Goal: Task Accomplishment & Management: Manage account settings

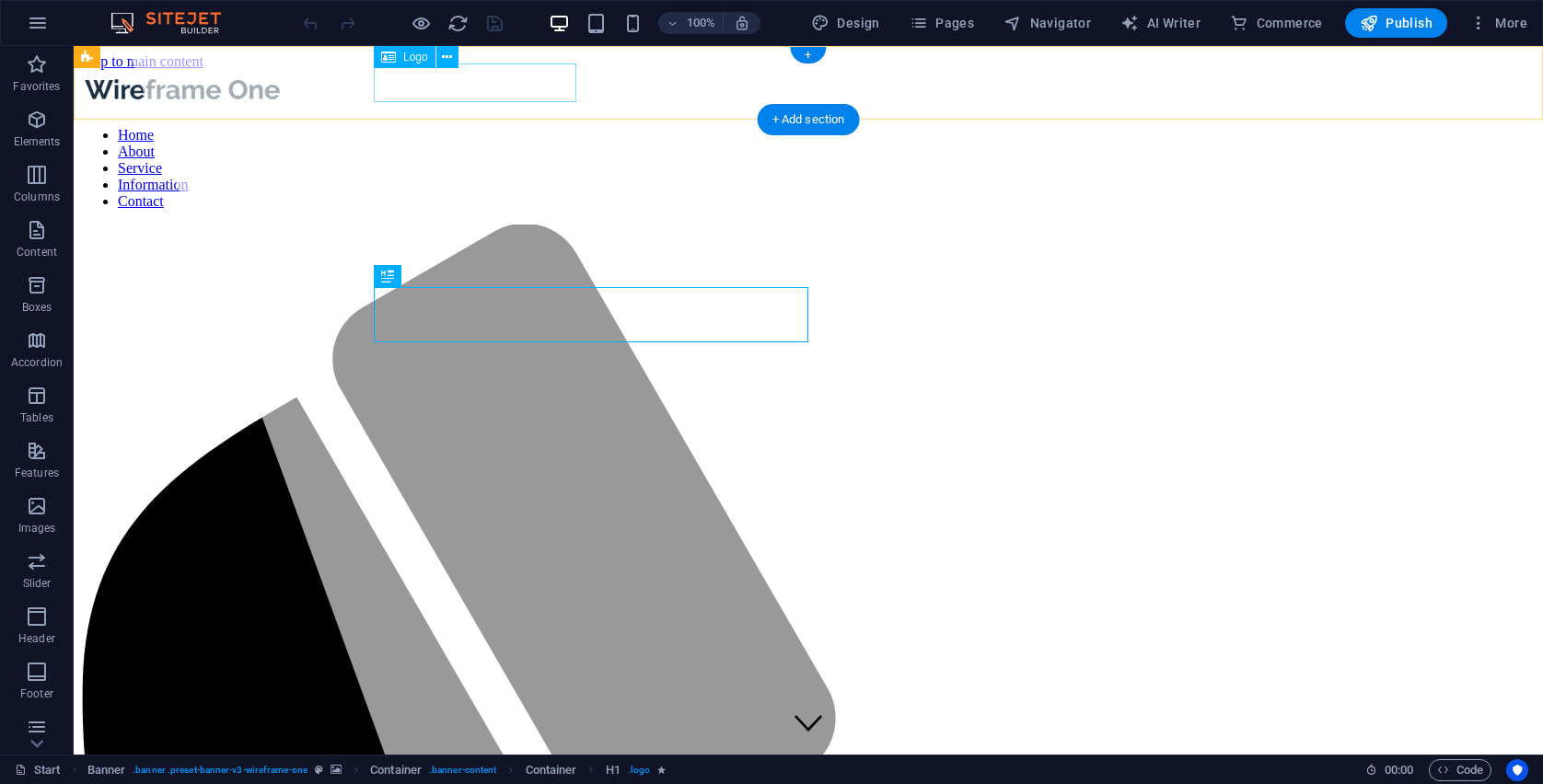
click at [493, 82] on div at bounding box center [808, 91] width 1455 height 43
click at [571, 80] on div at bounding box center [808, 91] width 1455 height 43
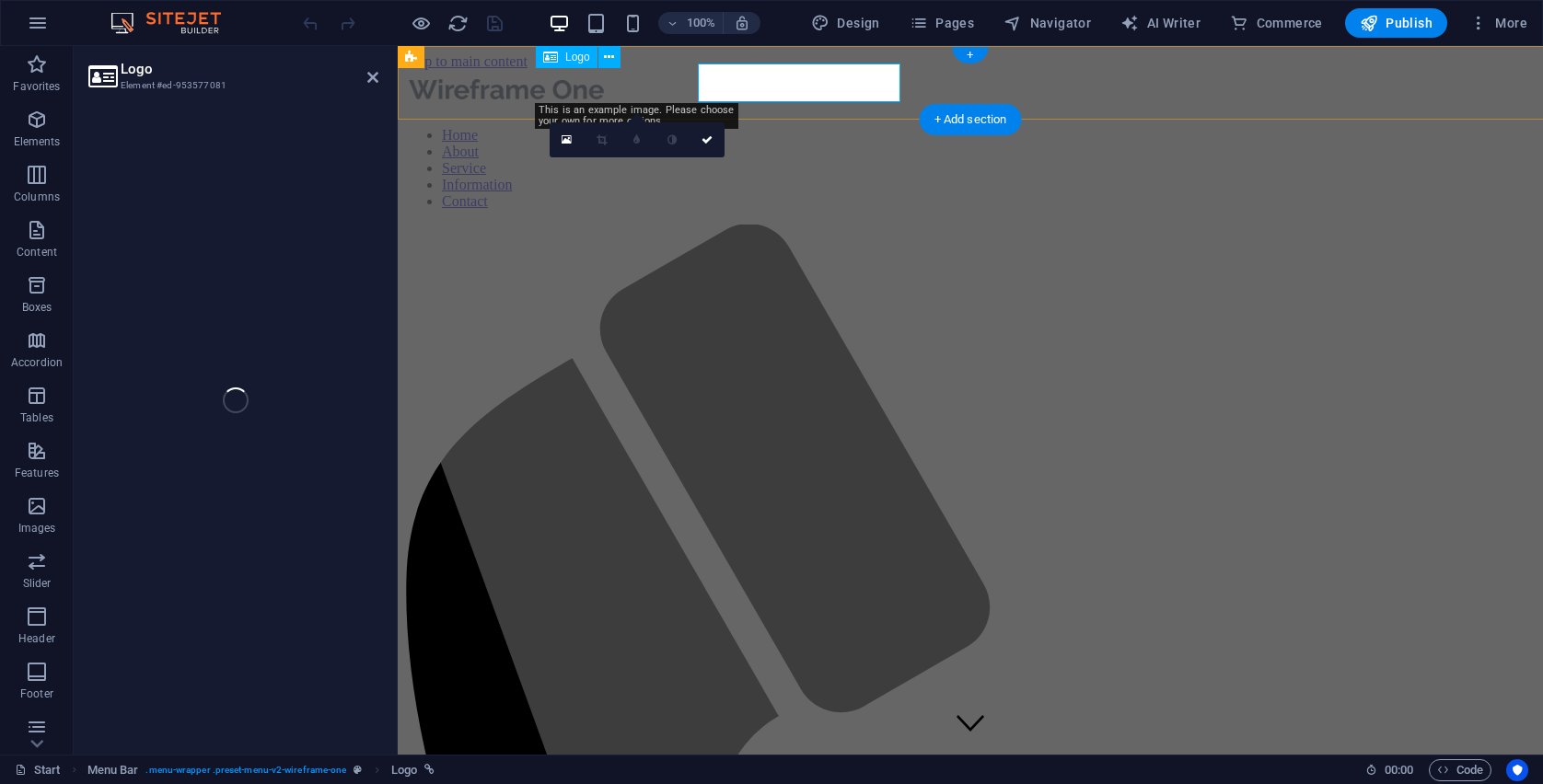
select select "px"
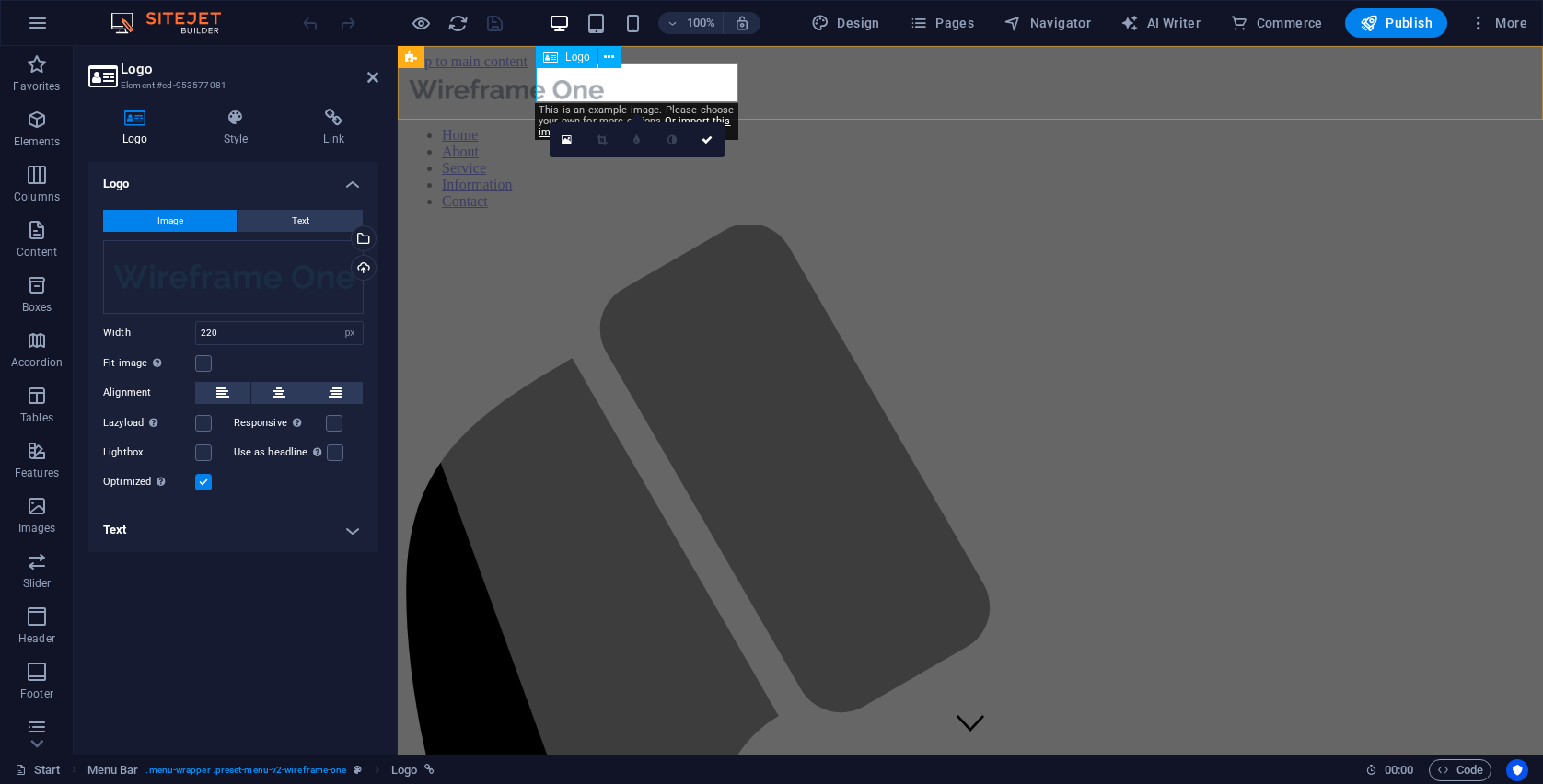
click at [673, 80] on div at bounding box center [970, 91] width 1130 height 43
click at [605, 57] on icon at bounding box center [608, 57] width 10 height 19
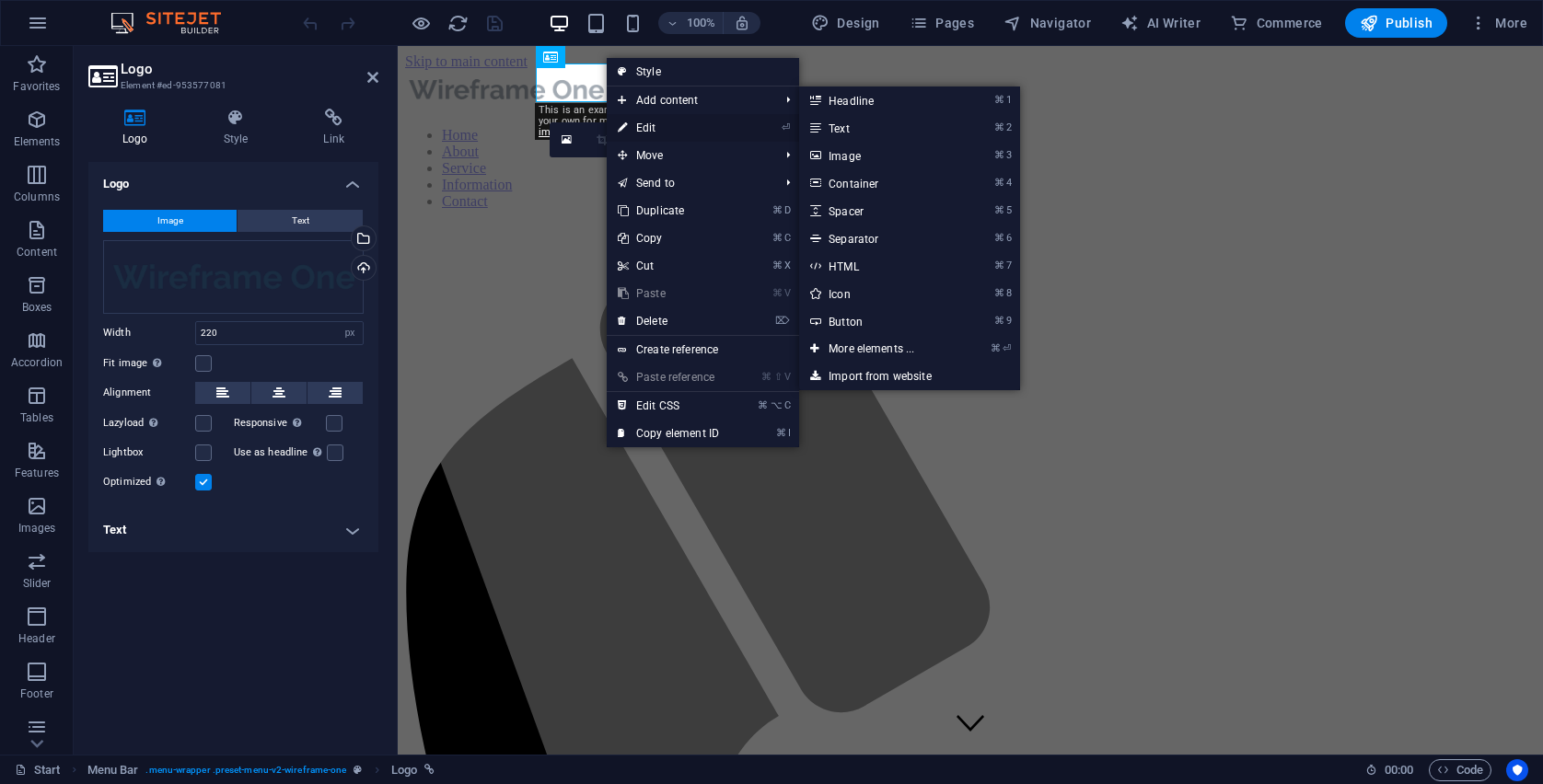
click at [633, 125] on link "⏎ Edit" at bounding box center [668, 128] width 123 height 28
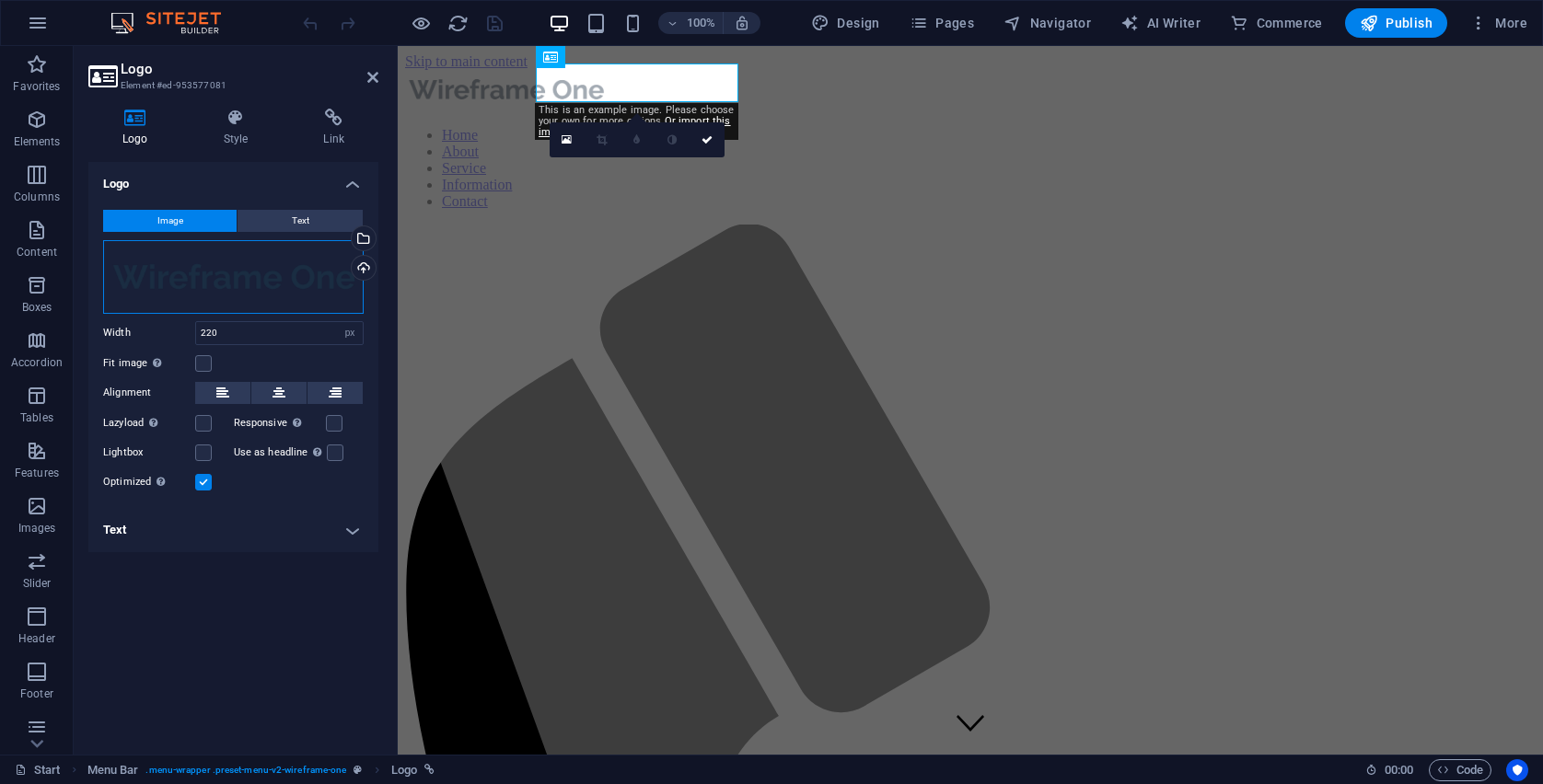
click at [229, 292] on div "Drag files here, click to choose files or select files from Files or our free s…" at bounding box center [233, 276] width 261 height 73
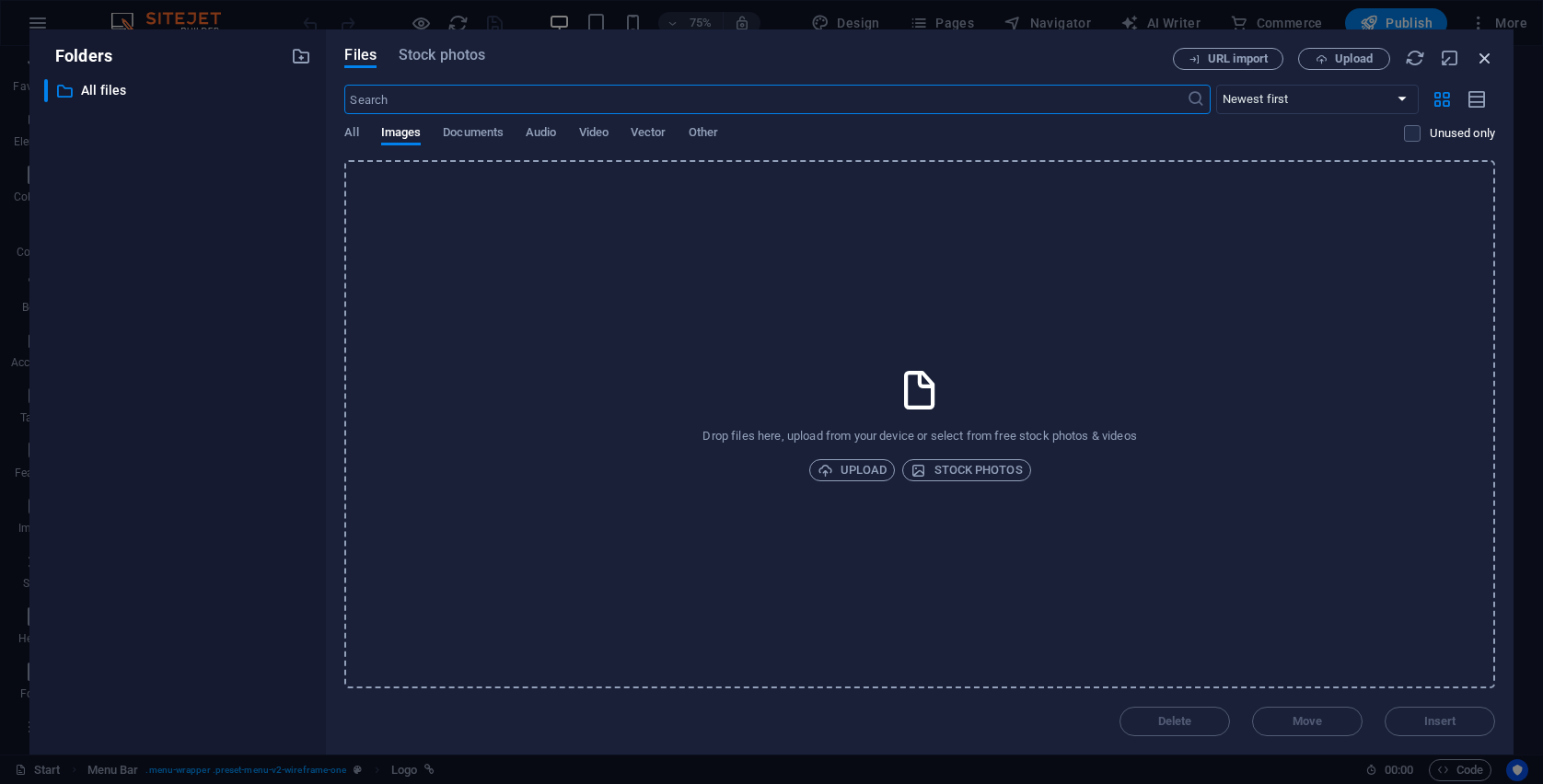
click at [1486, 65] on icon "button" at bounding box center [1485, 58] width 20 height 20
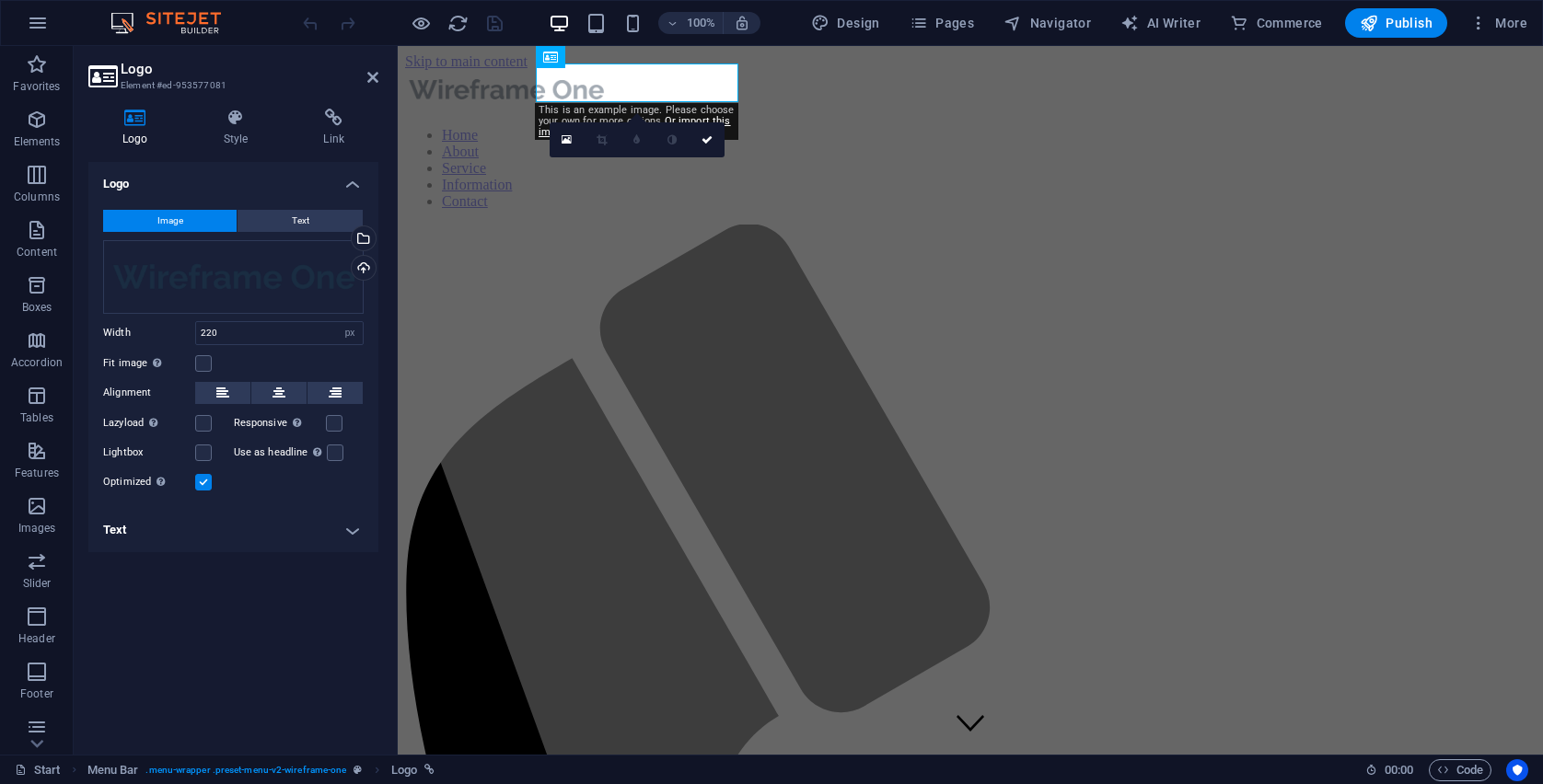
click at [761, 127] on nav "Home About Service Information Contact" at bounding box center [970, 168] width 1130 height 82
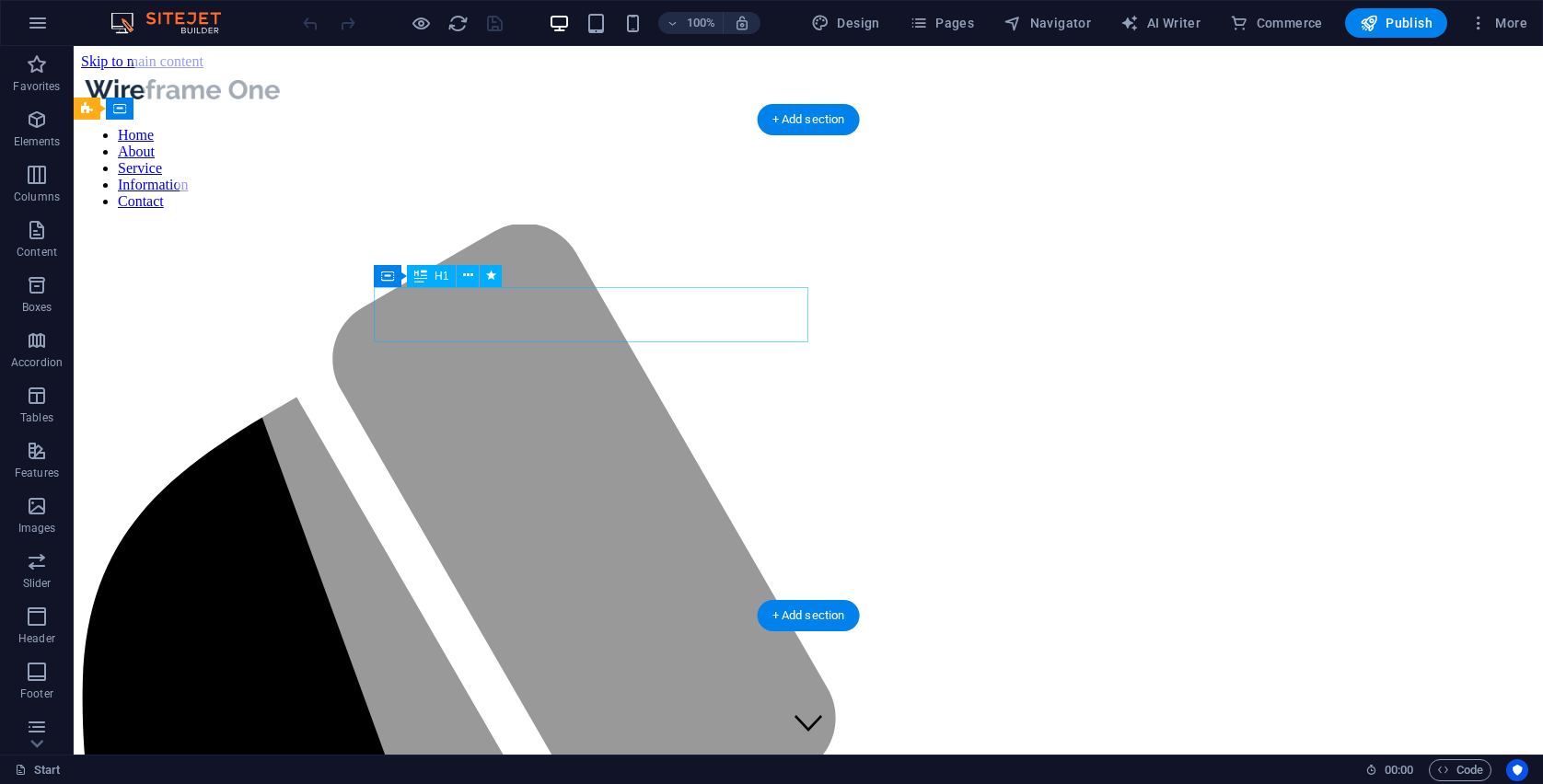
drag, startPoint x: 727, startPoint y: 321, endPoint x: 697, endPoint y: 325, distance: 30.3
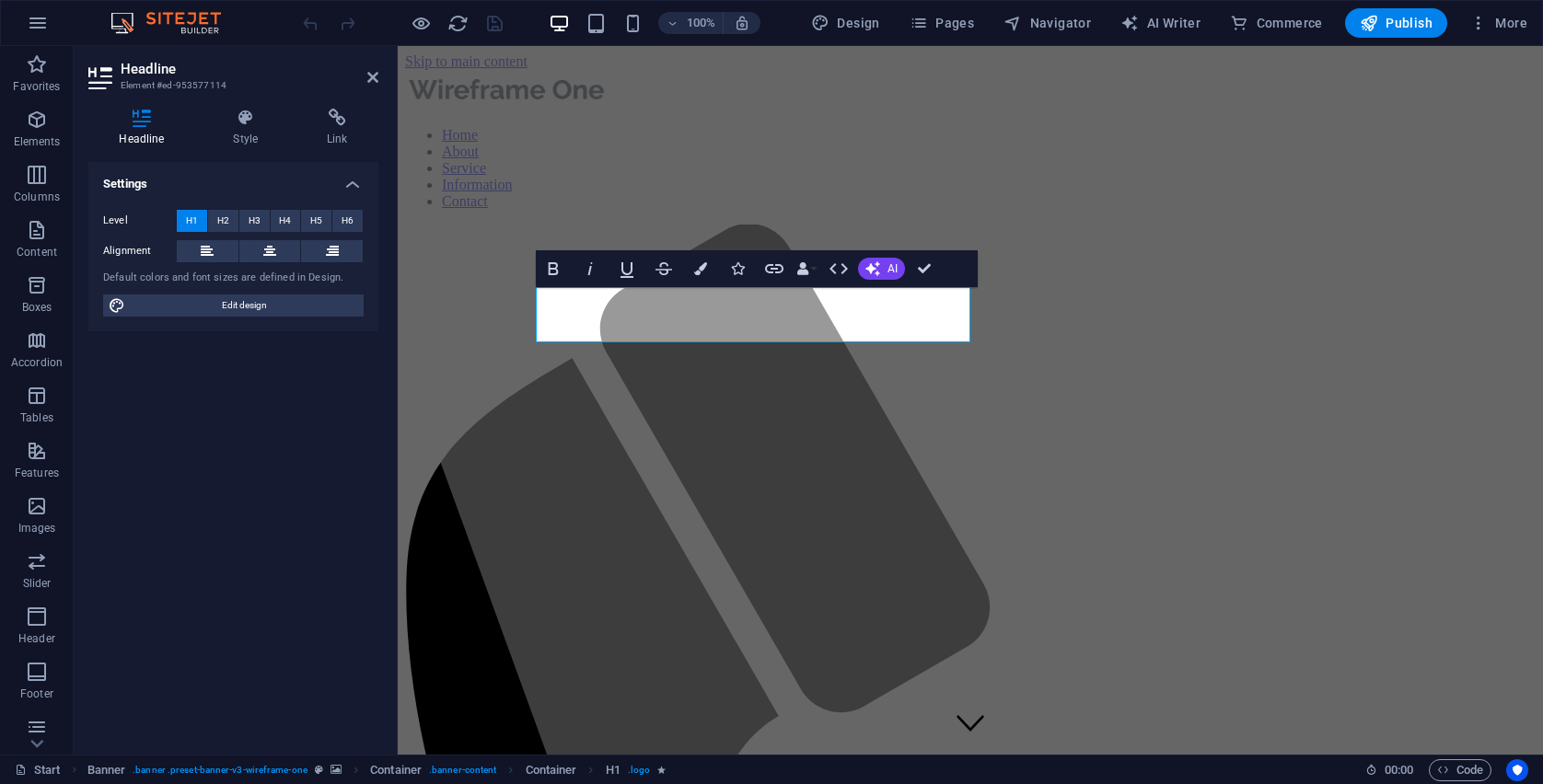
click at [278, 178] on h4 "Settings" at bounding box center [233, 179] width 290 height 33
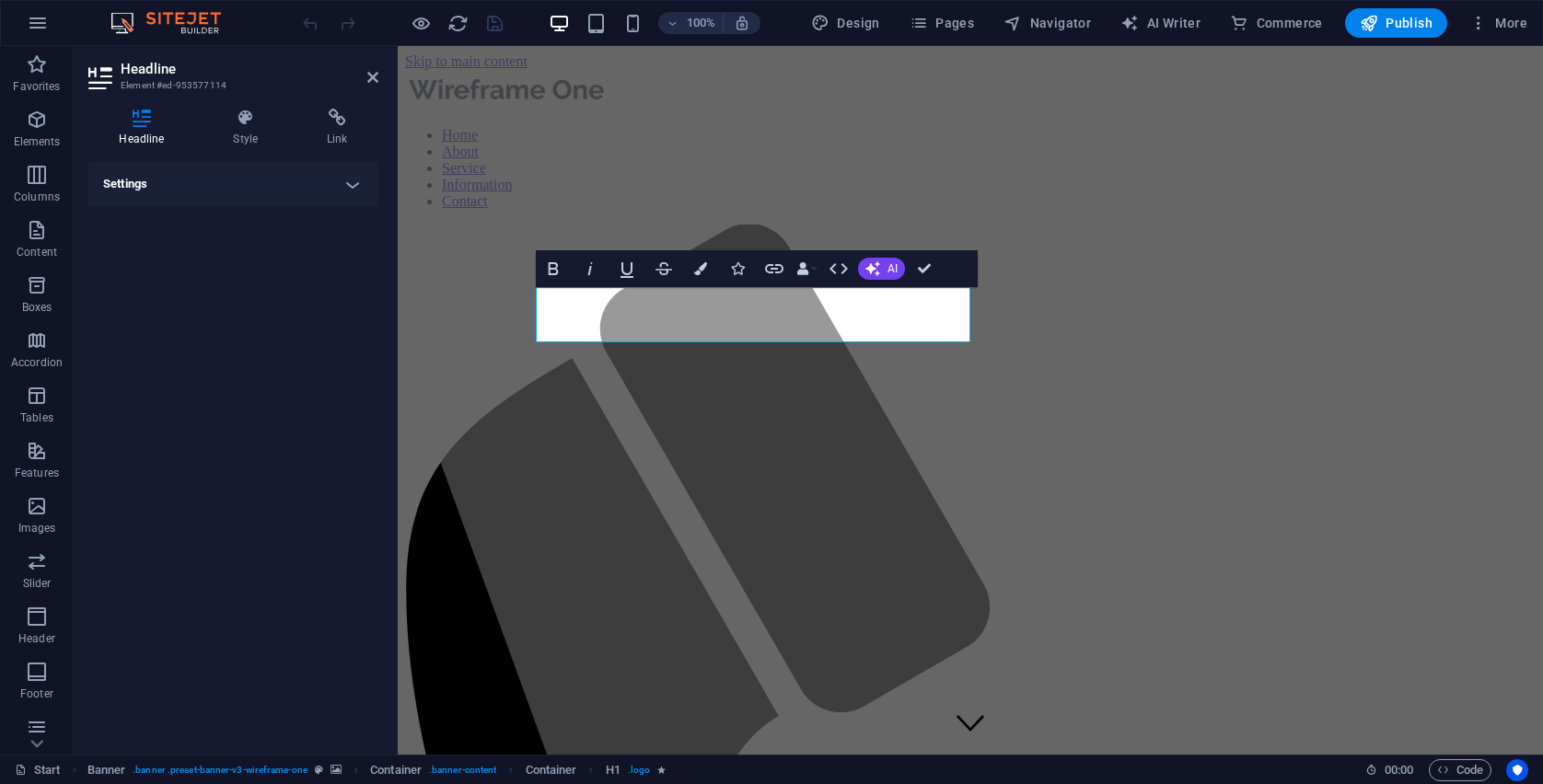
click at [278, 178] on h4 "Settings" at bounding box center [233, 184] width 290 height 44
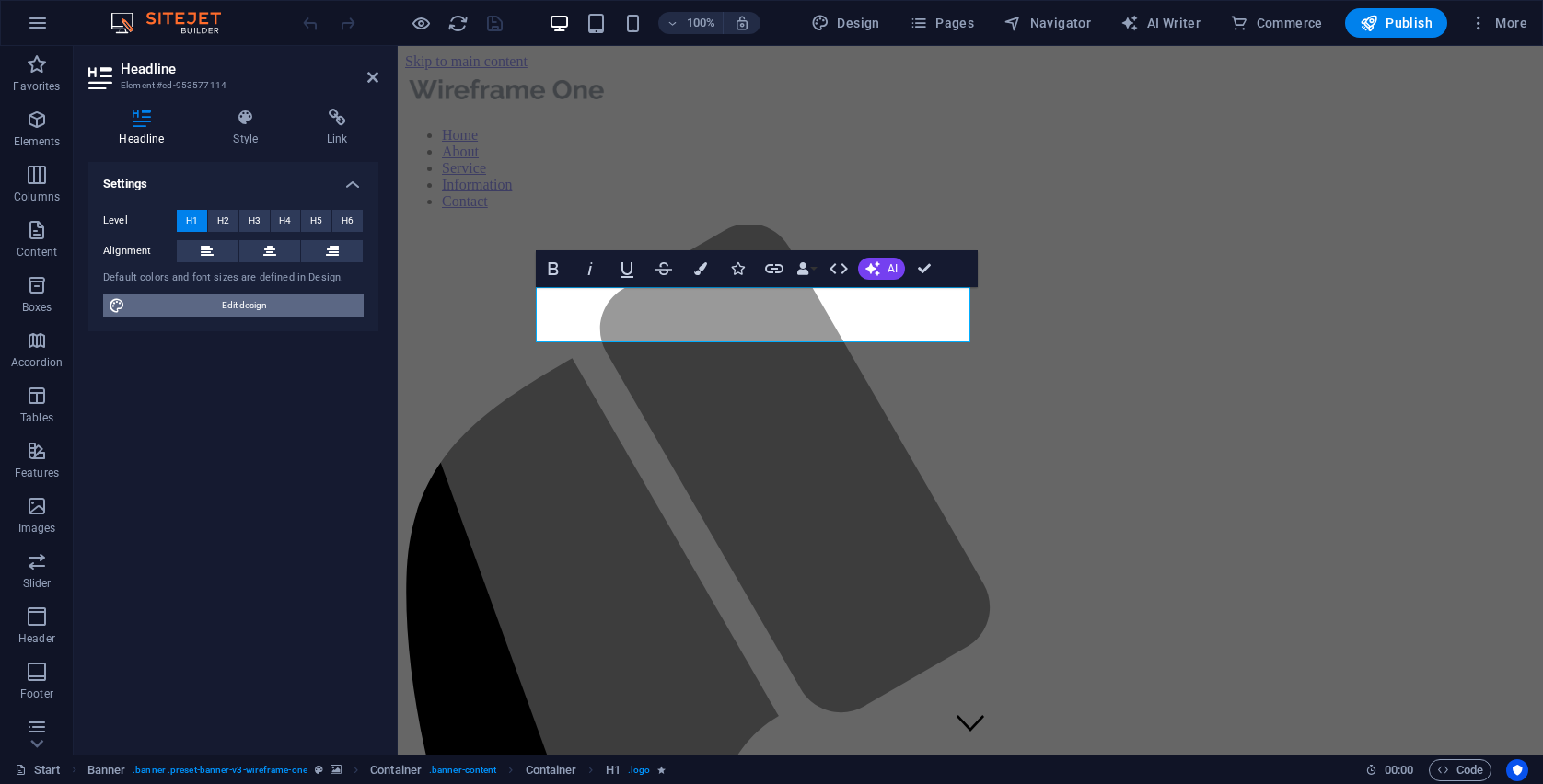
click at [220, 299] on span "Edit design" at bounding box center [244, 306] width 227 height 22
select select "px"
select select "400"
select select "px"
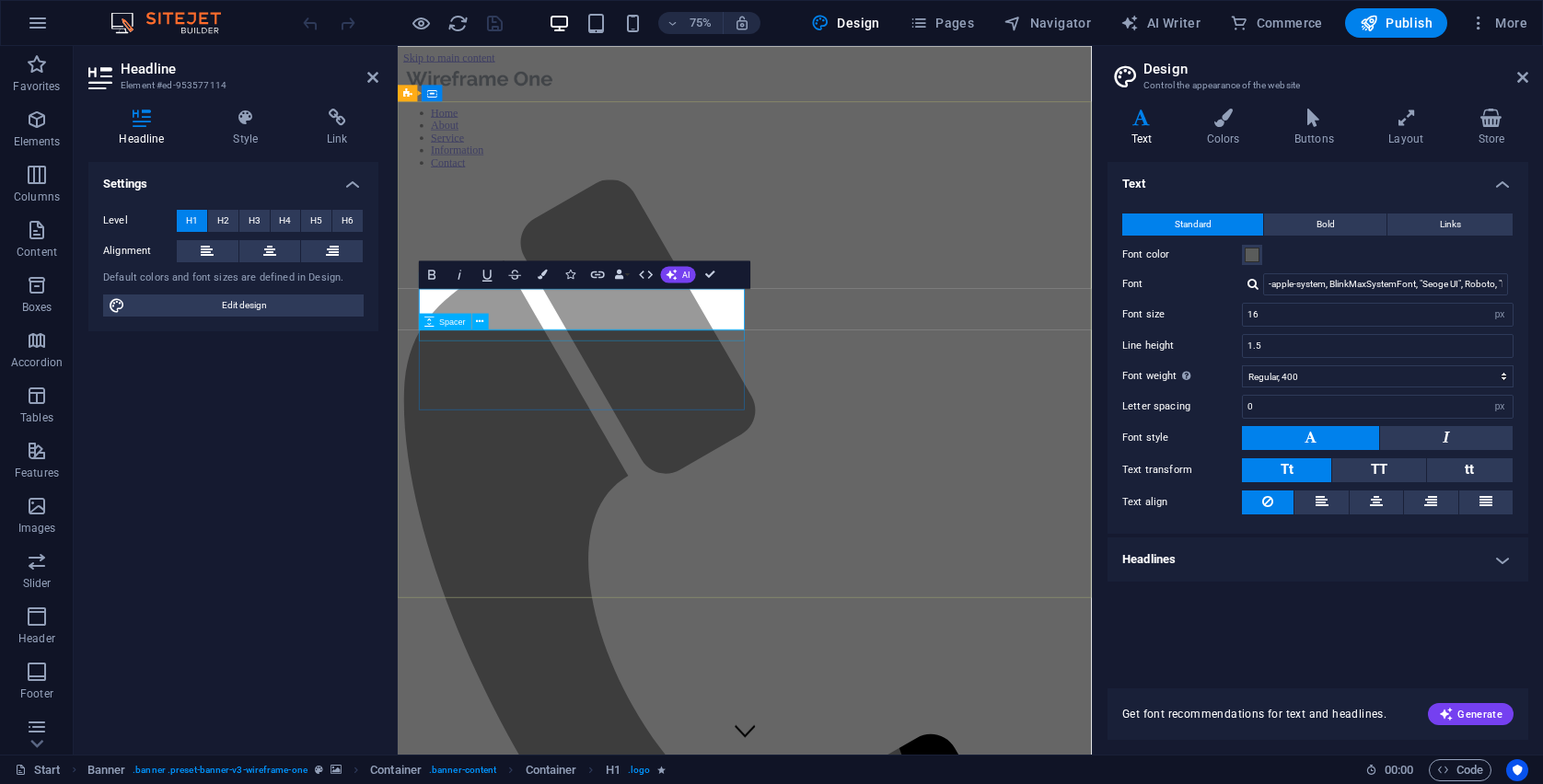
click at [462, 320] on span "Spacer" at bounding box center [453, 322] width 27 height 8
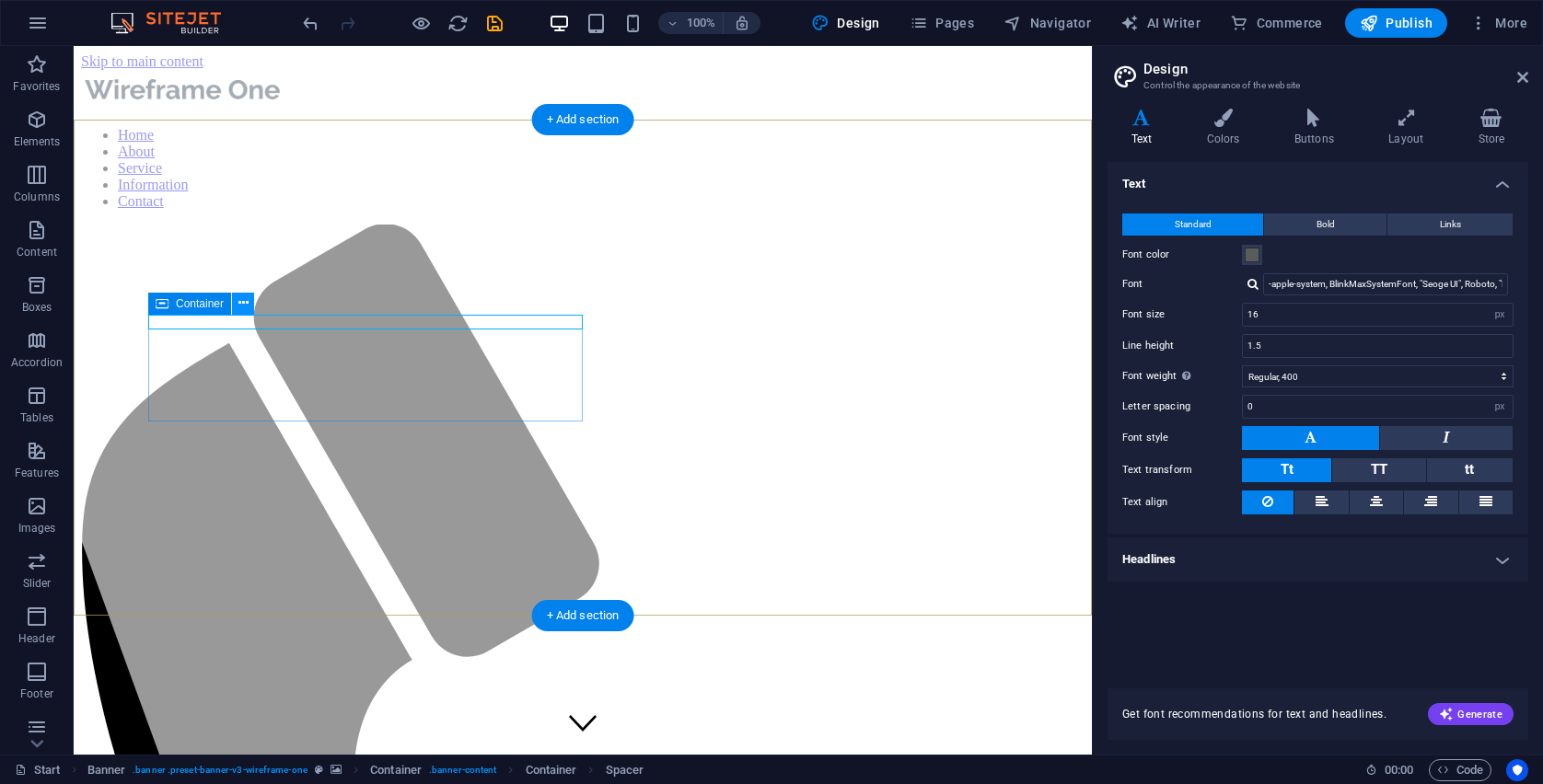
click at [246, 302] on icon at bounding box center [243, 303] width 10 height 19
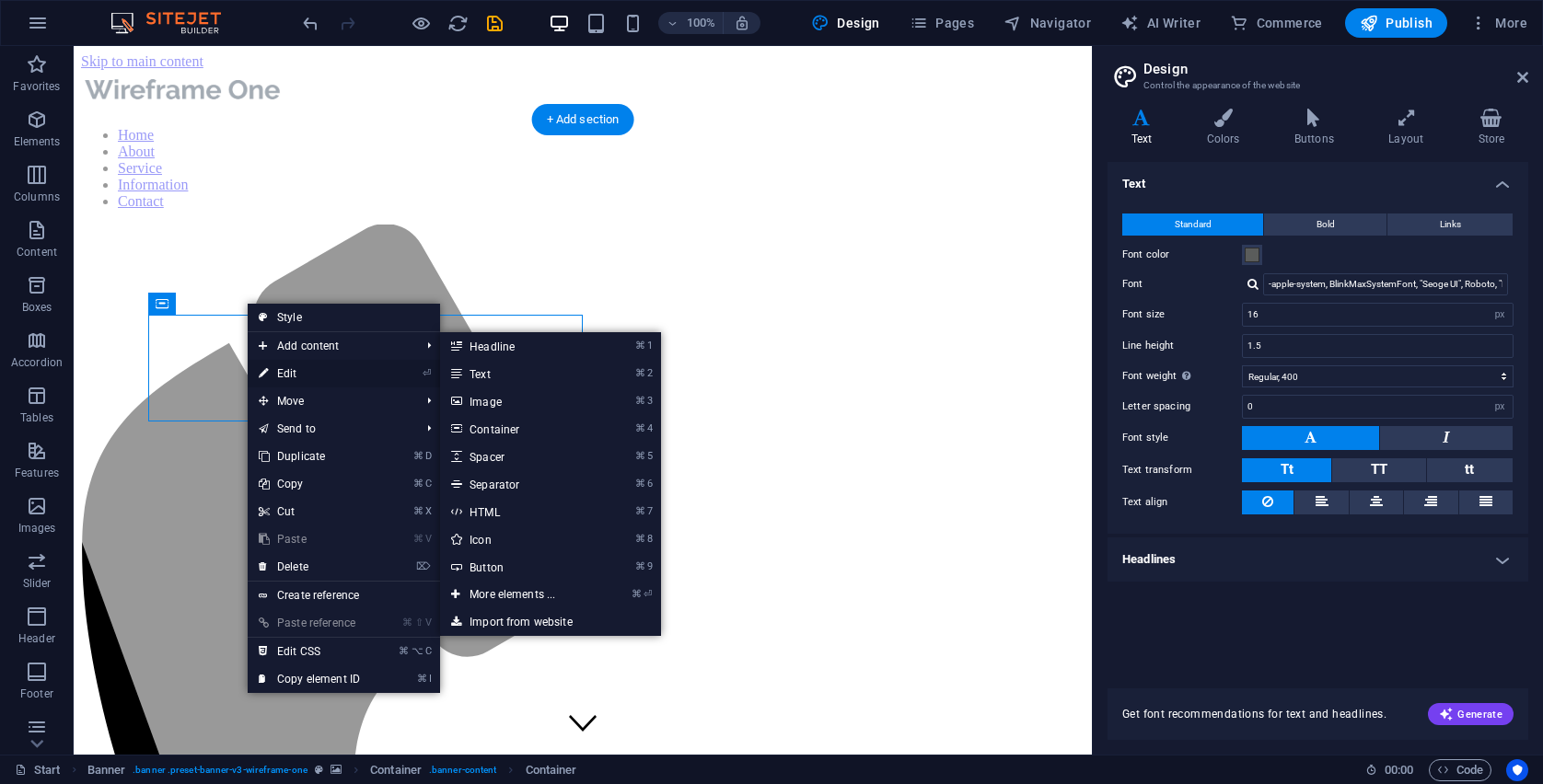
click at [304, 366] on link "⏎ Edit" at bounding box center [309, 373] width 123 height 28
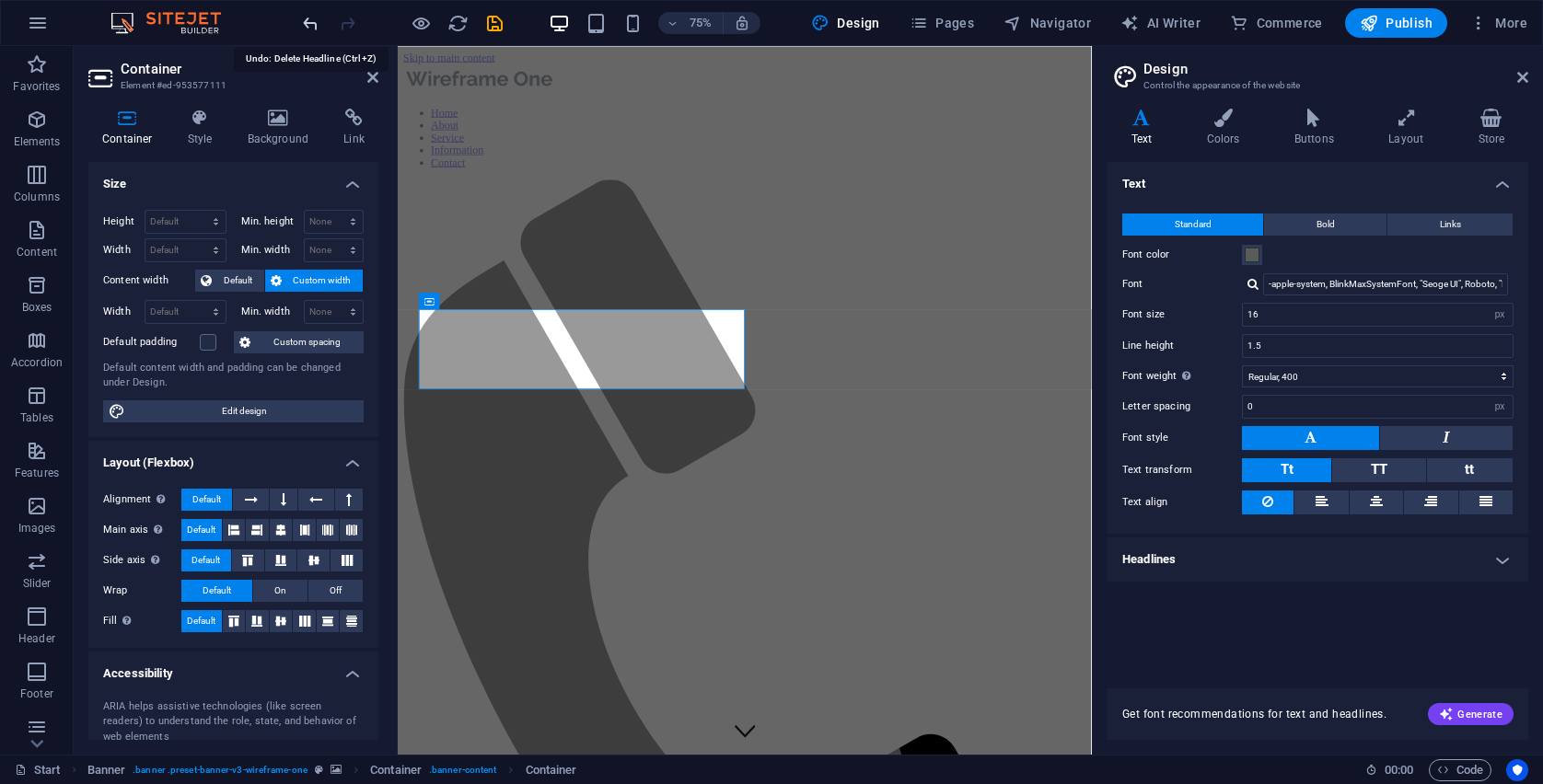
click at [312, 20] on icon "undo" at bounding box center [311, 23] width 21 height 21
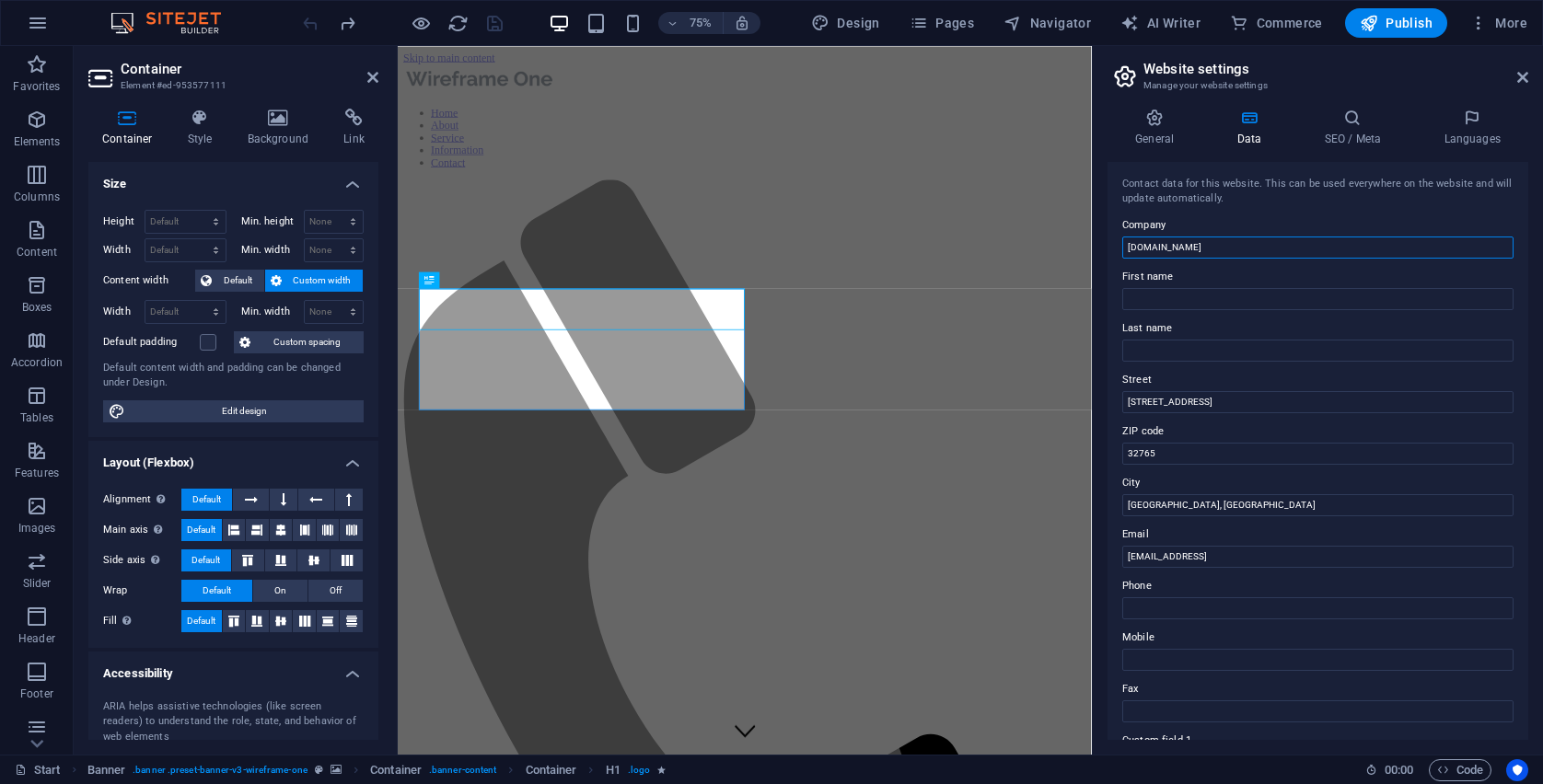
drag, startPoint x: 1237, startPoint y: 245, endPoint x: 1119, endPoint y: 250, distance: 118.1
type input "IMM IT SOLUTIONS & PROJECTS"
click at [901, 597] on div at bounding box center [603, 519] width 934 height 945
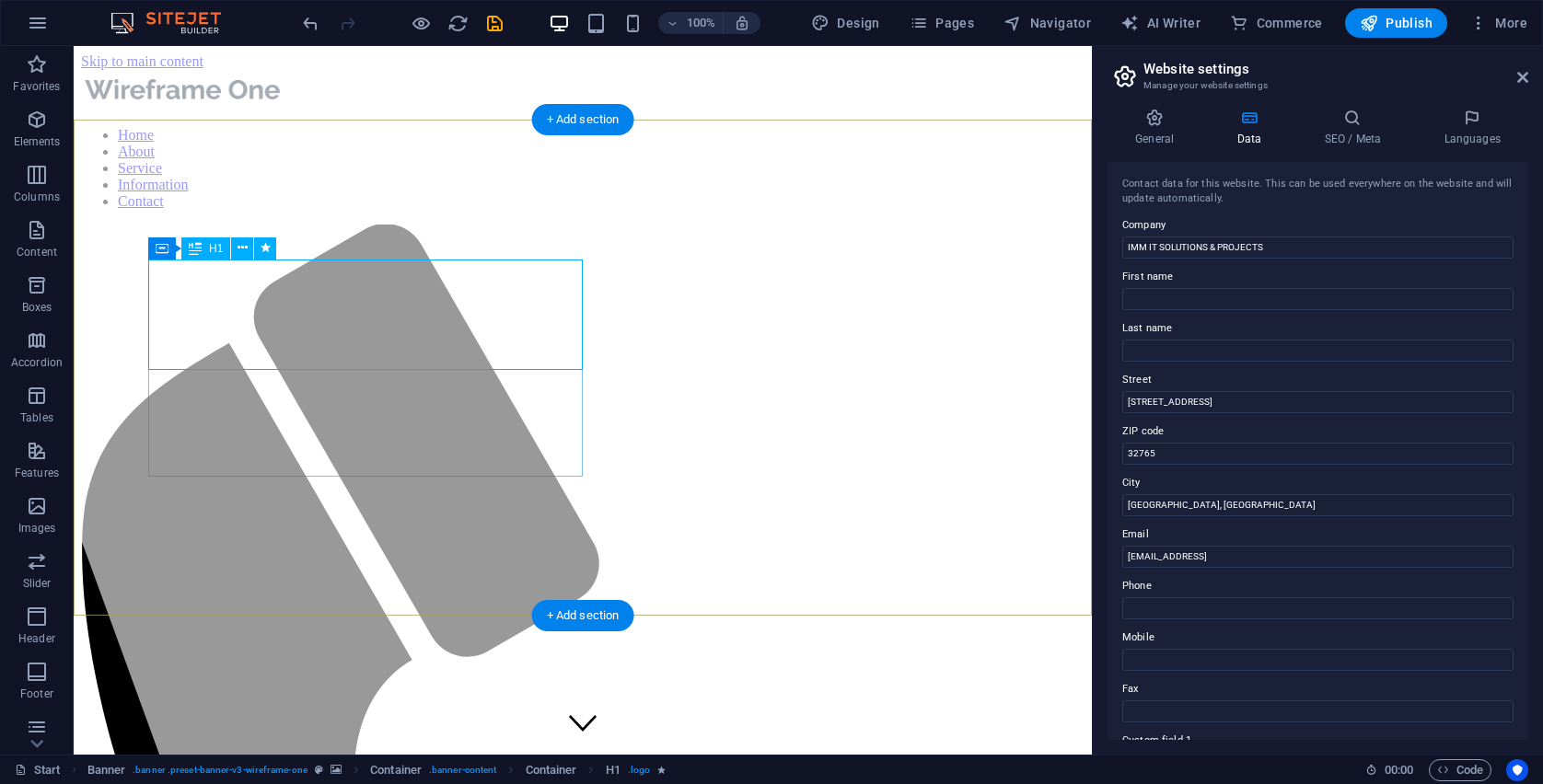
drag, startPoint x: 333, startPoint y: 344, endPoint x: 178, endPoint y: 294, distance: 162.9
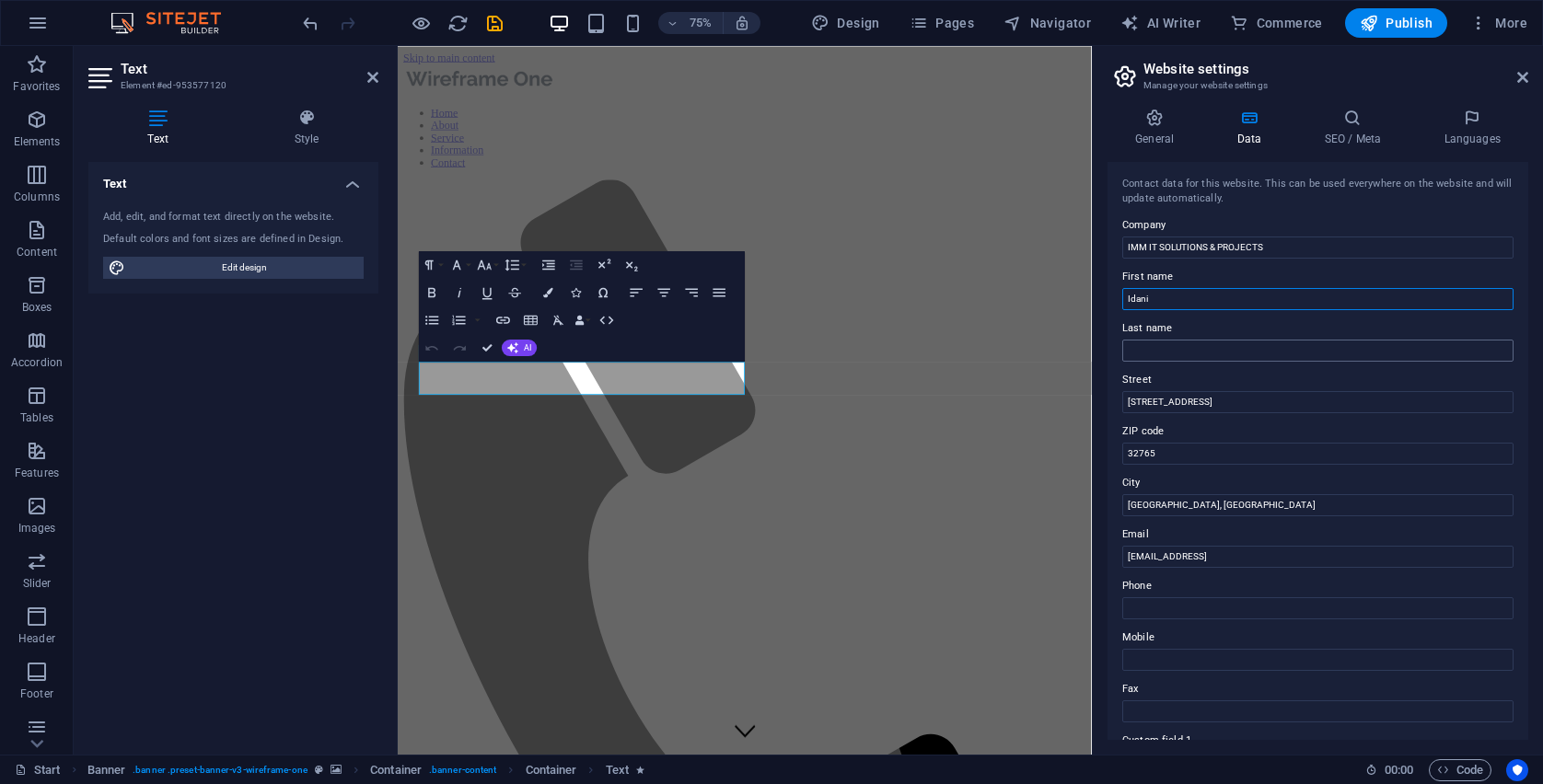
type input "Idani"
click at [1359, 347] on input "Mulaudzi" at bounding box center [1318, 350] width 391 height 22
type input "Mulaudzi"
click at [1127, 323] on label "Last name" at bounding box center [1318, 329] width 391 height 22
click at [1127, 339] on input "Mulaudzi" at bounding box center [1318, 350] width 391 height 22
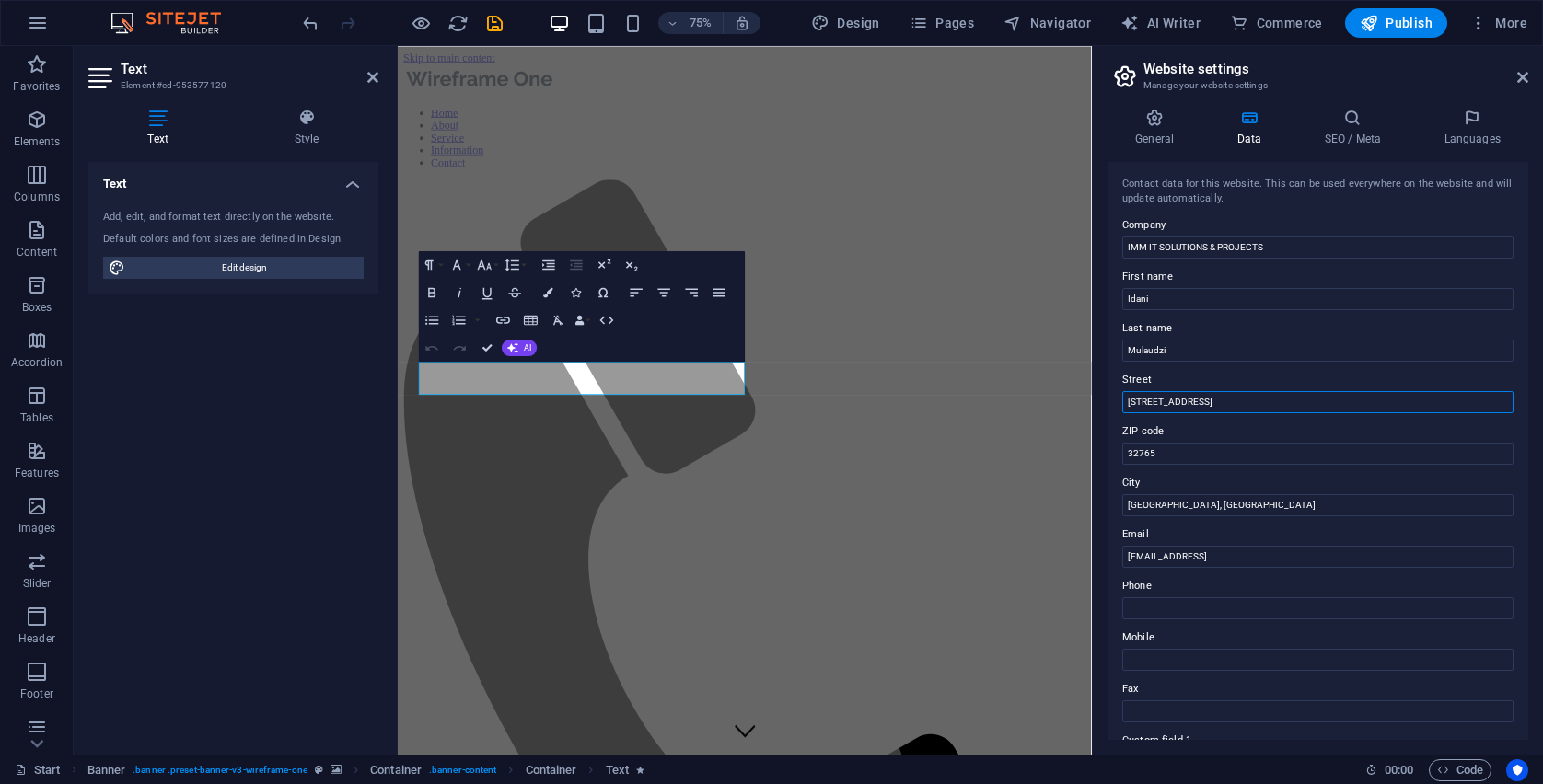
drag, startPoint x: 1214, startPoint y: 402, endPoint x: 1114, endPoint y: 403, distance: 100.0
click at [1114, 404] on div "Contact data for this website. This can be used everywhere on the website and w…" at bounding box center [1318, 450] width 421 height 577
type input "3"
type input "[STREET_ADDRESS]"
type input "0084"
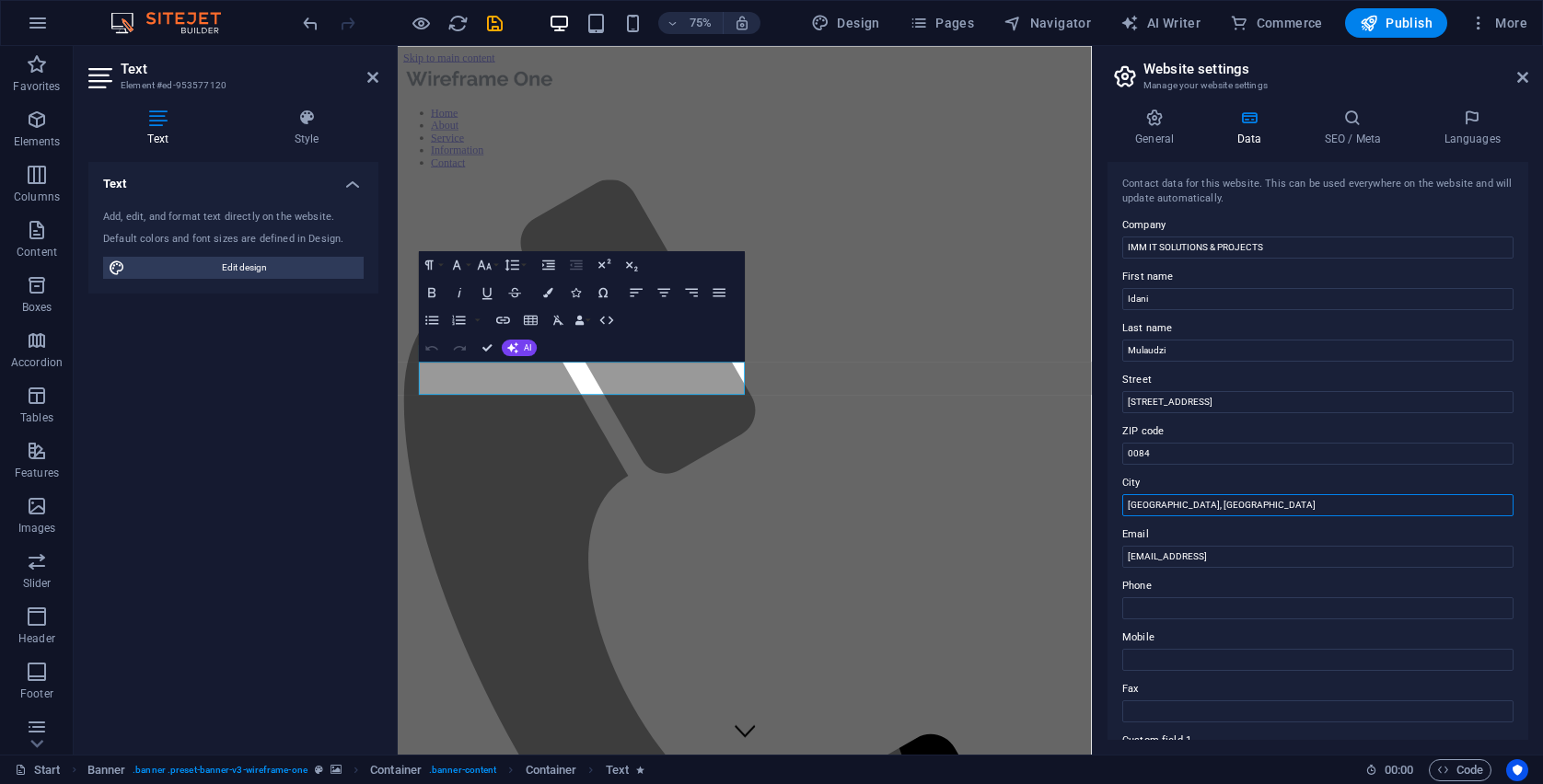
drag, startPoint x: 1188, startPoint y: 508, endPoint x: 1128, endPoint y: 499, distance: 60.7
click at [1120, 507] on div "Contact data for this website. This can be used everywhere on the website and w…" at bounding box center [1318, 450] width 421 height 577
type input "[GEOGRAPHIC_DATA]"
drag, startPoint x: 1364, startPoint y: 555, endPoint x: 1119, endPoint y: 554, distance: 245.0
click at [1118, 554] on div "Contact data for this website. This can be used everywhere on the website and w…" at bounding box center [1318, 450] width 421 height 577
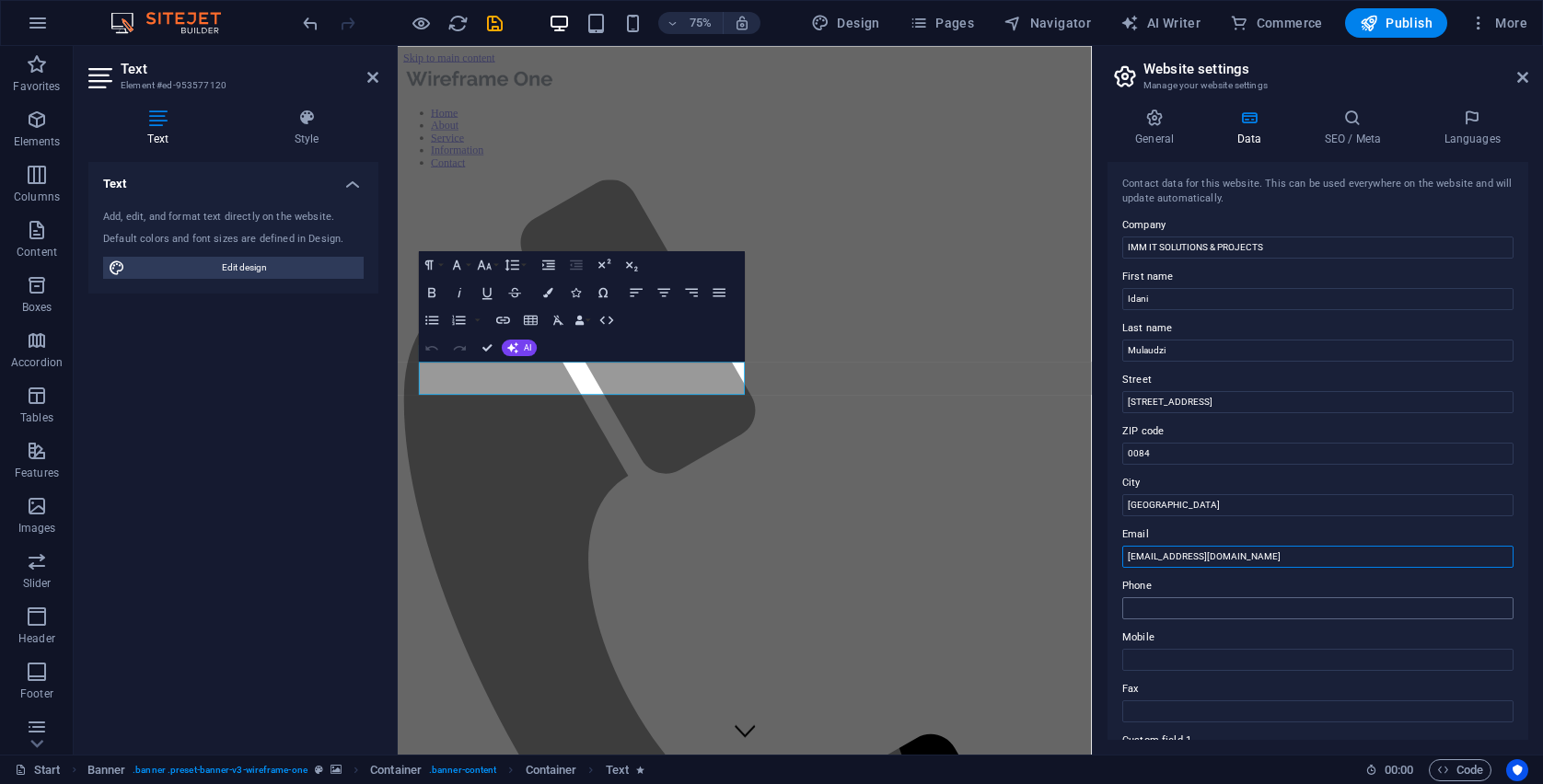
type input "[EMAIL_ADDRESS][DOMAIN_NAME]"
type input "[PHONE_NUMBER]"
click at [1157, 650] on input "Mobile" at bounding box center [1318, 660] width 391 height 22
type input "[PHONE_NUMBER]"
click at [1163, 126] on icon at bounding box center [1154, 118] width 94 height 19
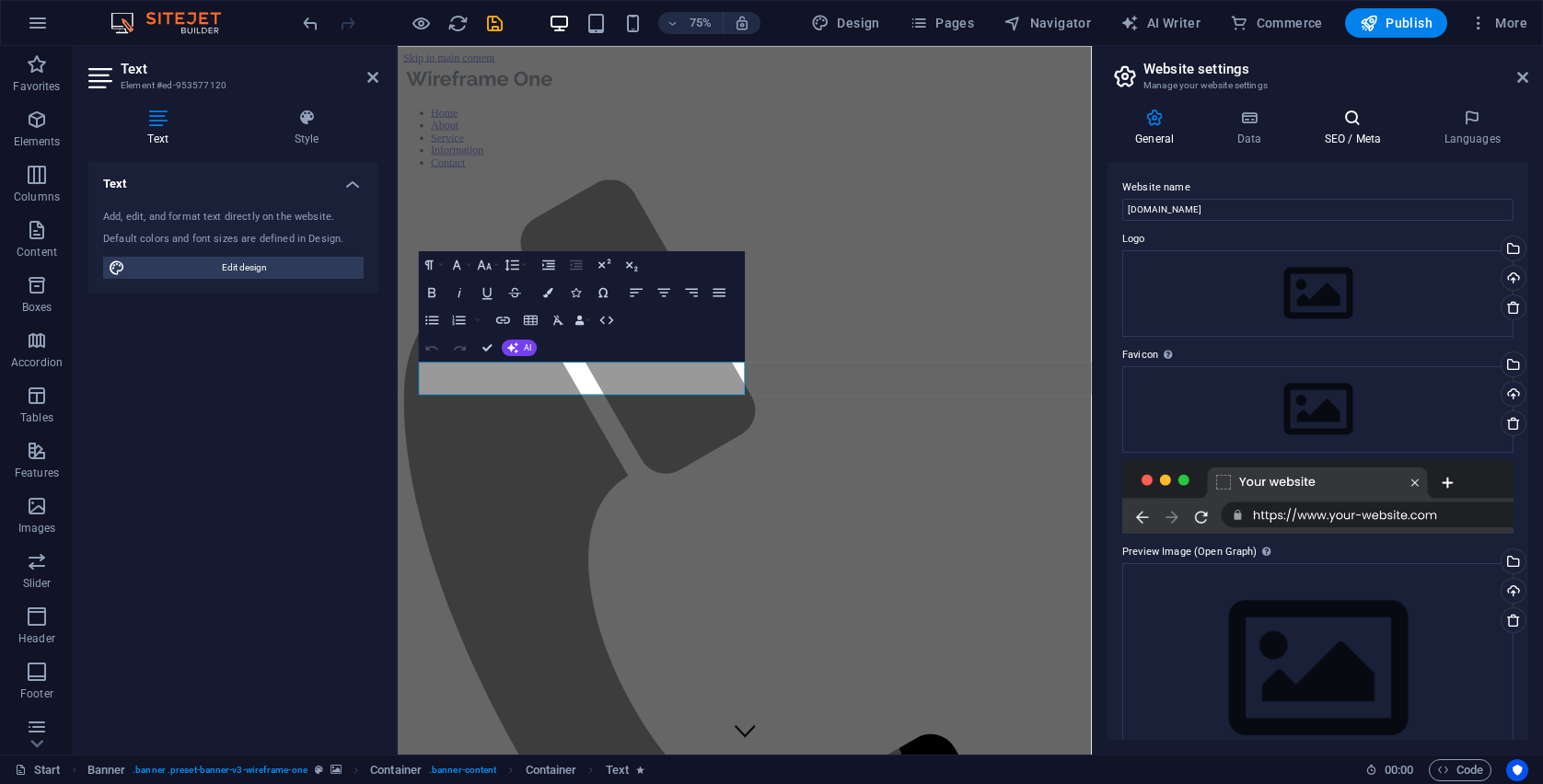
click at [1338, 130] on h4 "SEO / Meta" at bounding box center [1356, 128] width 120 height 39
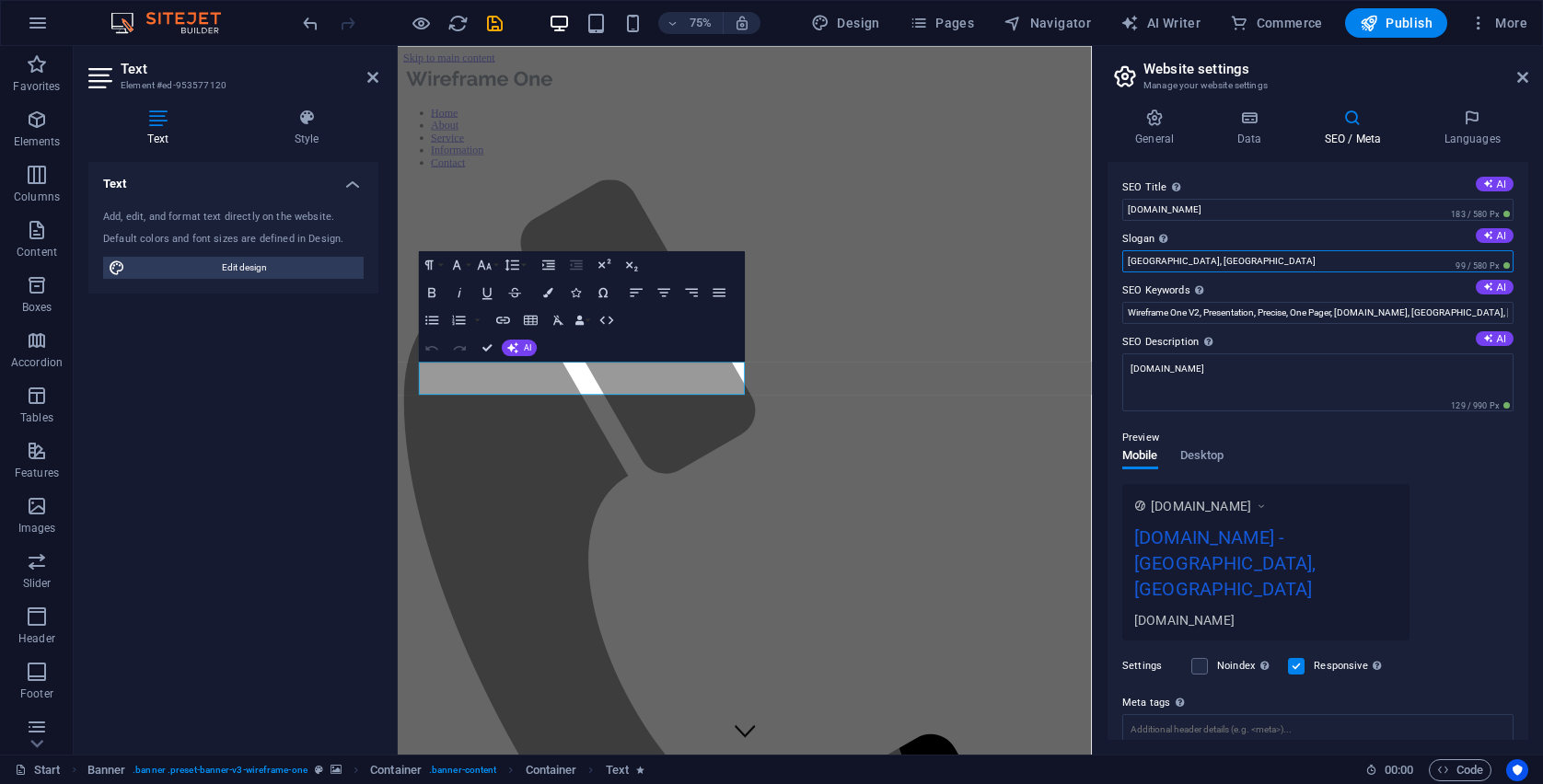
click at [1182, 257] on input "[GEOGRAPHIC_DATA], [GEOGRAPHIC_DATA]" at bounding box center [1318, 261] width 391 height 22
drag, startPoint x: 1182, startPoint y: 257, endPoint x: 1134, endPoint y: 257, distance: 48.0
click at [1134, 257] on input "[GEOGRAPHIC_DATA], [GEOGRAPHIC_DATA]" at bounding box center [1318, 261] width 391 height 22
type input "O"
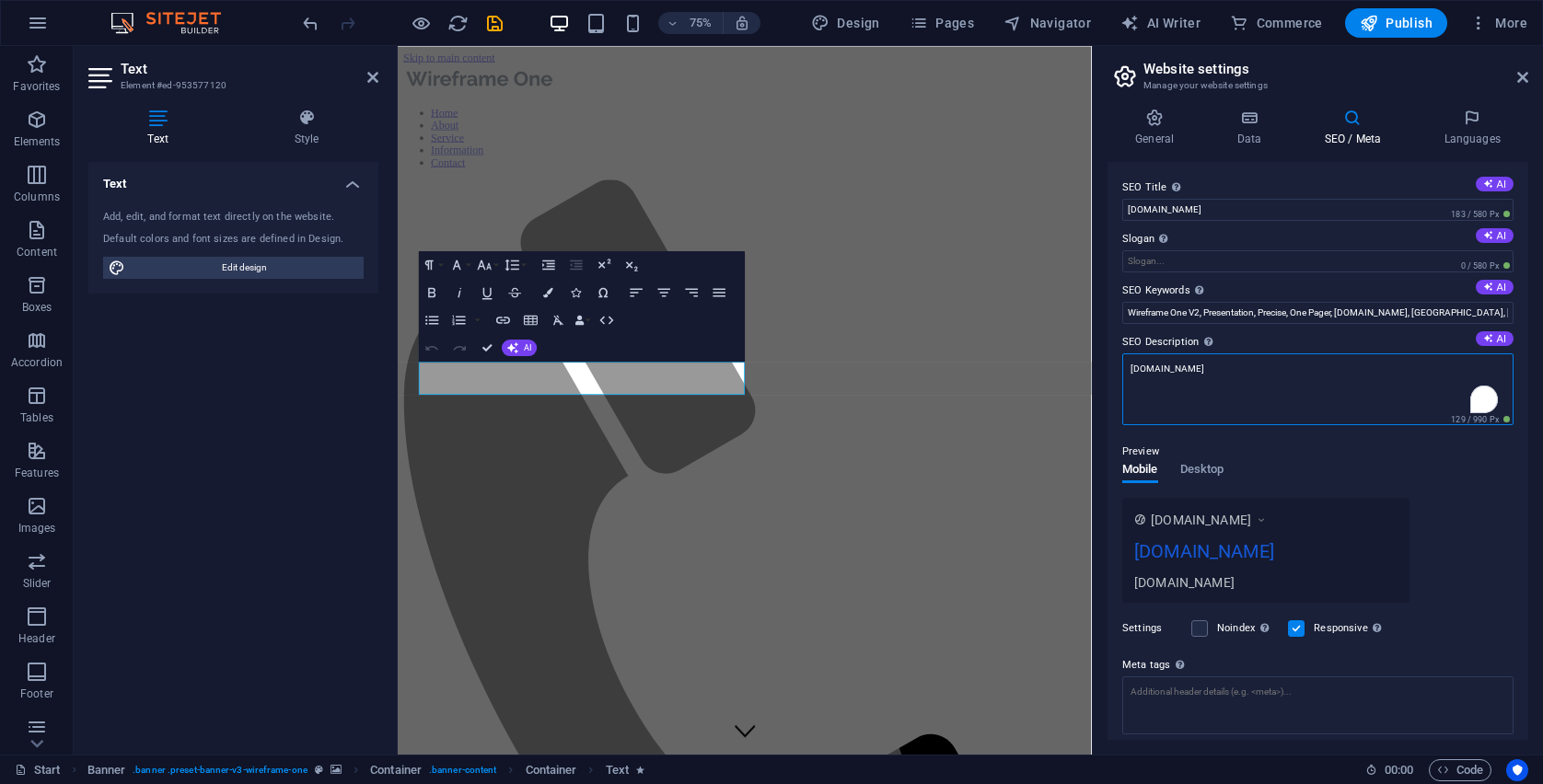
drag, startPoint x: 1249, startPoint y: 378, endPoint x: 1107, endPoint y: 362, distance: 142.9
click at [1107, 362] on div "SEO Title The title of your website - make it something that stands out in sear…" at bounding box center [1318, 450] width 421 height 577
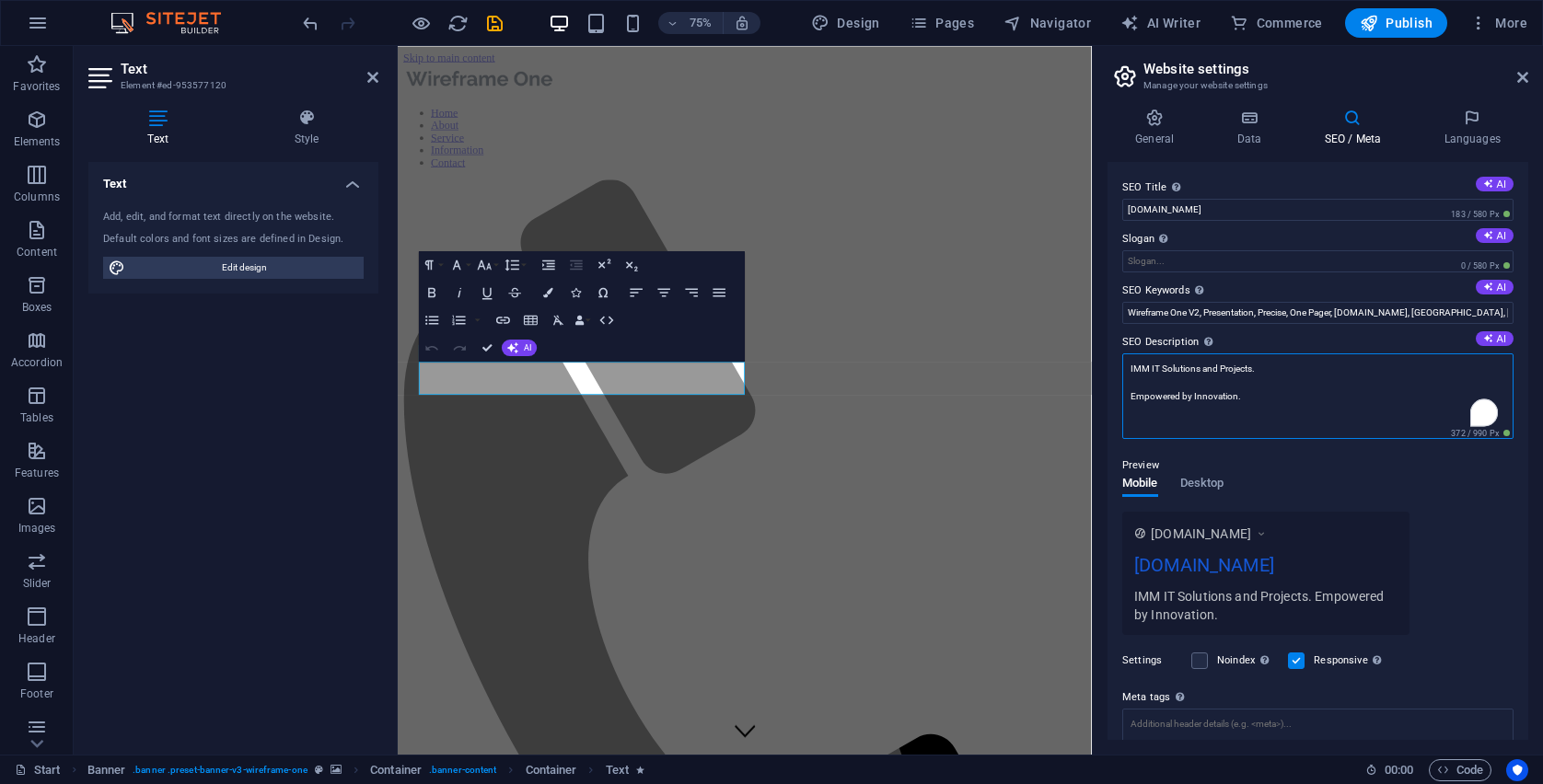
click at [1093, 440] on div at bounding box center [1094, 400] width 4 height 708
type textarea "IMM IT Solutions and Projects. Empowered by Innovation."
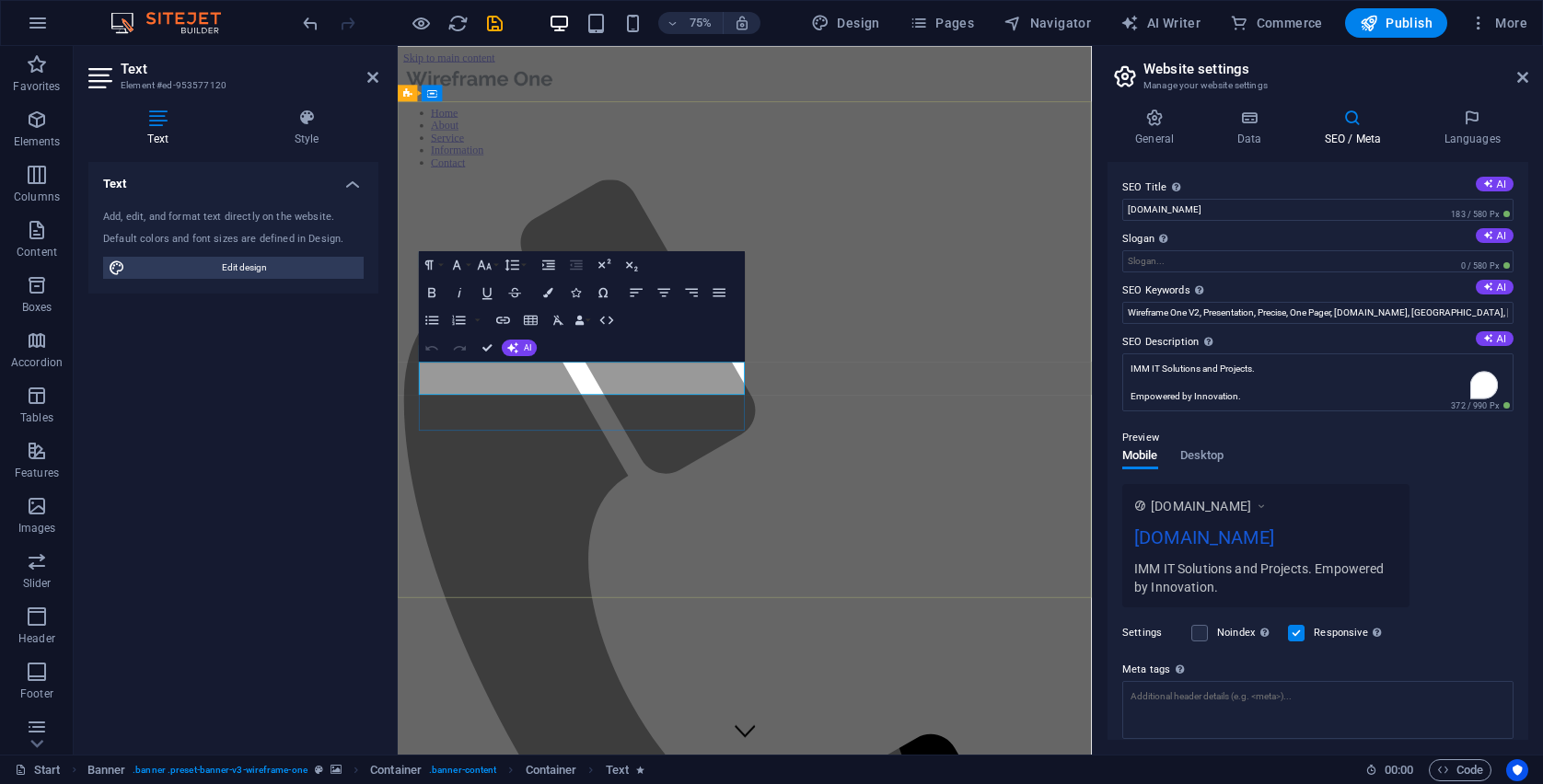
drag, startPoint x: 770, startPoint y: 498, endPoint x: 439, endPoint y: 464, distance: 332.7
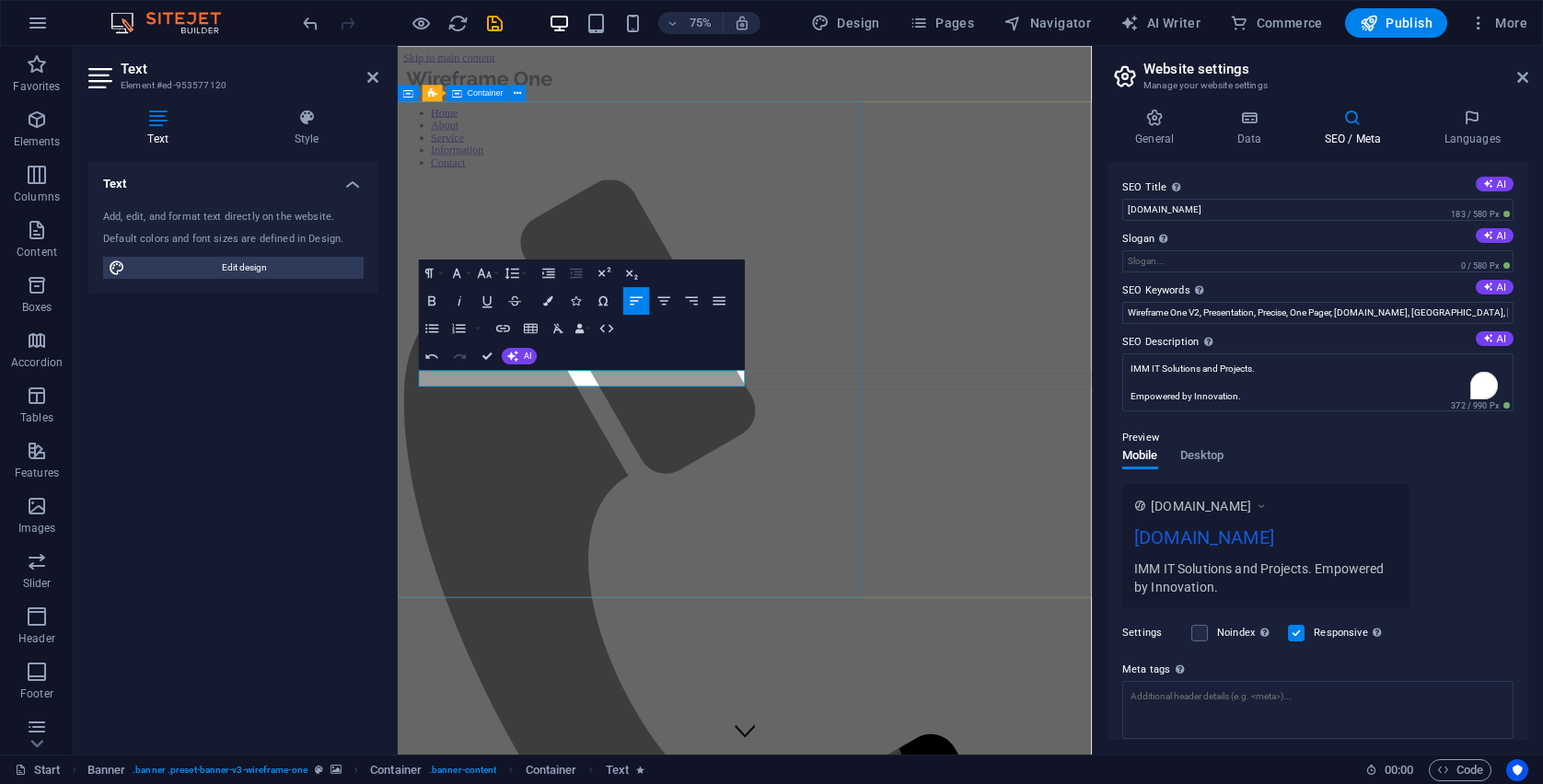
click at [642, 651] on div at bounding box center [603, 519] width 934 height 945
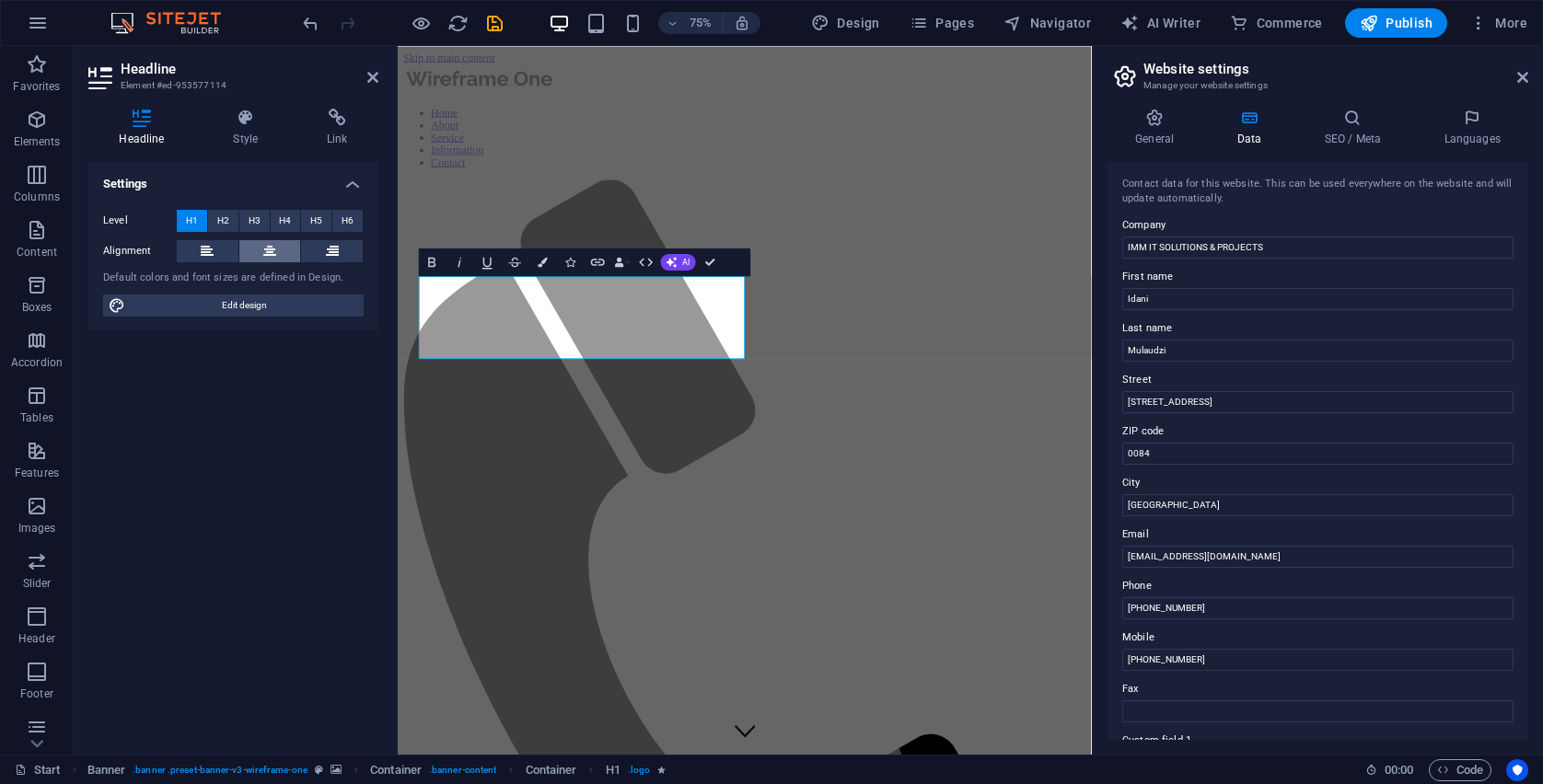
click at [272, 247] on icon at bounding box center [270, 251] width 13 height 22
click at [244, 123] on icon at bounding box center [245, 118] width 86 height 19
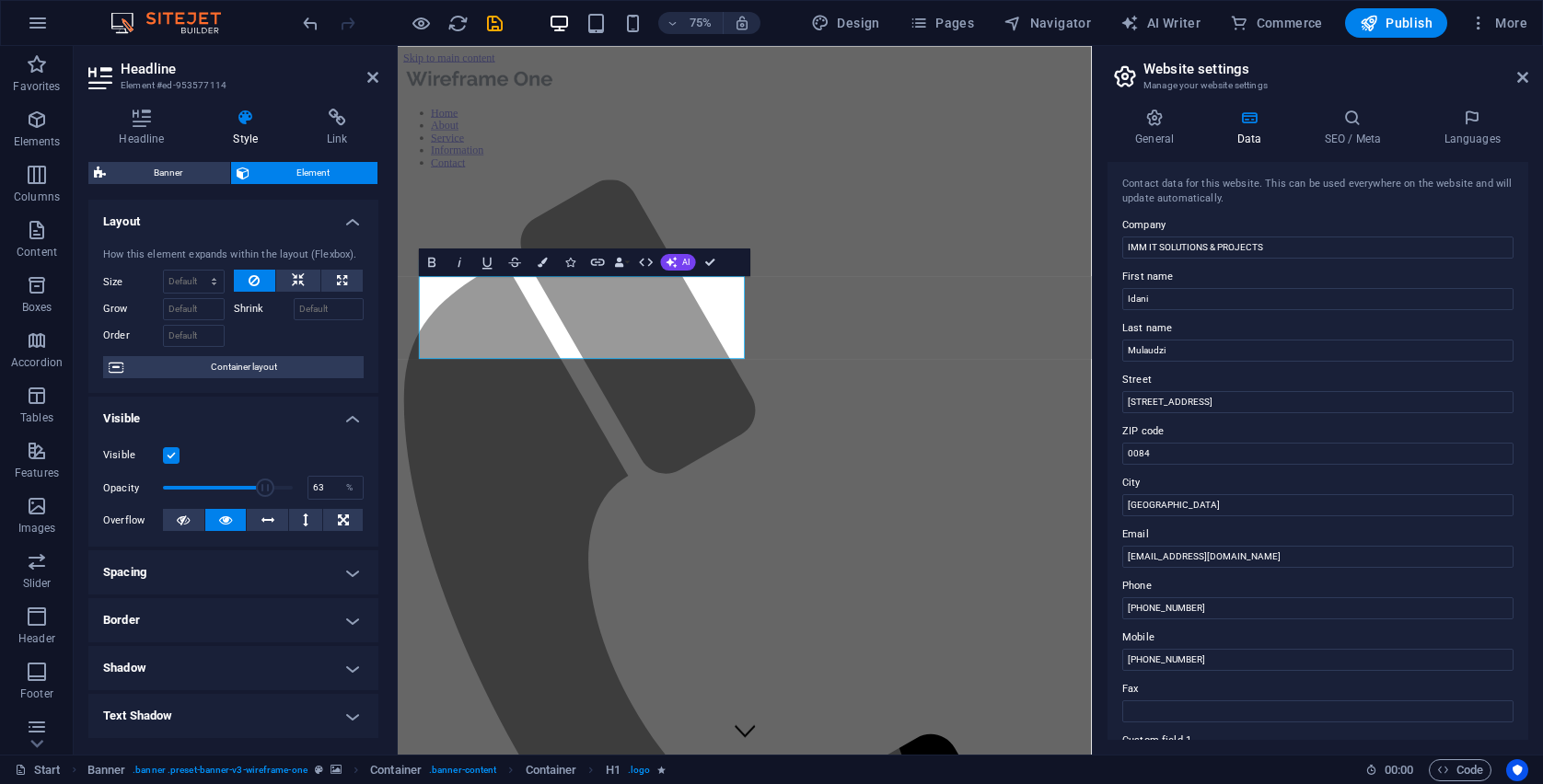
type input "62"
drag, startPoint x: 285, startPoint y: 487, endPoint x: 240, endPoint y: 487, distance: 45.0
click at [240, 487] on span at bounding box center [243, 487] width 19 height 19
click at [689, 263] on span "AI" at bounding box center [686, 262] width 7 height 8
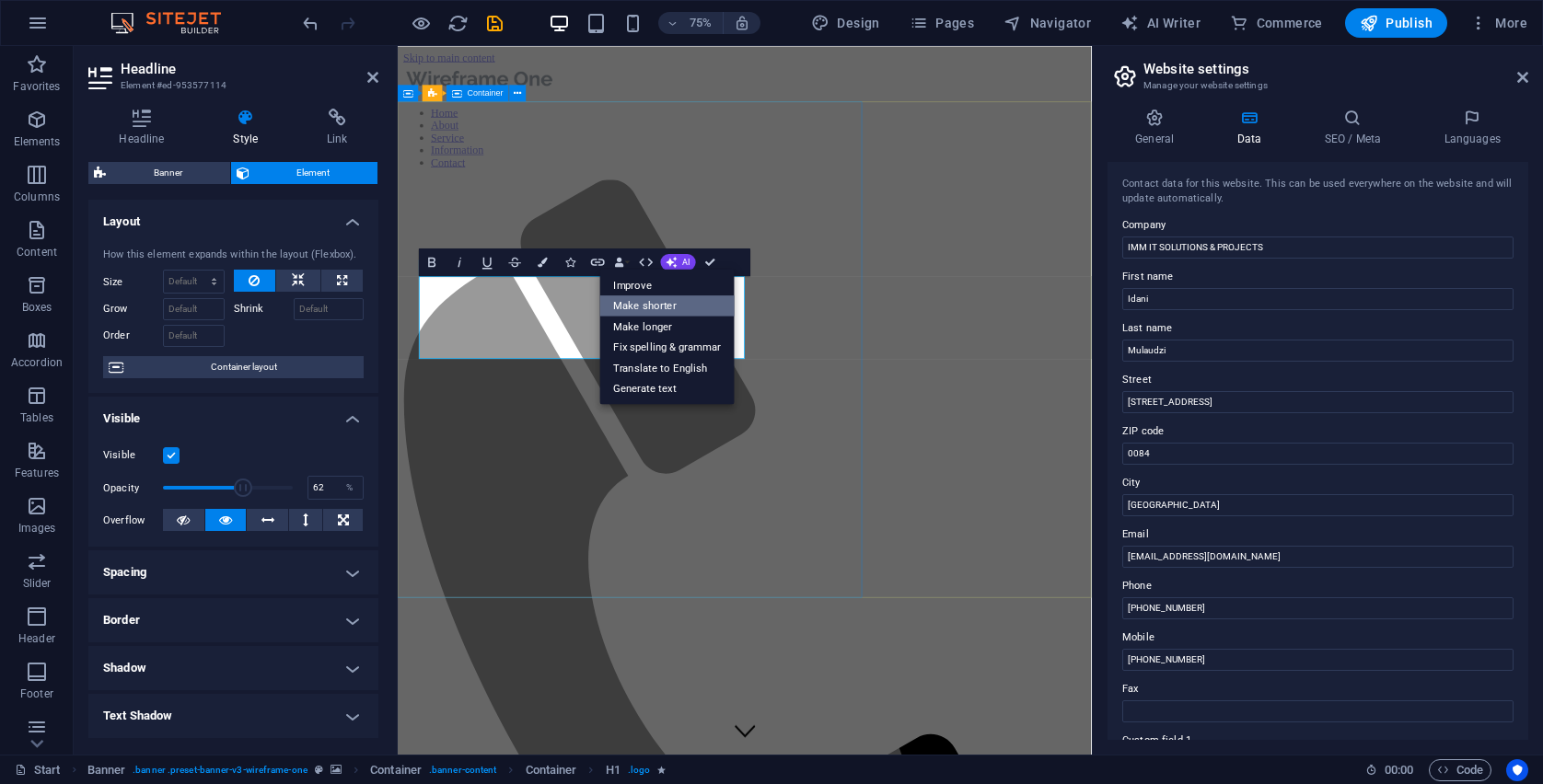
click at [692, 301] on link "Make shorter" at bounding box center [667, 306] width 134 height 21
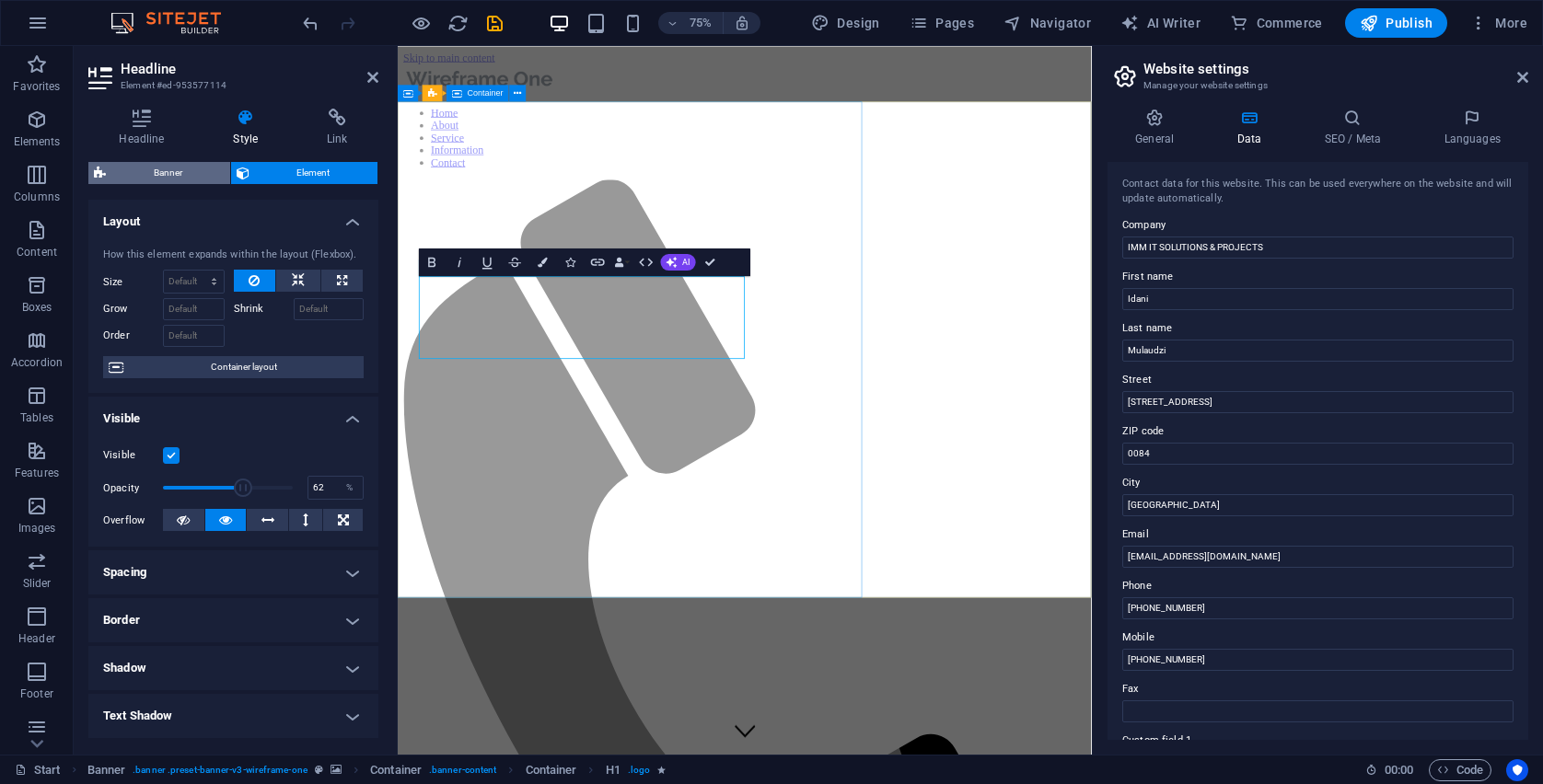
click at [187, 174] on span "Banner" at bounding box center [168, 173] width 113 height 22
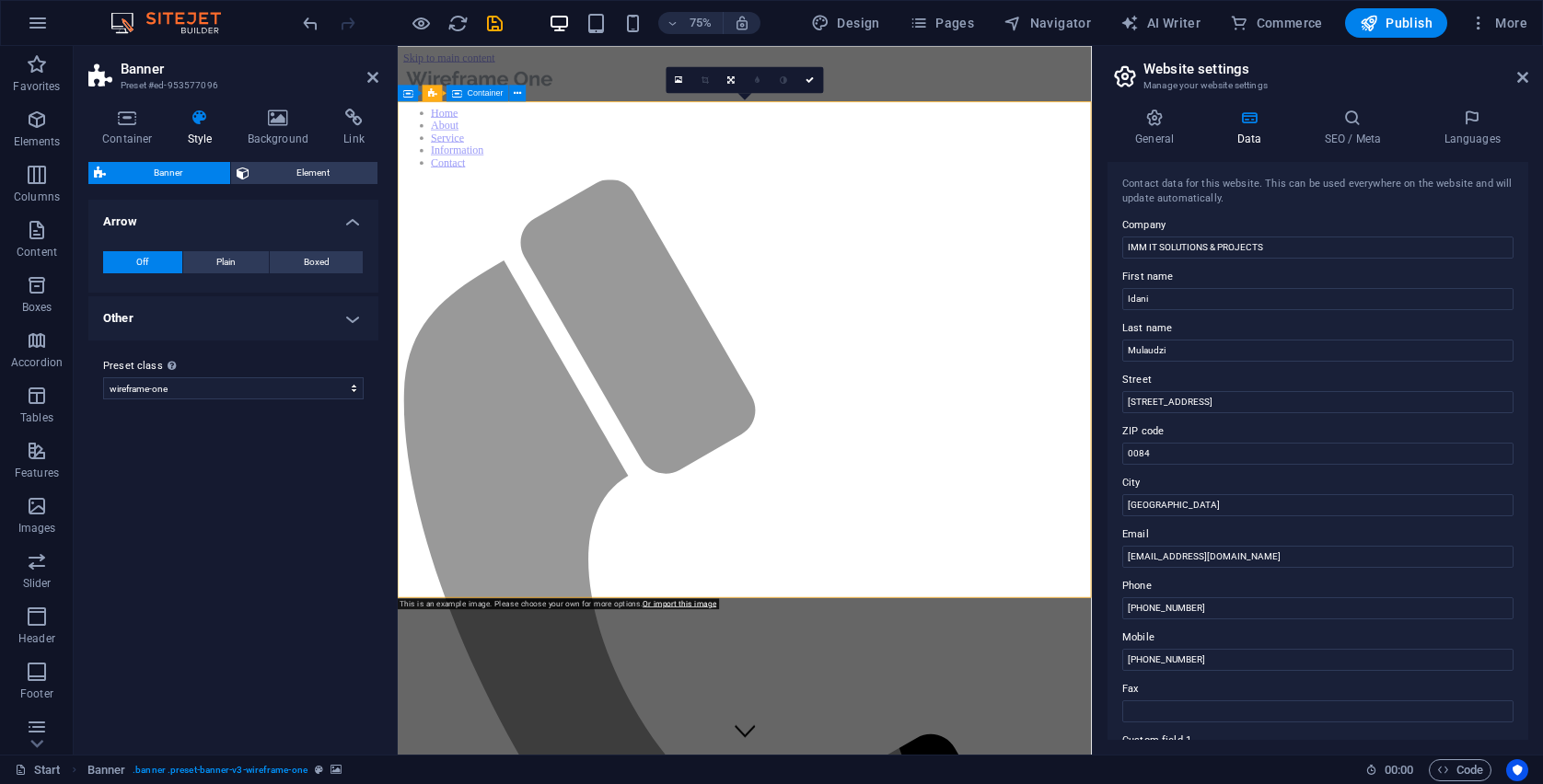
click at [184, 127] on h4 "Style" at bounding box center [204, 128] width 60 height 39
click at [124, 126] on icon at bounding box center [127, 118] width 78 height 19
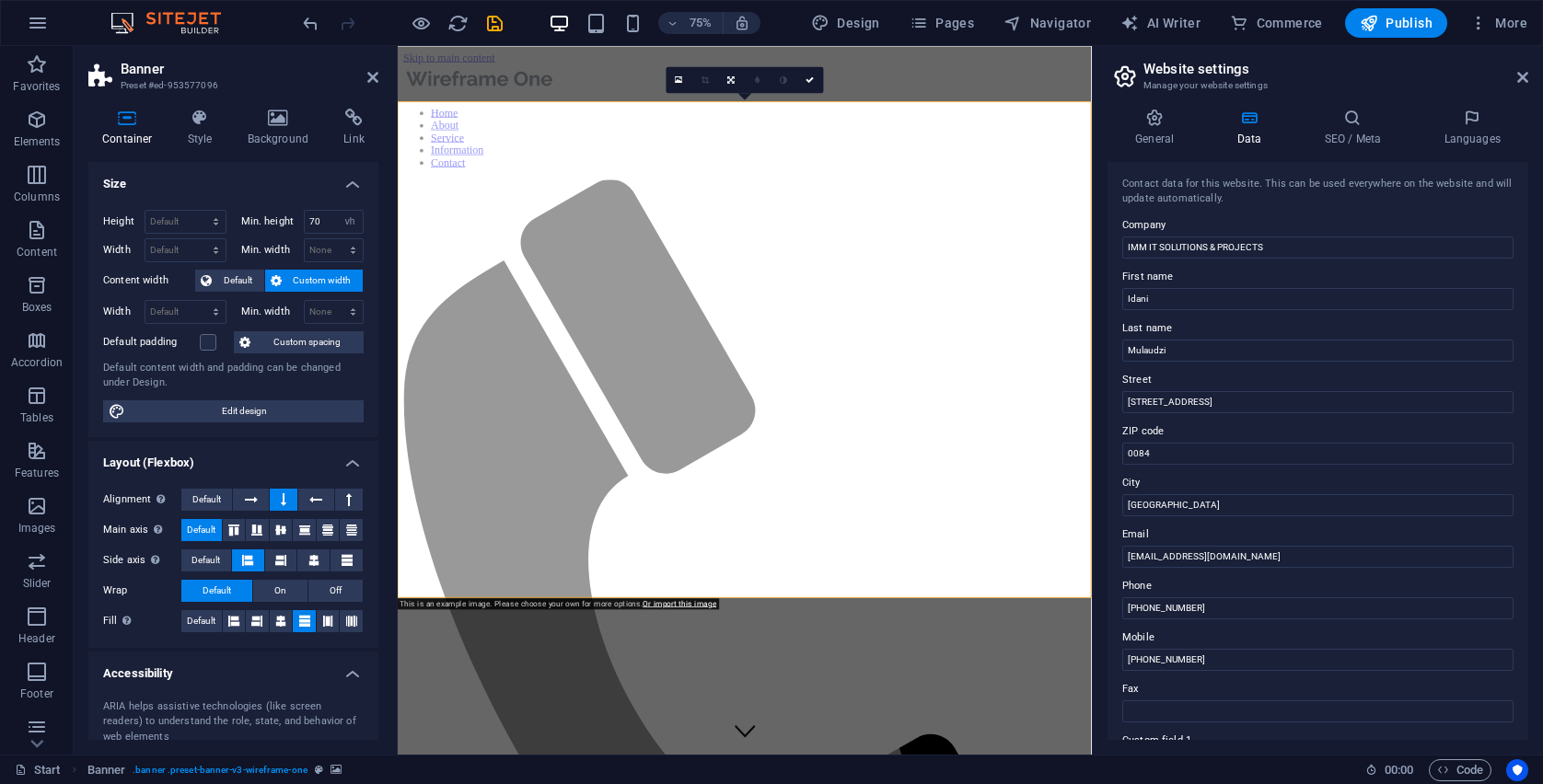
click at [1521, 68] on h2 "Website settings" at bounding box center [1335, 70] width 385 height 17
click at [1521, 72] on icon at bounding box center [1523, 77] width 11 height 15
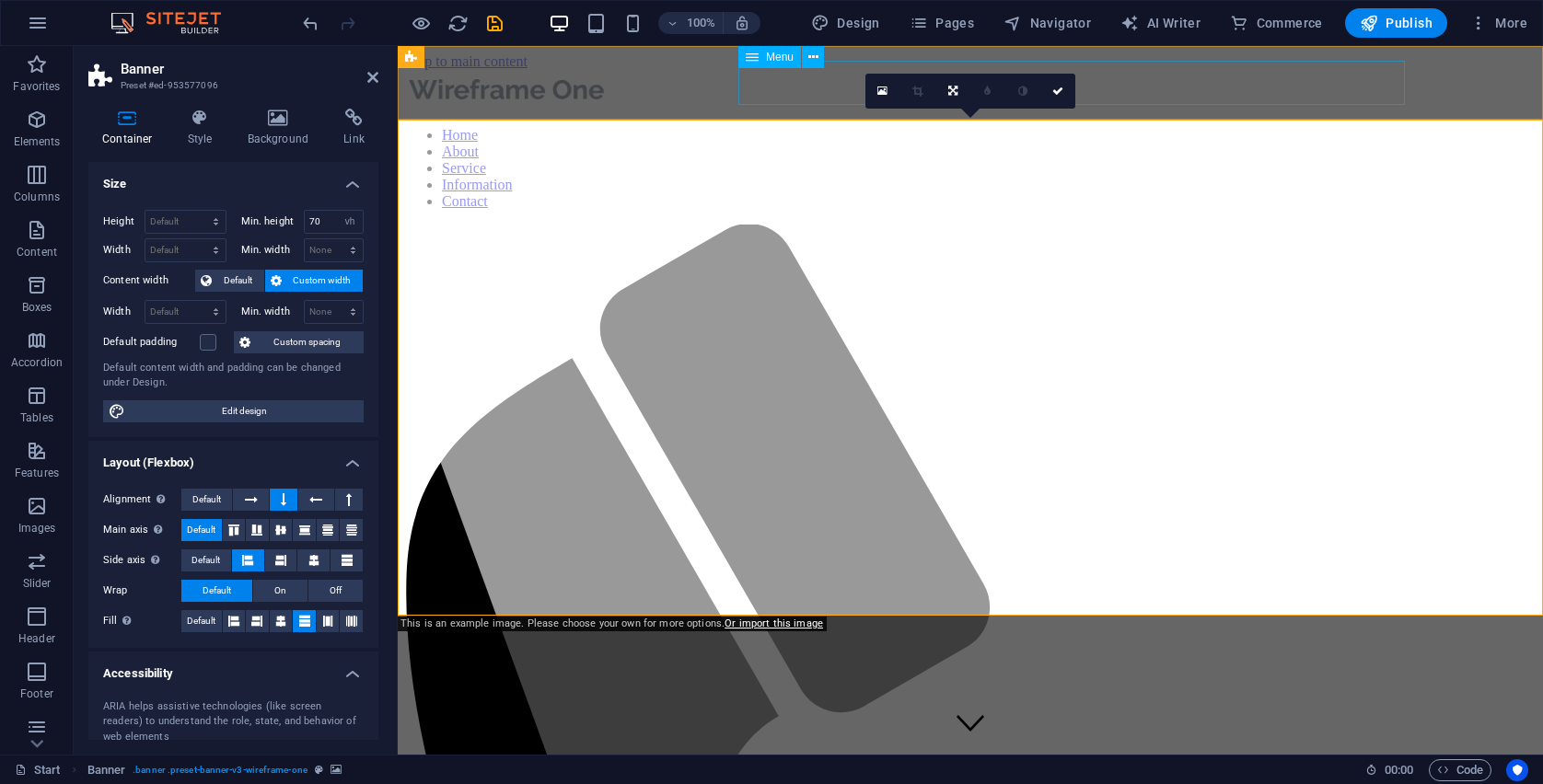
click at [918, 108] on div "0" at bounding box center [970, 91] width 210 height 35
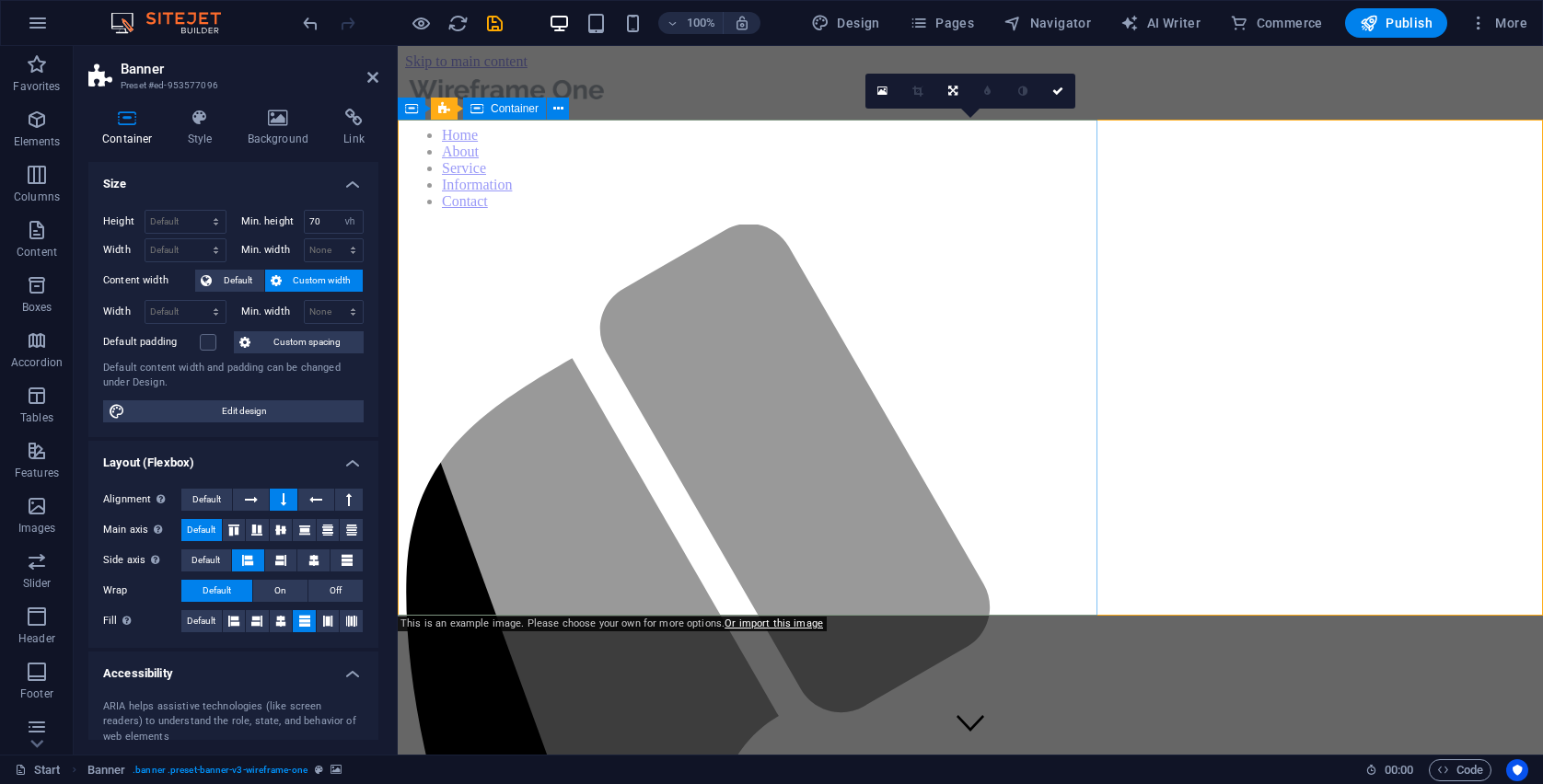
click at [617, 190] on div at bounding box center [712, 400] width 847 height 708
click at [372, 79] on icon at bounding box center [373, 77] width 11 height 15
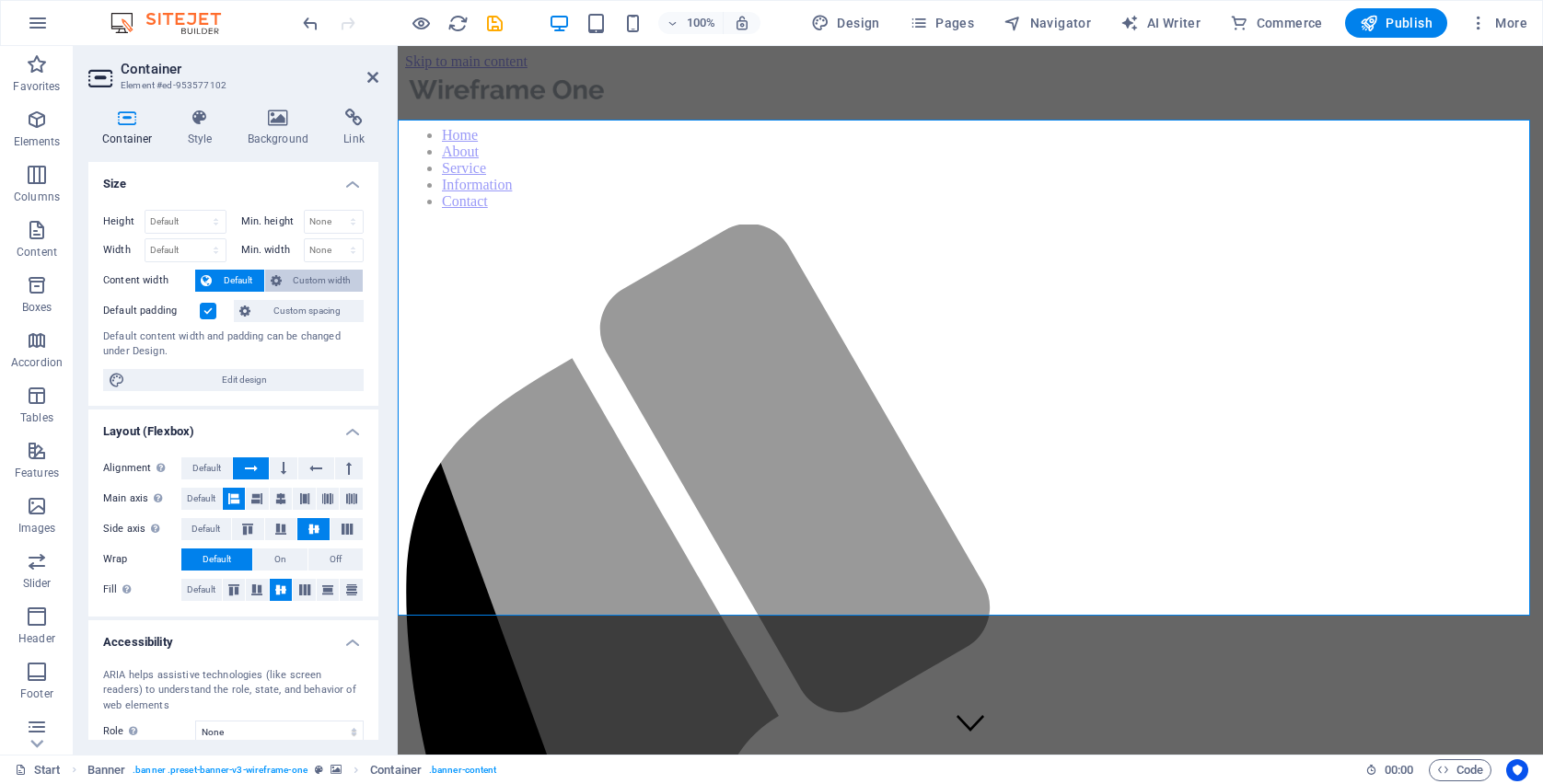
click at [300, 282] on span "Custom width" at bounding box center [323, 281] width 70 height 22
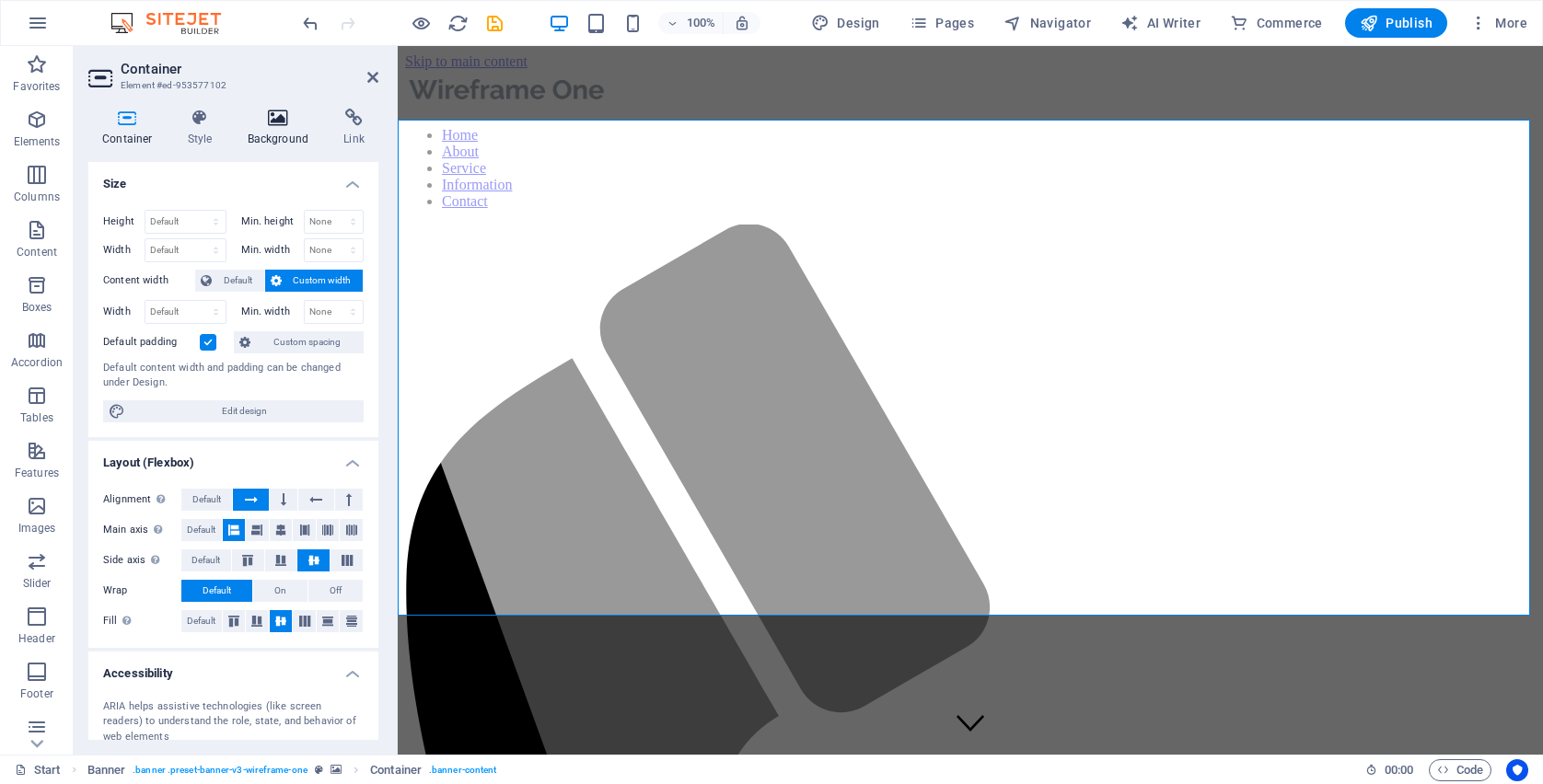
click at [285, 124] on icon at bounding box center [278, 118] width 89 height 19
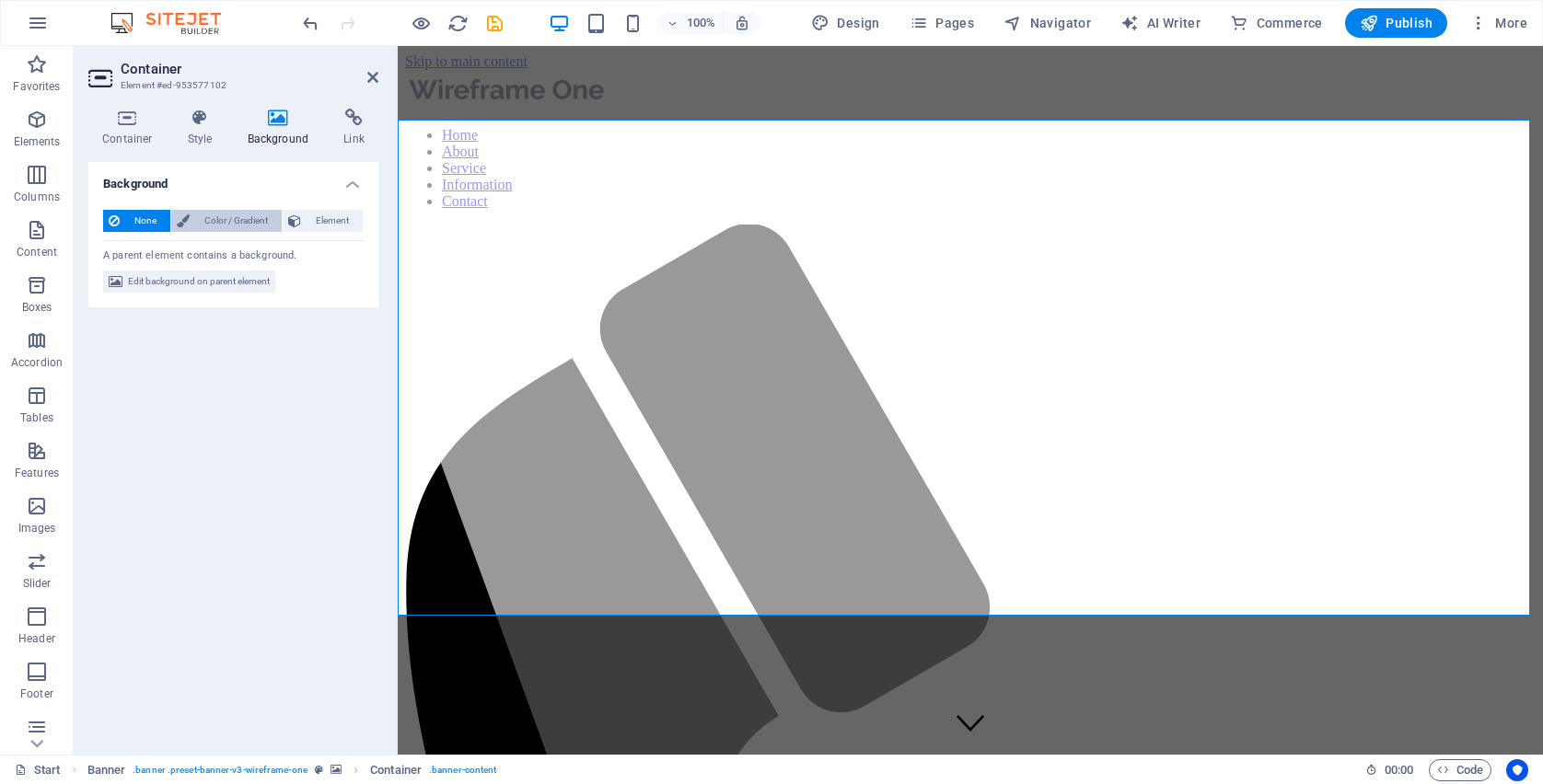
click at [212, 223] on span "Color / Gradient" at bounding box center [235, 221] width 81 height 22
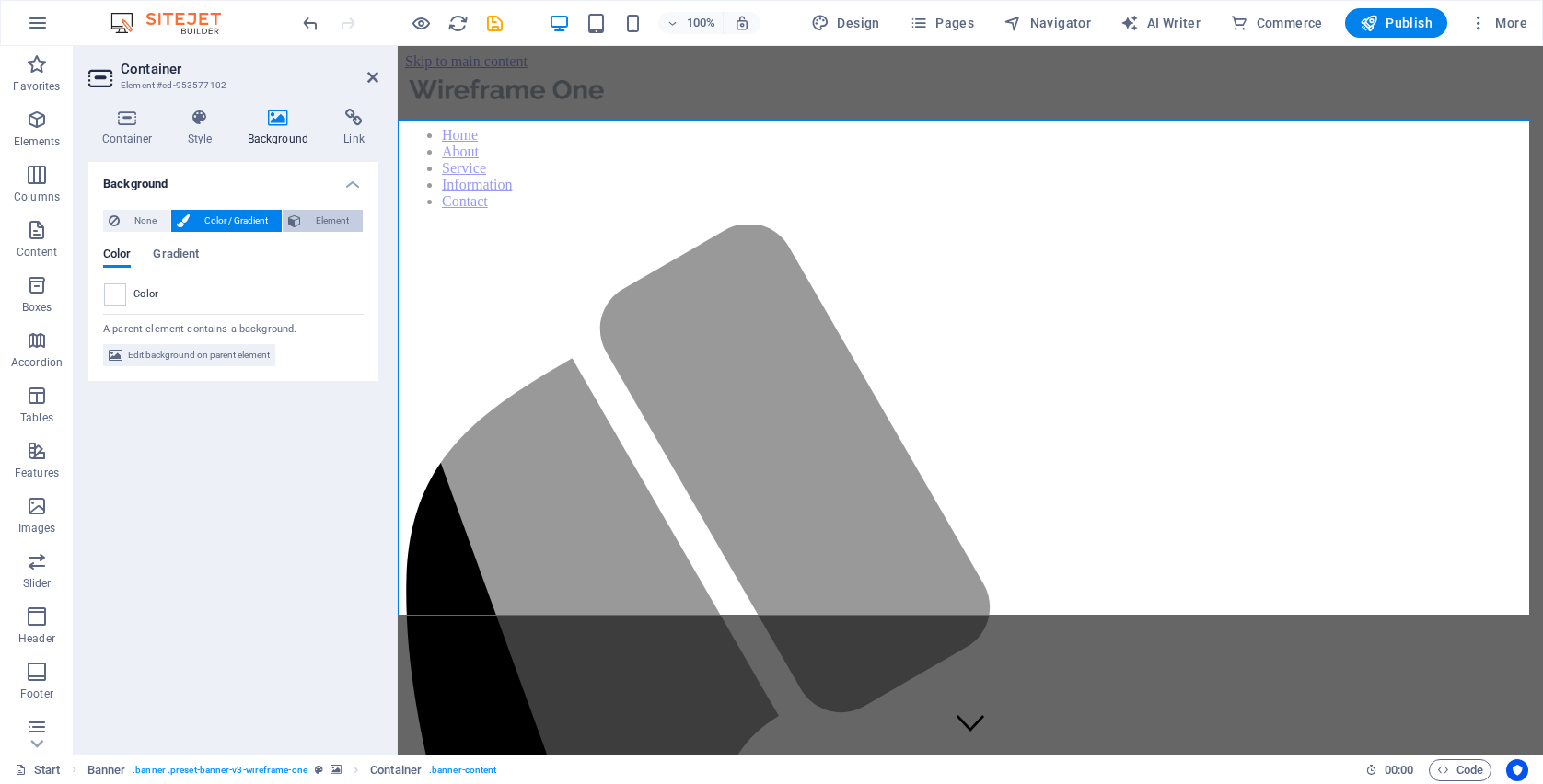
click at [320, 219] on span "Element" at bounding box center [332, 221] width 51 height 22
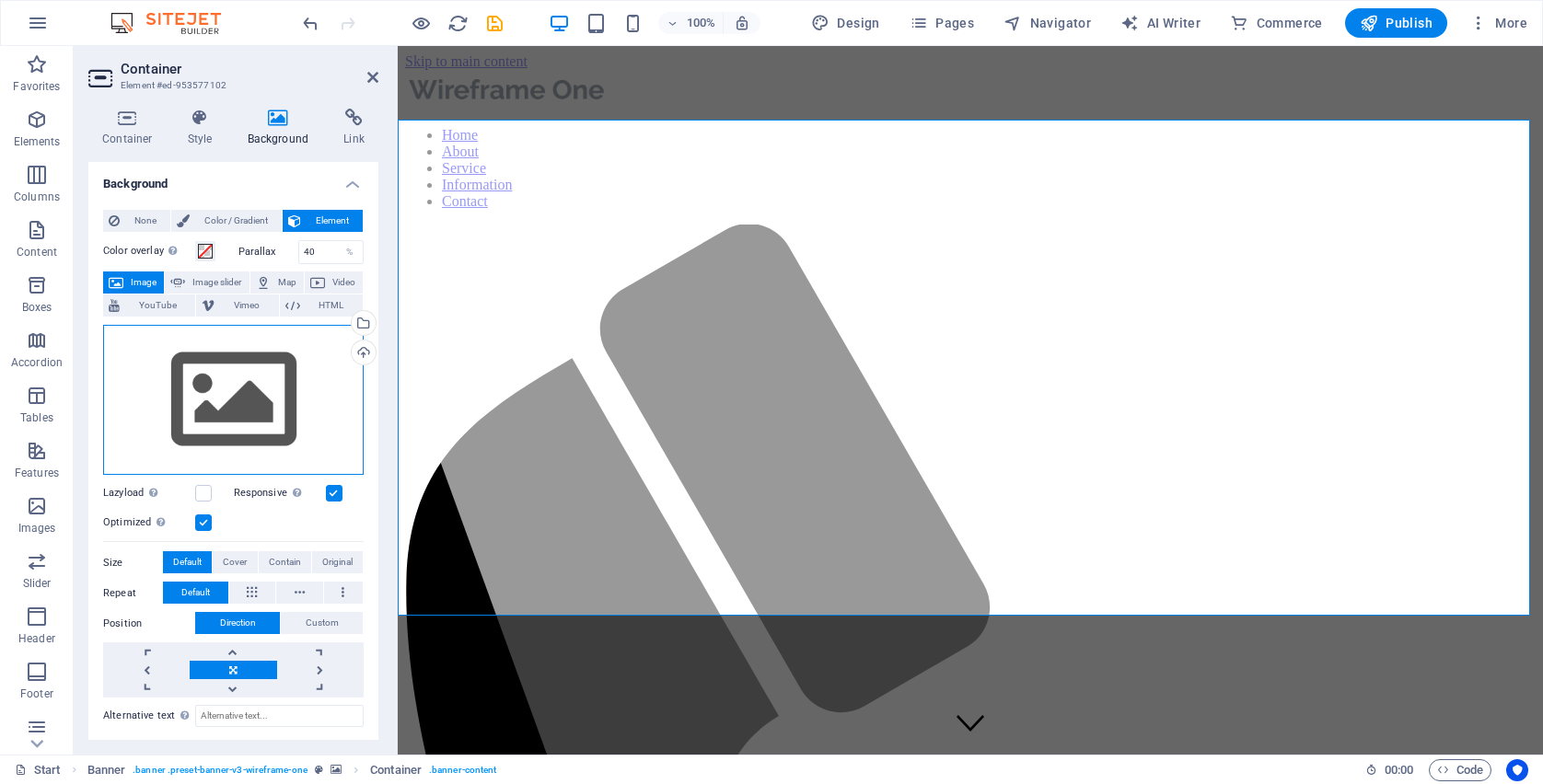
click at [220, 420] on div "Drag files here, click to choose files or select files from Files or our free s…" at bounding box center [233, 399] width 261 height 151
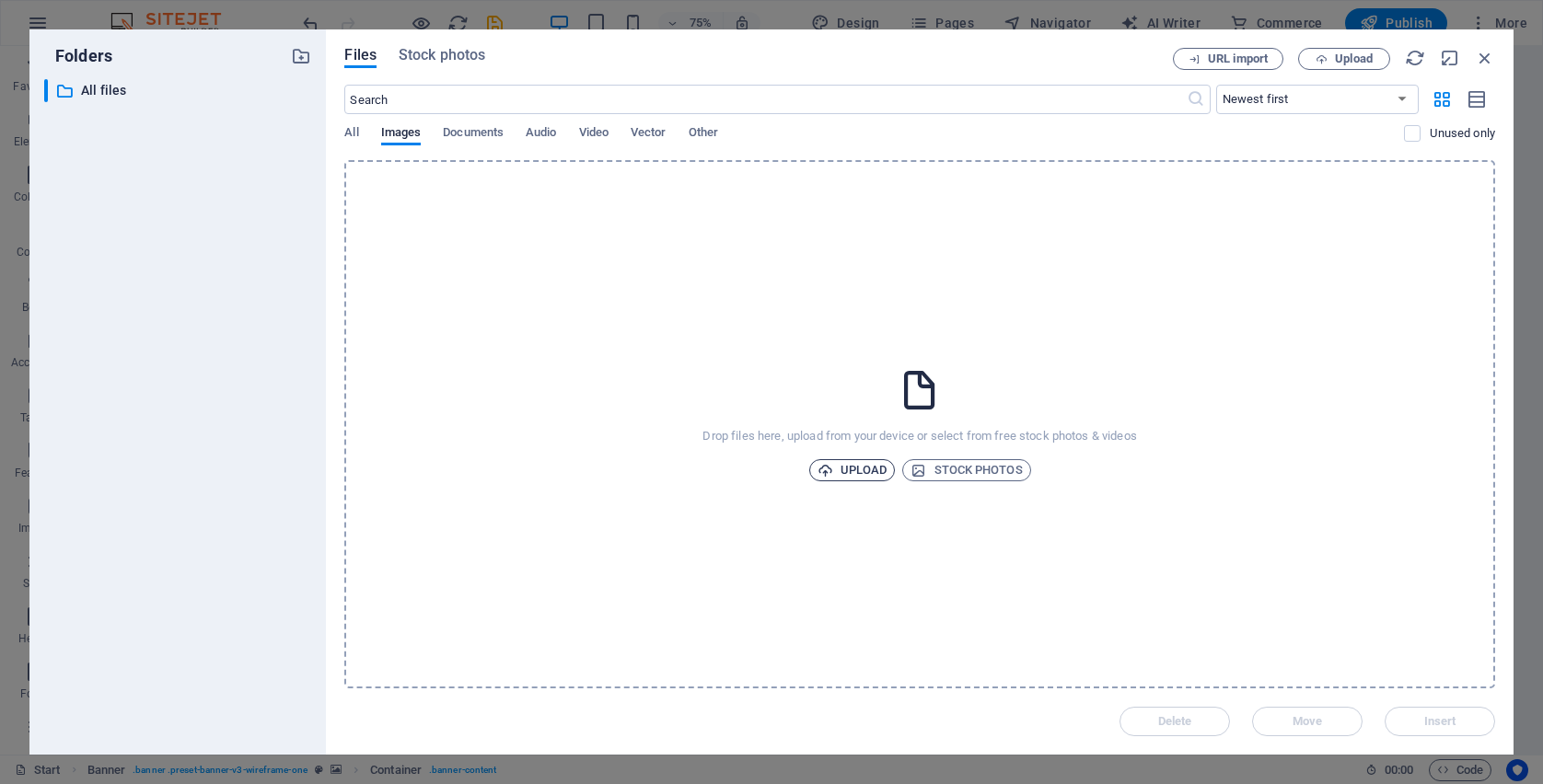
click at [848, 473] on span "Upload" at bounding box center [852, 470] width 70 height 22
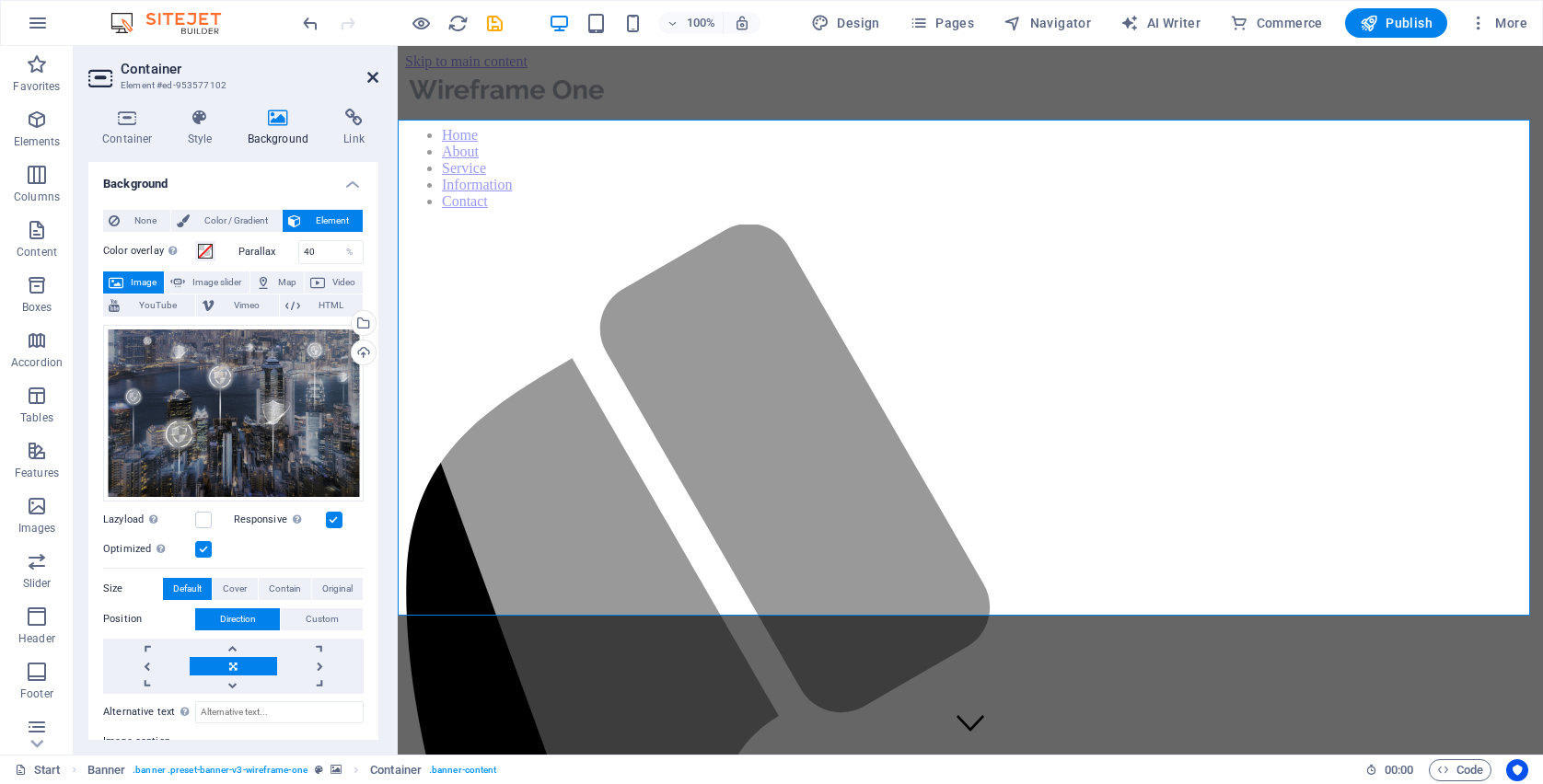
click at [376, 73] on icon at bounding box center [373, 77] width 11 height 15
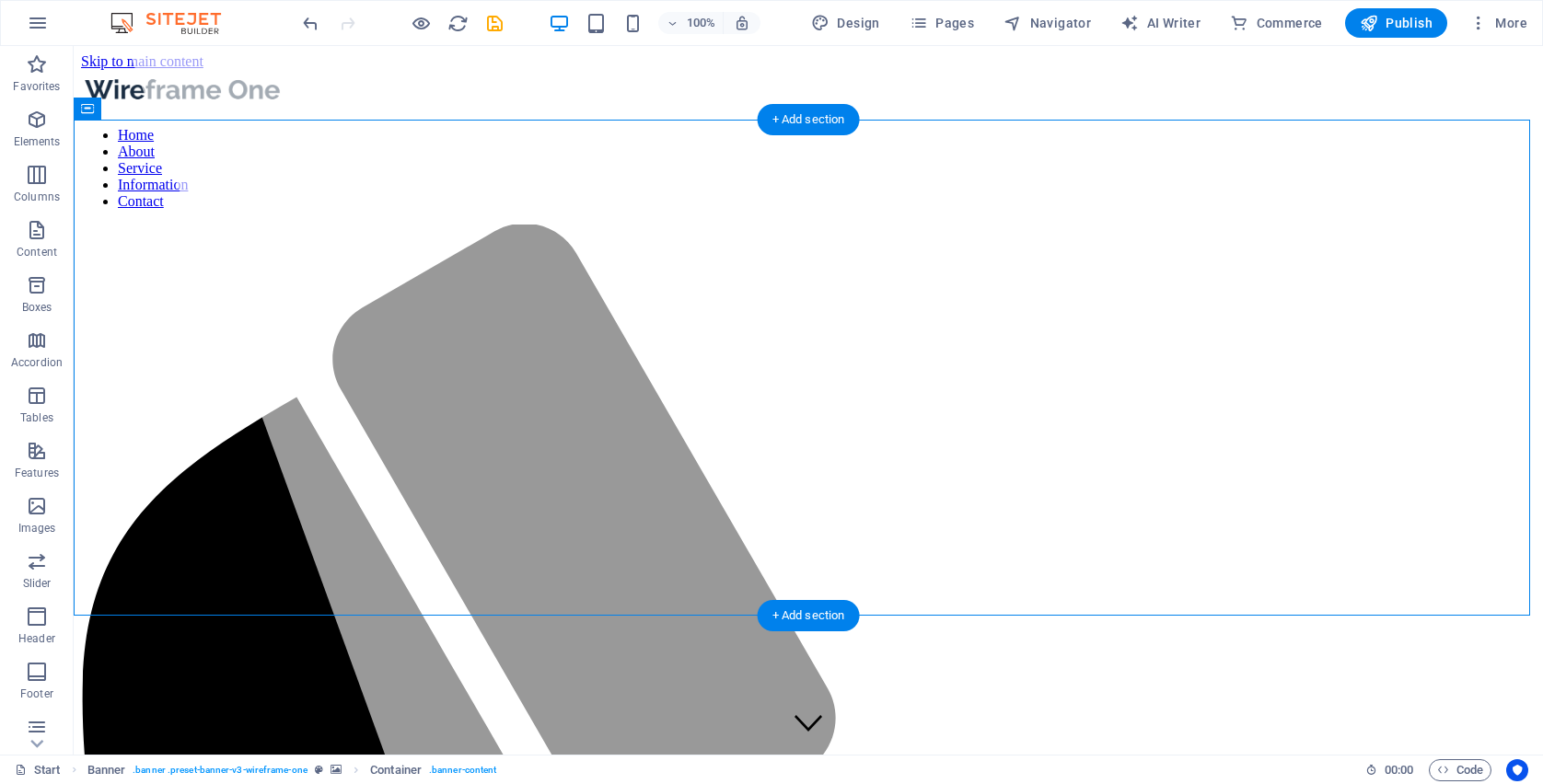
click at [516, 81] on div at bounding box center [808, 91] width 1455 height 43
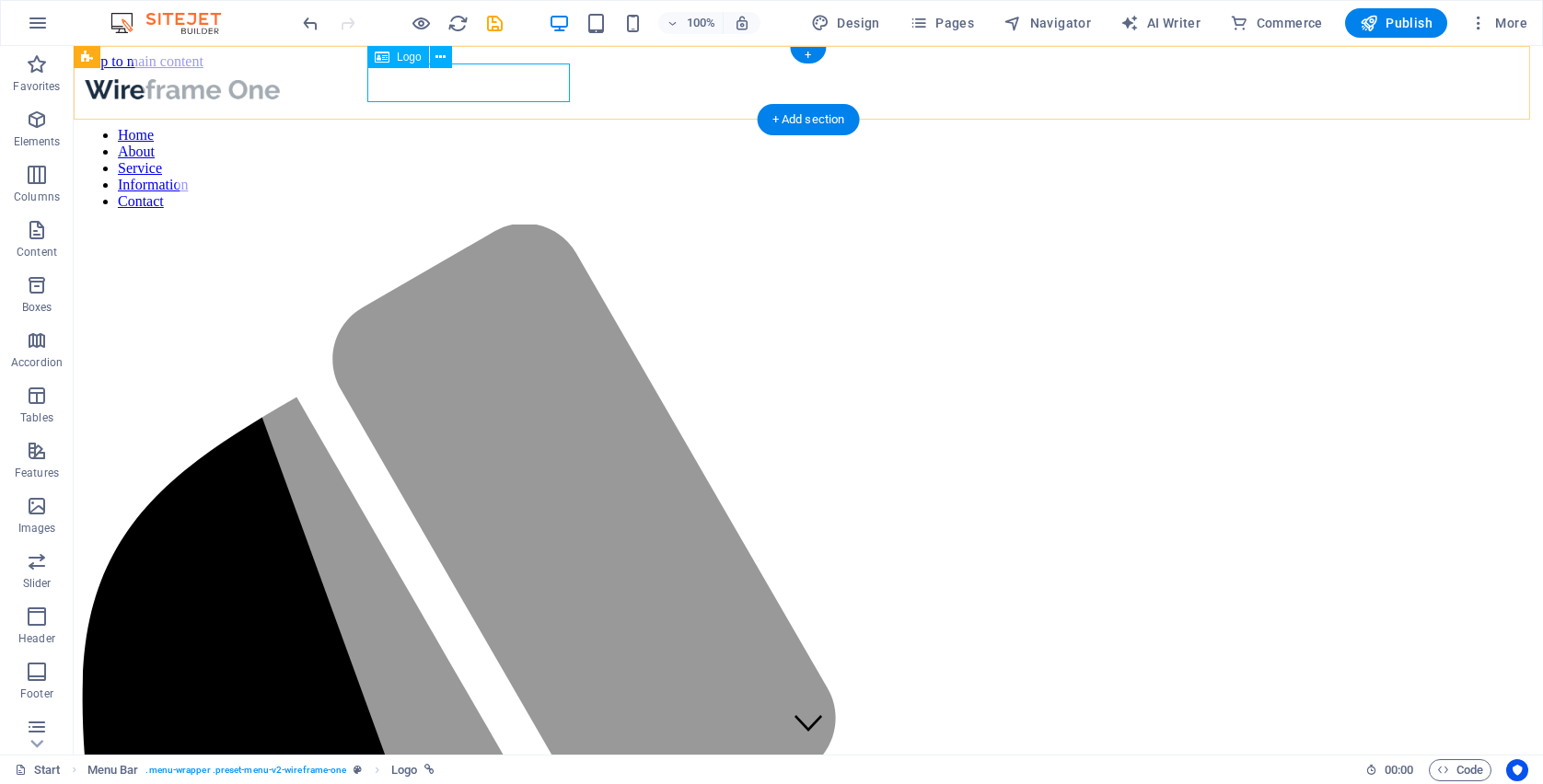
click at [389, 60] on icon at bounding box center [382, 57] width 15 height 22
click at [461, 25] on icon "reload" at bounding box center [457, 23] width 21 height 21
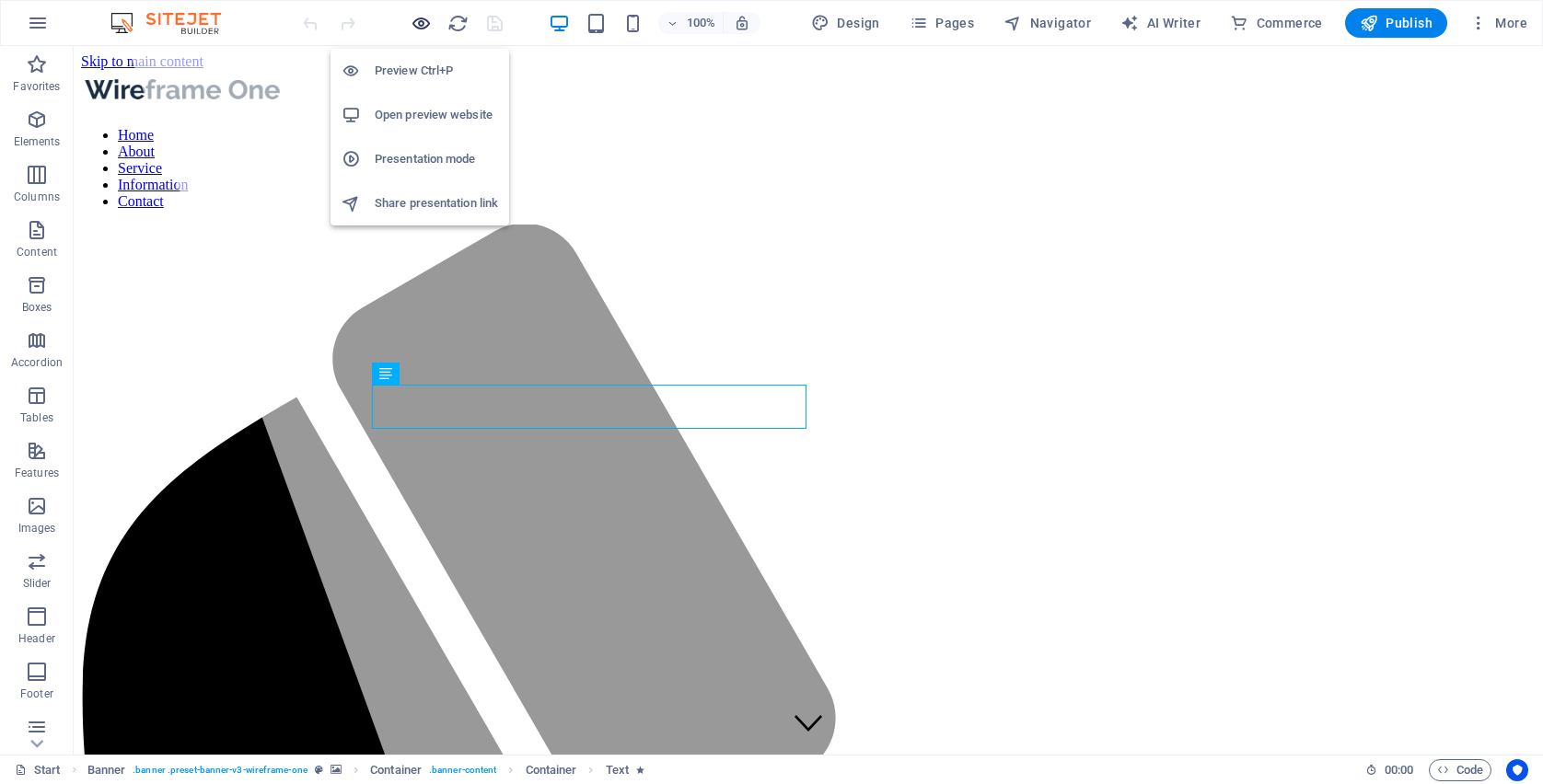
click at [427, 24] on icon "button" at bounding box center [421, 23] width 21 height 21
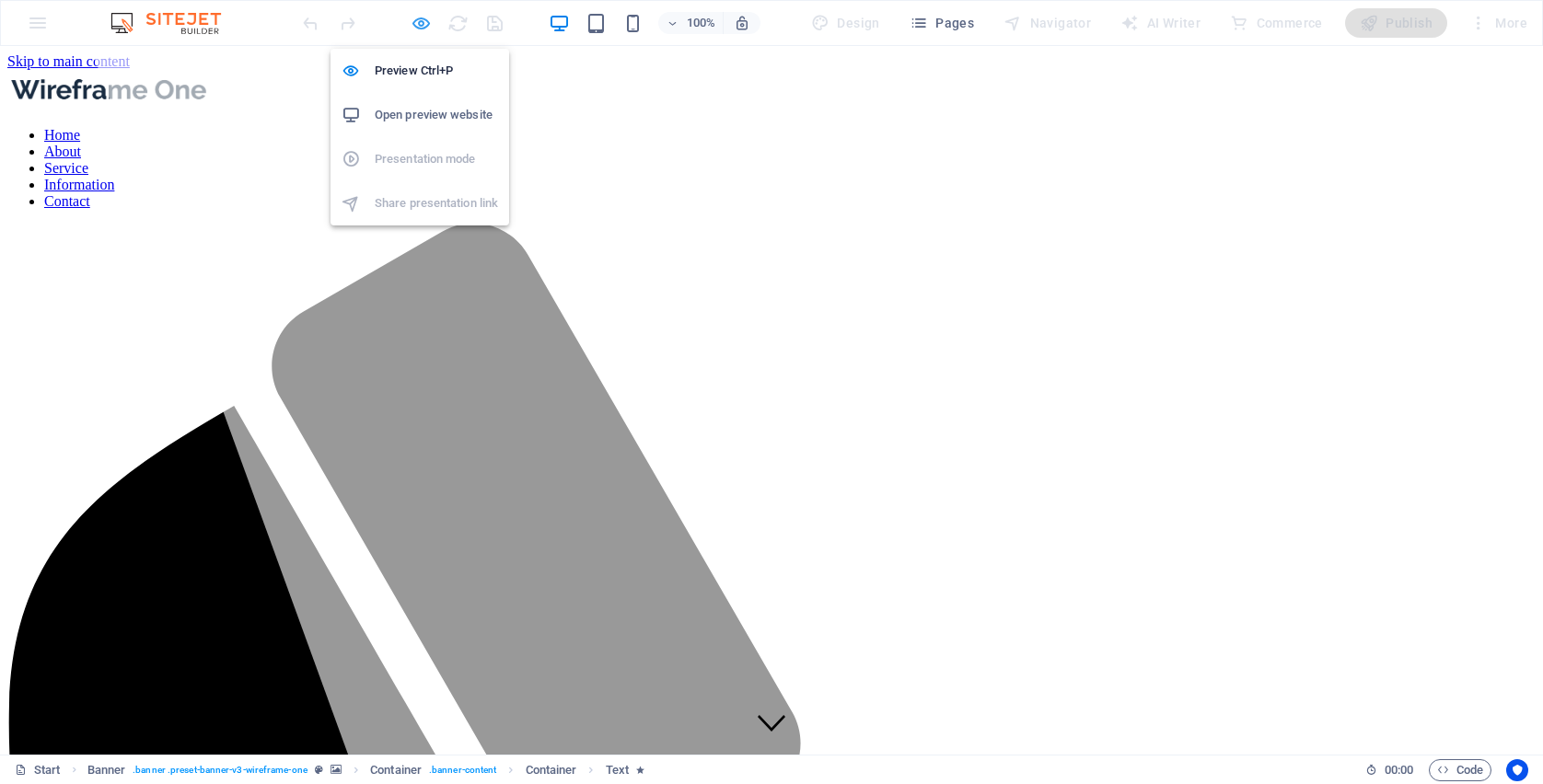
click at [424, 26] on icon "button" at bounding box center [421, 23] width 21 height 21
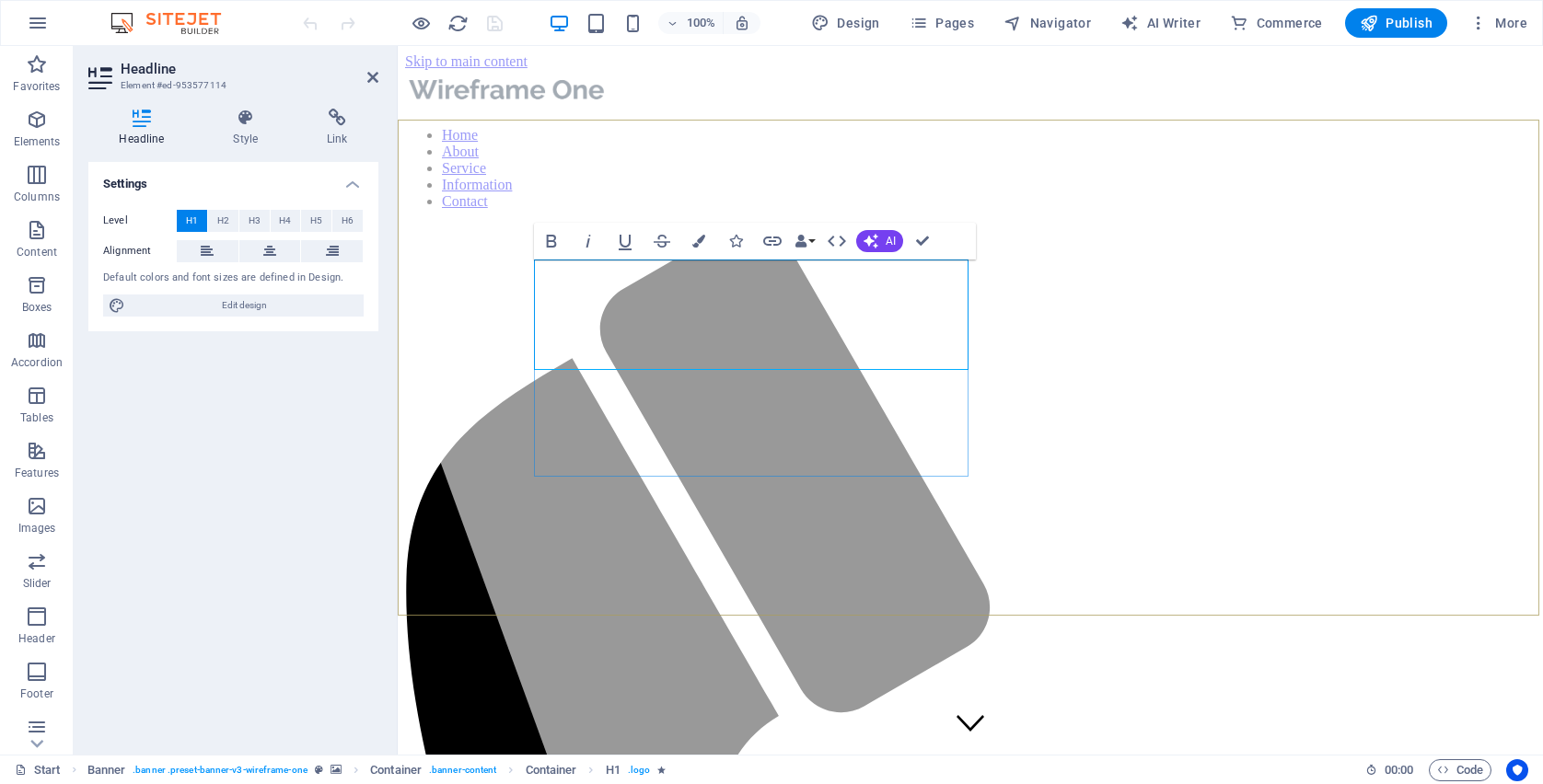
drag, startPoint x: 736, startPoint y: 334, endPoint x: 569, endPoint y: 297, distance: 171.0
click at [220, 244] on button at bounding box center [208, 251] width 62 height 22
click at [282, 254] on button at bounding box center [270, 251] width 62 height 22
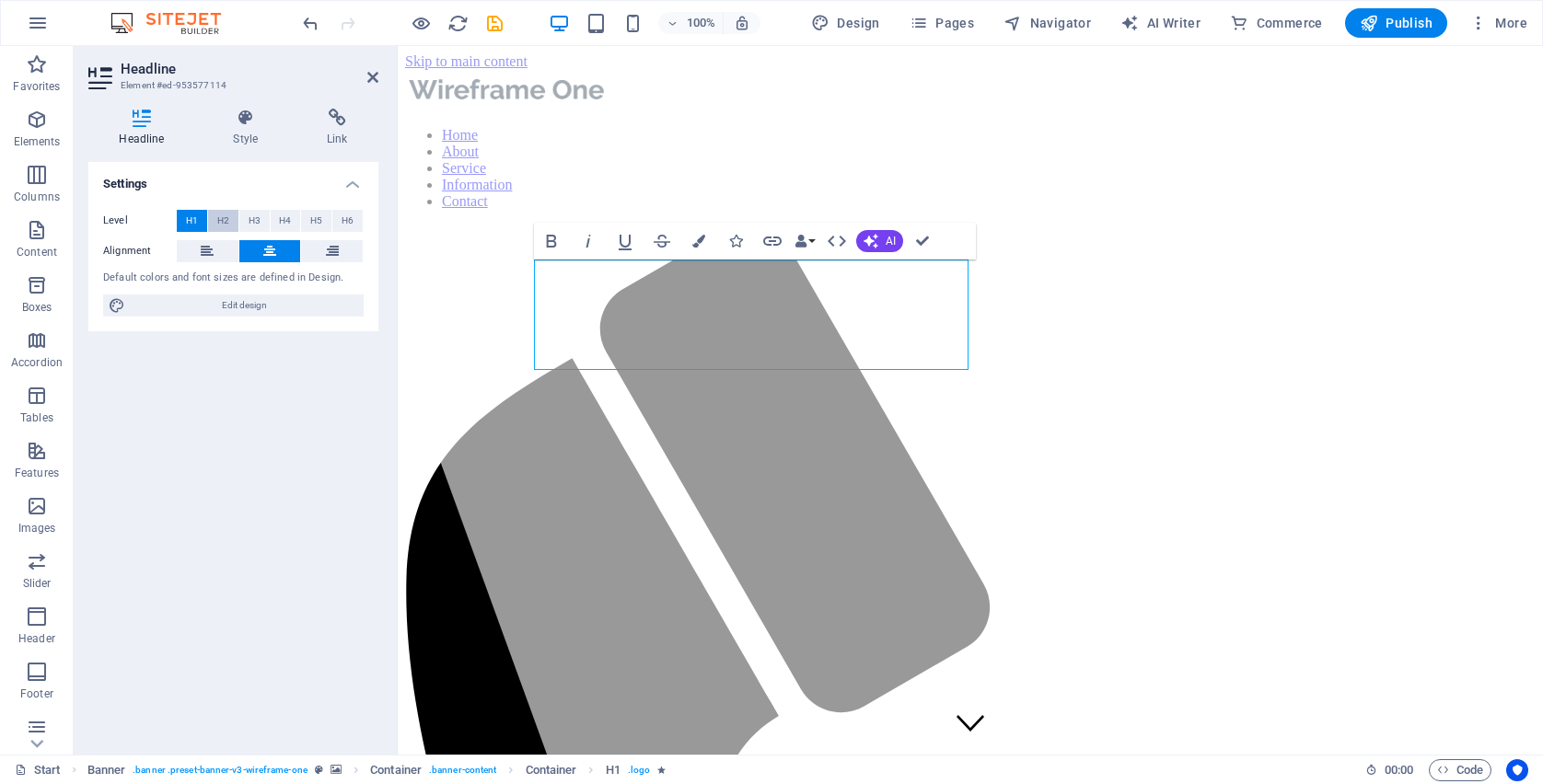
click at [227, 220] on span "H2" at bounding box center [223, 221] width 12 height 22
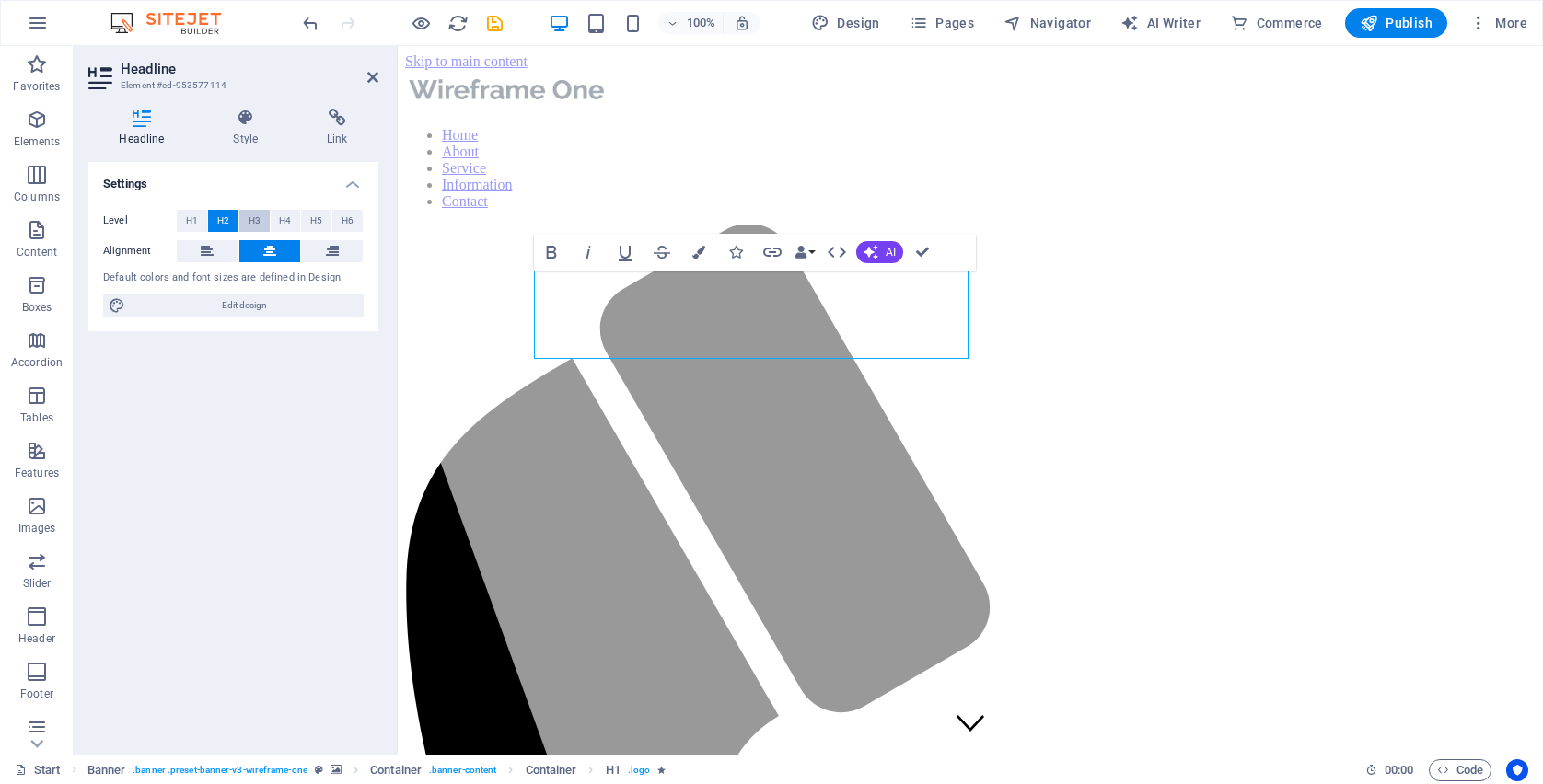
click at [249, 220] on span "H3" at bounding box center [254, 221] width 12 height 22
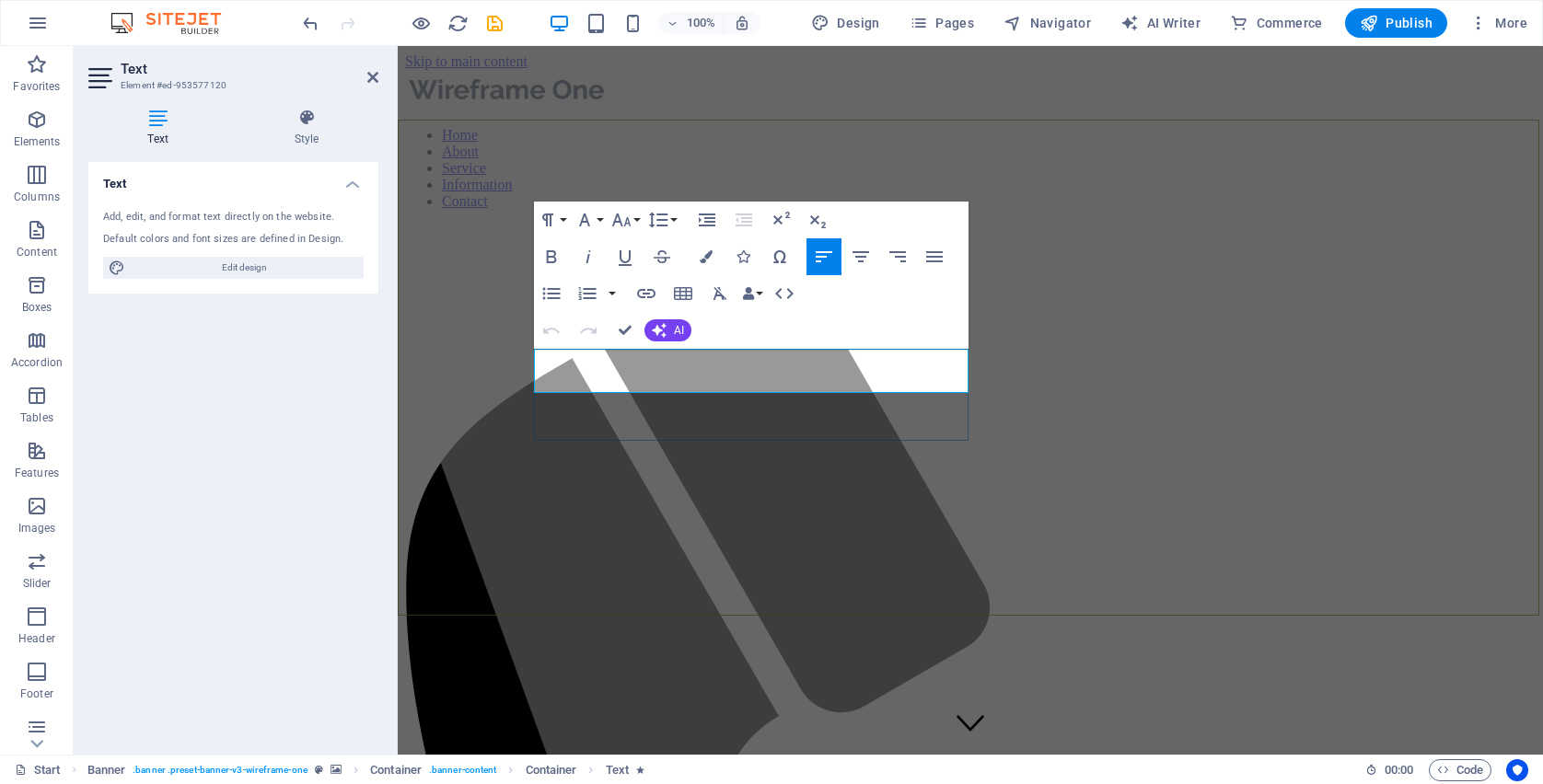
drag, startPoint x: 886, startPoint y: 385, endPoint x: 536, endPoint y: 359, distance: 351.0
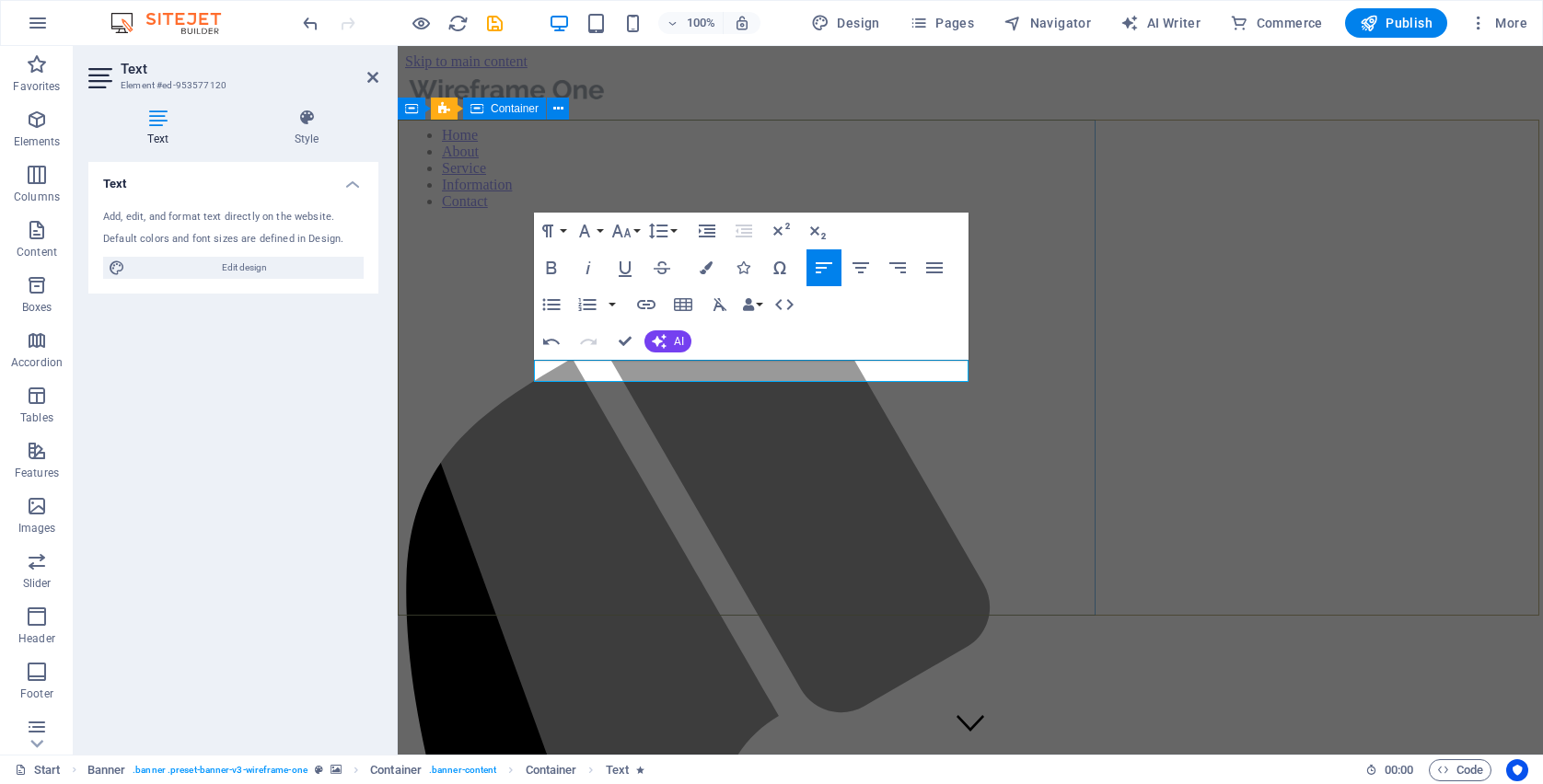
click at [645, 537] on div at bounding box center [712, 400] width 847 height 708
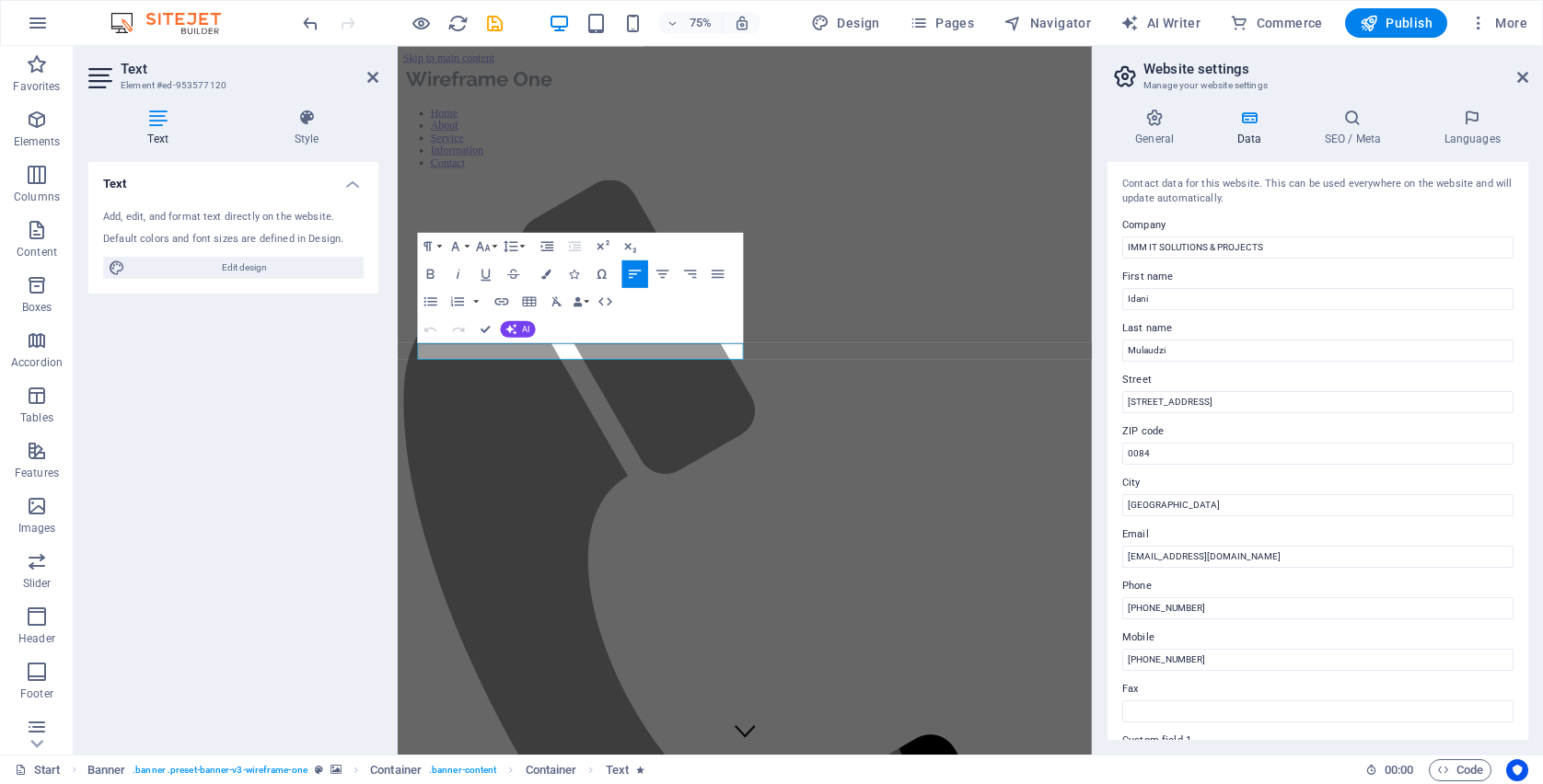
drag, startPoint x: 622, startPoint y: 449, endPoint x: 389, endPoint y: 449, distance: 233.0
click at [544, 243] on icon "button" at bounding box center [548, 247] width 13 height 10
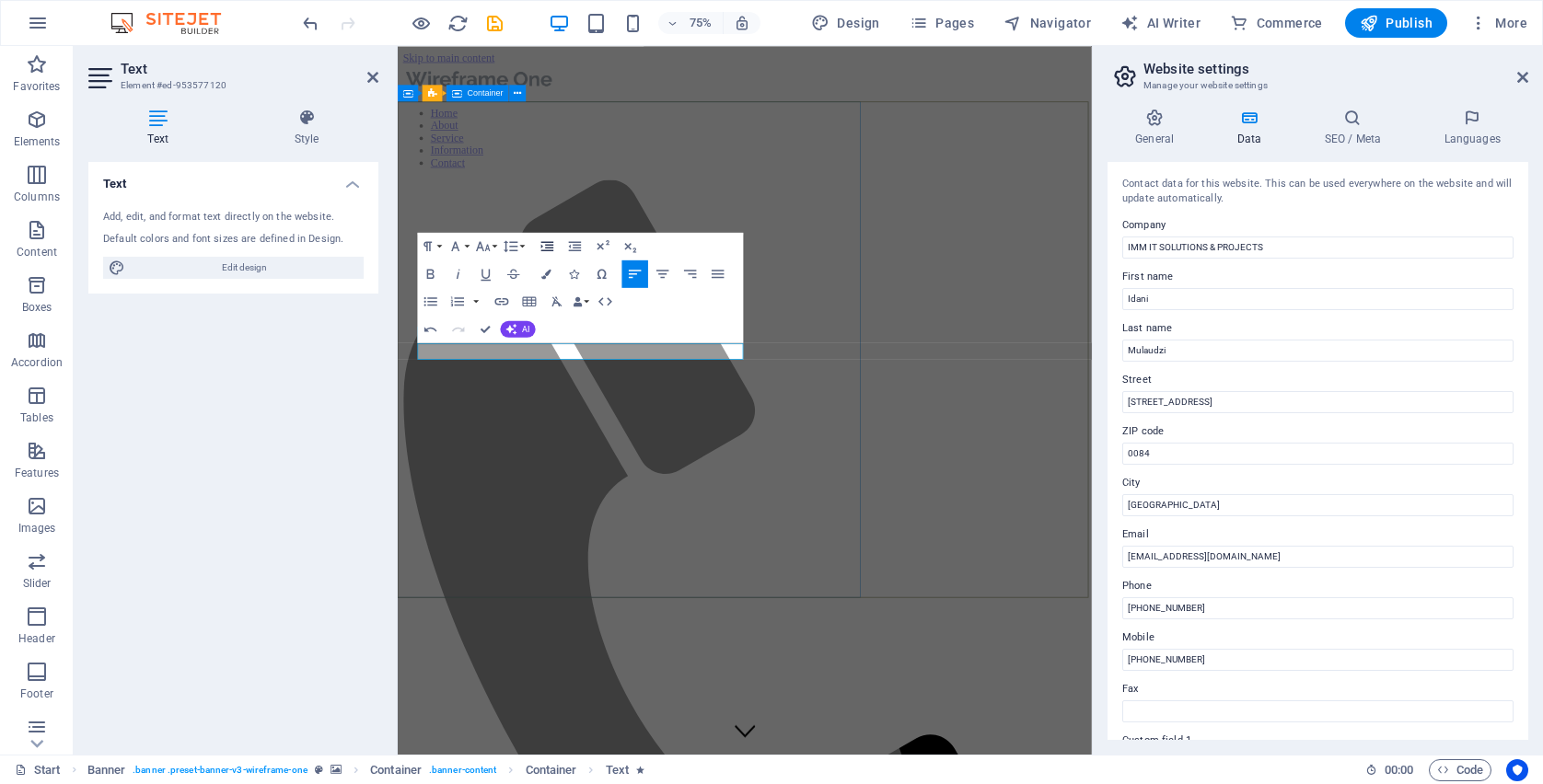
click at [544, 243] on icon "button" at bounding box center [548, 247] width 13 height 10
click at [789, 658] on div at bounding box center [603, 519] width 934 height 945
select select "%"
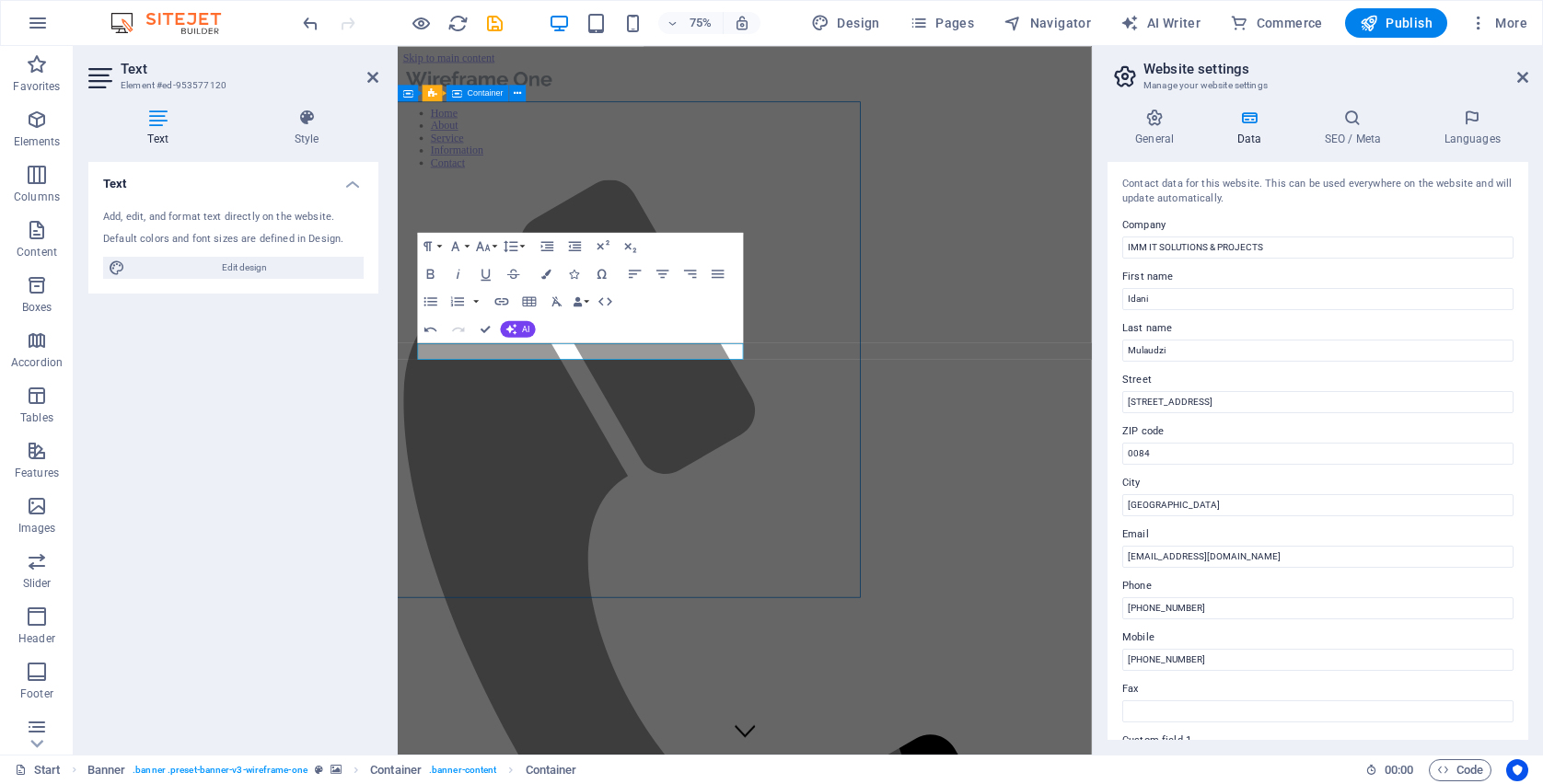
select select "%"
select select "px"
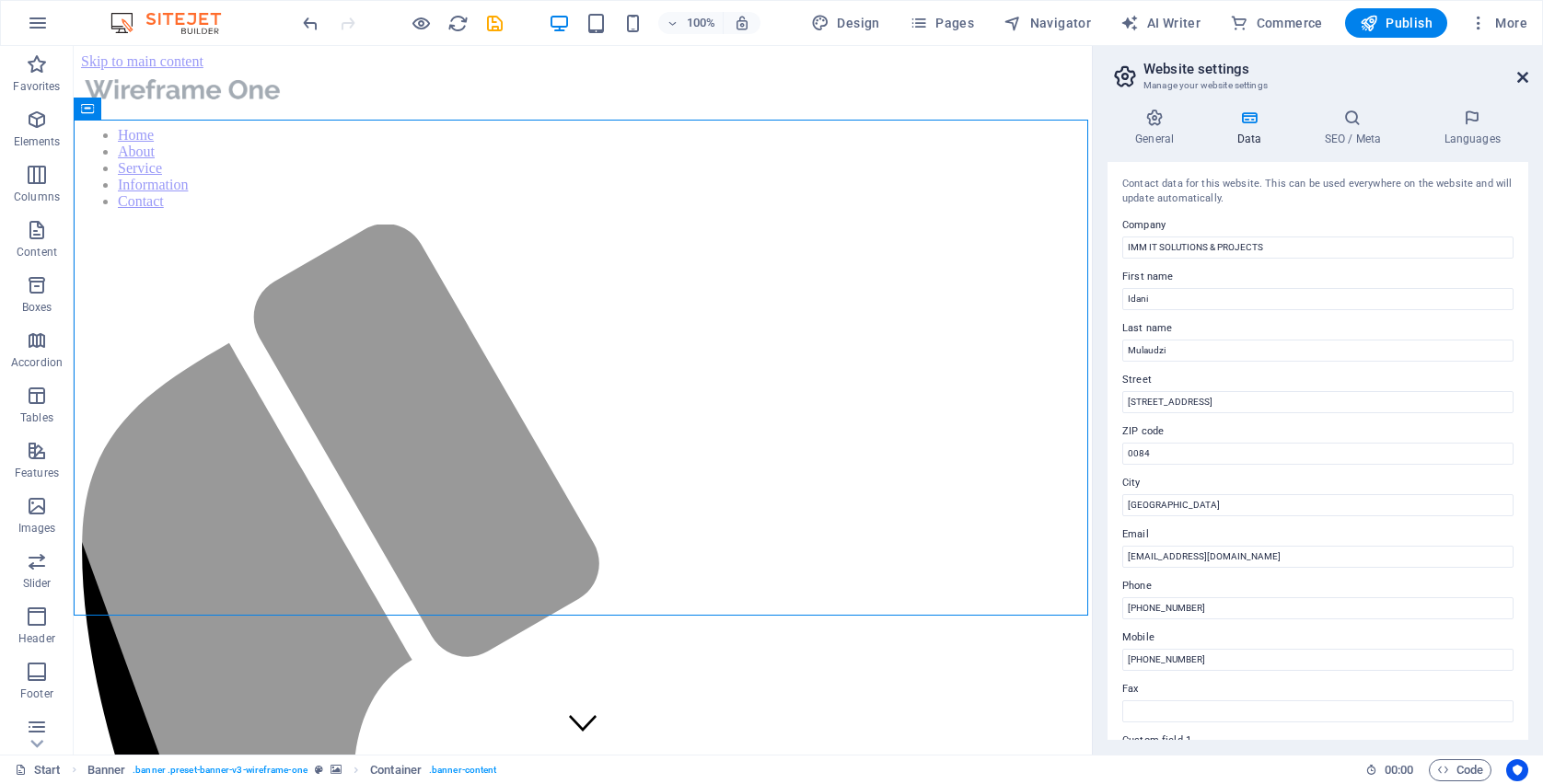
click at [1527, 78] on icon at bounding box center [1523, 77] width 11 height 15
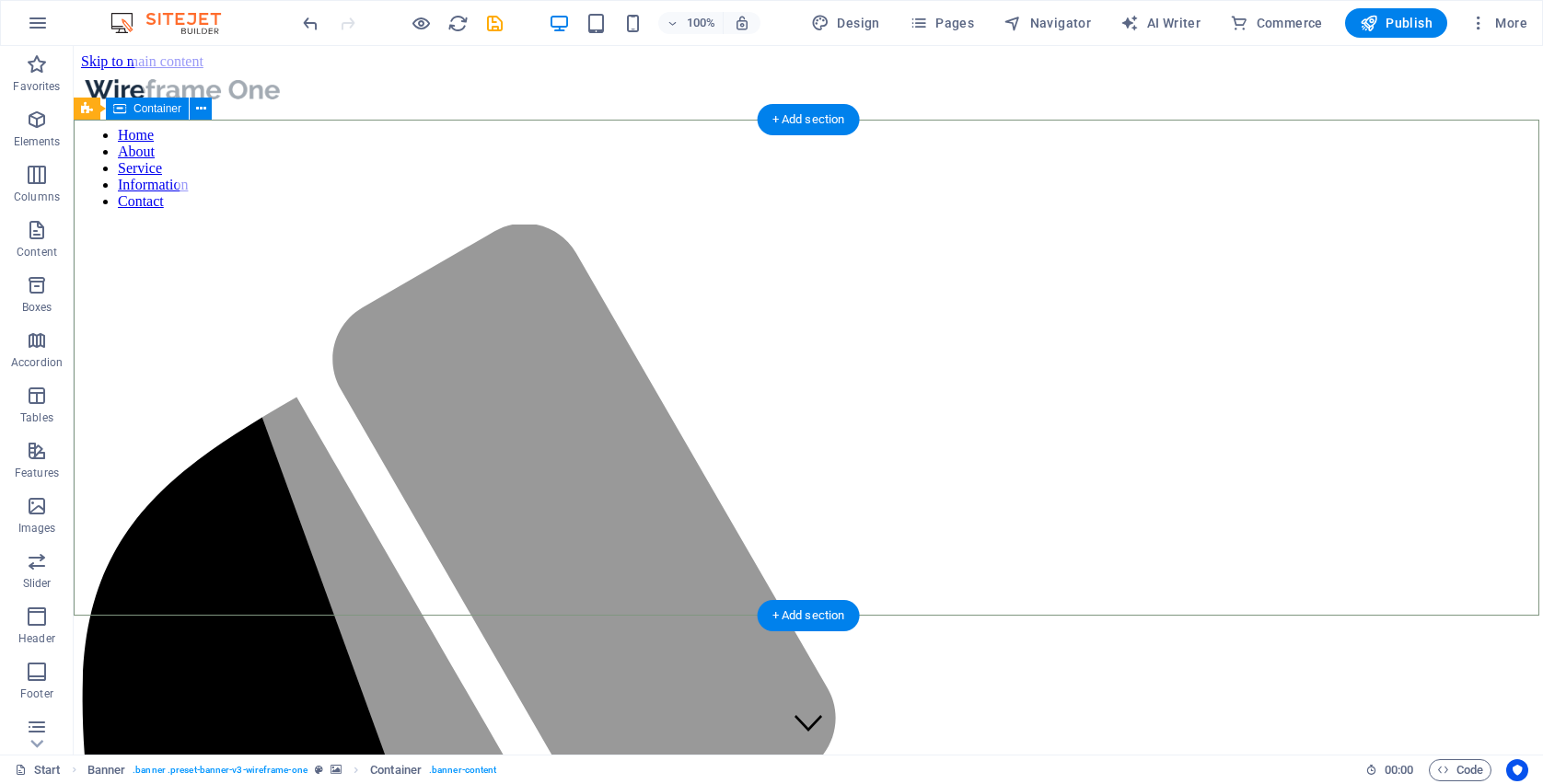
drag, startPoint x: 340, startPoint y: 170, endPoint x: 376, endPoint y: 171, distance: 36.0
click at [376, 171] on div at bounding box center [550, 400] width 847 height 708
drag, startPoint x: 376, startPoint y: 171, endPoint x: 590, endPoint y: 193, distance: 215.1
click at [590, 193] on div at bounding box center [550, 400] width 847 height 708
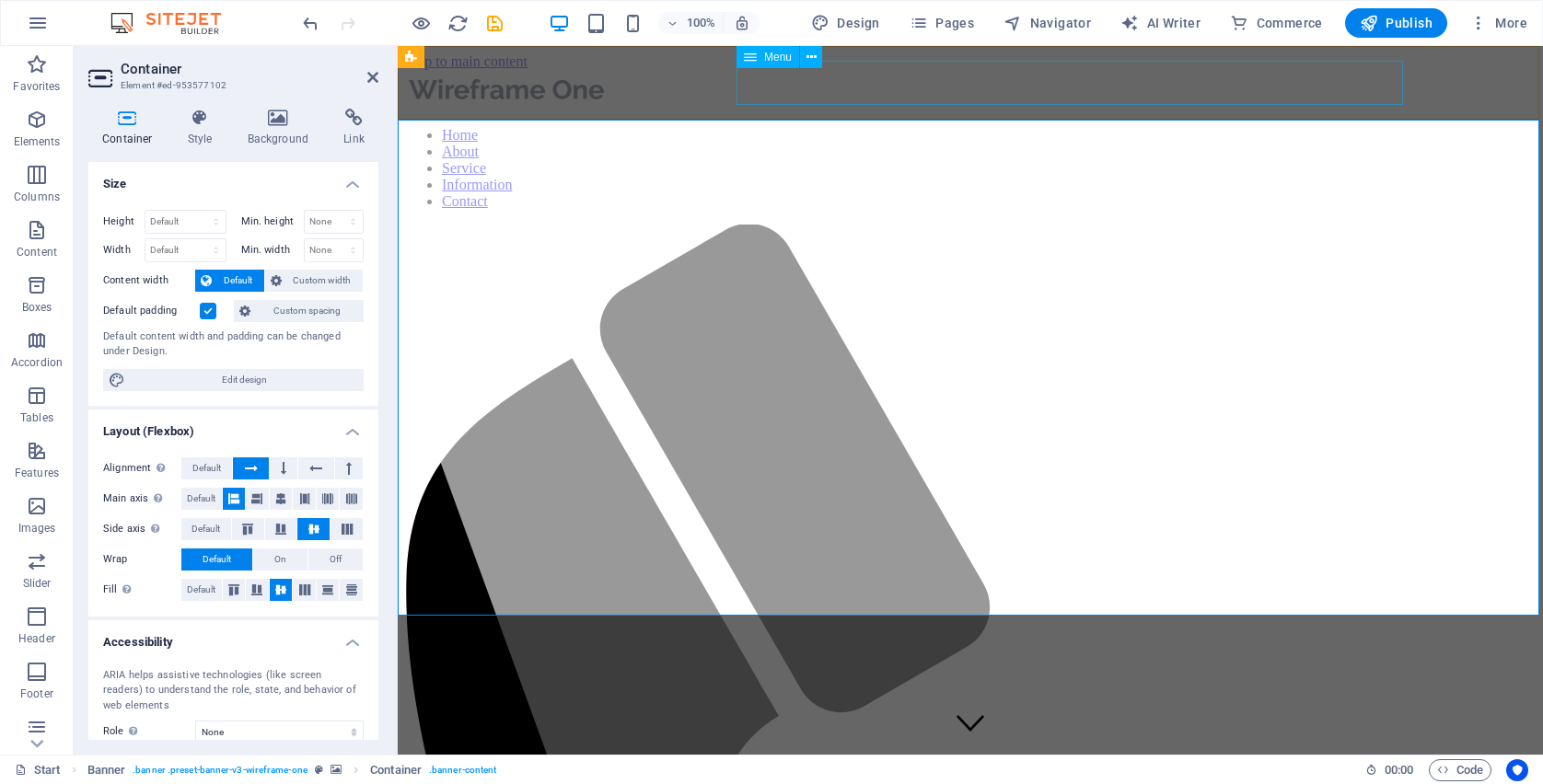
click at [961, 127] on nav "Home About Service Information Contact" at bounding box center [970, 168] width 1130 height 82
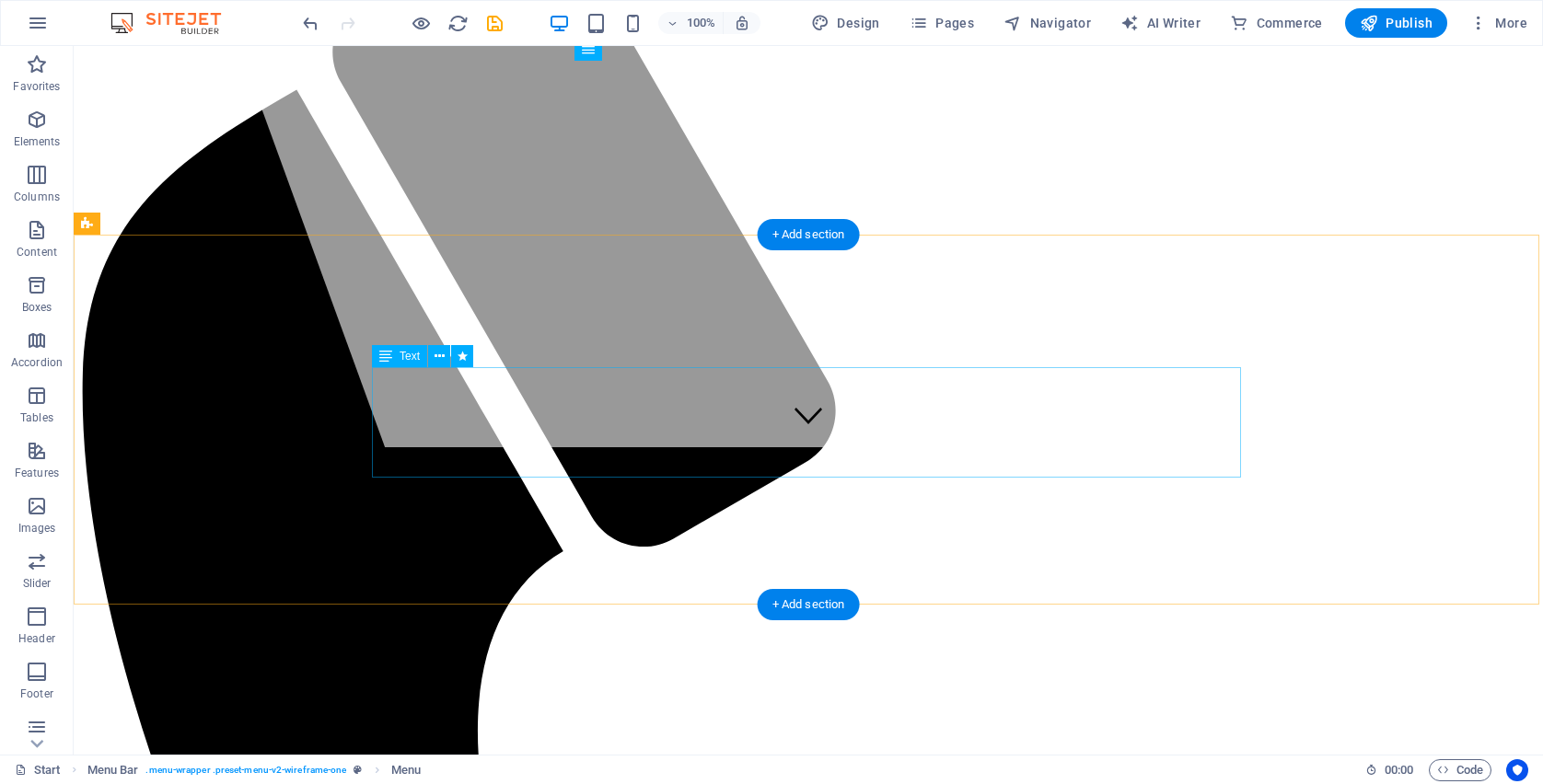
scroll to position [311, 0]
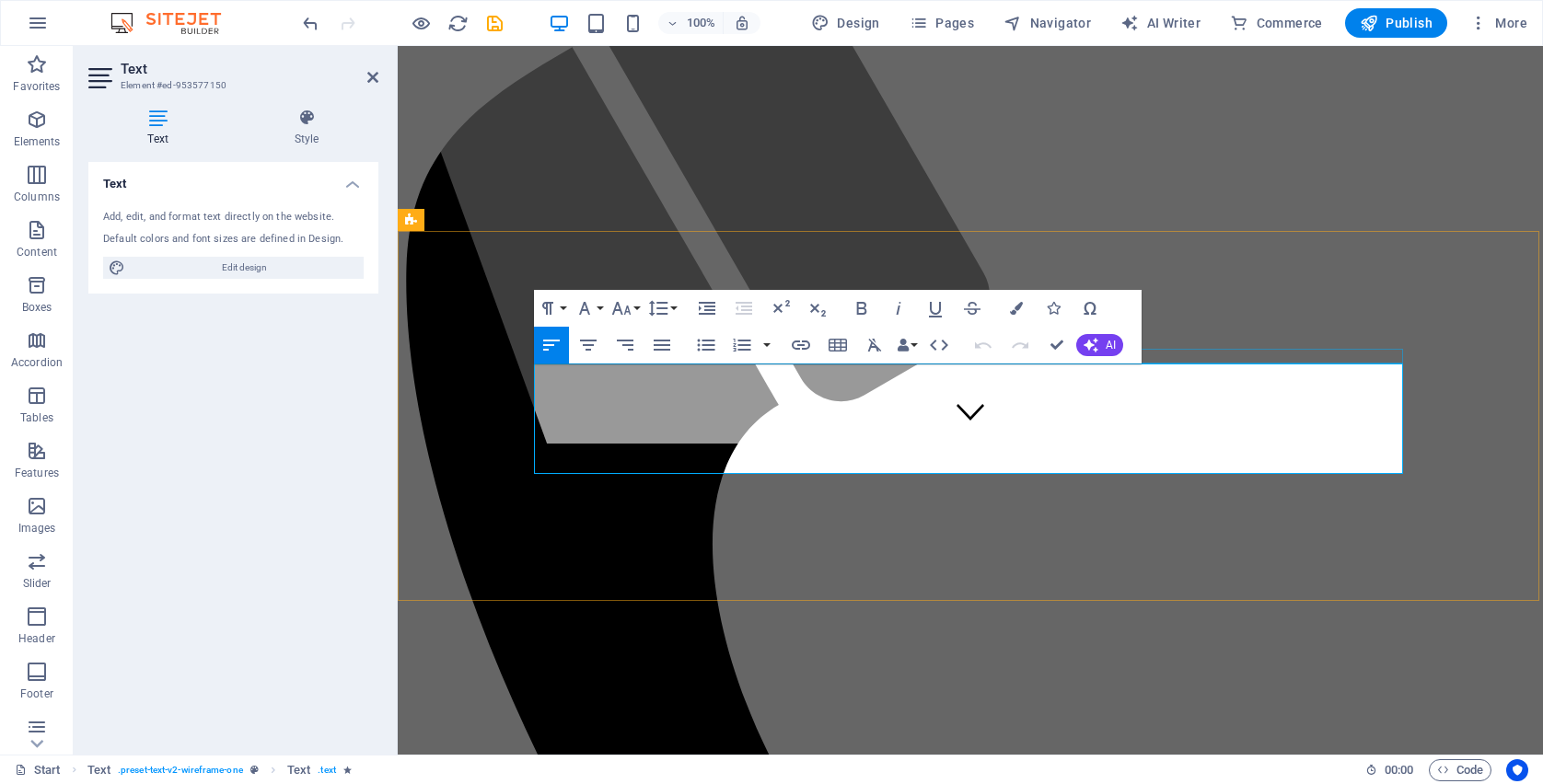
drag, startPoint x: 1259, startPoint y: 464, endPoint x: 556, endPoint y: 355, distance: 711.4
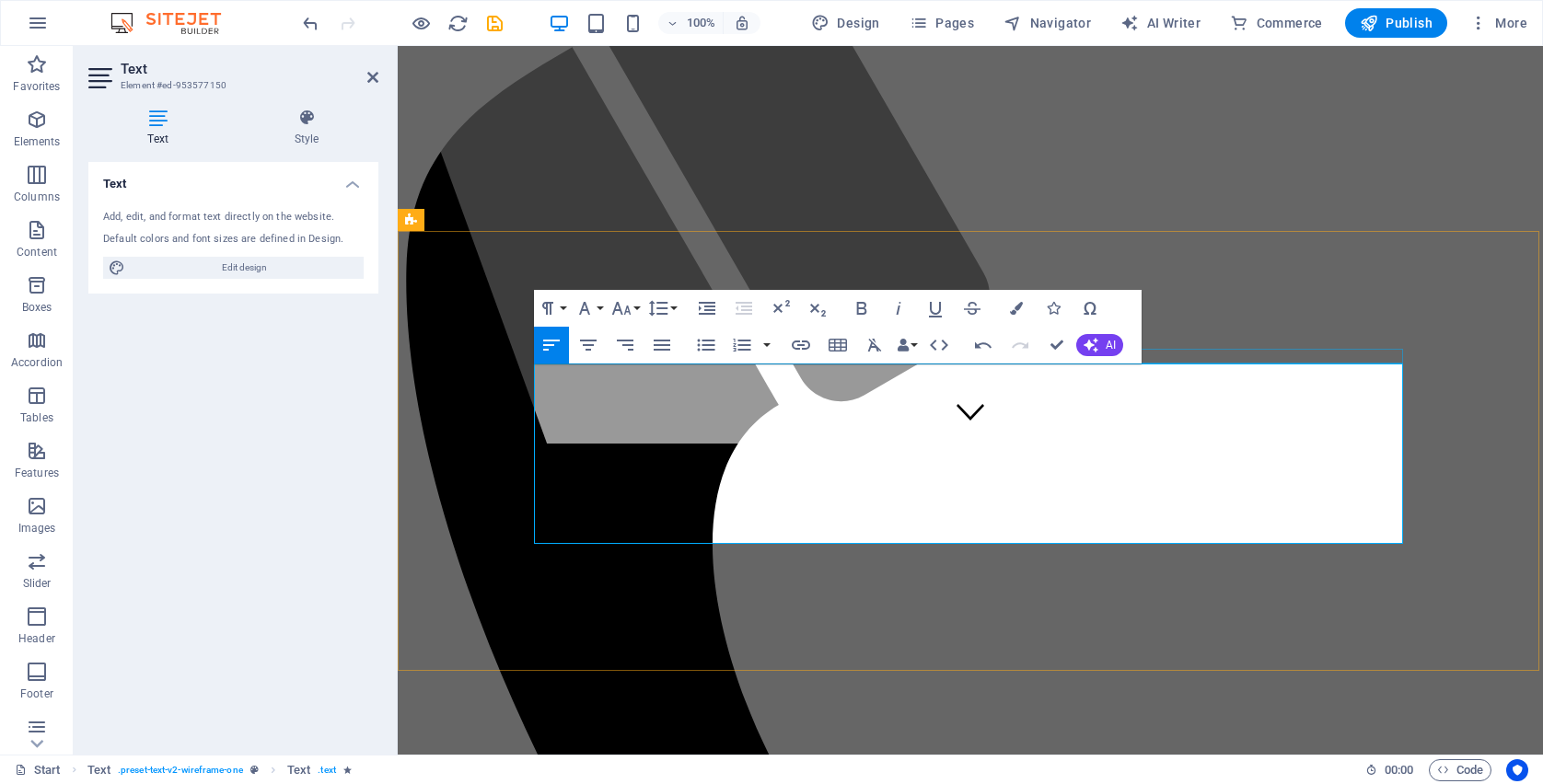
drag, startPoint x: 986, startPoint y: 532, endPoint x: 536, endPoint y: 360, distance: 481.8
click at [669, 341] on icon "button" at bounding box center [662, 345] width 17 height 11
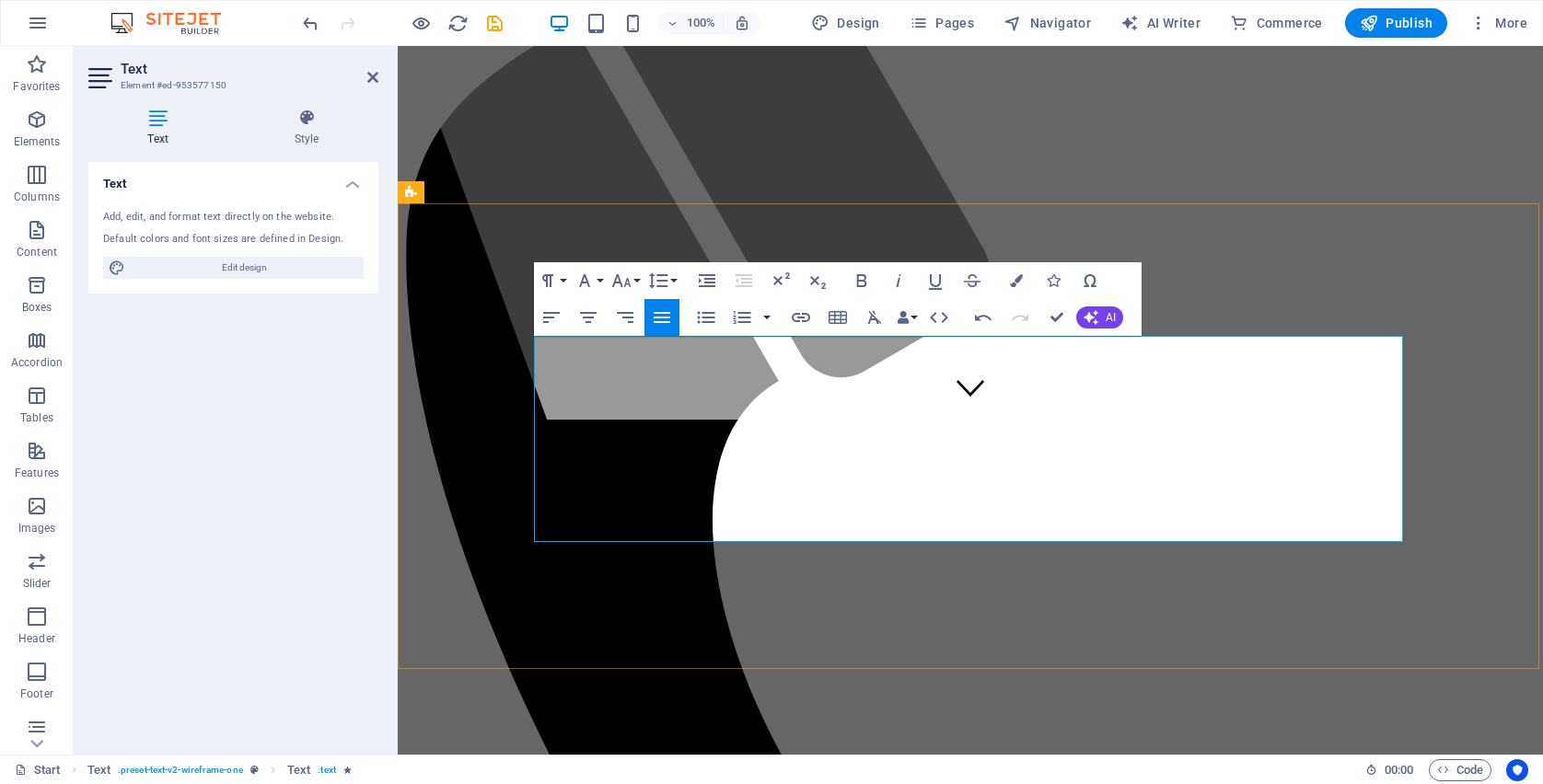
scroll to position [338, 0]
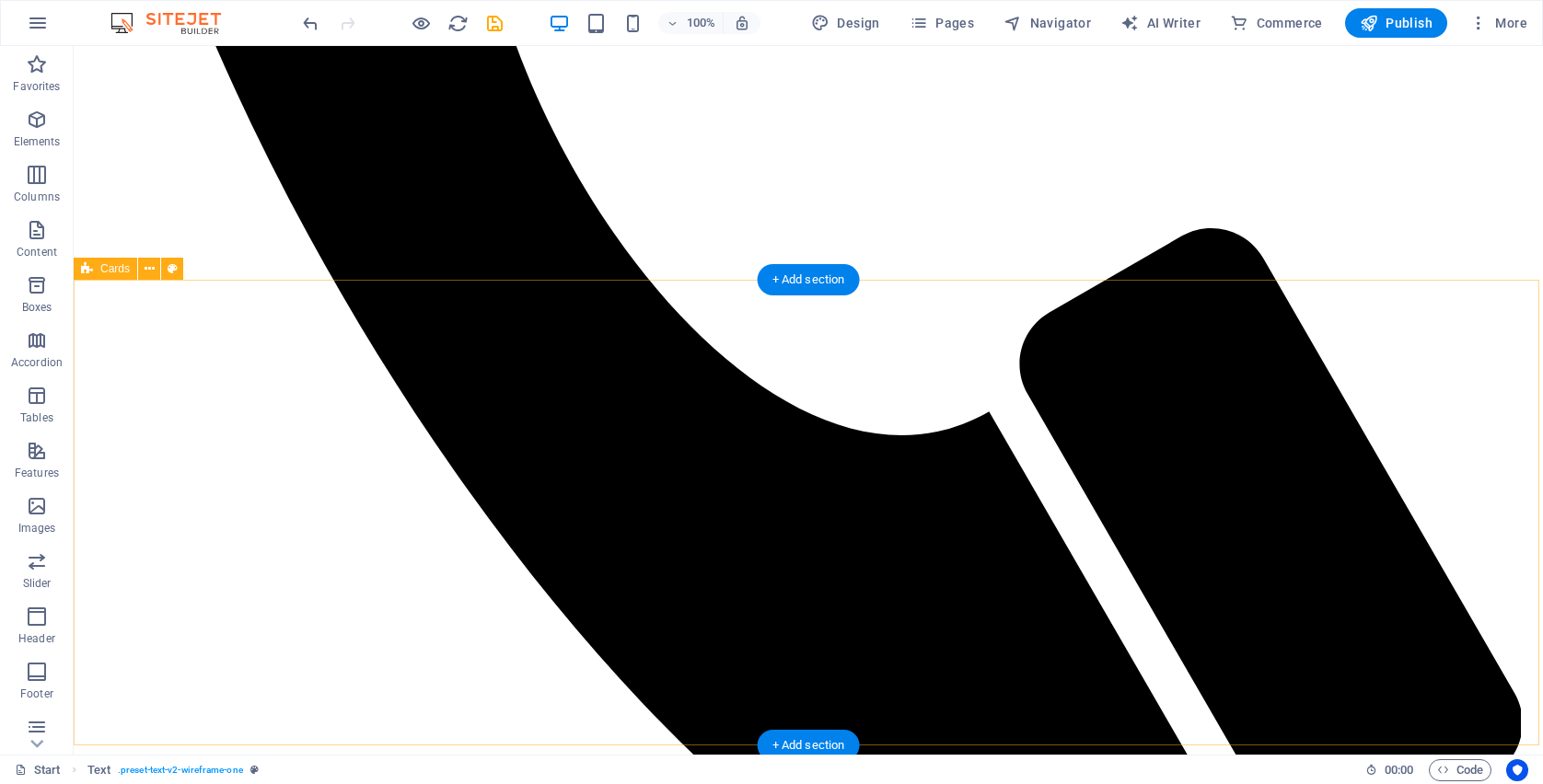
scroll to position [1012, 0]
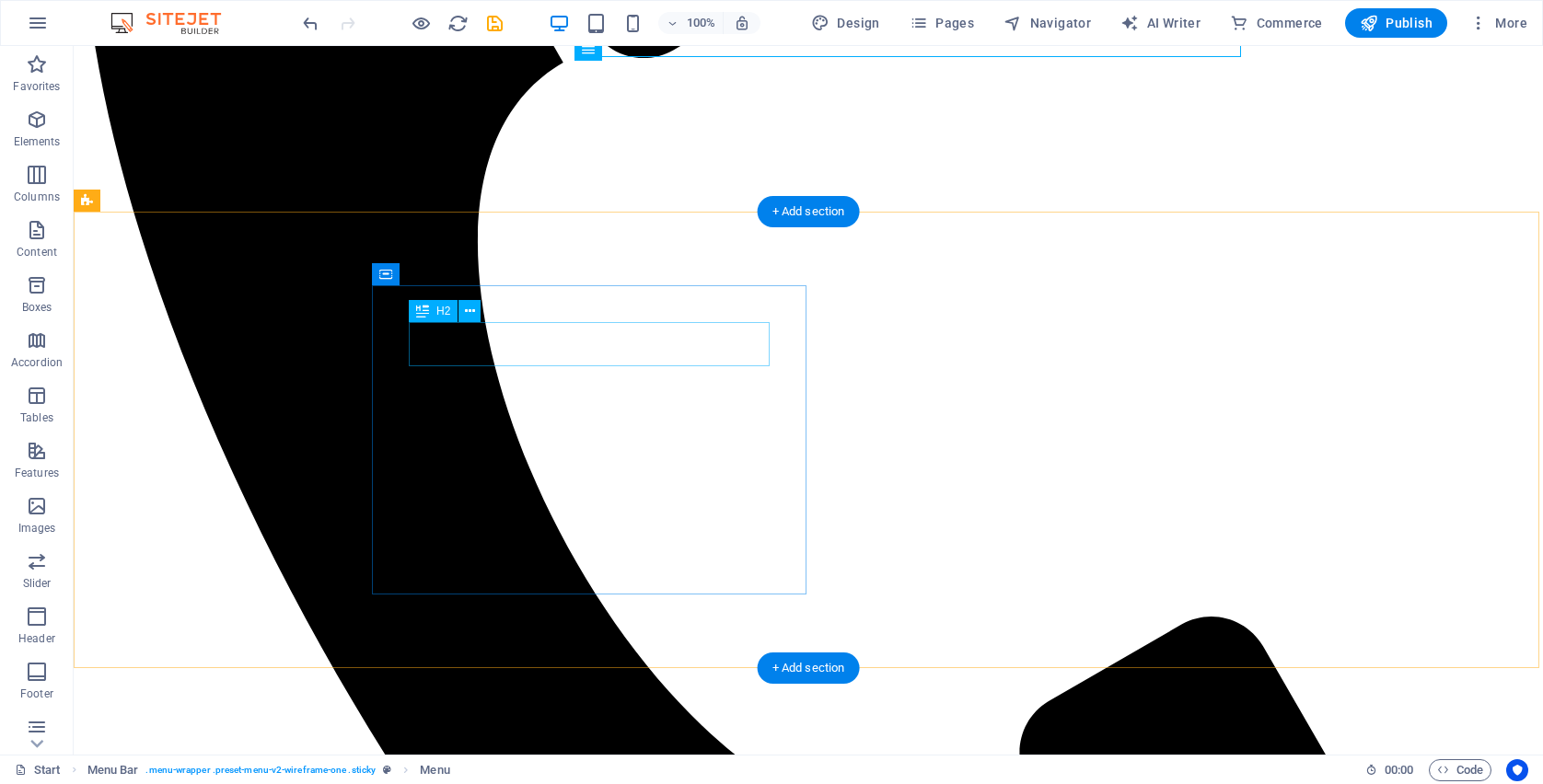
scroll to position [817, 0]
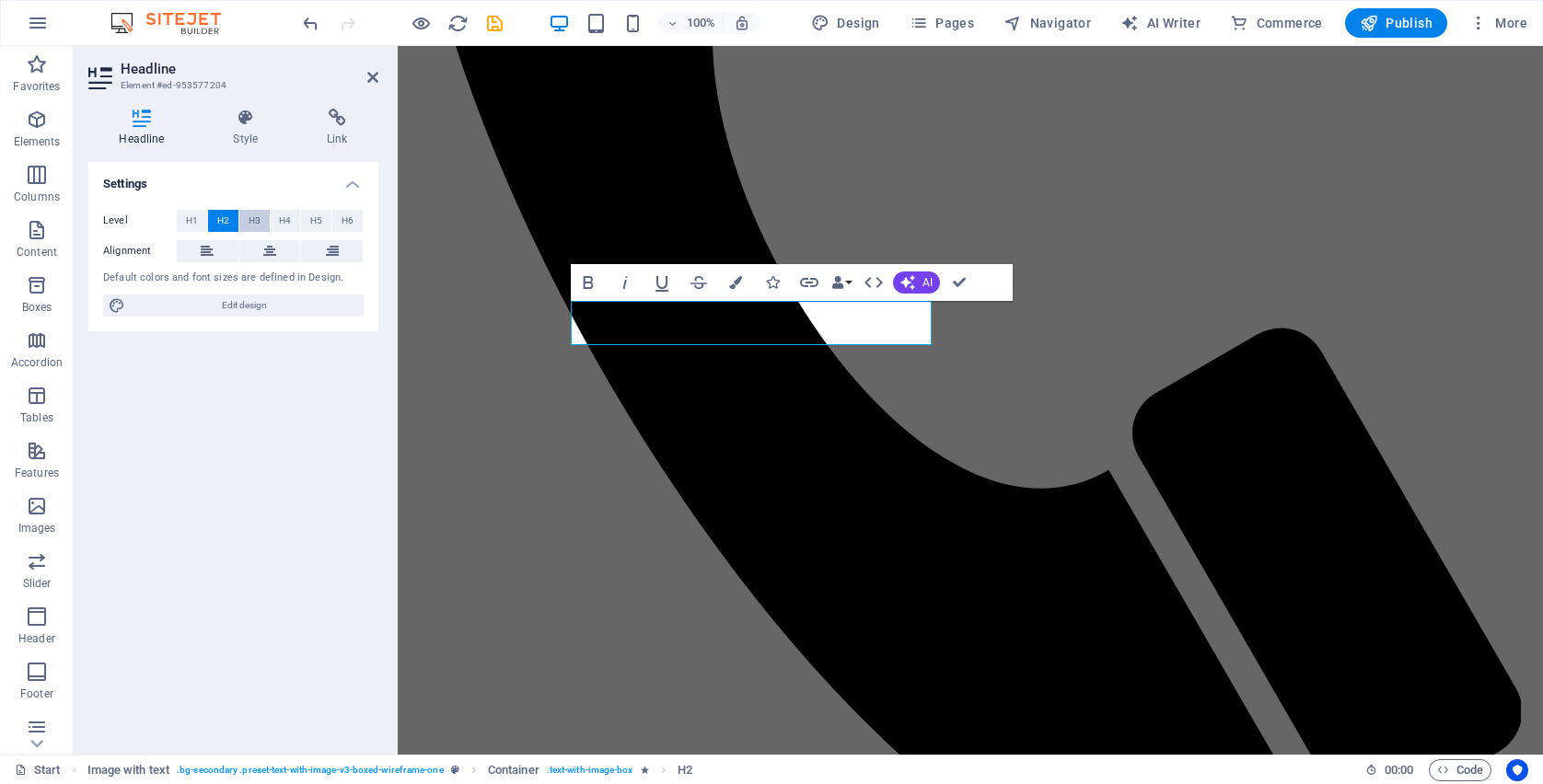
click at [254, 220] on span "H3" at bounding box center [254, 221] width 12 height 22
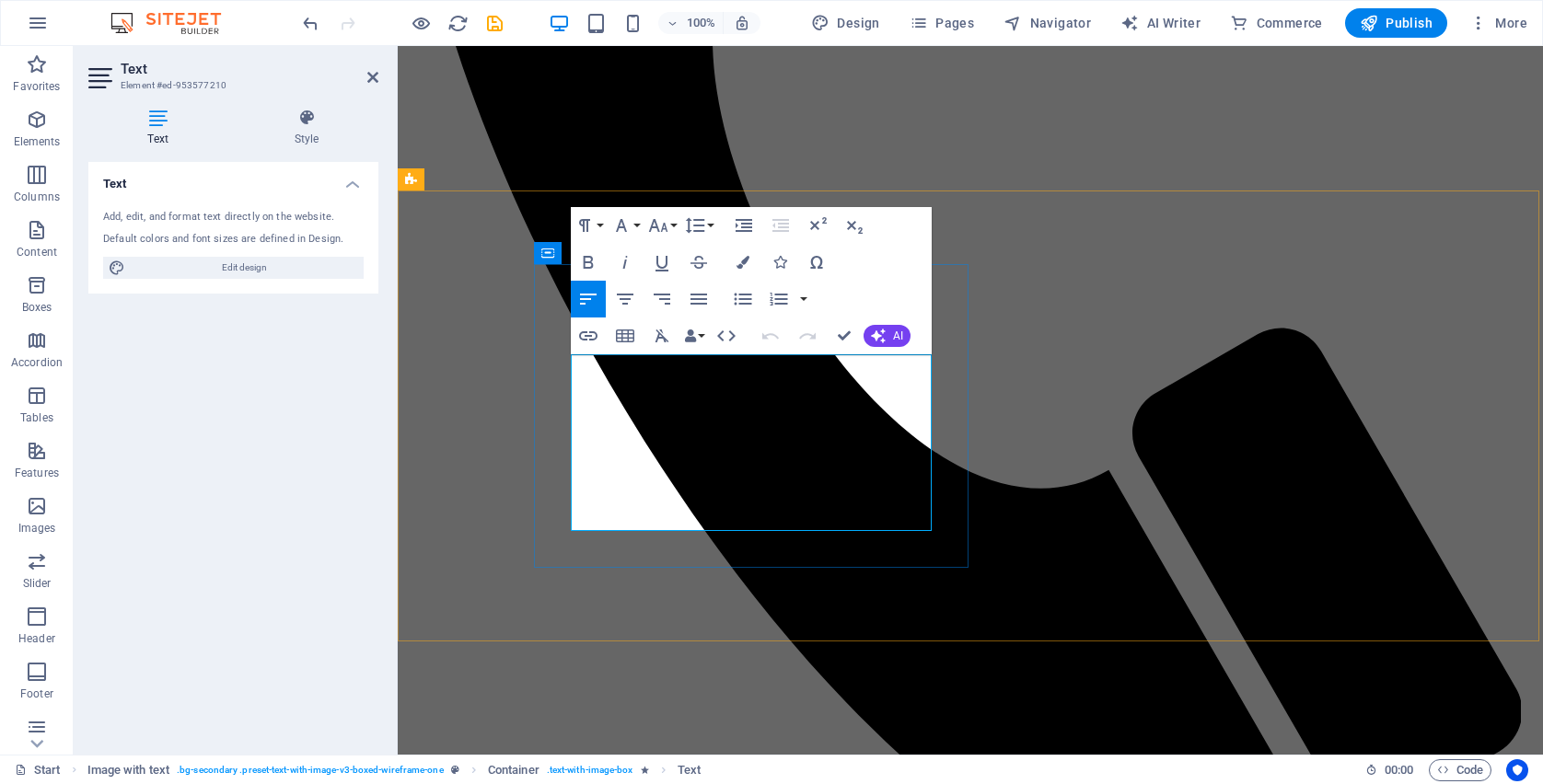
drag, startPoint x: 919, startPoint y: 524, endPoint x: 574, endPoint y: 363, distance: 380.7
drag, startPoint x: 754, startPoint y: 361, endPoint x: 575, endPoint y: 354, distance: 179.1
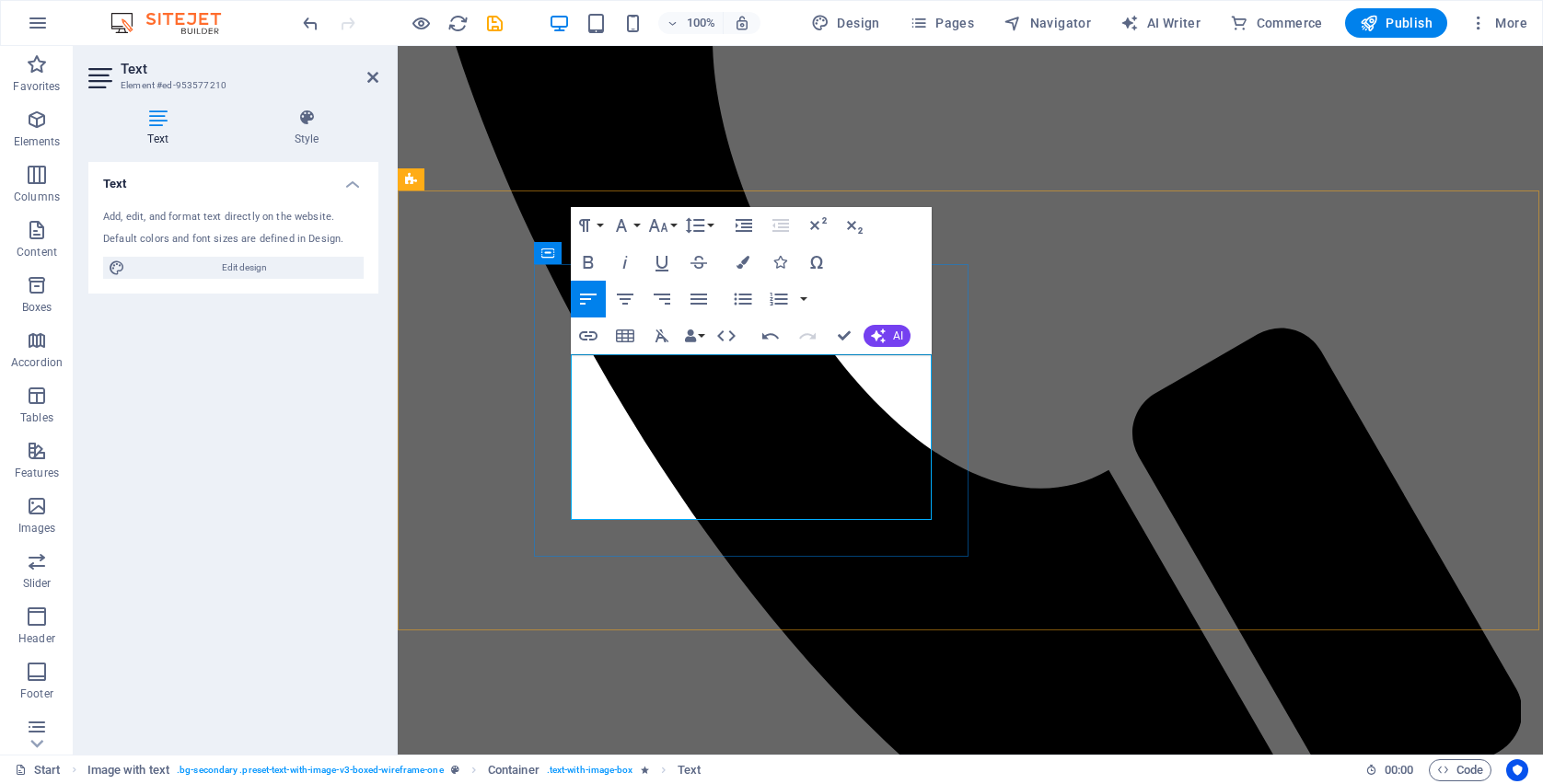
drag, startPoint x: 756, startPoint y: 369, endPoint x: 573, endPoint y: 365, distance: 183.0
click at [588, 262] on icon "button" at bounding box center [588, 262] width 10 height 13
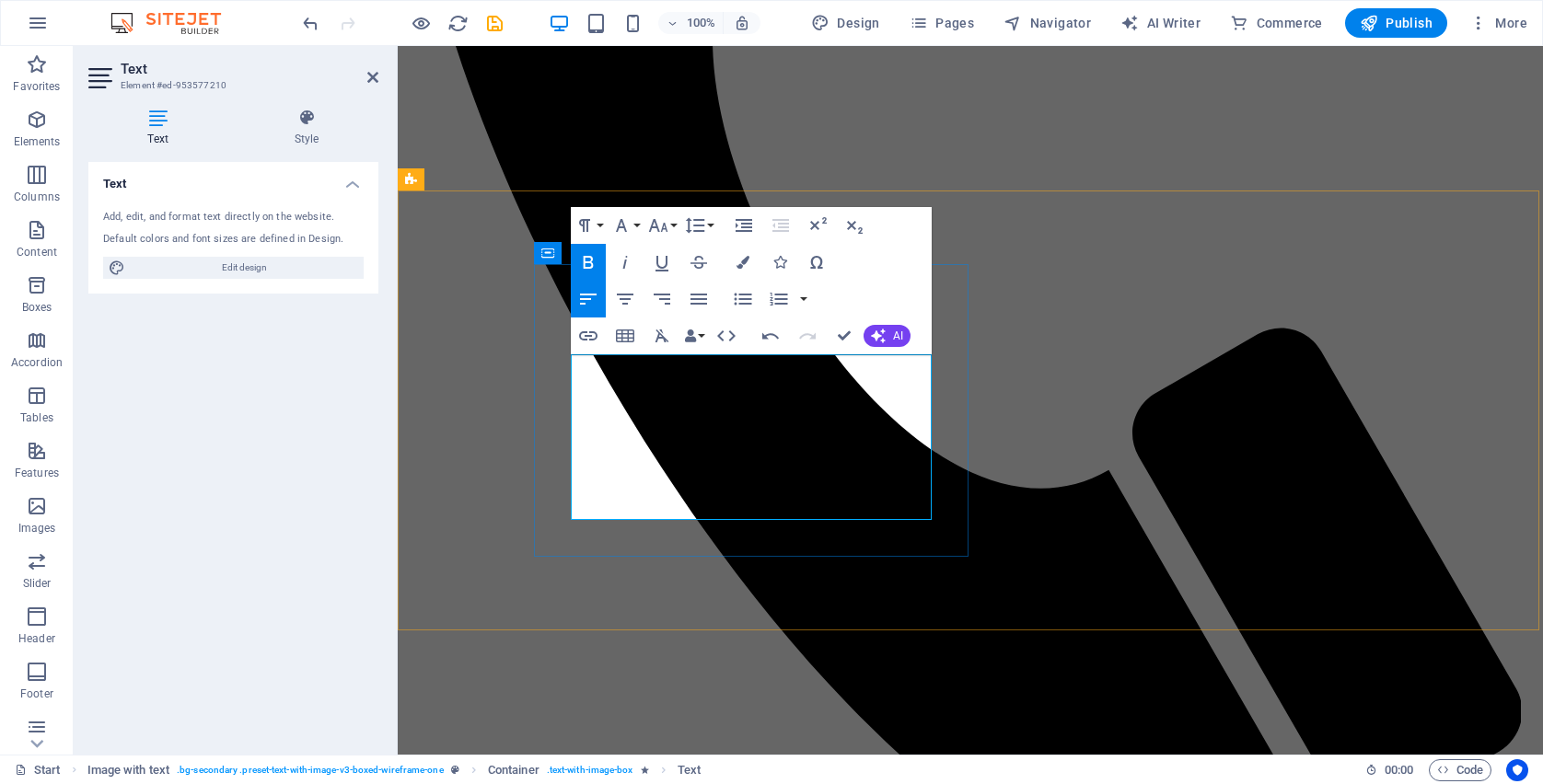
drag, startPoint x: 727, startPoint y: 430, endPoint x: 571, endPoint y: 425, distance: 156.1
click at [589, 261] on icon "button" at bounding box center [588, 262] width 10 height 13
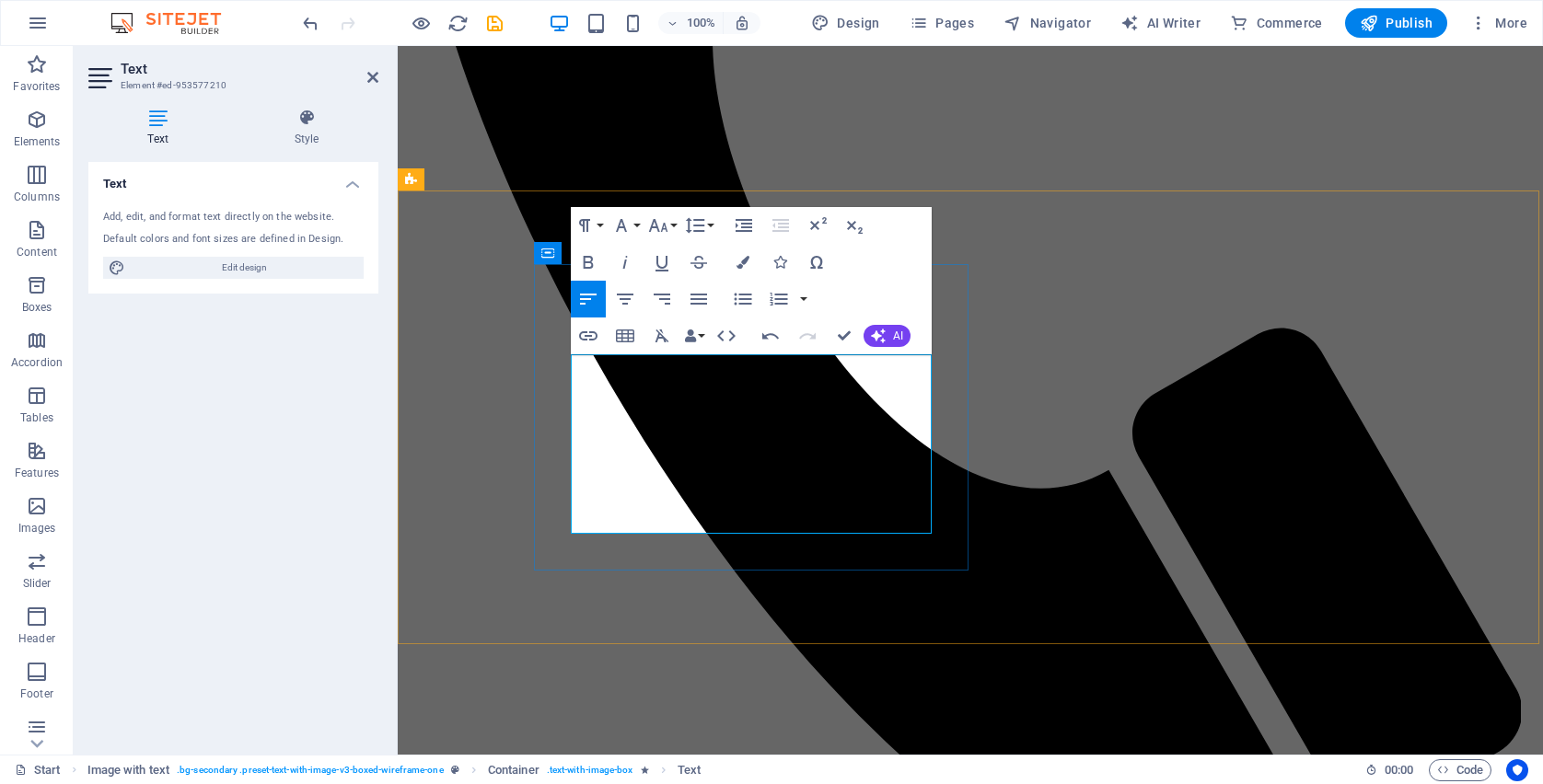
drag, startPoint x: 701, startPoint y: 496, endPoint x: 570, endPoint y: 496, distance: 131.0
click at [596, 262] on icon "button" at bounding box center [588, 262] width 22 height 22
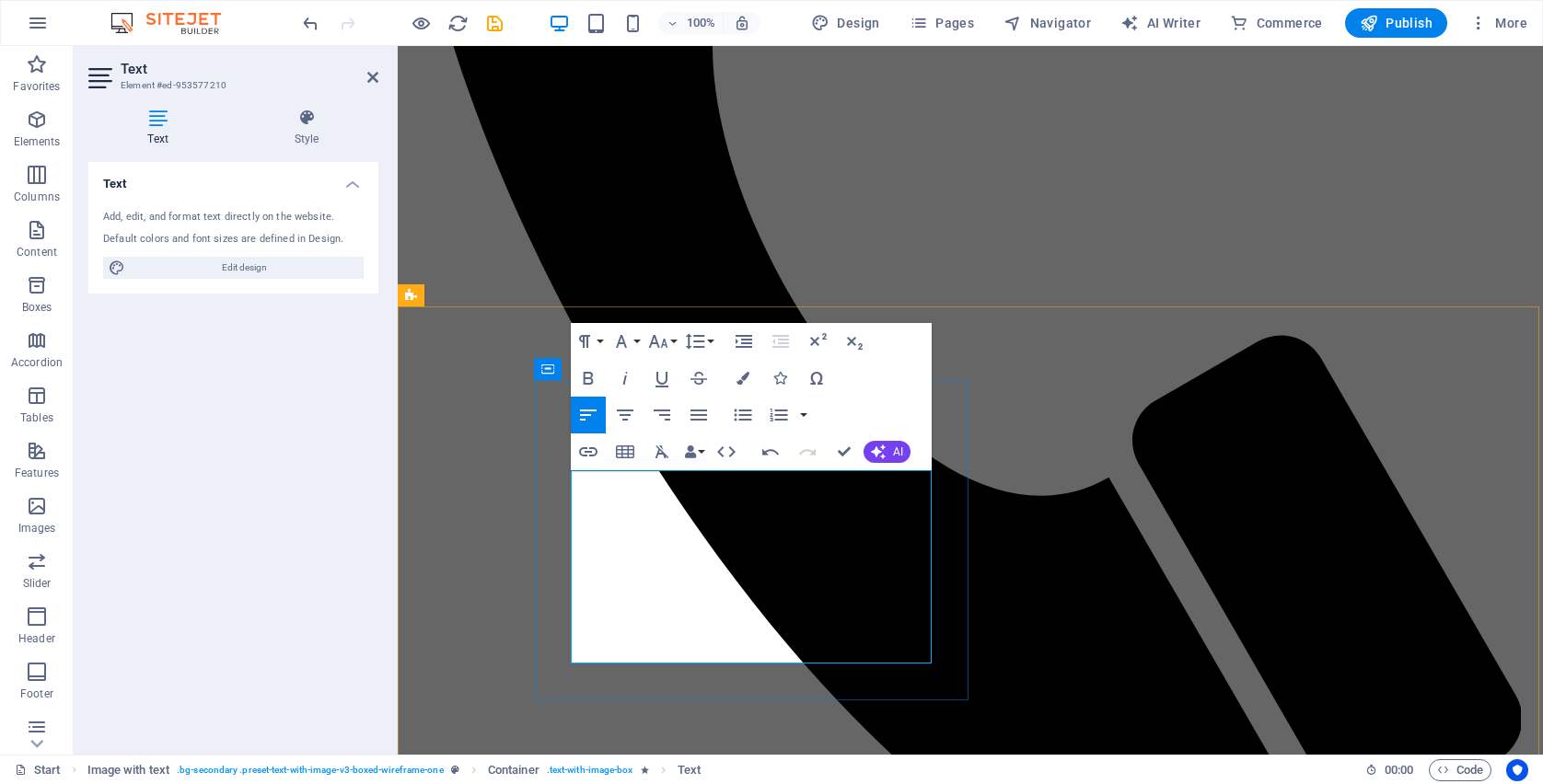
scroll to position [702, 0]
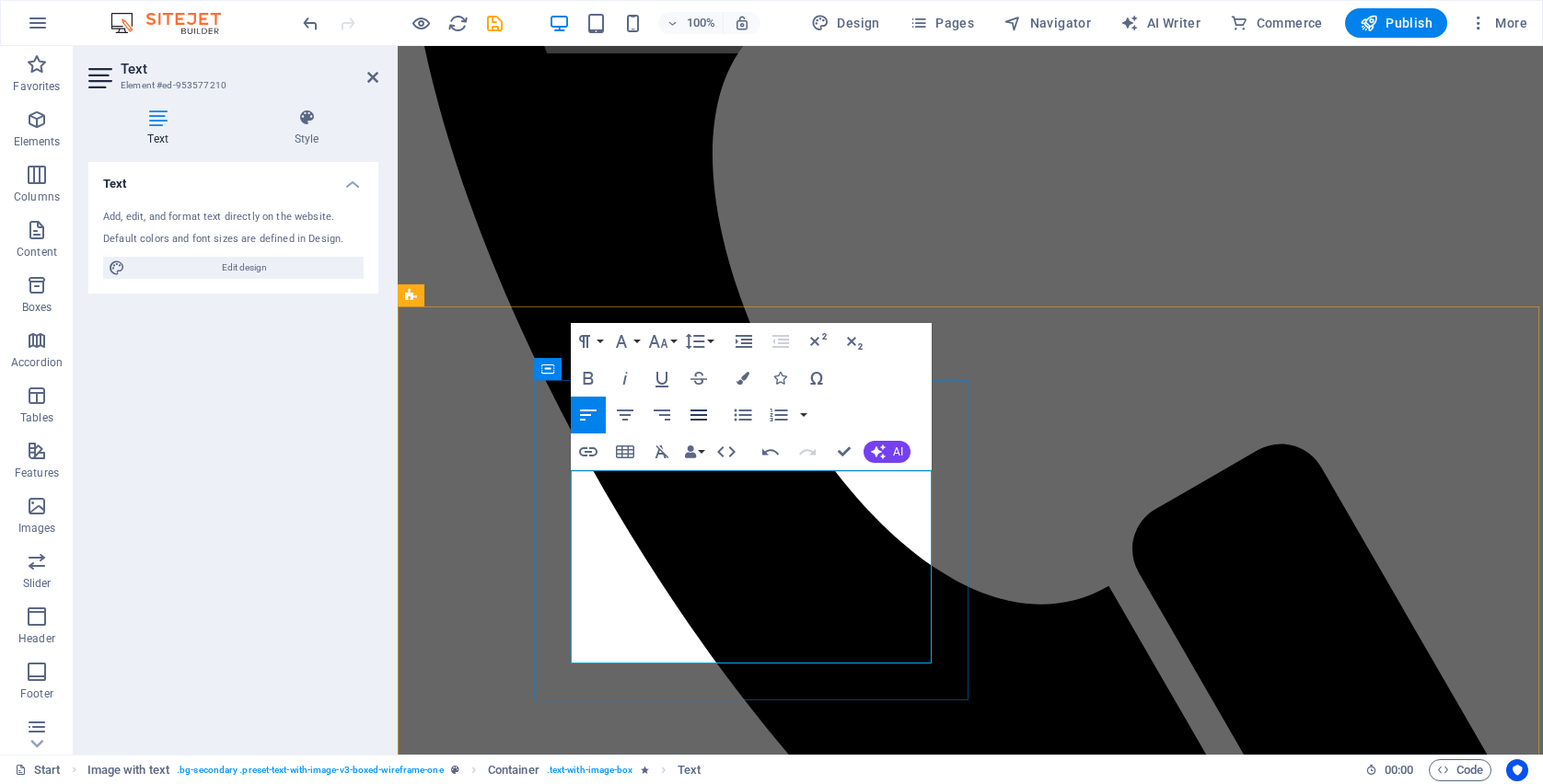
click at [702, 418] on icon "button" at bounding box center [699, 415] width 22 height 22
click at [593, 412] on icon "button" at bounding box center [588, 415] width 22 height 22
drag, startPoint x: 868, startPoint y: 654, endPoint x: 571, endPoint y: 474, distance: 347.3
click at [587, 410] on icon "button" at bounding box center [588, 415] width 17 height 11
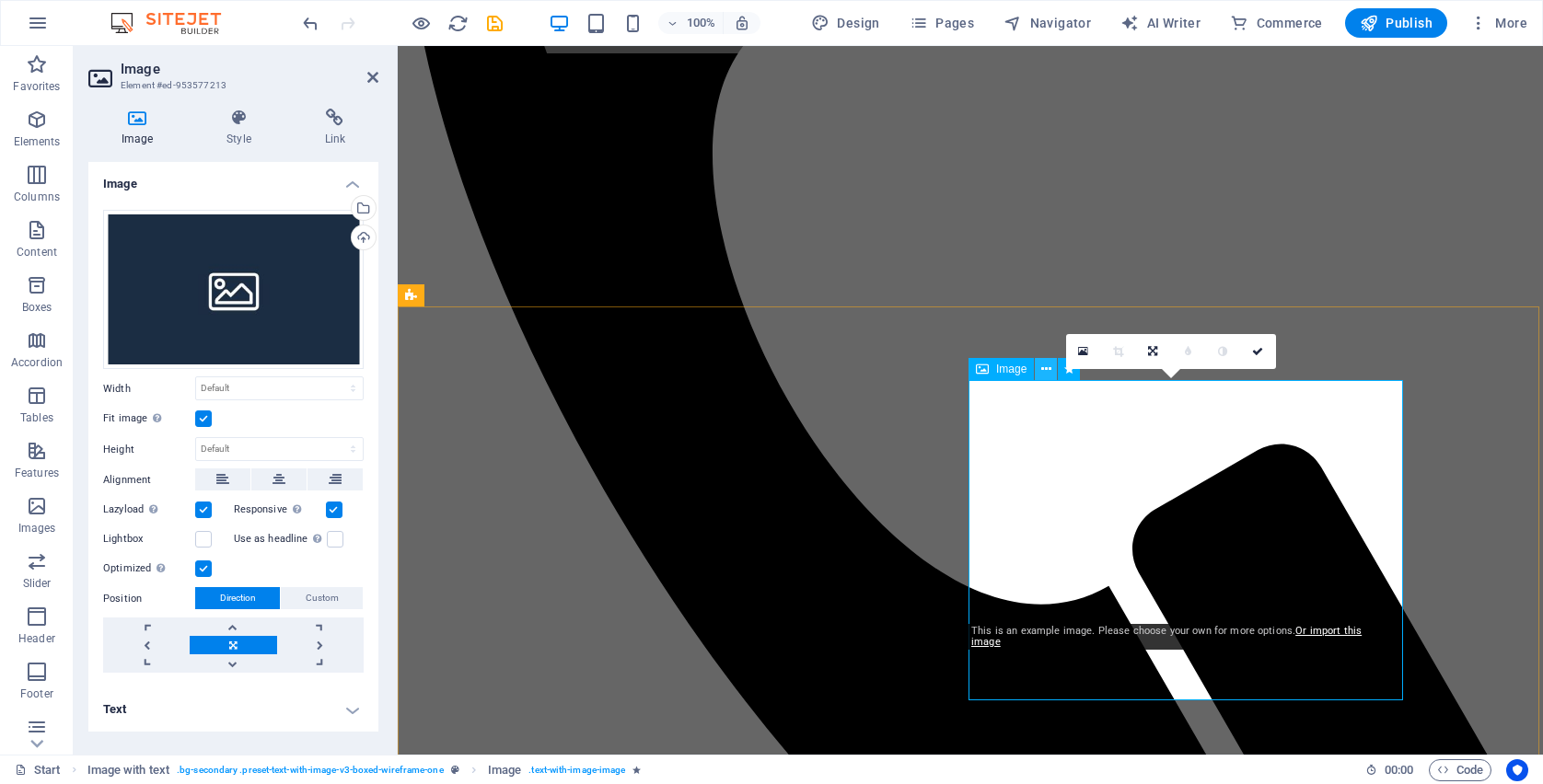
click at [1044, 373] on icon at bounding box center [1046, 369] width 10 height 19
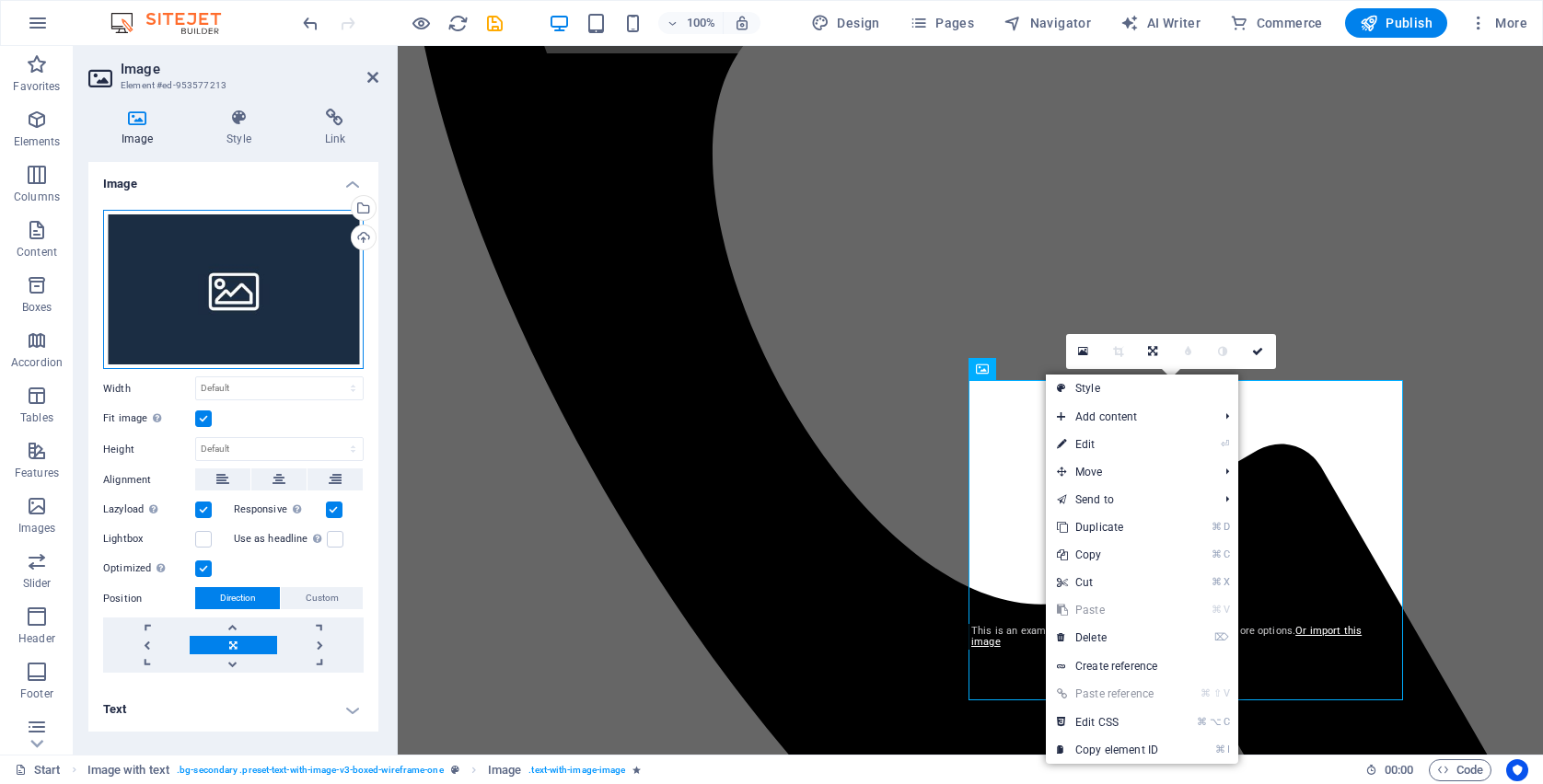
click at [279, 249] on div "Drag files here, click to choose files or select files from Files or our free s…" at bounding box center [233, 289] width 261 height 160
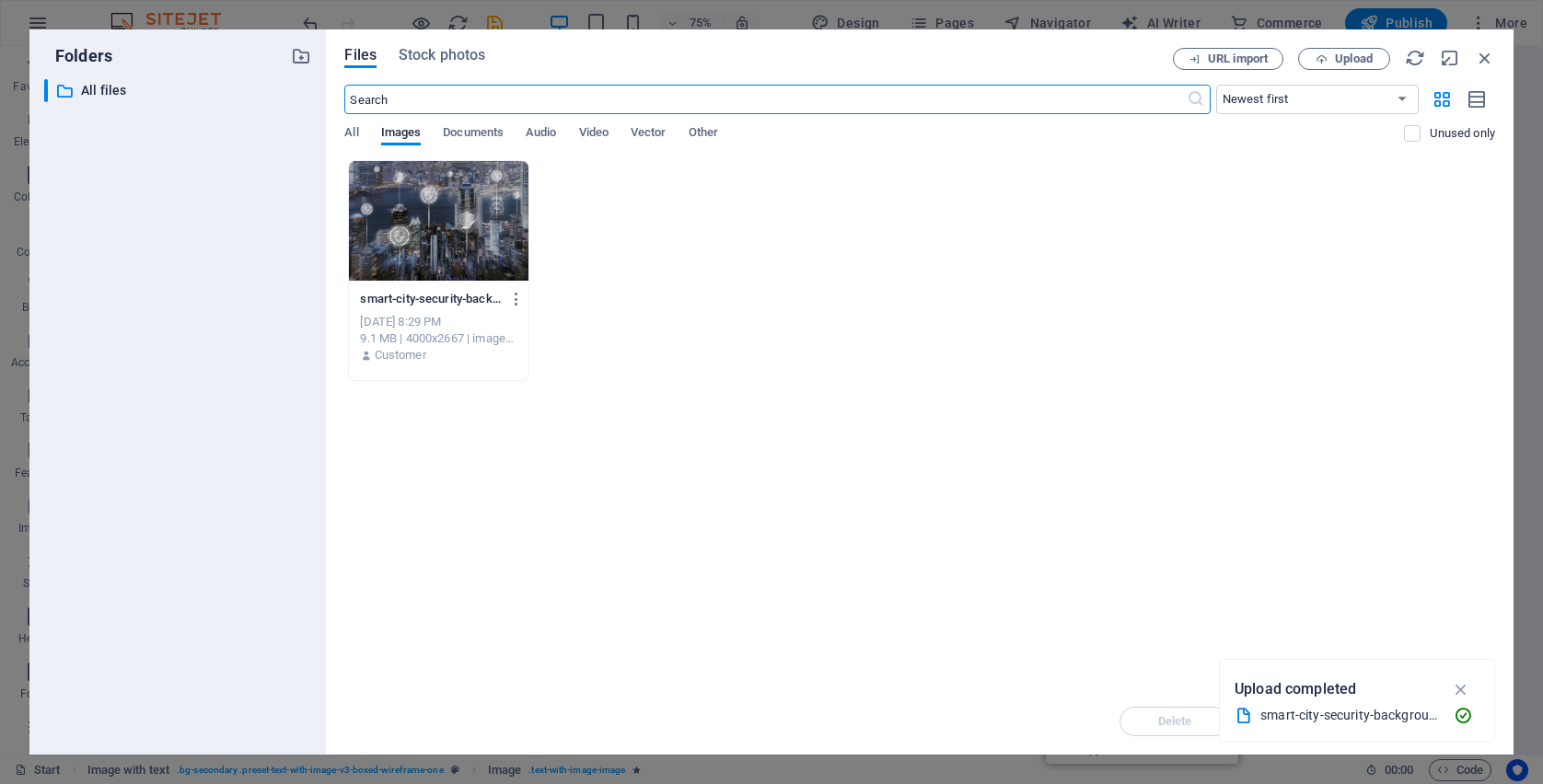
click at [442, 220] on div at bounding box center [439, 221] width 180 height 120
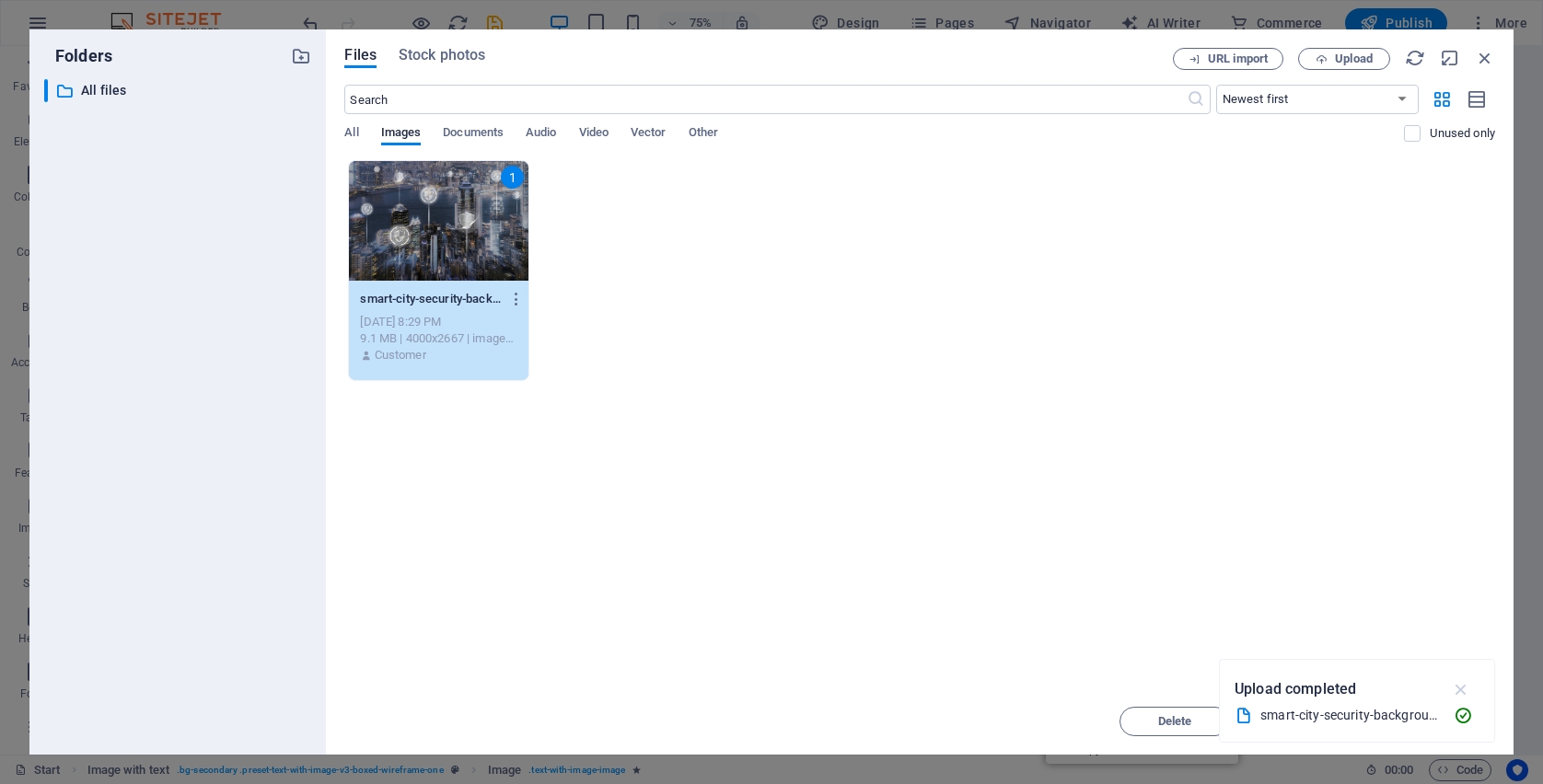
click at [1460, 693] on icon "button" at bounding box center [1461, 689] width 21 height 20
click at [1422, 721] on span "Insert" at bounding box center [1439, 721] width 96 height 11
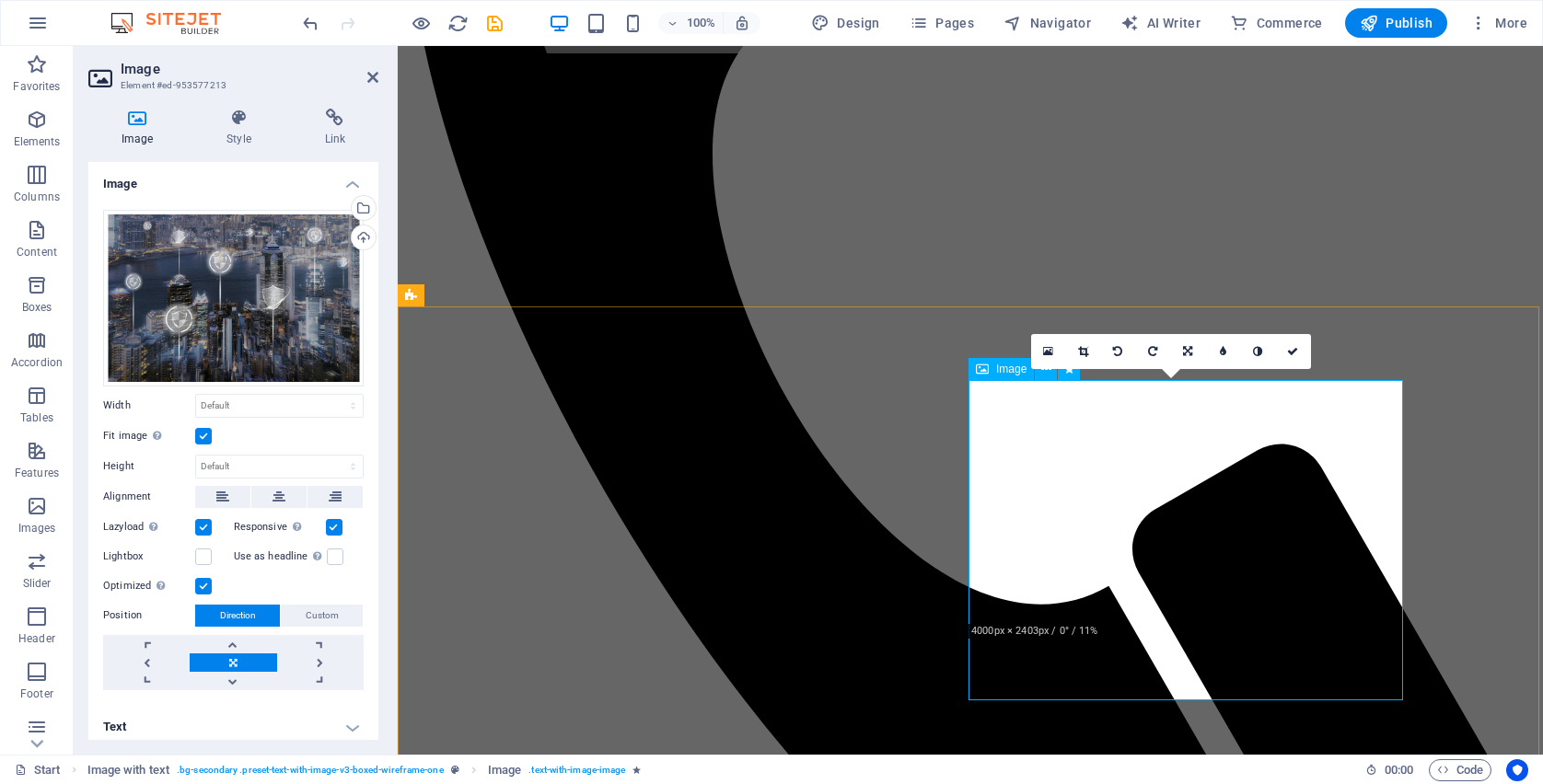
click at [235, 310] on div "Drag files here, click to choose files or select files from Files or our free s…" at bounding box center [233, 297] width 261 height 177
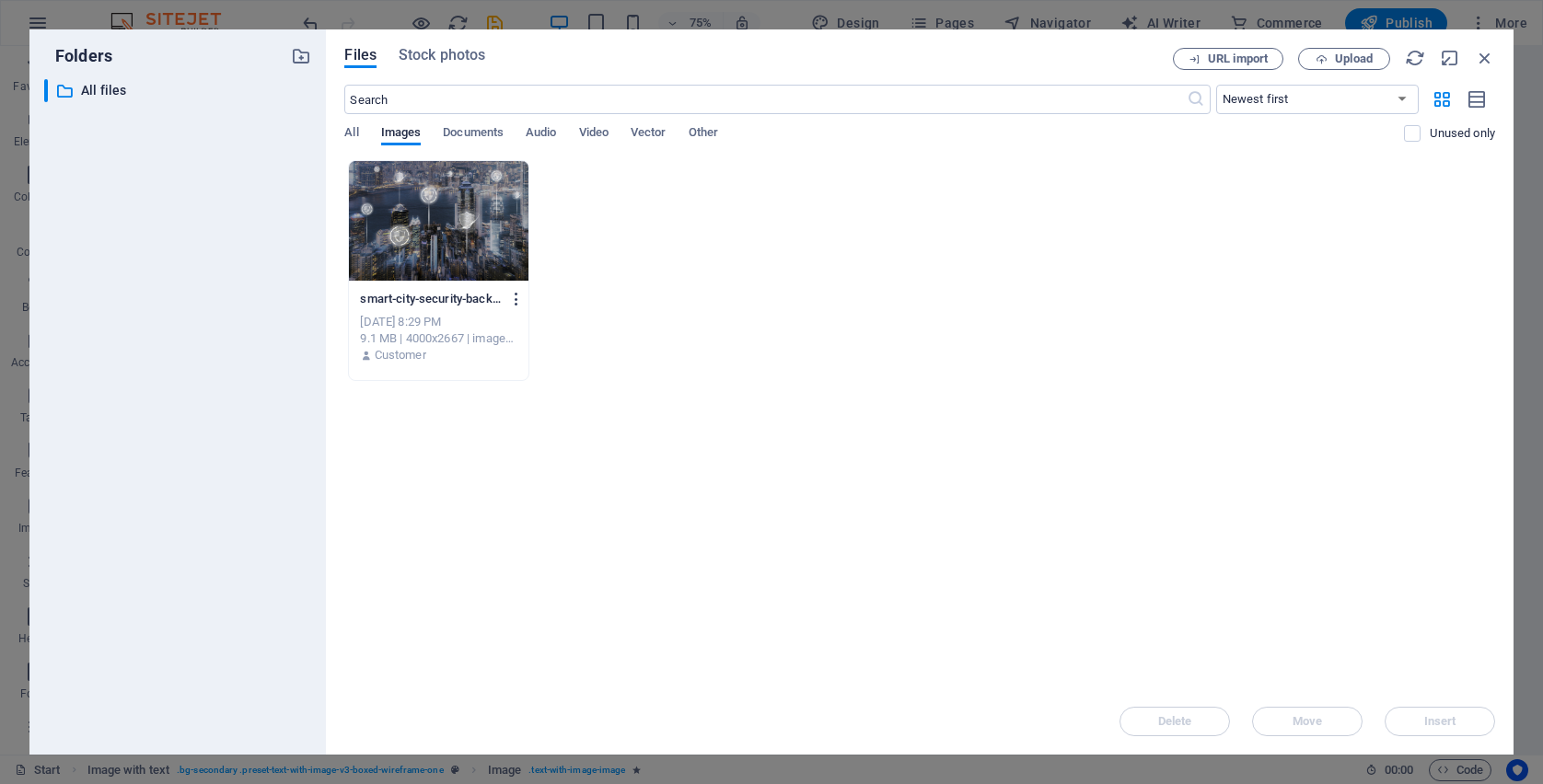
click at [510, 297] on icon "button" at bounding box center [516, 299] width 18 height 17
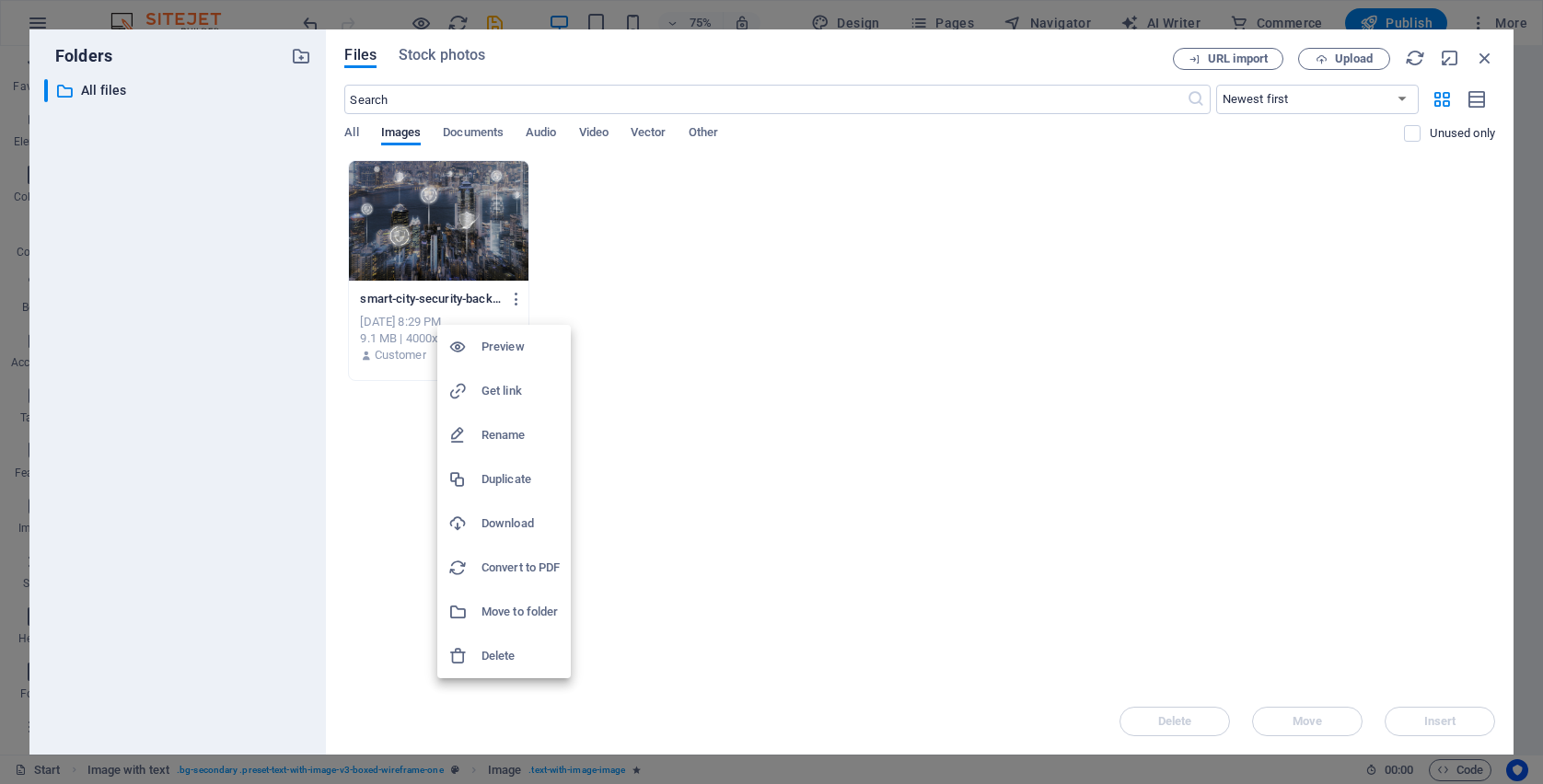
click at [521, 651] on h6 "Delete" at bounding box center [520, 656] width 78 height 22
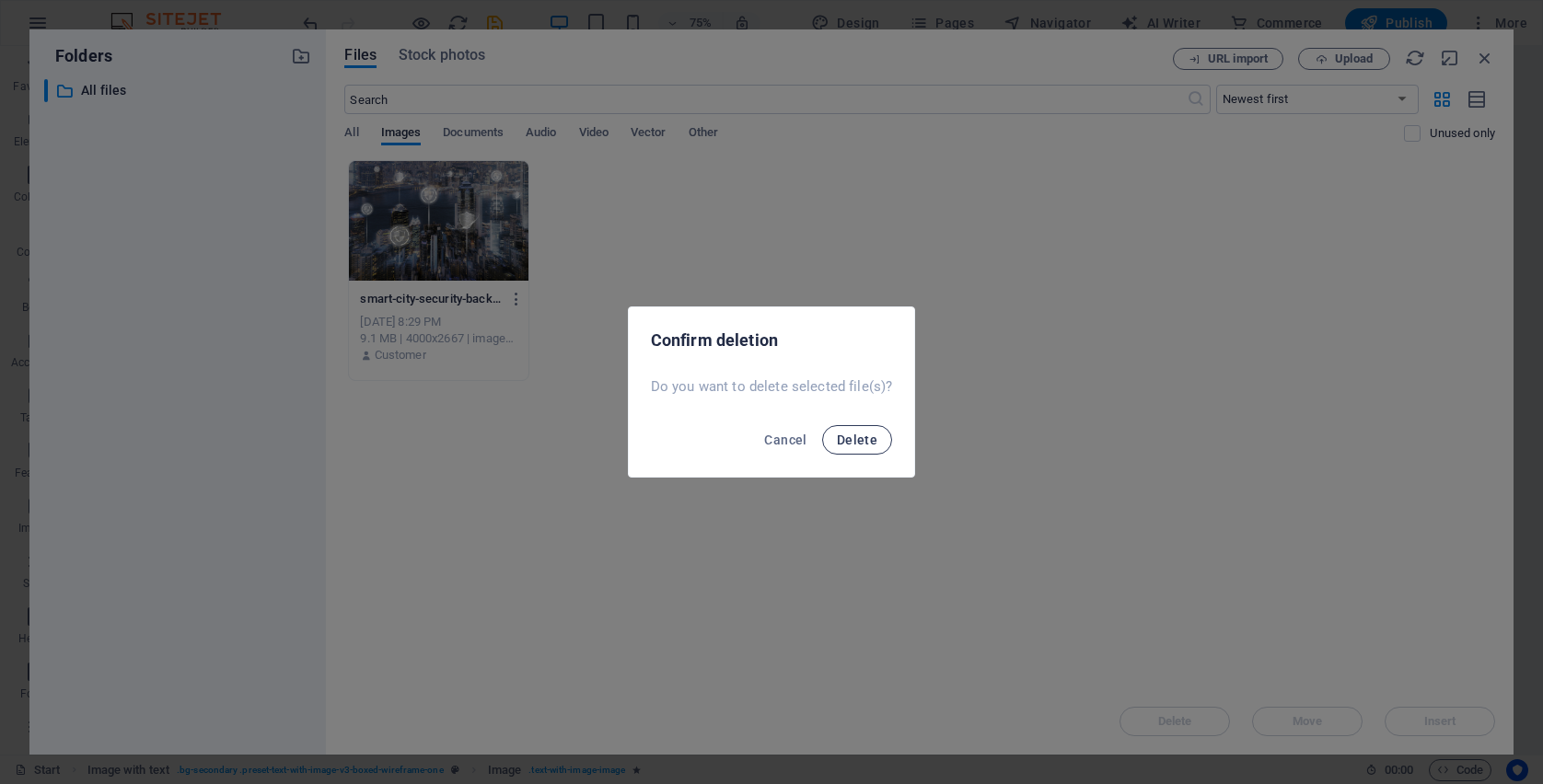
click at [850, 447] on span "Delete" at bounding box center [857, 440] width 41 height 15
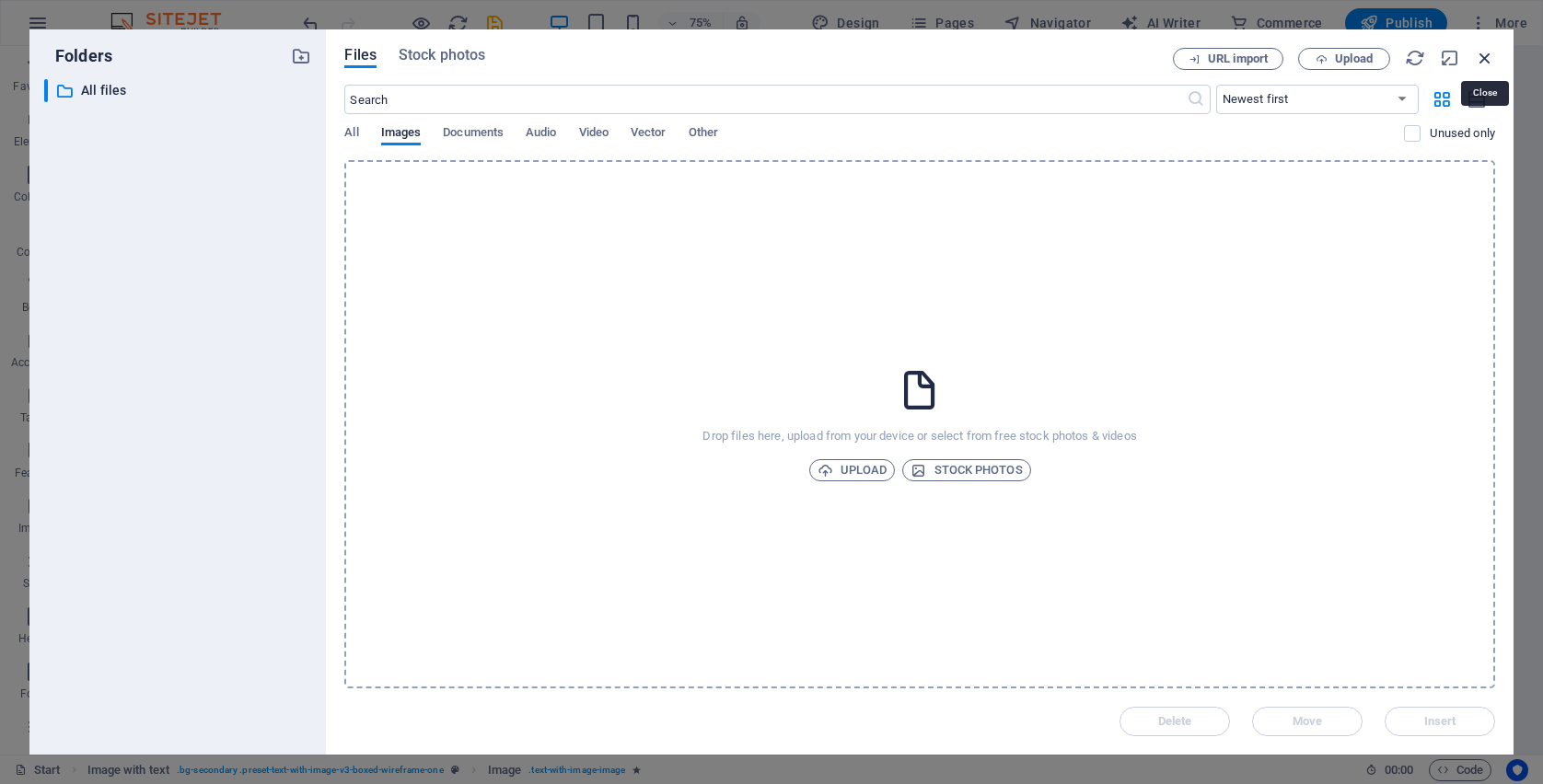
click at [1479, 60] on icon "button" at bounding box center [1485, 58] width 20 height 20
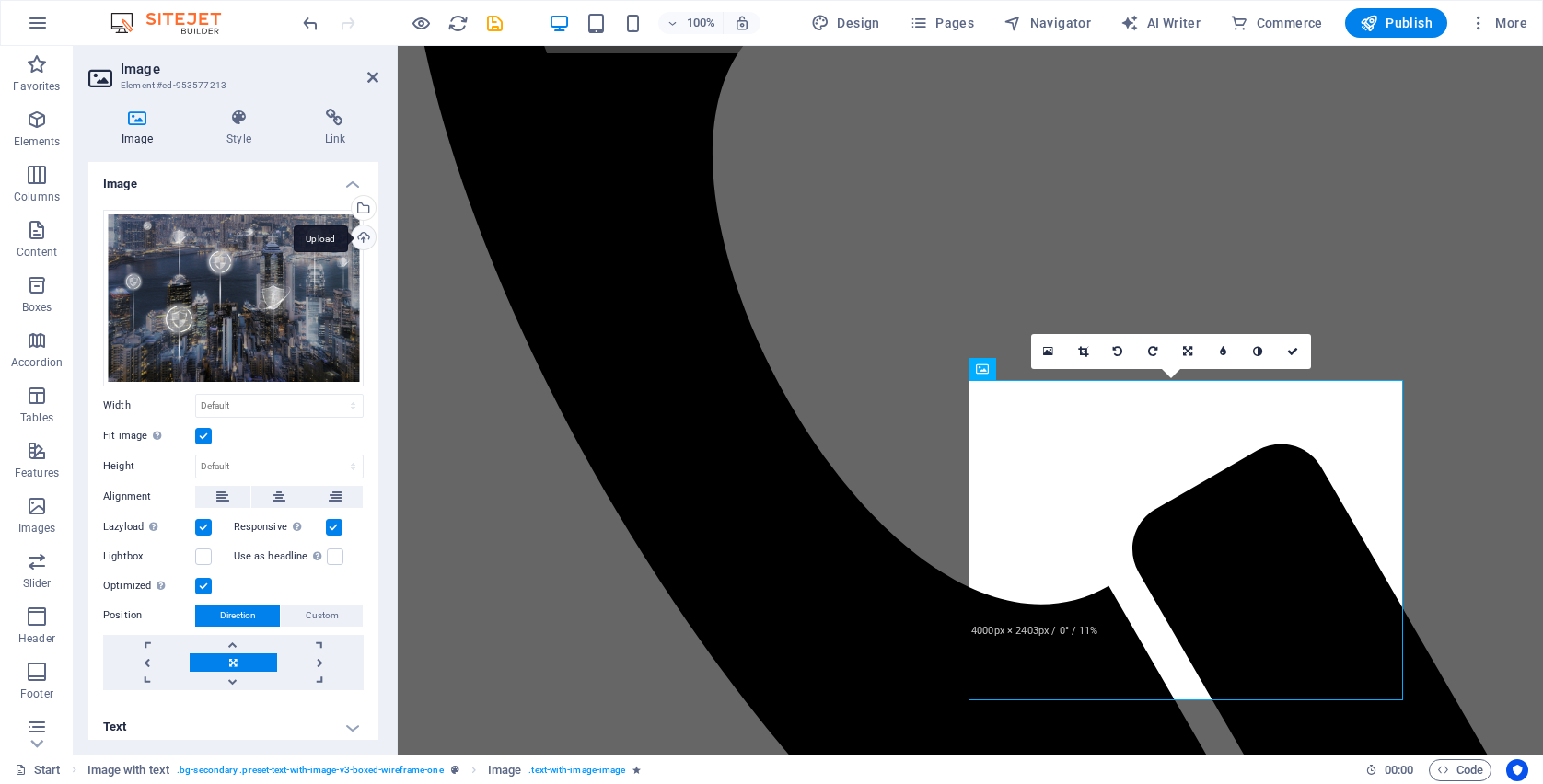
click at [359, 236] on div "Upload" at bounding box center [362, 239] width 28 height 28
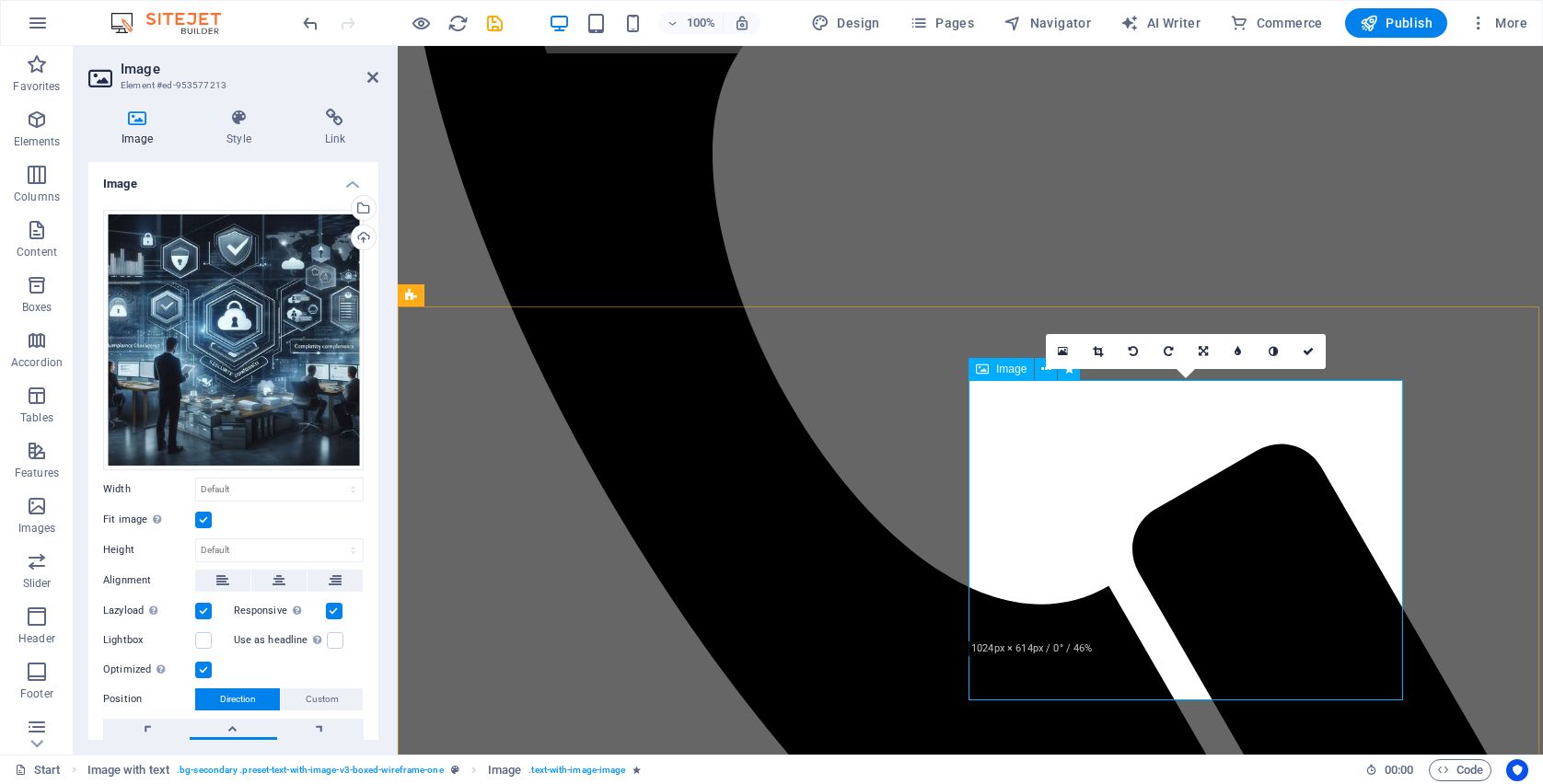
click at [1052, 369] on div "16:10 16:9 4:3 1:1 1:2 0" at bounding box center [1186, 351] width 280 height 35
click at [1067, 349] on icon at bounding box center [1063, 351] width 10 height 13
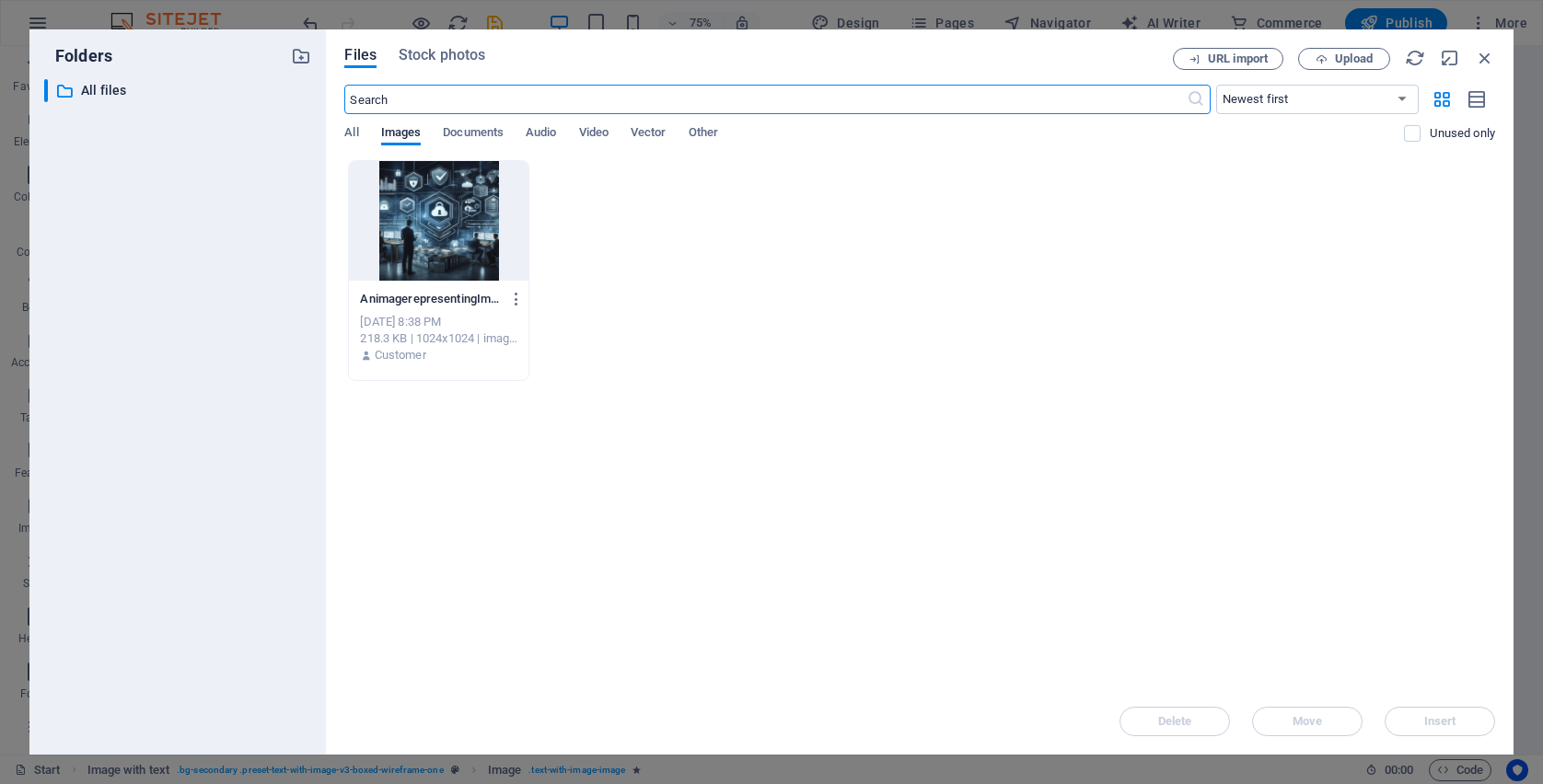
click at [491, 247] on div at bounding box center [439, 221] width 180 height 120
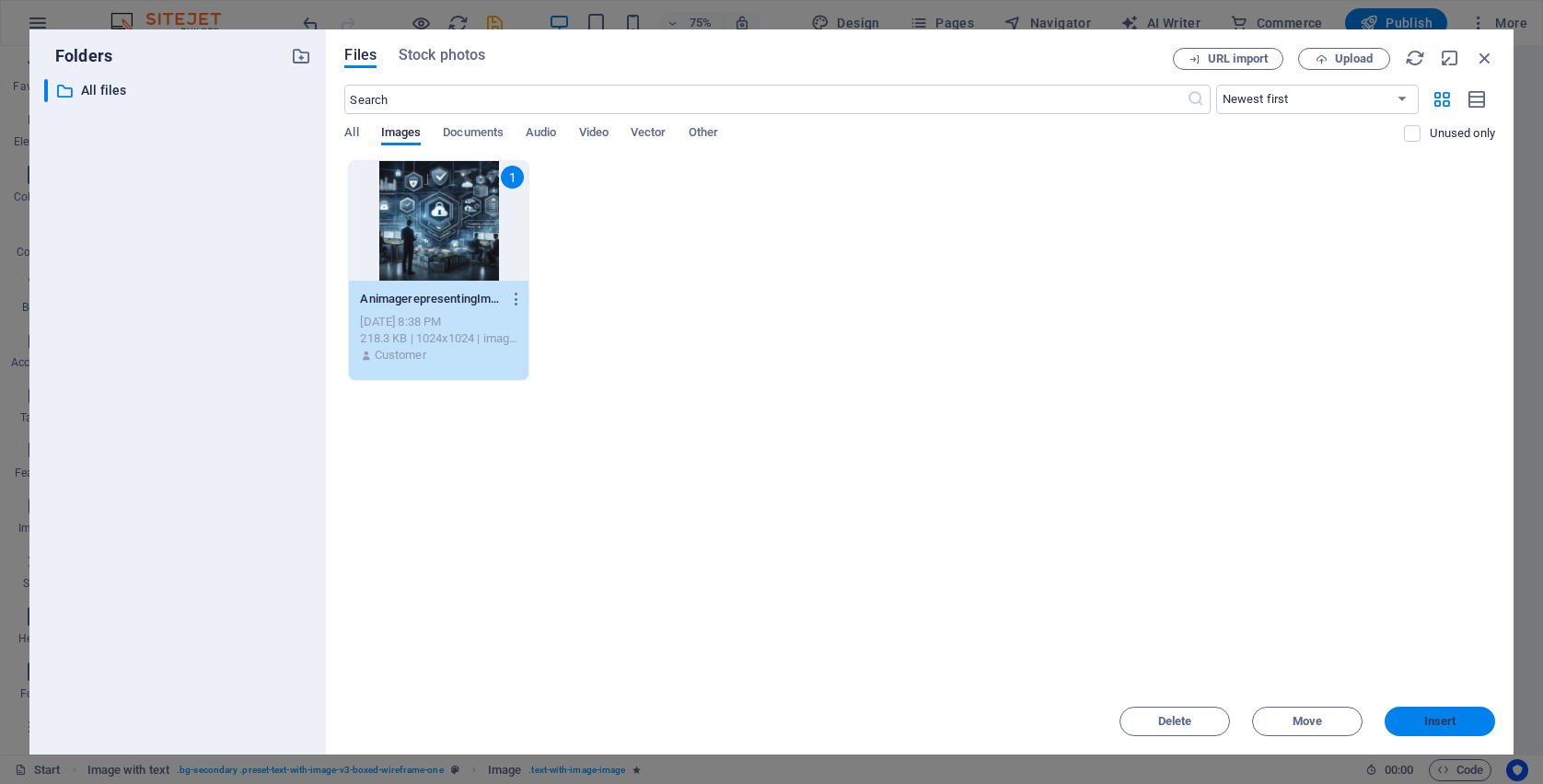
click at [1434, 723] on span "Insert" at bounding box center [1440, 721] width 32 height 11
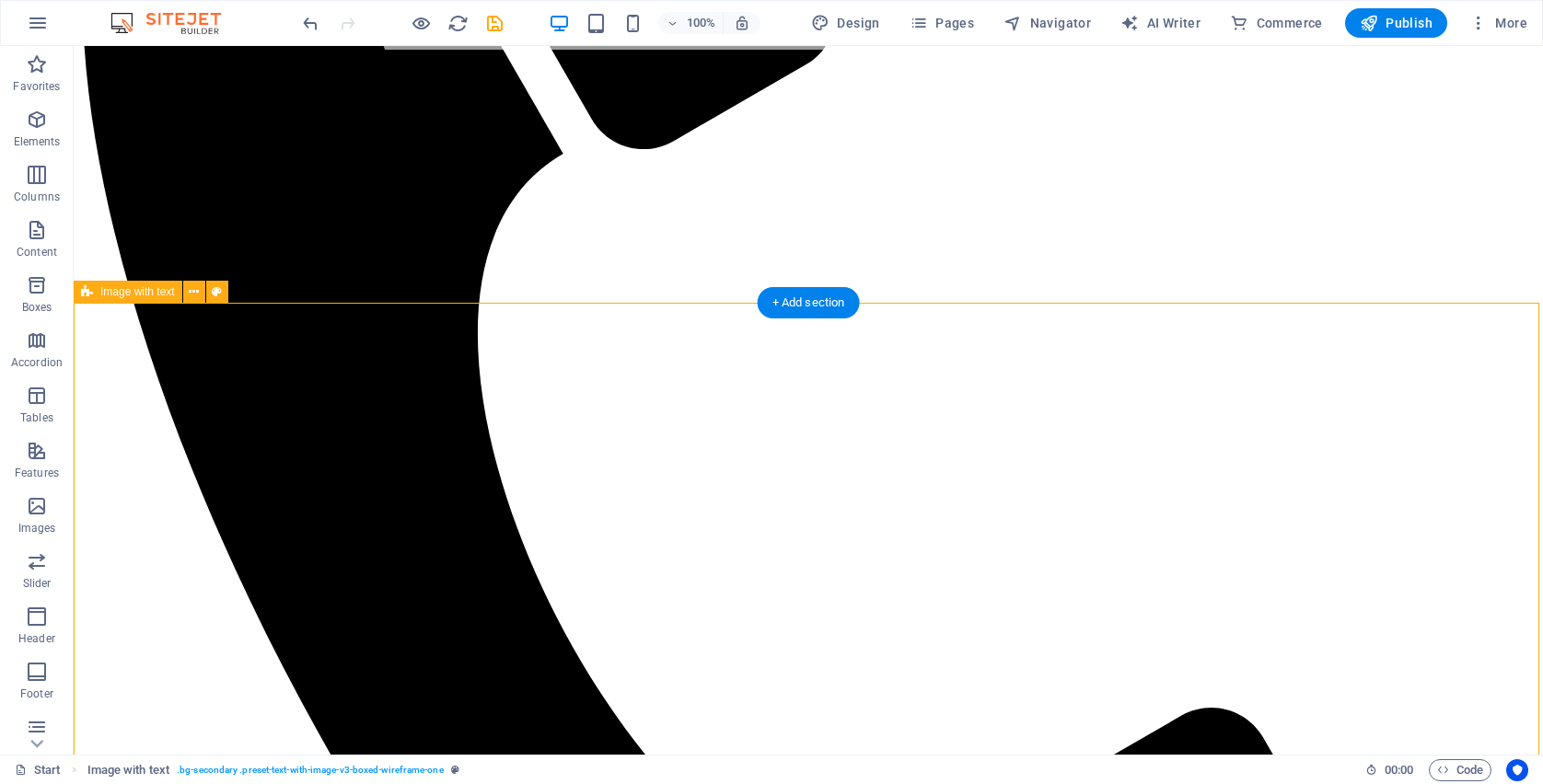
scroll to position [708, 0]
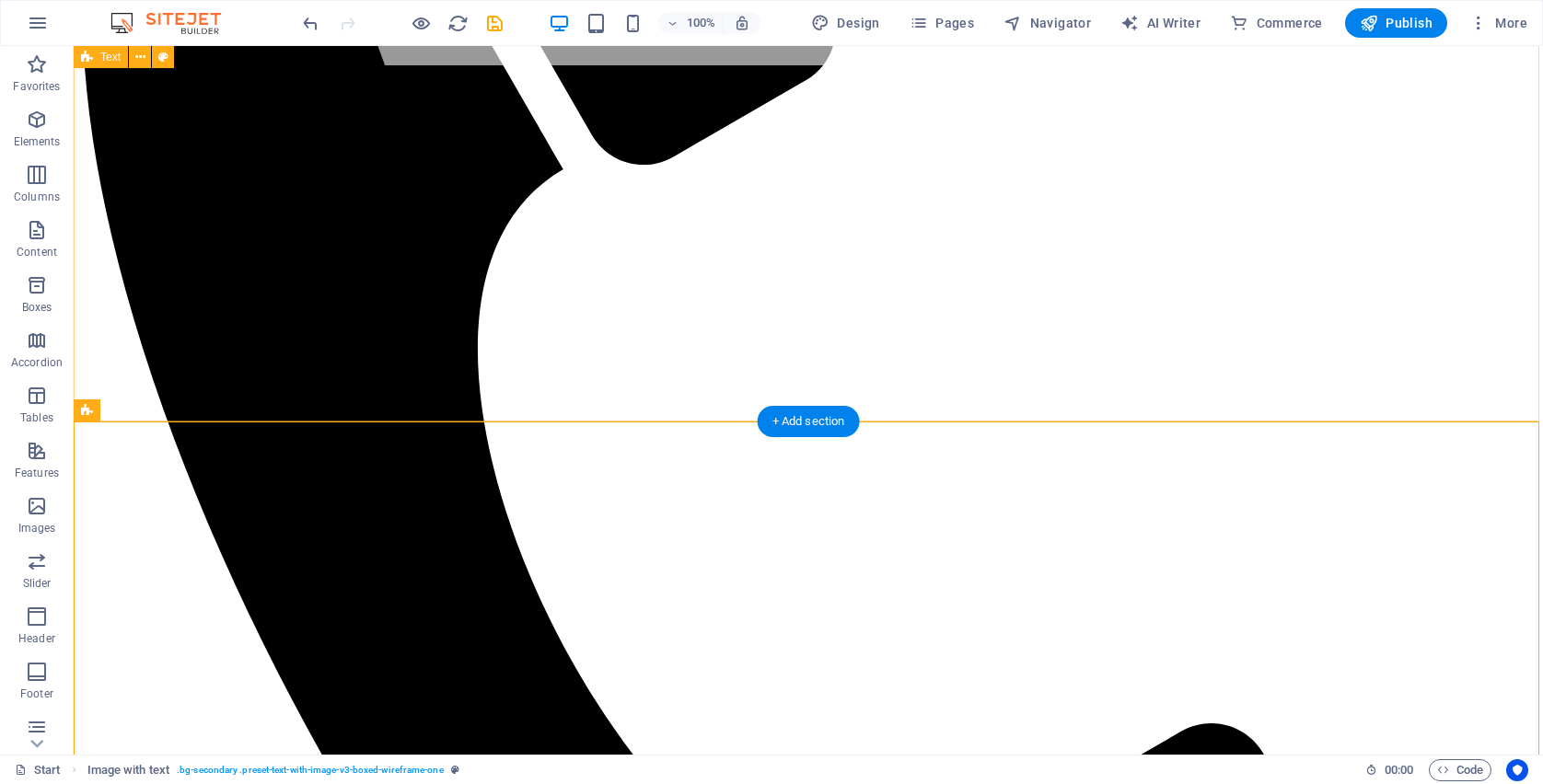
scroll to position [819, 0]
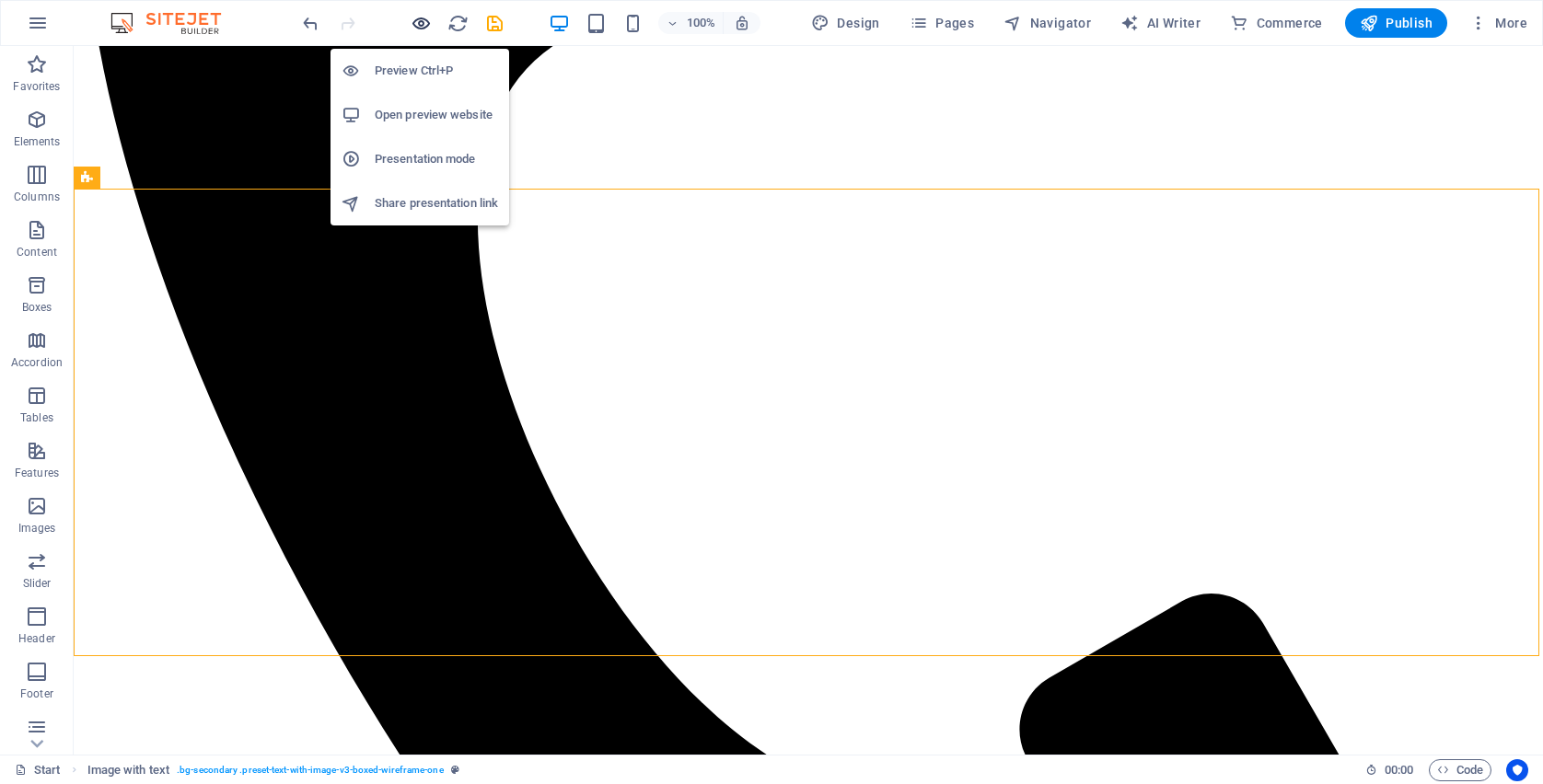
click at [424, 25] on icon "button" at bounding box center [421, 23] width 21 height 21
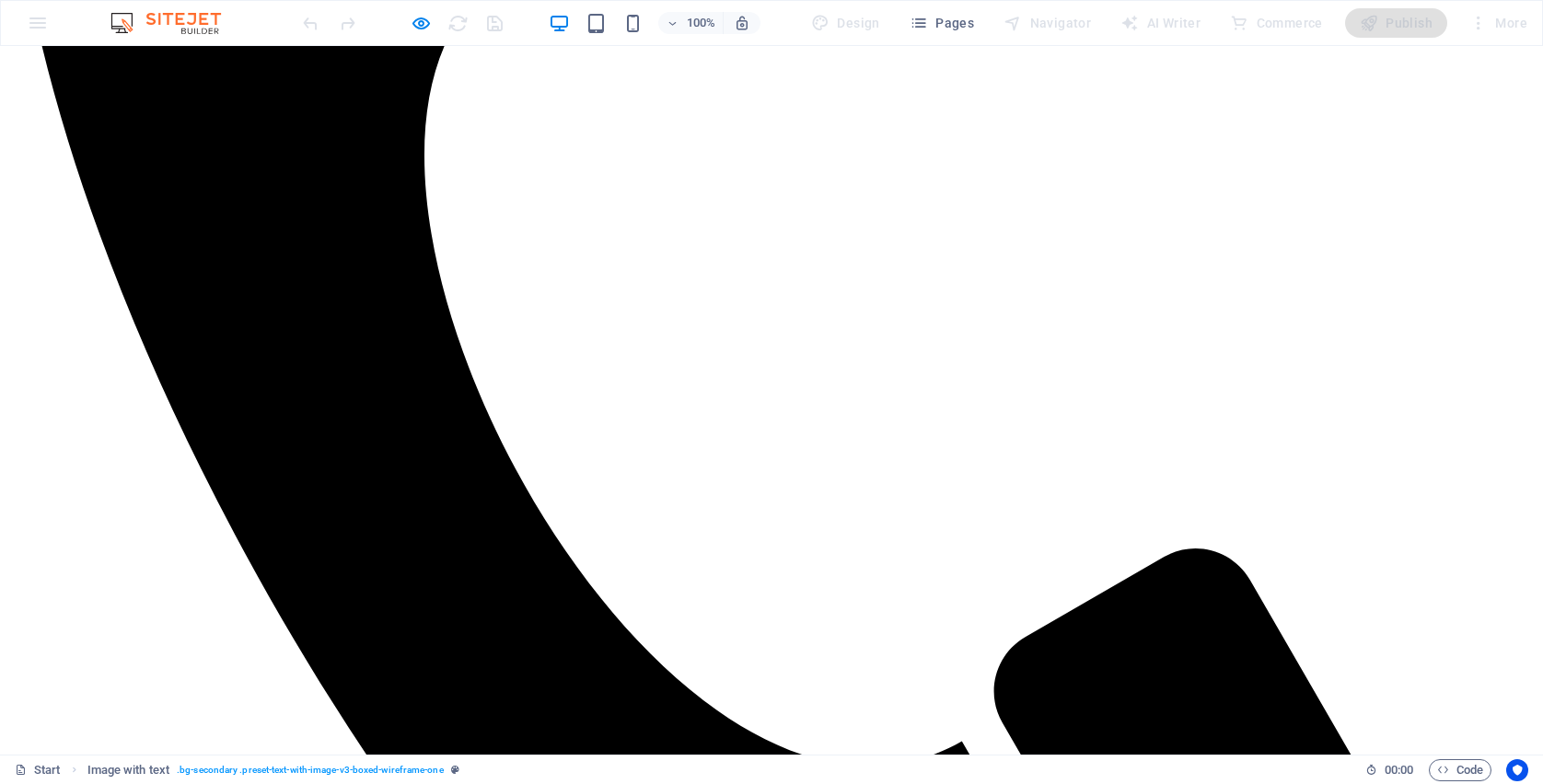
scroll to position [1019, 0]
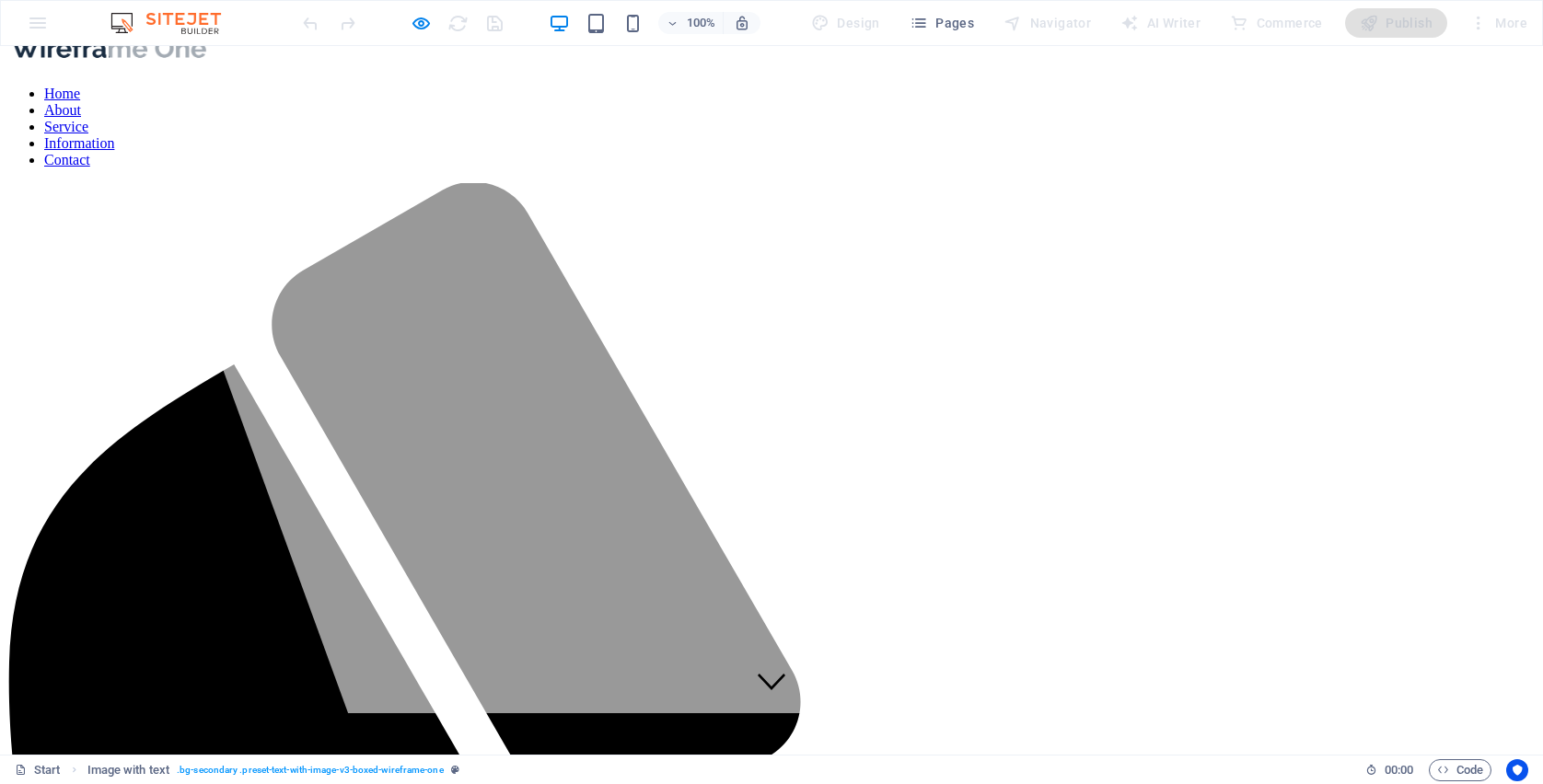
scroll to position [73, 0]
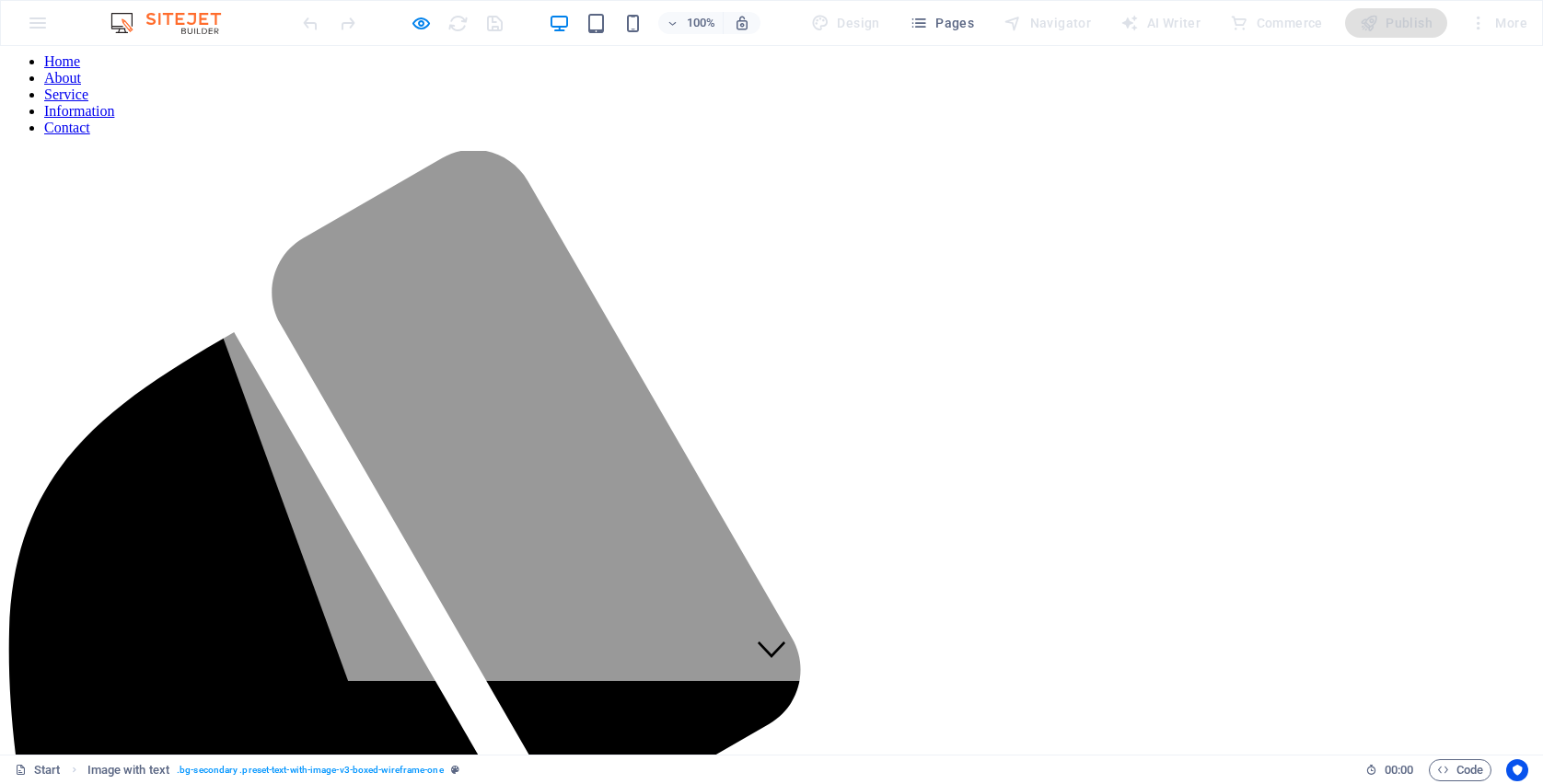
click at [81, 77] on link "About" at bounding box center [63, 77] width 37 height 16
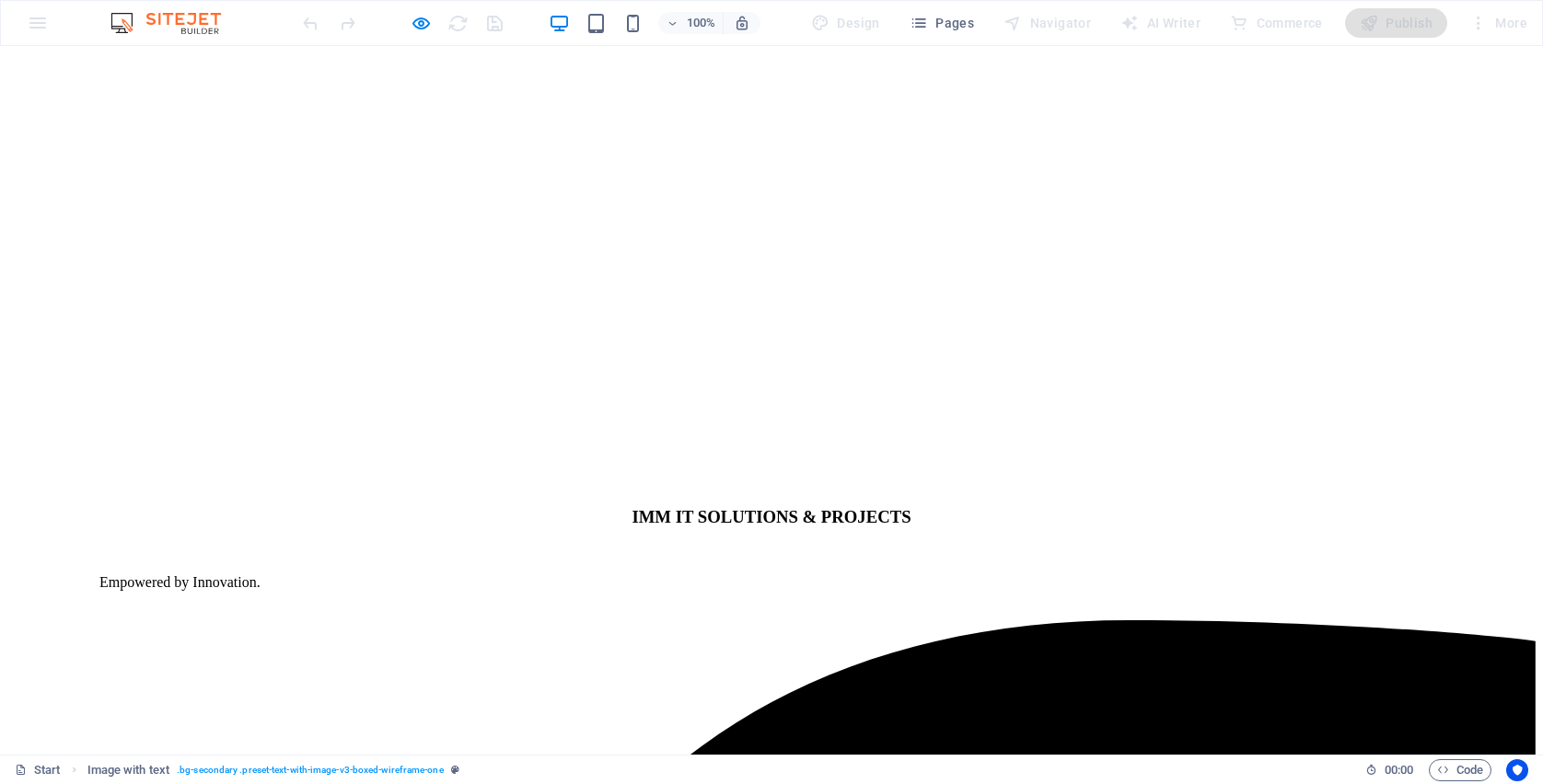
scroll to position [2275, 0]
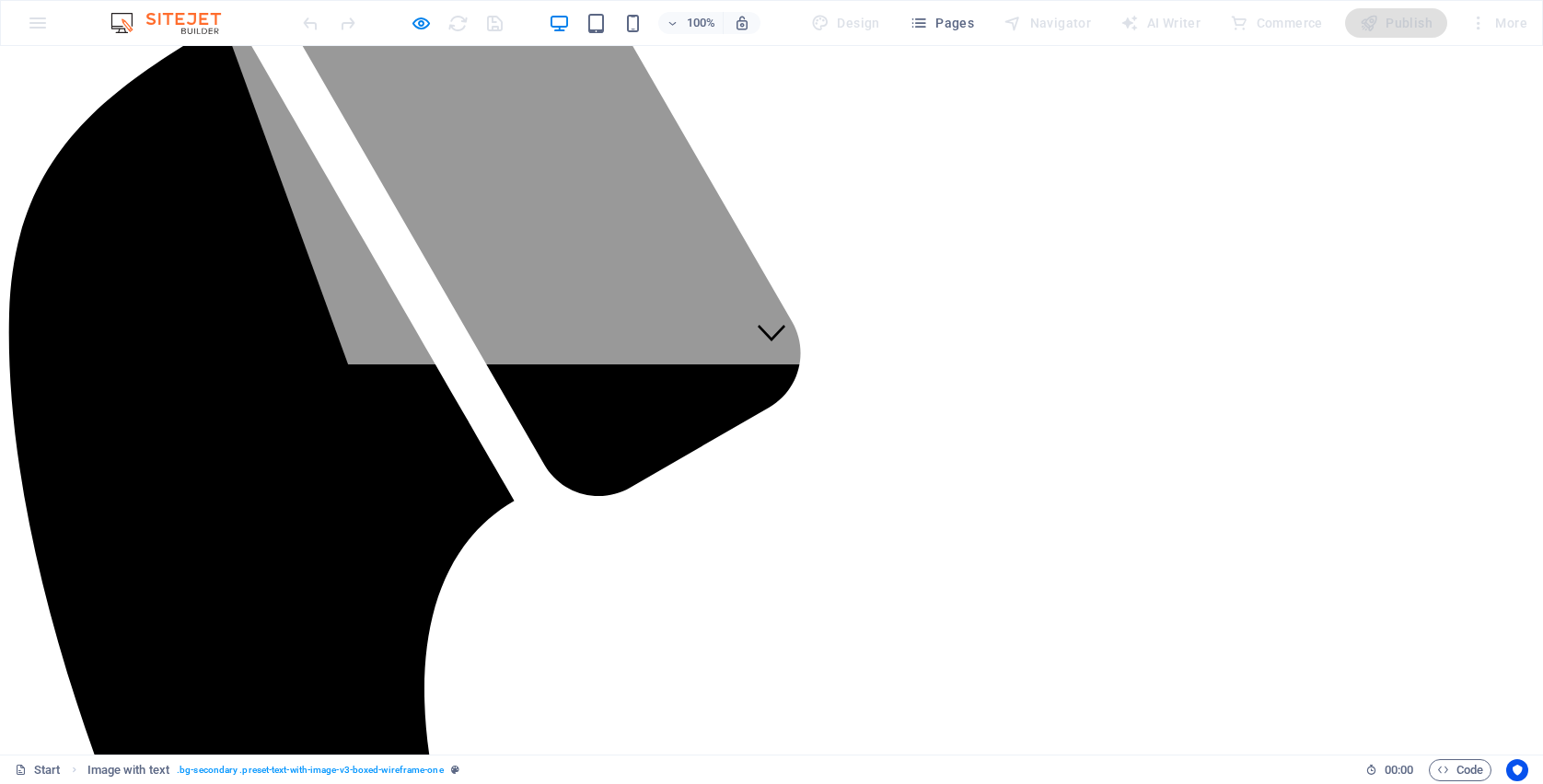
scroll to position [73, 0]
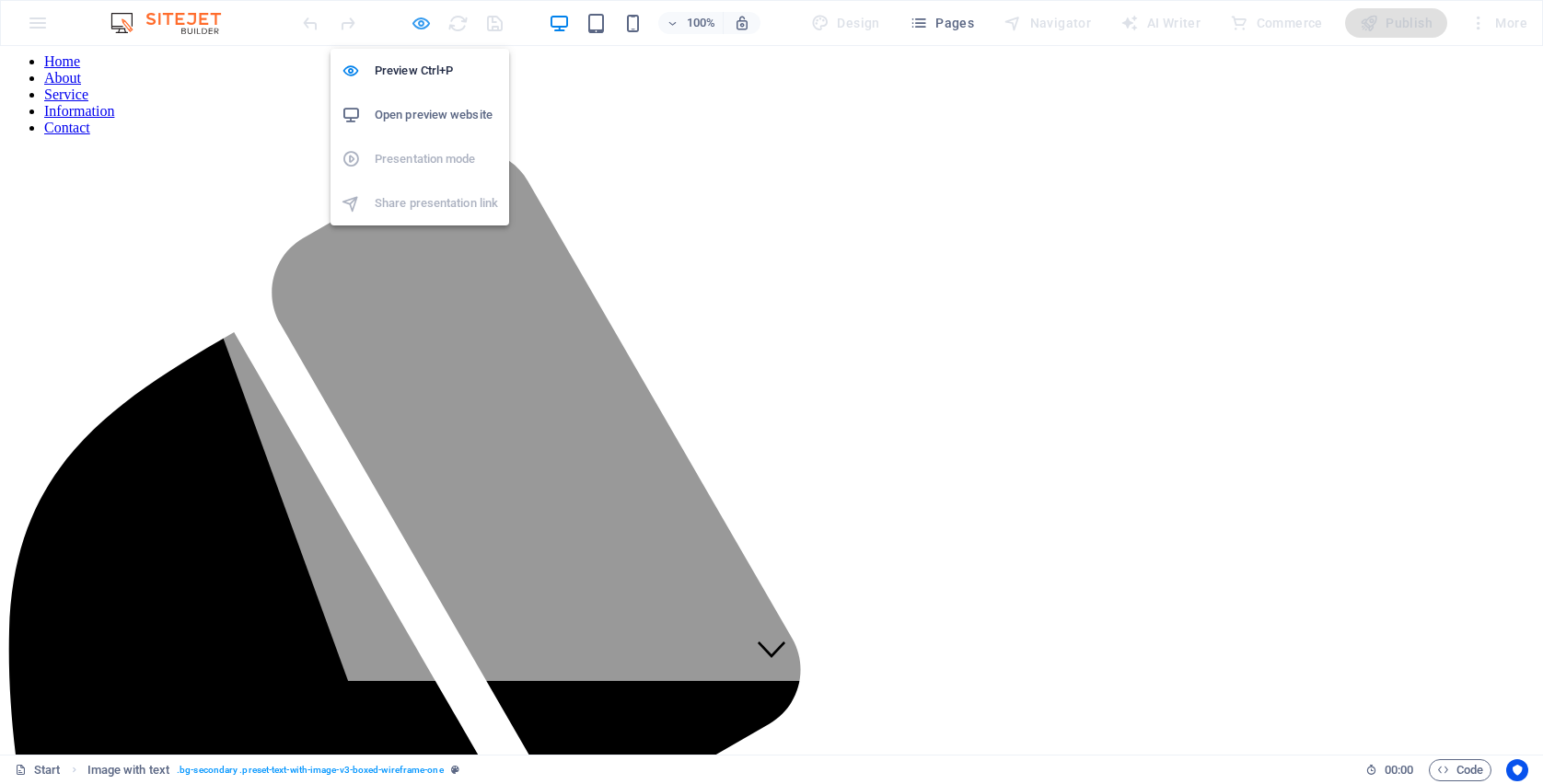
click at [427, 22] on icon "button" at bounding box center [421, 23] width 21 height 21
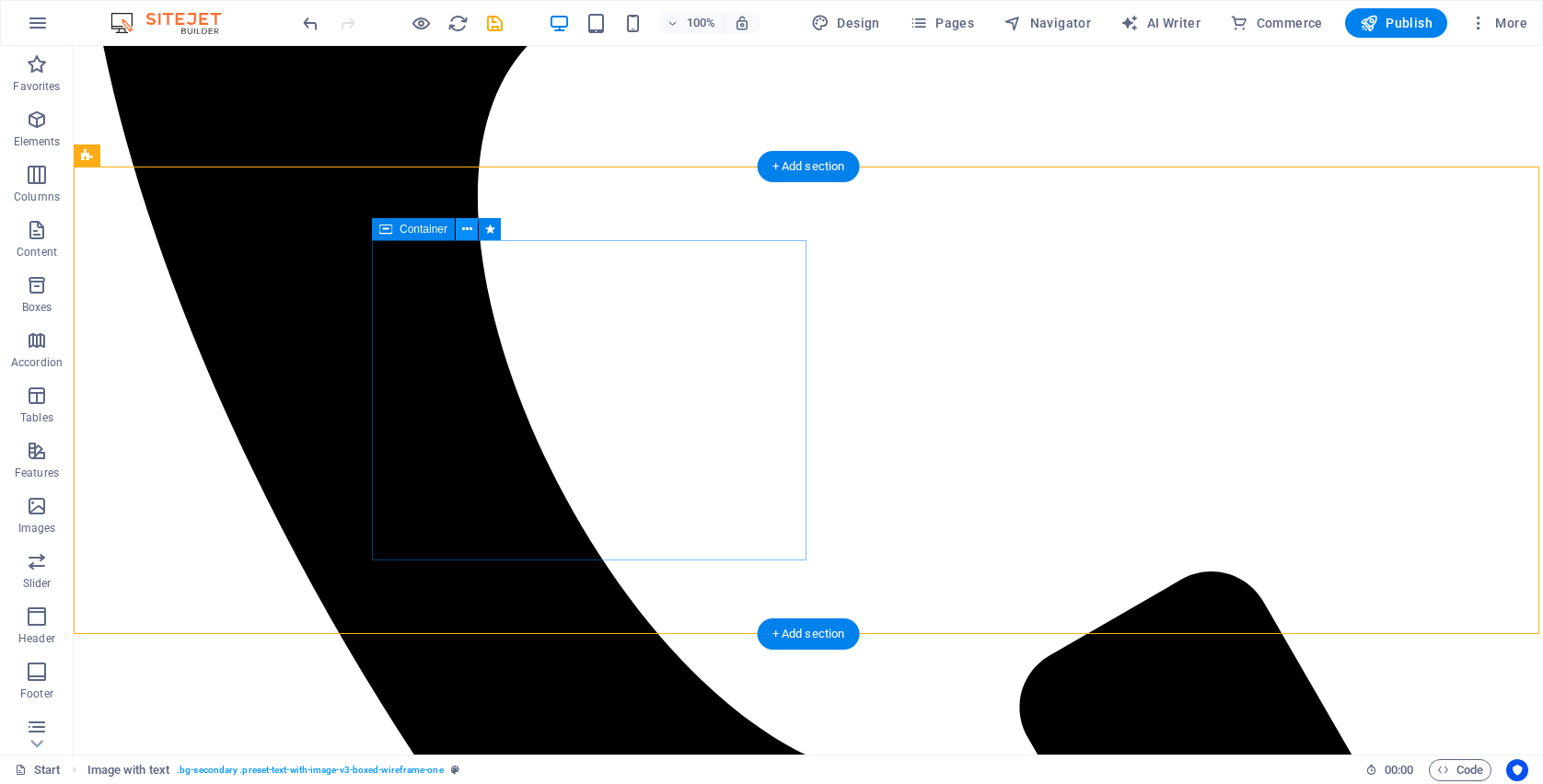
click at [463, 231] on icon at bounding box center [466, 229] width 10 height 19
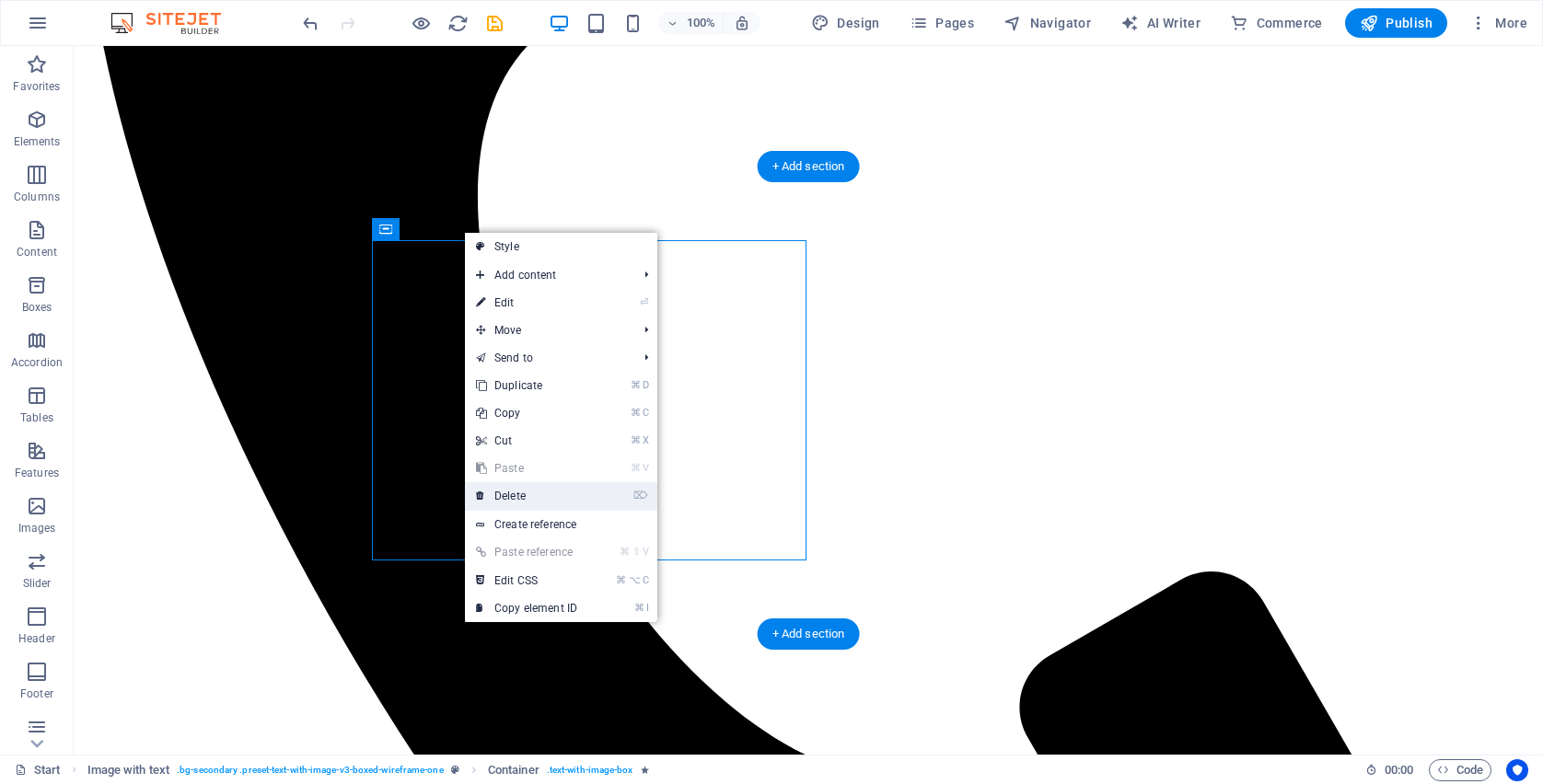
click at [516, 499] on link "⌦ Delete" at bounding box center [526, 496] width 123 height 28
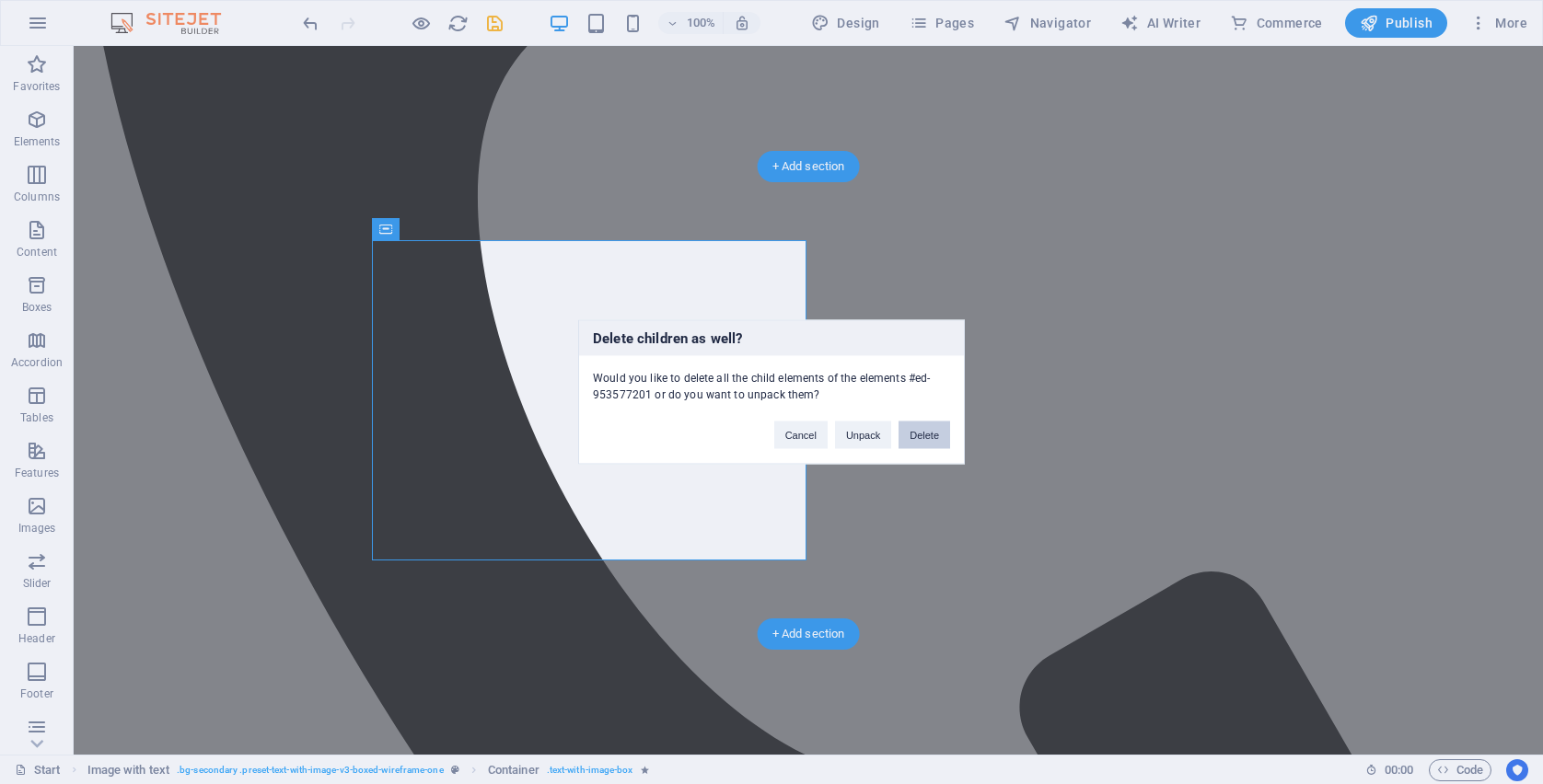
click at [926, 436] on button "Delete" at bounding box center [925, 436] width 52 height 28
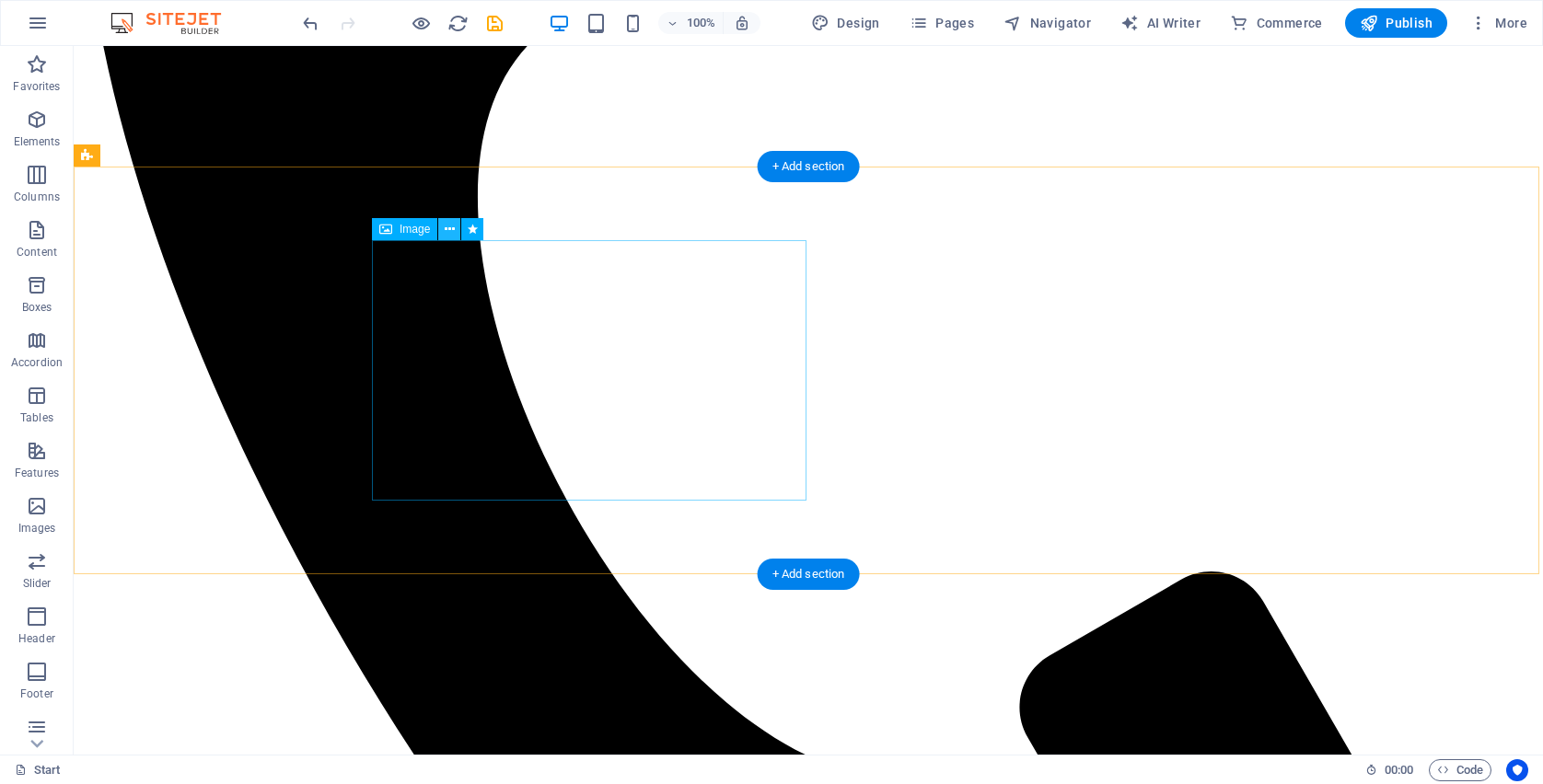
click at [453, 230] on icon at bounding box center [450, 229] width 10 height 19
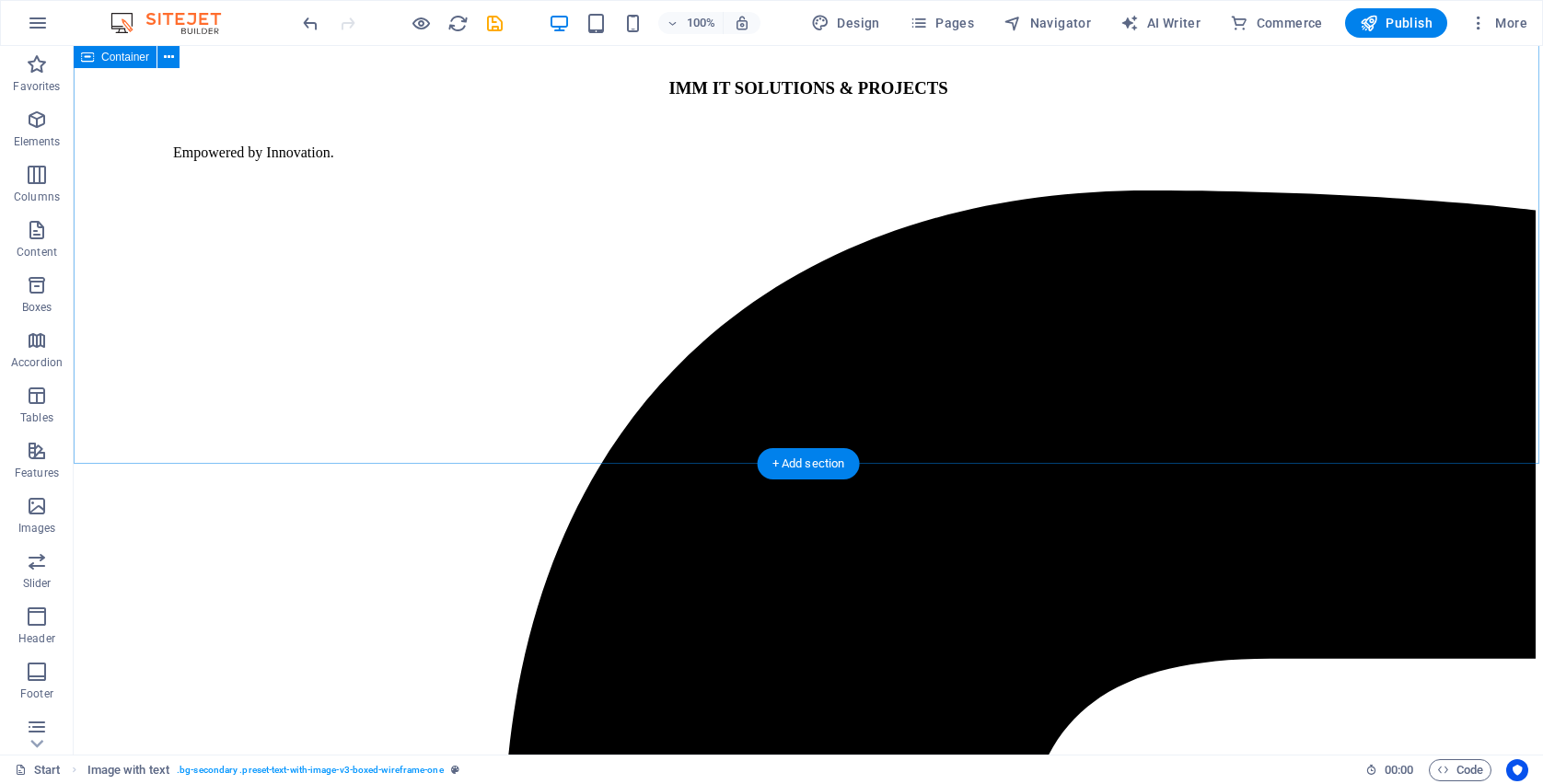
scroll to position [2410, 0]
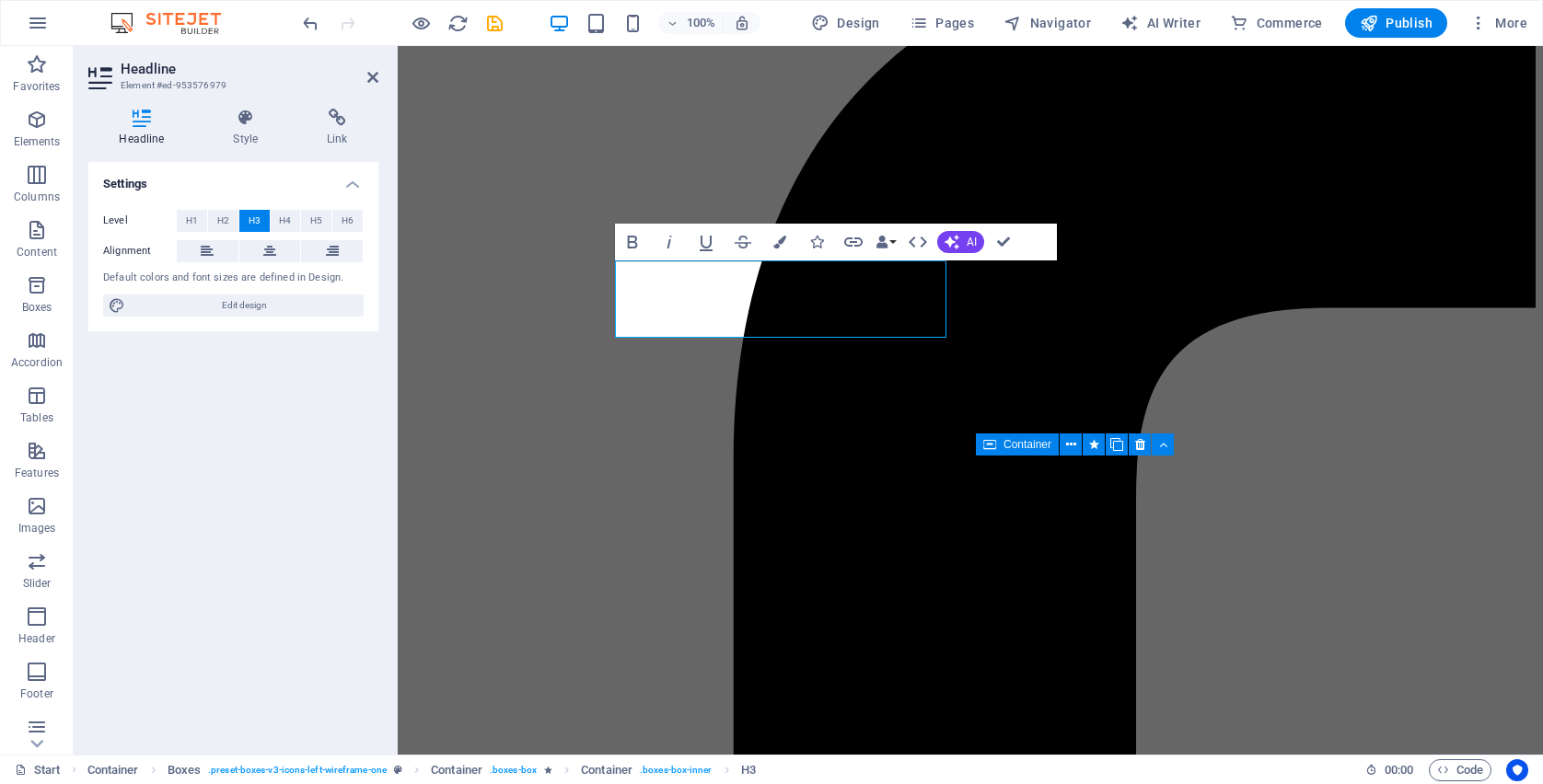
click at [287, 220] on span "H4" at bounding box center [285, 221] width 12 height 22
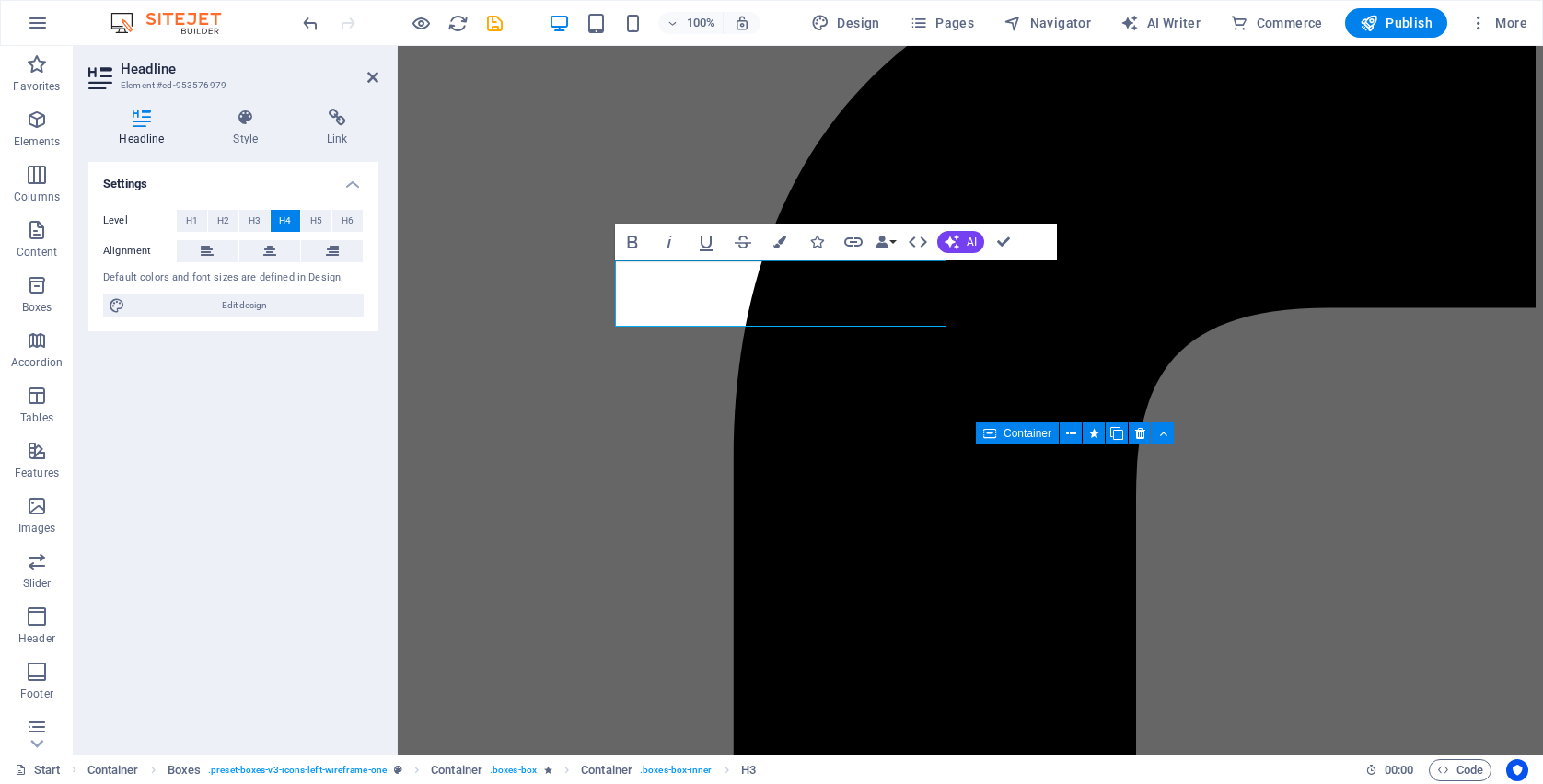
click at [286, 220] on span "H4" at bounding box center [285, 221] width 12 height 22
click at [233, 221] on button "H2" at bounding box center [223, 221] width 31 height 22
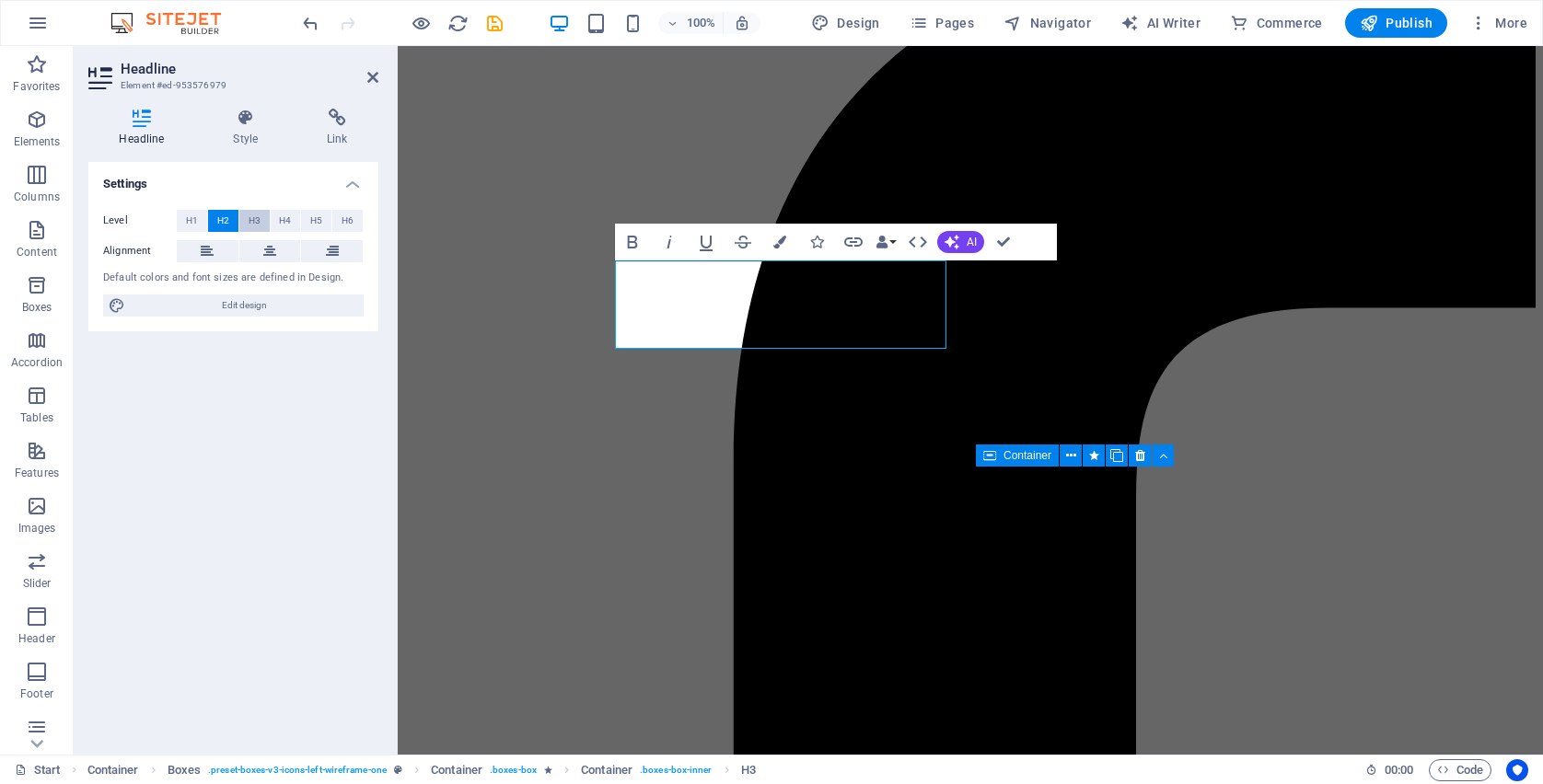
click at [257, 214] on span "H3" at bounding box center [254, 221] width 12 height 22
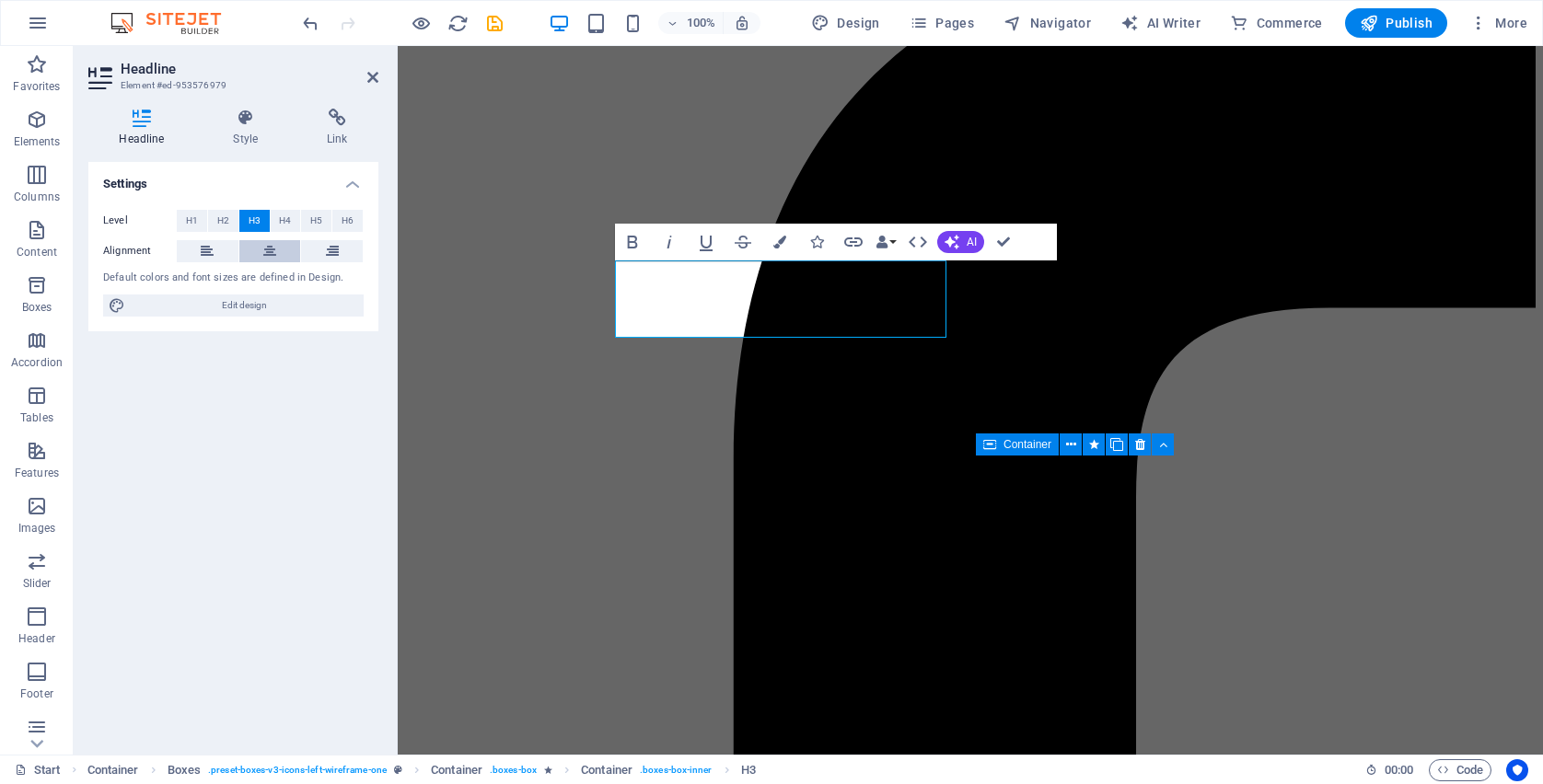
click at [275, 248] on icon at bounding box center [270, 251] width 13 height 22
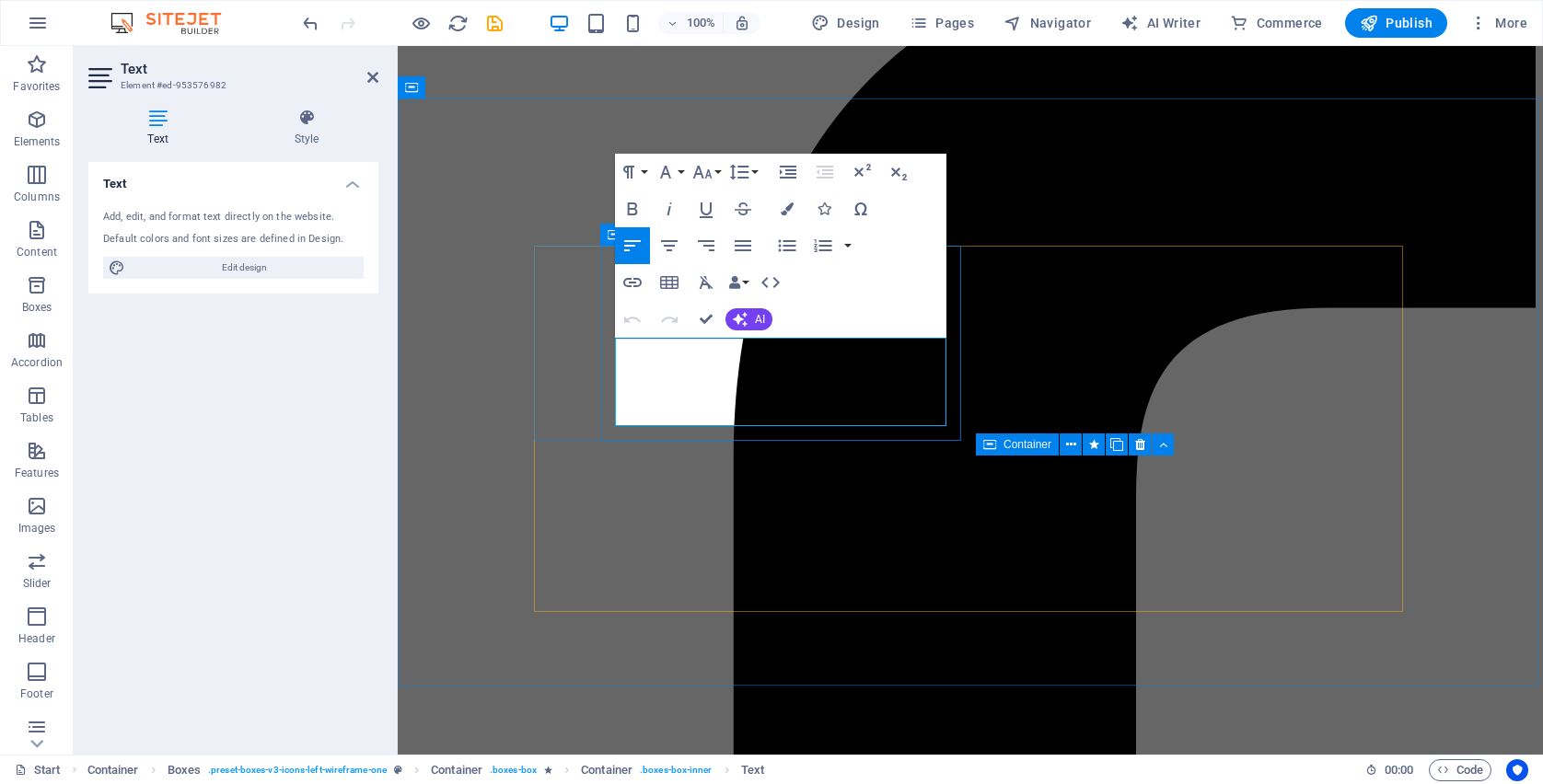
drag, startPoint x: 799, startPoint y: 416, endPoint x: 629, endPoint y: 353, distance: 181.3
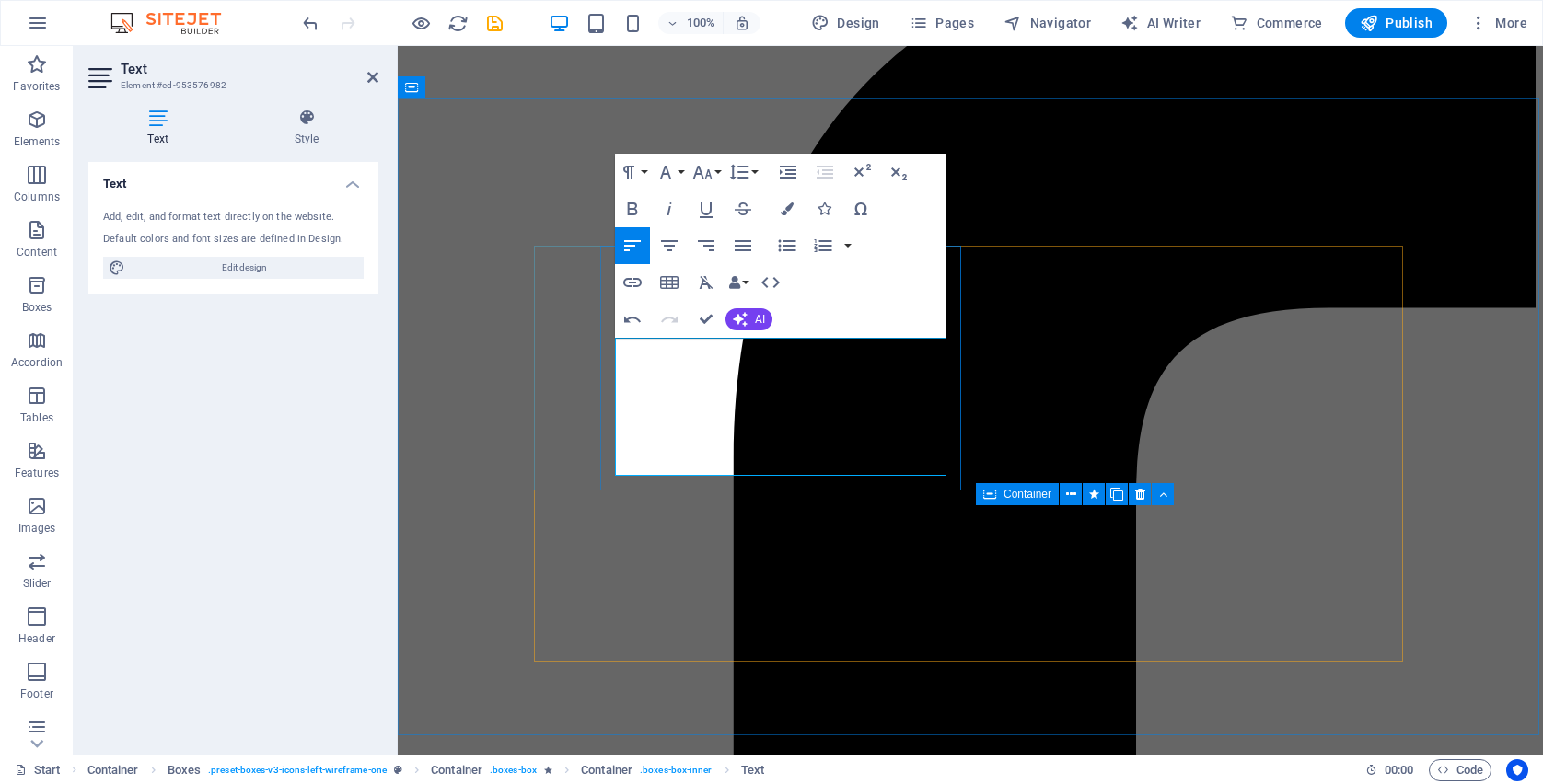
drag, startPoint x: 803, startPoint y: 344, endPoint x: 613, endPoint y: 345, distance: 190.0
click at [630, 197] on icon "button" at bounding box center [632, 209] width 22 height 22
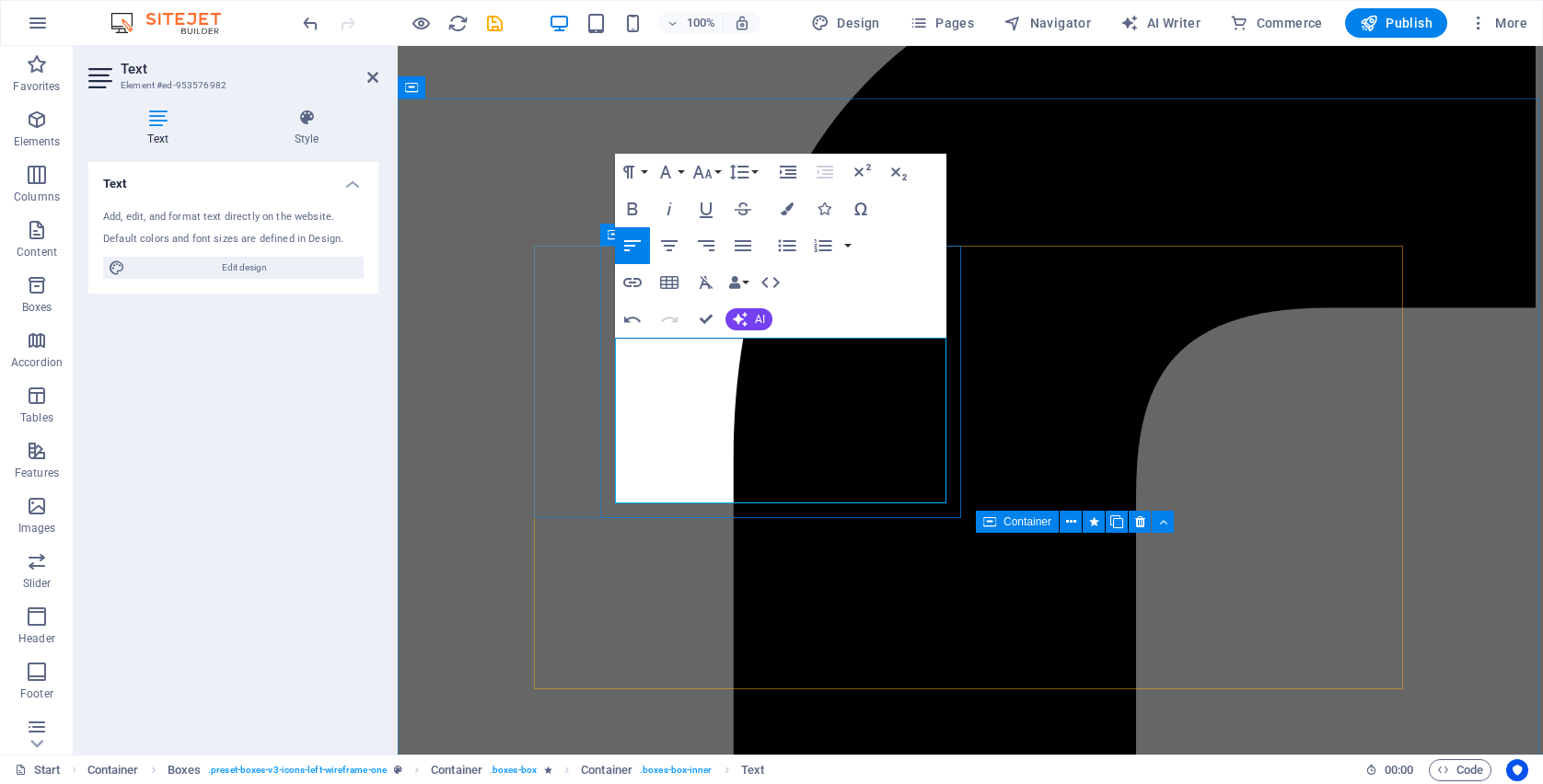
drag, startPoint x: 780, startPoint y: 412, endPoint x: 608, endPoint y: 412, distance: 172.0
click at [633, 200] on icon "button" at bounding box center [632, 209] width 22 height 22
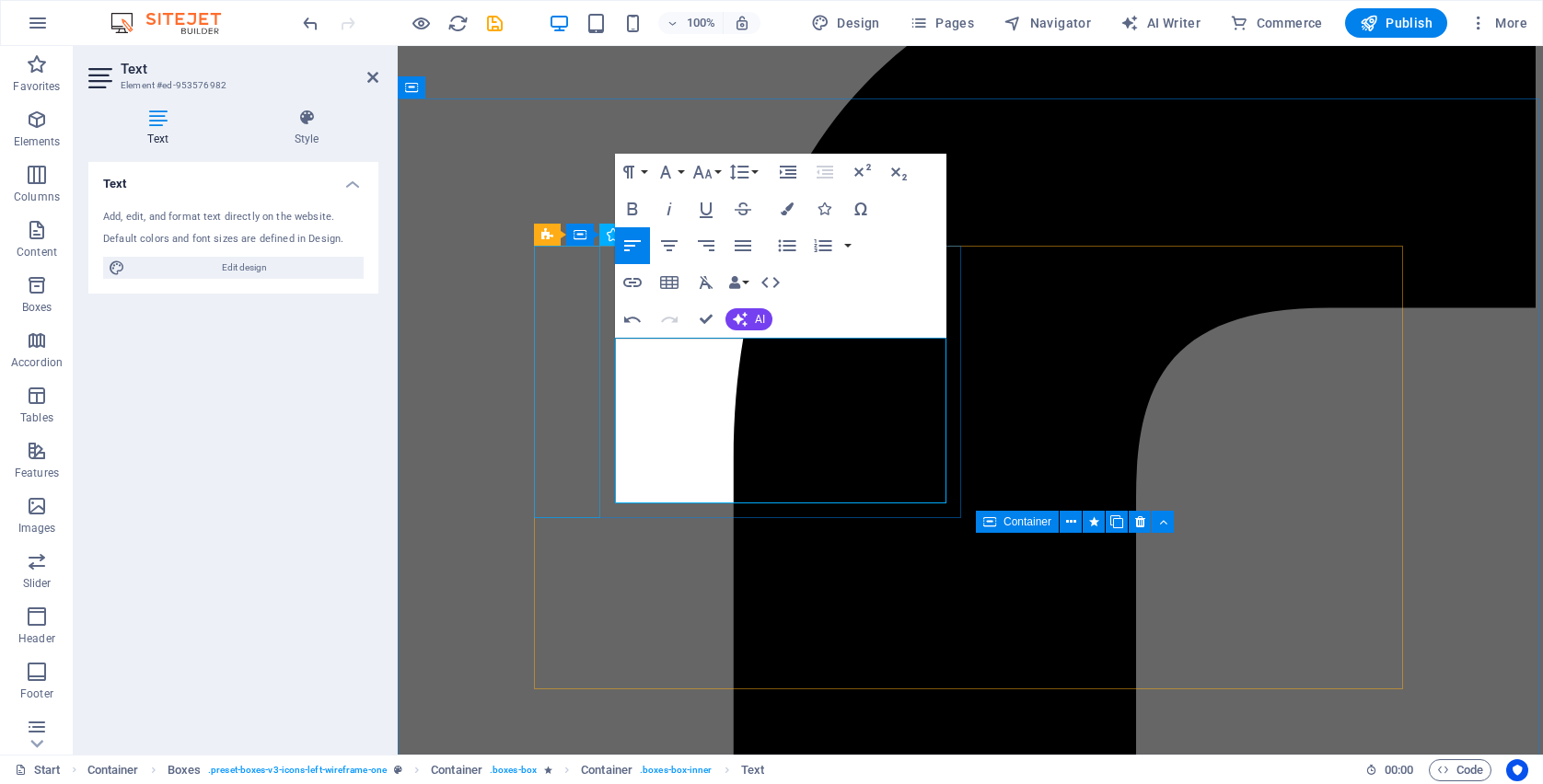
drag, startPoint x: 746, startPoint y: 468, endPoint x: 593, endPoint y: 473, distance: 153.1
click at [627, 206] on icon "button" at bounding box center [632, 209] width 22 height 22
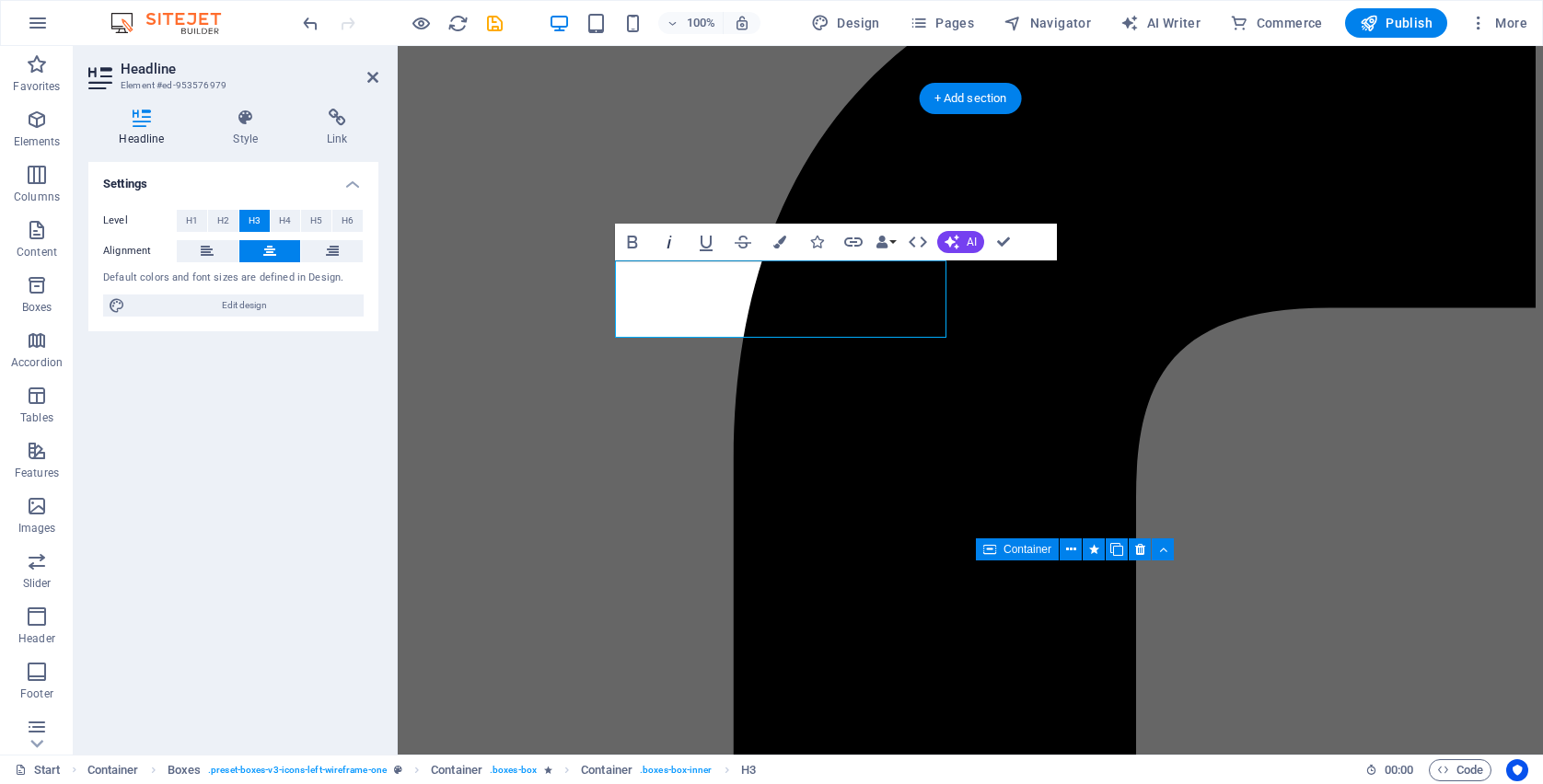
click at [669, 250] on icon "button" at bounding box center [669, 242] width 22 height 22
click at [912, 248] on icon "button" at bounding box center [918, 242] width 22 height 22
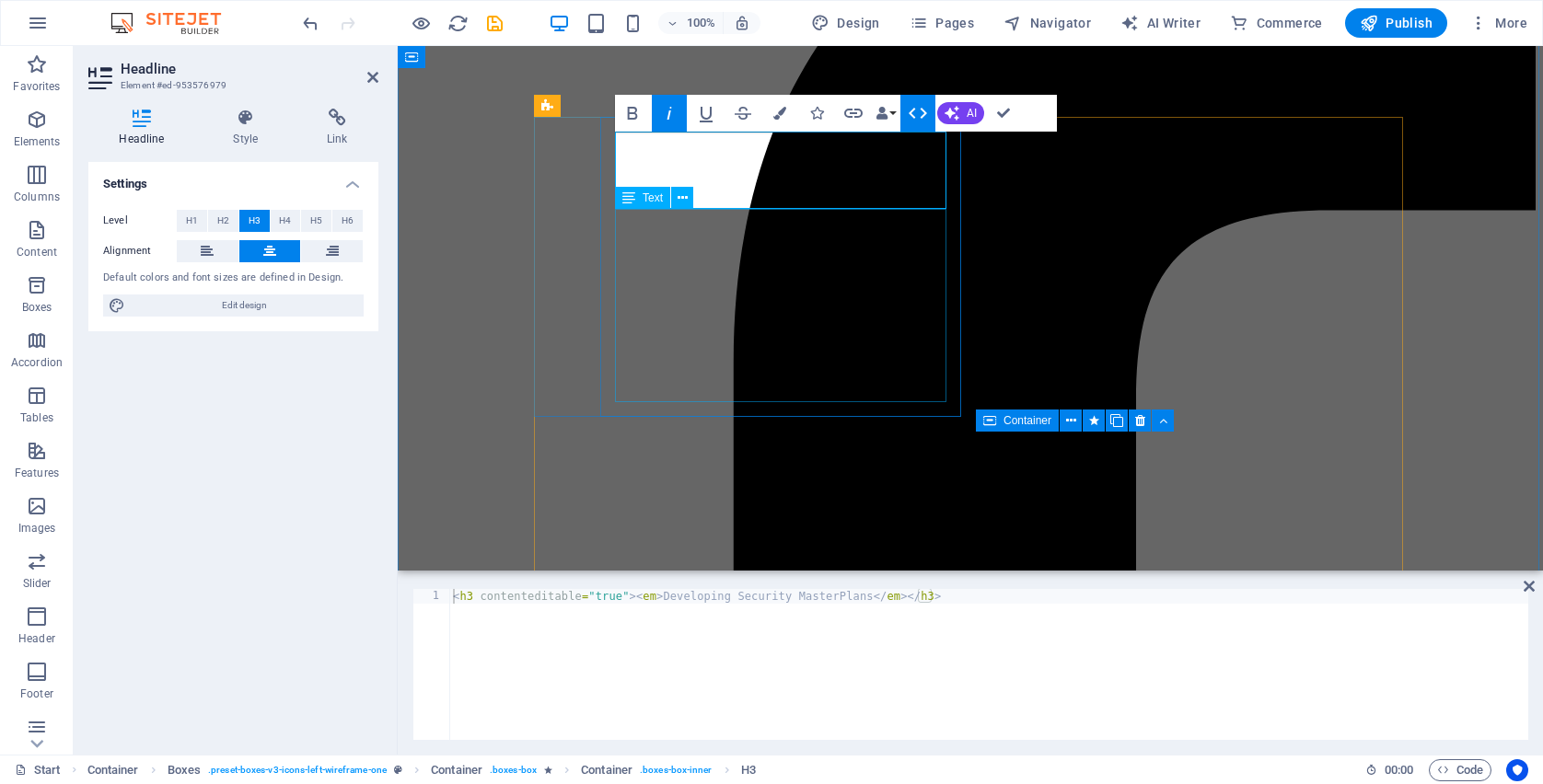
scroll to position [2245, 0]
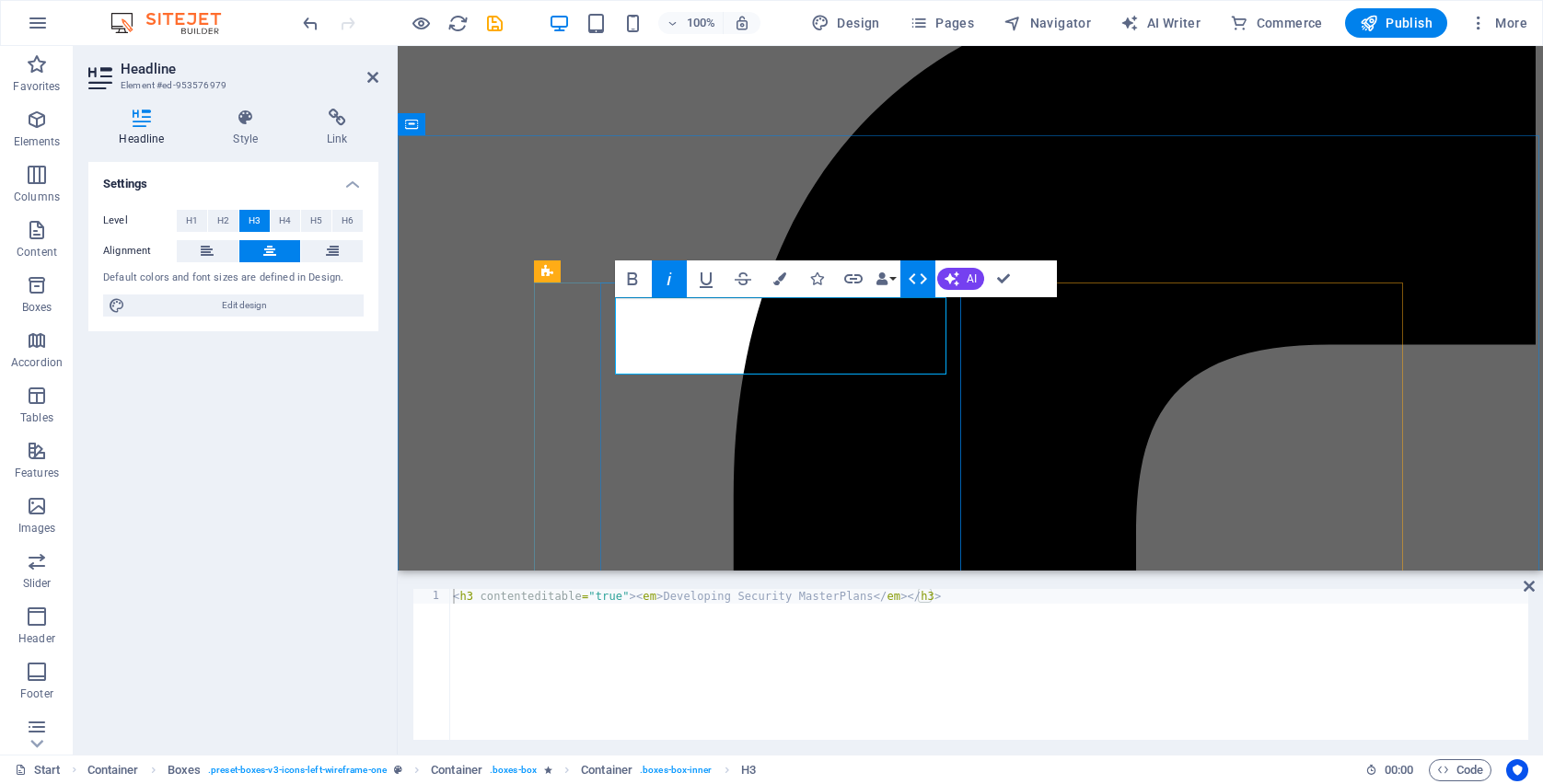
click at [333, 221] on button "H6" at bounding box center [347, 221] width 31 height 22
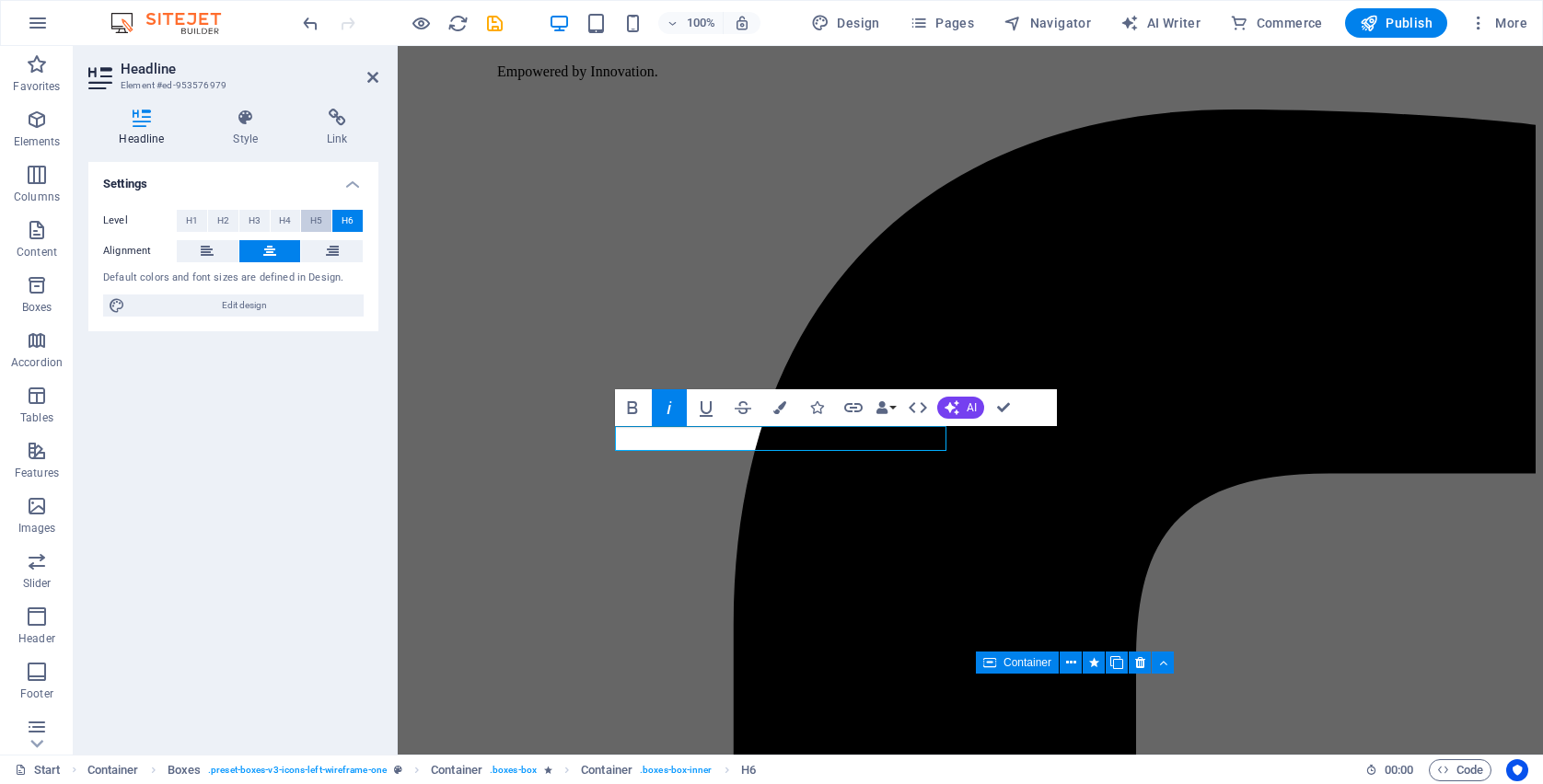
click at [322, 227] on span "H5" at bounding box center [316, 221] width 12 height 22
click at [287, 221] on span "H4" at bounding box center [285, 221] width 12 height 22
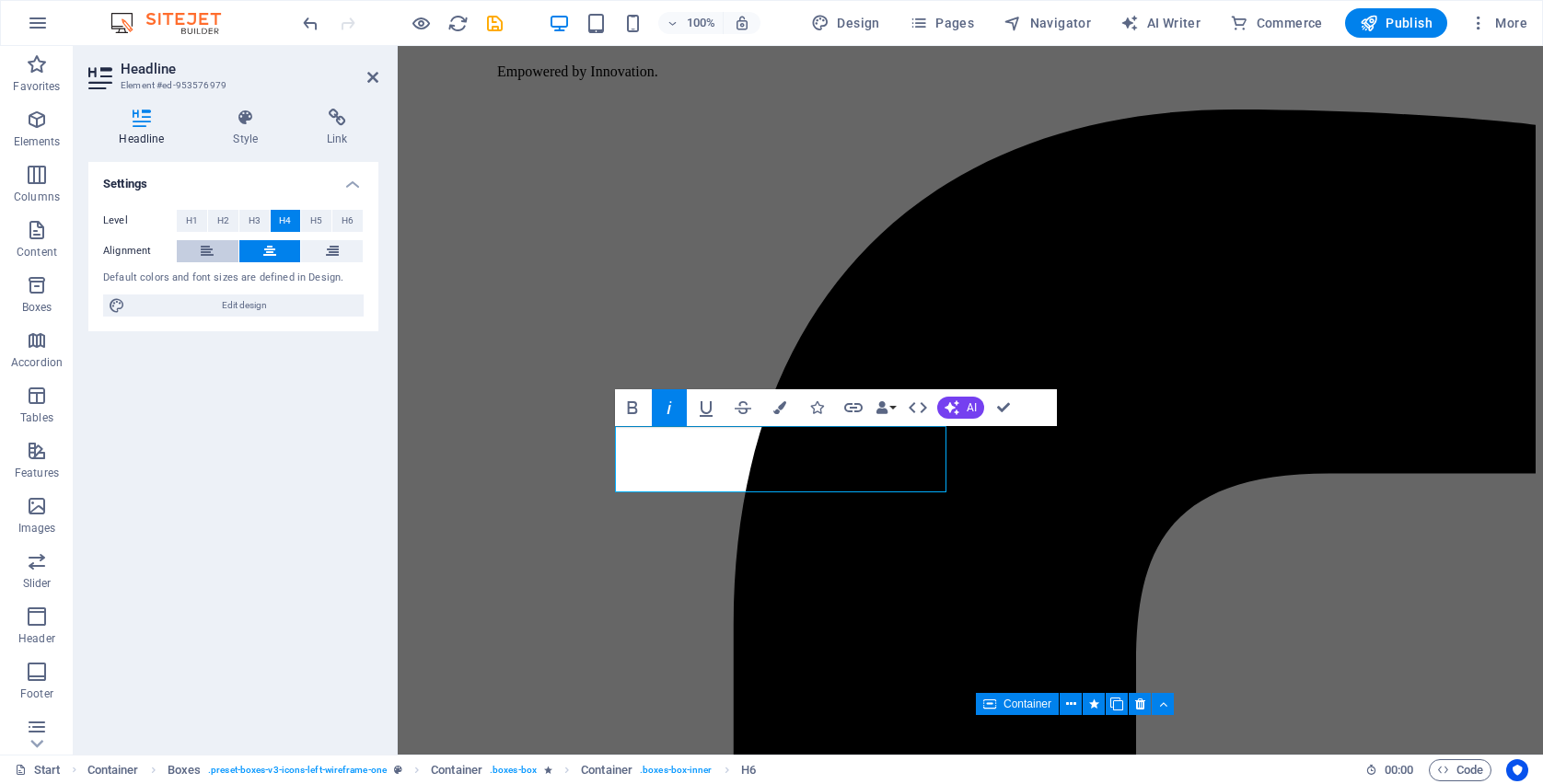
click at [211, 245] on icon at bounding box center [207, 251] width 13 height 22
click at [313, 222] on span "H5" at bounding box center [316, 221] width 12 height 22
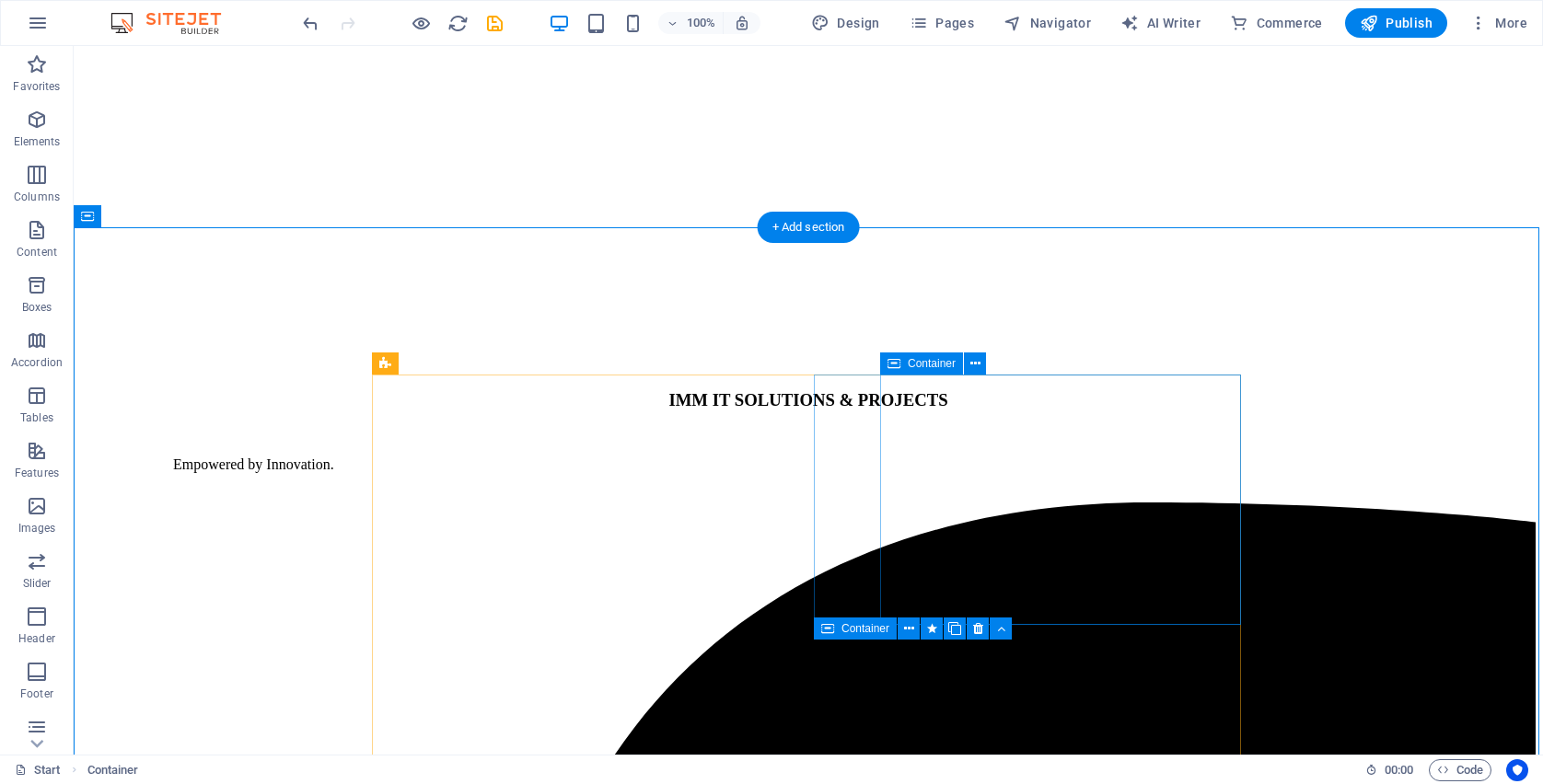
scroll to position [2405, 0]
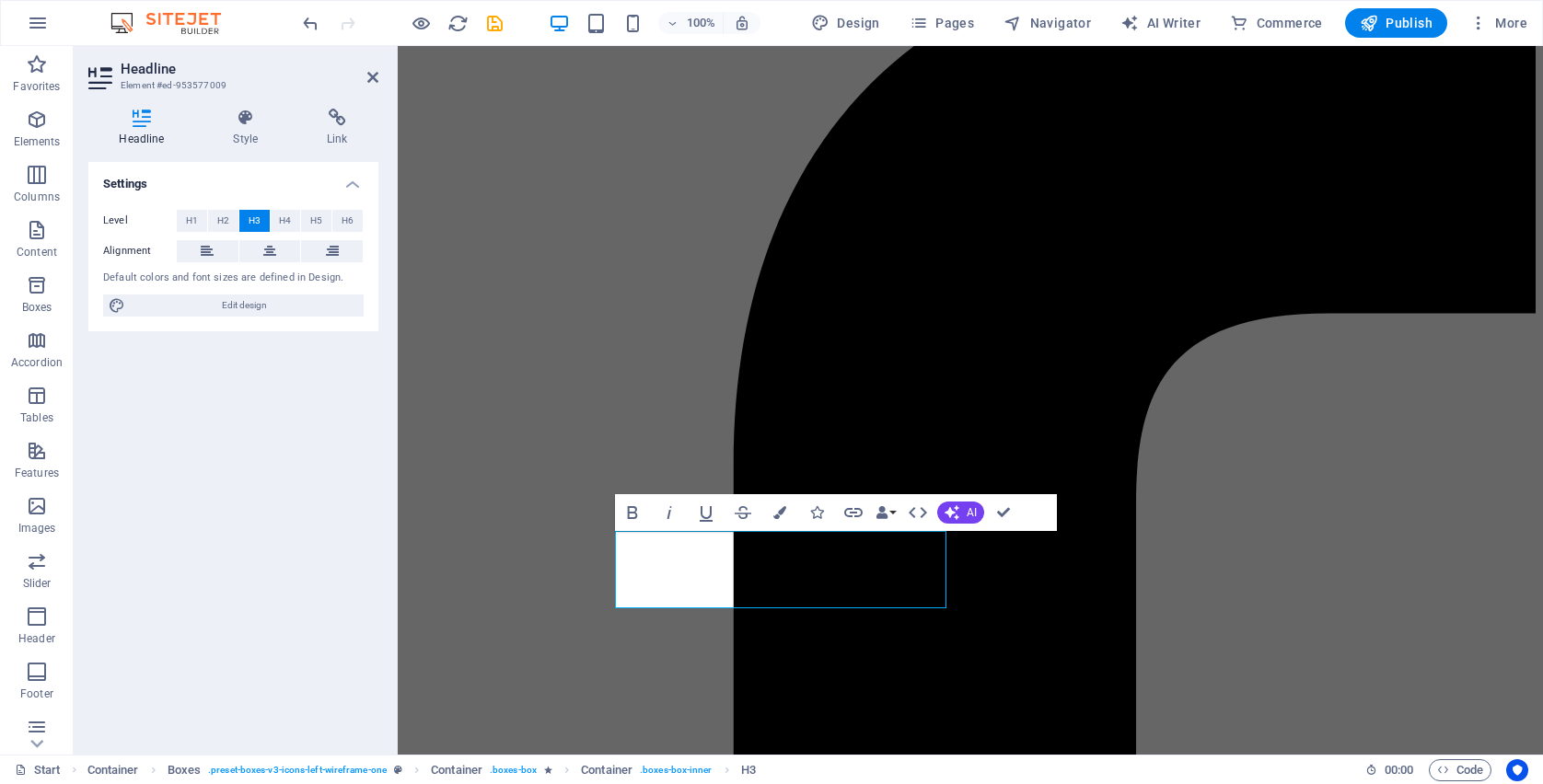
click at [320, 222] on span "H5" at bounding box center [316, 221] width 12 height 22
click at [340, 217] on button "H6" at bounding box center [347, 221] width 31 height 22
click at [197, 248] on button at bounding box center [208, 251] width 62 height 22
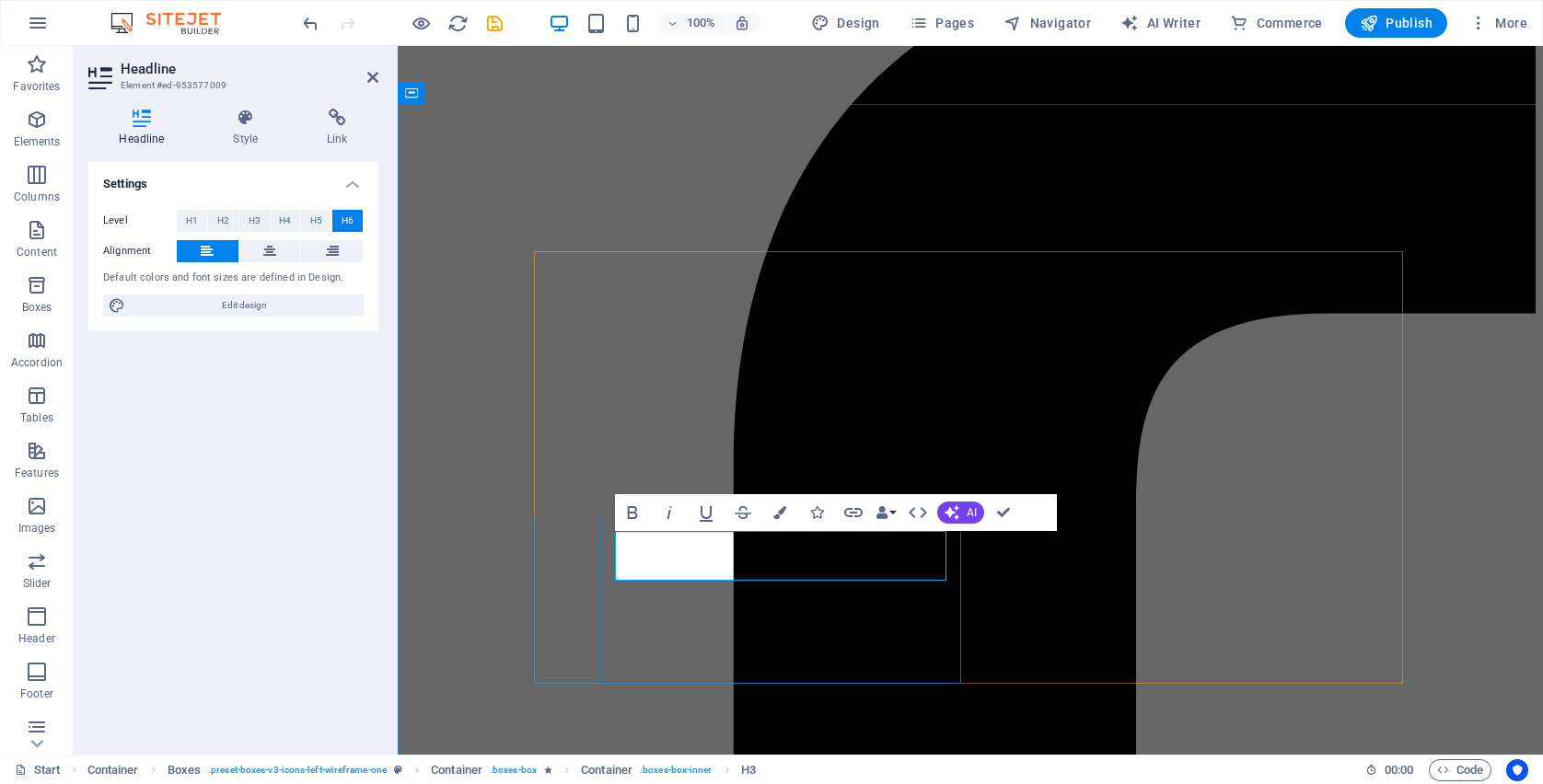
drag, startPoint x: 818, startPoint y: 568, endPoint x: 630, endPoint y: 523, distance: 193.3
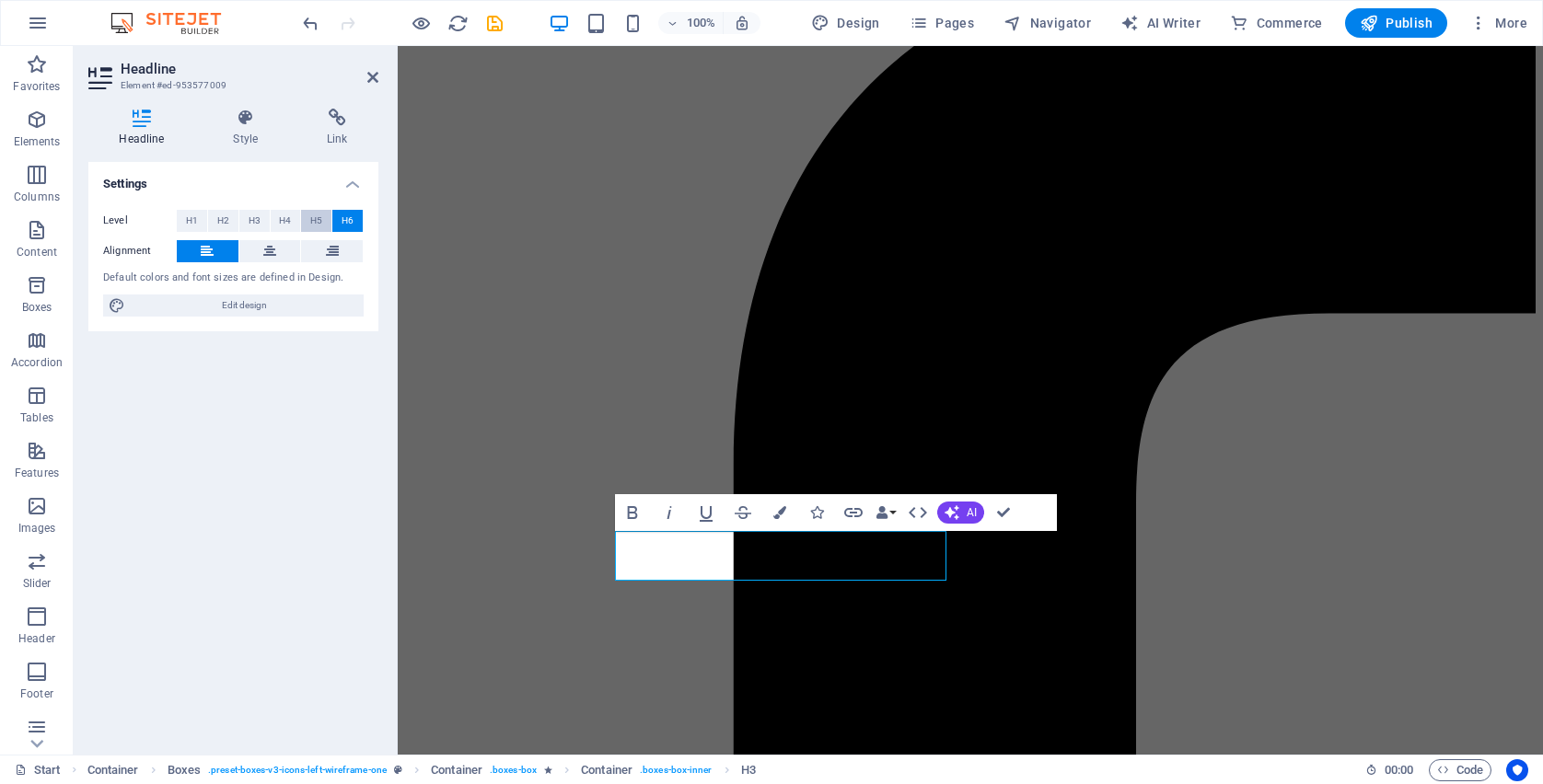
click at [315, 218] on span "H5" at bounding box center [316, 221] width 12 height 22
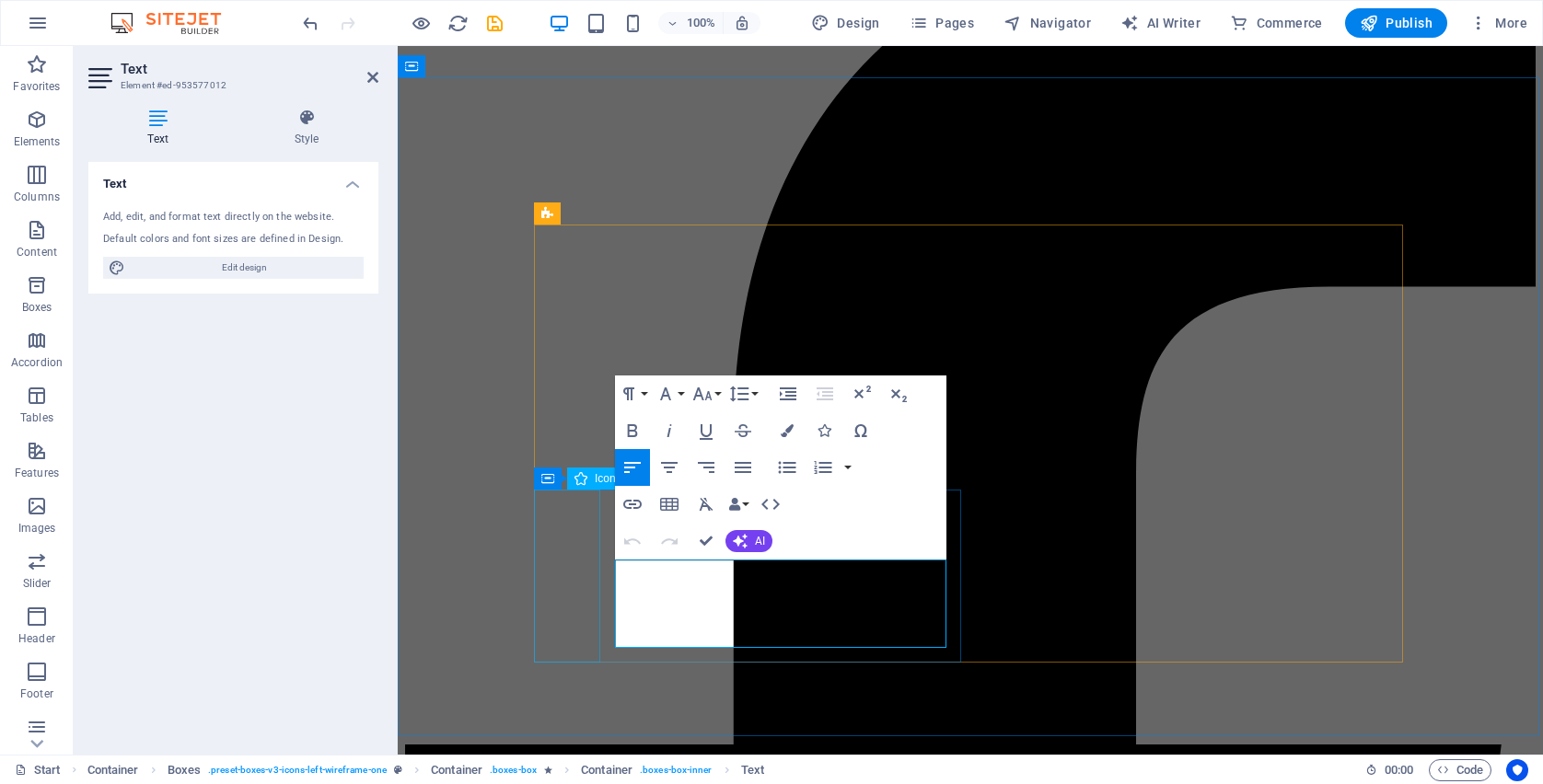
drag, startPoint x: 794, startPoint y: 638, endPoint x: 615, endPoint y: 569, distance: 191.8
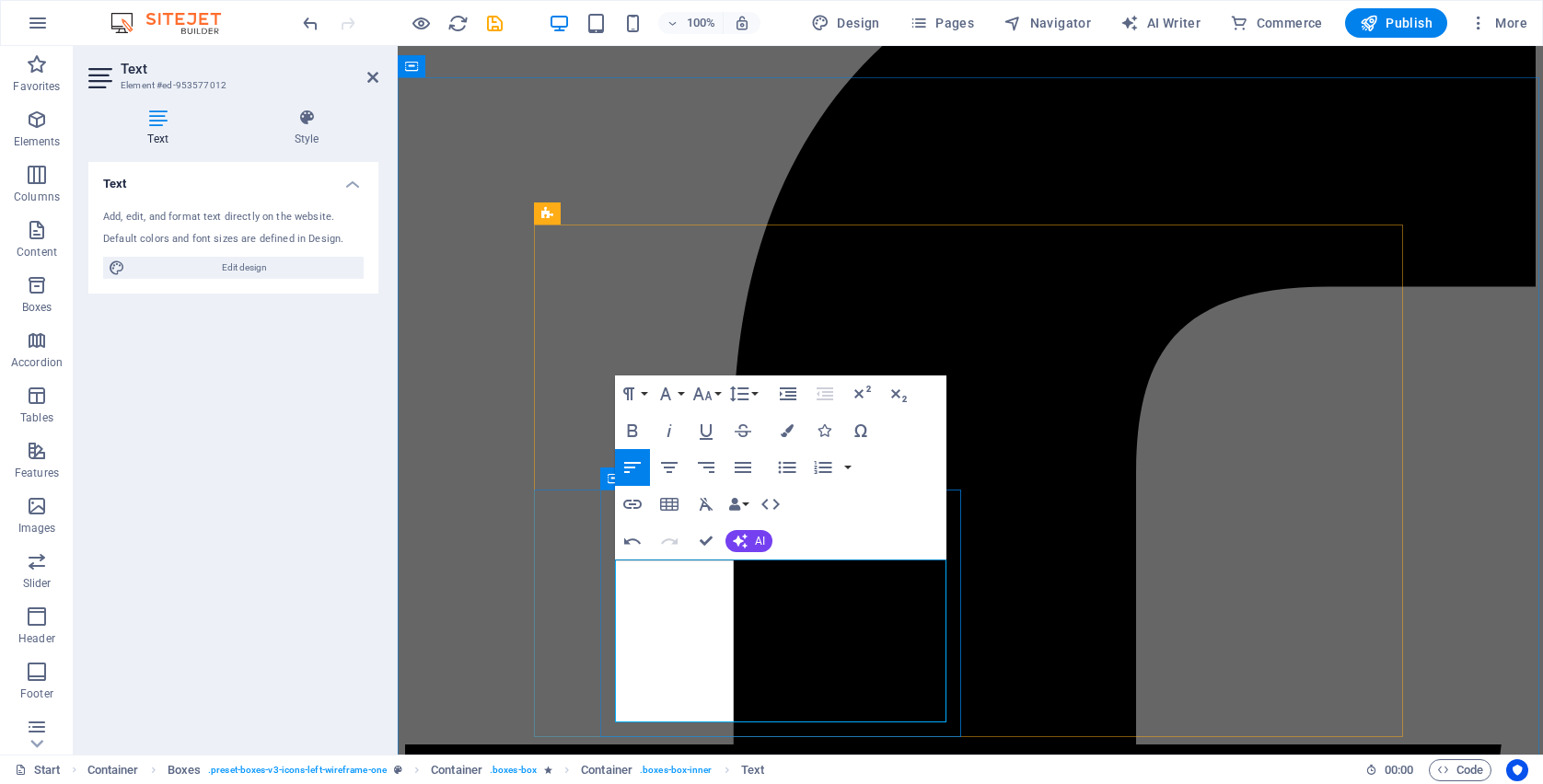
drag, startPoint x: 752, startPoint y: 570, endPoint x: 613, endPoint y: 564, distance: 139.1
click at [634, 425] on icon "button" at bounding box center [632, 431] width 10 height 13
drag, startPoint x: 1182, startPoint y: 605, endPoint x: 785, endPoint y: 564, distance: 399.1
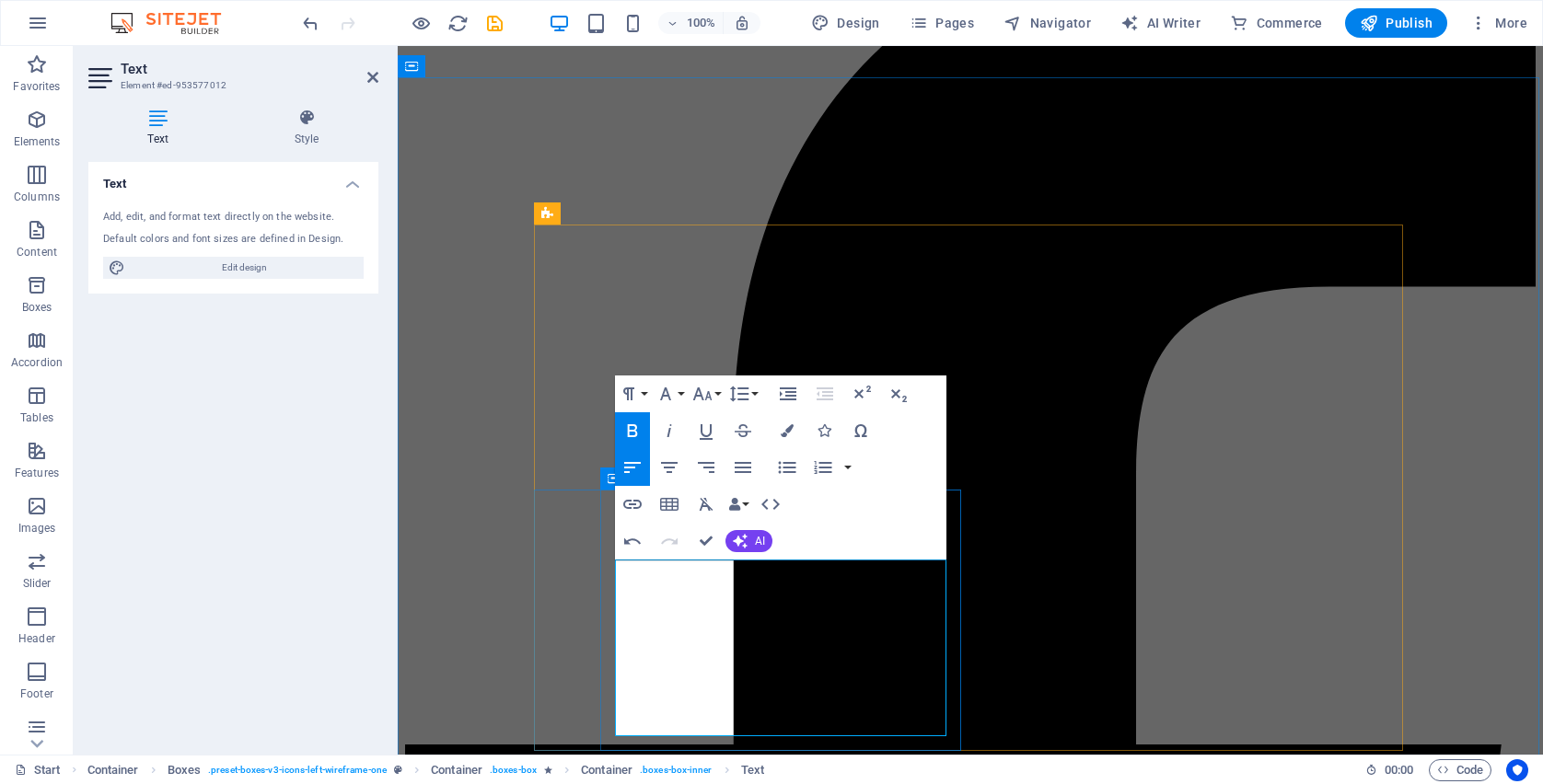
drag, startPoint x: 743, startPoint y: 633, endPoint x: 613, endPoint y: 638, distance: 130.1
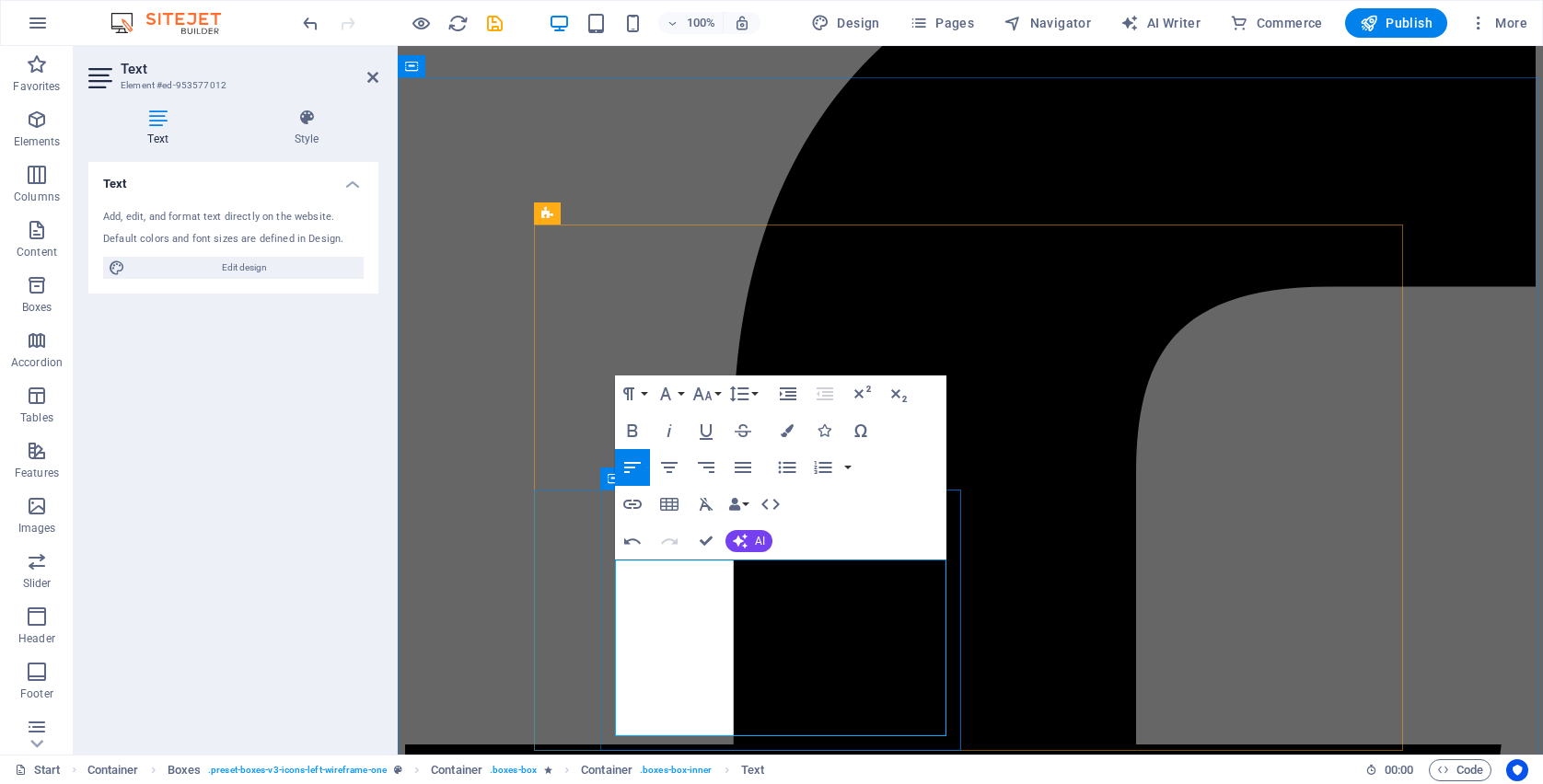
click at [633, 432] on icon "button" at bounding box center [632, 431] width 10 height 13
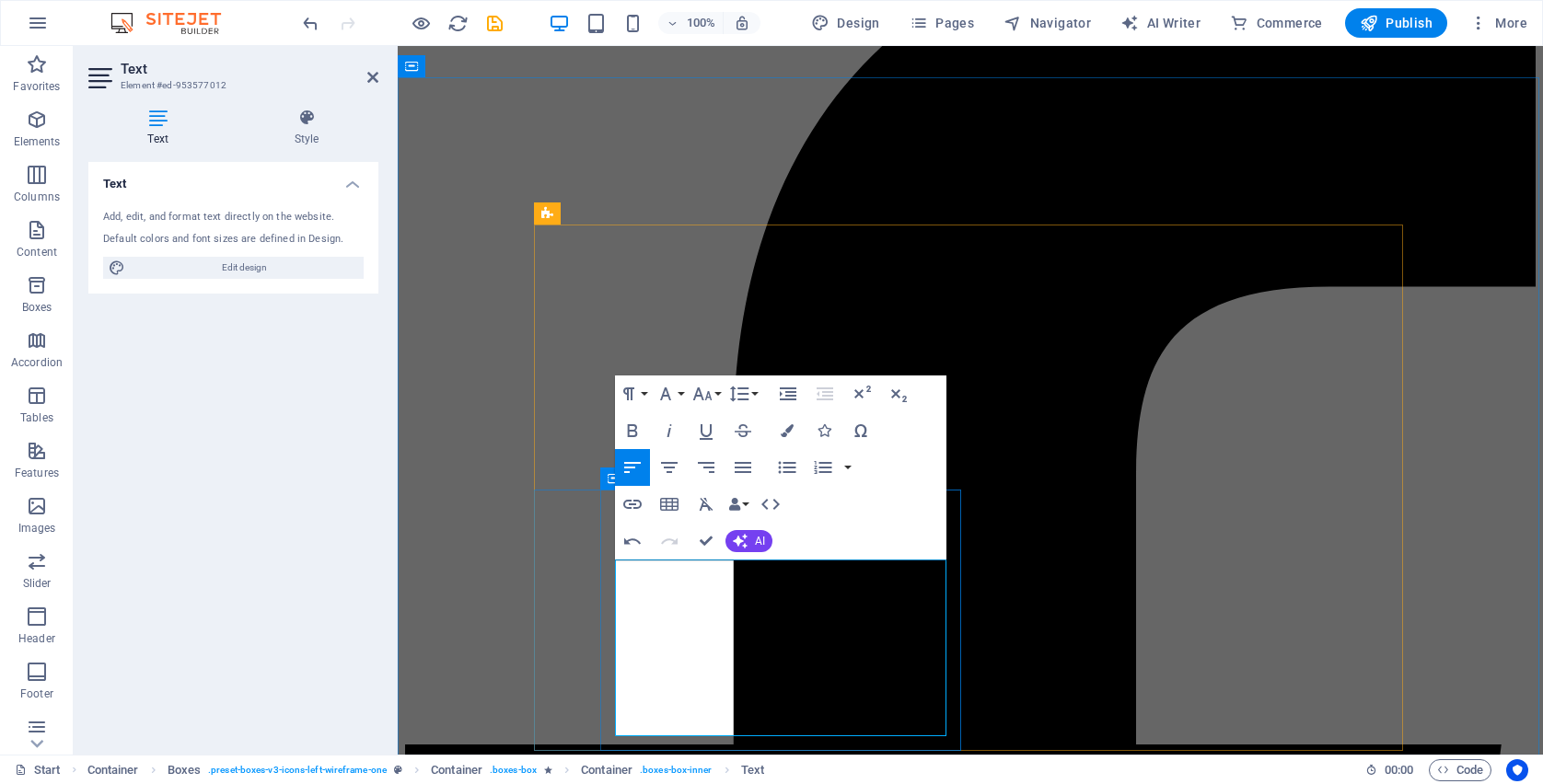
drag, startPoint x: 747, startPoint y: 695, endPoint x: 608, endPoint y: 684, distance: 139.4
drag, startPoint x: 751, startPoint y: 691, endPoint x: 617, endPoint y: 693, distance: 134.0
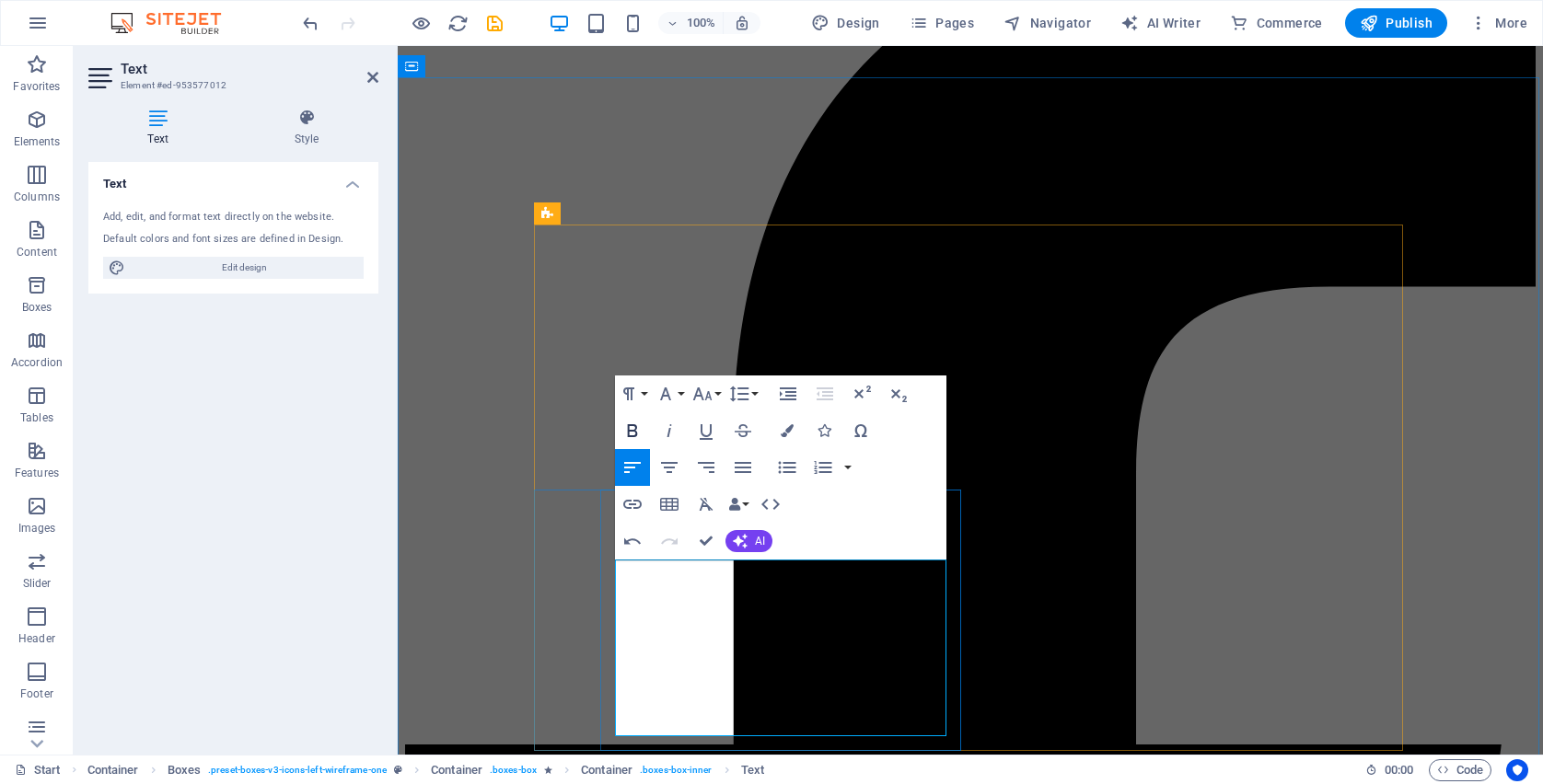
click at [638, 427] on icon "button" at bounding box center [632, 431] width 22 height 22
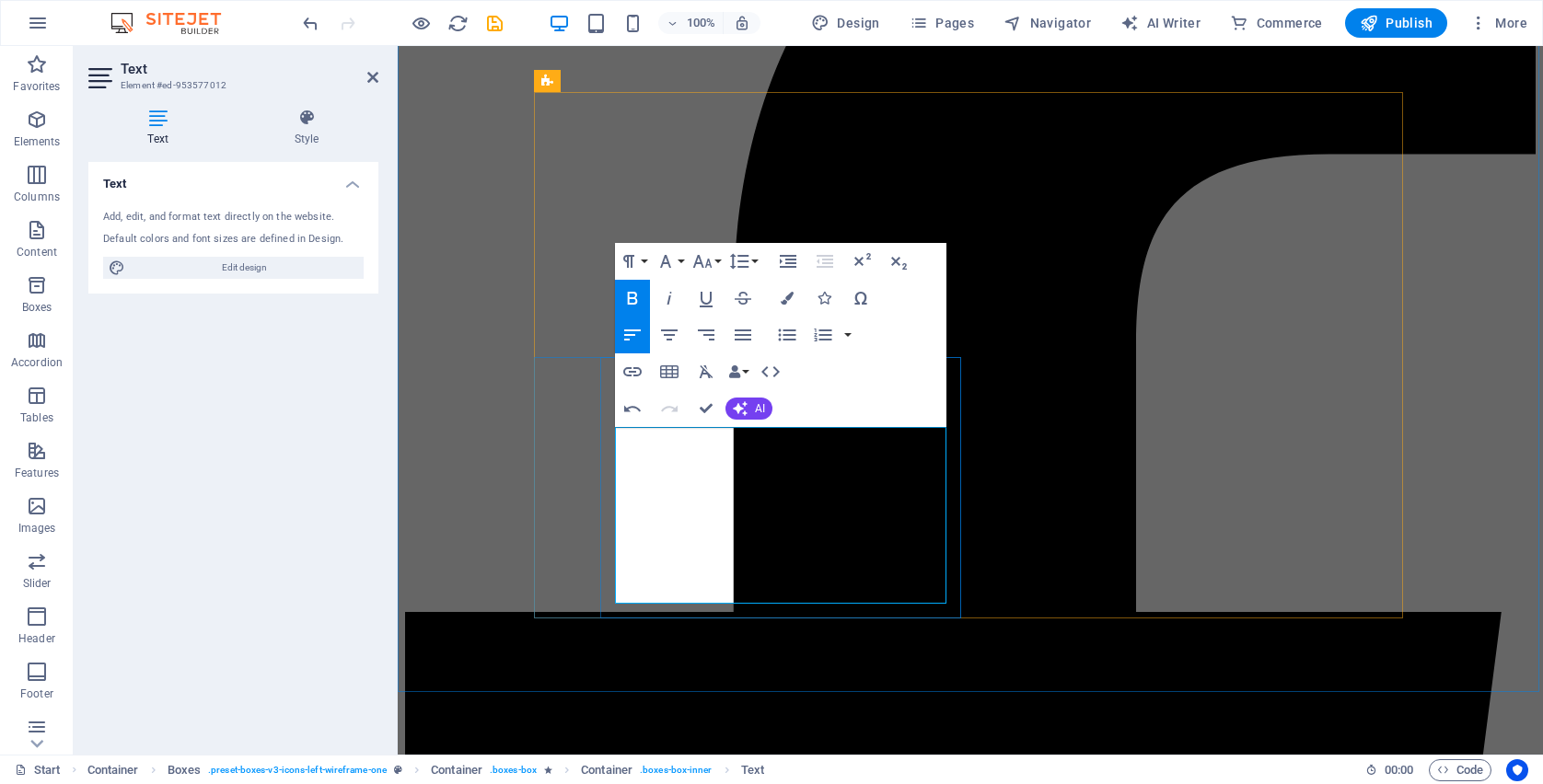
scroll to position [2682, 0]
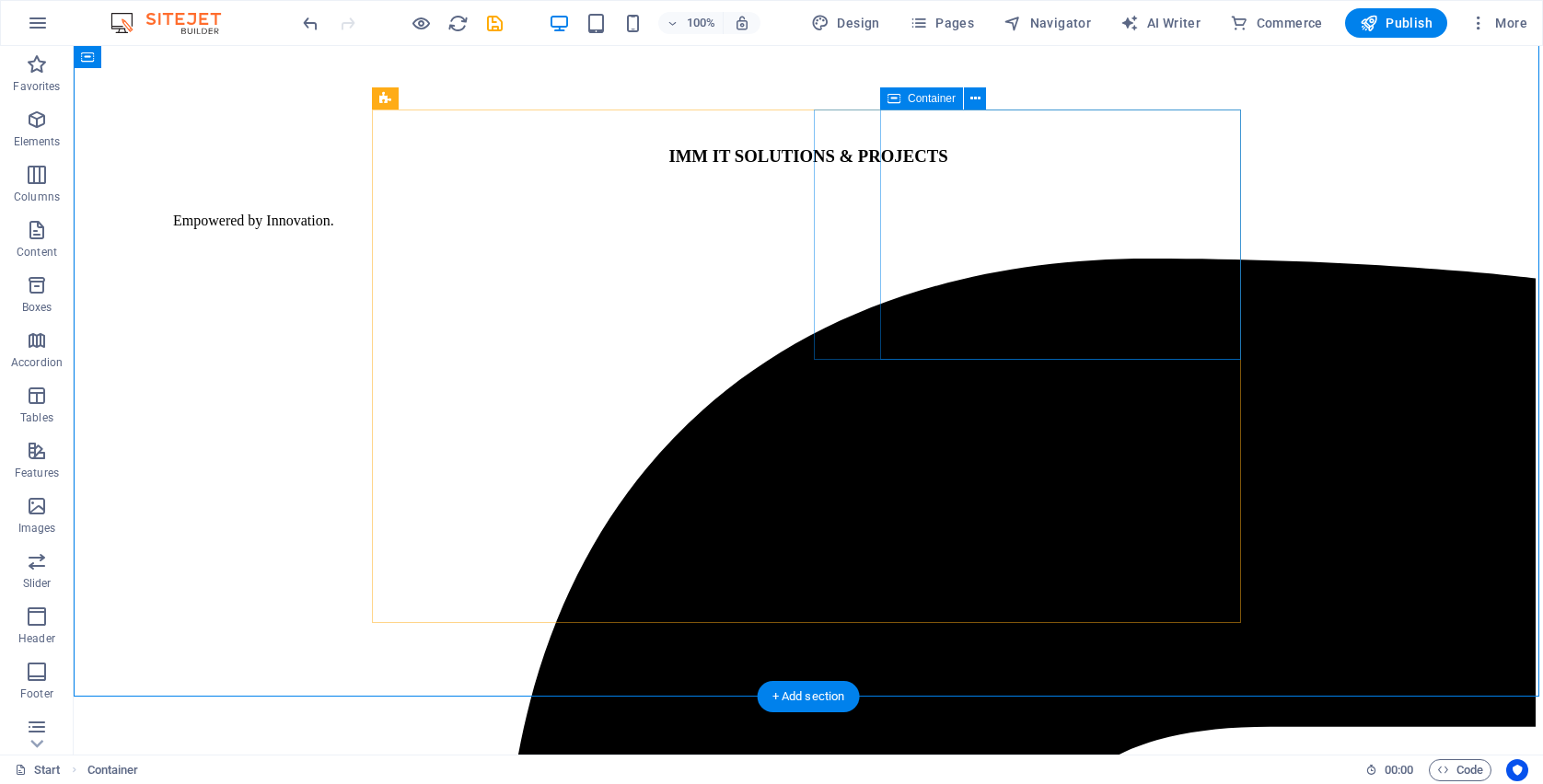
scroll to position [2384, 0]
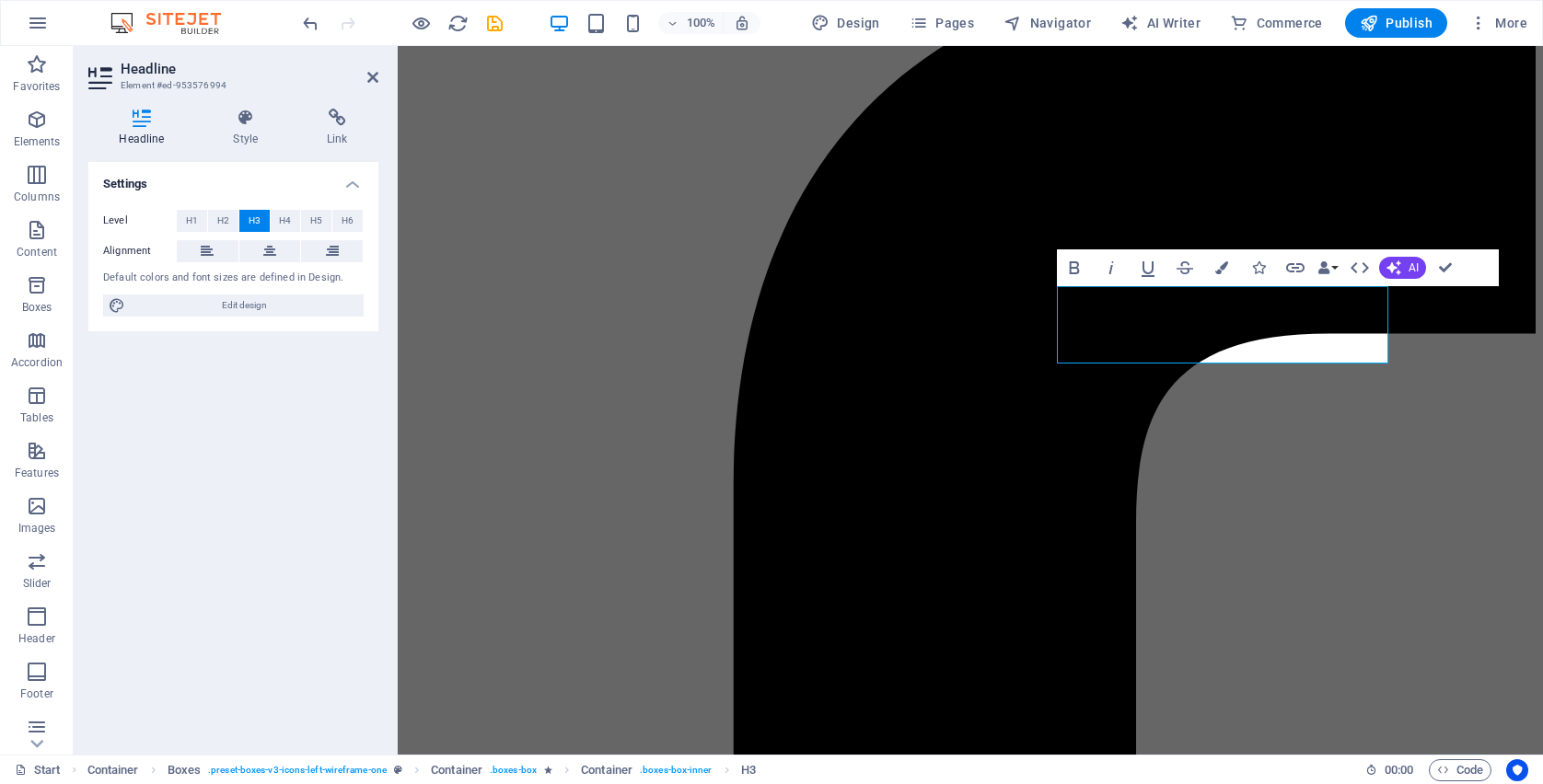
click at [207, 253] on icon at bounding box center [207, 251] width 13 height 22
click at [206, 251] on icon at bounding box center [207, 251] width 13 height 22
click at [327, 215] on button "H5" at bounding box center [316, 221] width 31 height 22
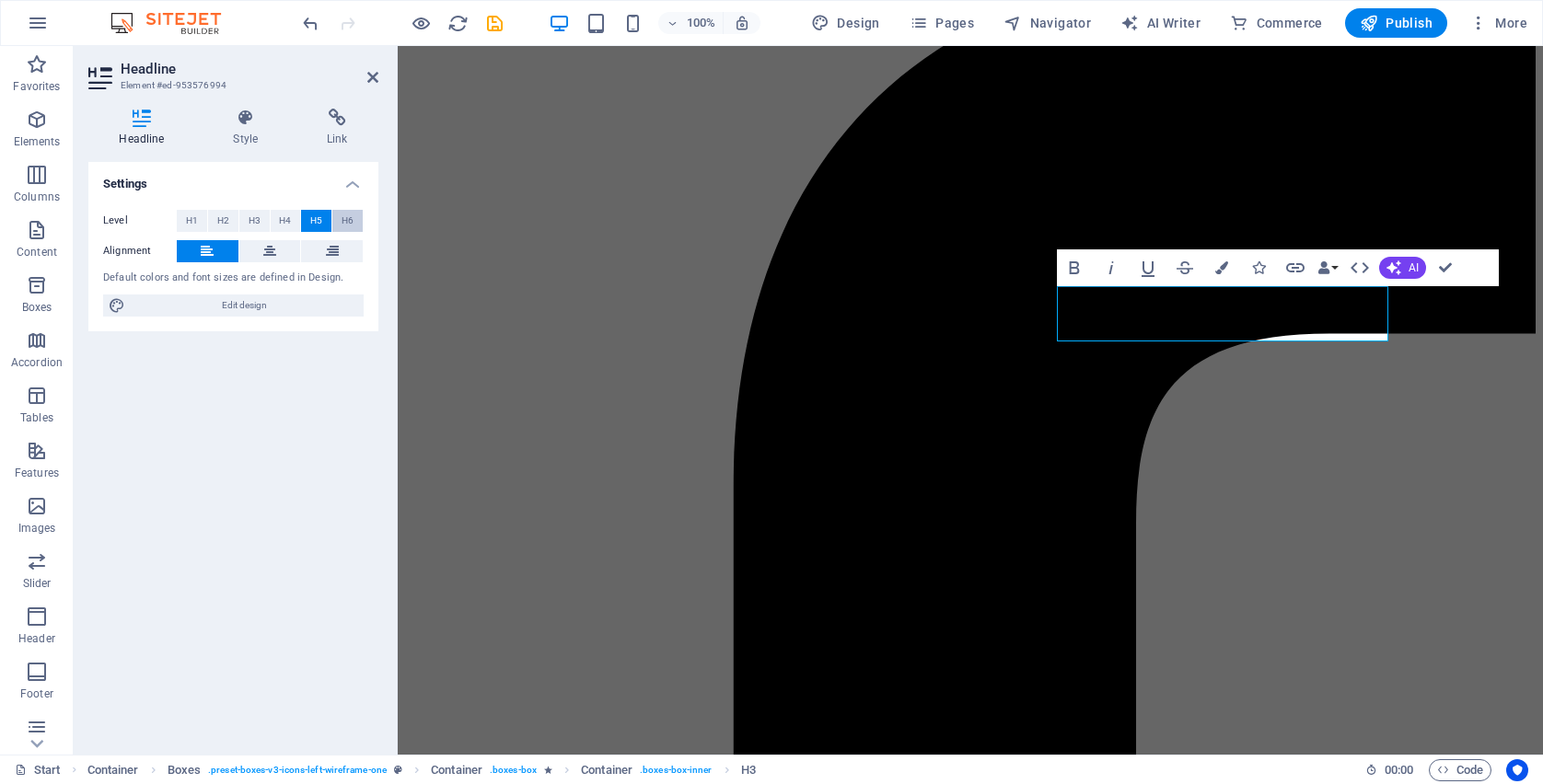
click at [345, 213] on span "H6" at bounding box center [347, 221] width 12 height 22
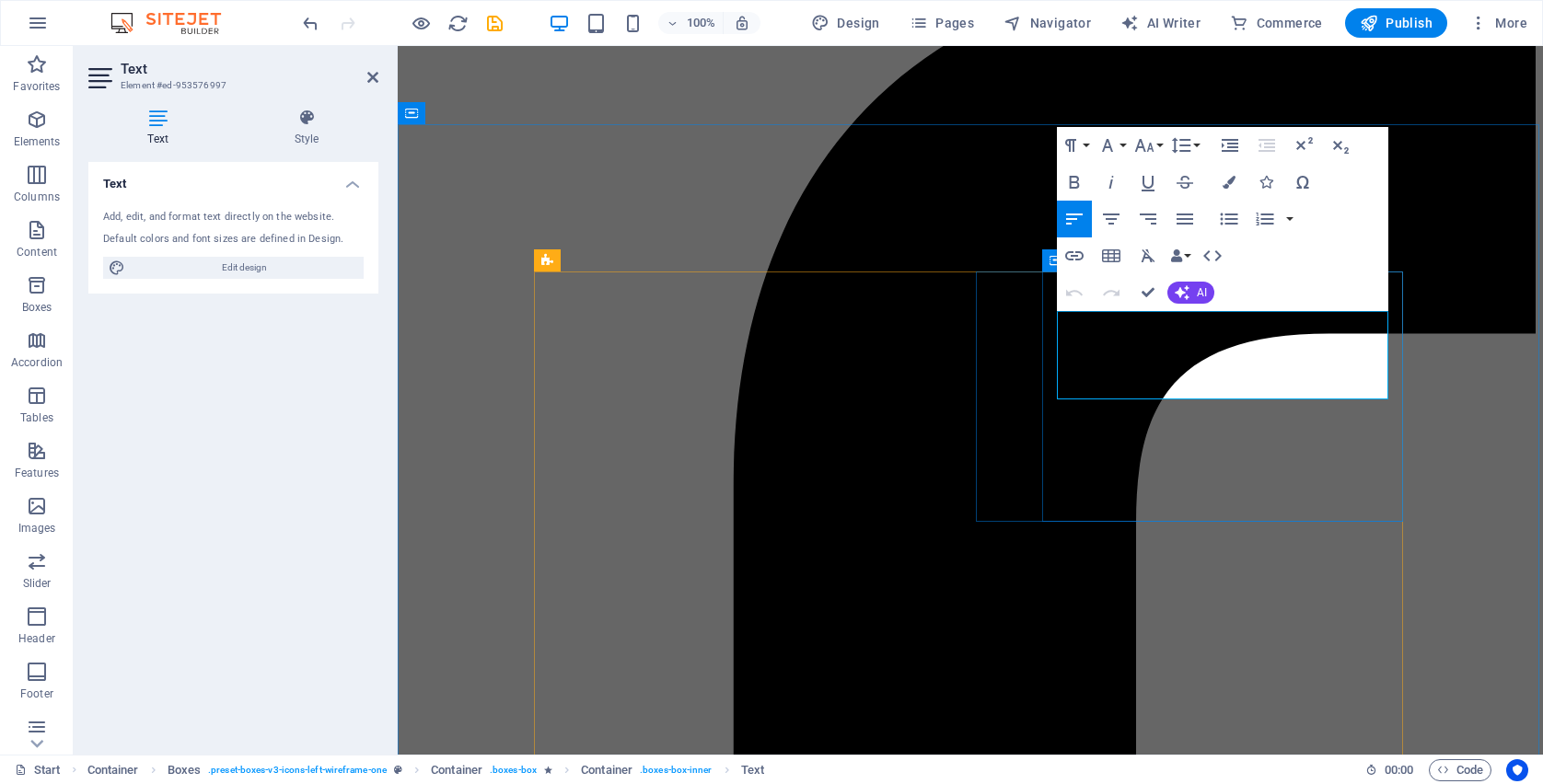
drag, startPoint x: 1238, startPoint y: 386, endPoint x: 1062, endPoint y: 326, distance: 185.9
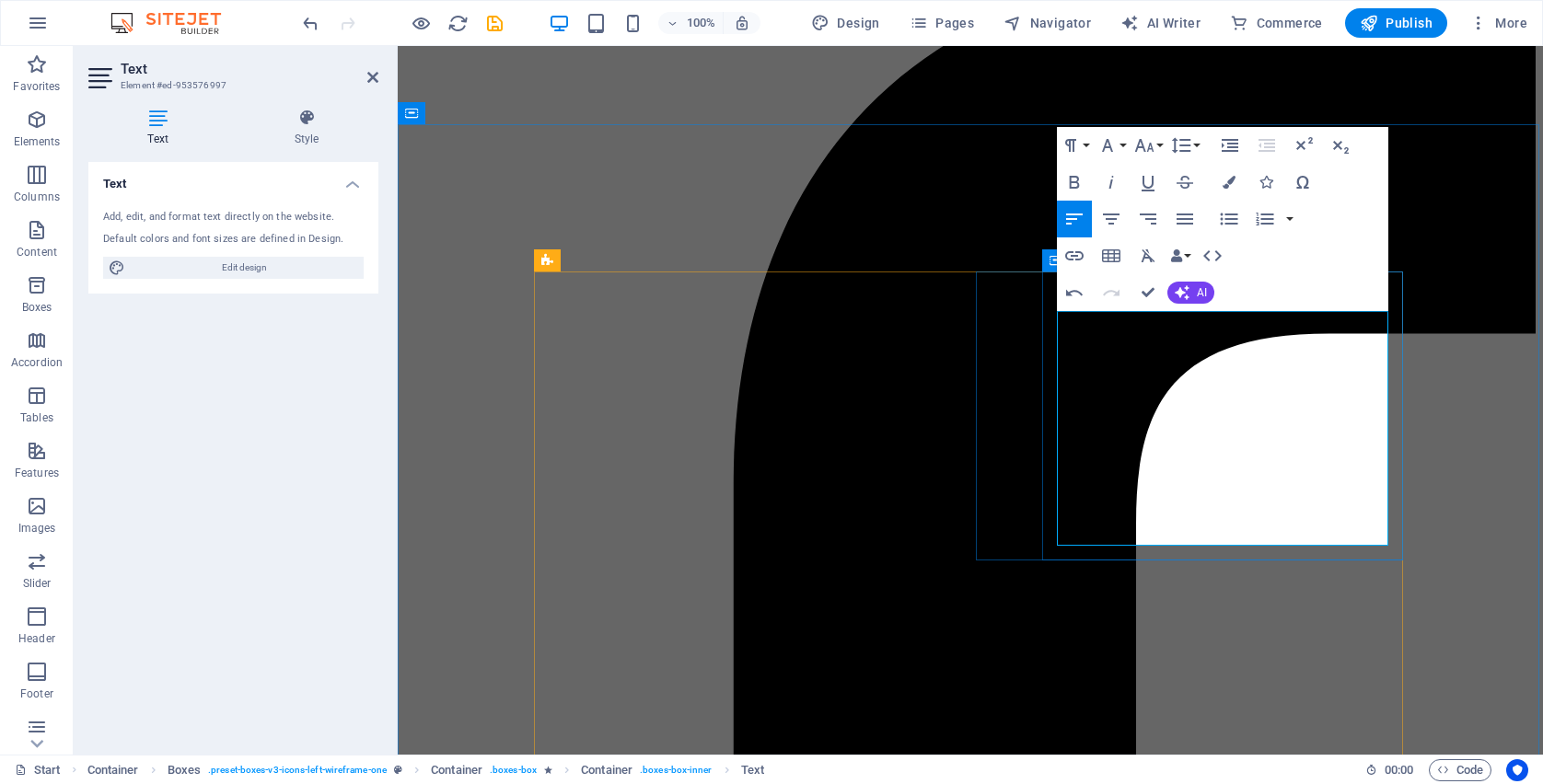
drag, startPoint x: 1085, startPoint y: 327, endPoint x: 1055, endPoint y: 322, distance: 30.4
drag, startPoint x: 1218, startPoint y: 340, endPoint x: 1052, endPoint y: 343, distance: 166.0
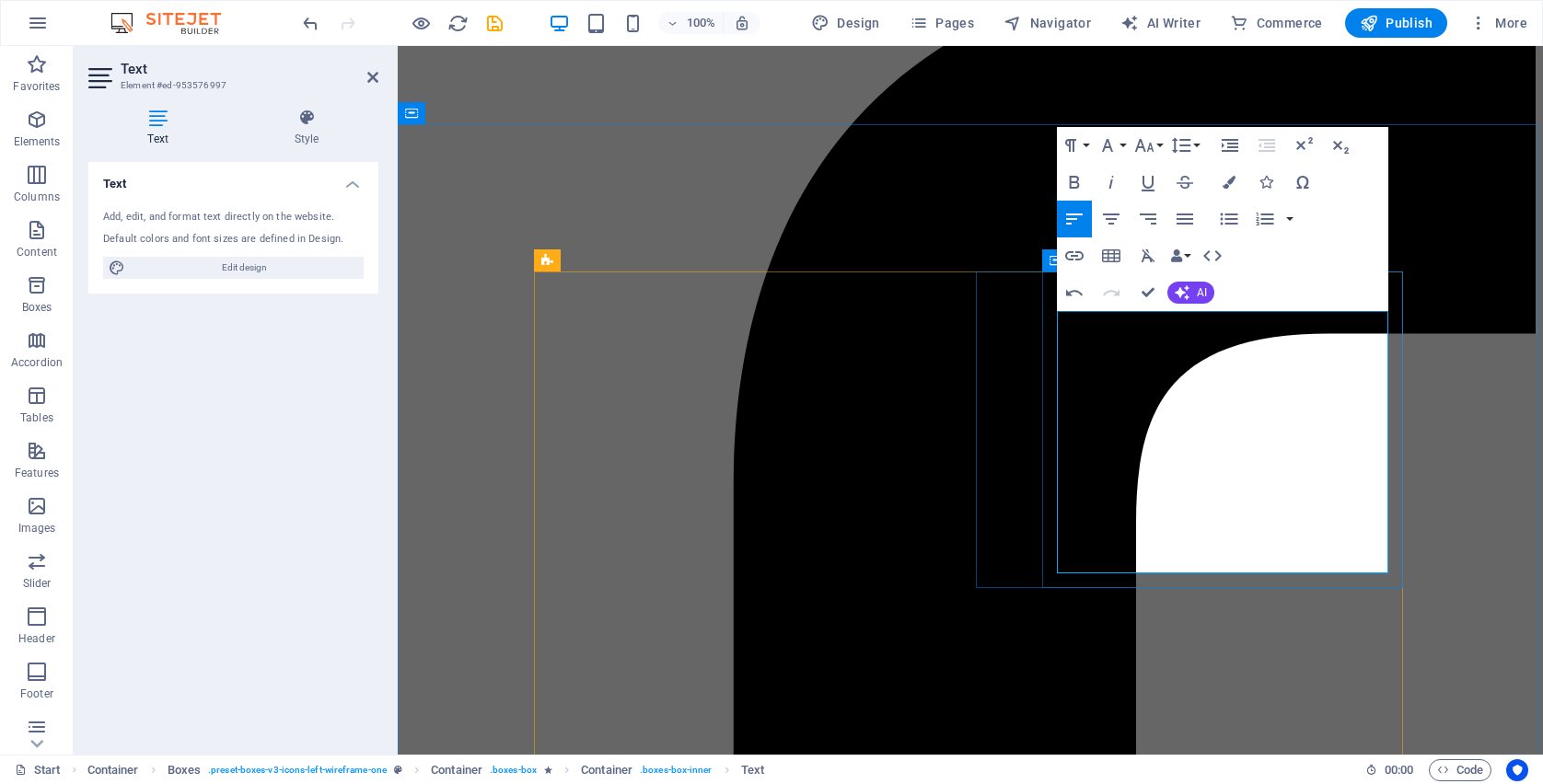
drag, startPoint x: 1208, startPoint y: 411, endPoint x: 1040, endPoint y: 409, distance: 168.0
drag, startPoint x: 1152, startPoint y: 462, endPoint x: 1038, endPoint y: 462, distance: 114.0
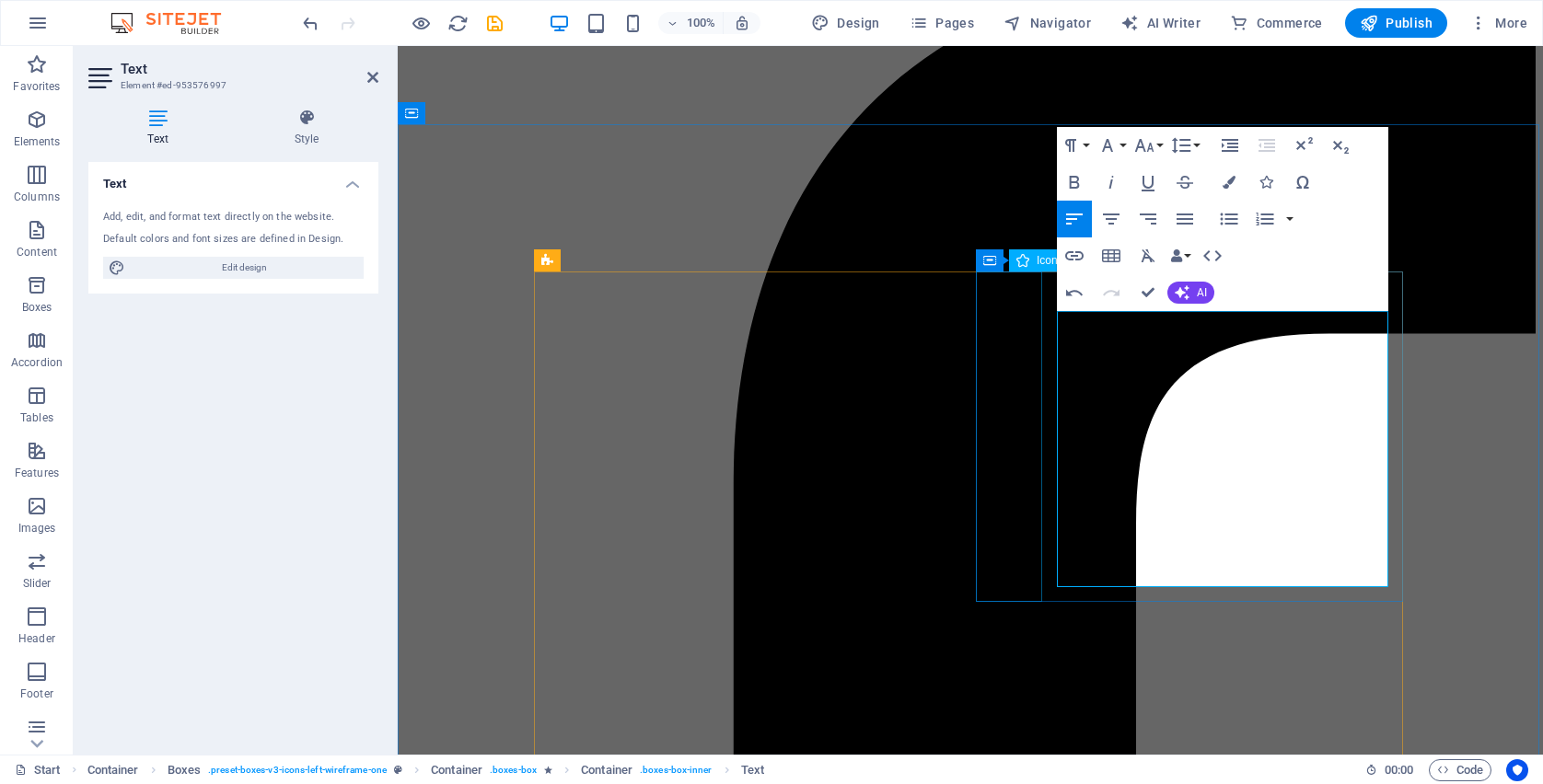
click at [1078, 183] on icon "button" at bounding box center [1075, 183] width 22 height 22
drag, startPoint x: 1239, startPoint y: 587, endPoint x: 1056, endPoint y: 525, distance: 193.2
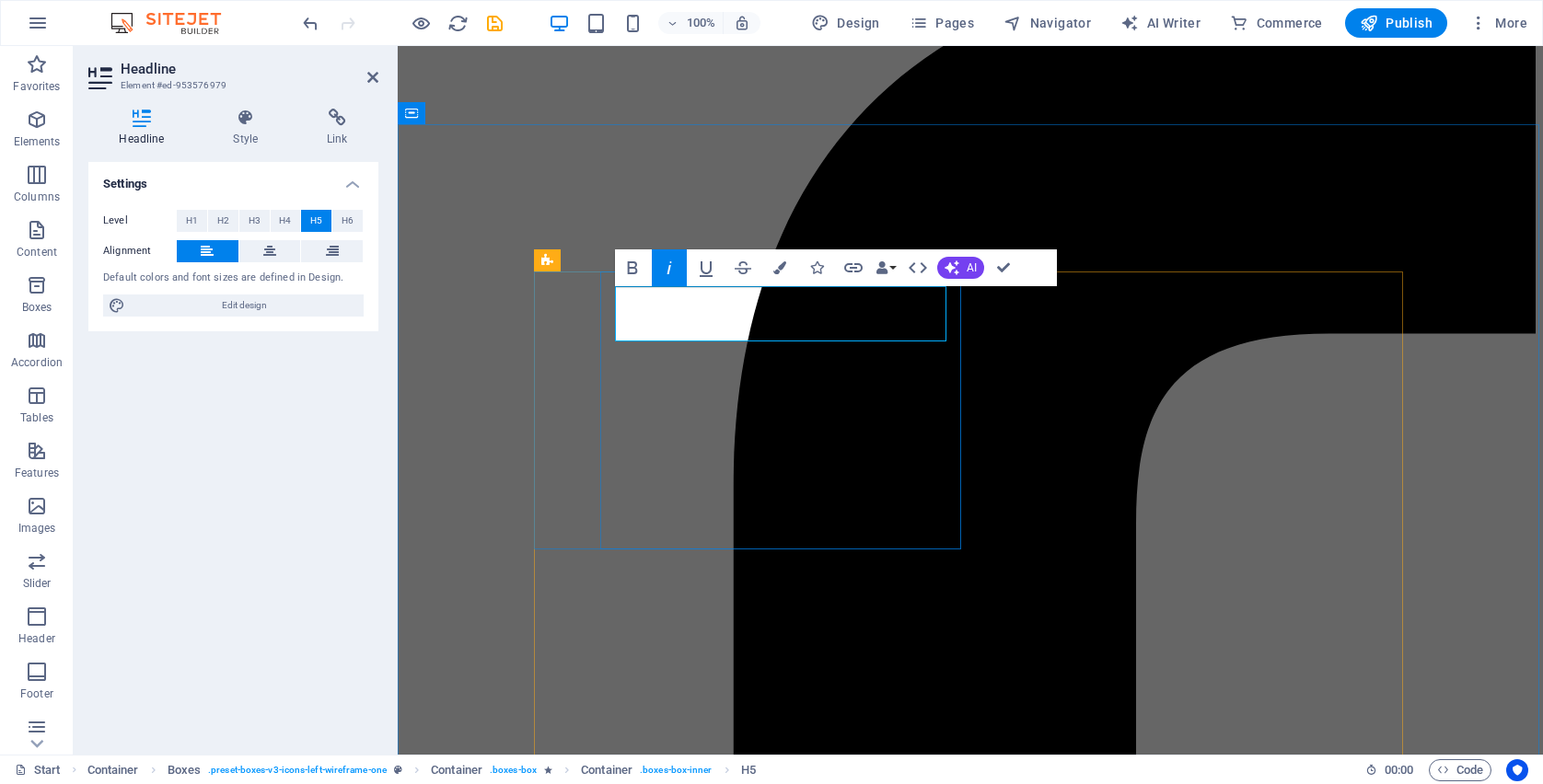
drag, startPoint x: 767, startPoint y: 333, endPoint x: 615, endPoint y: 303, distance: 154.9
click at [669, 270] on icon "button" at bounding box center [669, 268] width 5 height 13
click at [637, 270] on icon "button" at bounding box center [632, 268] width 10 height 13
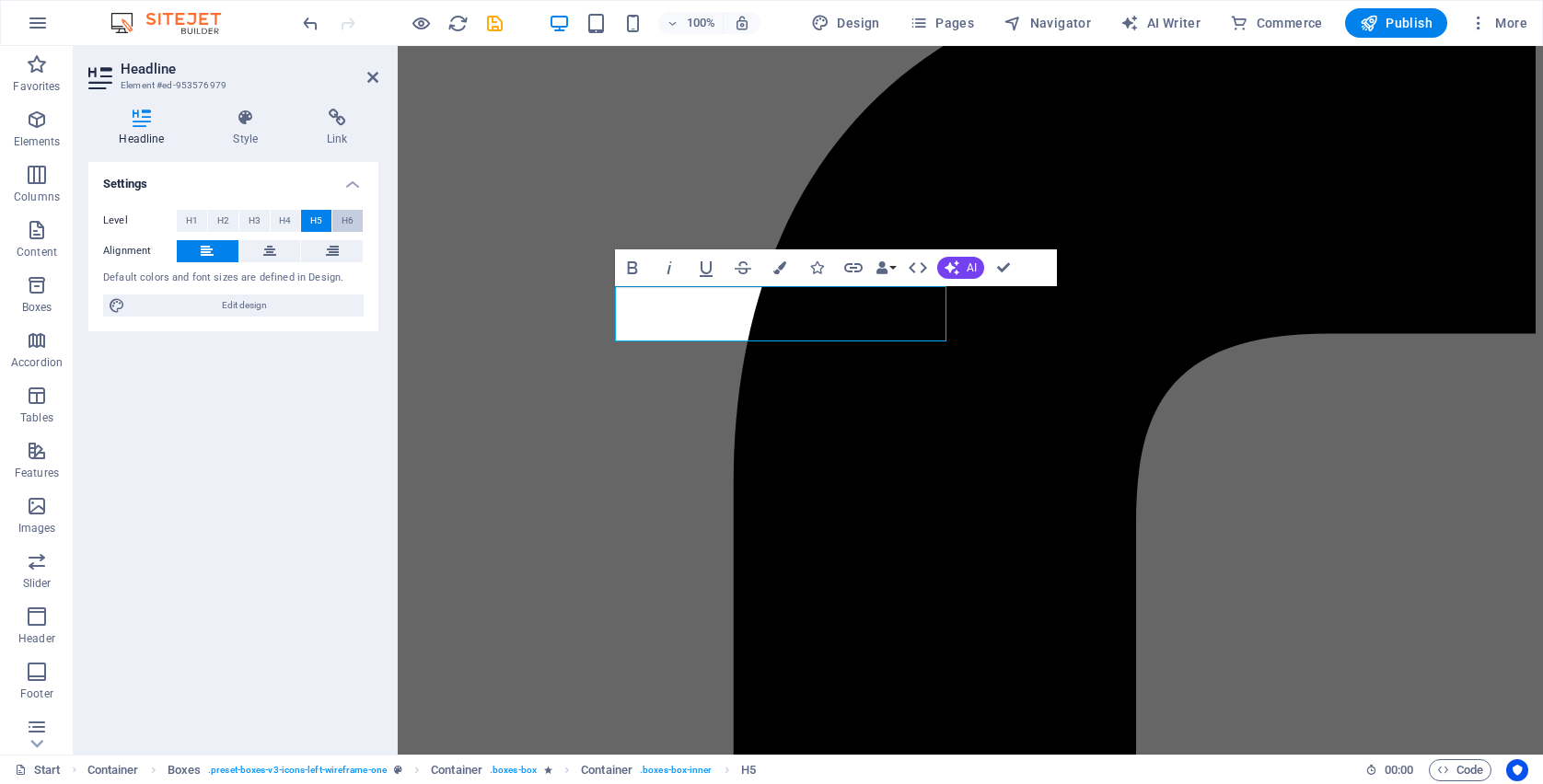
click at [347, 220] on span "H6" at bounding box center [347, 221] width 12 height 22
click at [321, 222] on span "H5" at bounding box center [316, 221] width 12 height 22
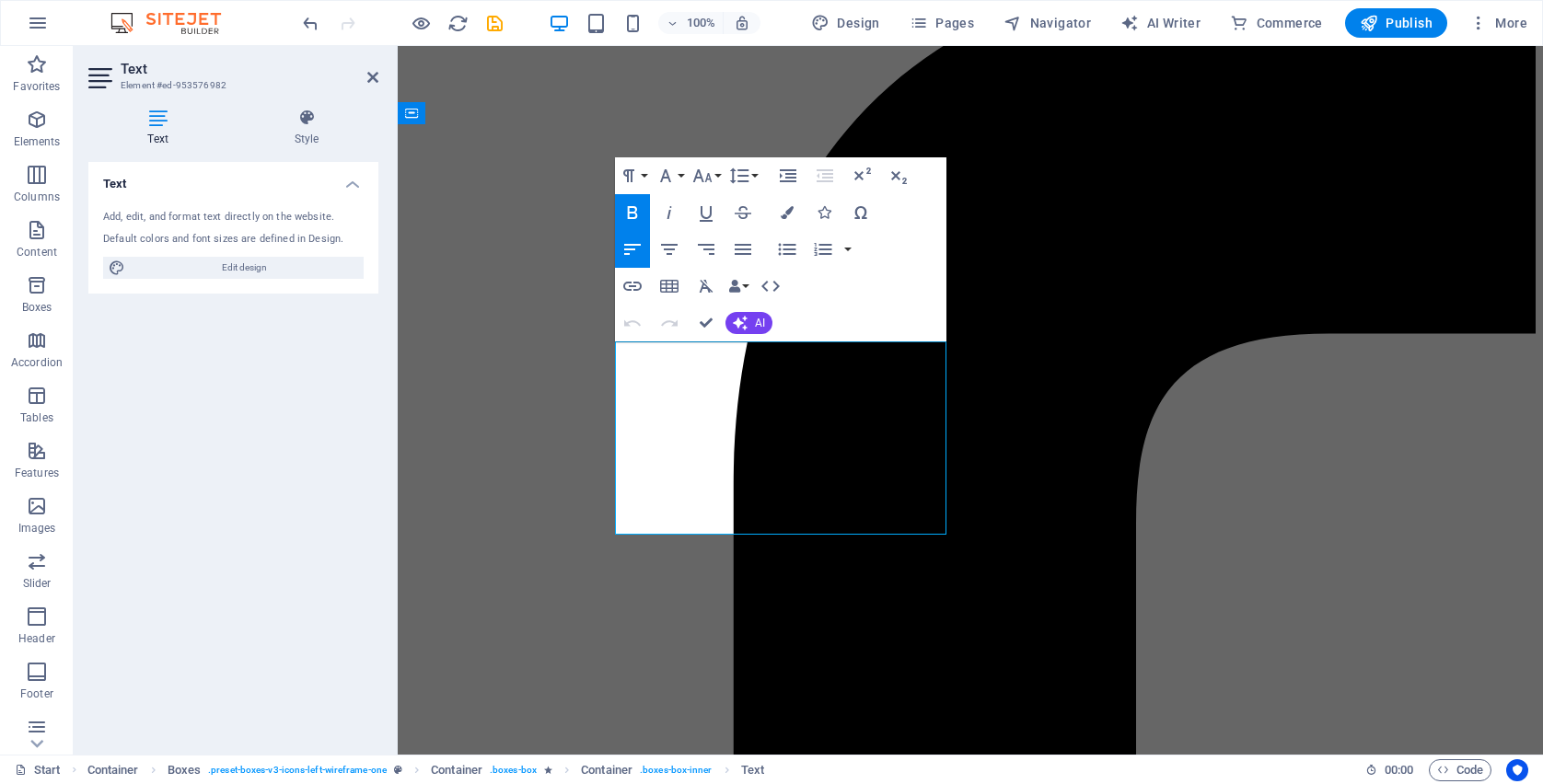
drag, startPoint x: 923, startPoint y: 541, endPoint x: 619, endPoint y: 367, distance: 350.3
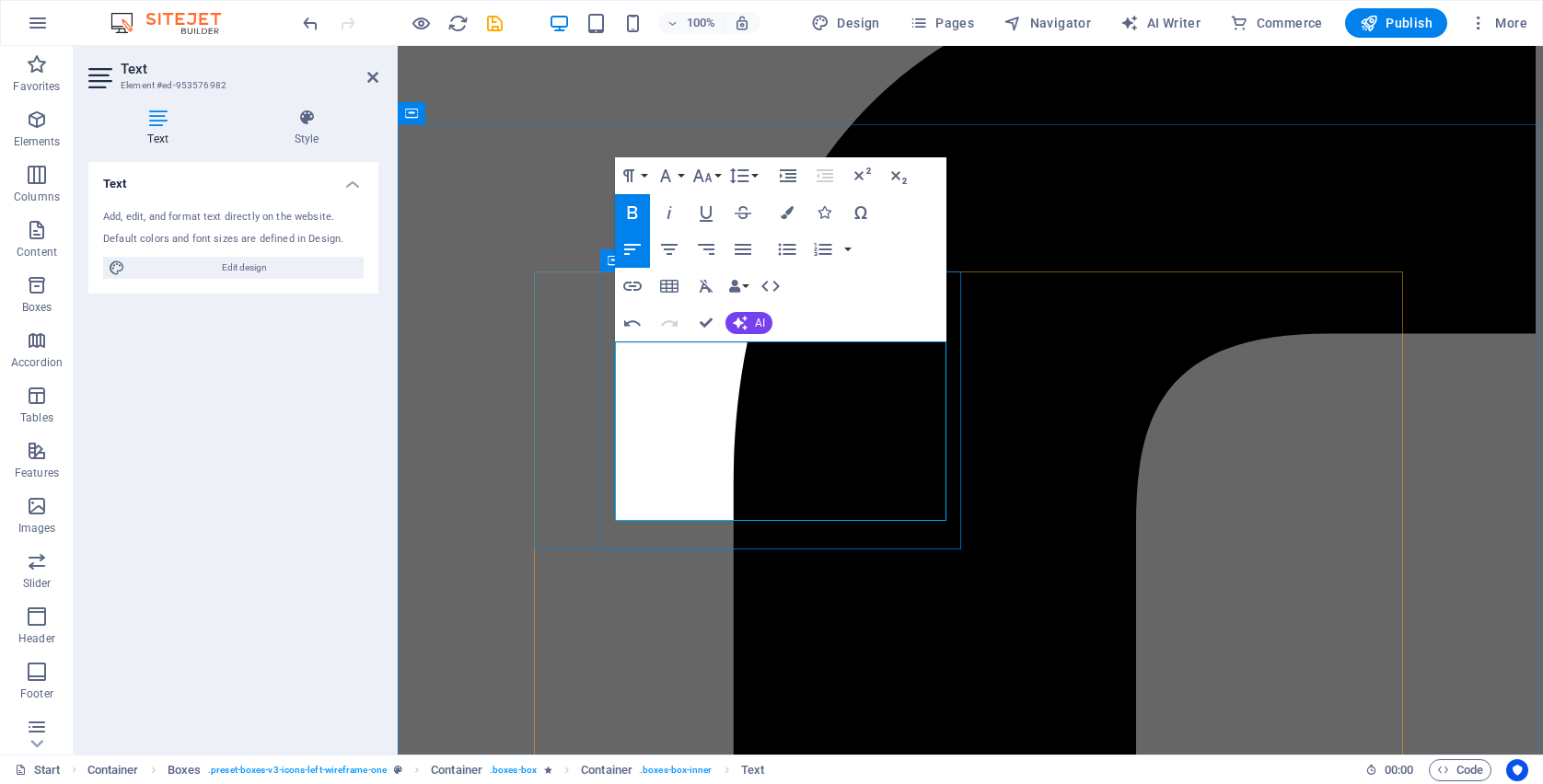
drag, startPoint x: 758, startPoint y: 359, endPoint x: 615, endPoint y: 361, distance: 143.0
click at [637, 208] on icon "button" at bounding box center [632, 212] width 22 height 22
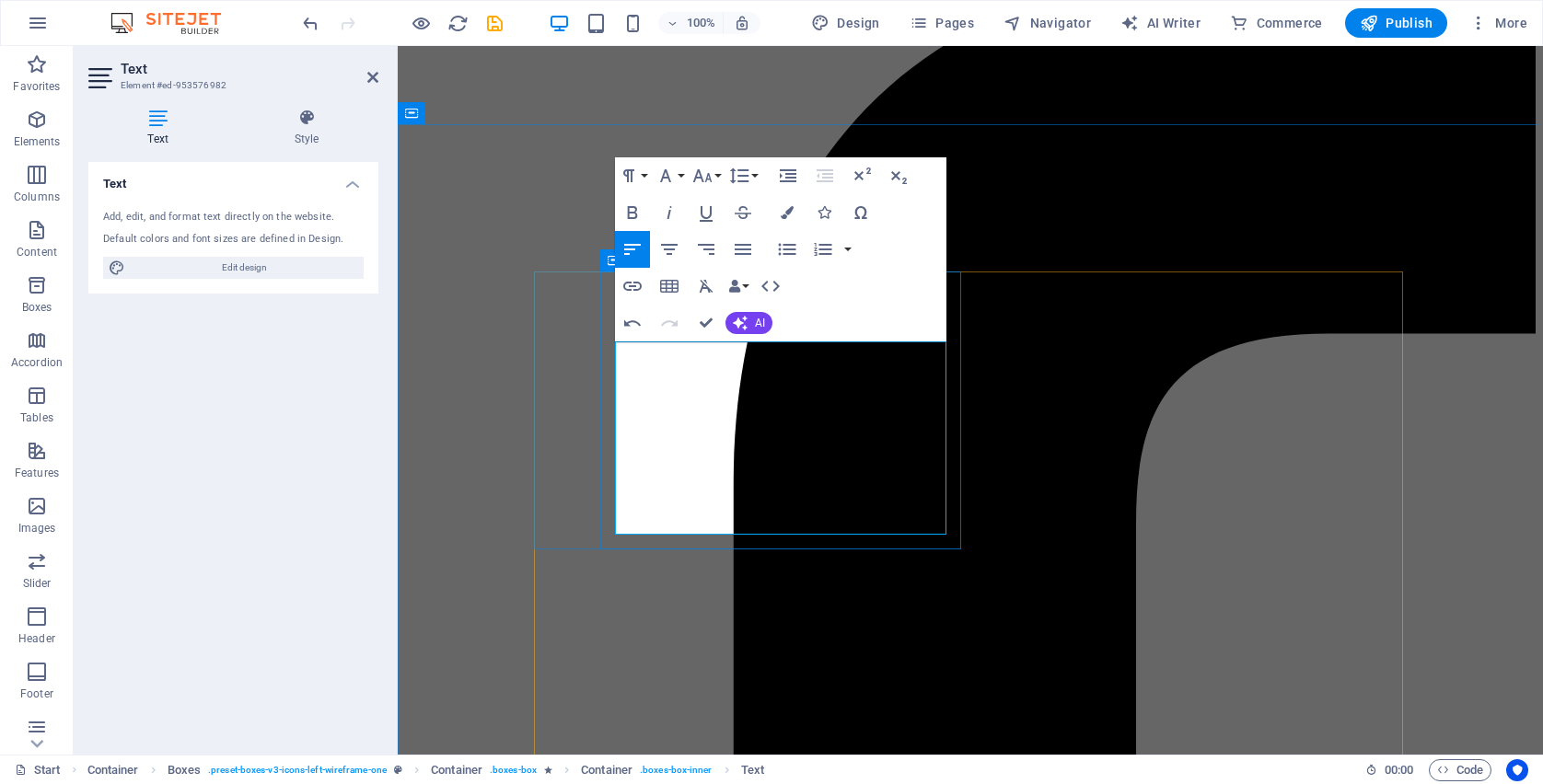
drag, startPoint x: 718, startPoint y: 433, endPoint x: 604, endPoint y: 433, distance: 114.0
click at [633, 211] on icon "button" at bounding box center [632, 212] width 22 height 22
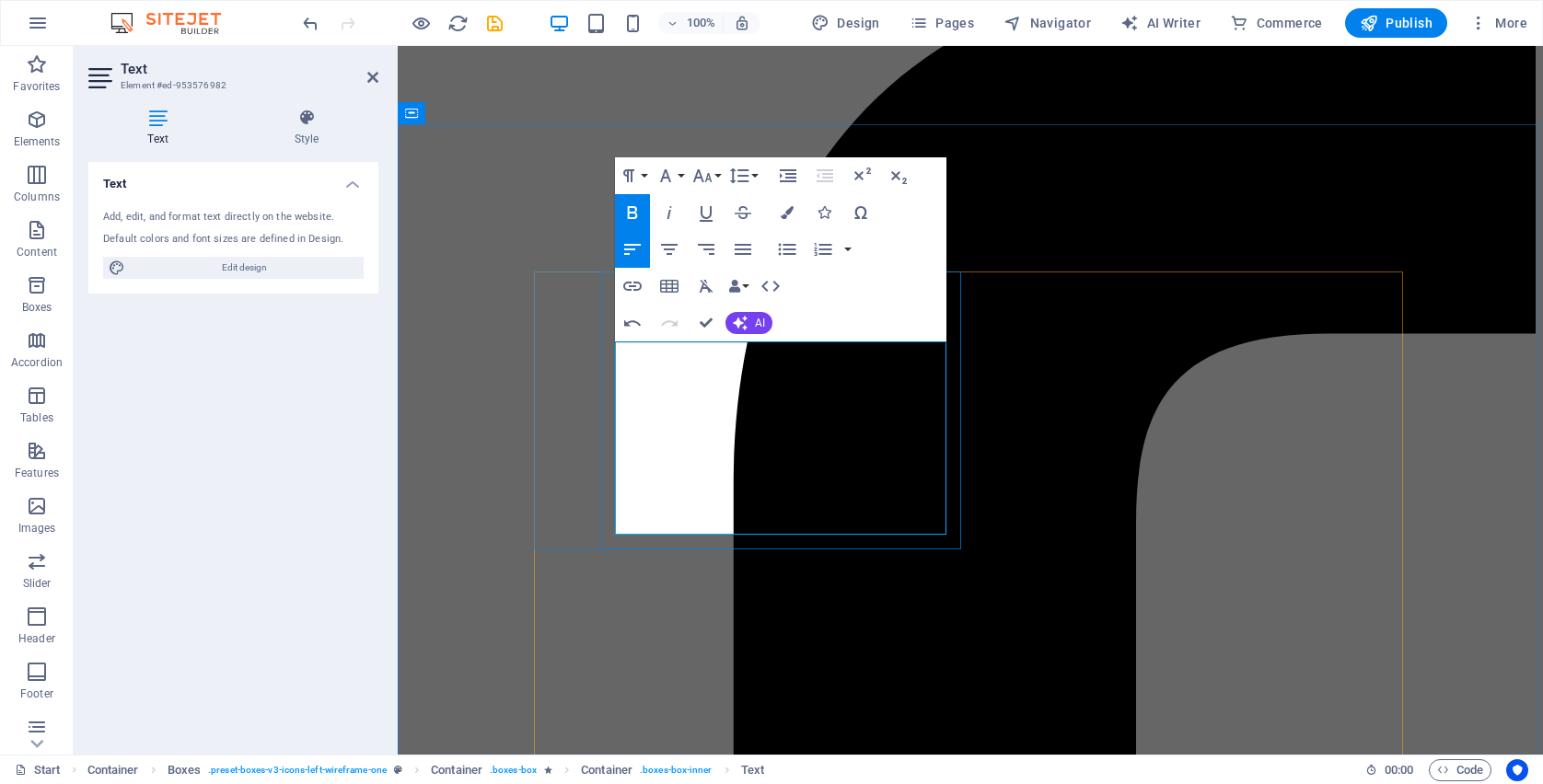
drag, startPoint x: 756, startPoint y: 499, endPoint x: 616, endPoint y: 500, distance: 140.0
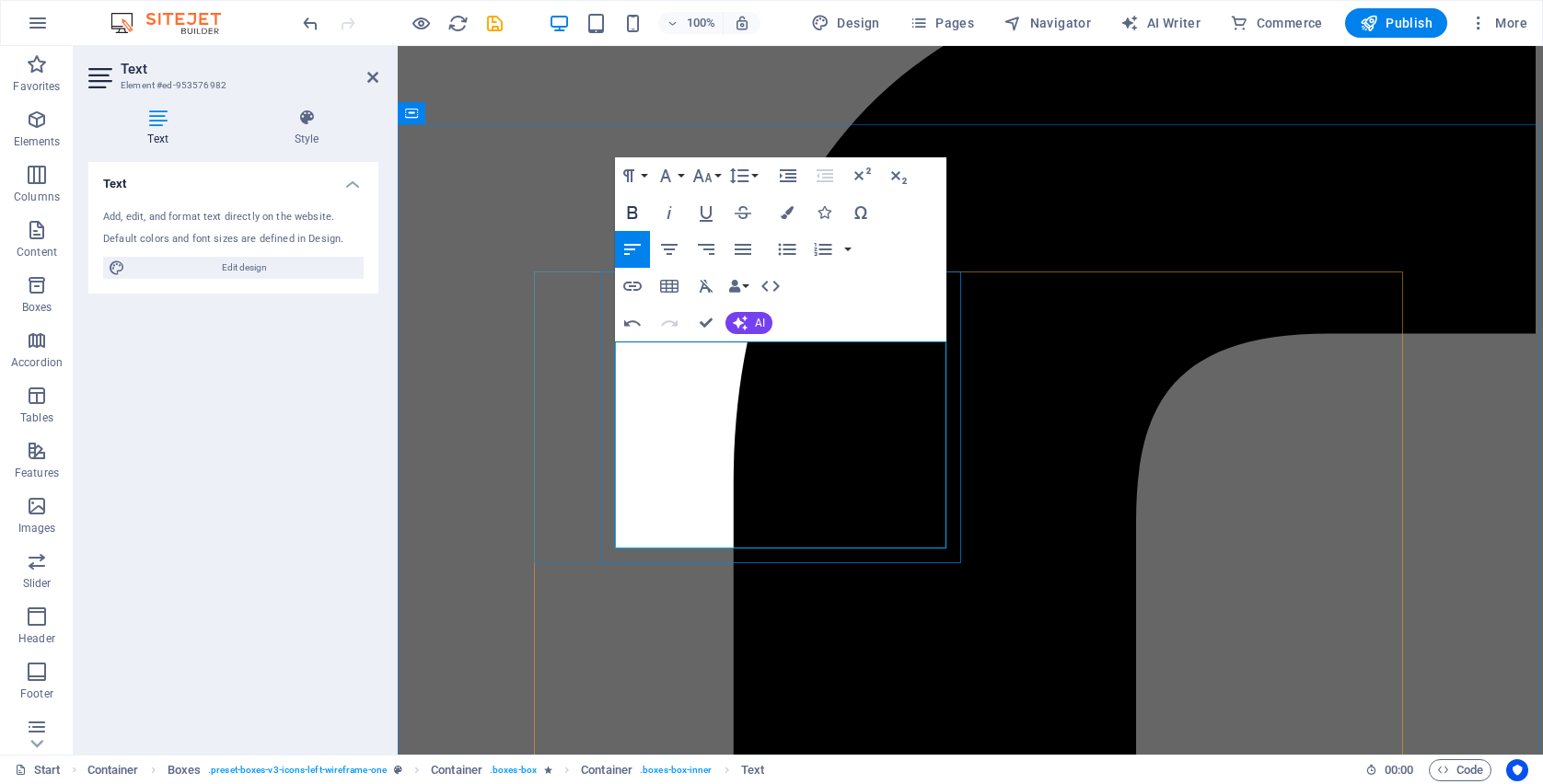
click at [634, 210] on icon "button" at bounding box center [632, 212] width 22 height 22
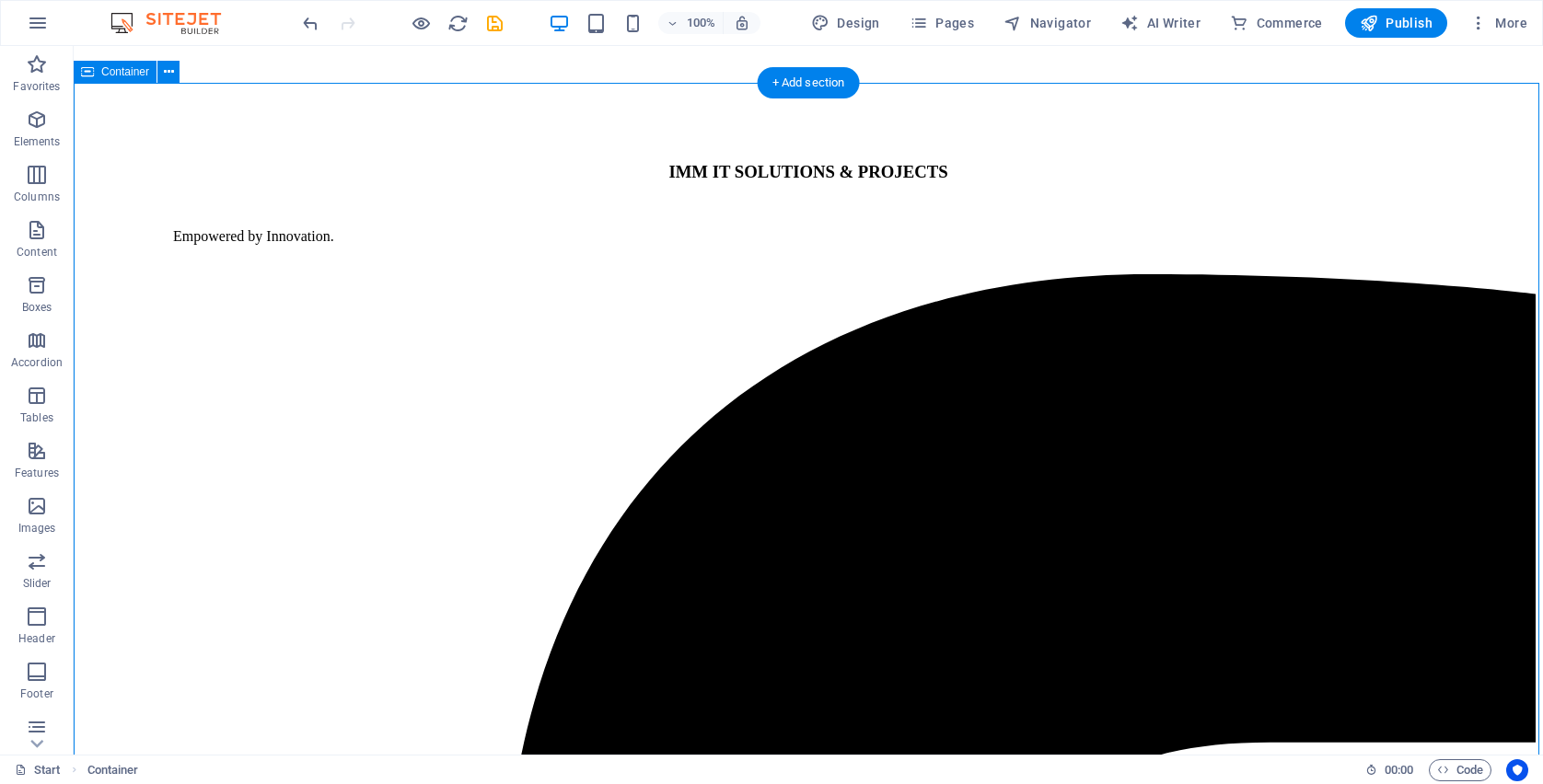
scroll to position [2728, 0]
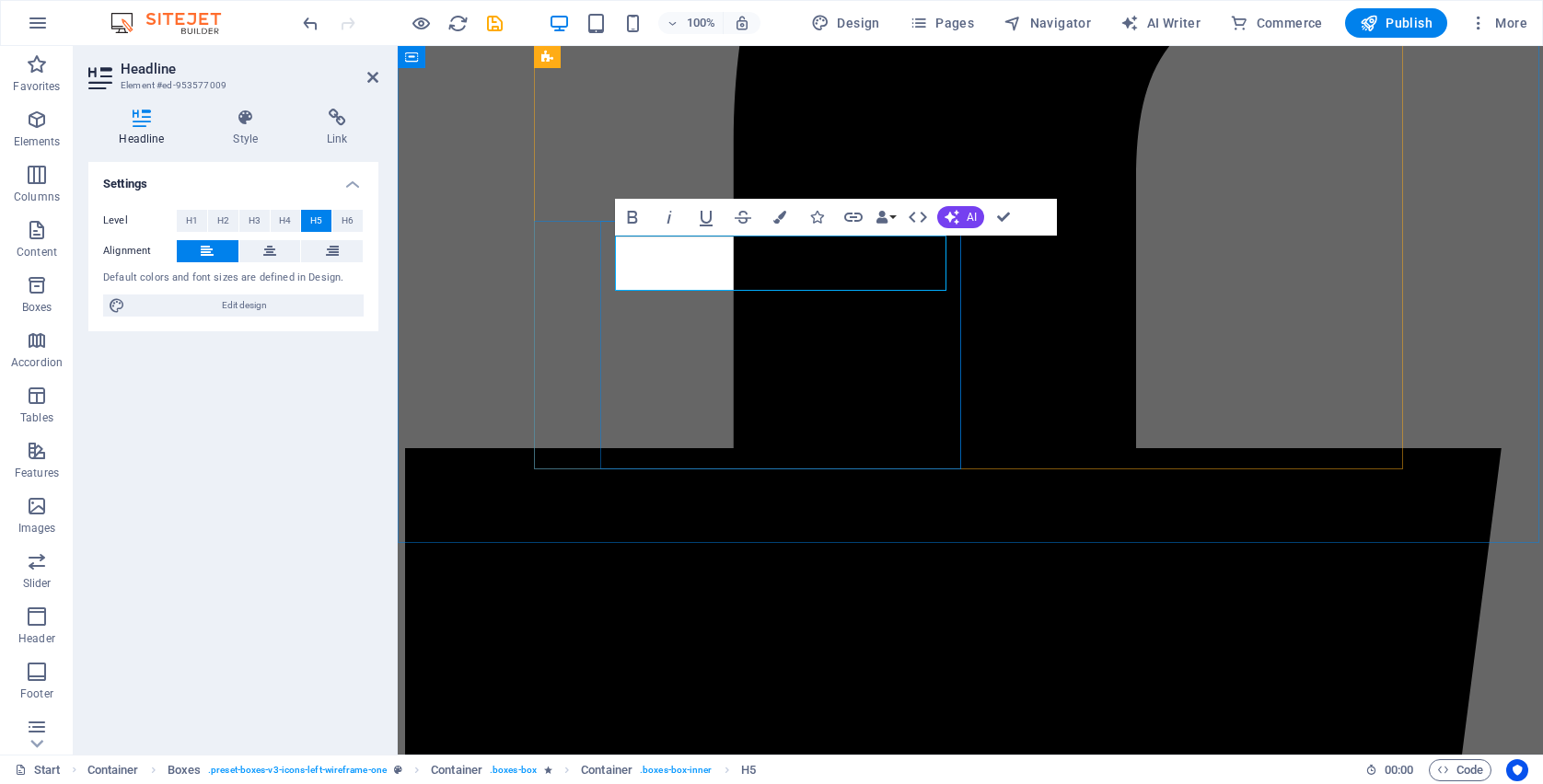
drag, startPoint x: 830, startPoint y: 284, endPoint x: 622, endPoint y: 253, distance: 210.3
drag, startPoint x: 830, startPoint y: 274, endPoint x: 591, endPoint y: 242, distance: 241.1
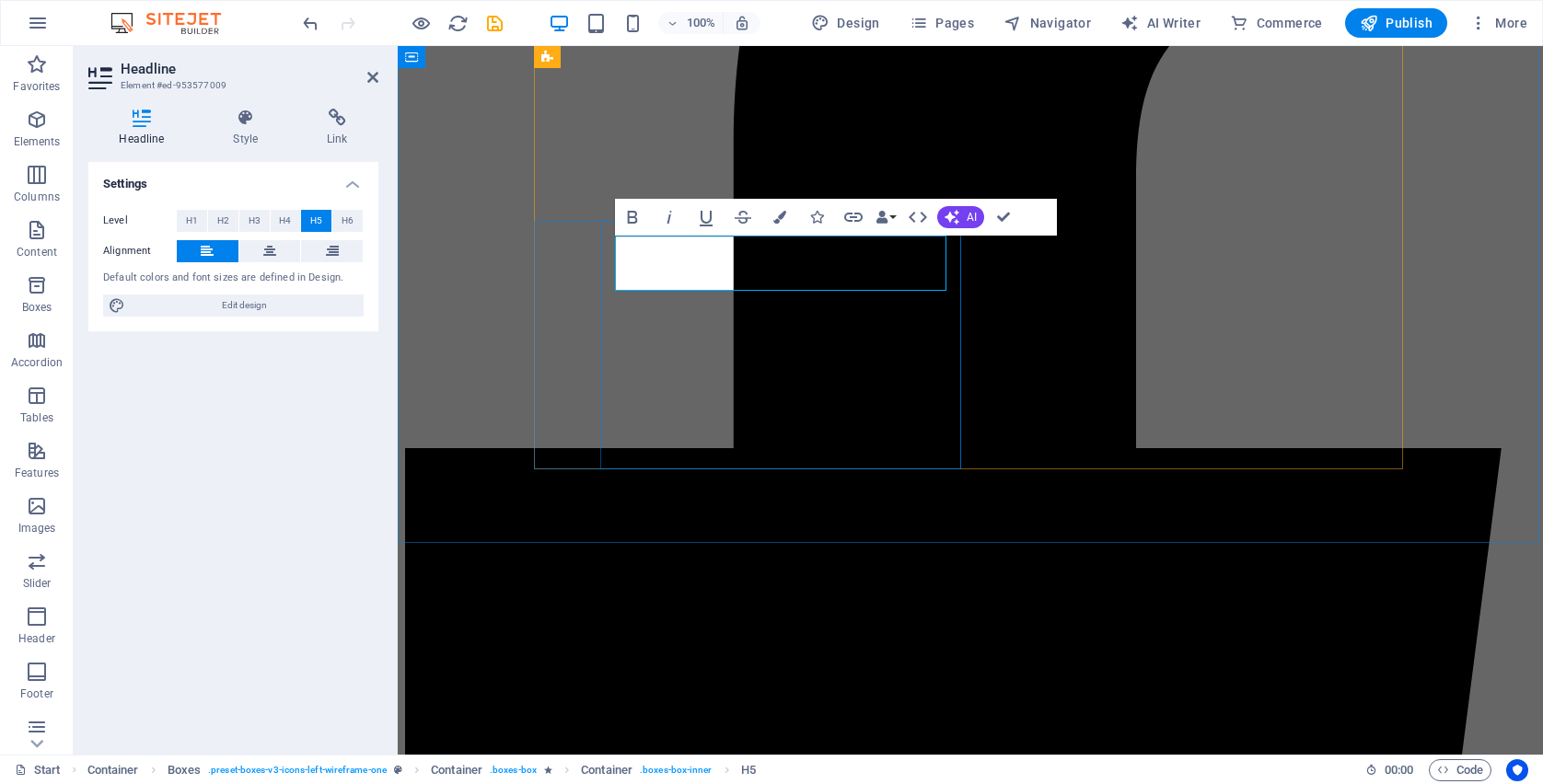
click at [342, 221] on span "H6" at bounding box center [347, 221] width 12 height 22
click at [328, 221] on button "H5" at bounding box center [316, 221] width 31 height 22
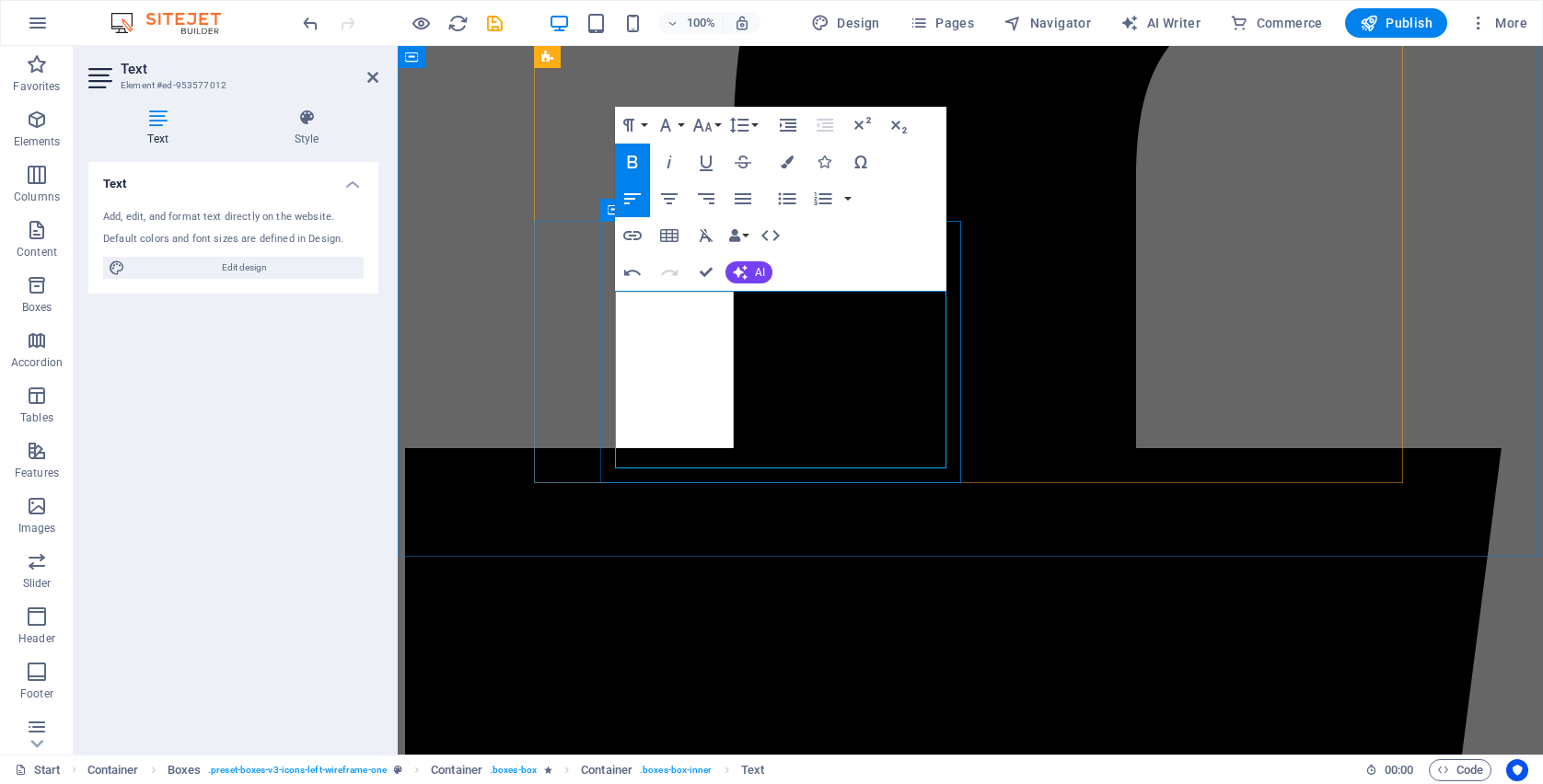
drag, startPoint x: 878, startPoint y: 461, endPoint x: 615, endPoint y: 317, distance: 299.8
drag, startPoint x: 755, startPoint y: 308, endPoint x: 595, endPoint y: 316, distance: 160.2
click at [639, 158] on icon "button" at bounding box center [632, 162] width 22 height 22
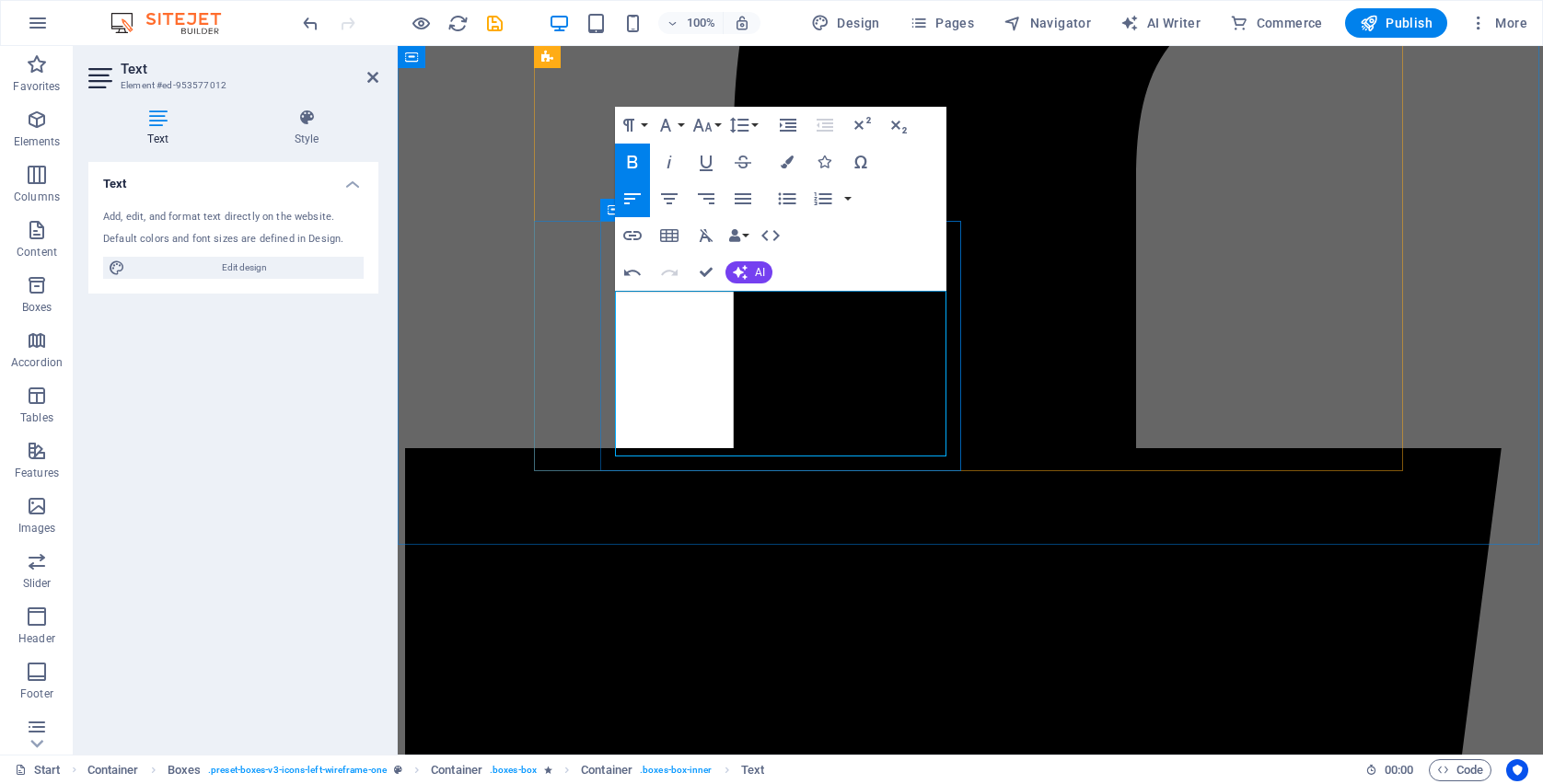
drag, startPoint x: 786, startPoint y: 380, endPoint x: 616, endPoint y: 381, distance: 170.0
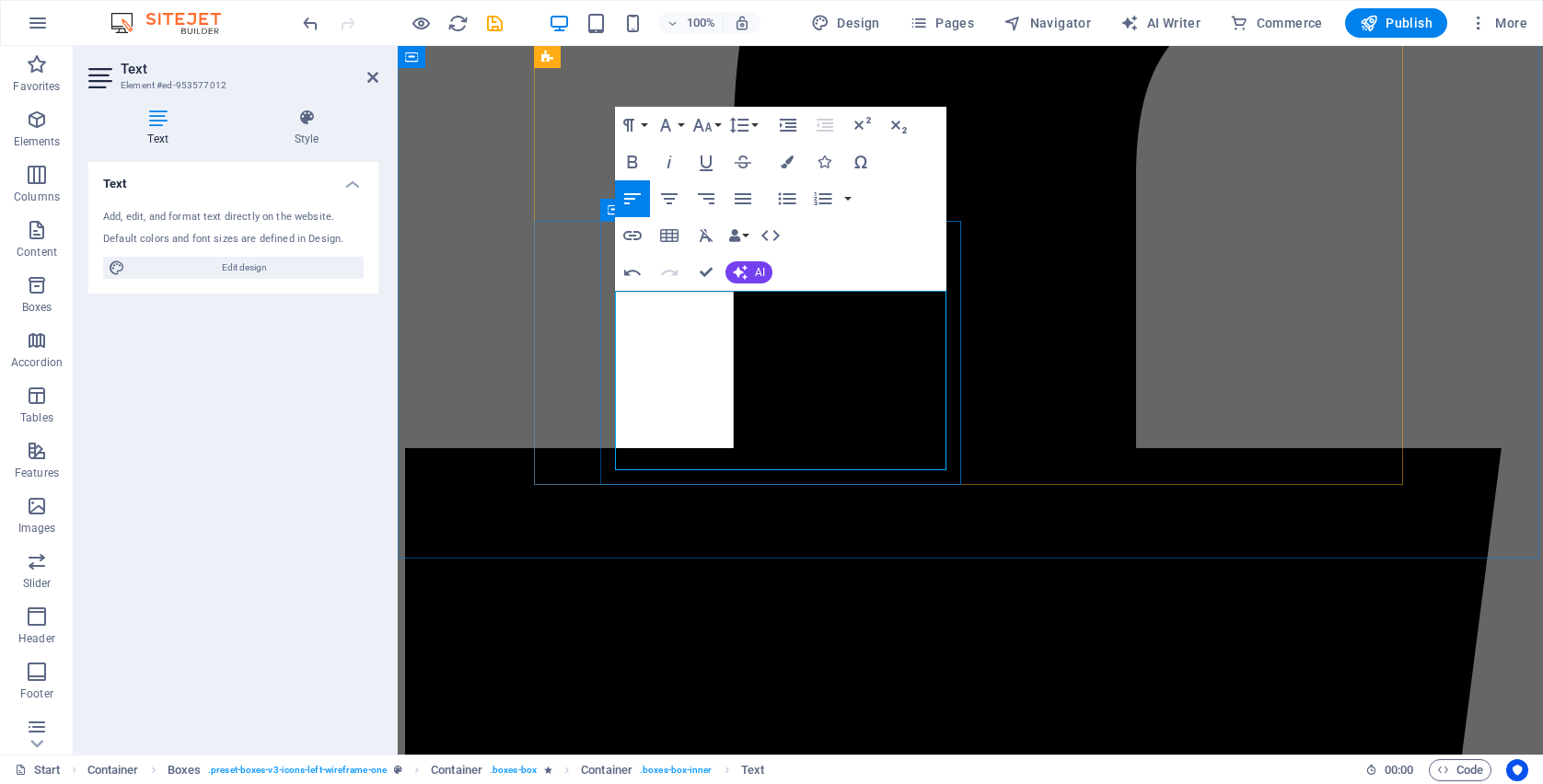
click at [631, 160] on icon "button" at bounding box center [632, 162] width 22 height 22
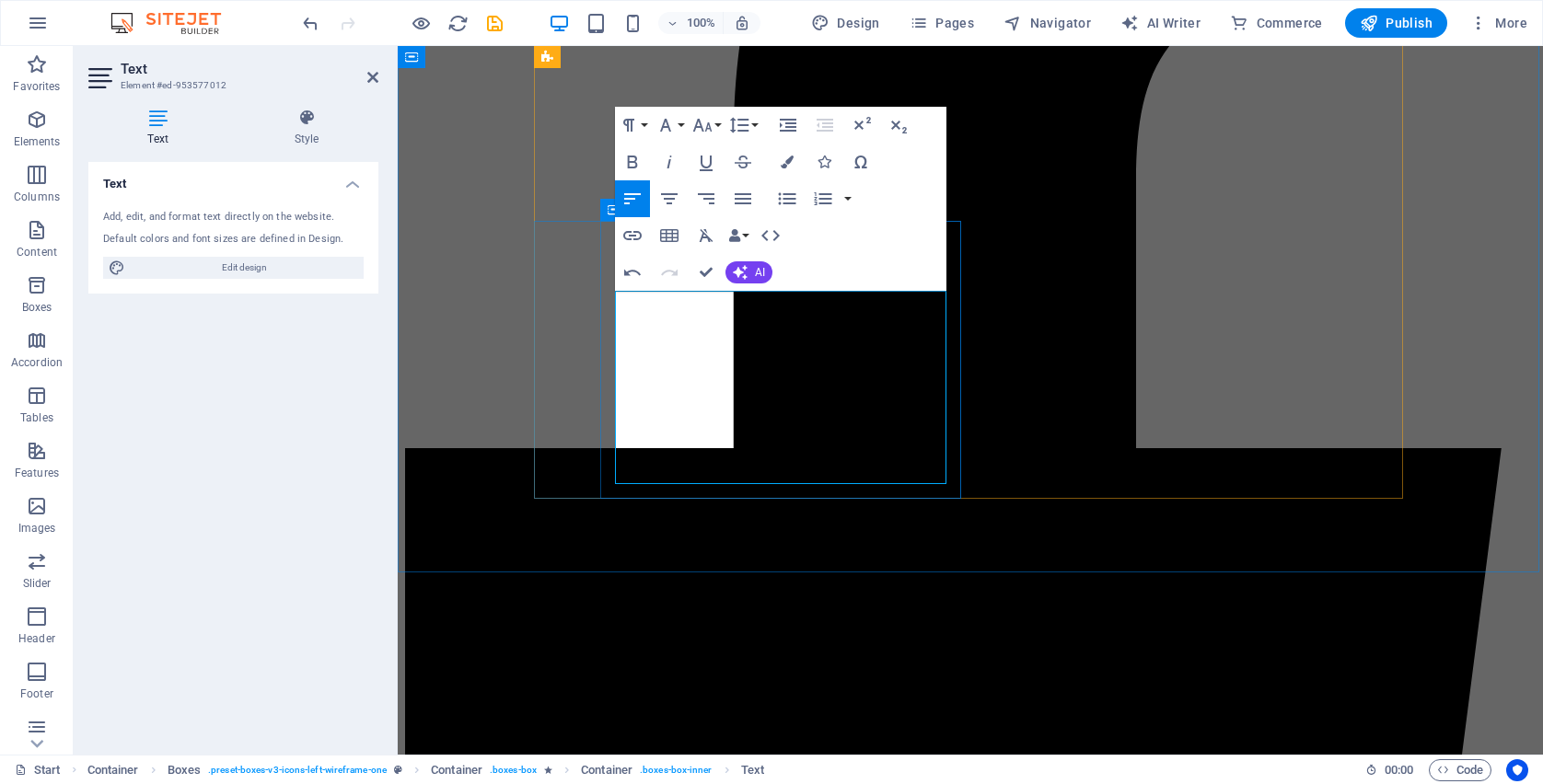
drag, startPoint x: 763, startPoint y: 448, endPoint x: 608, endPoint y: 449, distance: 155.0
click at [631, 164] on icon "button" at bounding box center [632, 162] width 22 height 22
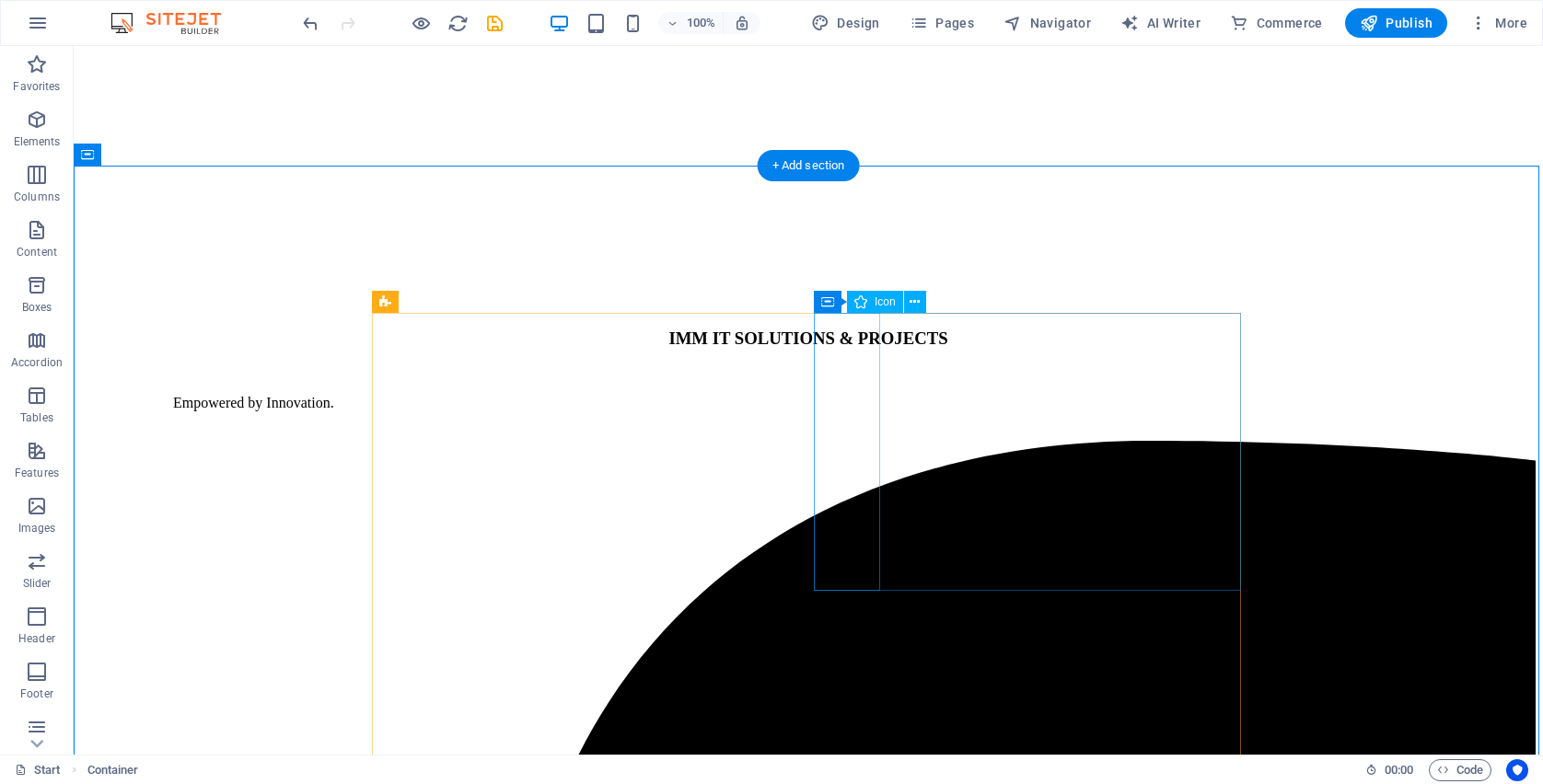
scroll to position [2247, 0]
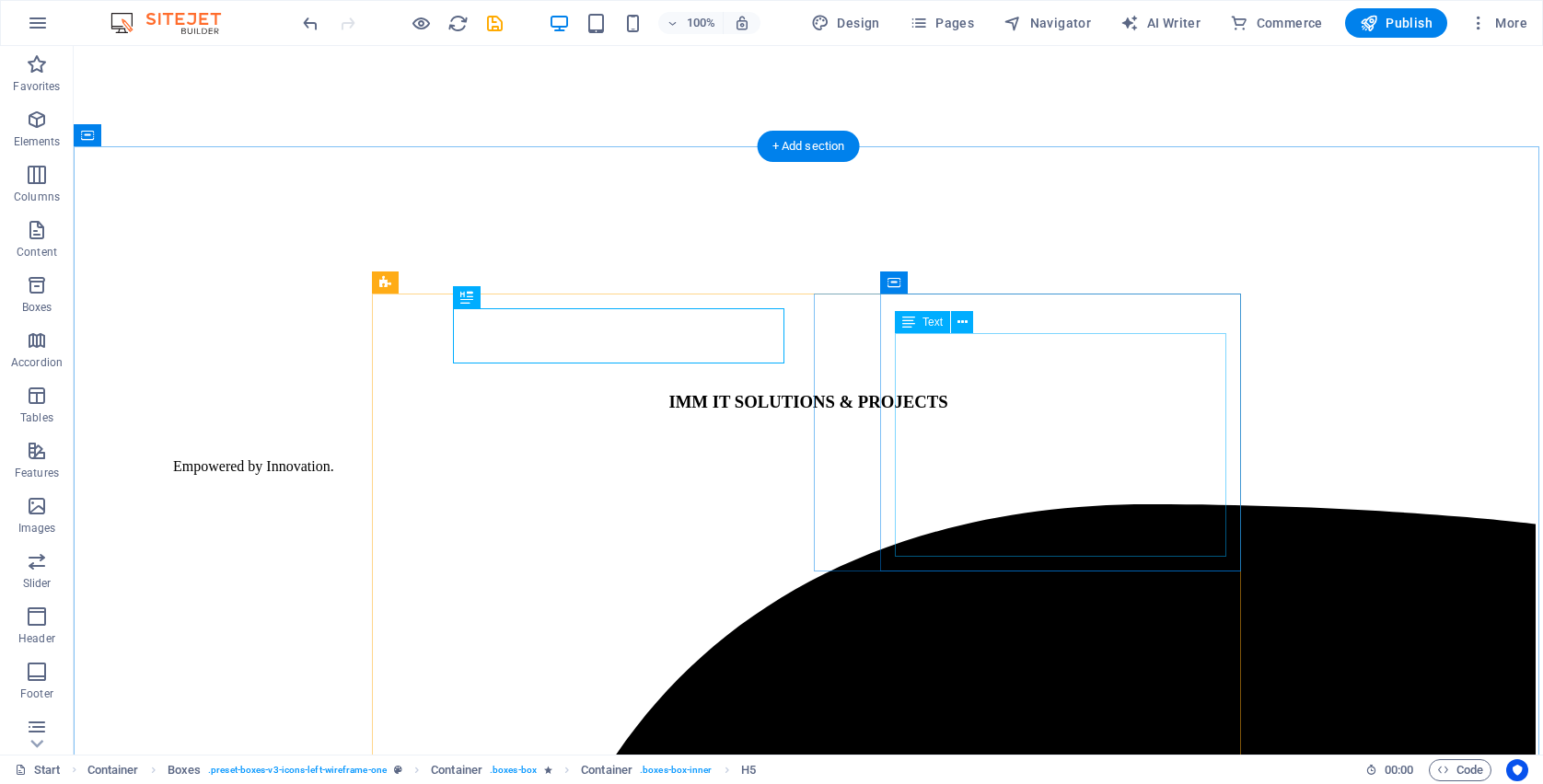
scroll to position [2698, 0]
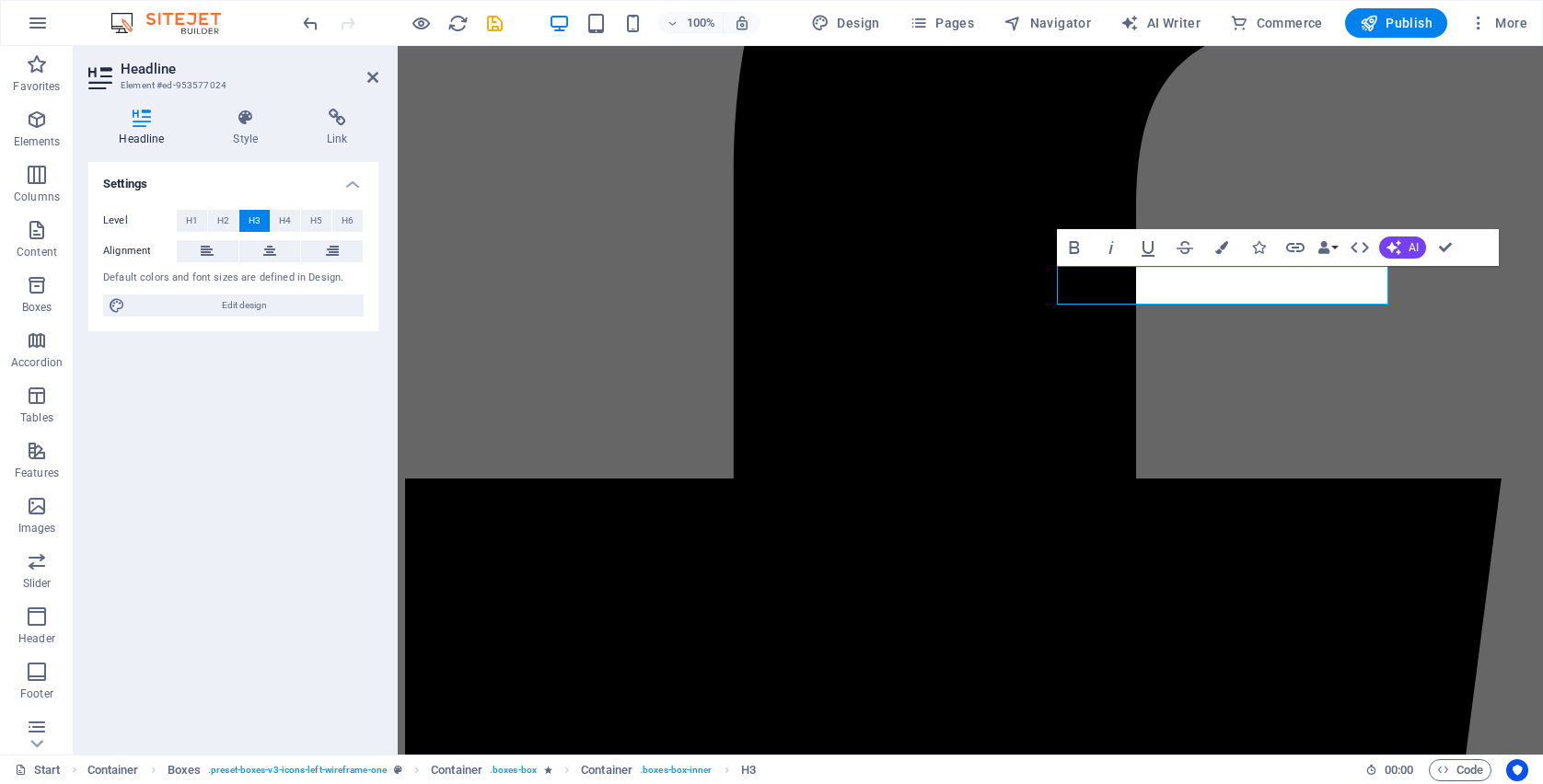
click at [201, 246] on icon at bounding box center [207, 251] width 13 height 22
click at [203, 247] on icon at bounding box center [207, 251] width 13 height 22
click at [309, 216] on button "H5" at bounding box center [316, 221] width 31 height 22
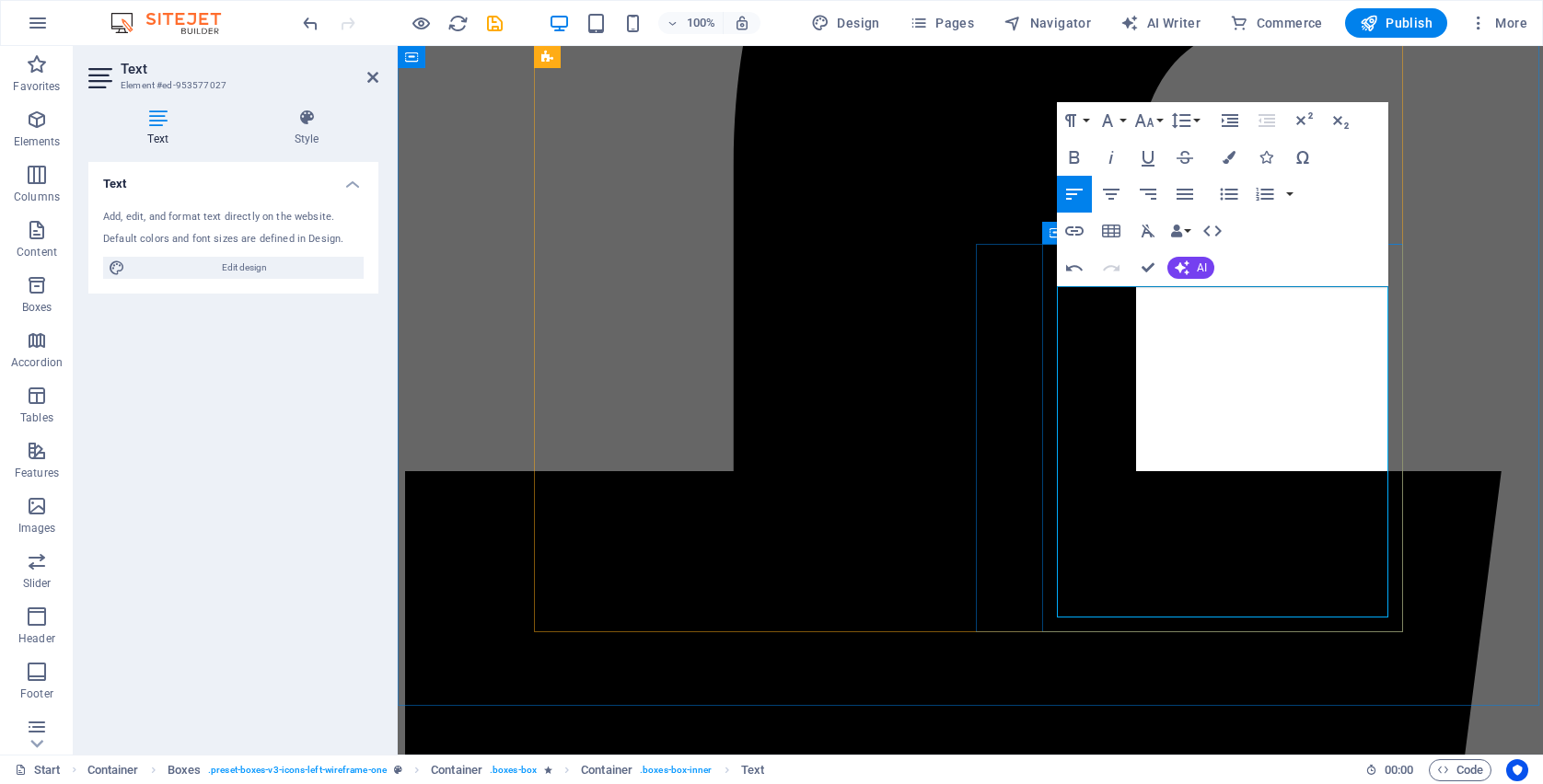
scroll to position [2701, 0]
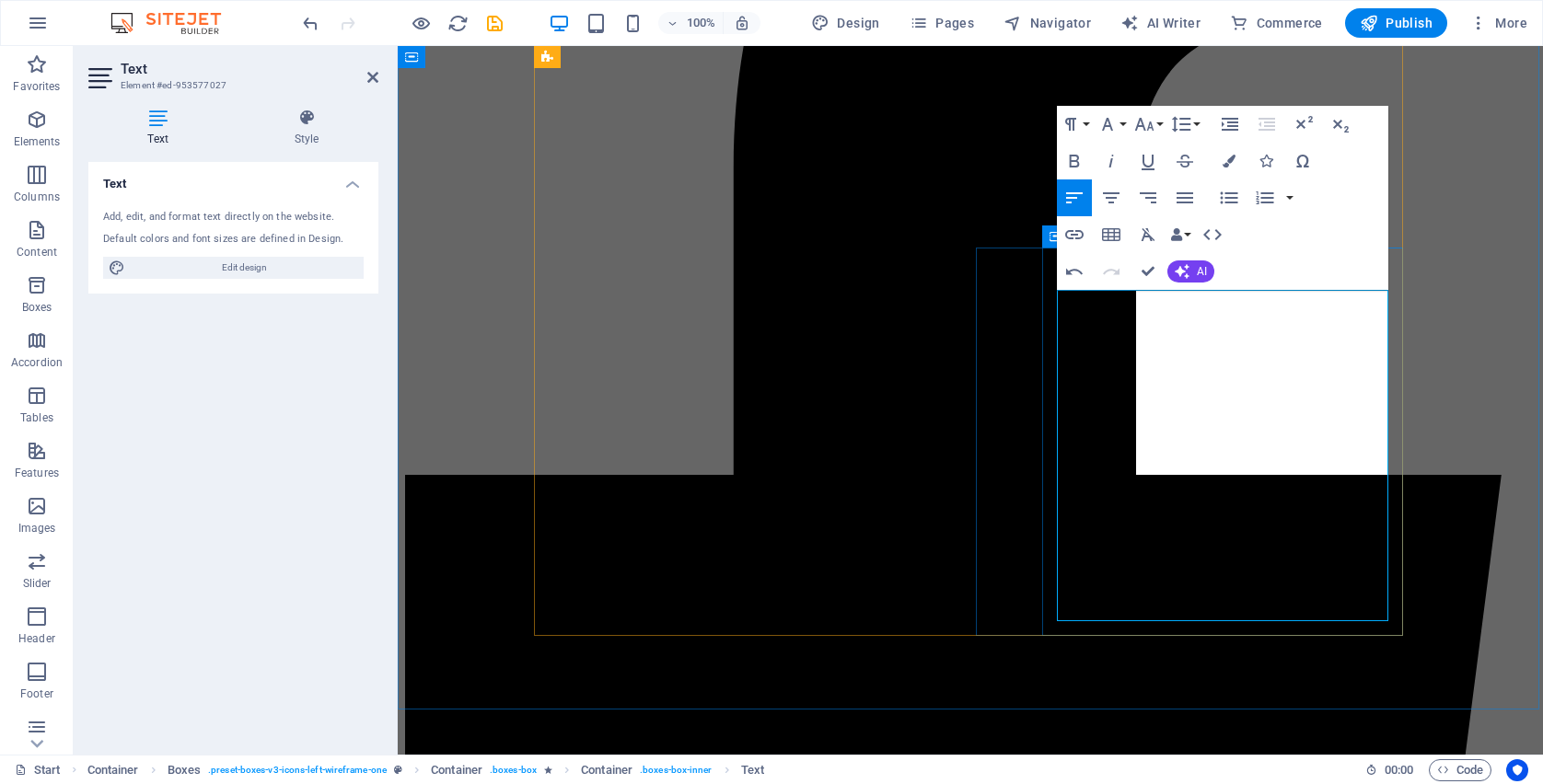
drag, startPoint x: 1202, startPoint y: 318, endPoint x: 1051, endPoint y: 318, distance: 151.0
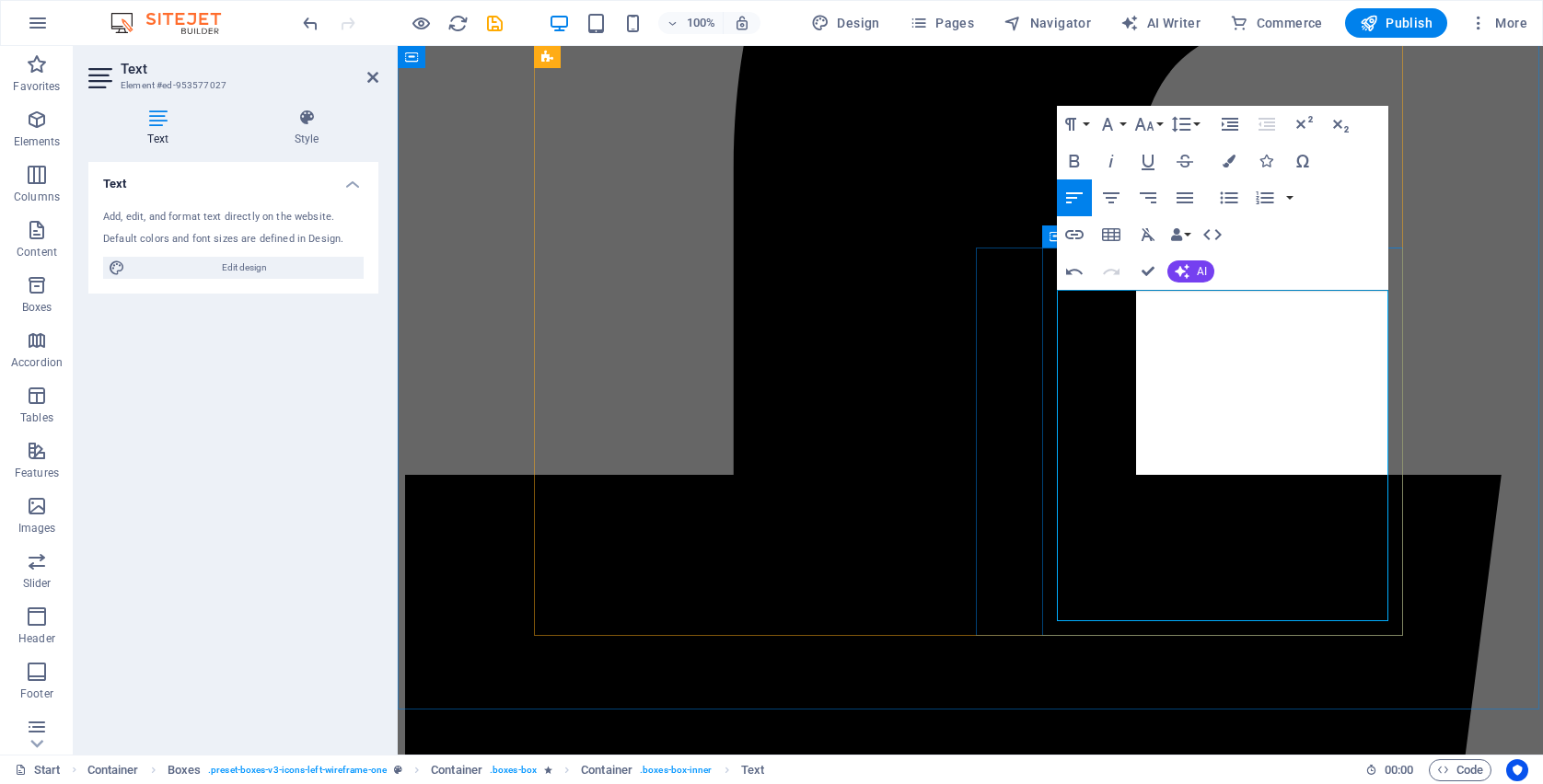
drag, startPoint x: 1244, startPoint y: 372, endPoint x: 1043, endPoint y: 373, distance: 201.0
click at [1075, 156] on icon "button" at bounding box center [1075, 161] width 10 height 13
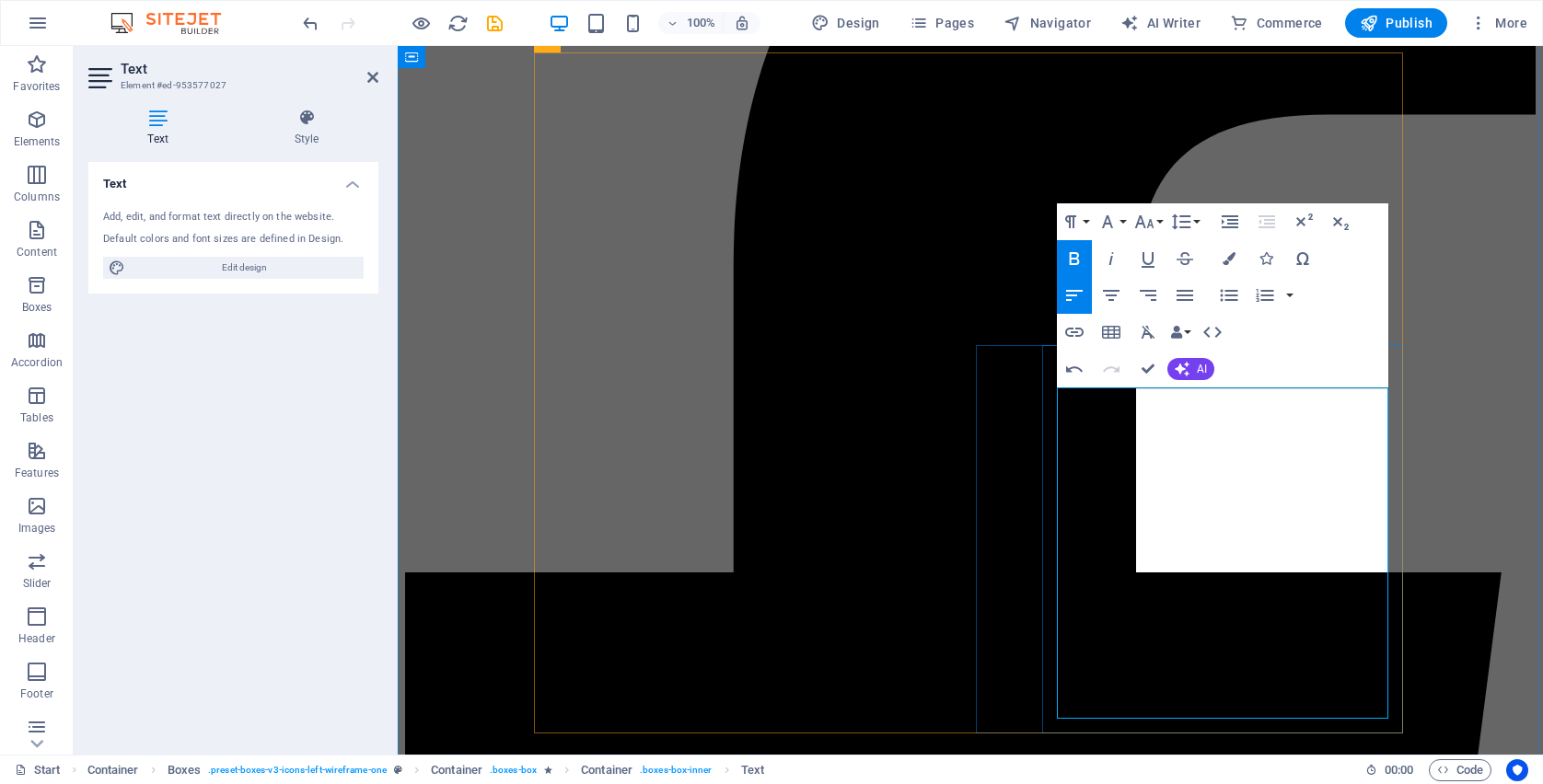
scroll to position [2620, 0]
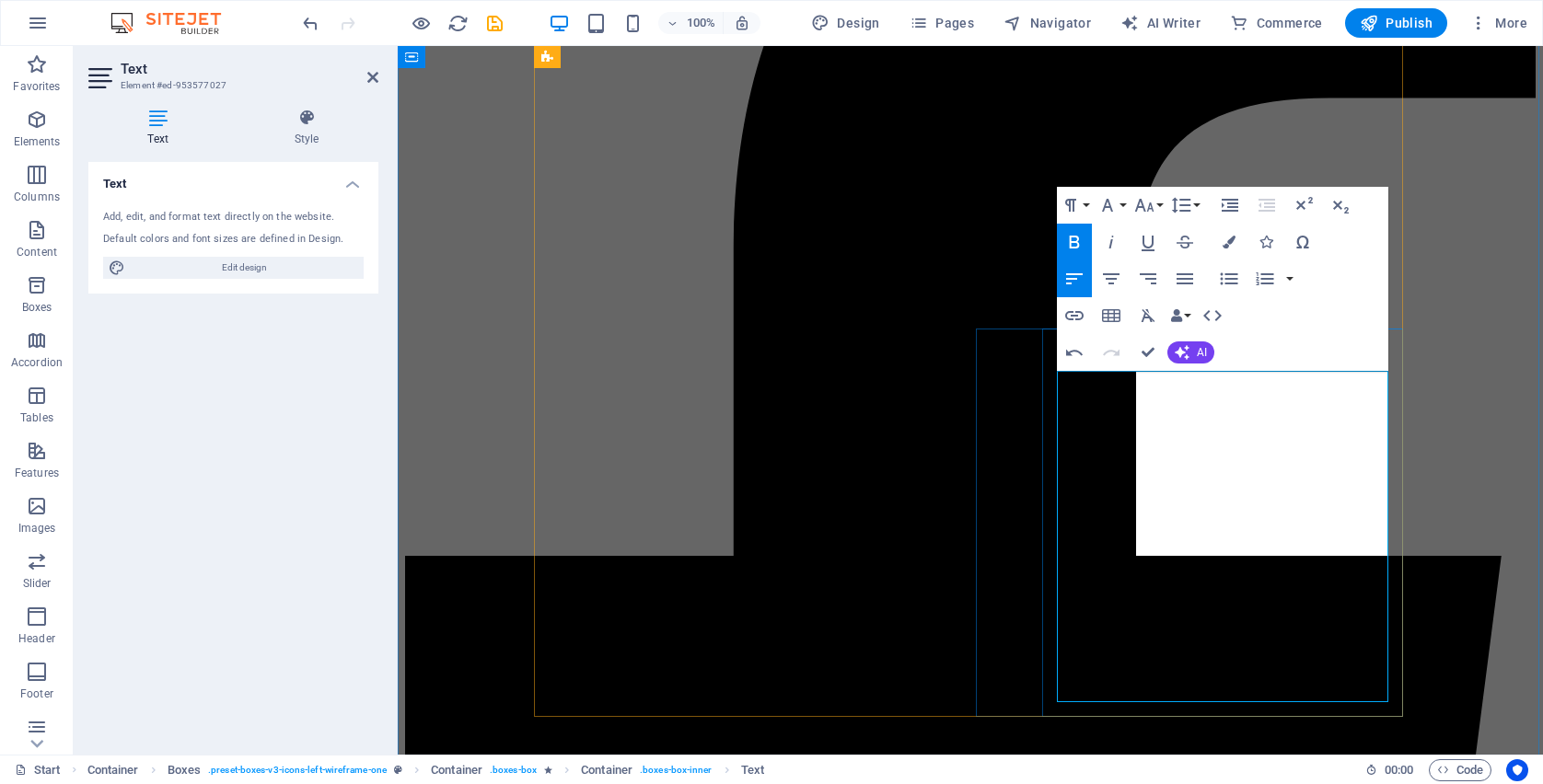
drag, startPoint x: 1179, startPoint y: 507, endPoint x: 1033, endPoint y: 509, distance: 146.0
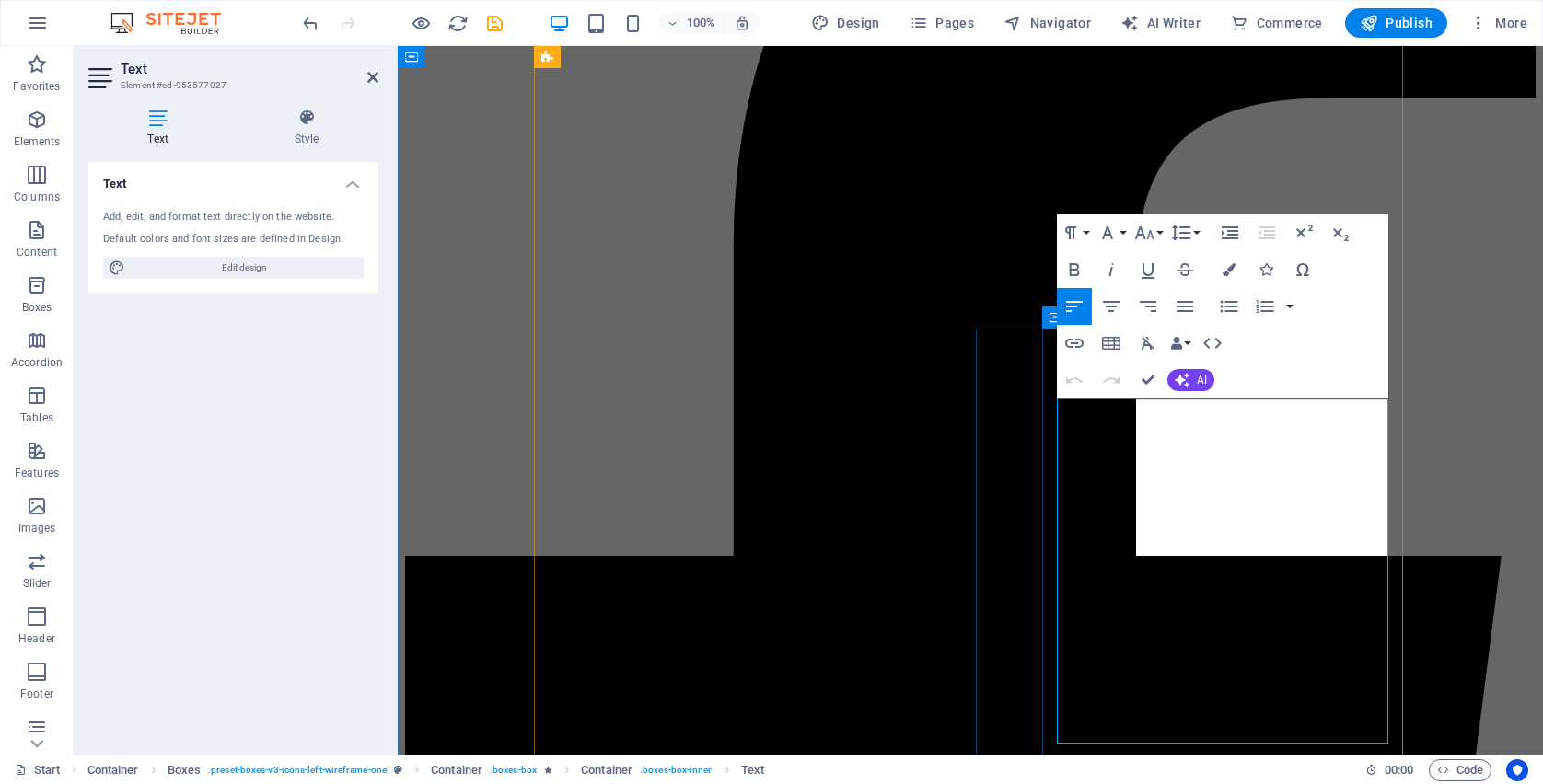
drag, startPoint x: 1230, startPoint y: 732, endPoint x: 1055, endPoint y: 430, distance: 349.0
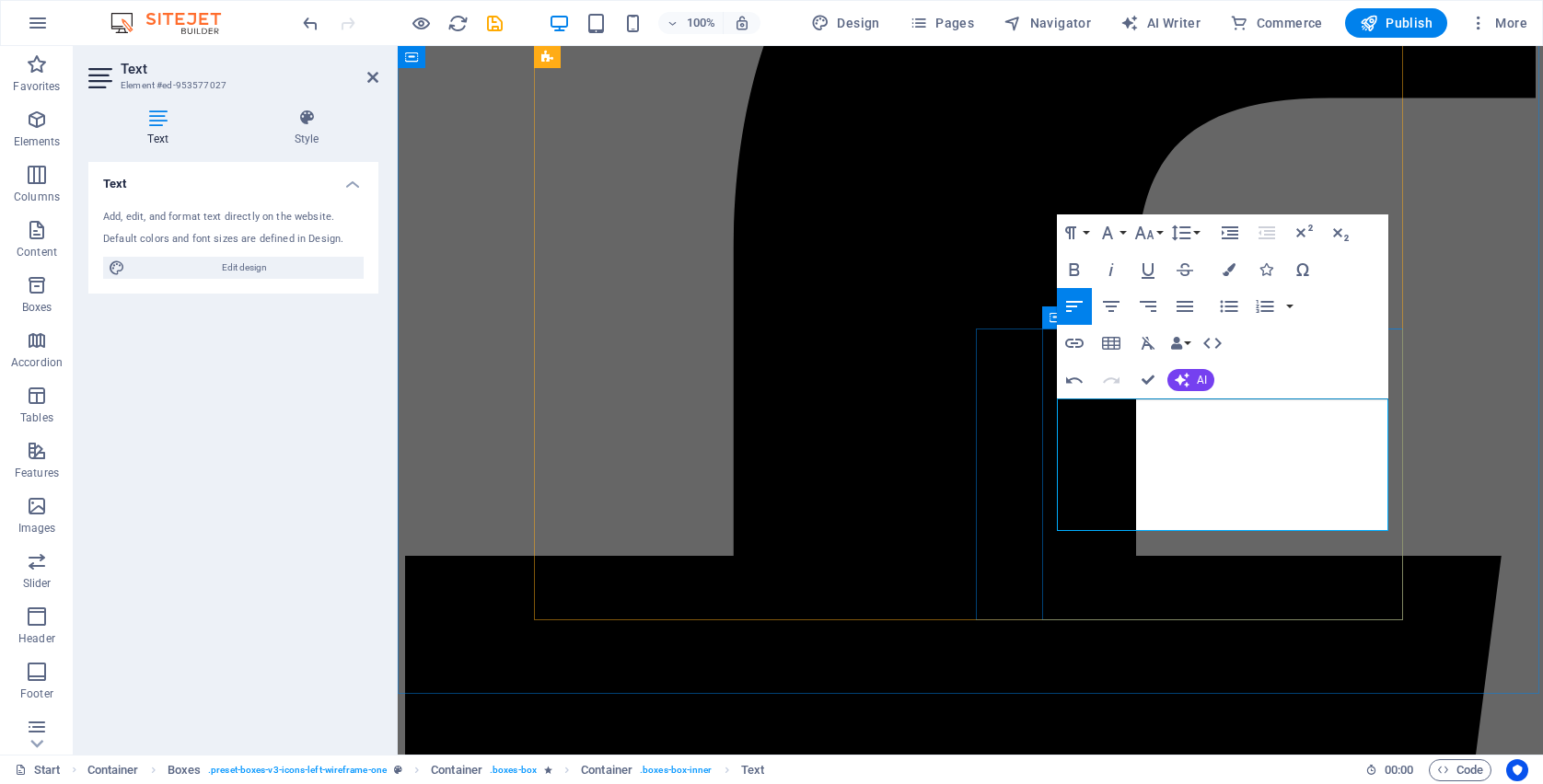
drag, startPoint x: 1230, startPoint y: 427, endPoint x: 1059, endPoint y: 431, distance: 171.0
drag, startPoint x: 1235, startPoint y: 425, endPoint x: 1059, endPoint y: 429, distance: 176.0
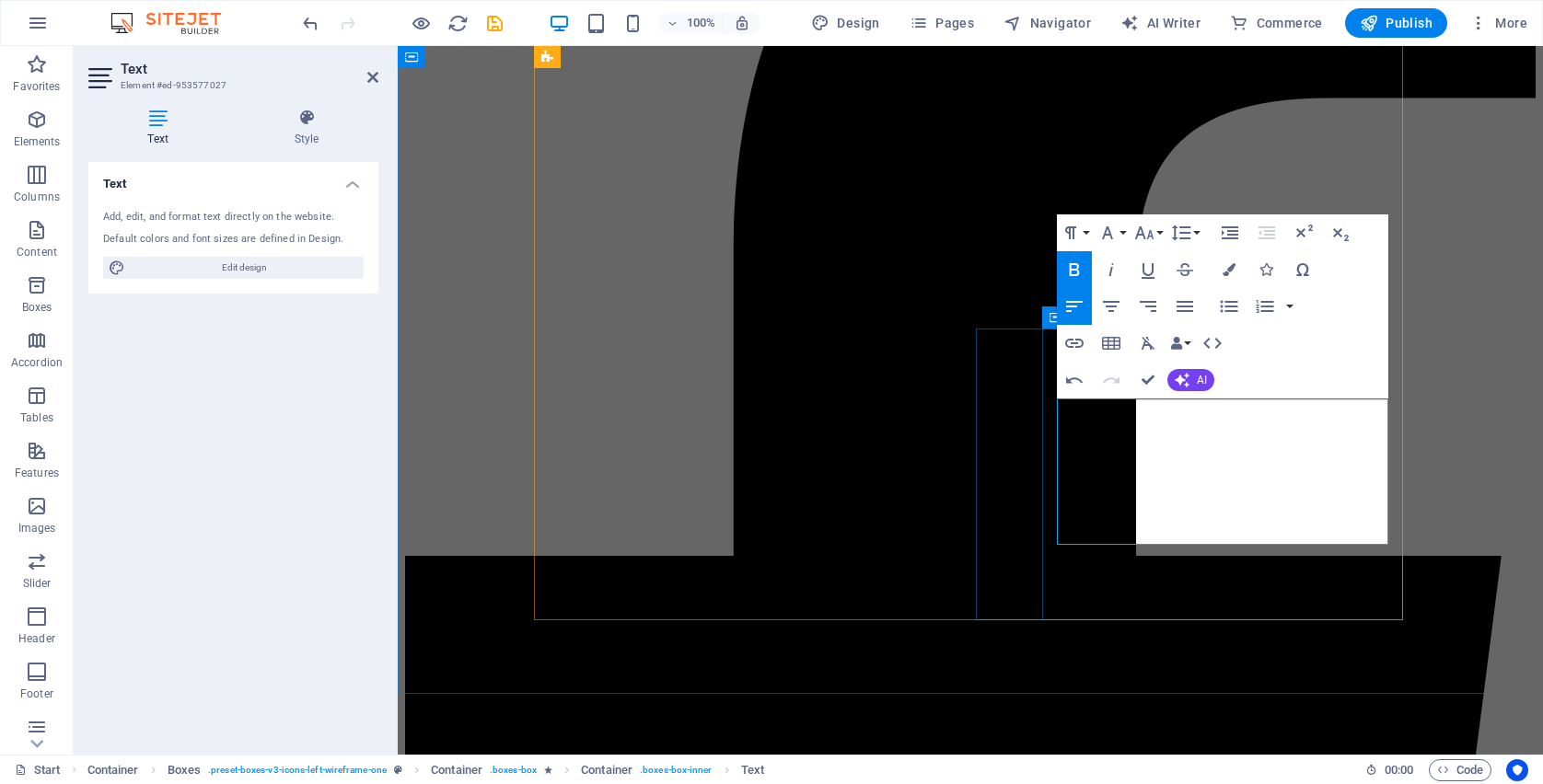
drag, startPoint x: 1206, startPoint y: 492, endPoint x: 1058, endPoint y: 496, distance: 148.1
click at [1070, 261] on icon "button" at bounding box center [1075, 270] width 22 height 22
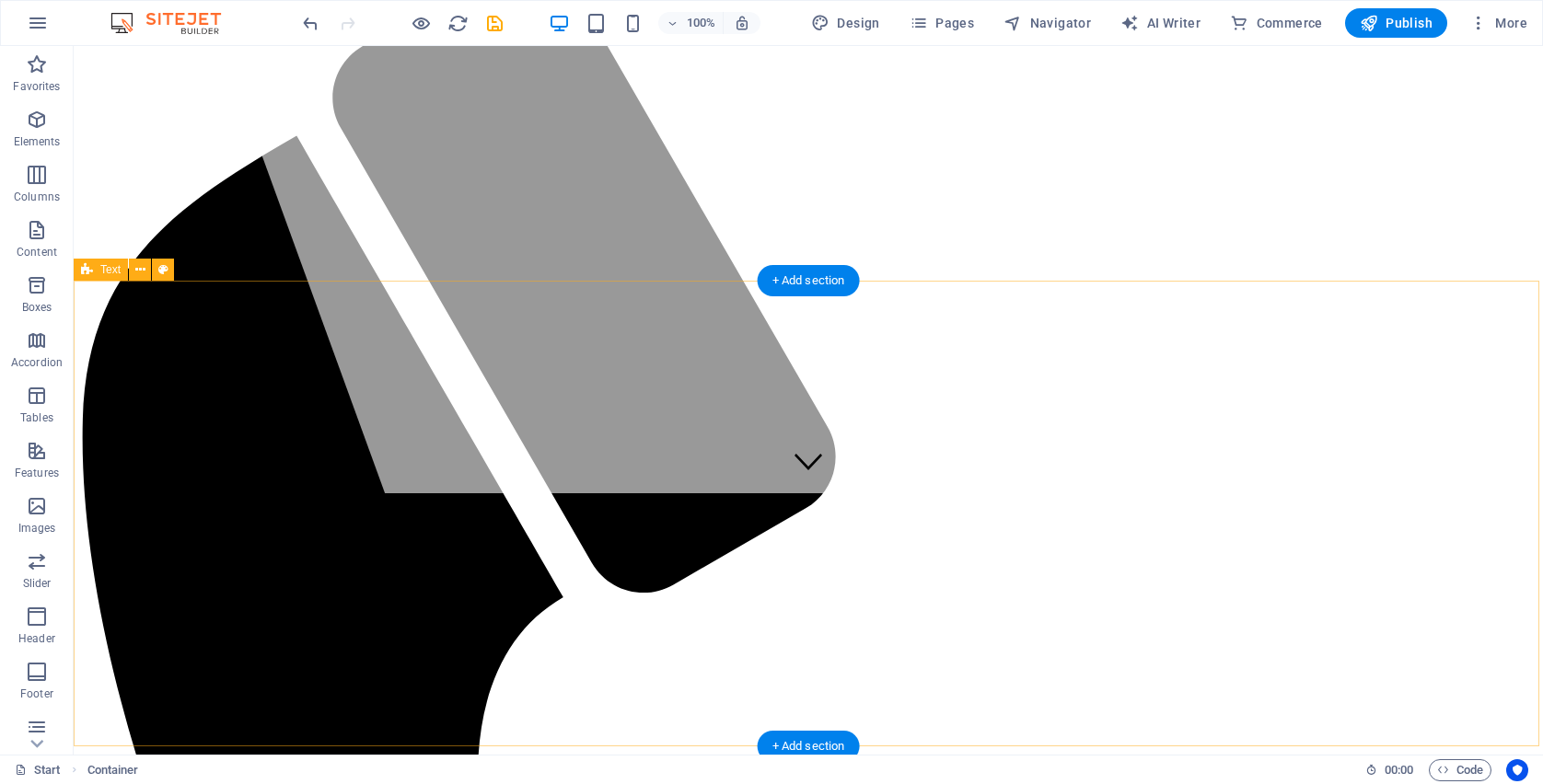
scroll to position [855, 0]
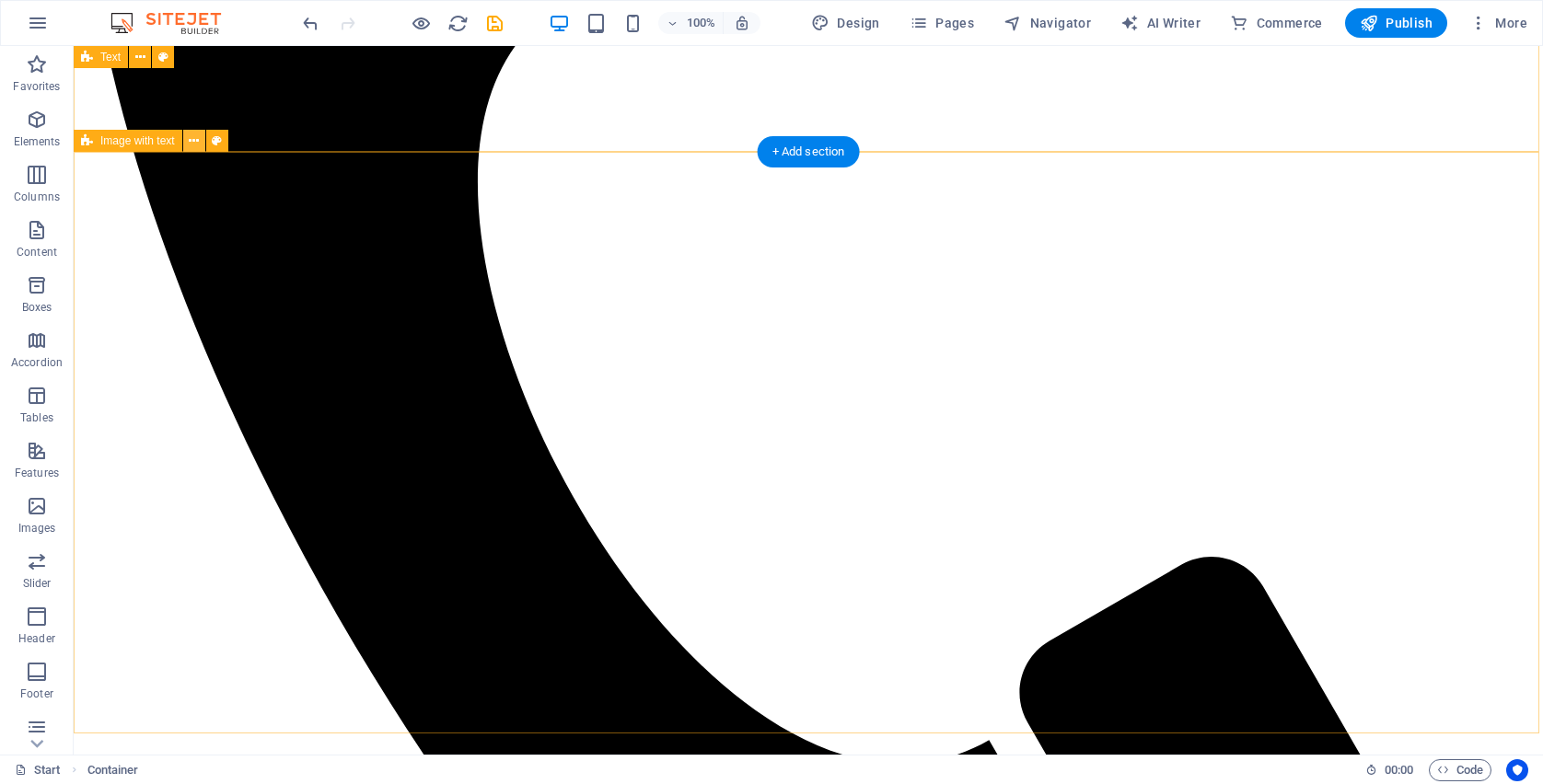
click at [190, 145] on icon at bounding box center [194, 141] width 10 height 19
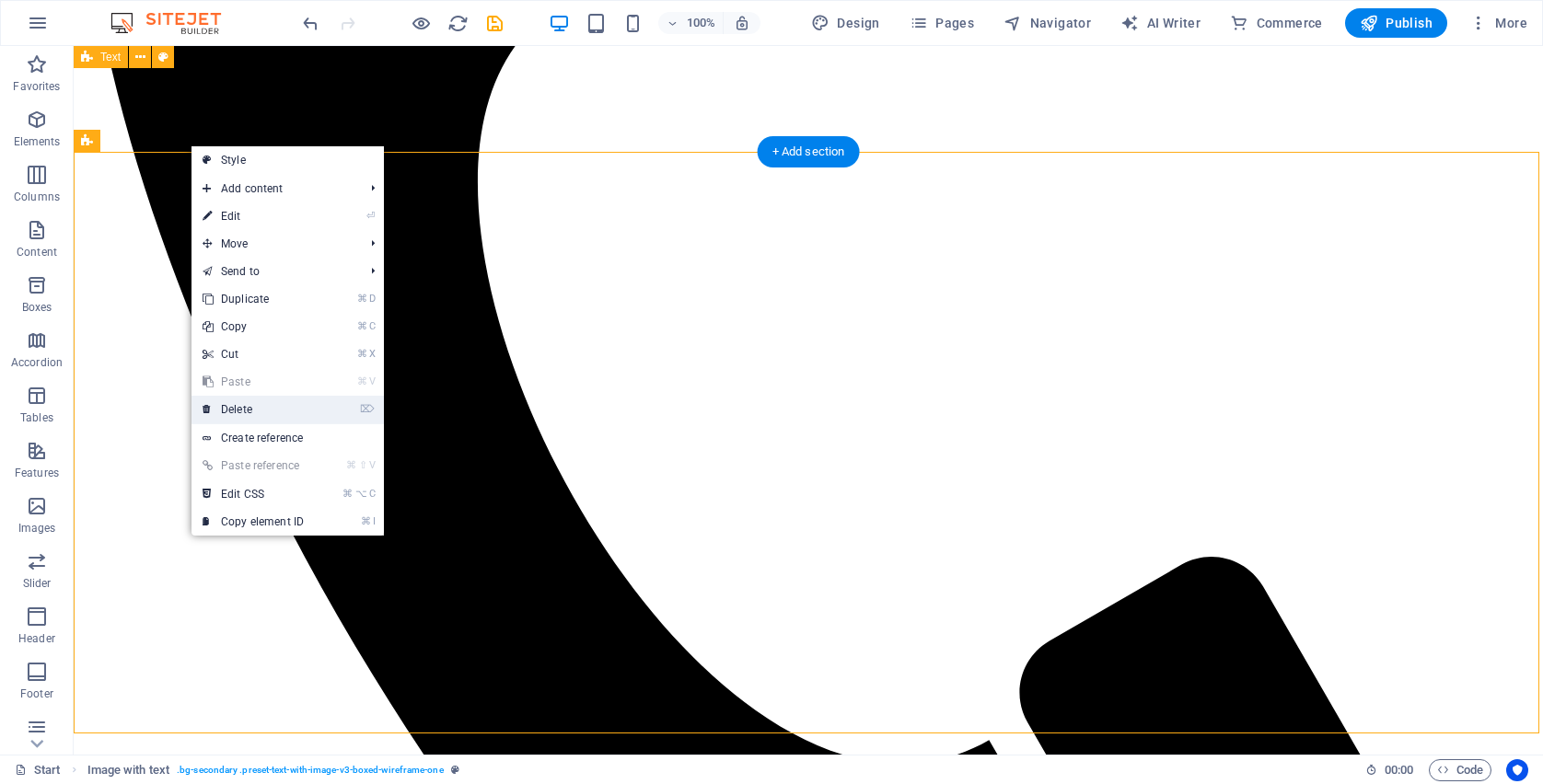
click at [272, 401] on link "⌦ Delete" at bounding box center [253, 410] width 123 height 28
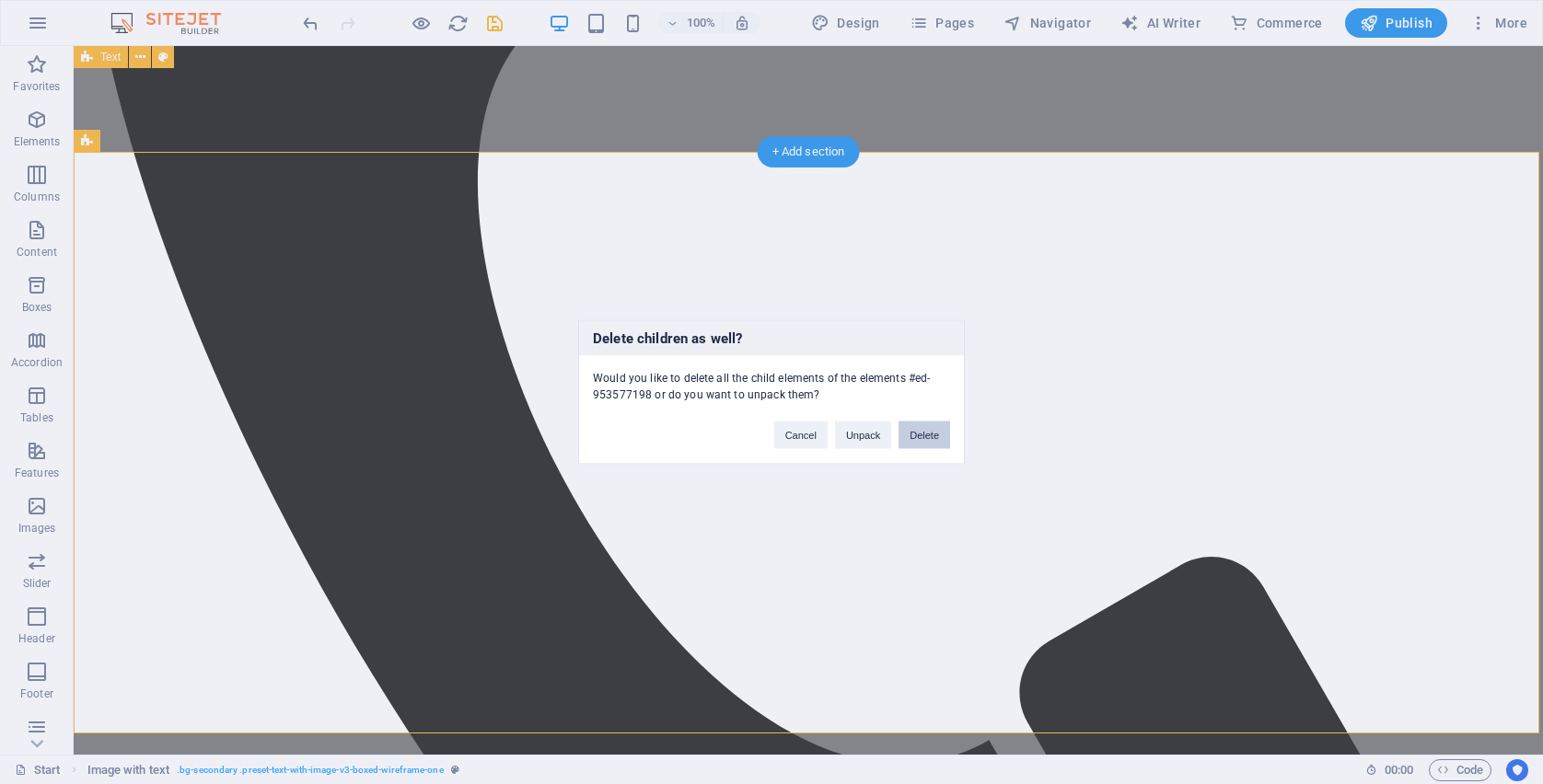
click at [925, 442] on button "Delete" at bounding box center [925, 436] width 52 height 28
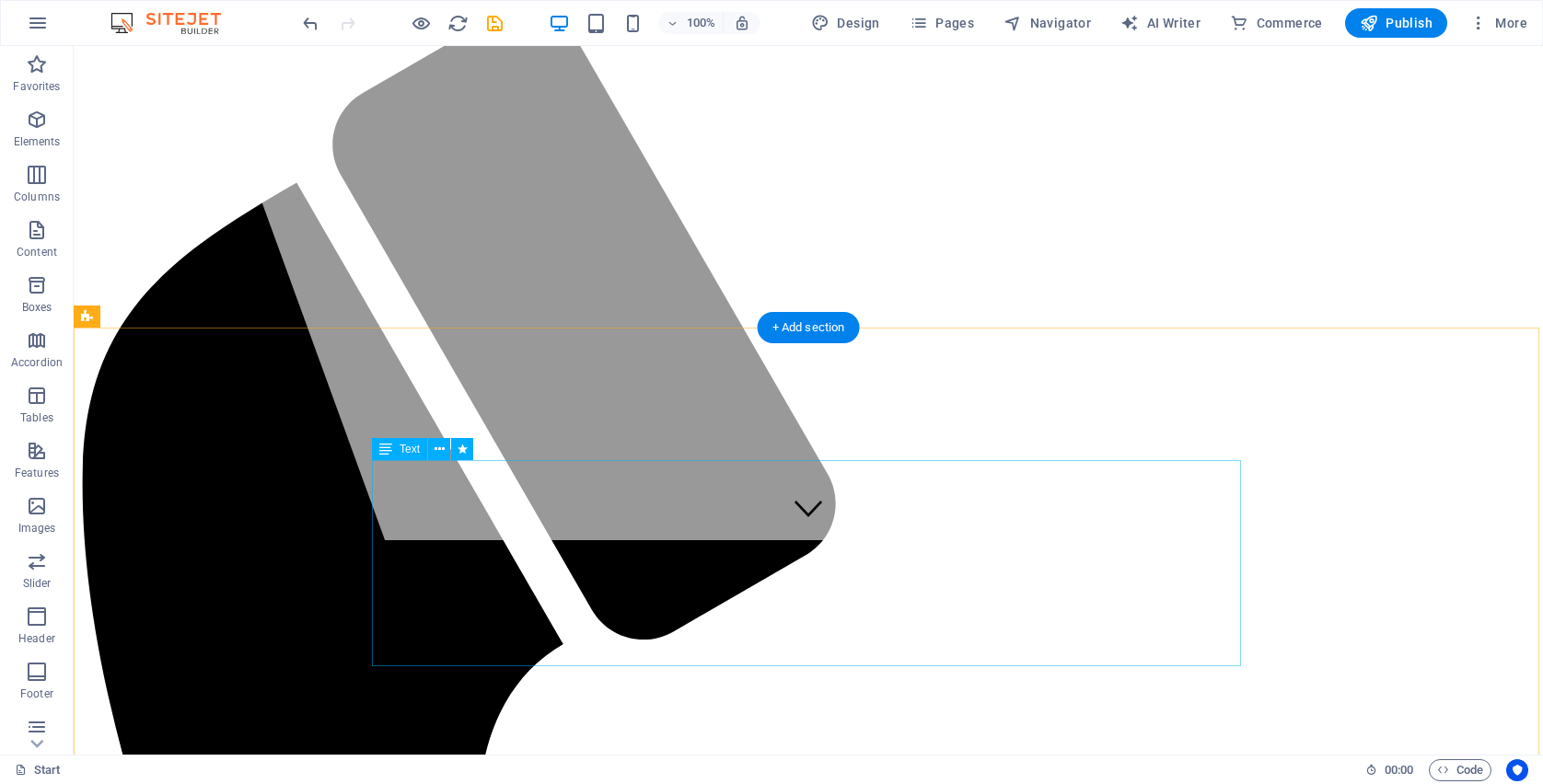
scroll to position [719, 0]
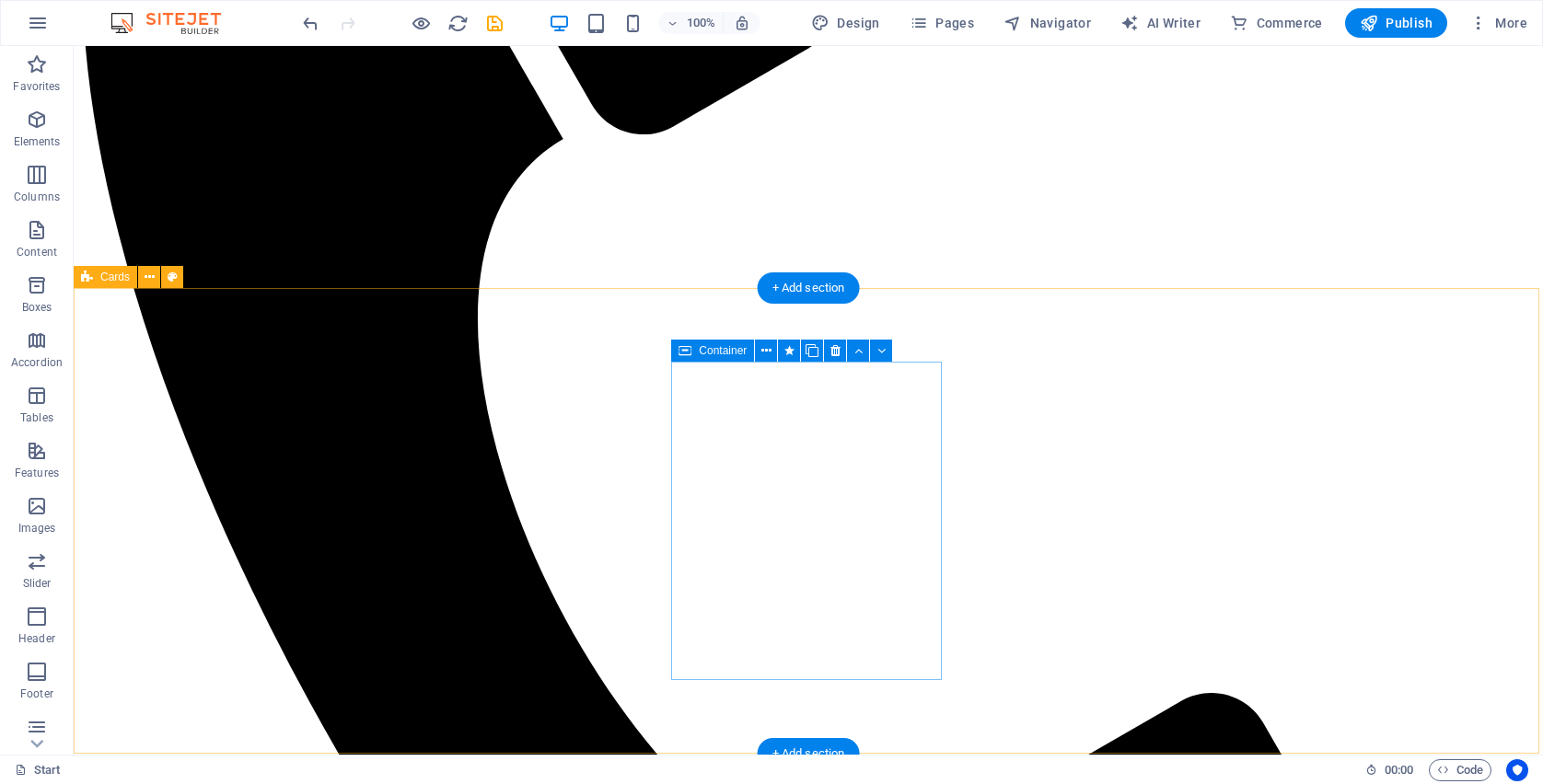
click at [147, 284] on icon at bounding box center [149, 277] width 10 height 19
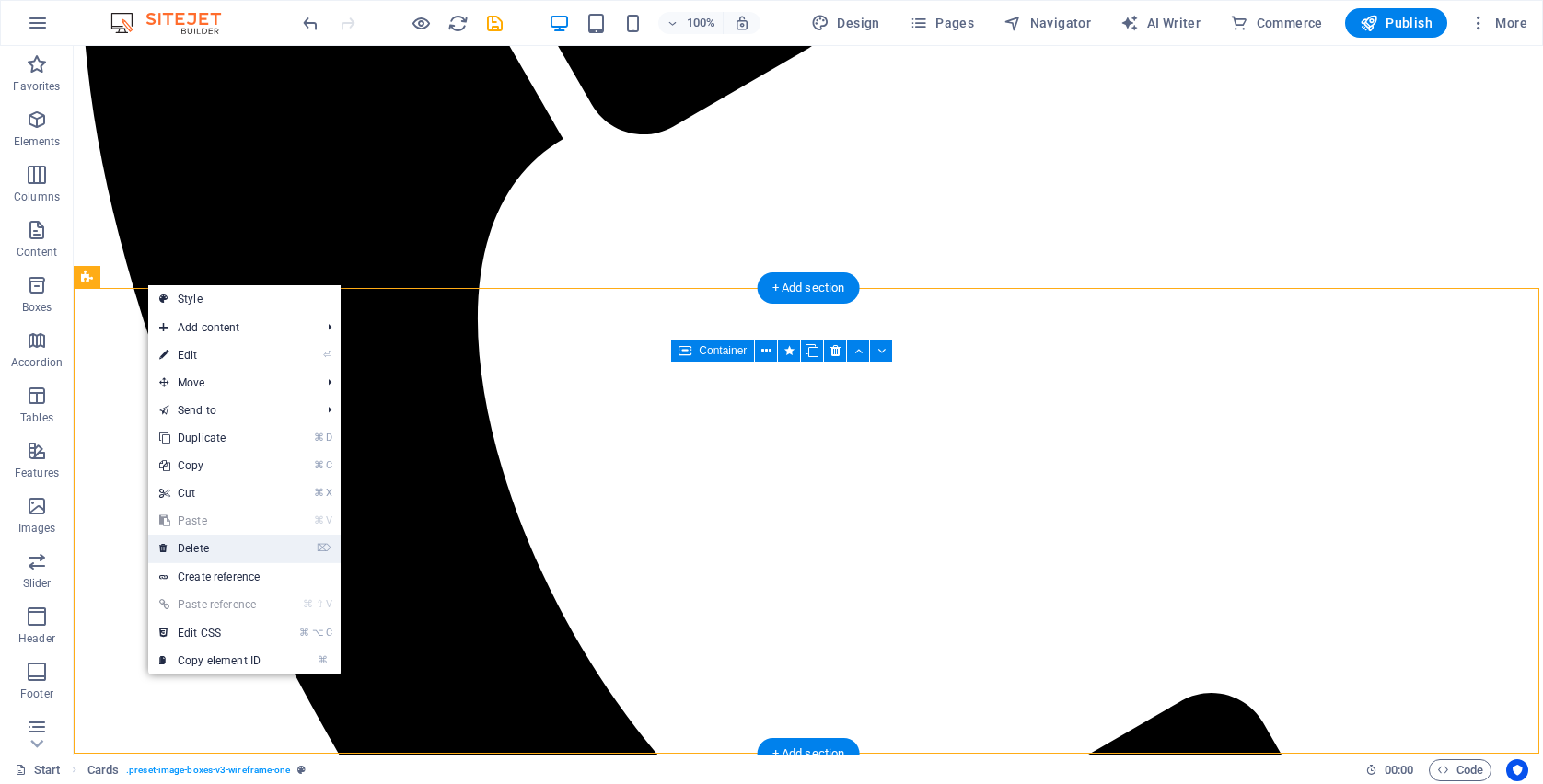
click at [217, 550] on link "⌦ Delete" at bounding box center [210, 549] width 123 height 28
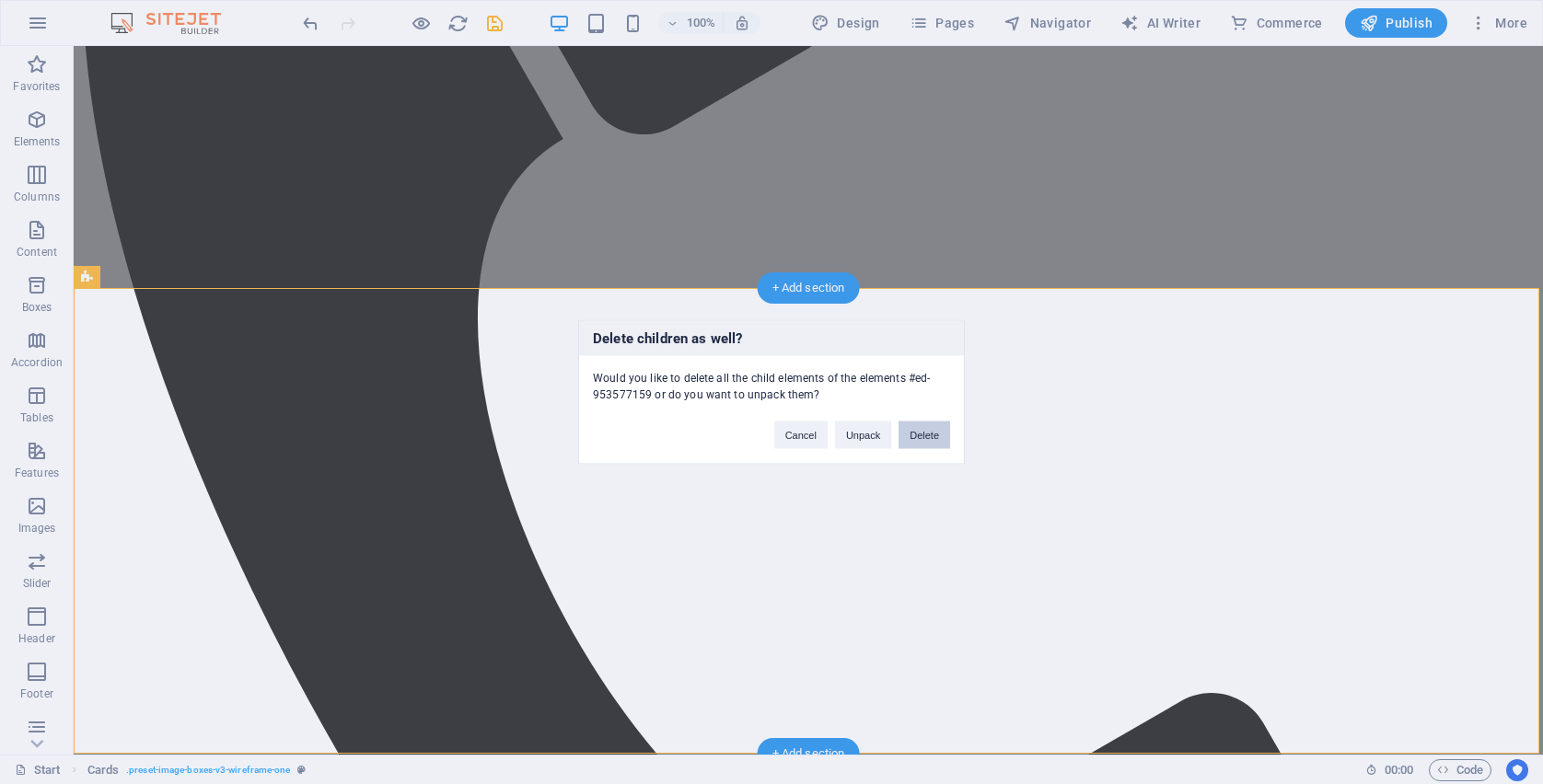
click at [937, 437] on button "Delete" at bounding box center [925, 436] width 52 height 28
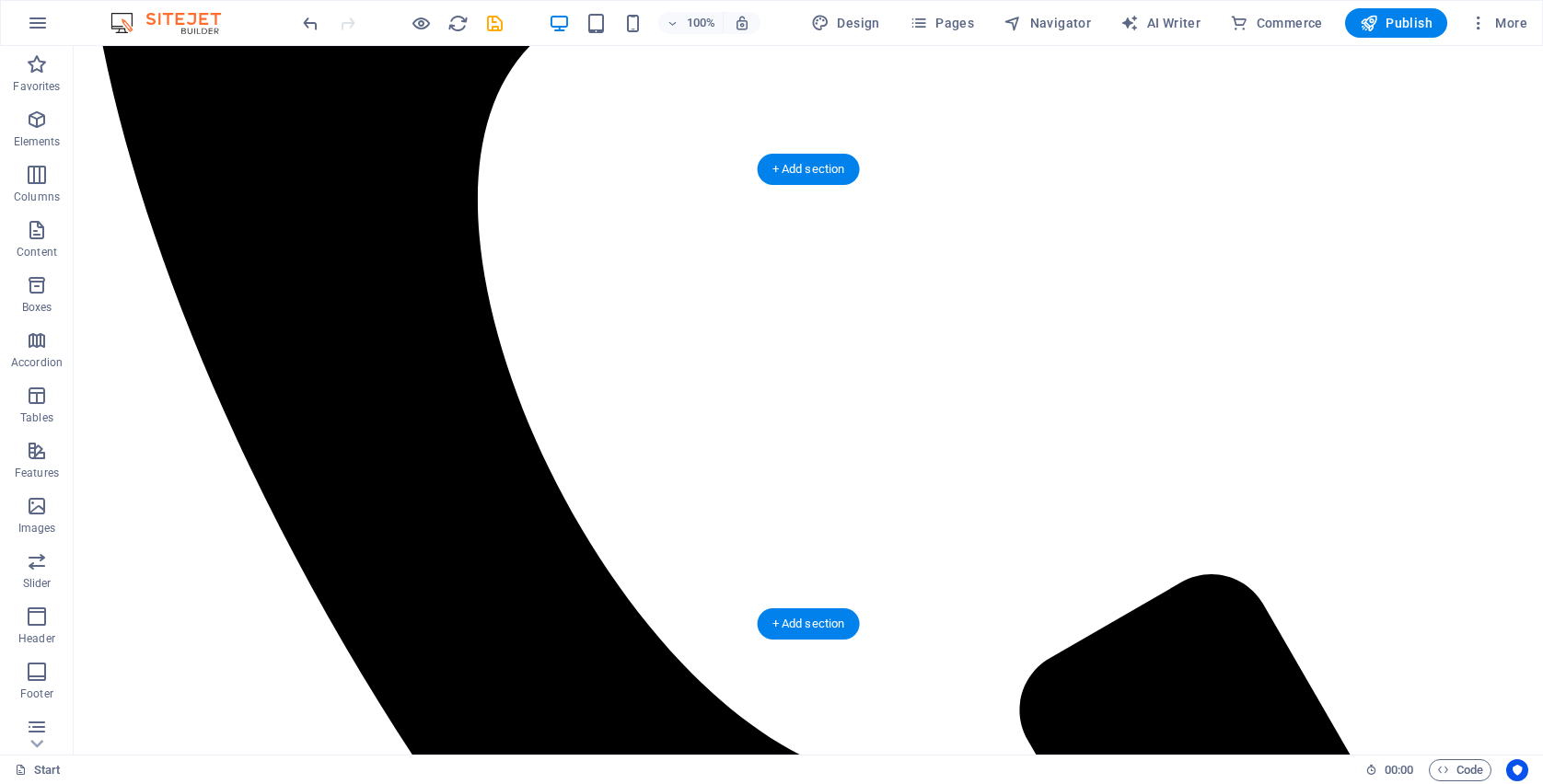
scroll to position [685, 0]
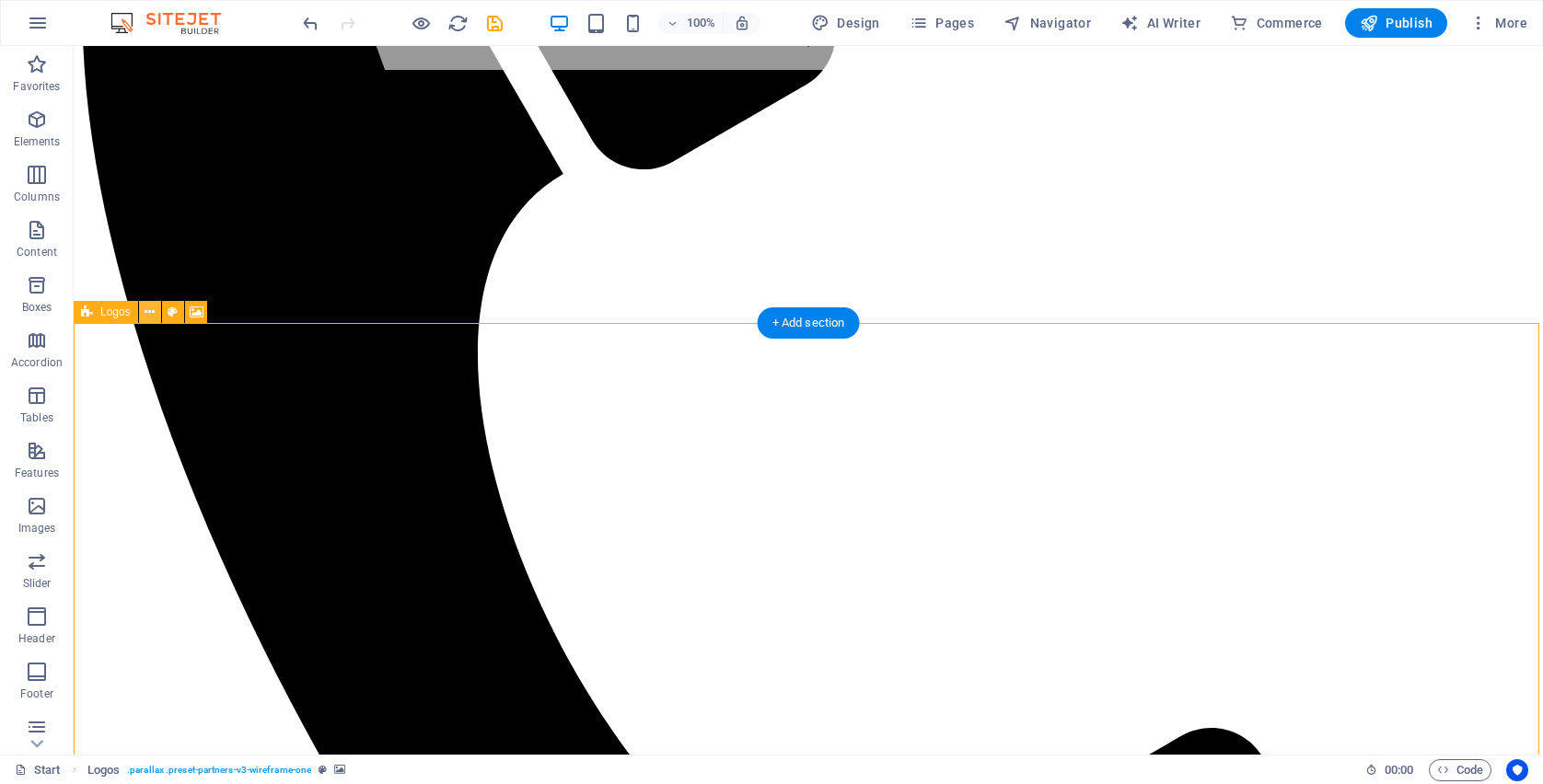
click at [147, 320] on icon at bounding box center [149, 312] width 10 height 19
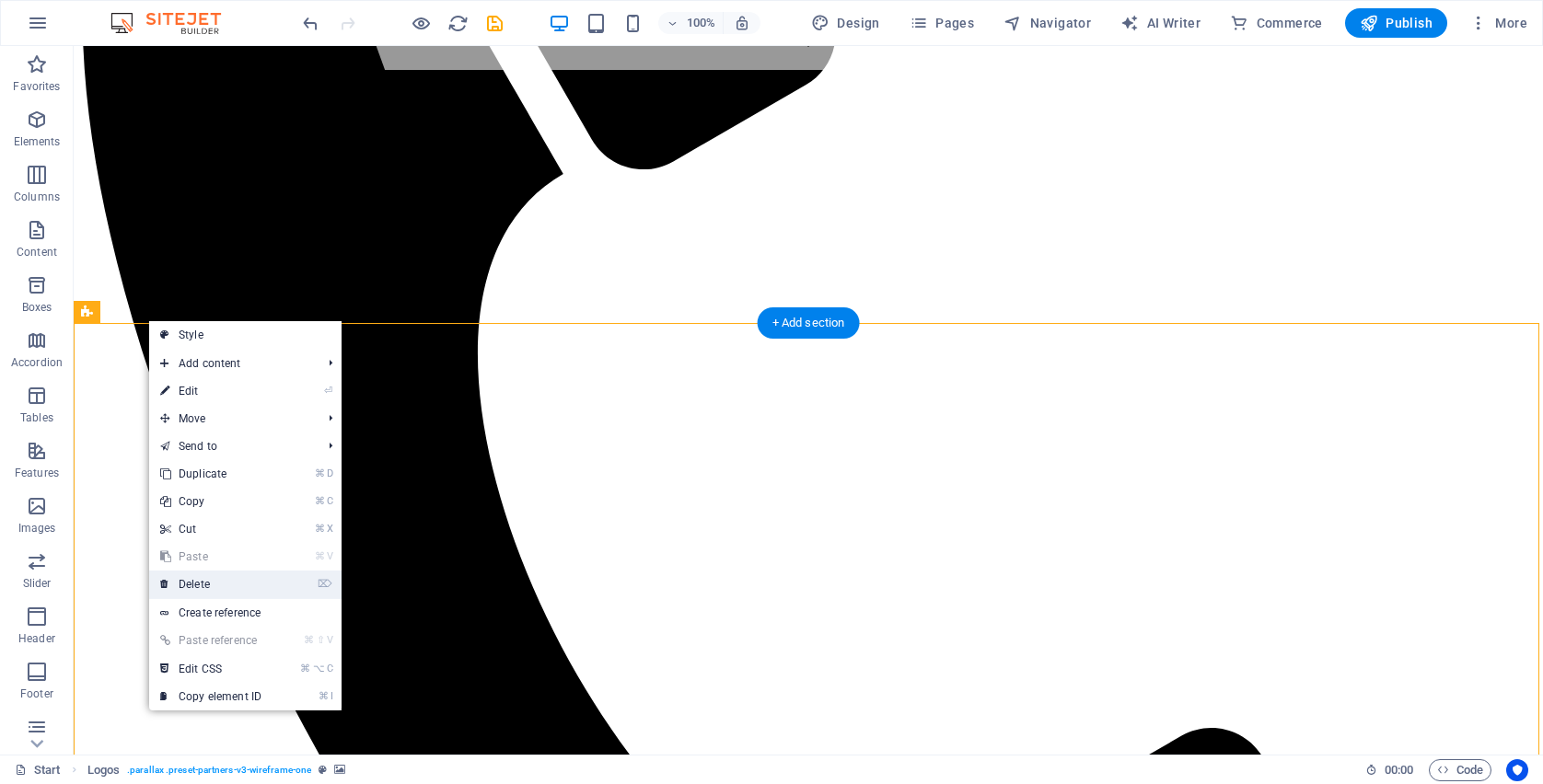
click at [201, 579] on link "⌦ Delete" at bounding box center [210, 585] width 123 height 28
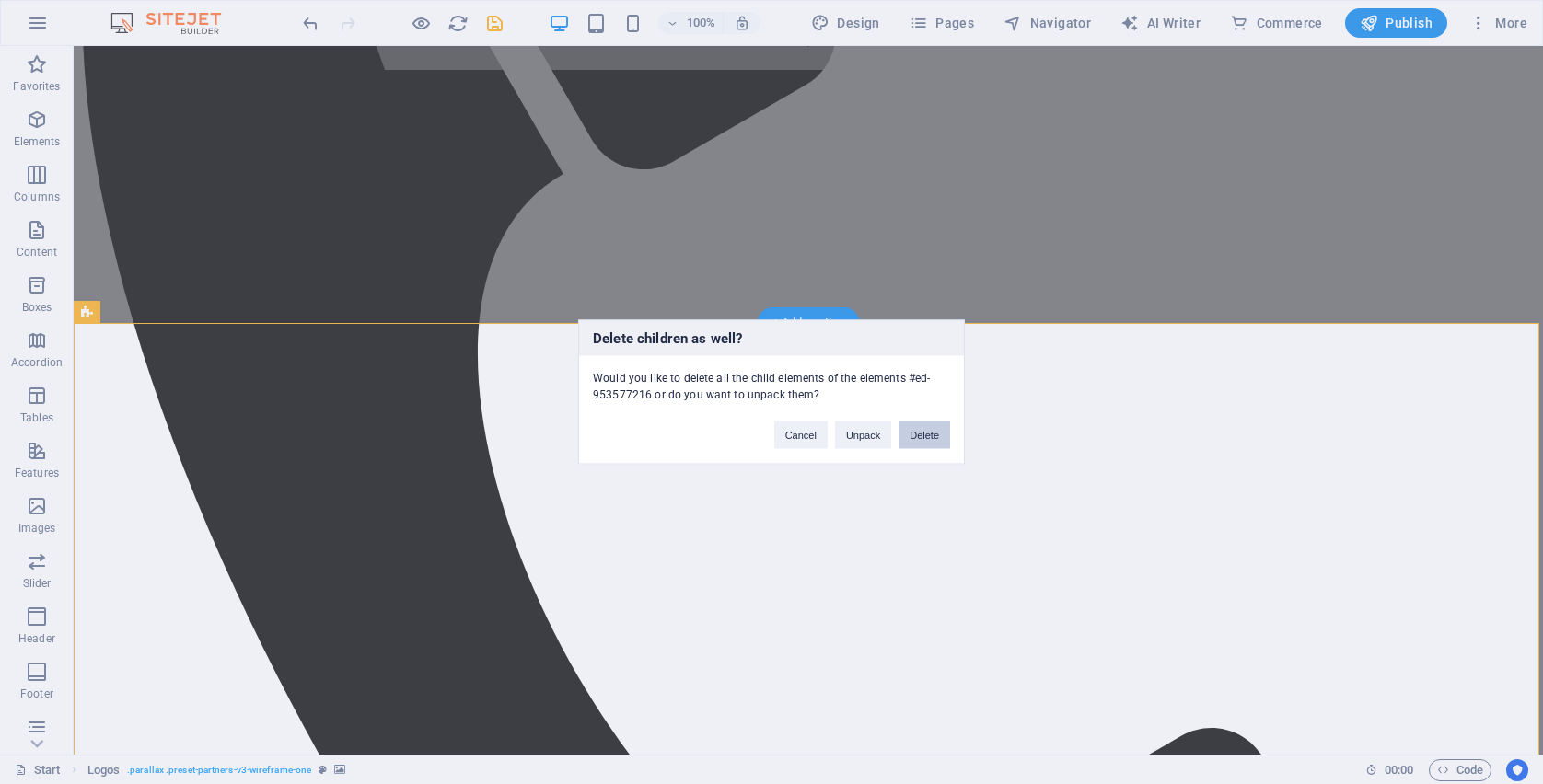
click at [936, 437] on button "Delete" at bounding box center [925, 436] width 52 height 28
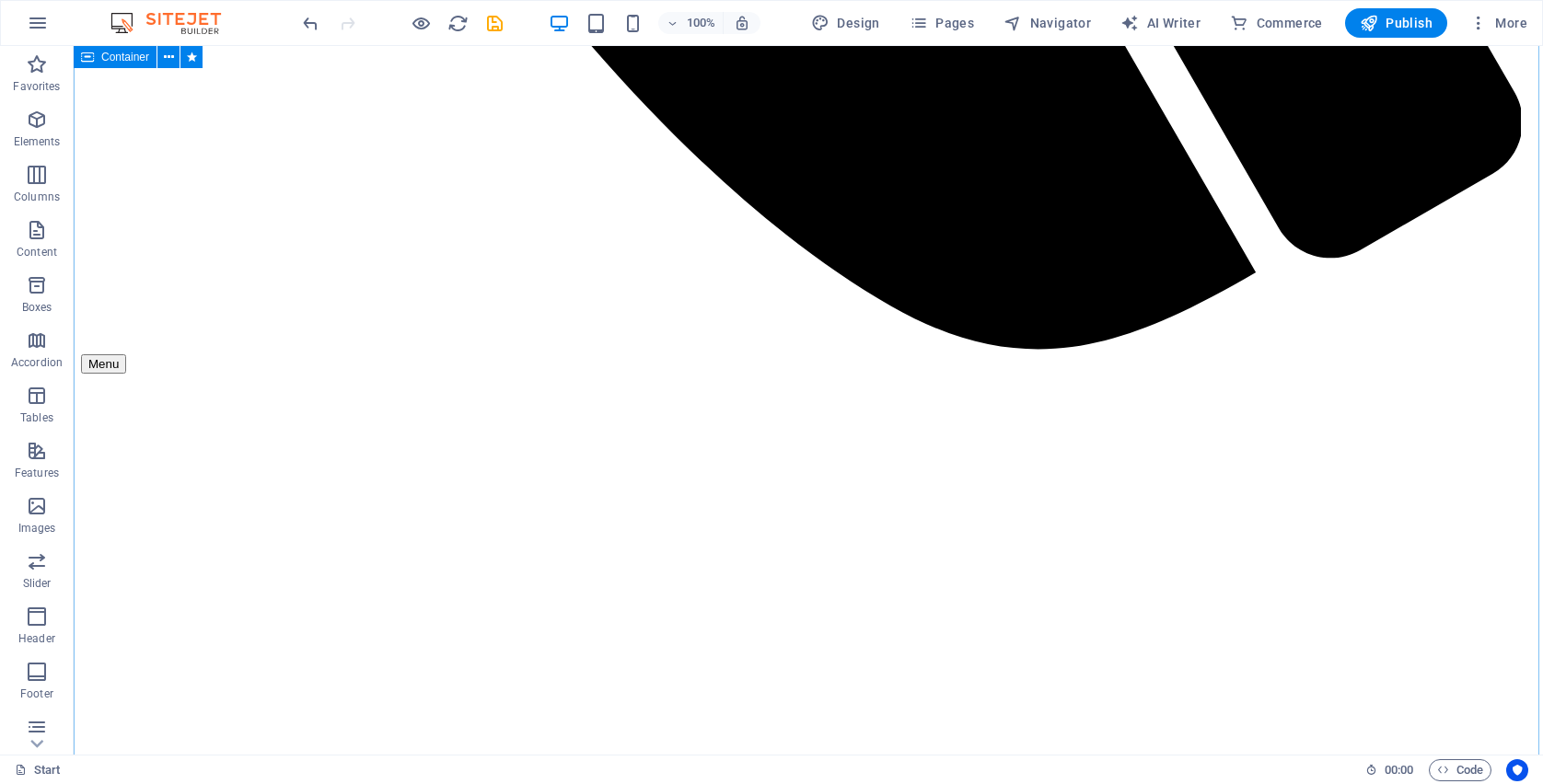
scroll to position [1652, 0]
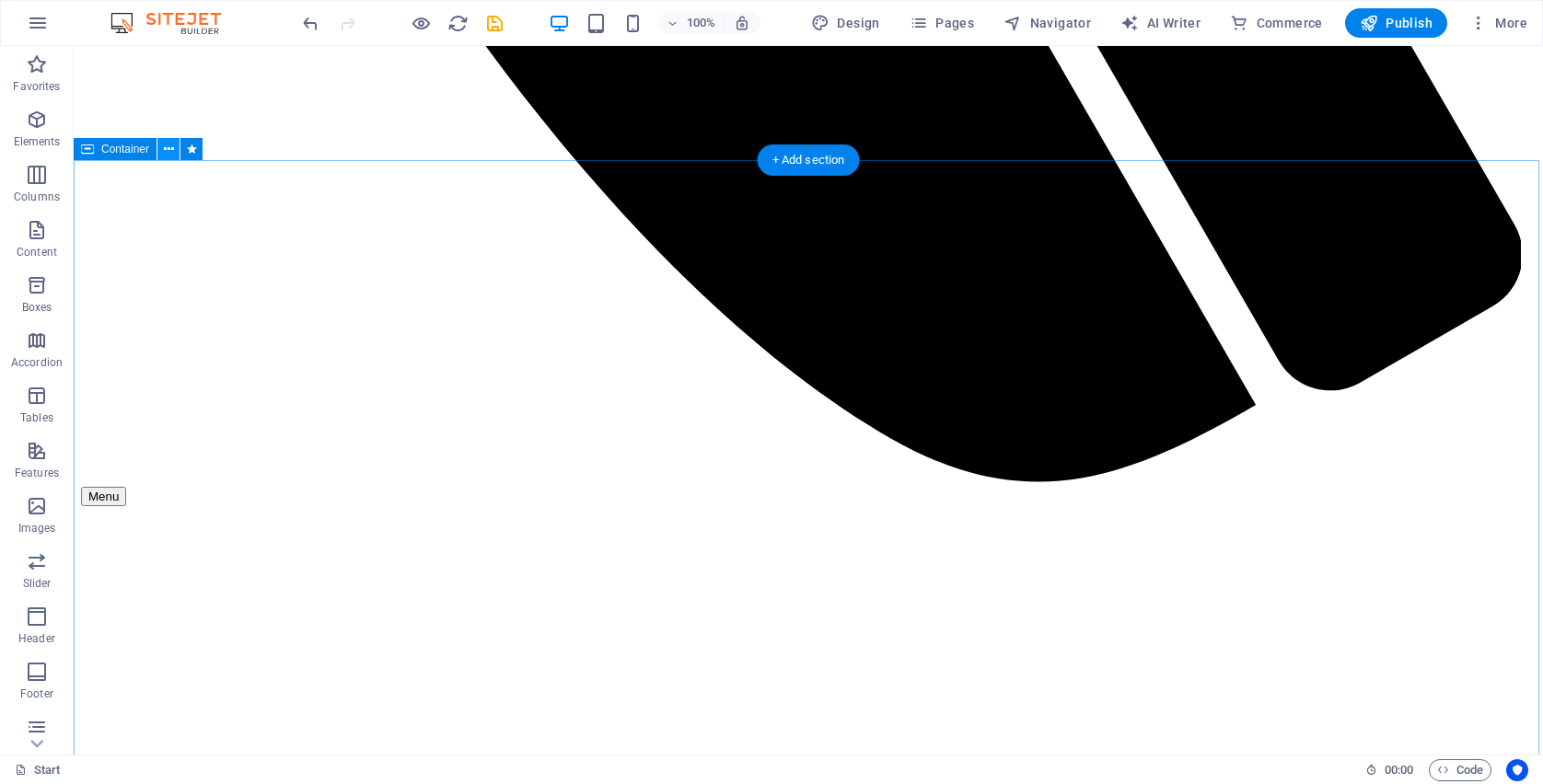
click at [168, 146] on icon at bounding box center [169, 149] width 10 height 19
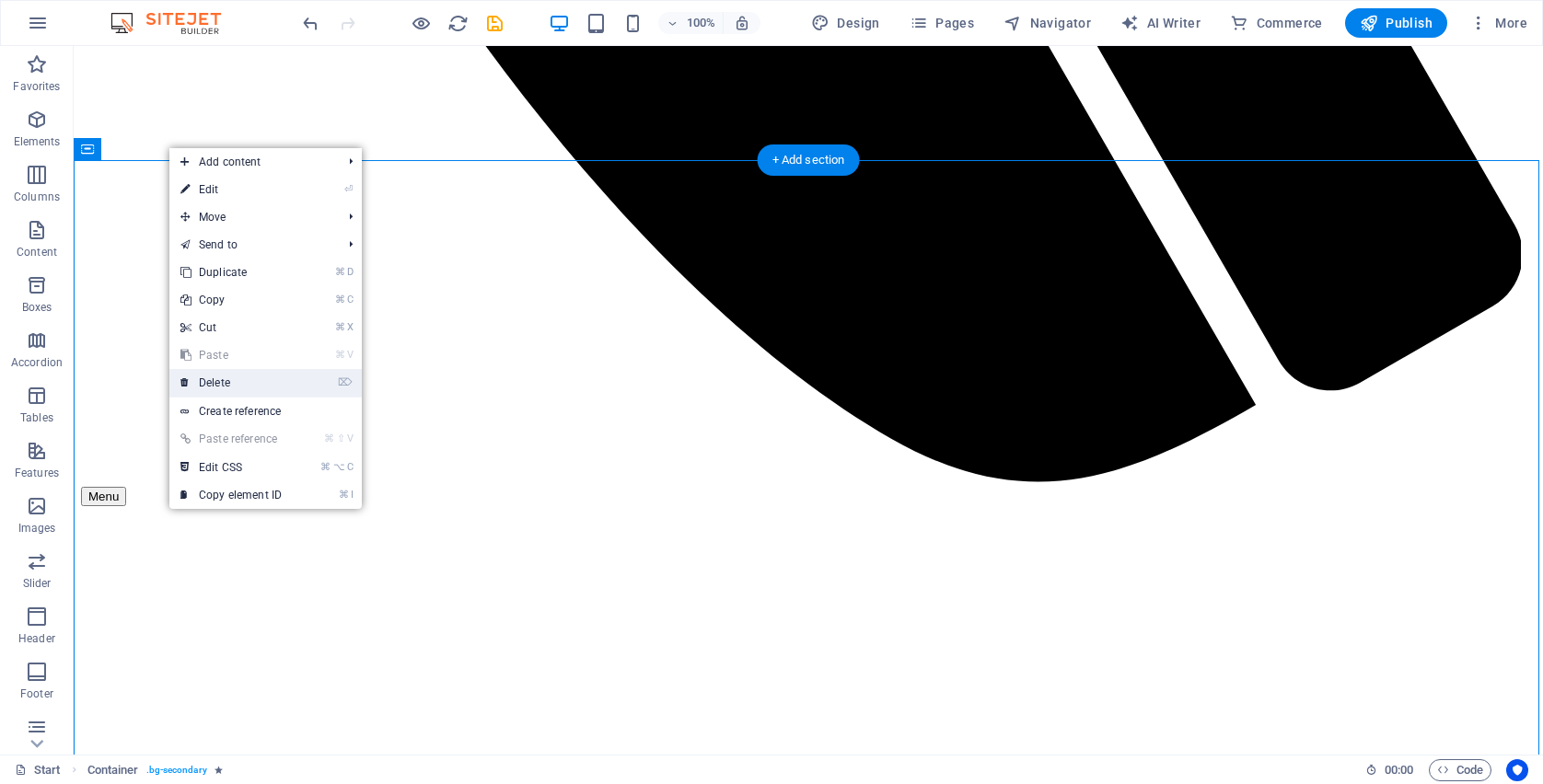
click at [224, 376] on link "⌦ Delete" at bounding box center [231, 383] width 123 height 28
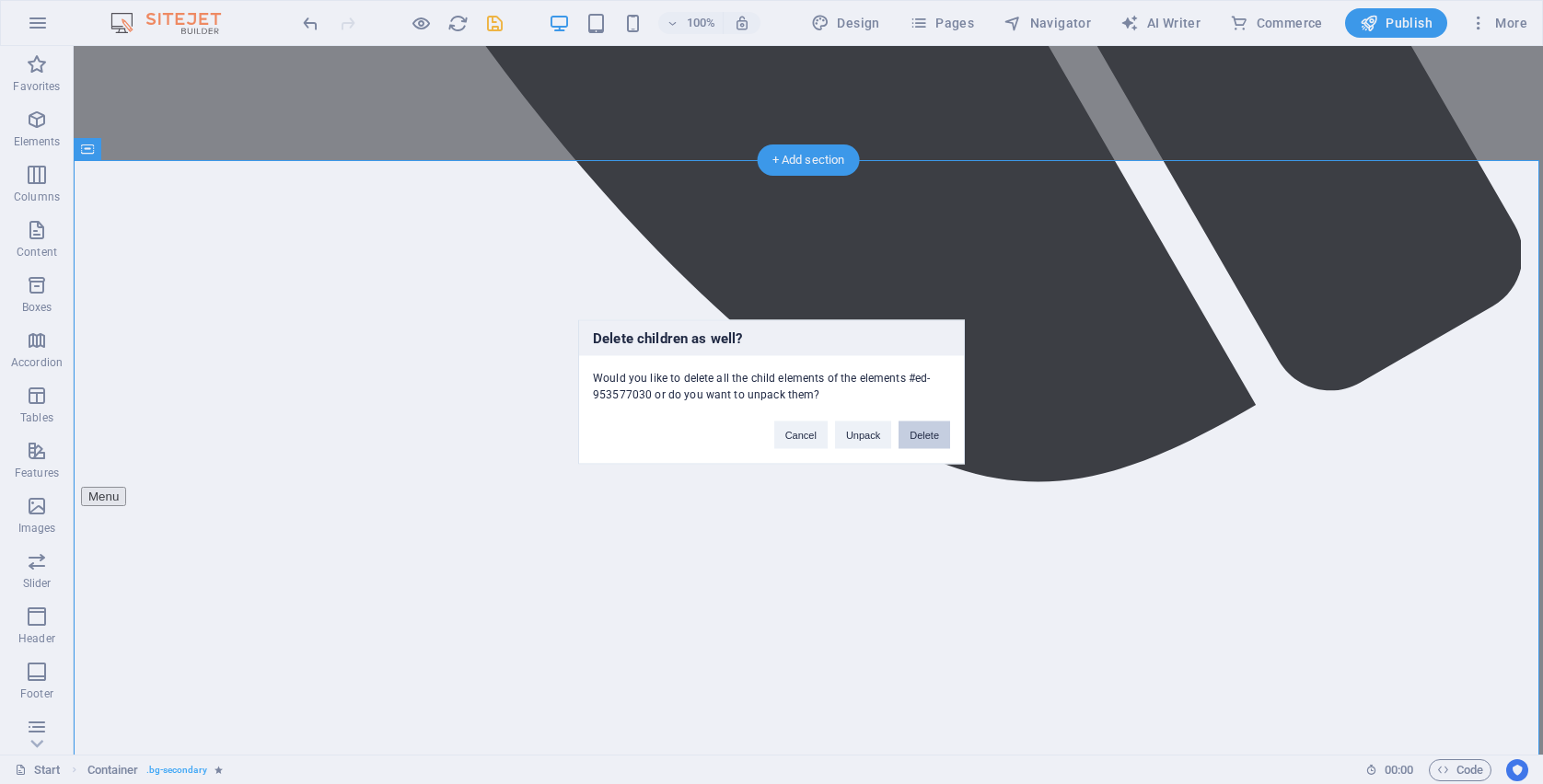
click at [935, 444] on button "Delete" at bounding box center [925, 436] width 52 height 28
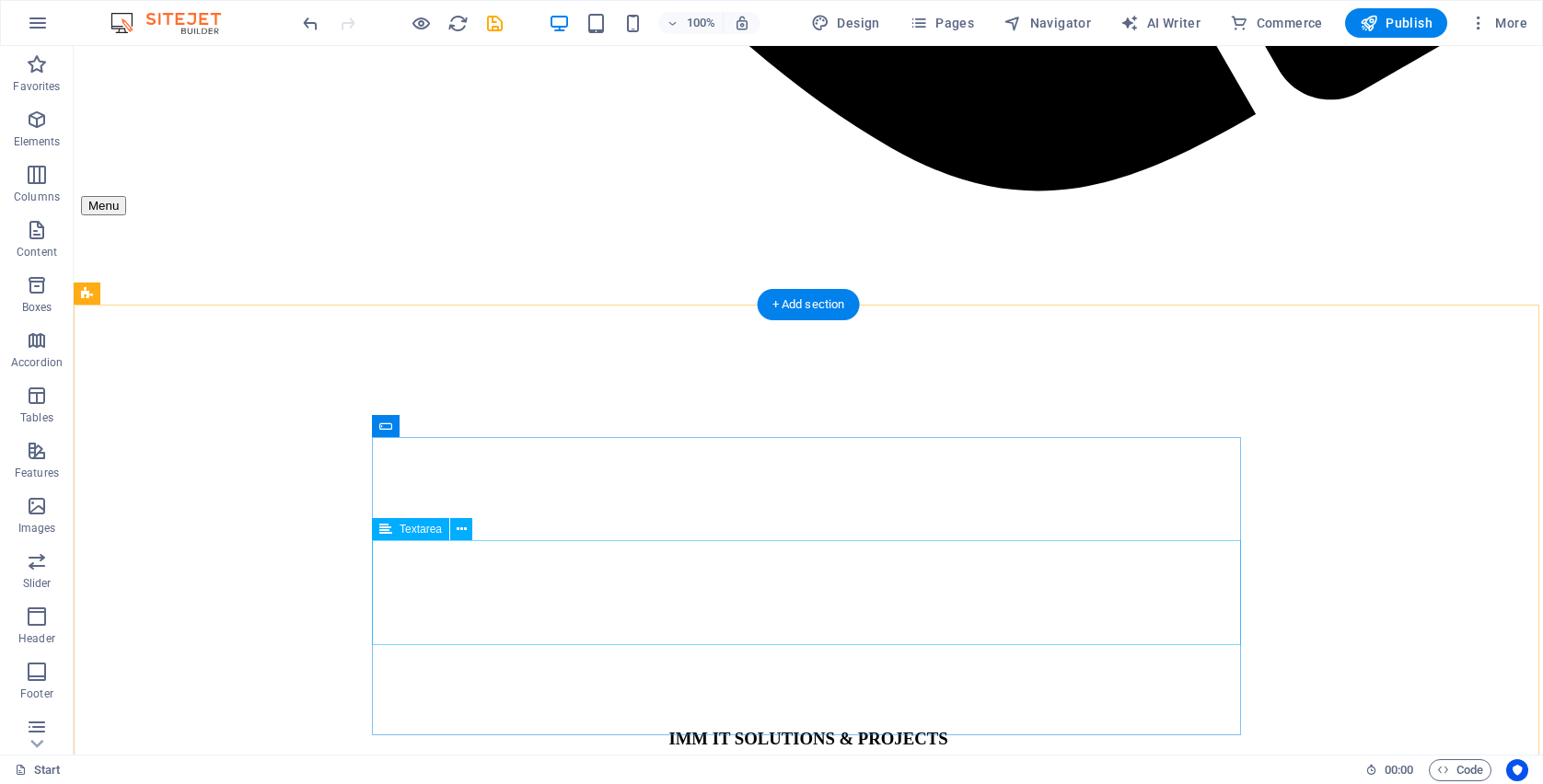
scroll to position [1344, 0]
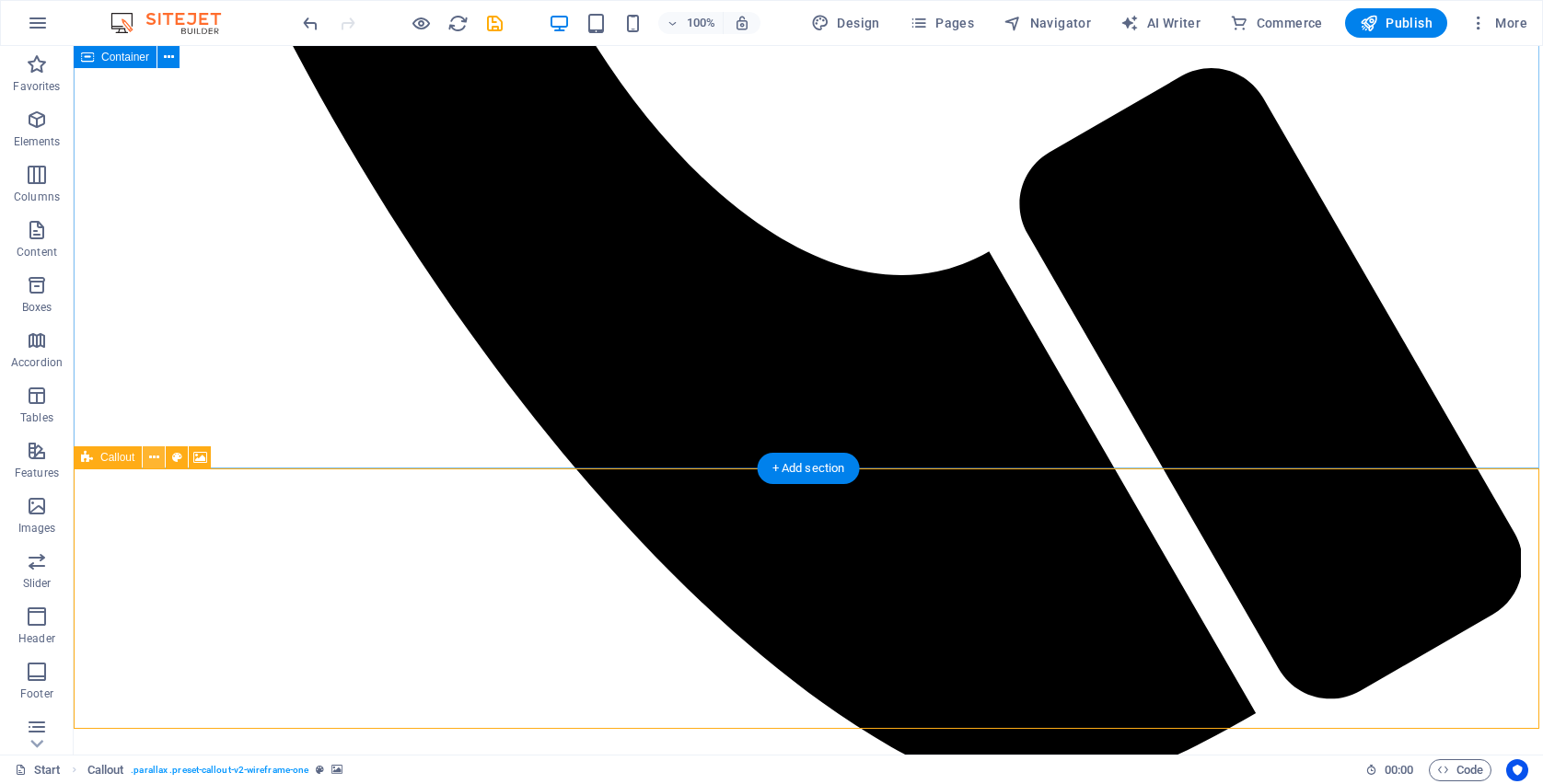
click at [160, 460] on button at bounding box center [154, 458] width 22 height 22
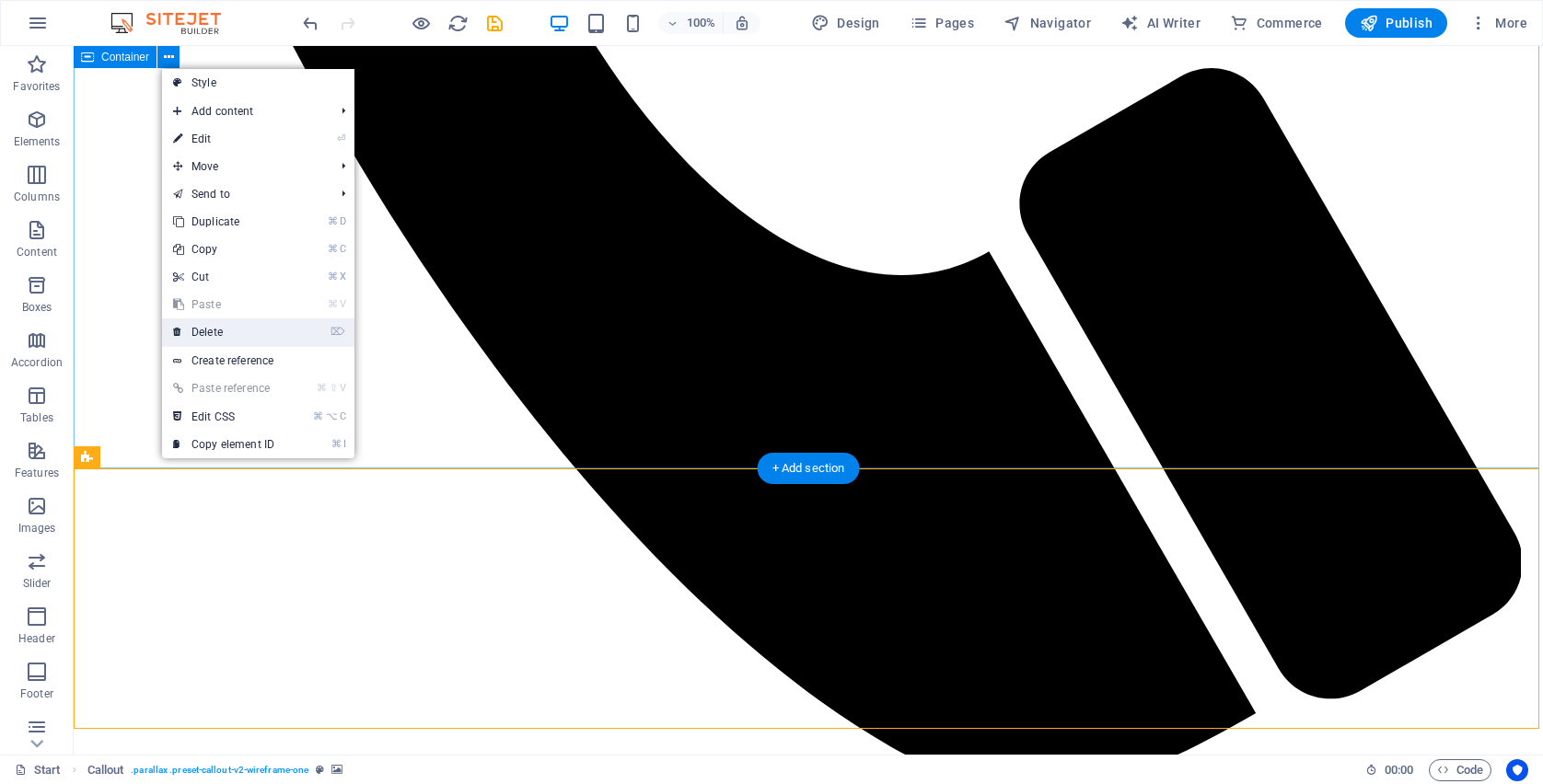
click at [273, 341] on link "⌦ Delete" at bounding box center [223, 333] width 123 height 28
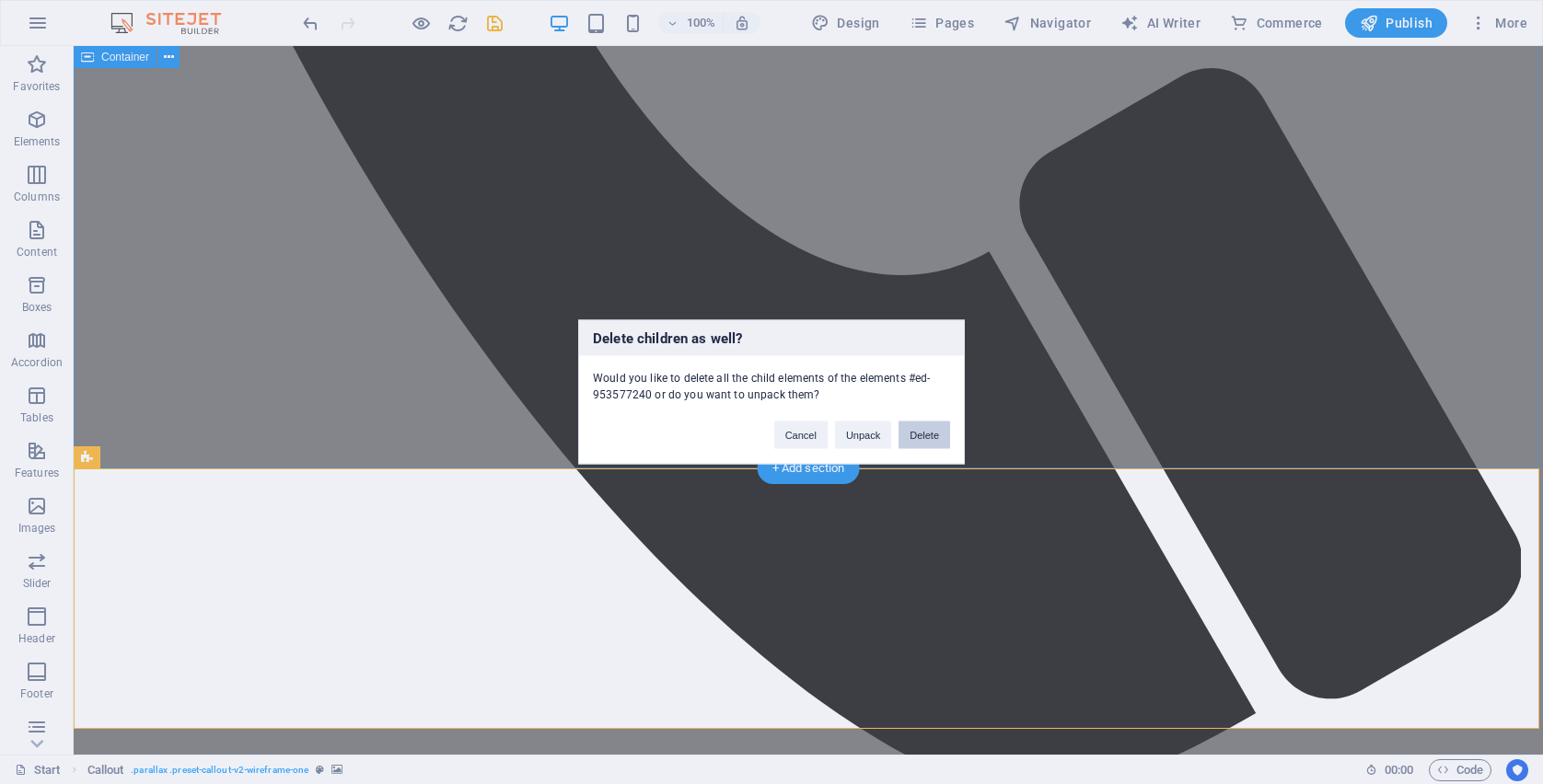
click at [914, 438] on button "Delete" at bounding box center [925, 436] width 52 height 28
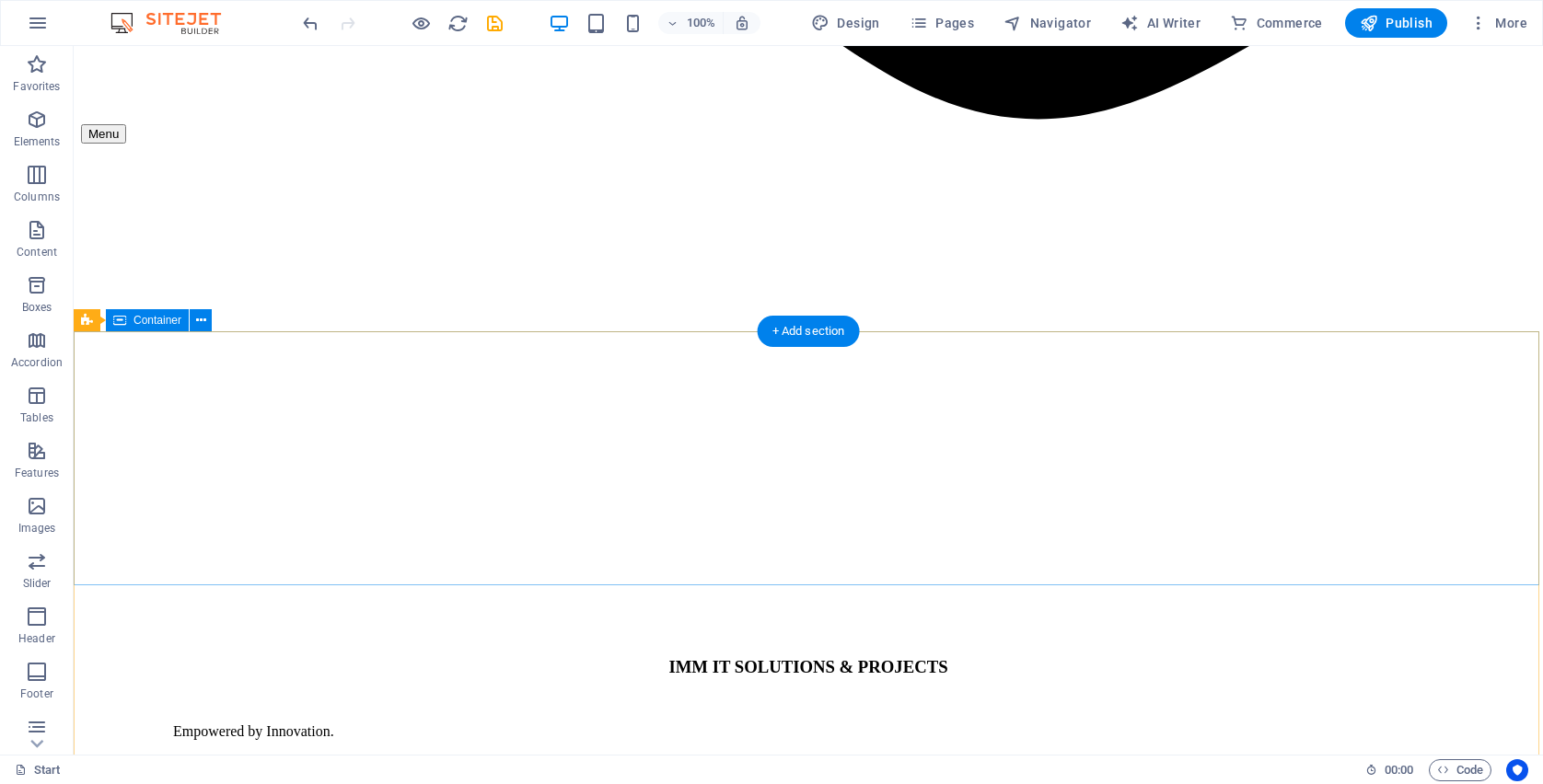
scroll to position [2147, 0]
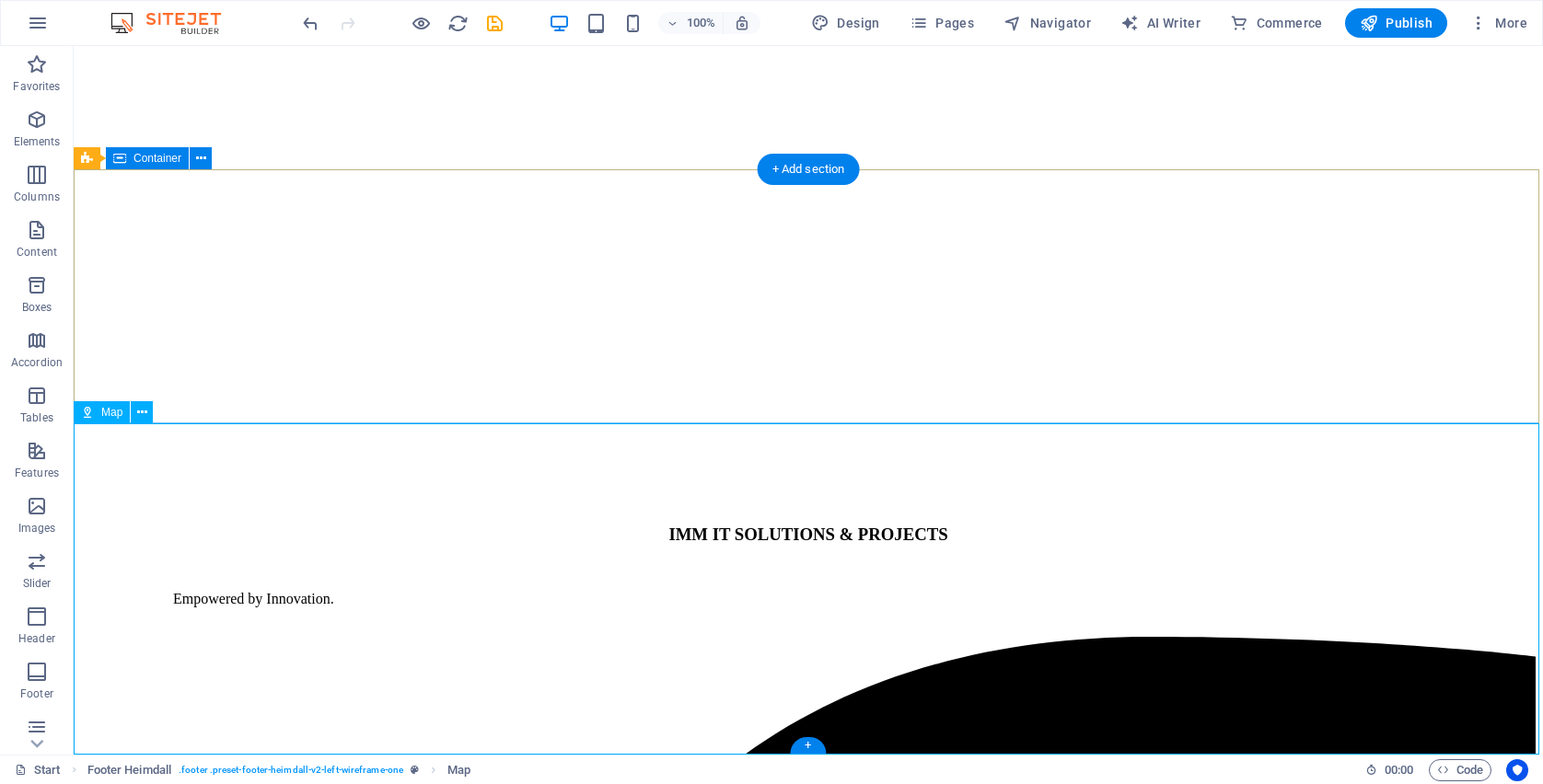
click at [83, 413] on icon at bounding box center [87, 412] width 13 height 22
click at [141, 414] on icon at bounding box center [142, 412] width 10 height 19
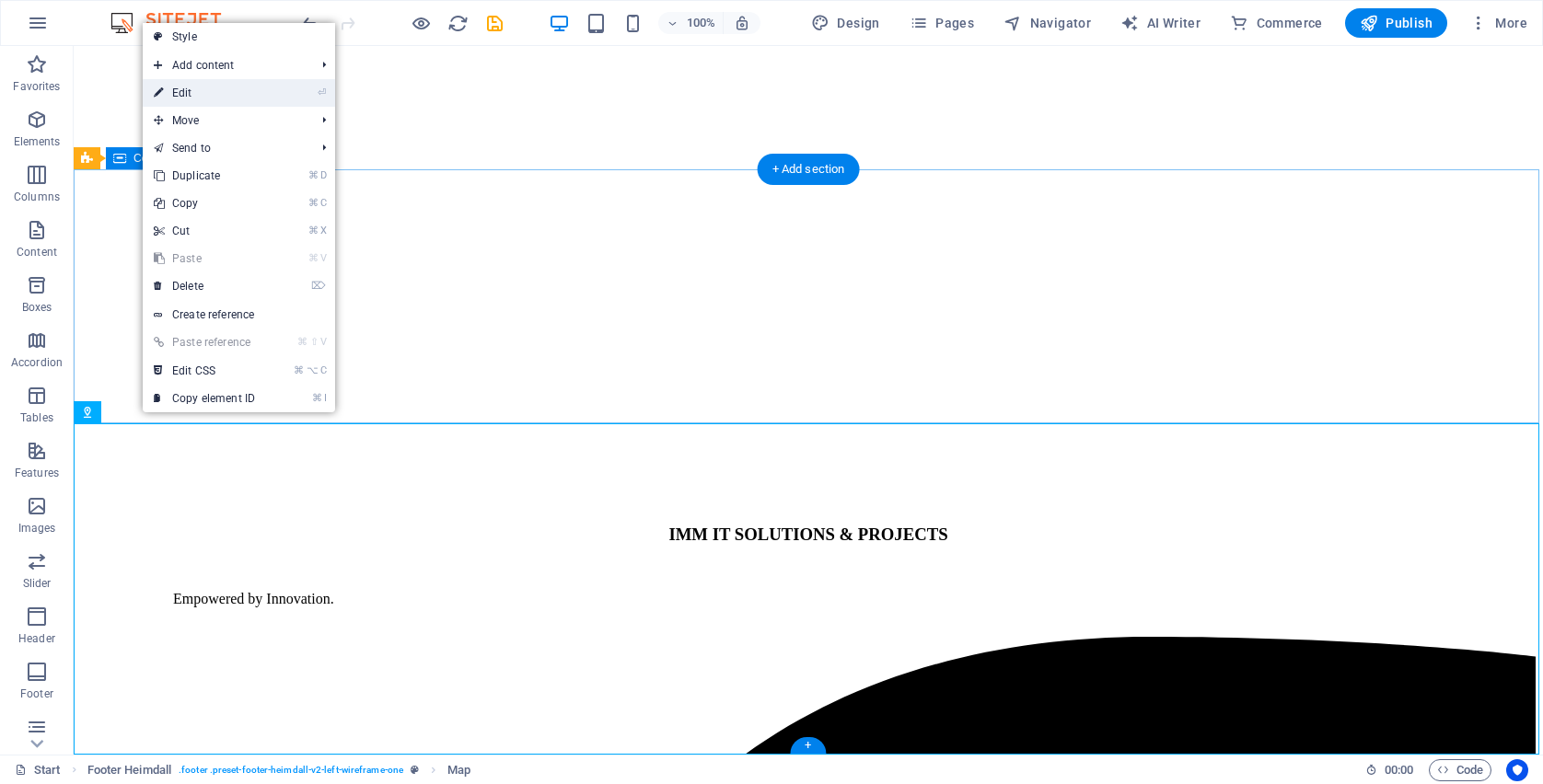
click at [223, 86] on link "⏎ Edit" at bounding box center [204, 93] width 123 height 28
select select "1"
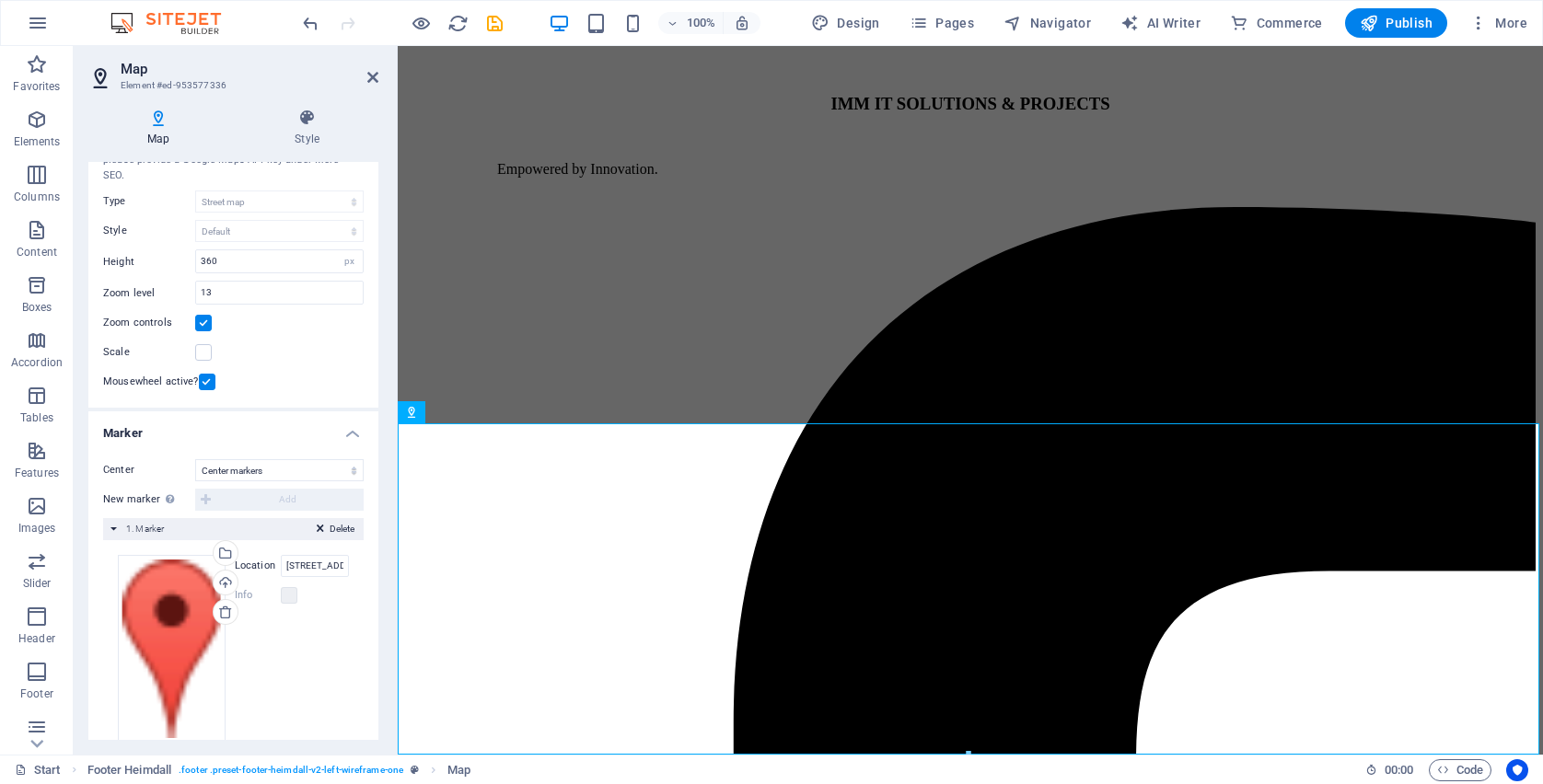
scroll to position [108, 0]
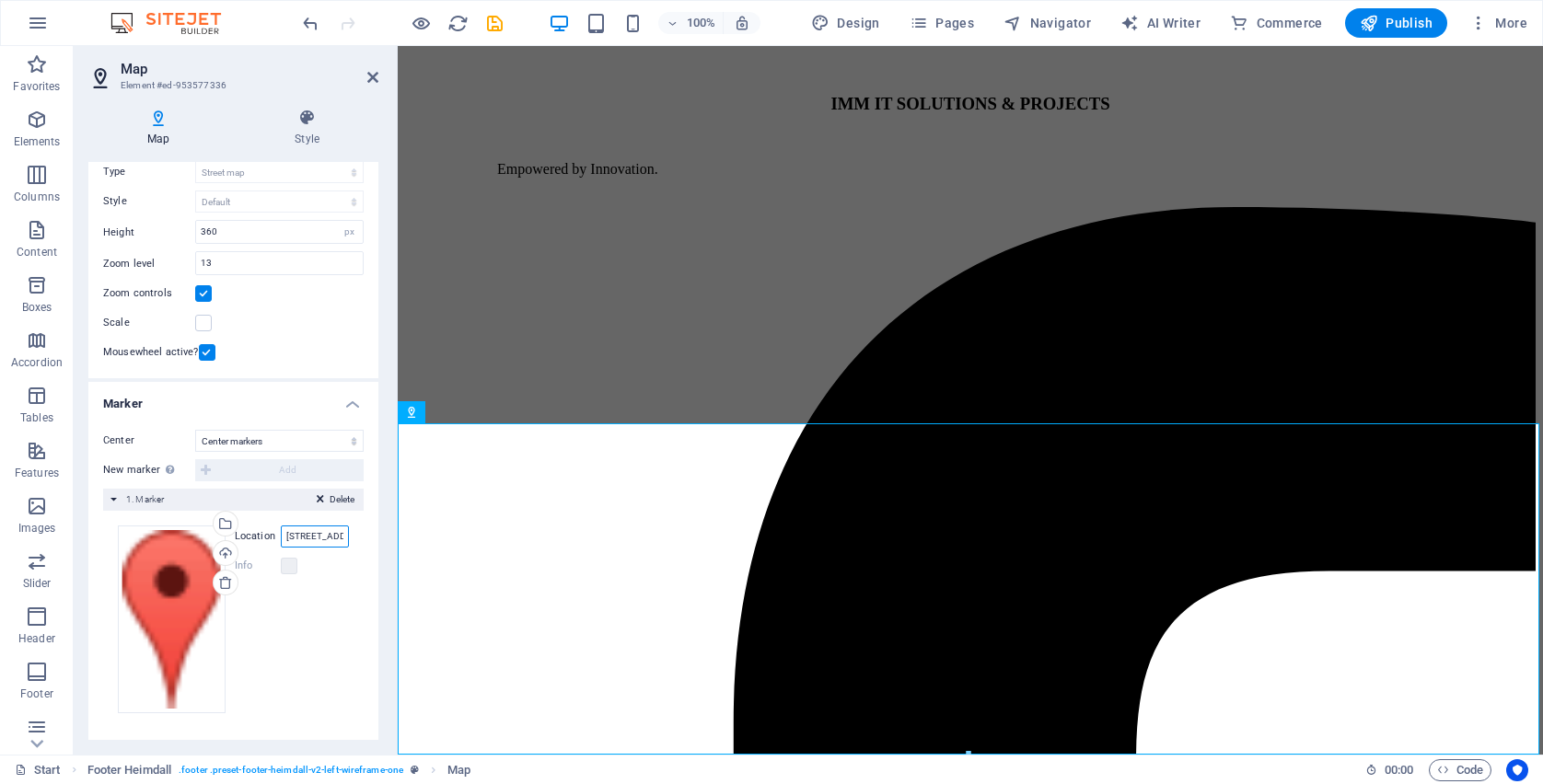
click at [341, 540] on input "[STREET_ADDRESS]" at bounding box center [314, 537] width 68 height 22
drag, startPoint x: 288, startPoint y: 535, endPoint x: 353, endPoint y: 536, distance: 65.0
click at [353, 536] on div "Drag files here, click to choose files or select files from Files or our free s…" at bounding box center [233, 619] width 261 height 217
type input "3"
click at [293, 572] on label at bounding box center [289, 566] width 17 height 17
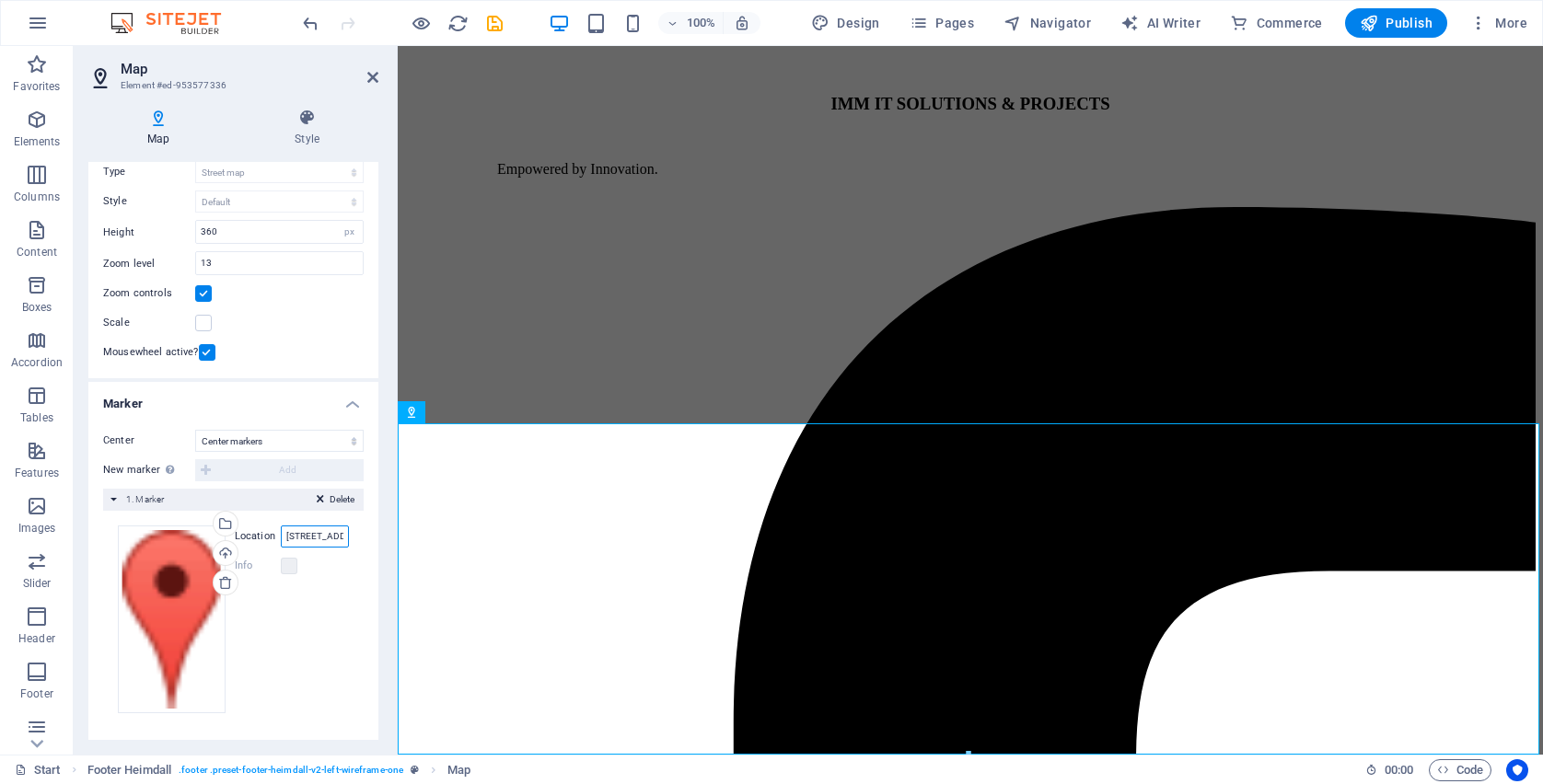
click at [338, 535] on input "[STREET_ADDRESS]" at bounding box center [314, 537] width 68 height 22
type input "[STREET_ADDRESS]"
click at [367, 72] on icon at bounding box center [373, 77] width 11 height 15
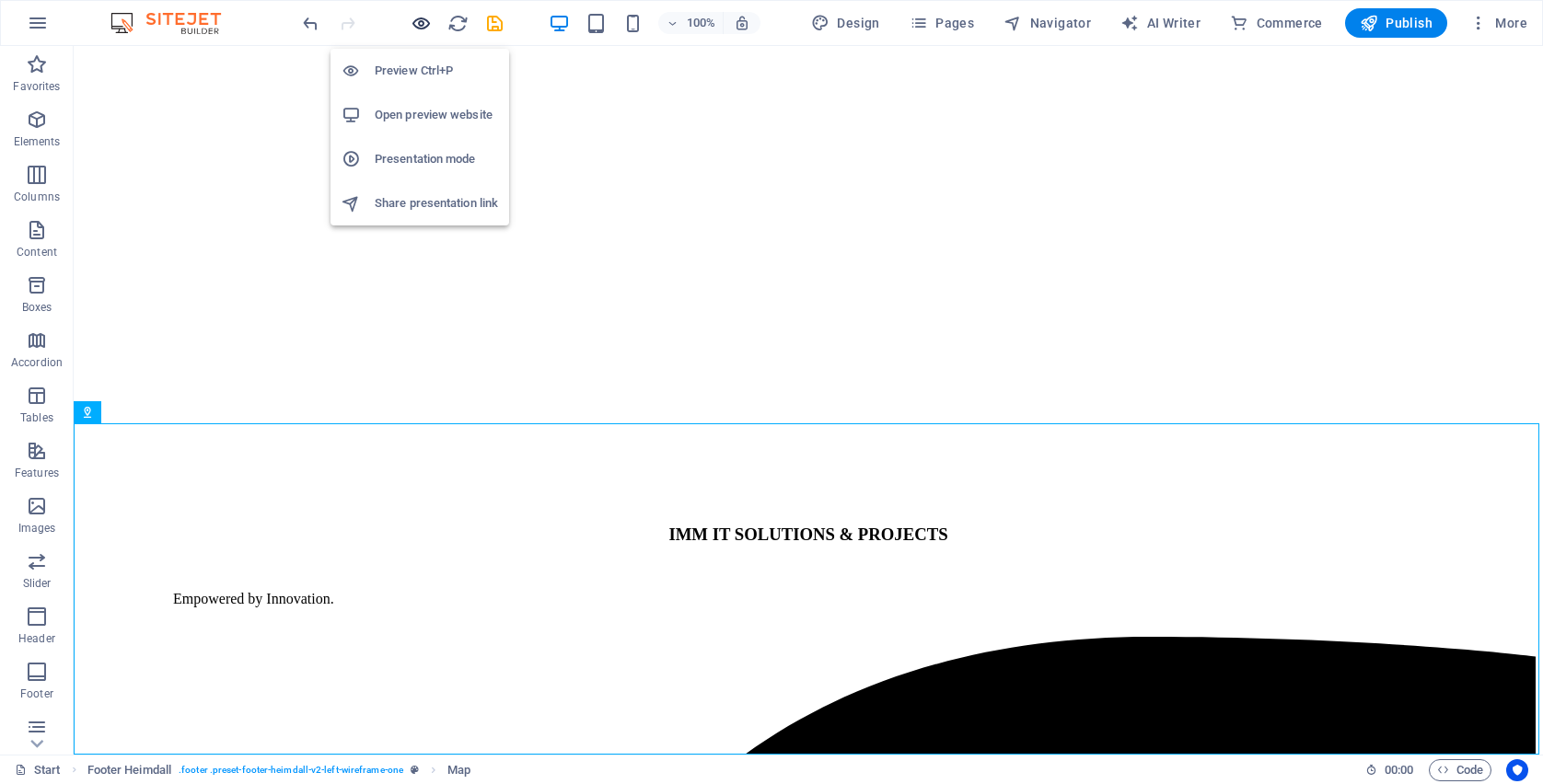
click at [425, 27] on icon "button" at bounding box center [421, 23] width 21 height 21
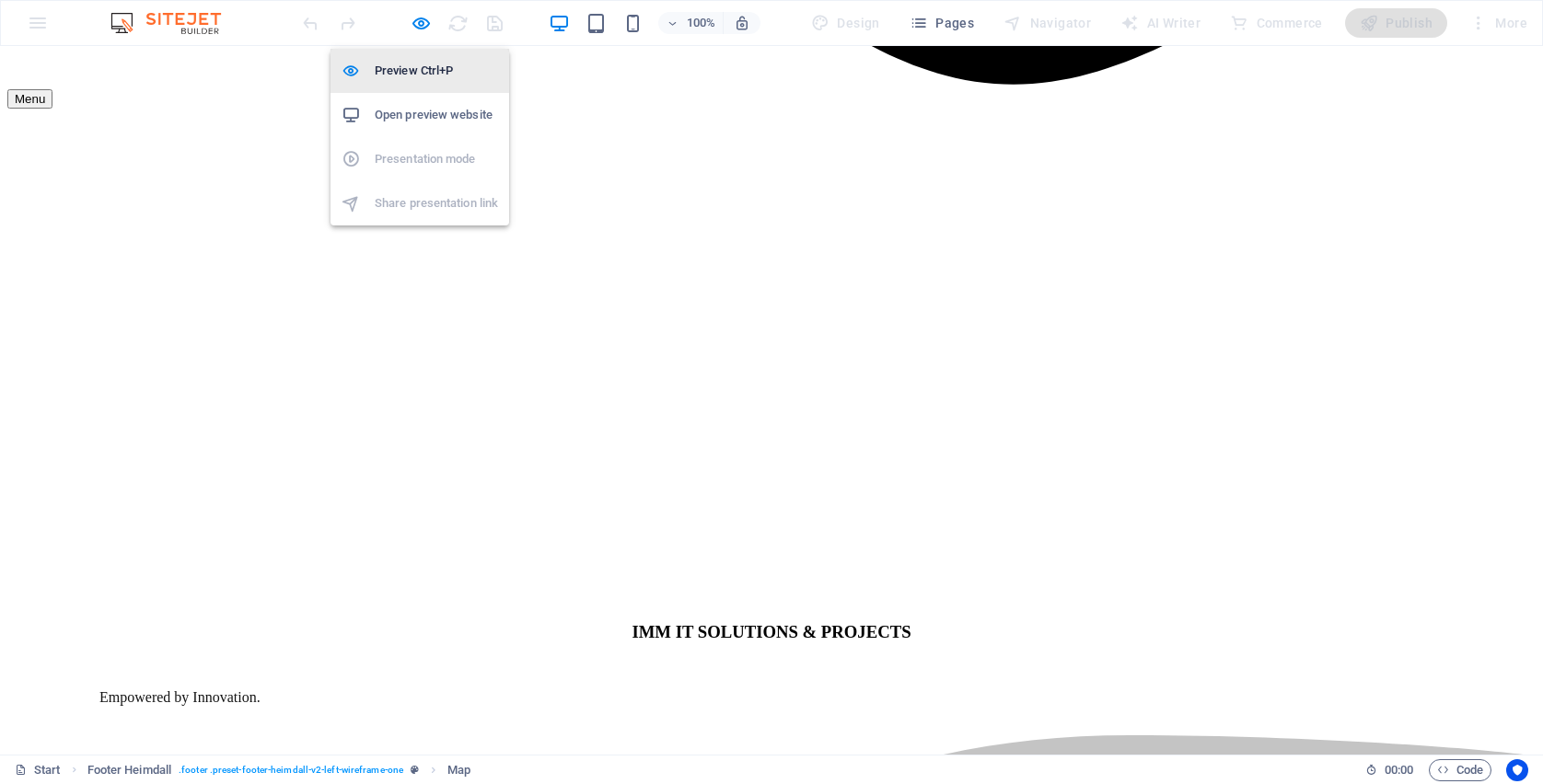
click at [408, 65] on h6 "Preview Ctrl+P" at bounding box center [436, 71] width 123 height 22
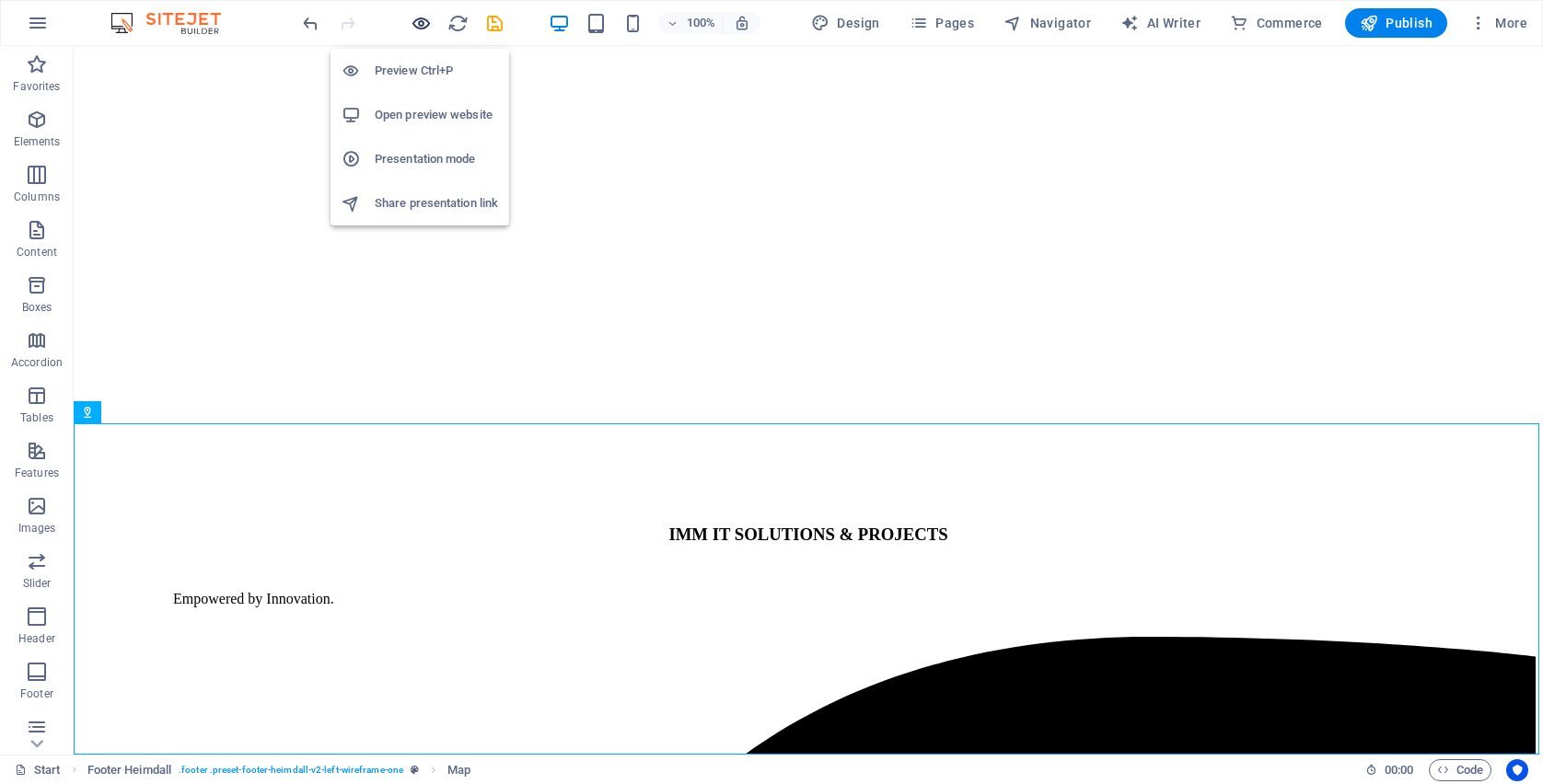
click at [418, 19] on icon "button" at bounding box center [421, 23] width 21 height 21
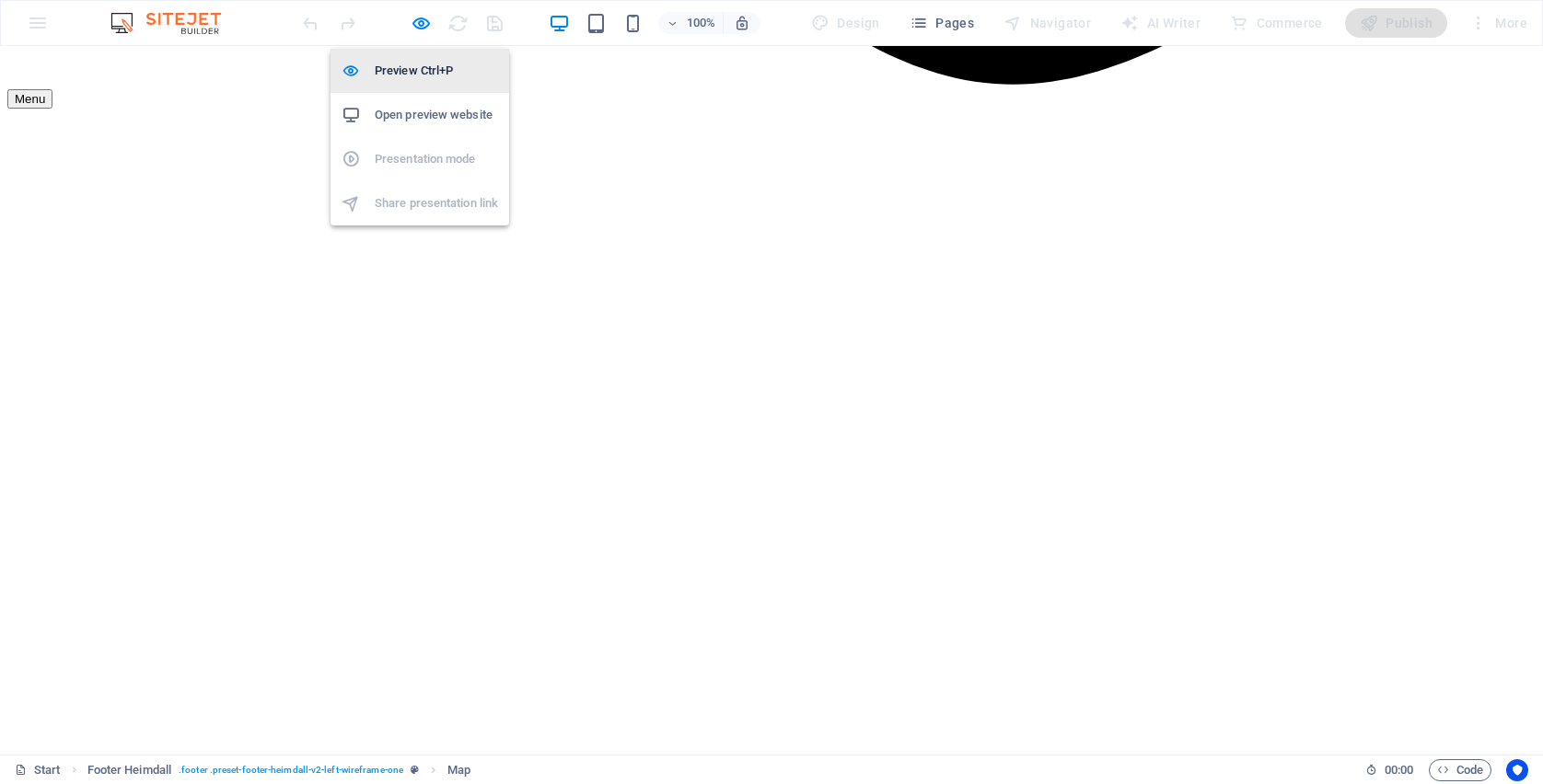
click at [408, 65] on h6 "Preview Ctrl+P" at bounding box center [436, 71] width 123 height 22
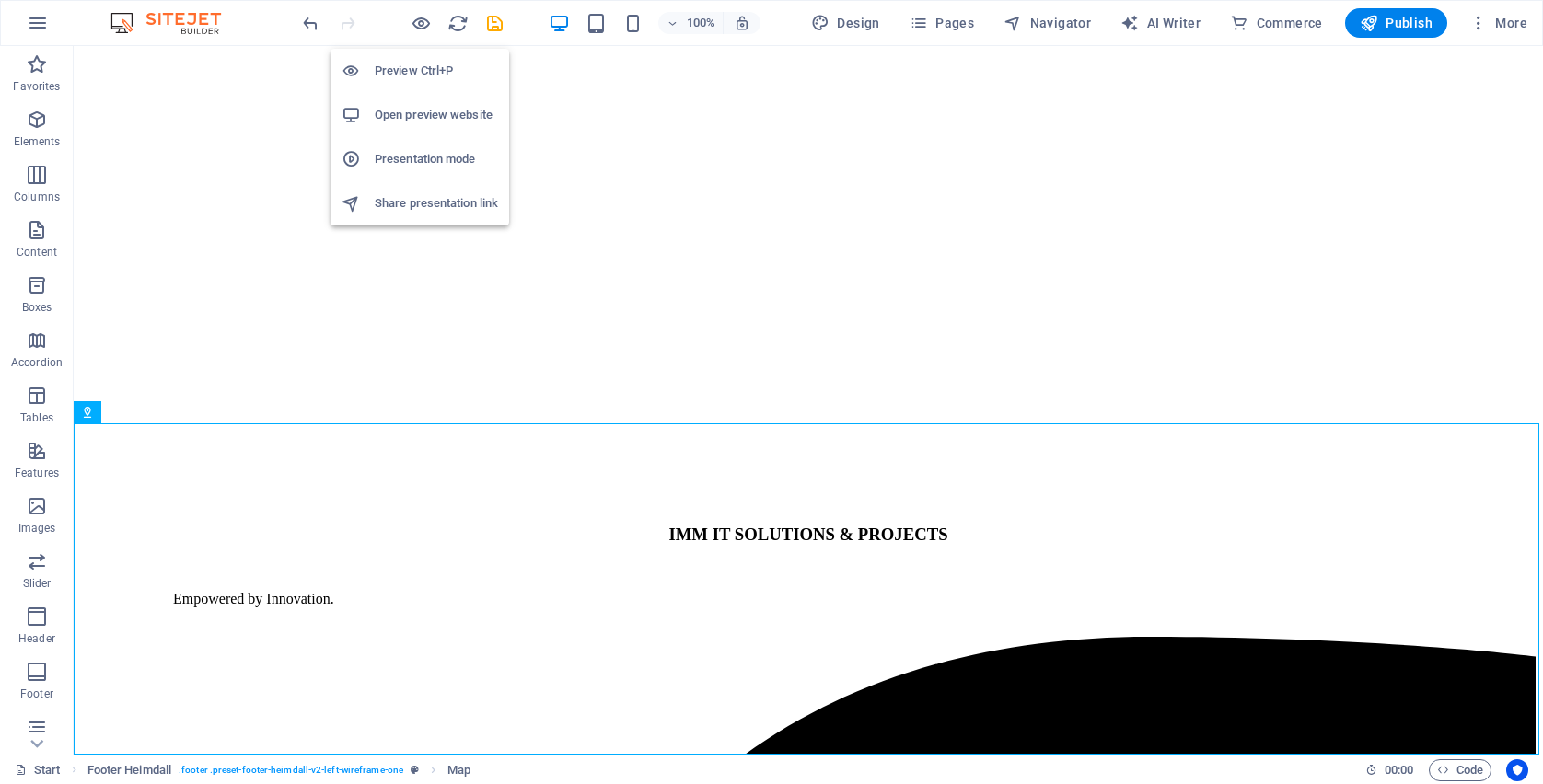
click at [408, 65] on h6 "Preview Ctrl+P" at bounding box center [436, 71] width 123 height 22
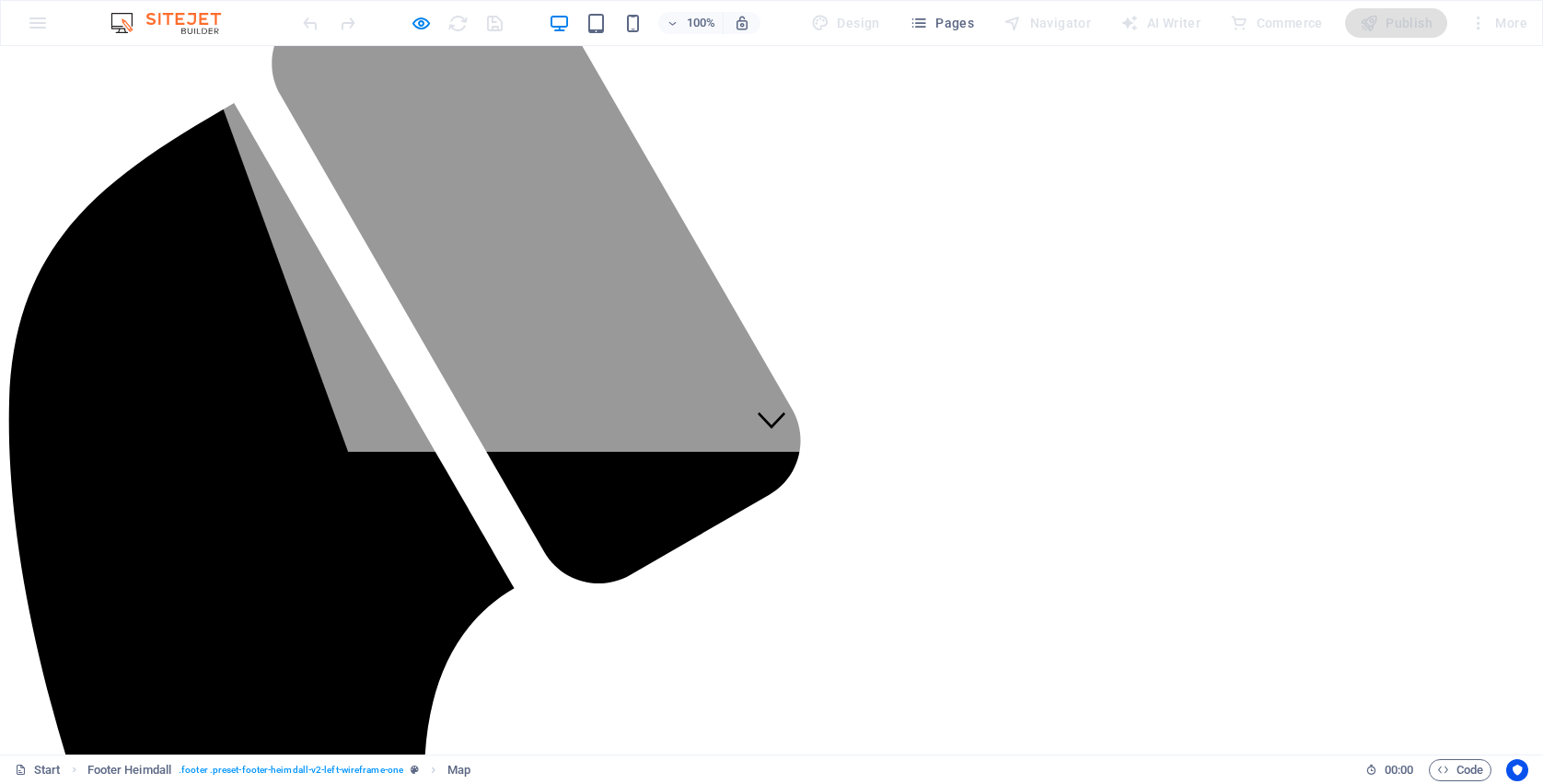
scroll to position [0, 0]
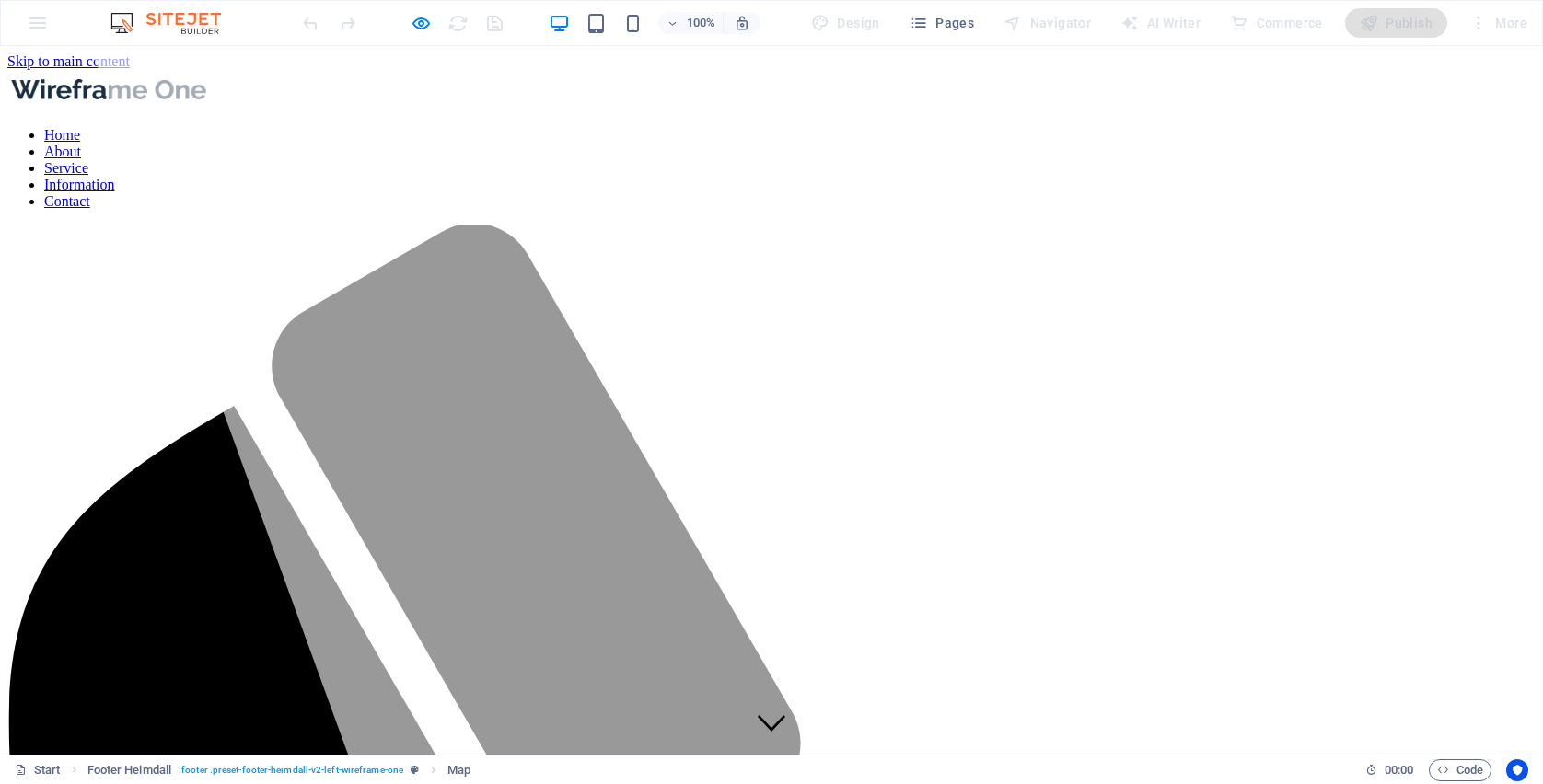
click at [210, 74] on img at bounding box center [108, 89] width 202 height 39
click at [81, 144] on link "About" at bounding box center [63, 151] width 37 height 16
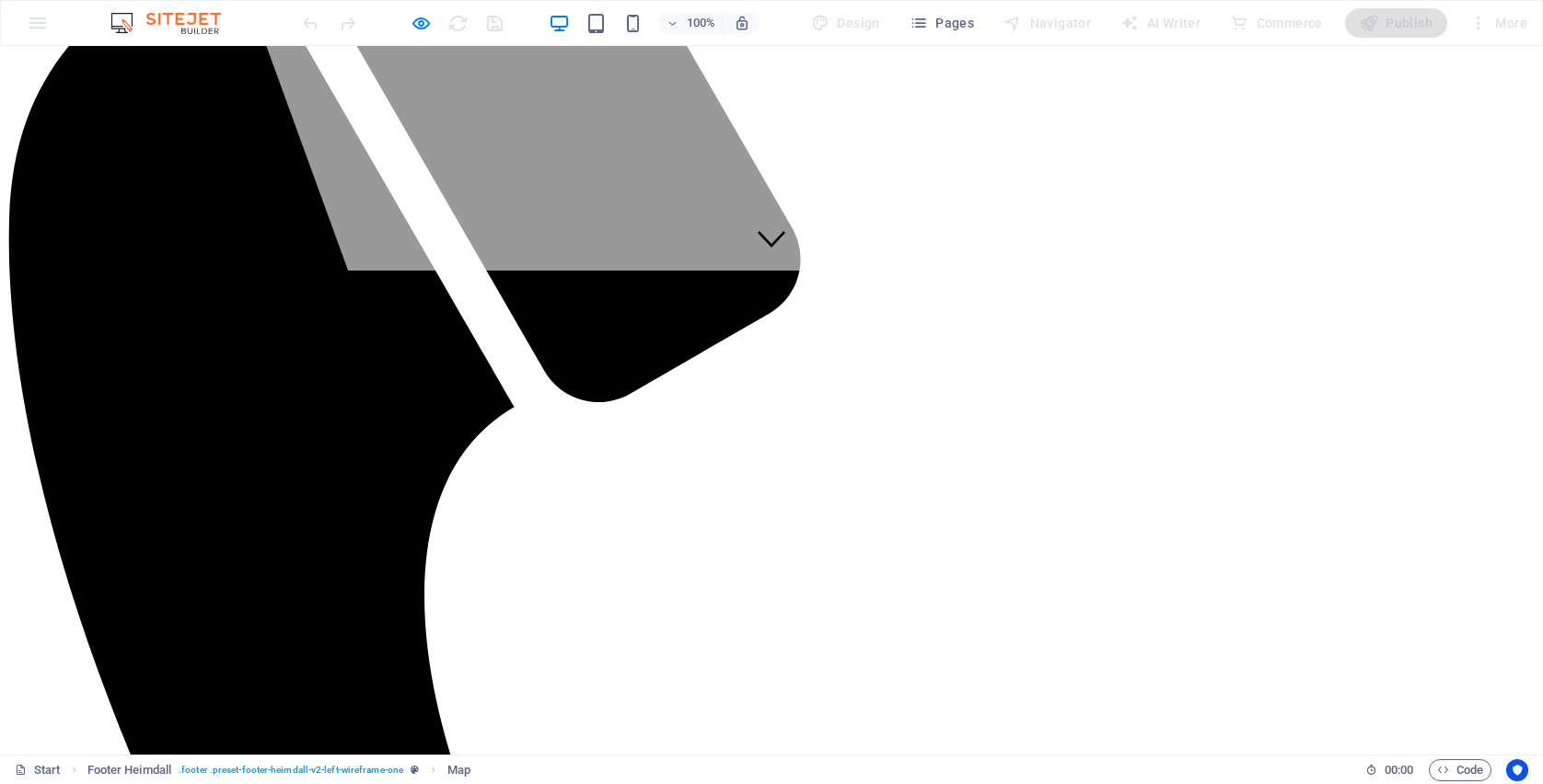
scroll to position [423, 0]
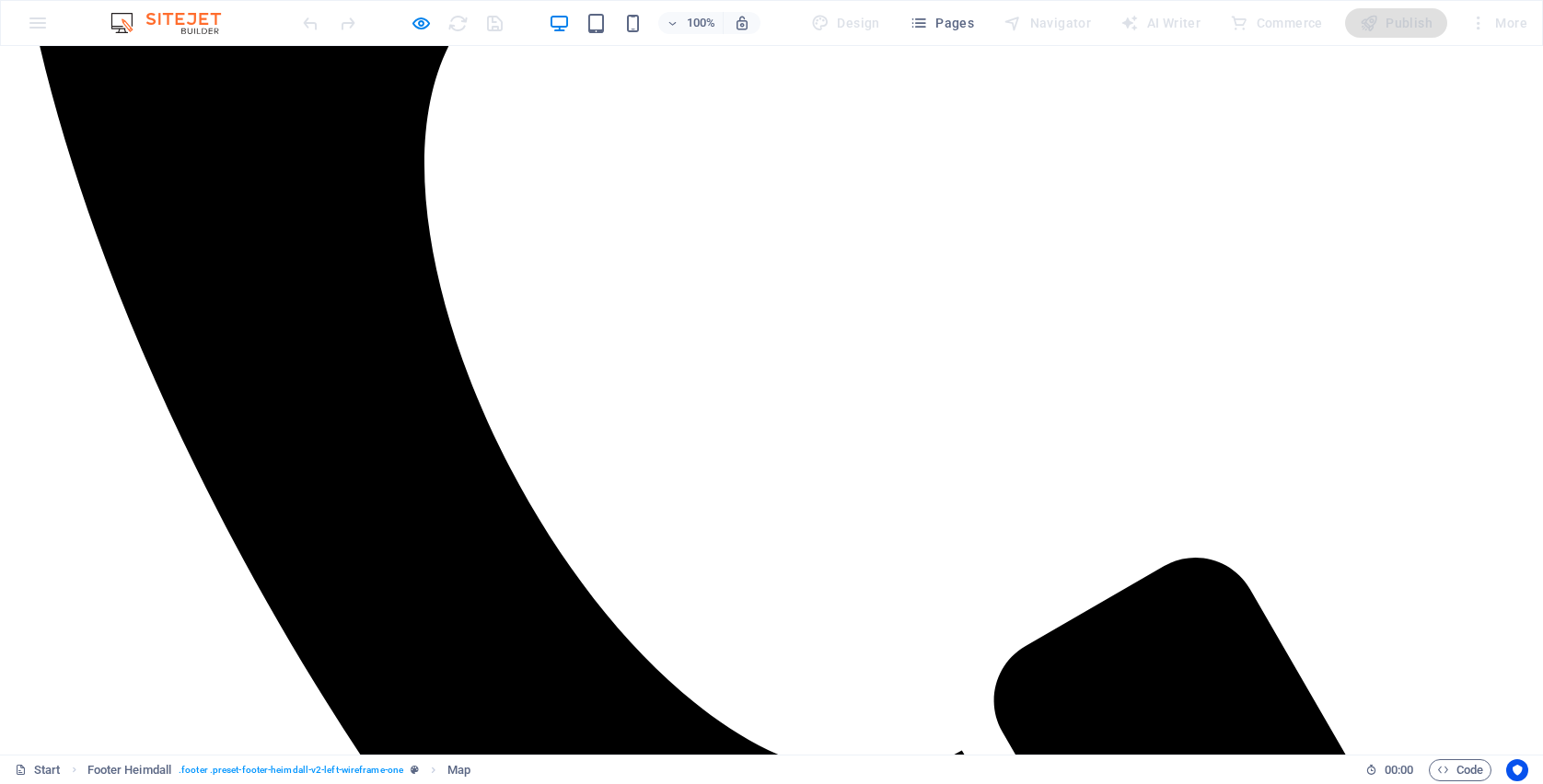
scroll to position [988, 0]
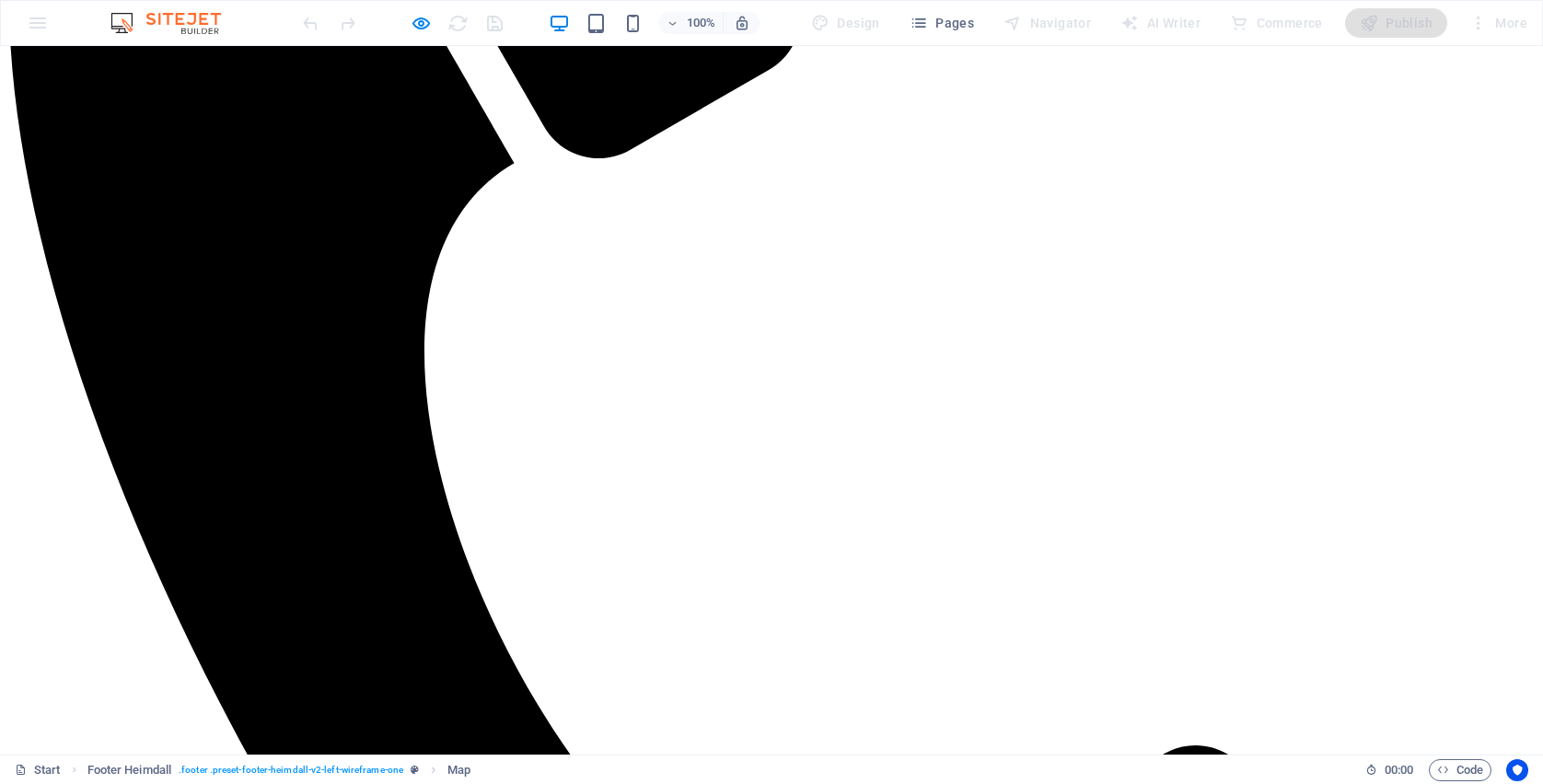
scroll to position [99, 0]
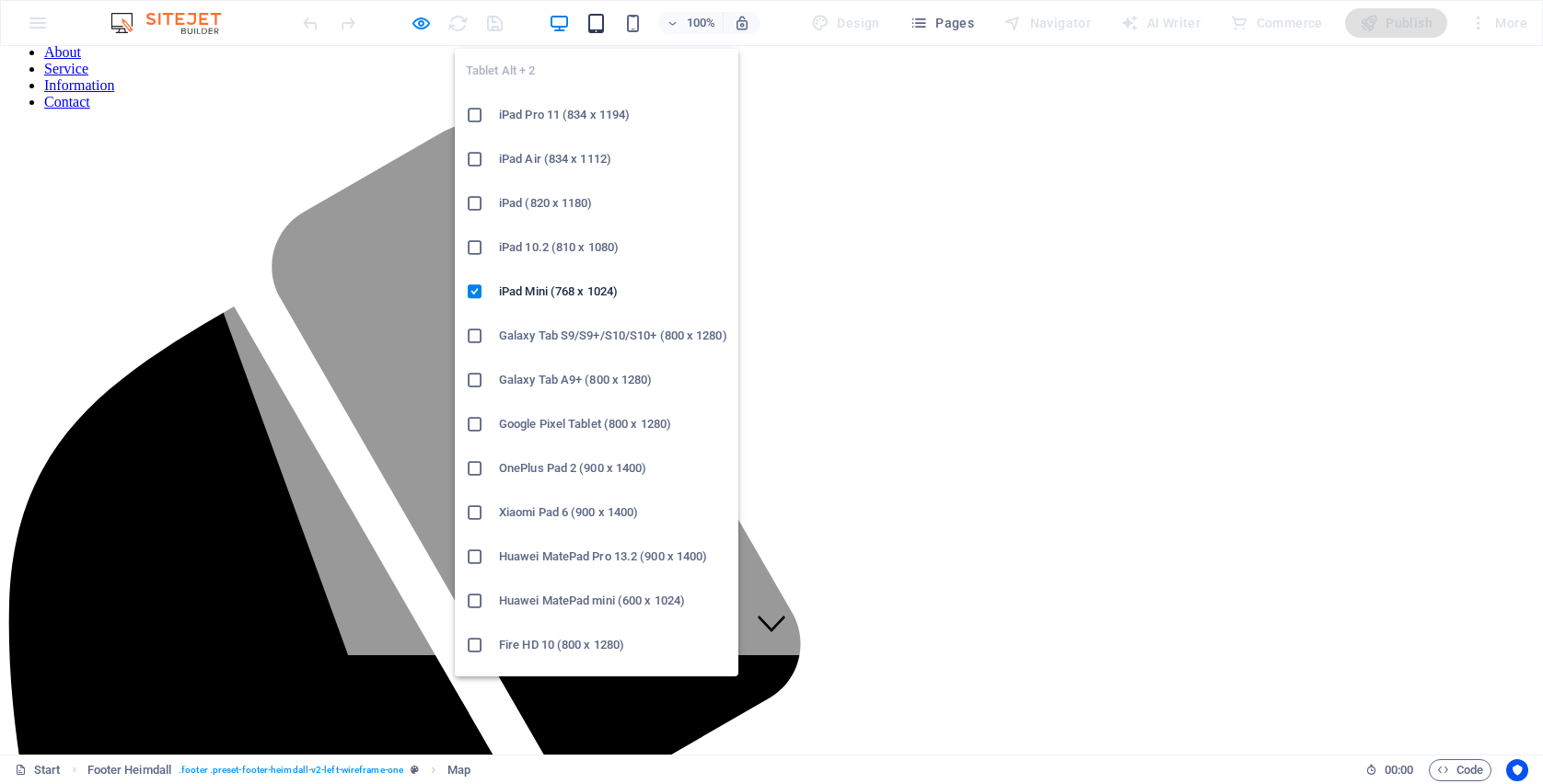
click at [603, 19] on icon "button" at bounding box center [595, 23] width 21 height 21
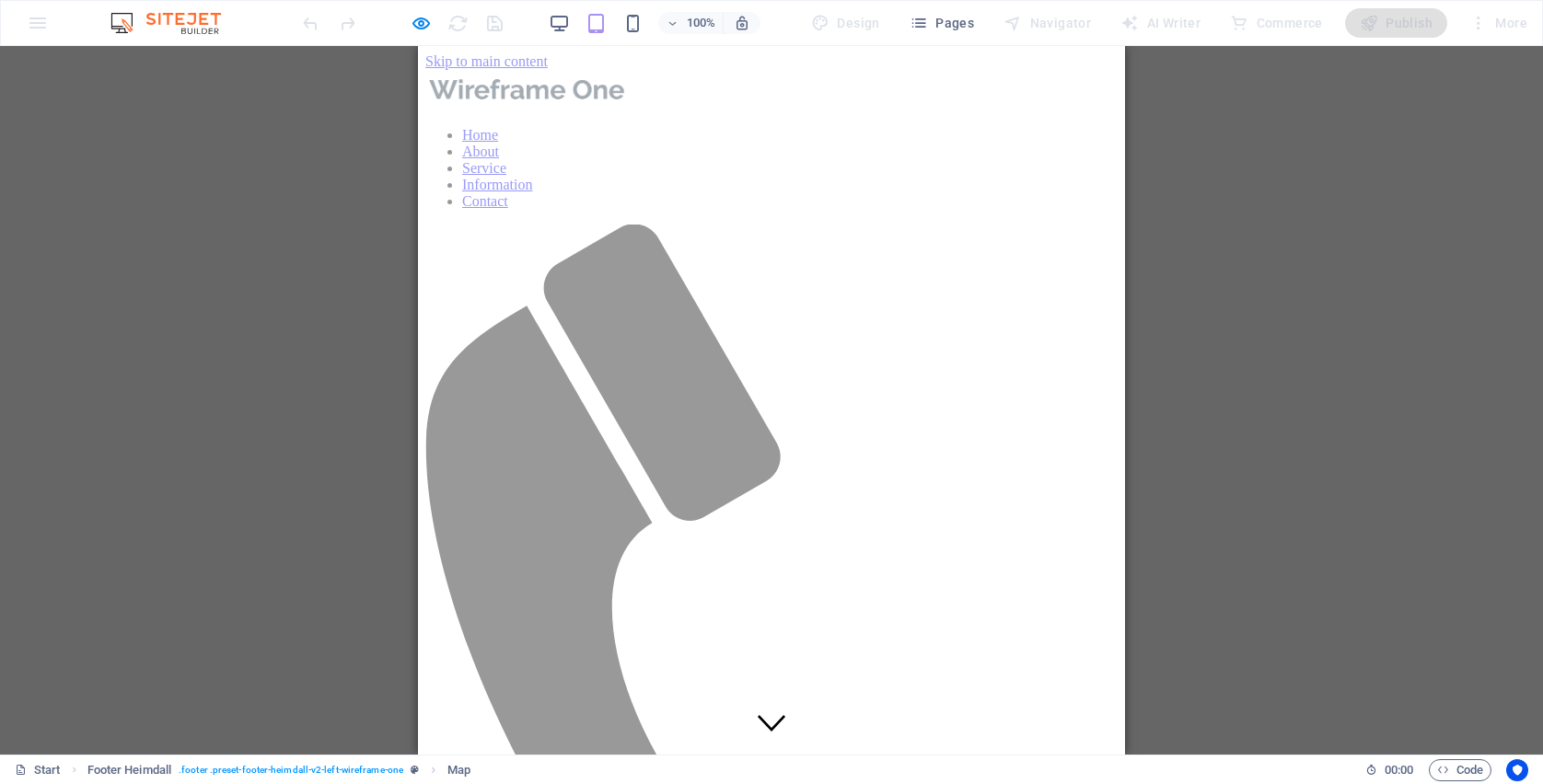
scroll to position [0, 0]
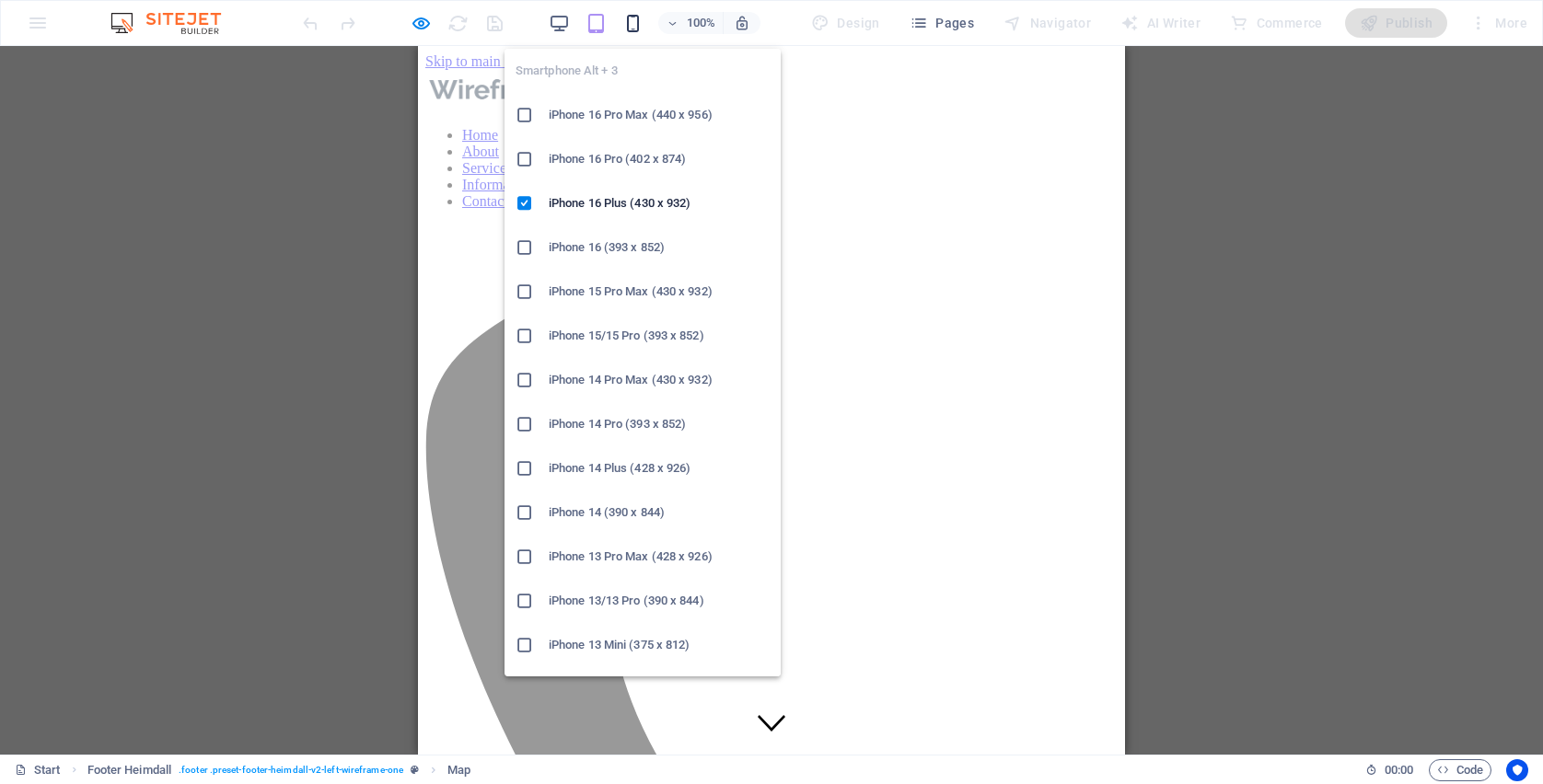
click at [631, 23] on icon "button" at bounding box center [632, 23] width 21 height 21
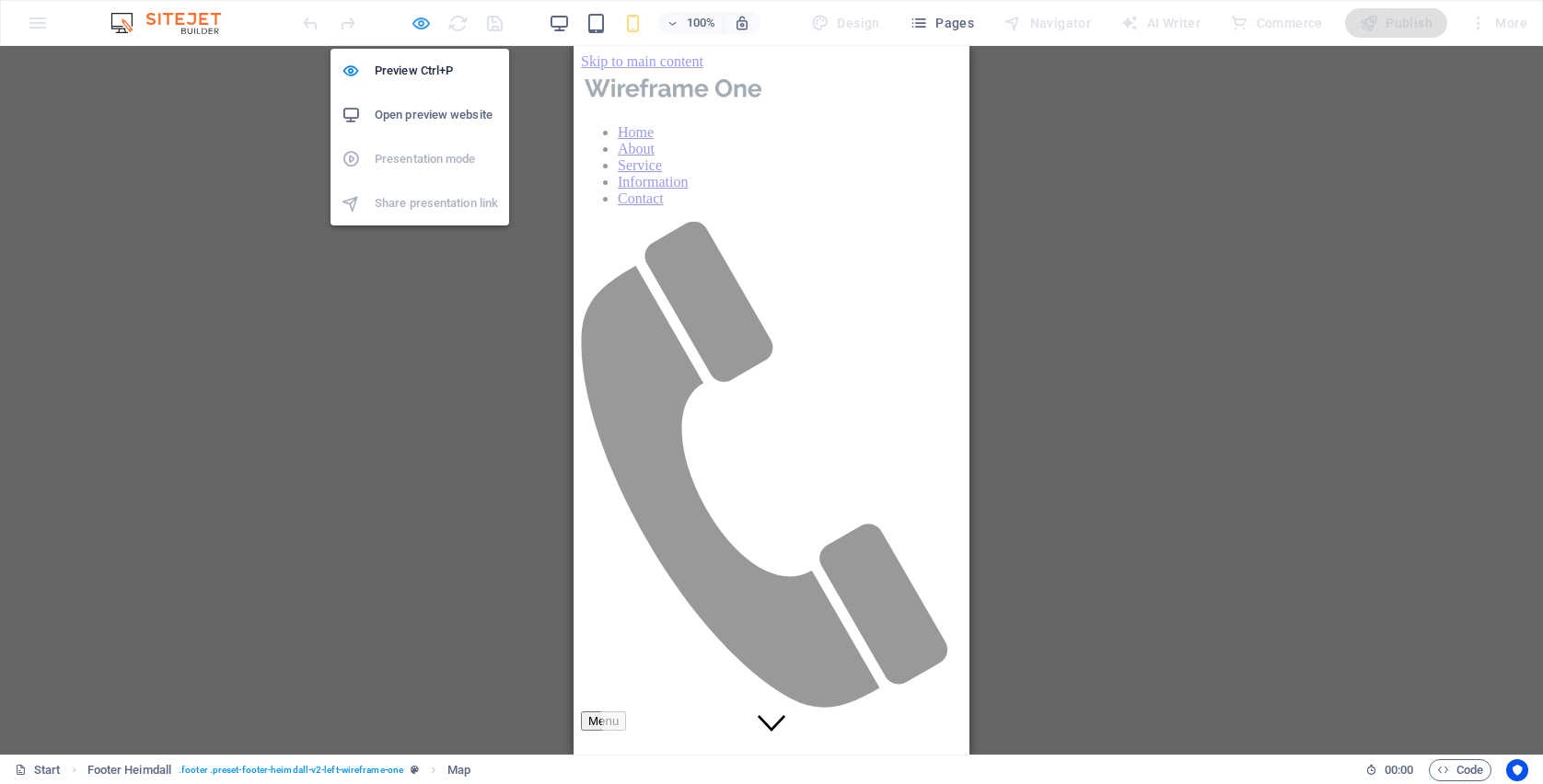
click at [414, 18] on icon "button" at bounding box center [421, 23] width 21 height 21
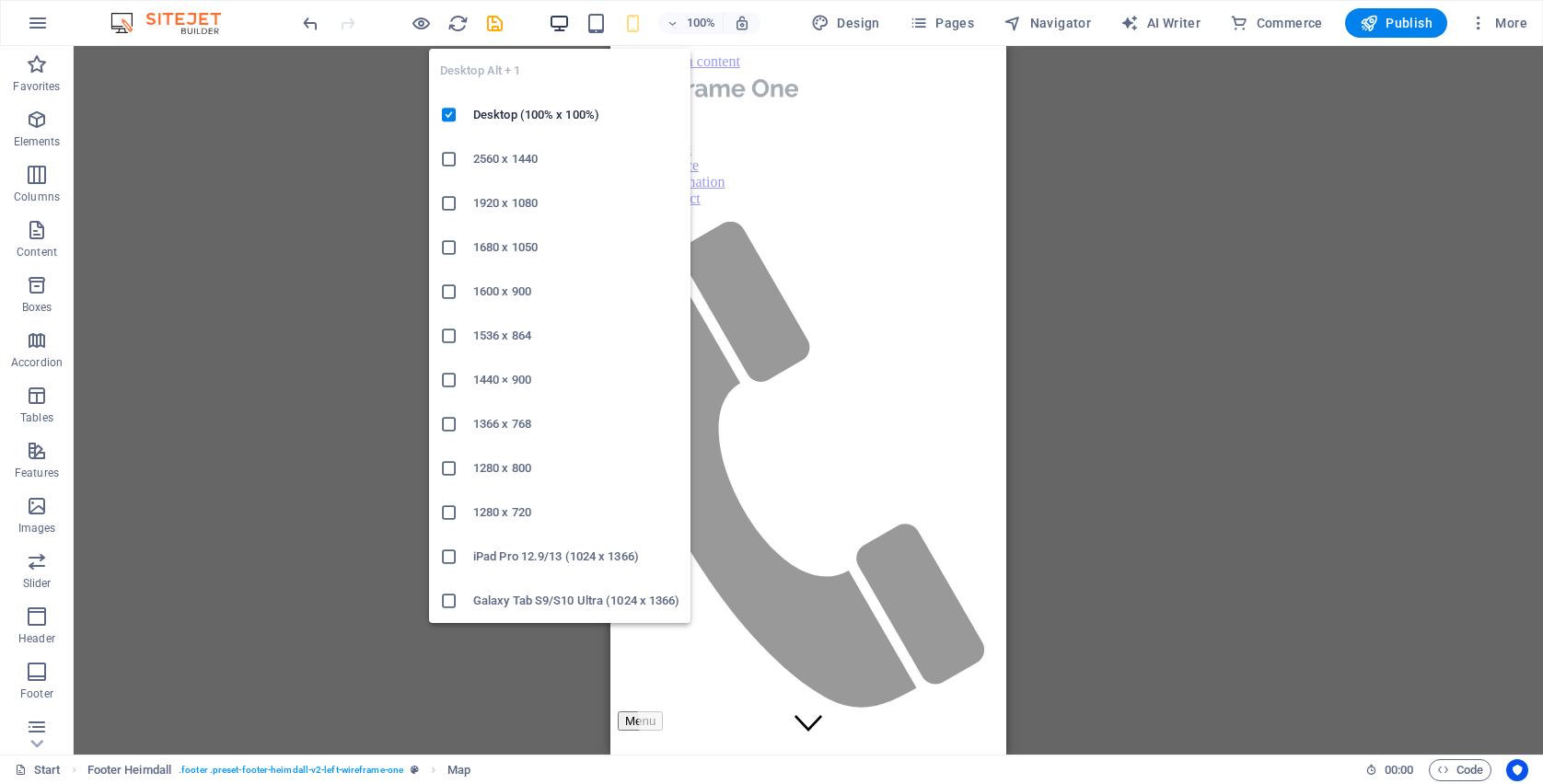
click at [568, 21] on icon "button" at bounding box center [559, 23] width 21 height 21
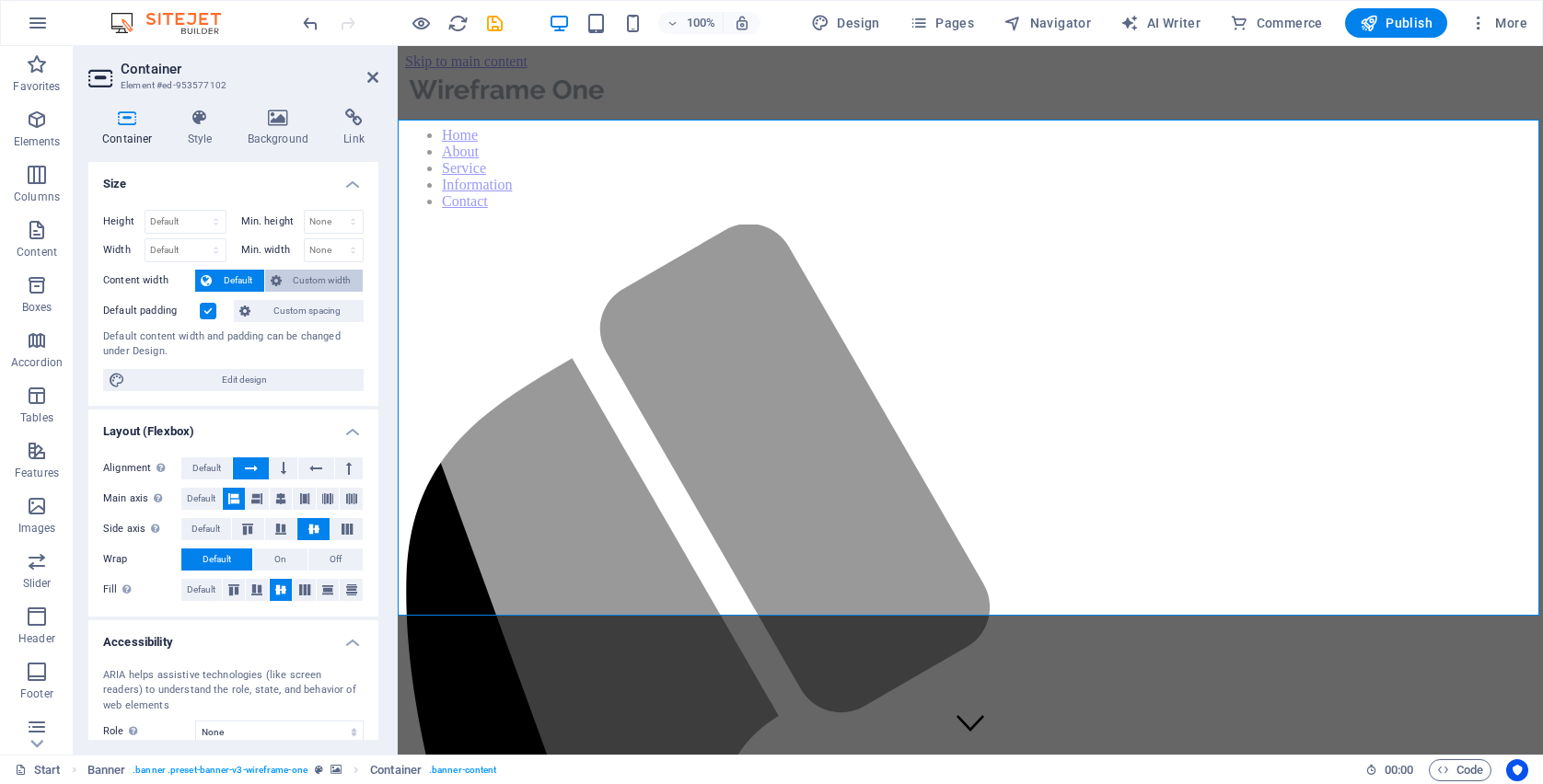
click at [329, 277] on span "Custom width" at bounding box center [323, 281] width 70 height 22
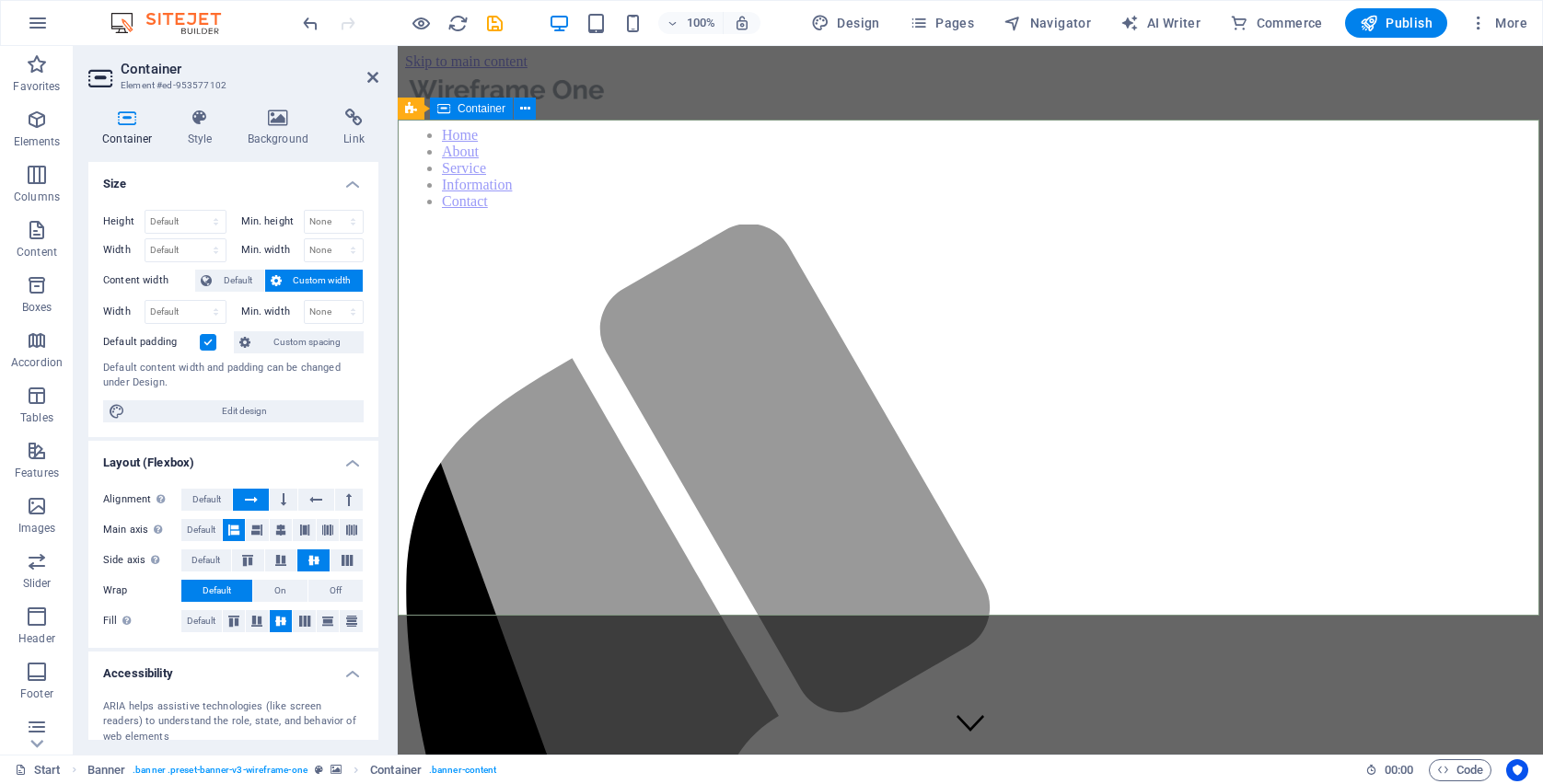
click at [989, 375] on div at bounding box center [712, 400] width 847 height 708
click at [263, 337] on span "Custom spacing" at bounding box center [307, 342] width 102 height 22
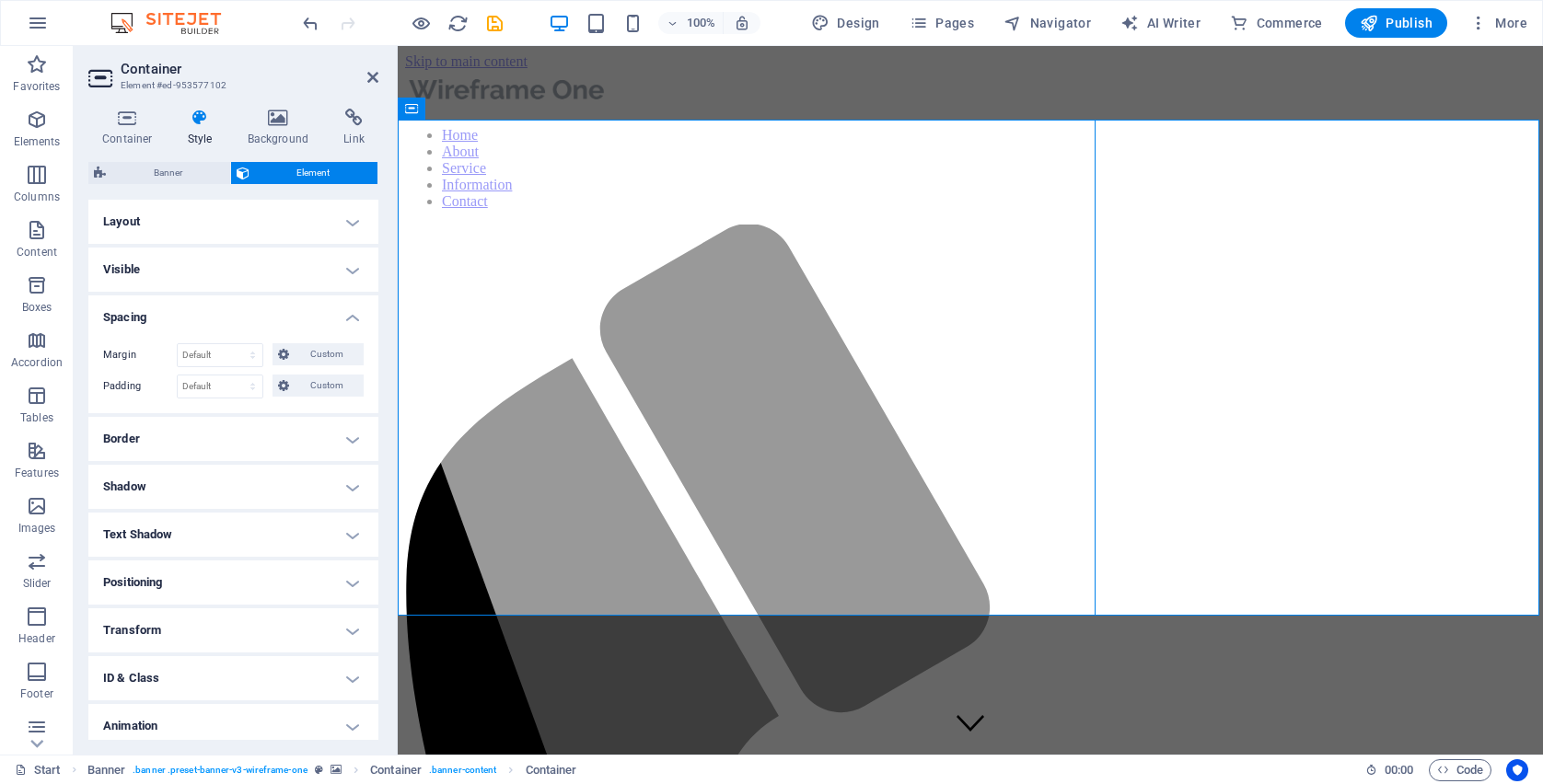
click at [353, 226] on h4 "Layout" at bounding box center [233, 221] width 290 height 44
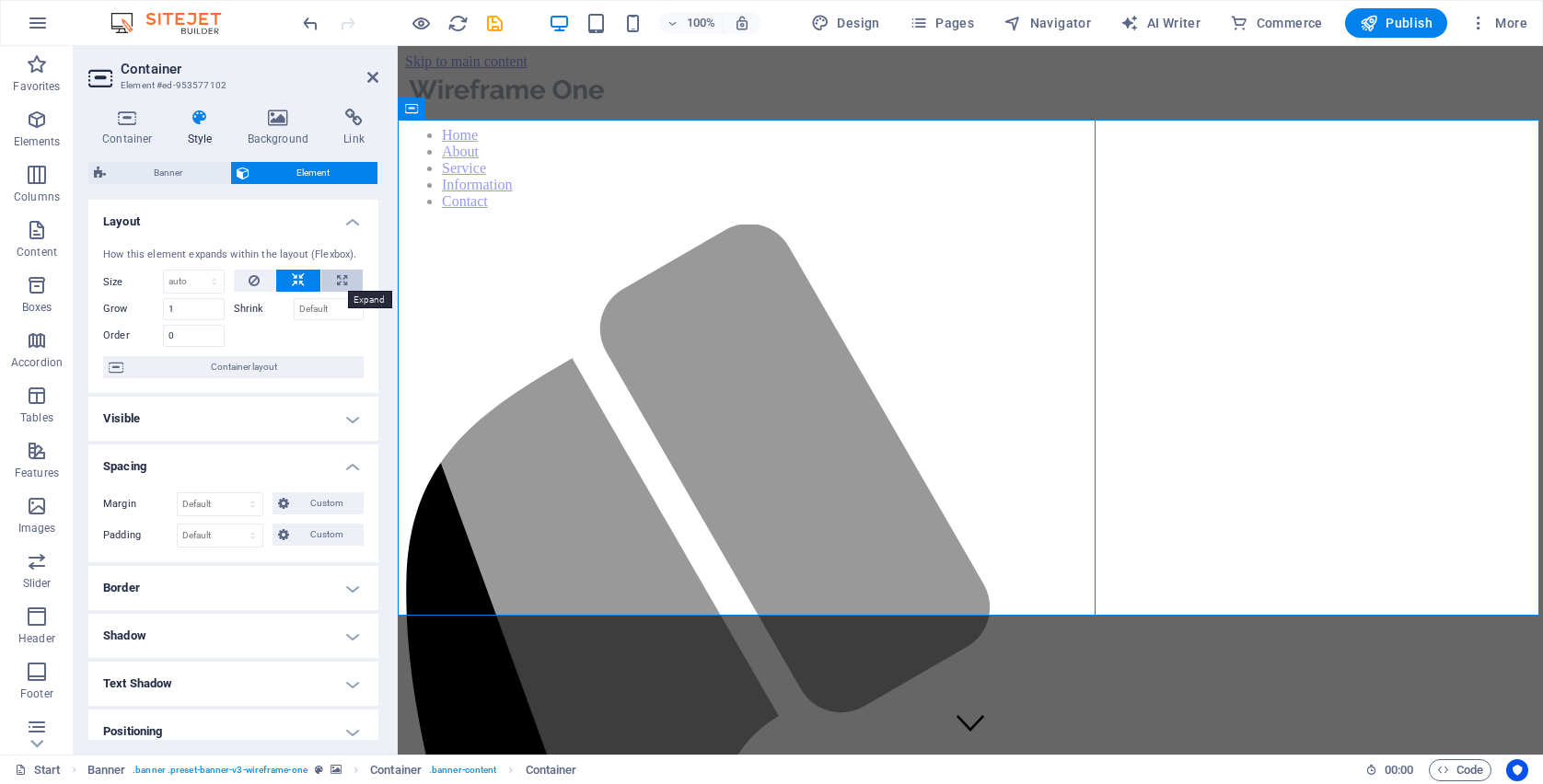
click at [337, 275] on icon at bounding box center [341, 281] width 10 height 22
type input "100"
select select "%"
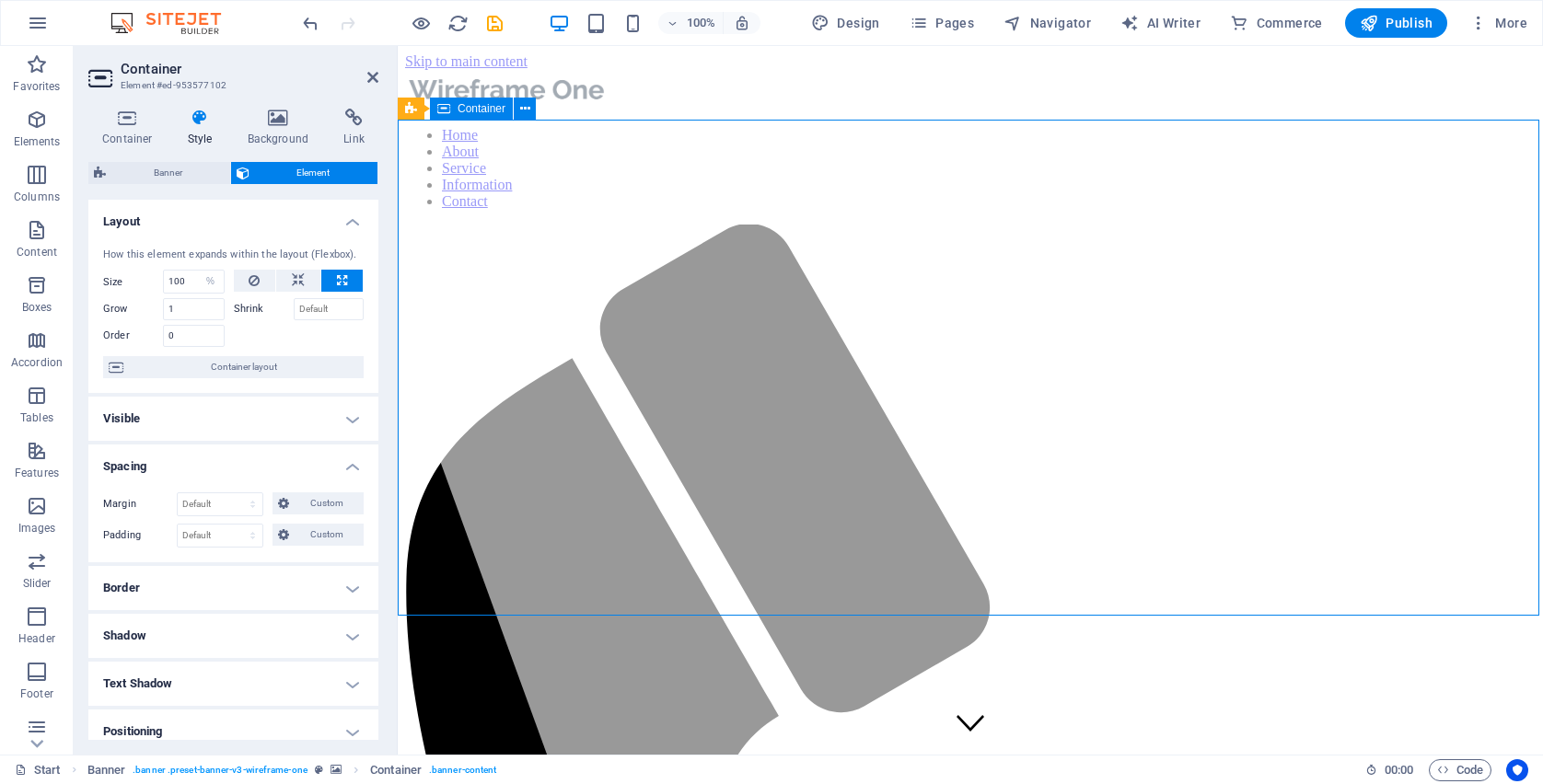
drag, startPoint x: 1093, startPoint y: 343, endPoint x: 1178, endPoint y: 346, distance: 85.1
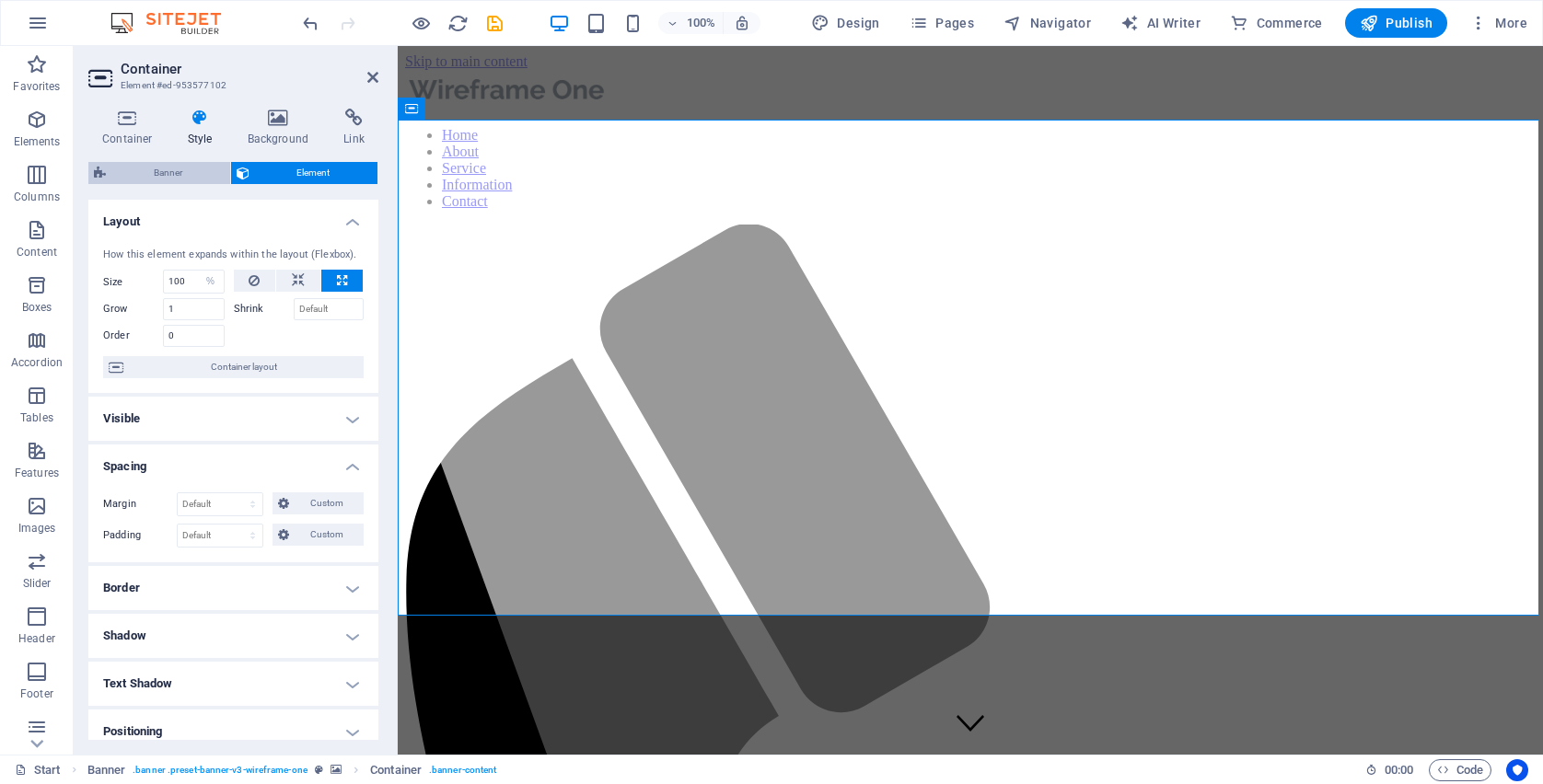
click at [152, 176] on span "Banner" at bounding box center [168, 173] width 113 height 22
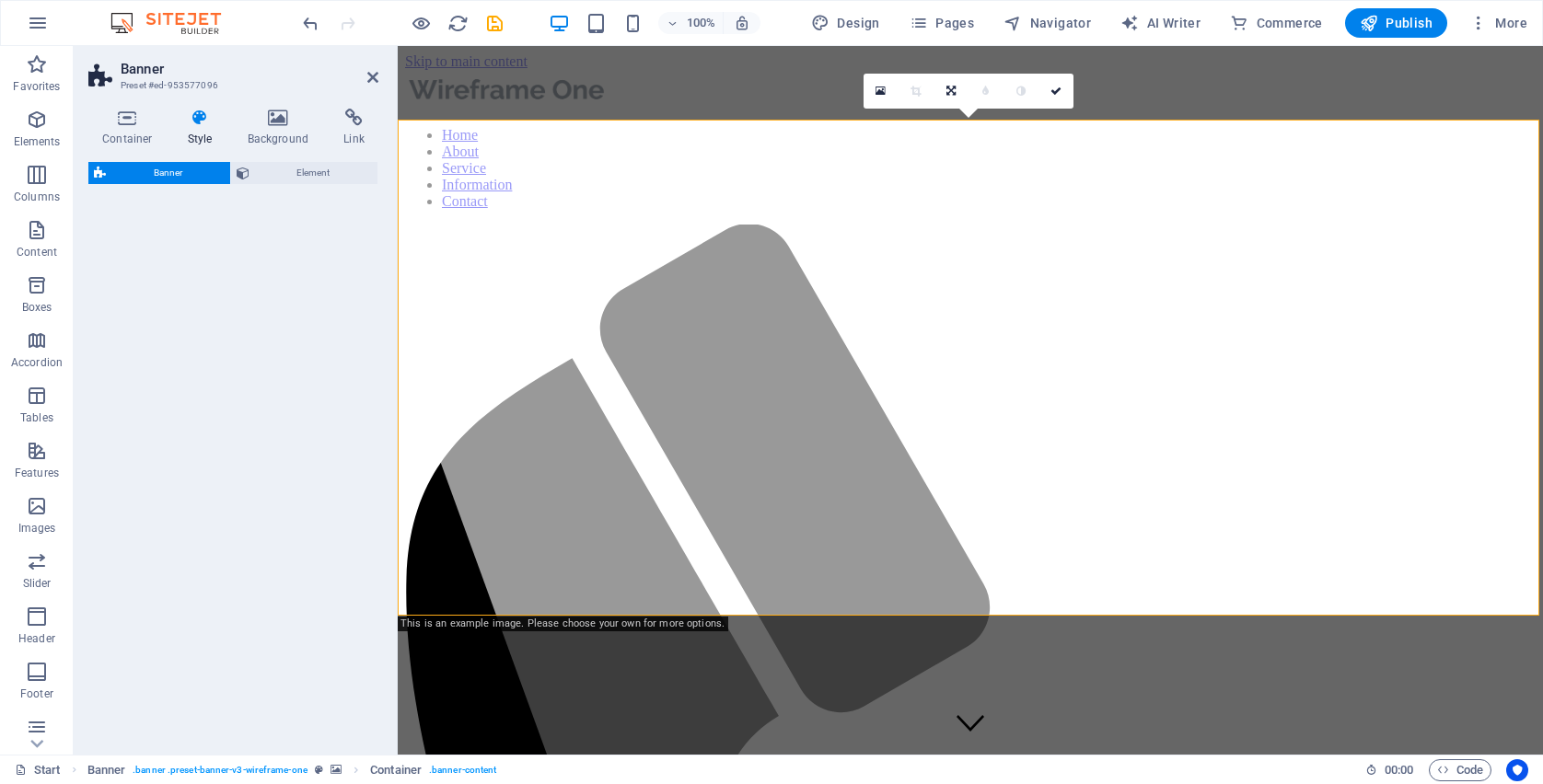
select select "rem"
select select "px"
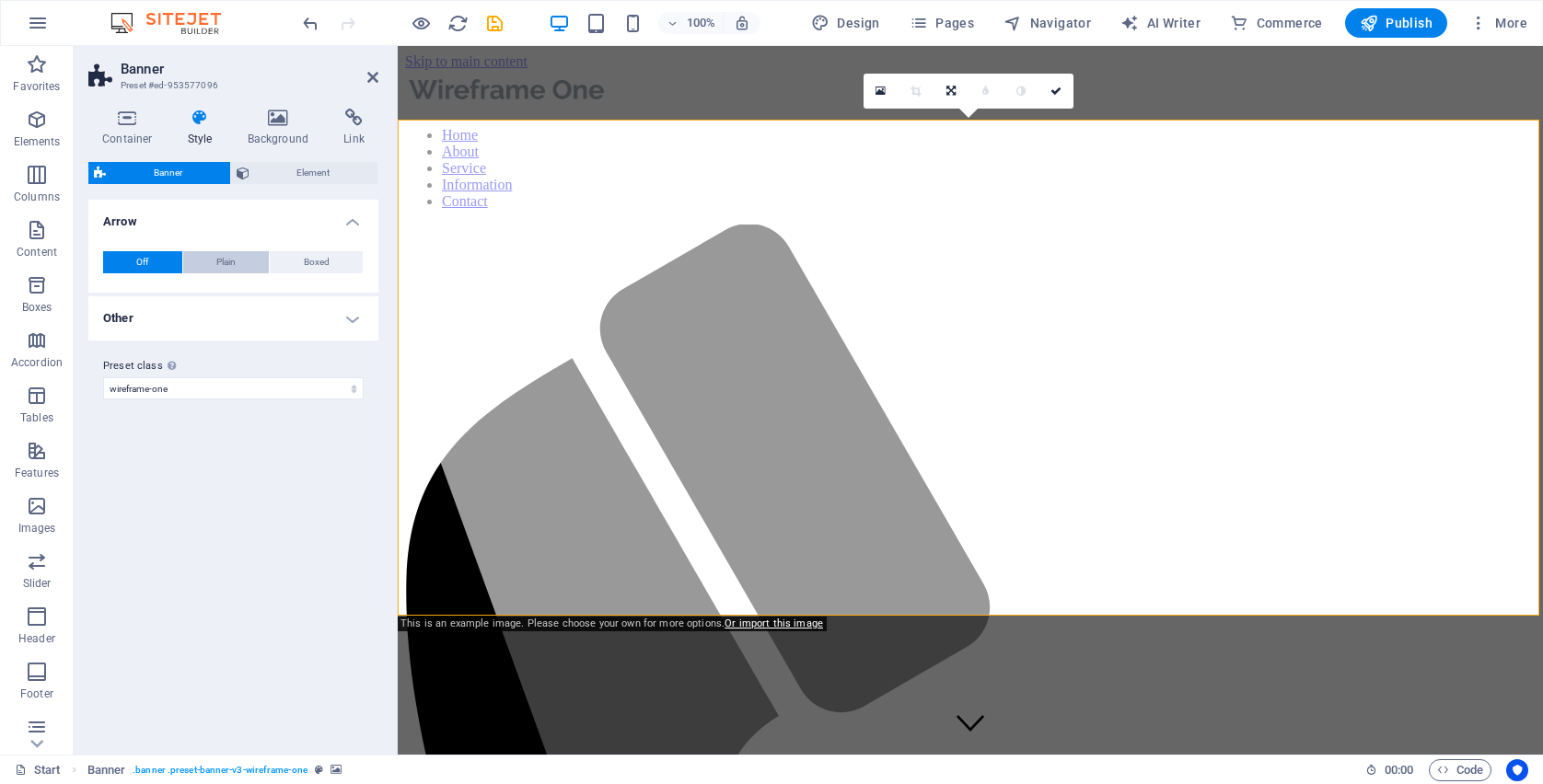
click at [240, 269] on button "Plain" at bounding box center [226, 262] width 86 height 22
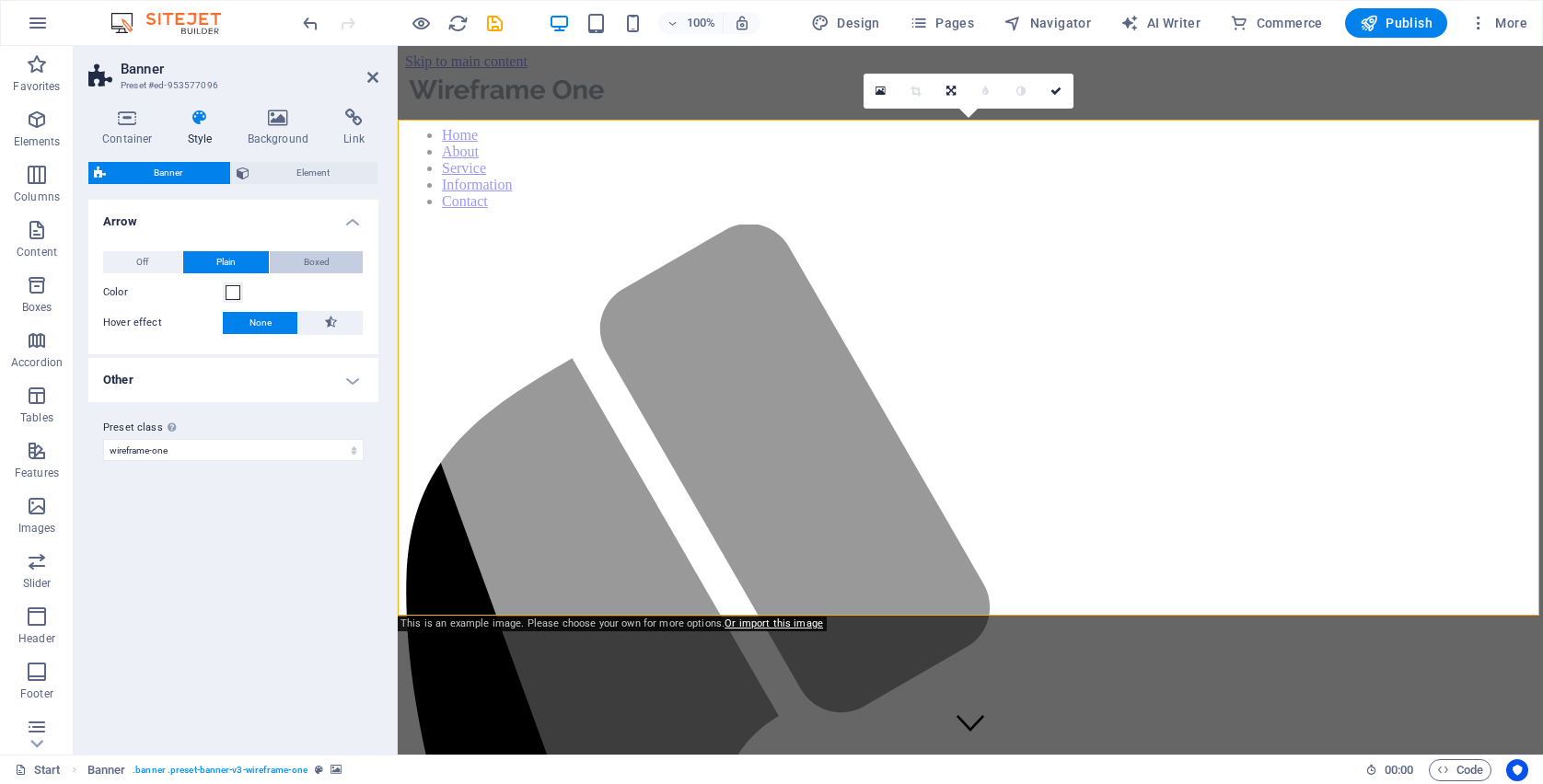
click at [307, 259] on span "Boxed" at bounding box center [317, 262] width 26 height 22
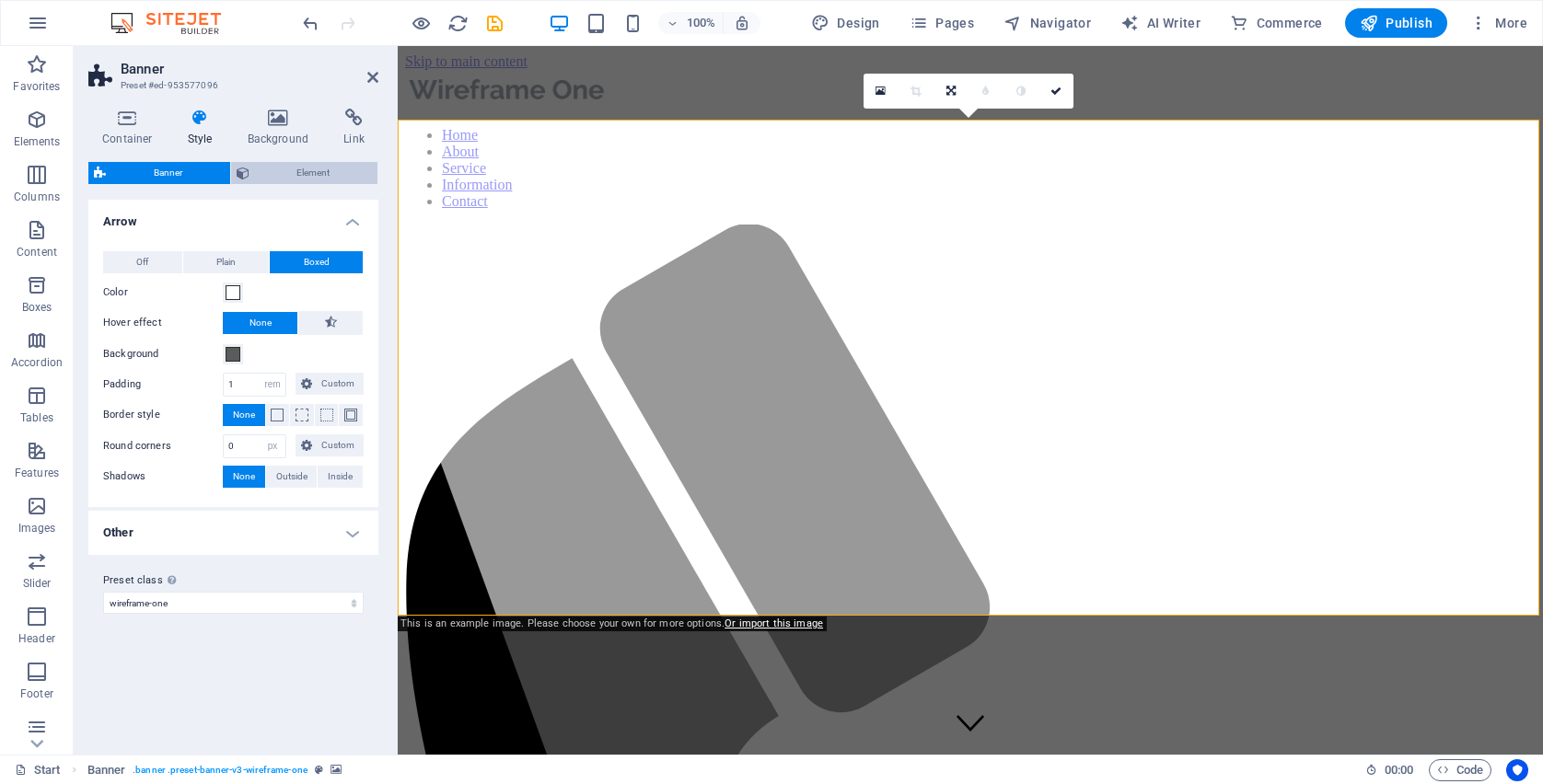
click at [253, 172] on button "Element" at bounding box center [304, 173] width 147 height 22
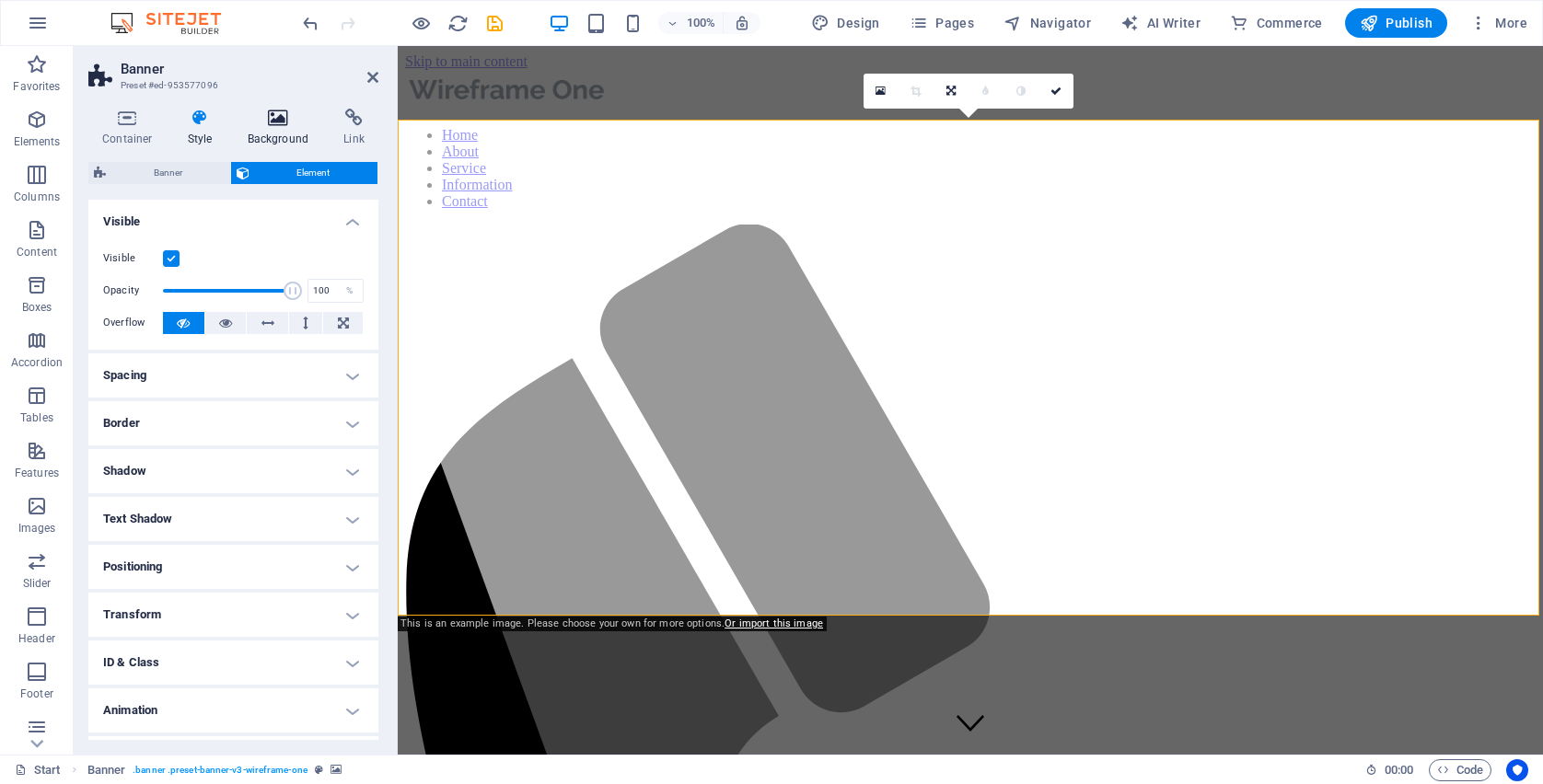
click at [261, 137] on h4 "Background" at bounding box center [282, 128] width 96 height 39
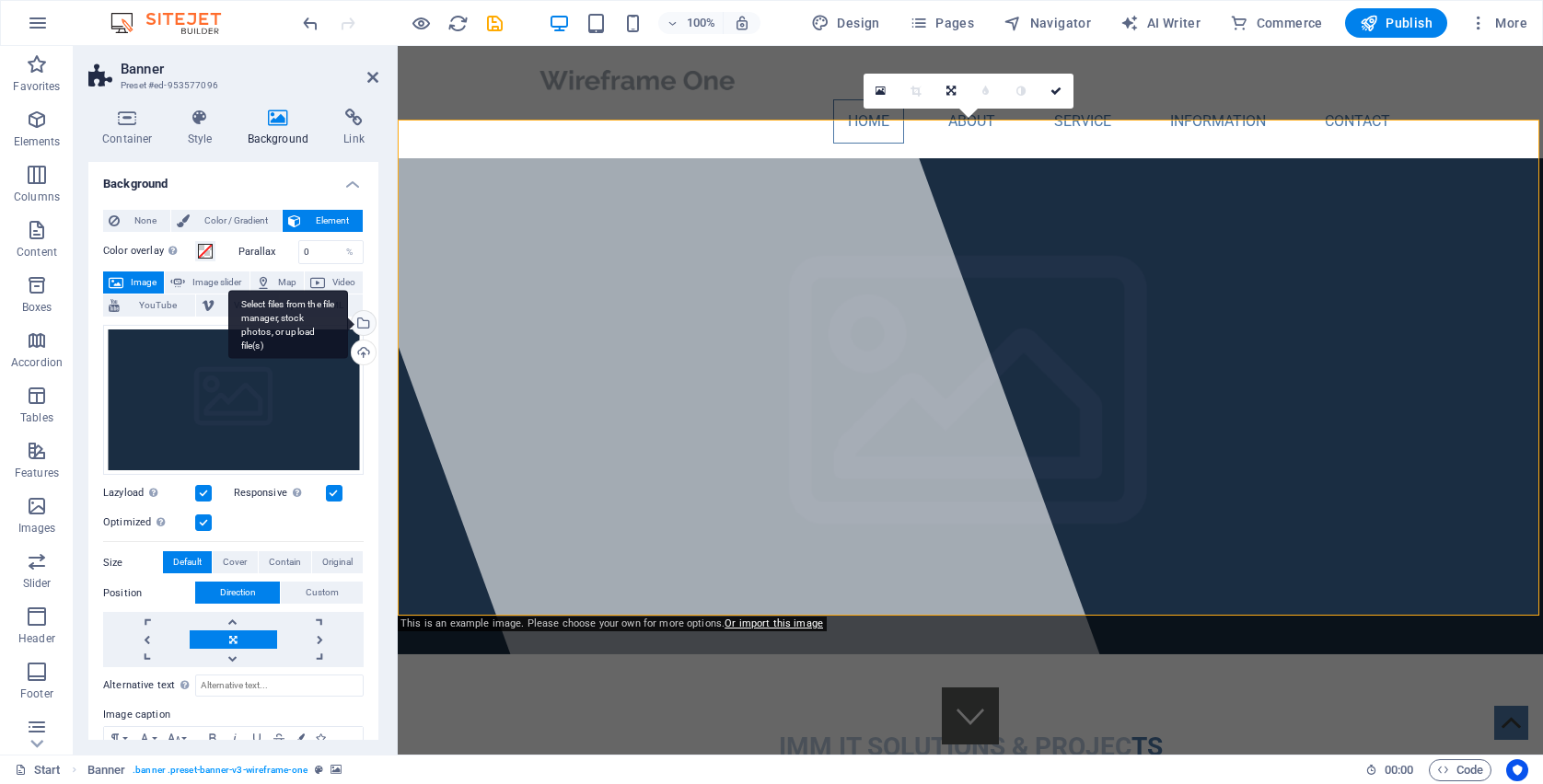
click at [348, 326] on div "Select files from the file manager, stock photos, or upload file(s)" at bounding box center [287, 324] width 120 height 69
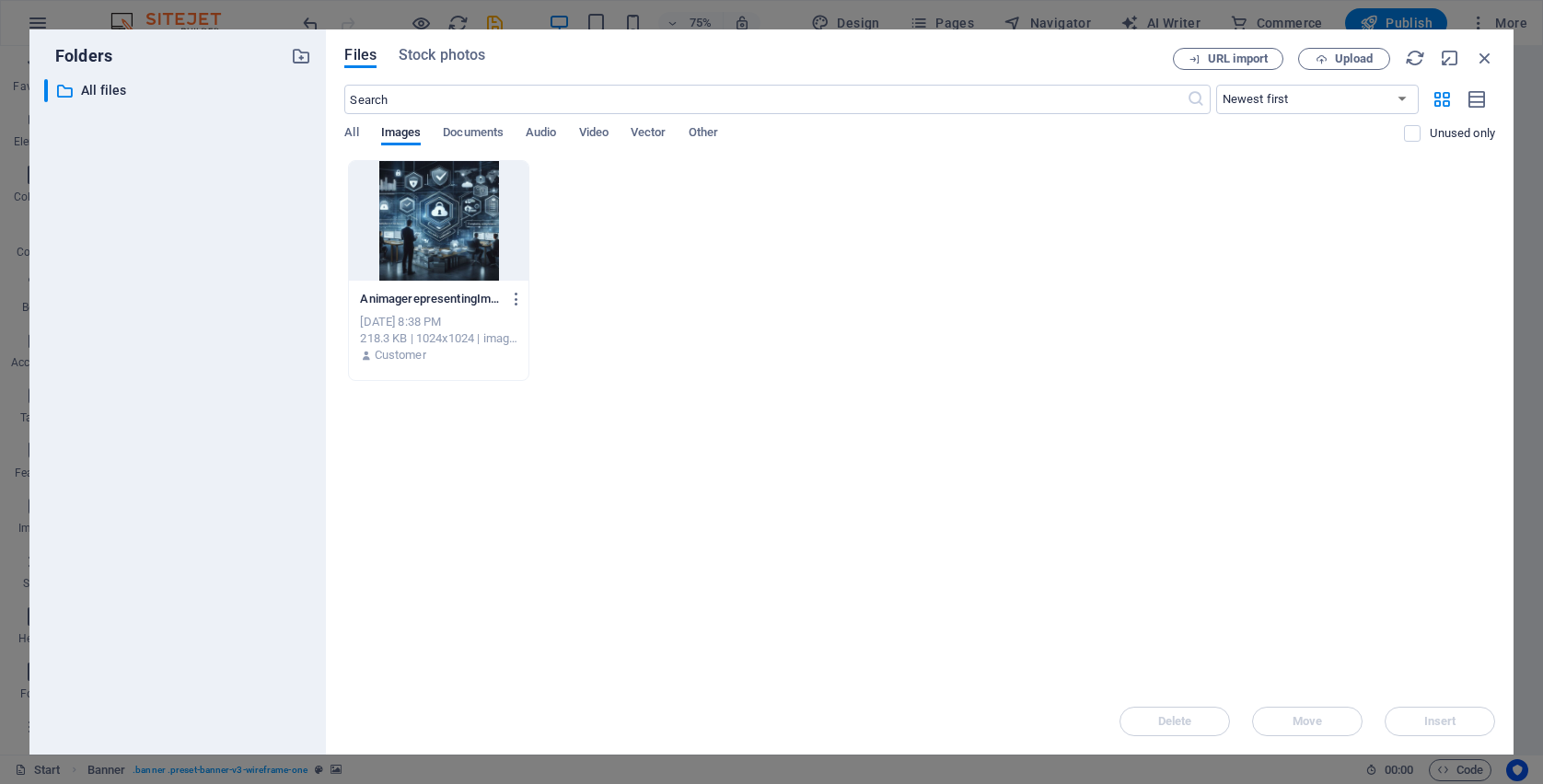
click at [427, 221] on div at bounding box center [439, 221] width 180 height 120
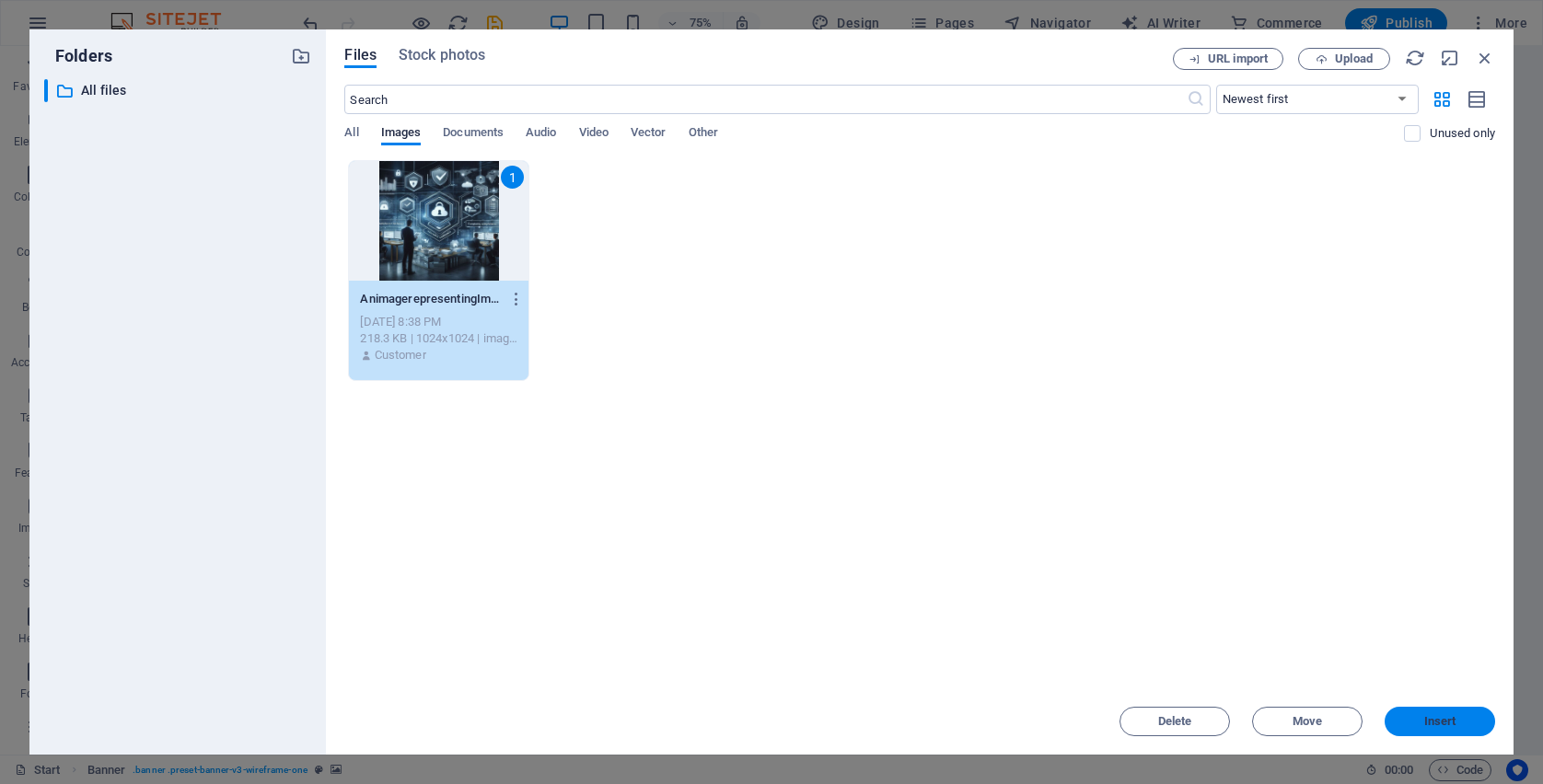
click at [1441, 715] on span "Insert" at bounding box center [1440, 721] width 32 height 11
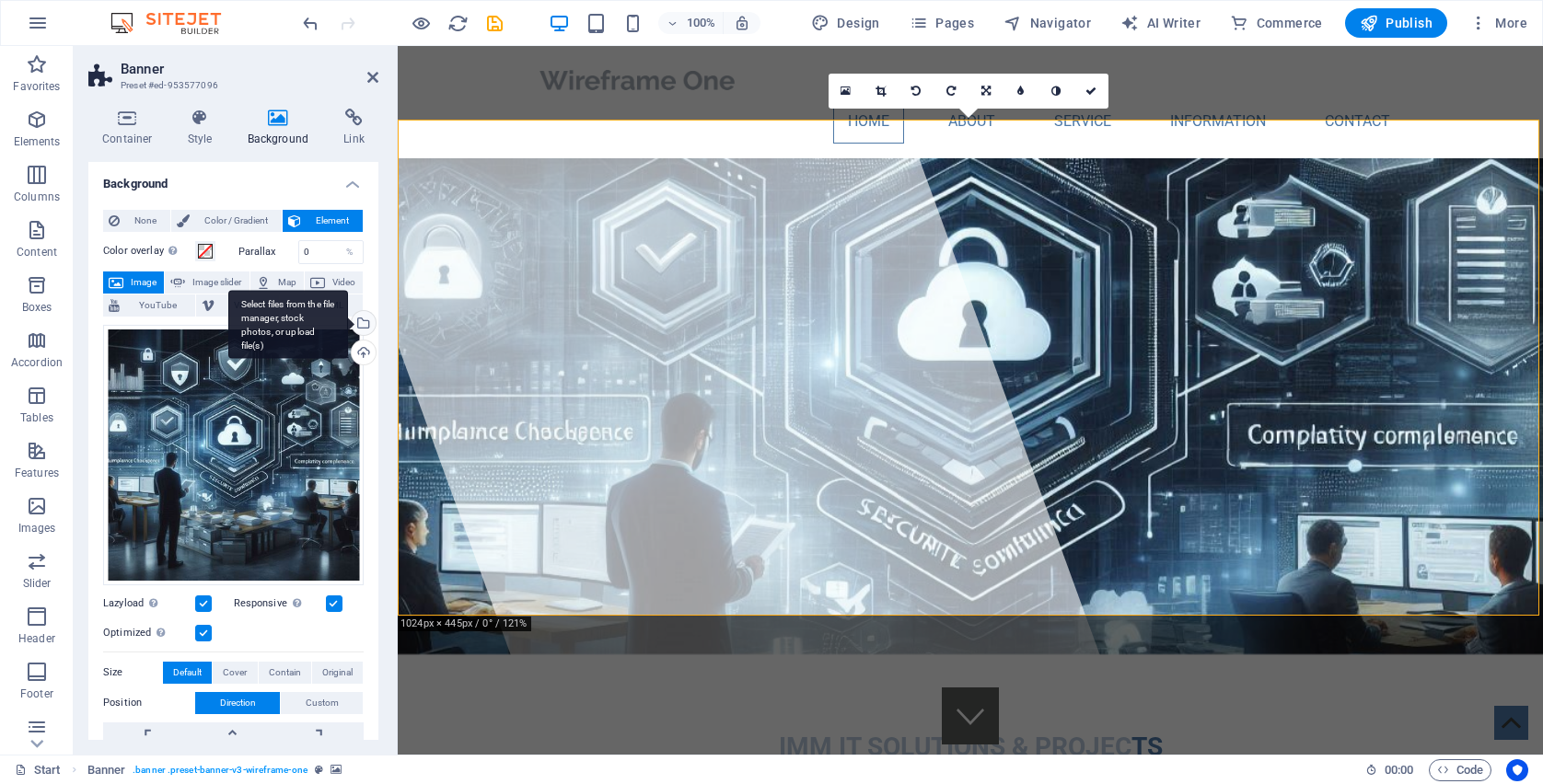
click at [347, 319] on div "Select files from the file manager, stock photos, or upload file(s)" at bounding box center [287, 324] width 120 height 69
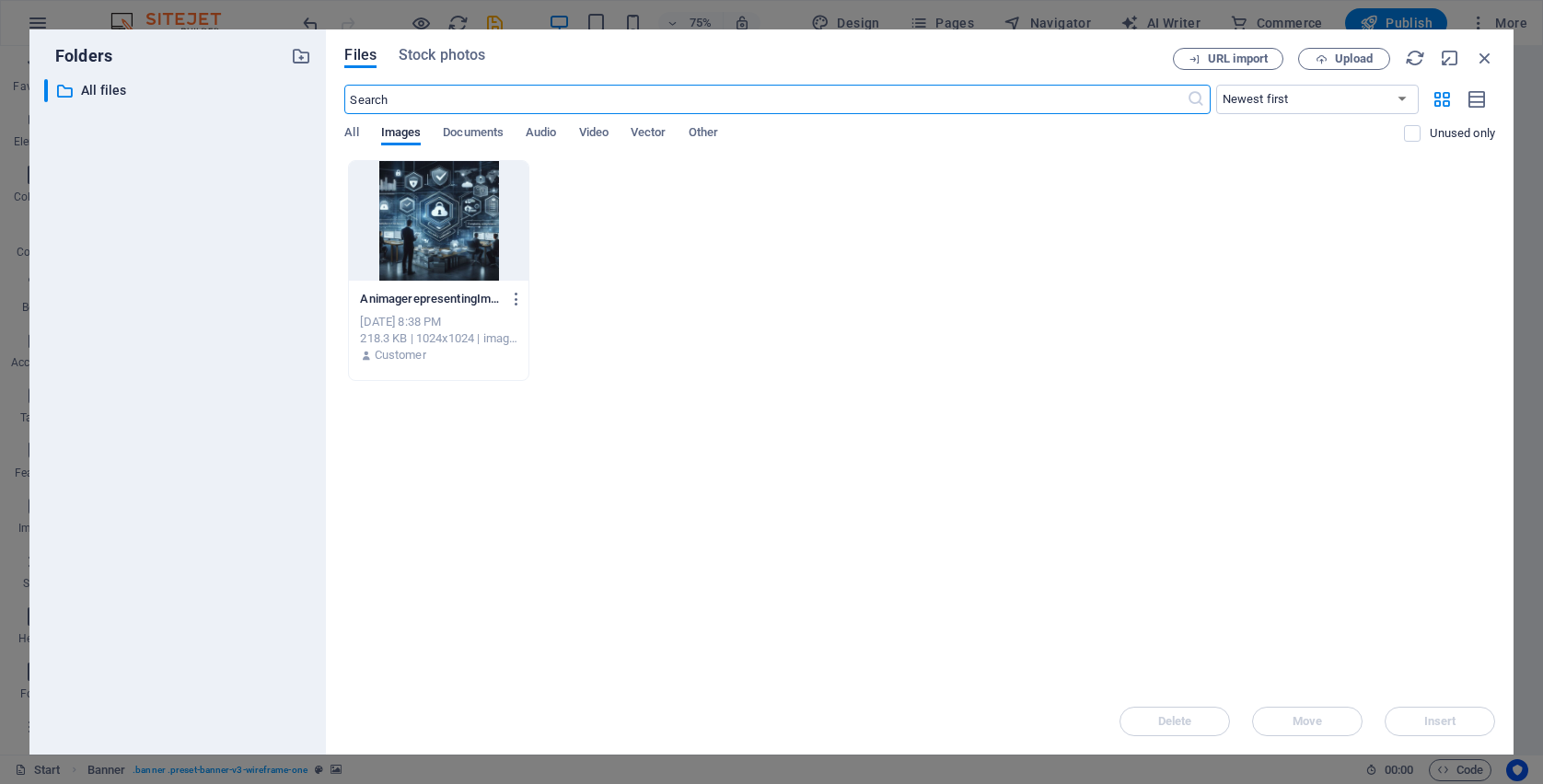
click at [360, 321] on div "[DATE] 8:38 PM" at bounding box center [439, 322] width 158 height 17
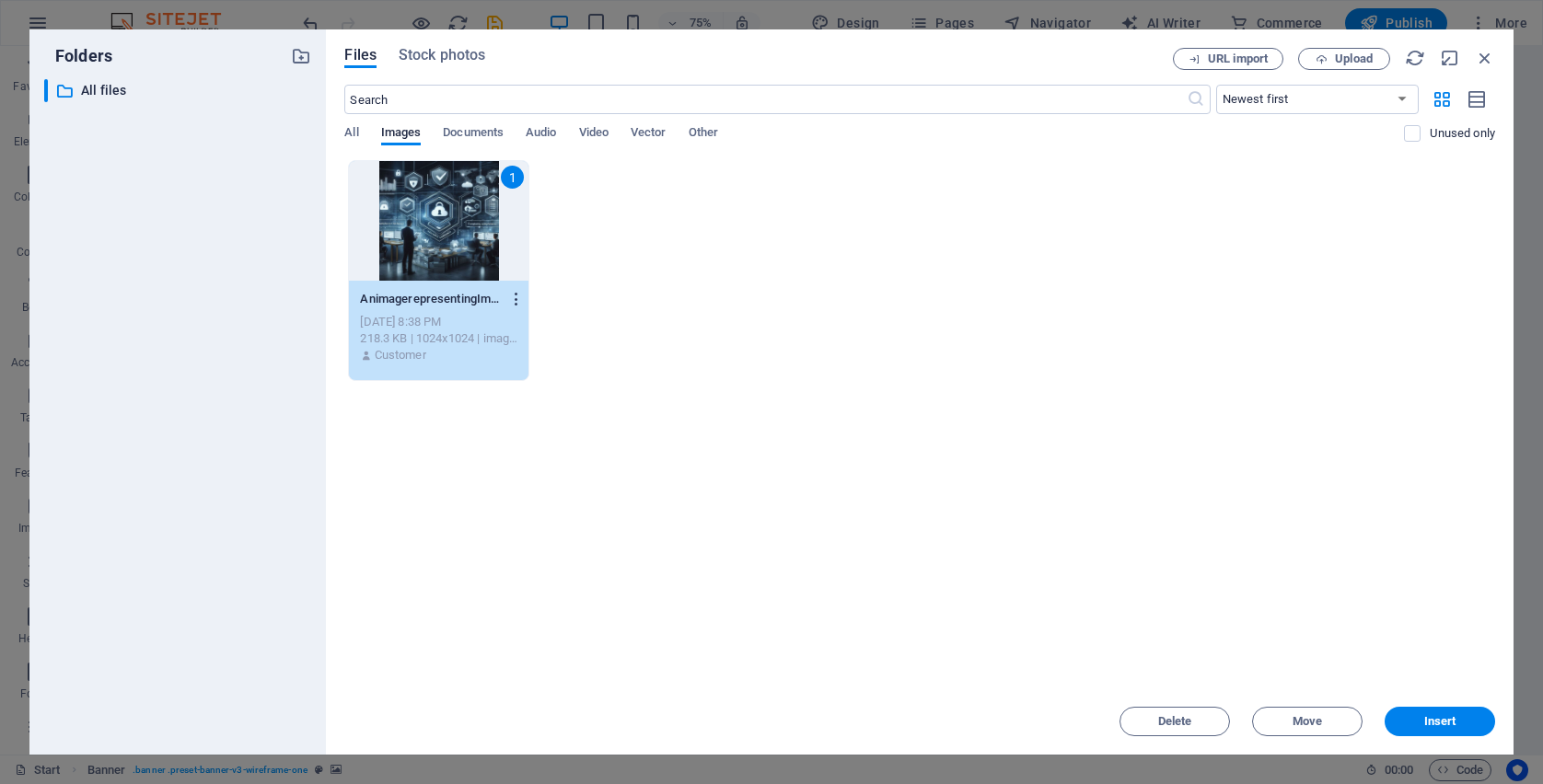
click at [510, 311] on button "button" at bounding box center [513, 299] width 25 height 30
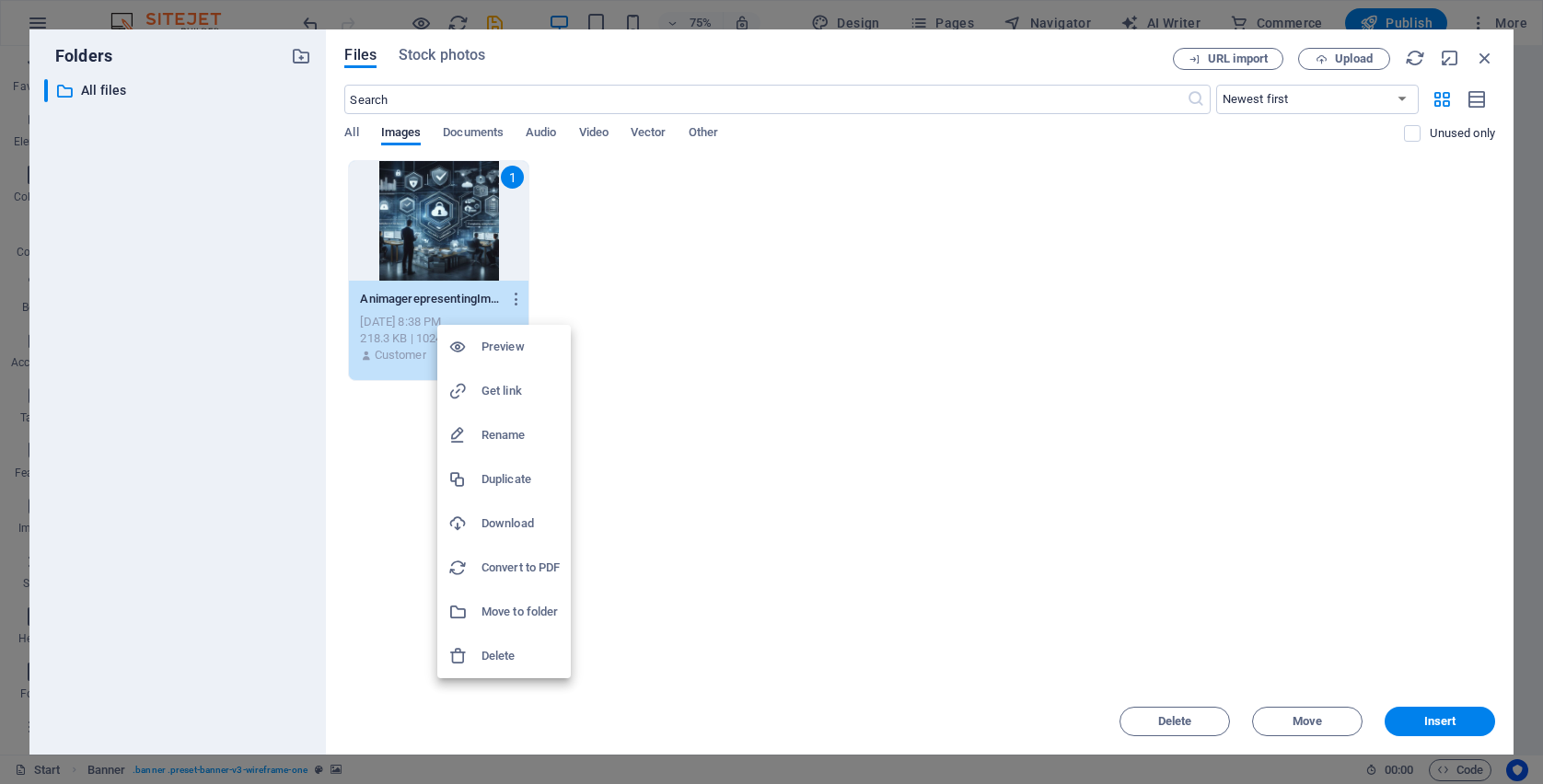
click at [528, 650] on h6 "Delete" at bounding box center [520, 656] width 78 height 22
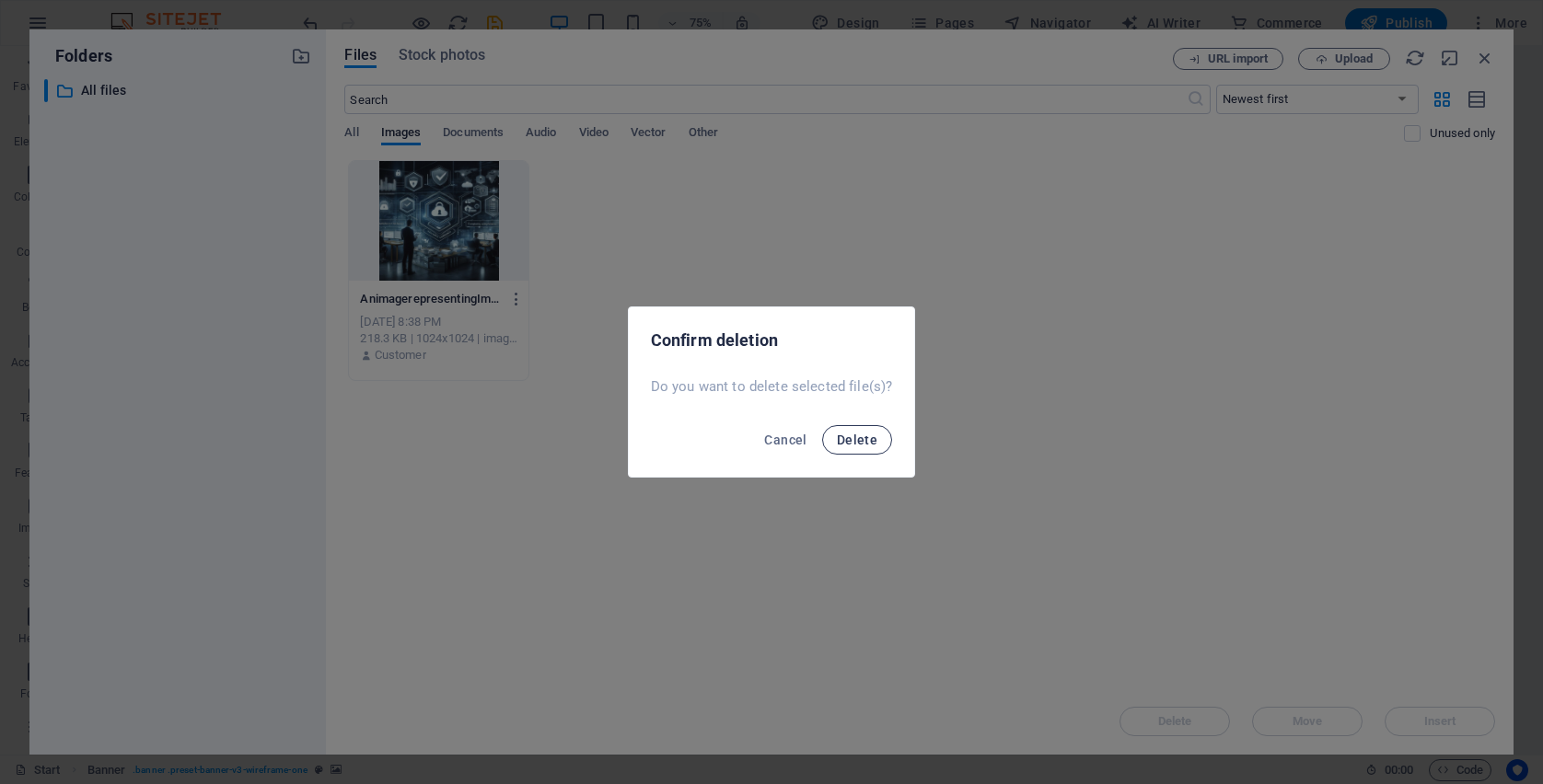
click at [857, 443] on span "Delete" at bounding box center [857, 440] width 41 height 15
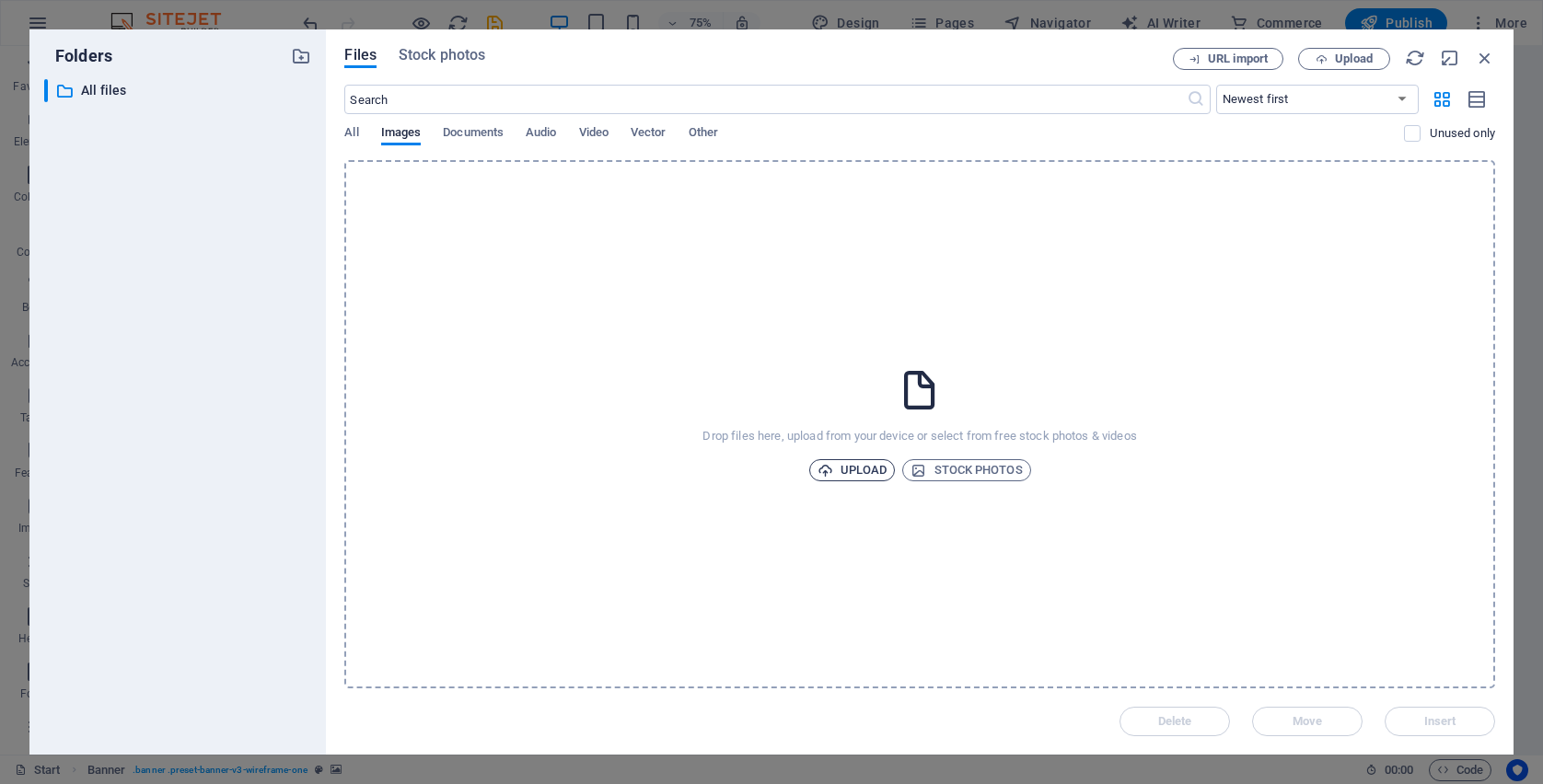
click at [862, 471] on span "Upload" at bounding box center [852, 470] width 70 height 22
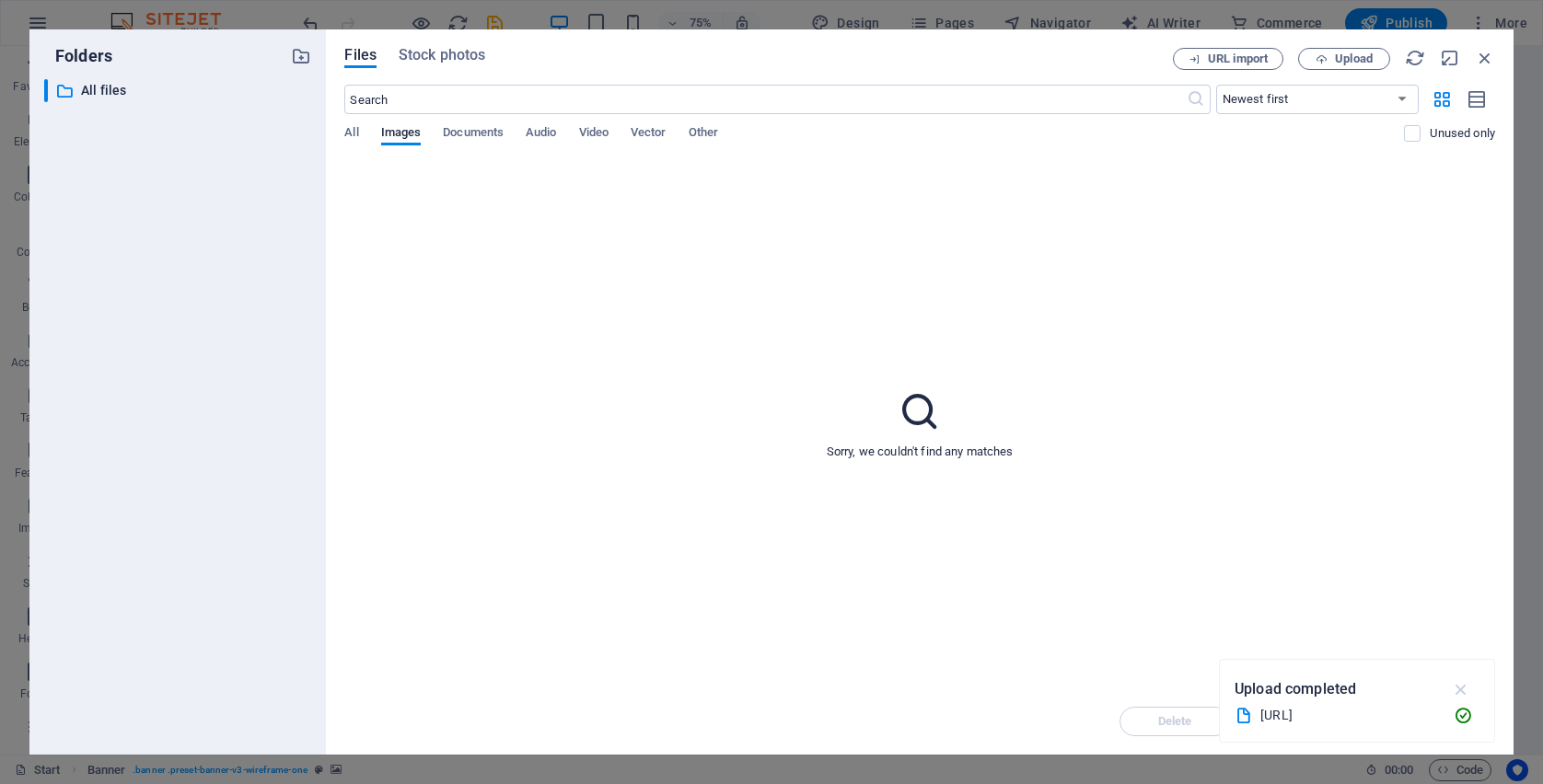
click at [1468, 690] on icon "button" at bounding box center [1461, 689] width 21 height 20
click at [875, 461] on div "Sorry, we couldn't find any matches" at bounding box center [919, 424] width 1151 height 528
click at [421, 120] on div "​ Newest first Oldest first Name (A-Z) Name (Z-A) Size (0-9) Size (9-0) Resolut…" at bounding box center [919, 121] width 1151 height 75
click at [405, 133] on span "Images" at bounding box center [402, 134] width 41 height 26
click at [354, 132] on span "All" at bounding box center [351, 134] width 14 height 26
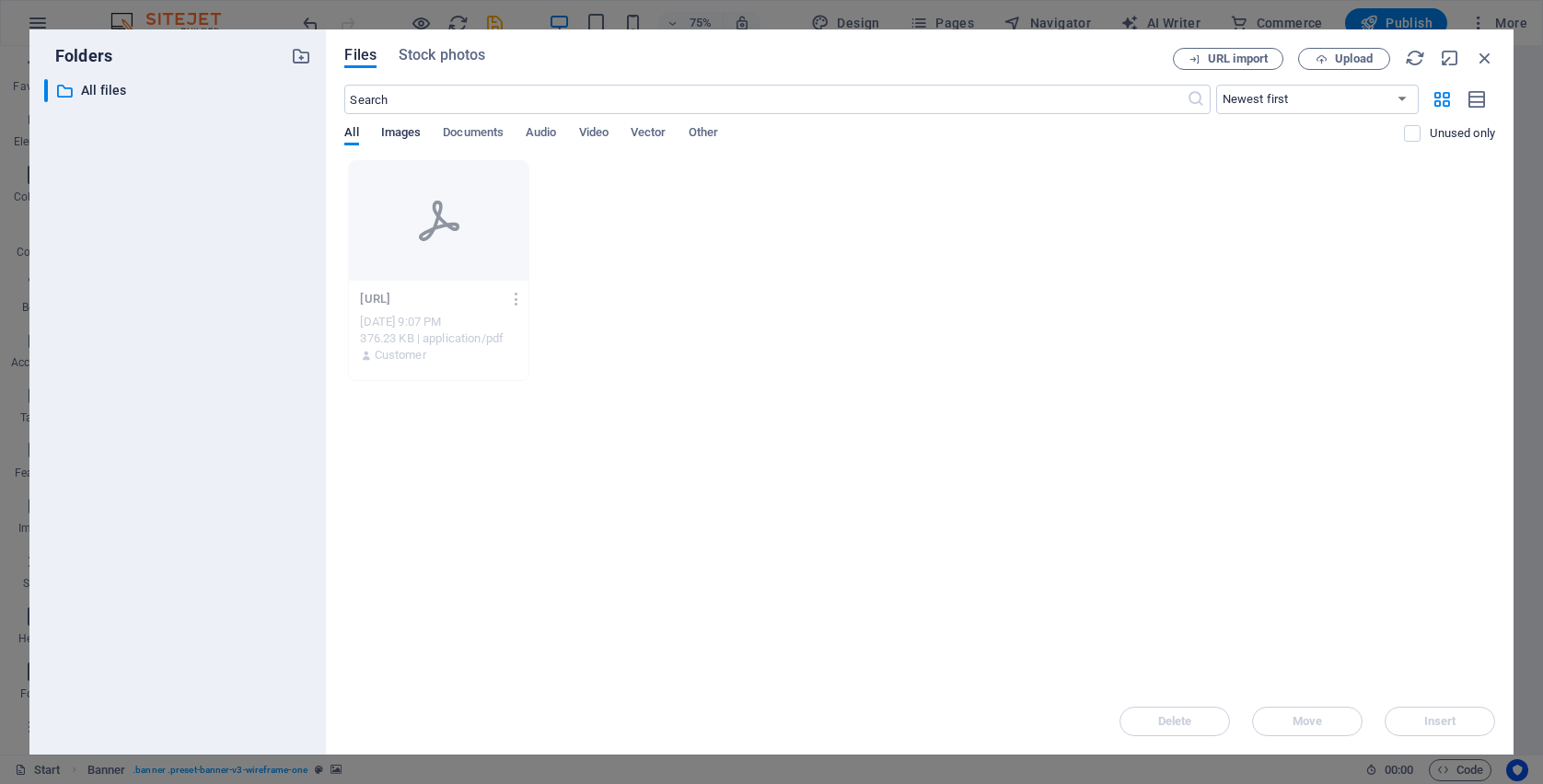
click at [396, 133] on span "Images" at bounding box center [402, 134] width 41 height 26
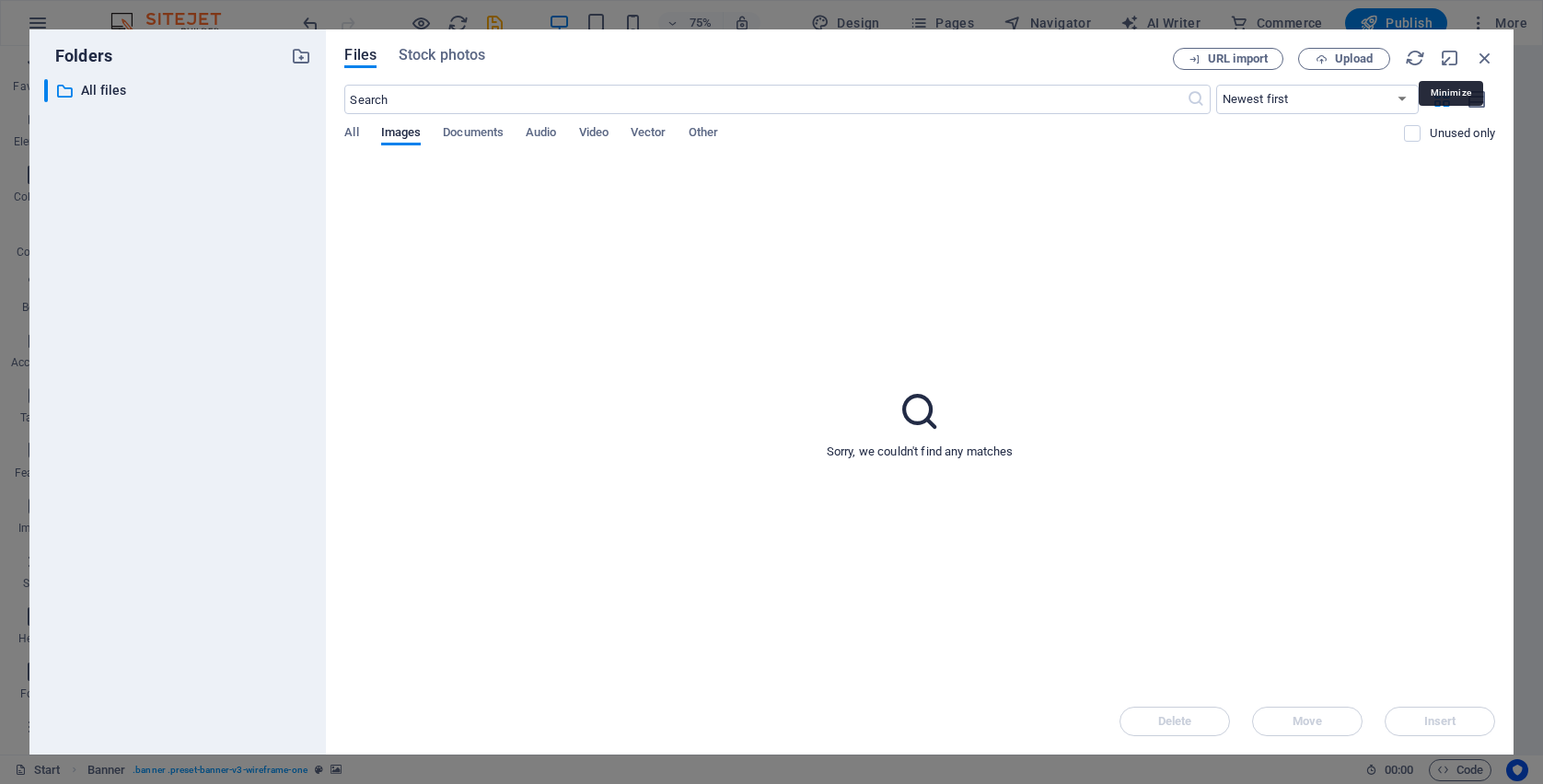
click at [1496, 57] on div "Files Stock photos URL import Upload ​ Newest first Oldest first Name (A-Z) Nam…" at bounding box center [919, 392] width 1188 height 725
click at [1490, 57] on icon "button" at bounding box center [1485, 58] width 20 height 20
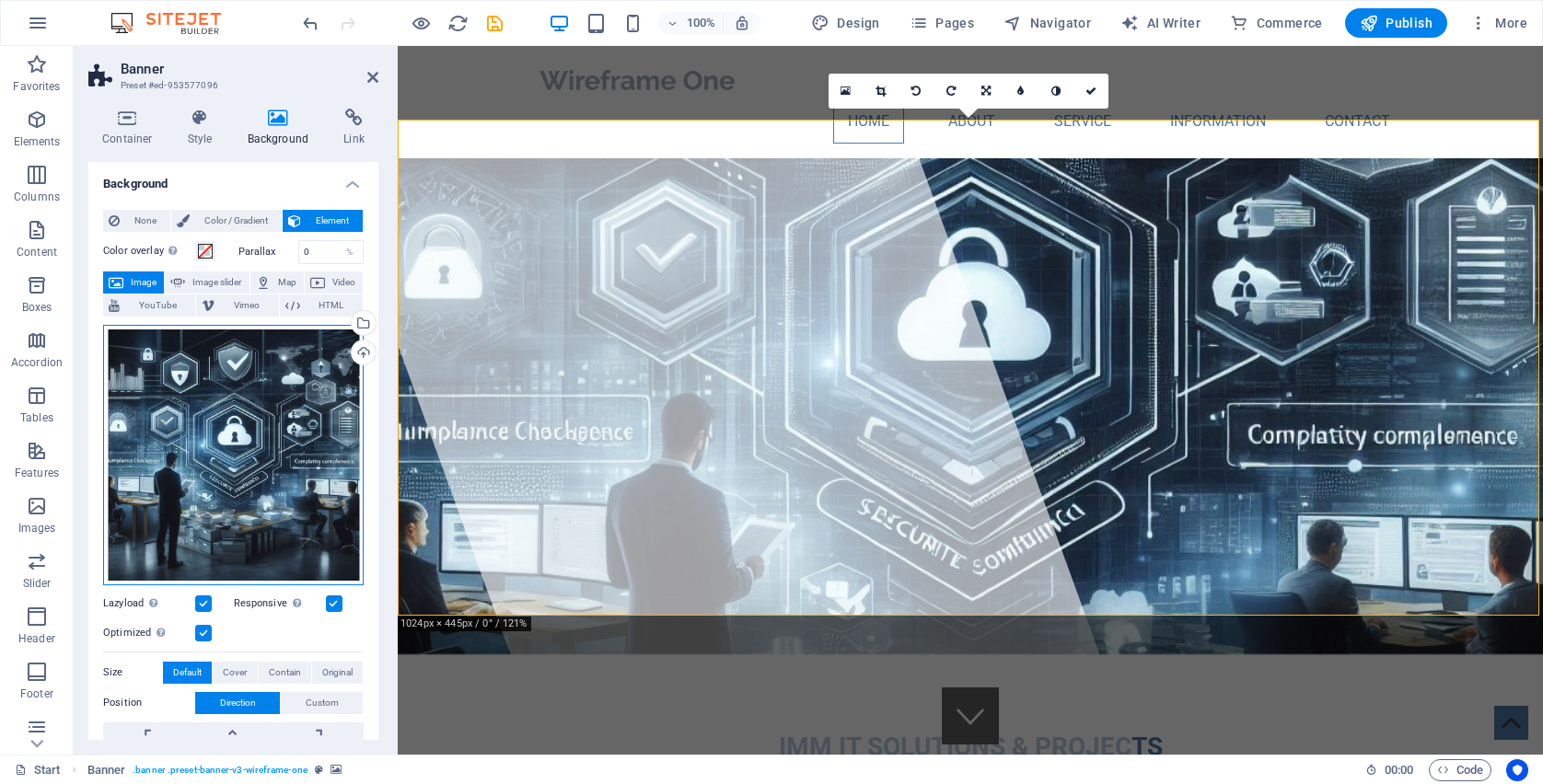
click at [259, 416] on div "Drag files here, click to choose files or select files from Files or our free s…" at bounding box center [233, 454] width 261 height 260
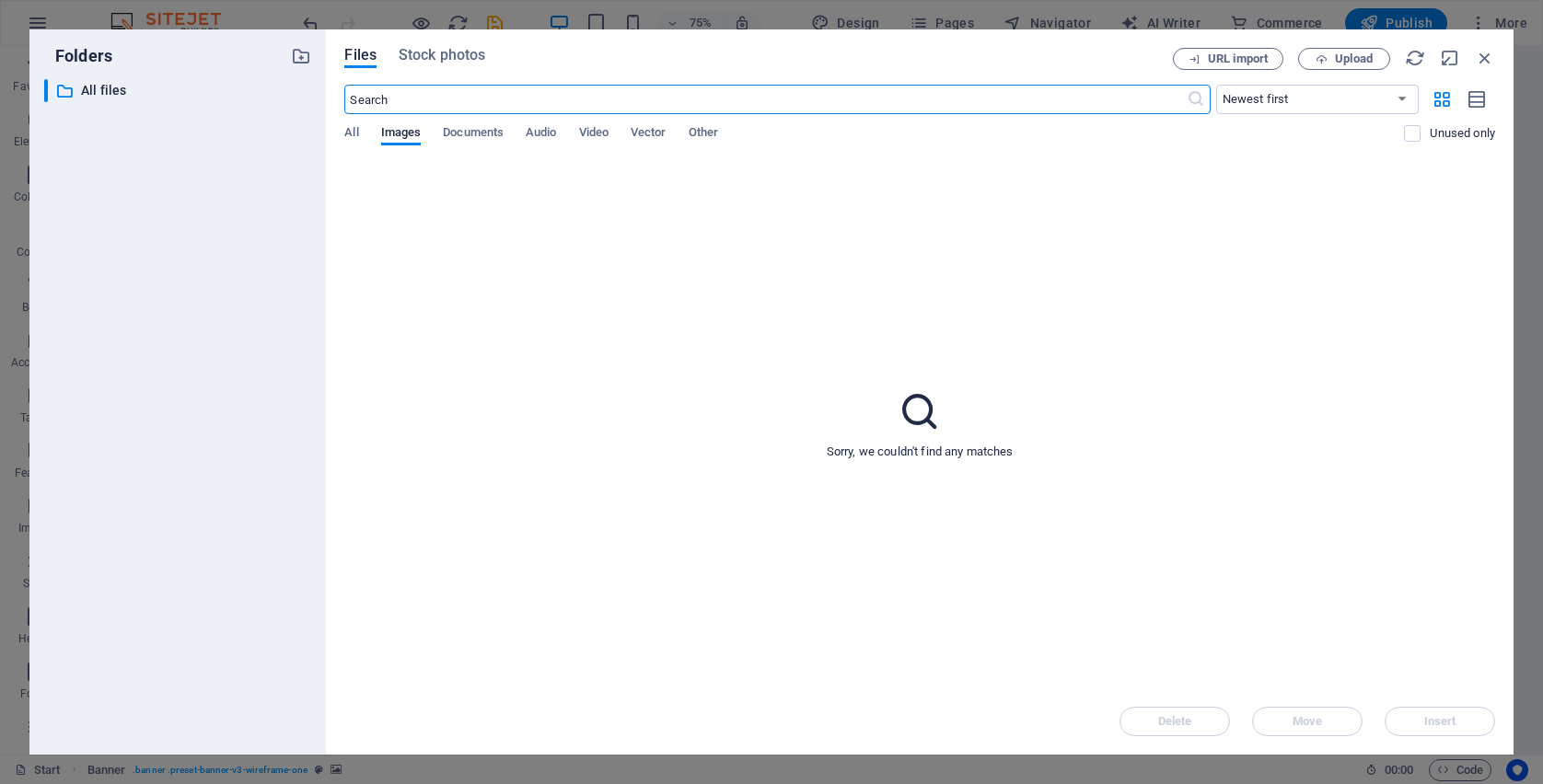
click at [870, 459] on p "Sorry, we couldn't find any matches" at bounding box center [921, 452] width 187 height 17
click at [1485, 60] on icon "button" at bounding box center [1485, 58] width 20 height 20
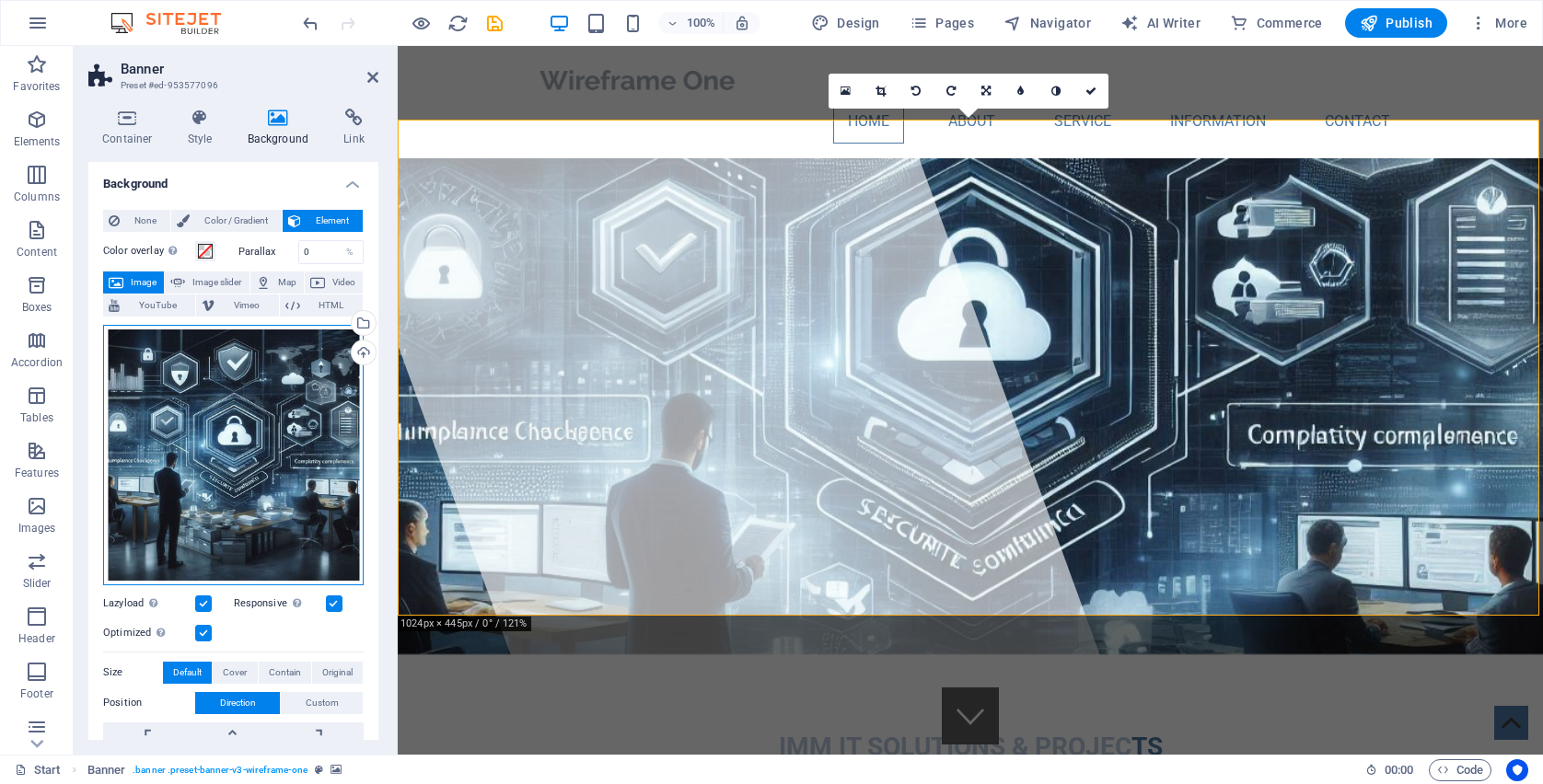
click at [286, 401] on div "Drag files here, click to choose files or select files from Files or our free s…" at bounding box center [233, 454] width 261 height 260
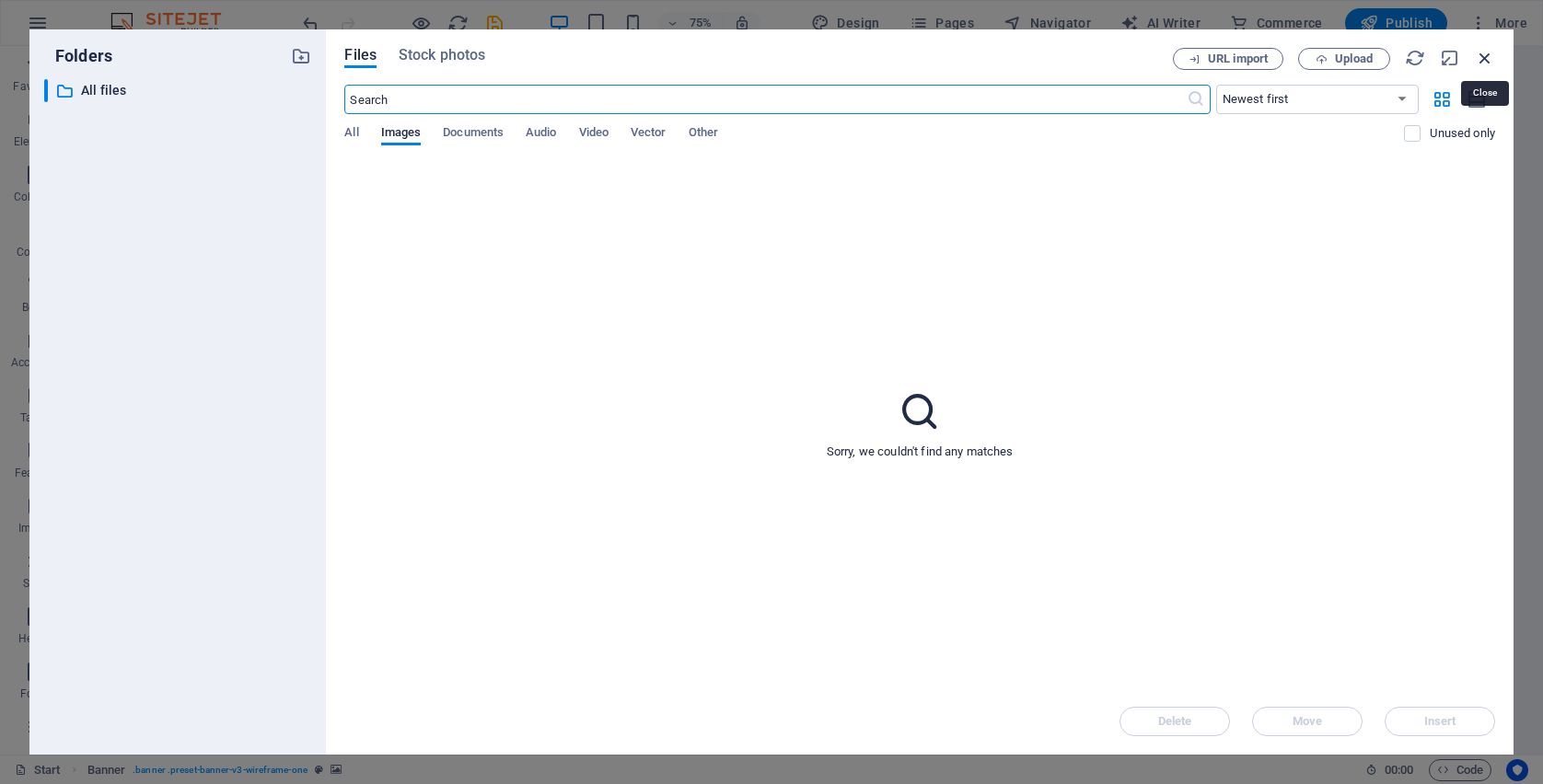
click at [1487, 59] on icon "button" at bounding box center [1485, 58] width 20 height 20
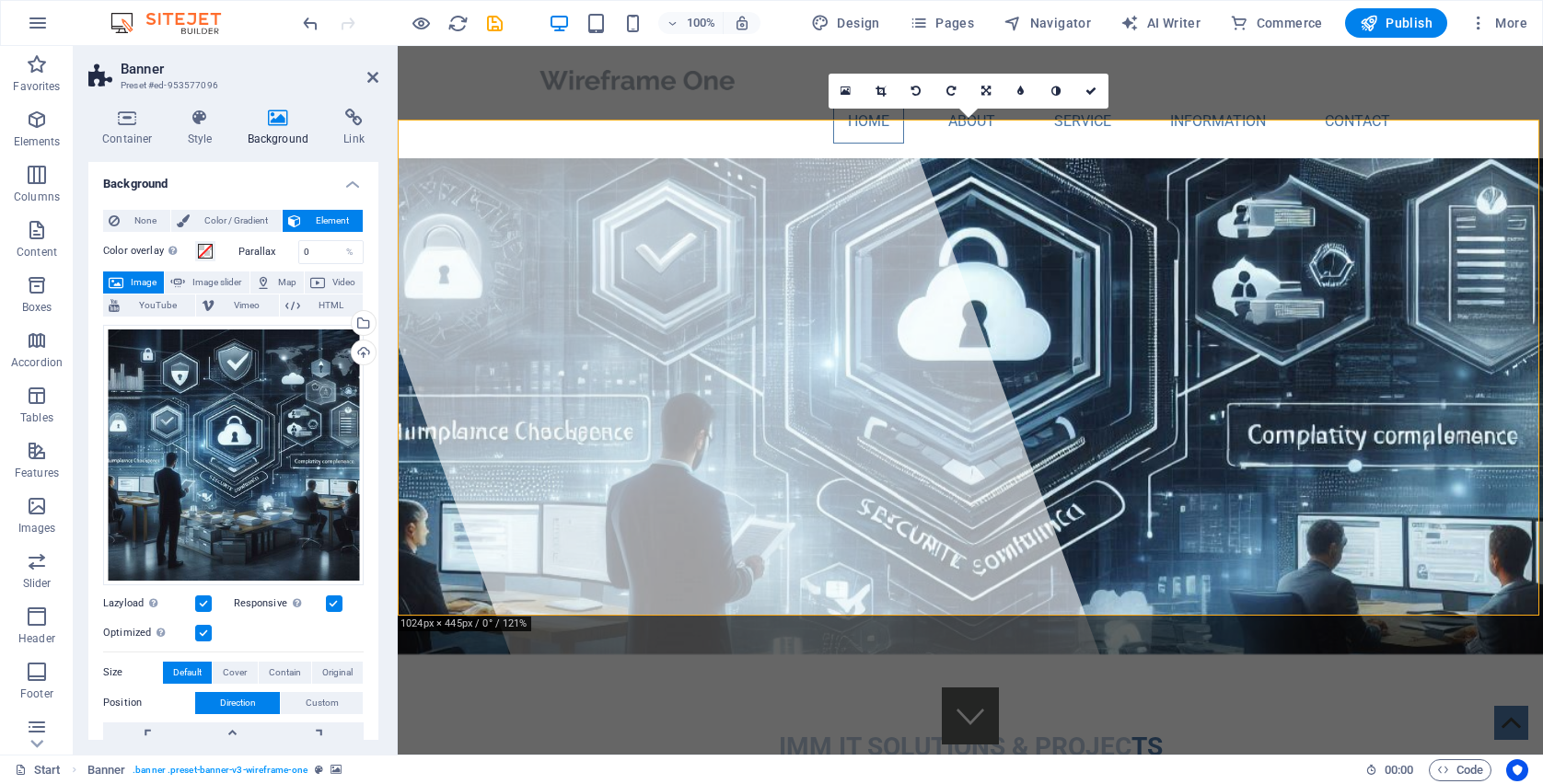
click at [149, 279] on span "Image" at bounding box center [144, 283] width 30 height 22
click at [315, 21] on icon "undo" at bounding box center [311, 23] width 21 height 21
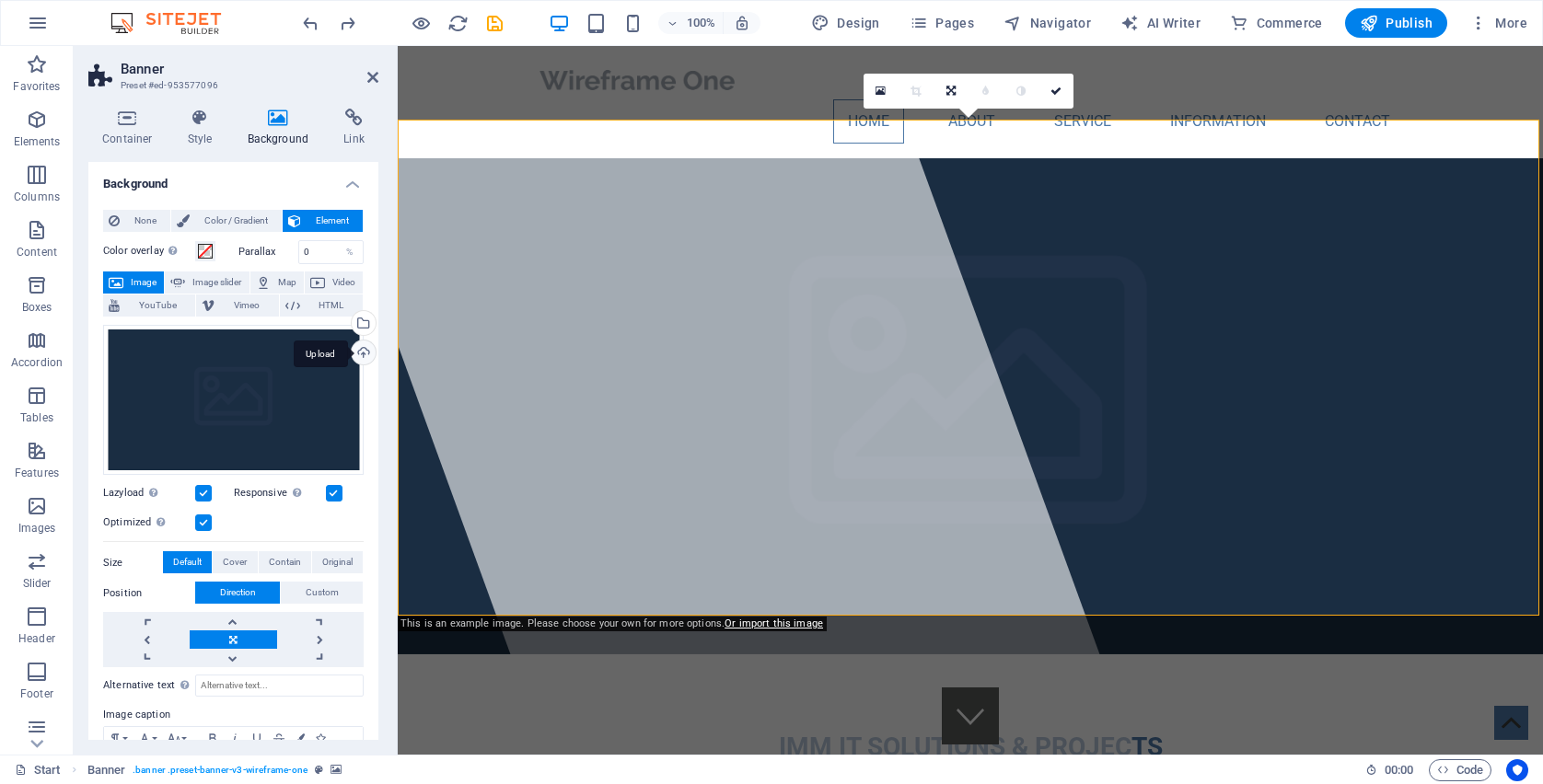
click at [351, 346] on div "Upload" at bounding box center [362, 354] width 28 height 28
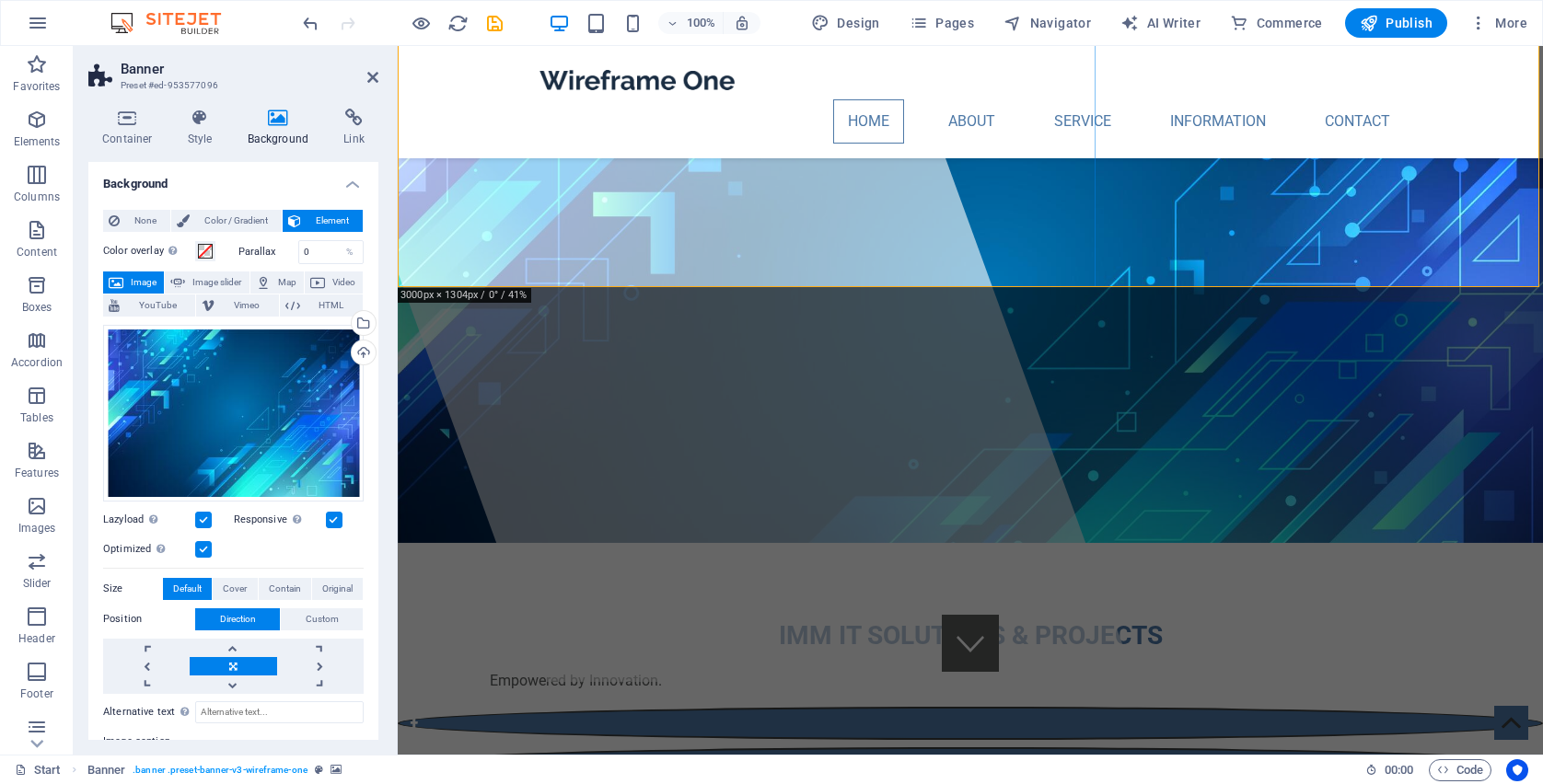
scroll to position [328, 0]
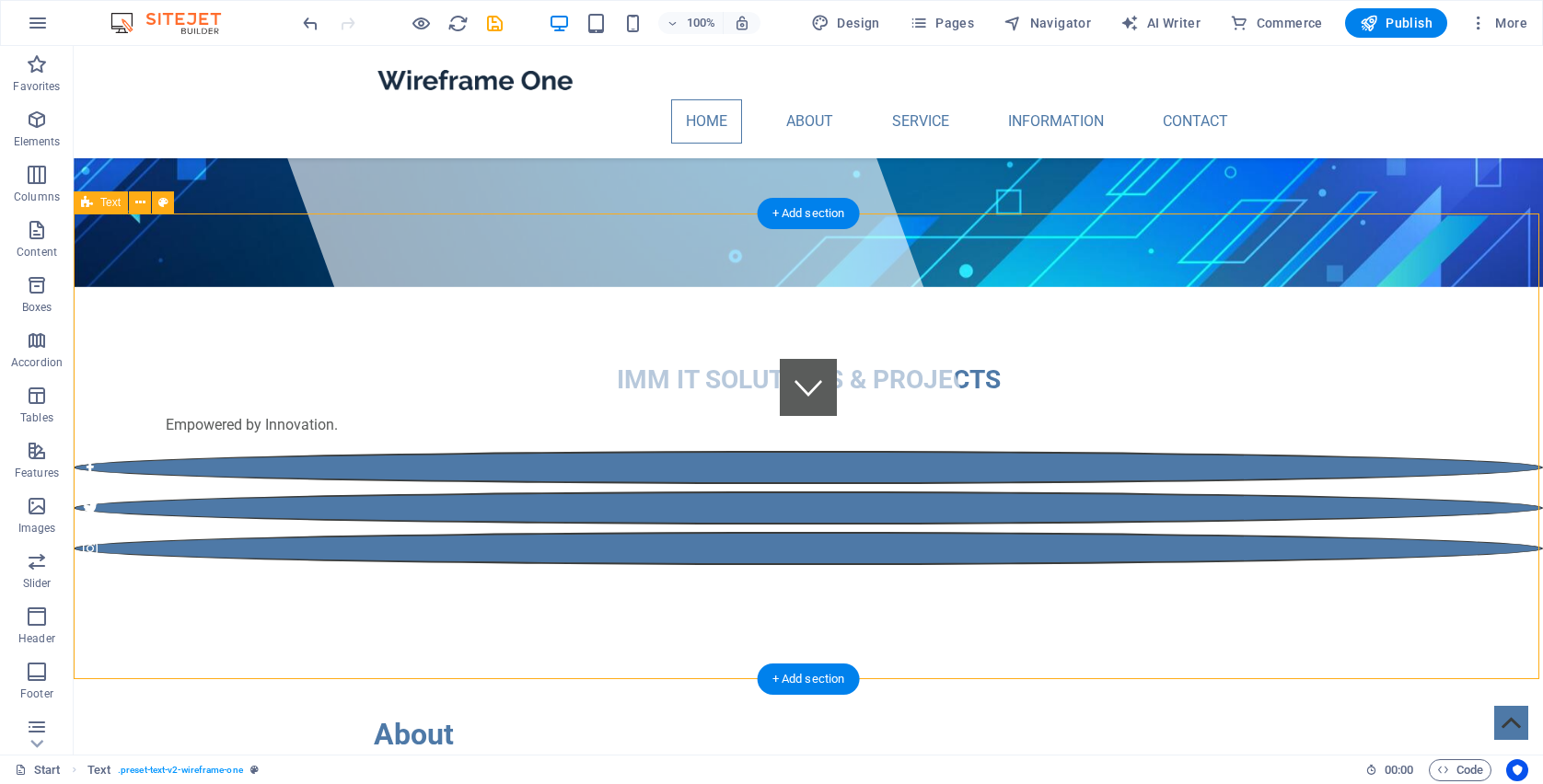
click at [147, 205] on button at bounding box center [140, 203] width 22 height 22
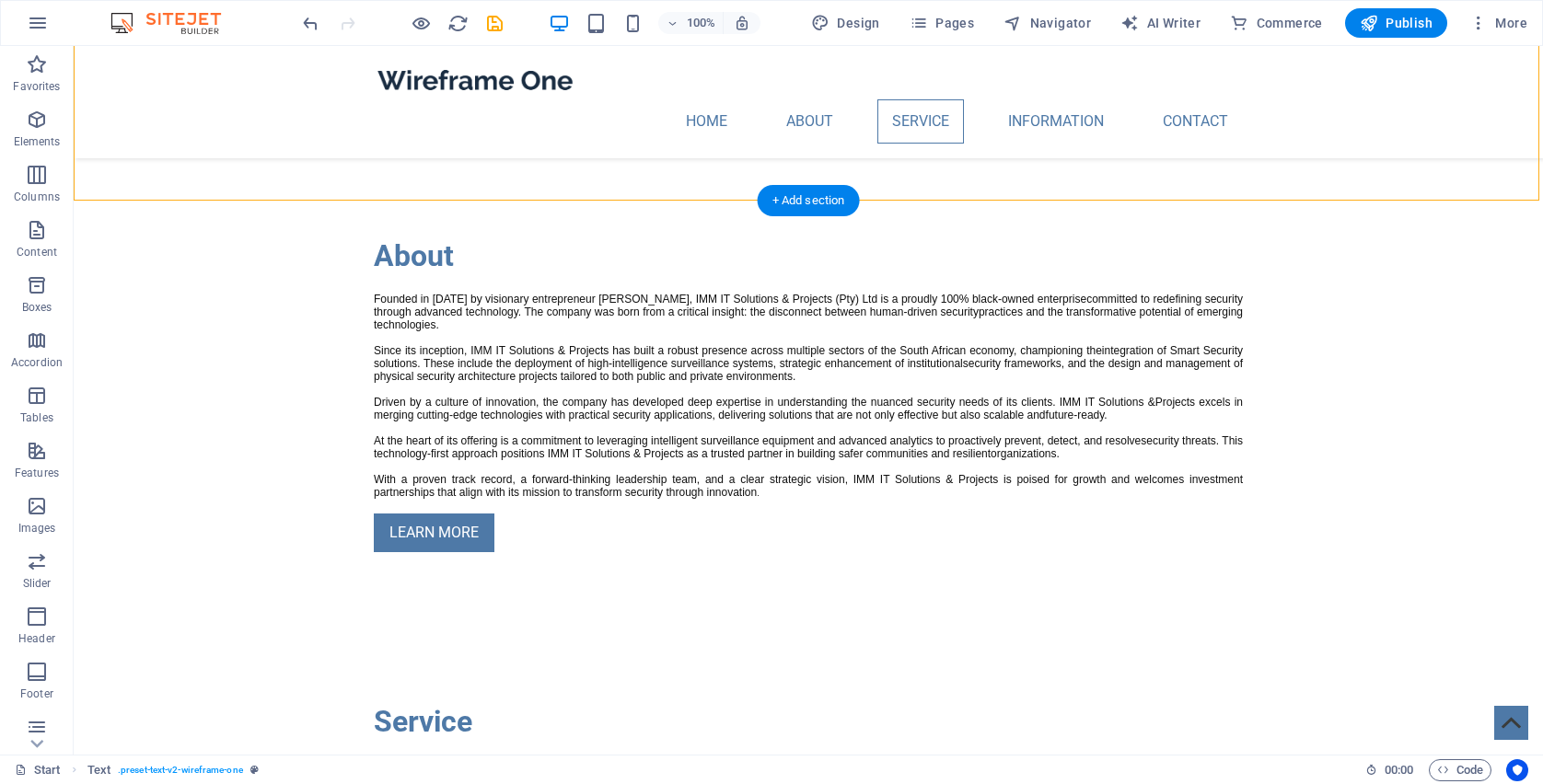
scroll to position [1045, 0]
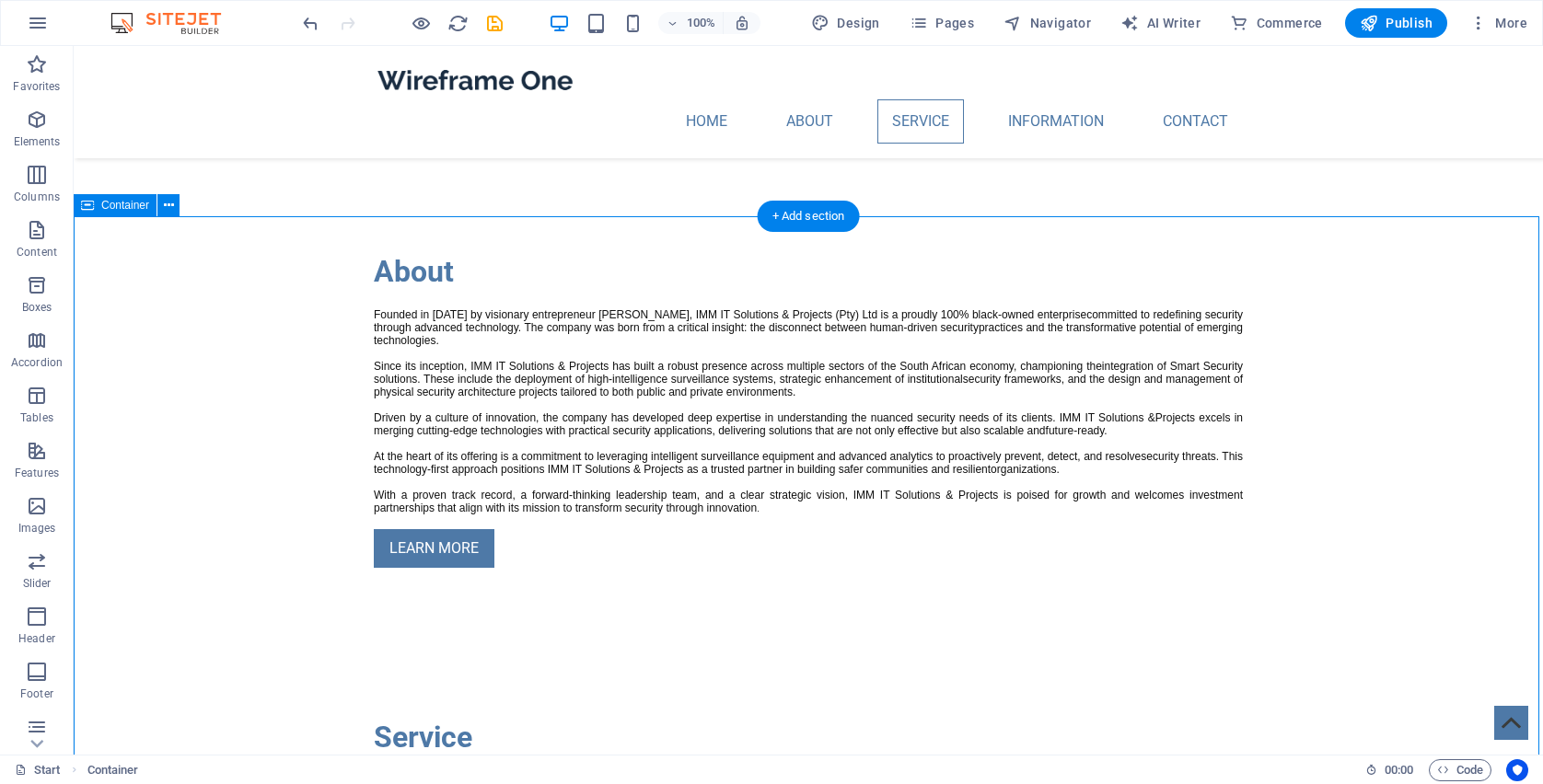
scroll to position [788, 0]
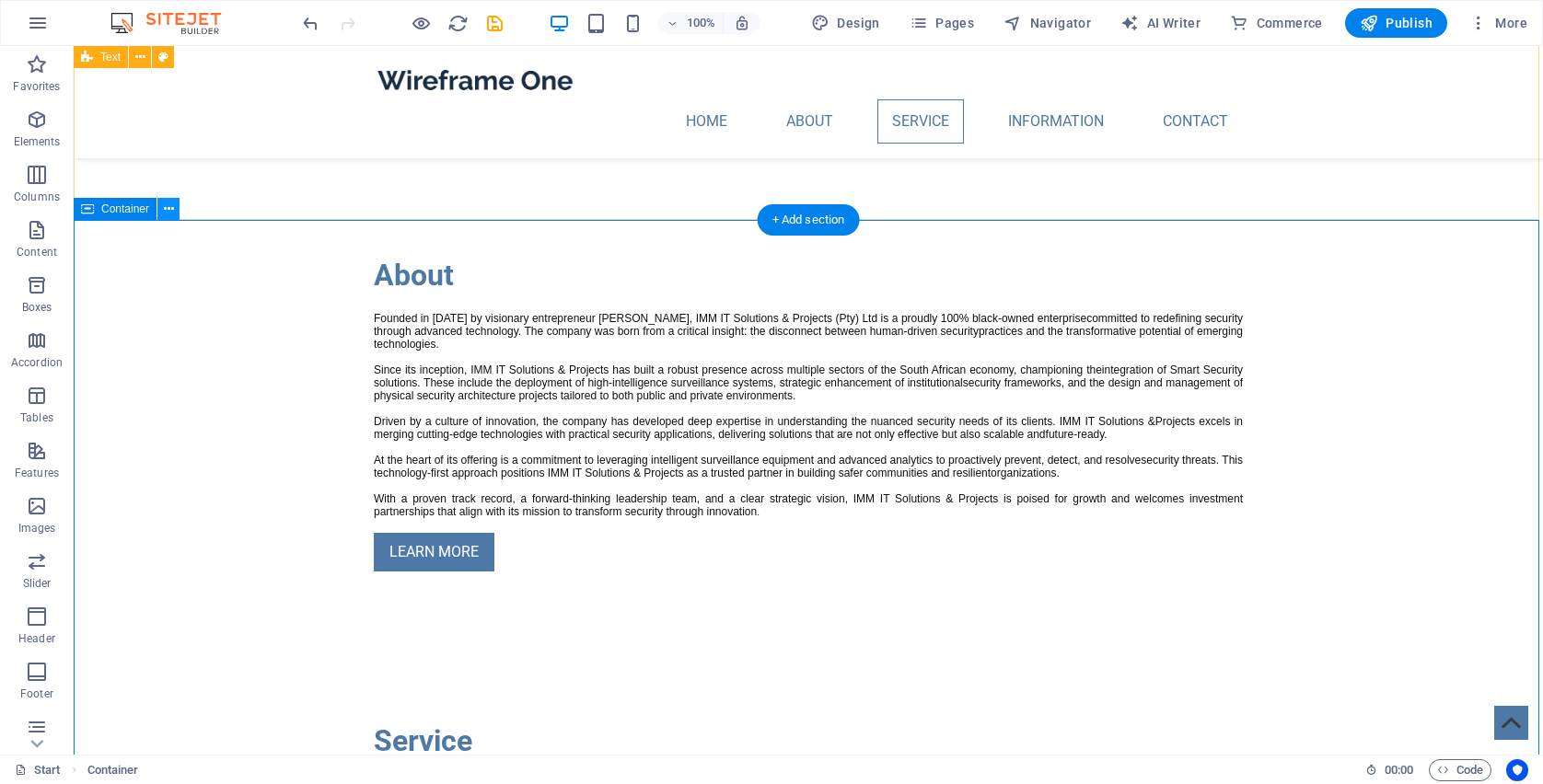
click at [170, 208] on icon at bounding box center [169, 209] width 10 height 19
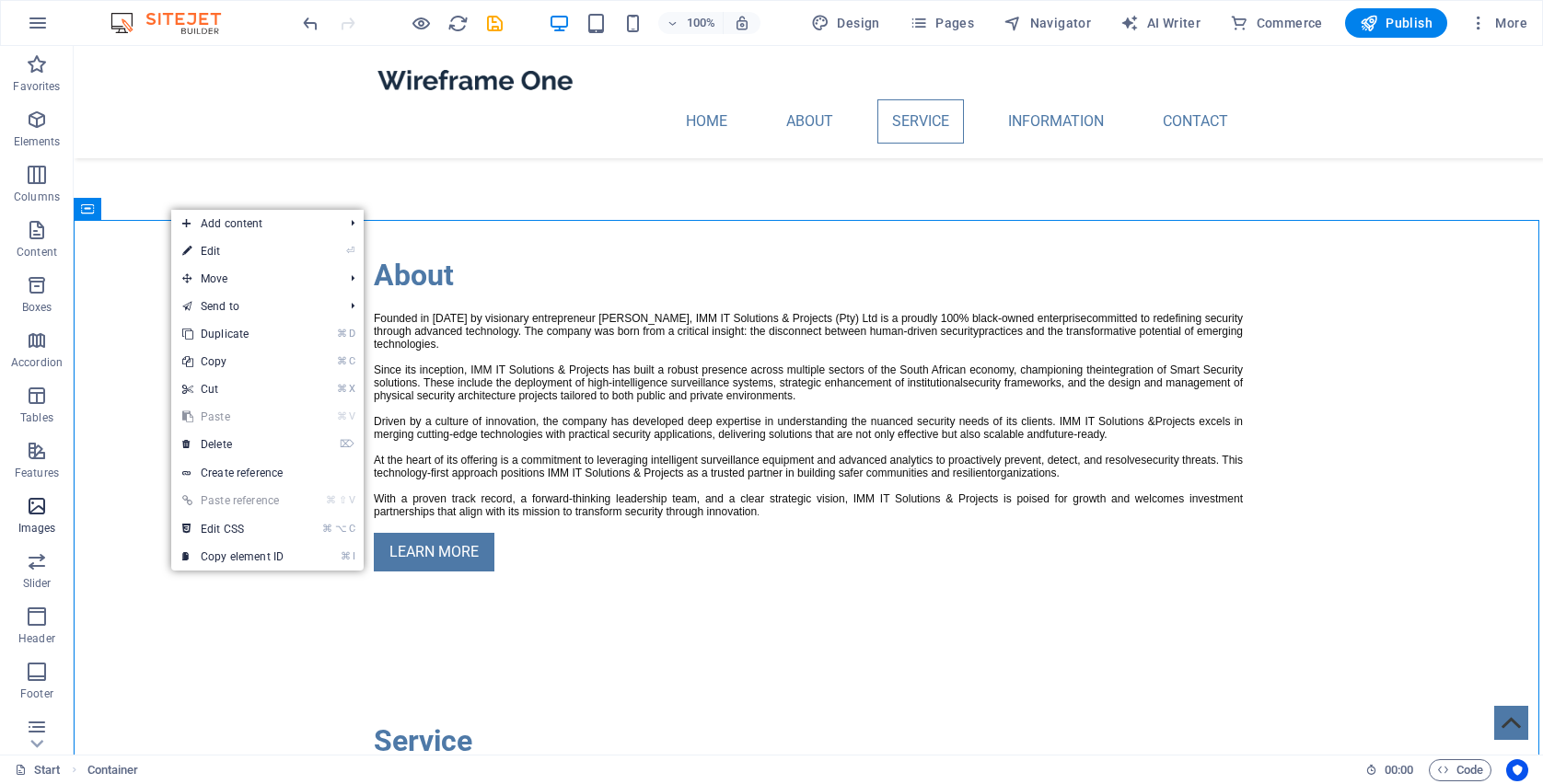
click at [38, 513] on icon "button" at bounding box center [37, 506] width 22 height 22
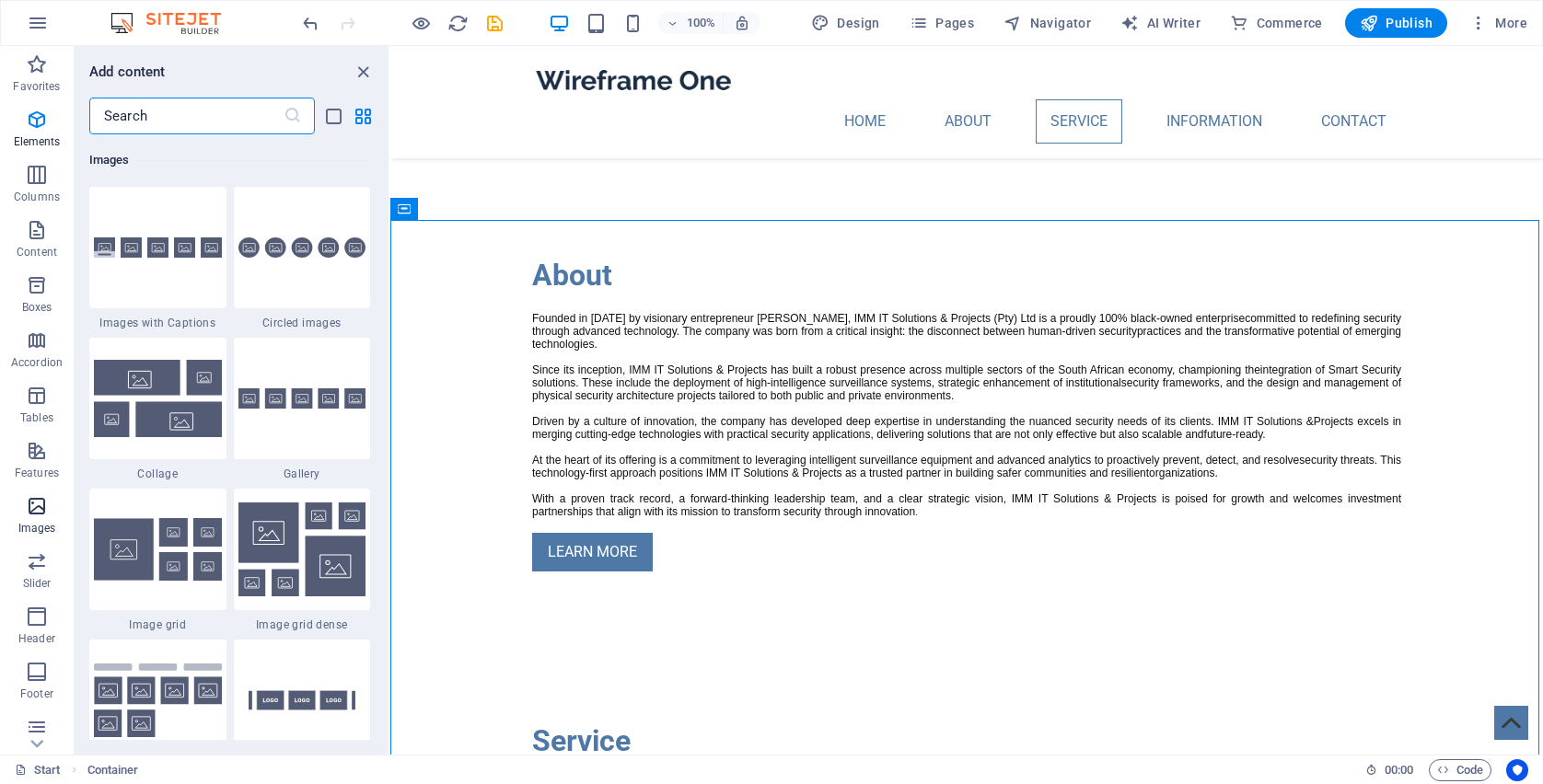
scroll to position [9329, 0]
click at [360, 73] on icon "close panel" at bounding box center [363, 72] width 21 height 21
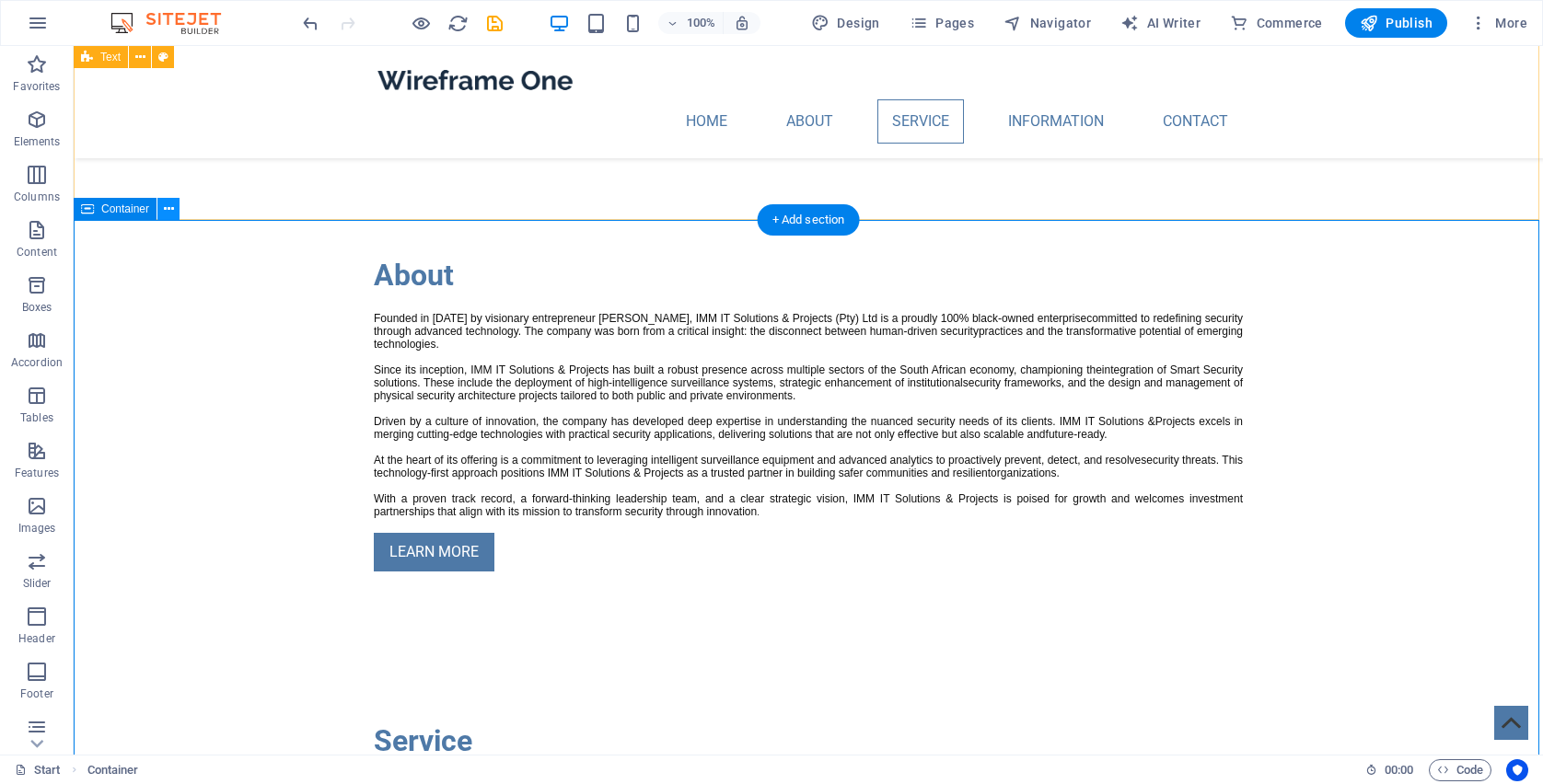
click at [172, 206] on icon at bounding box center [169, 209] width 10 height 19
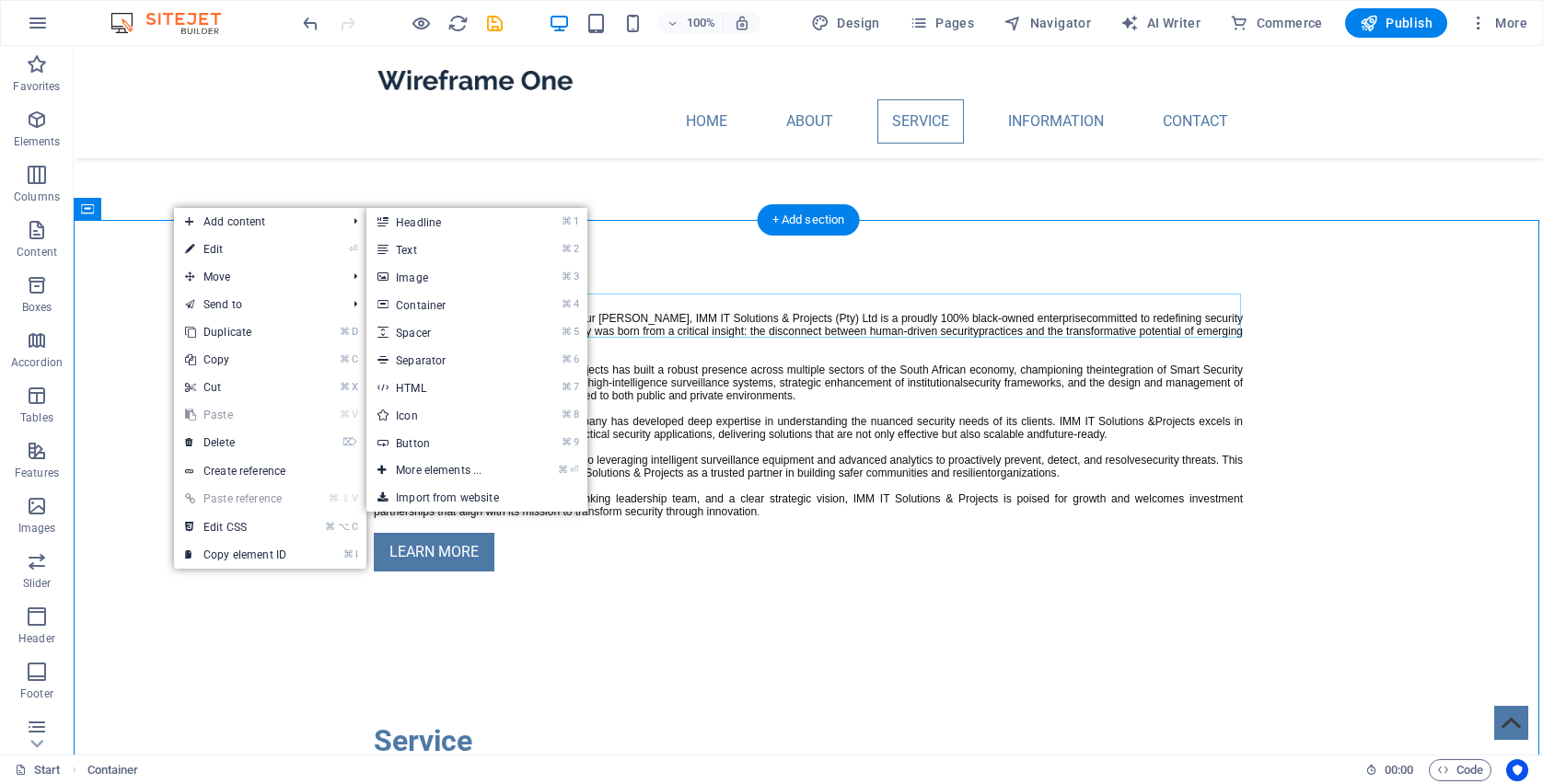
click at [734, 718] on div "Service" at bounding box center [808, 740] width 869 height 44
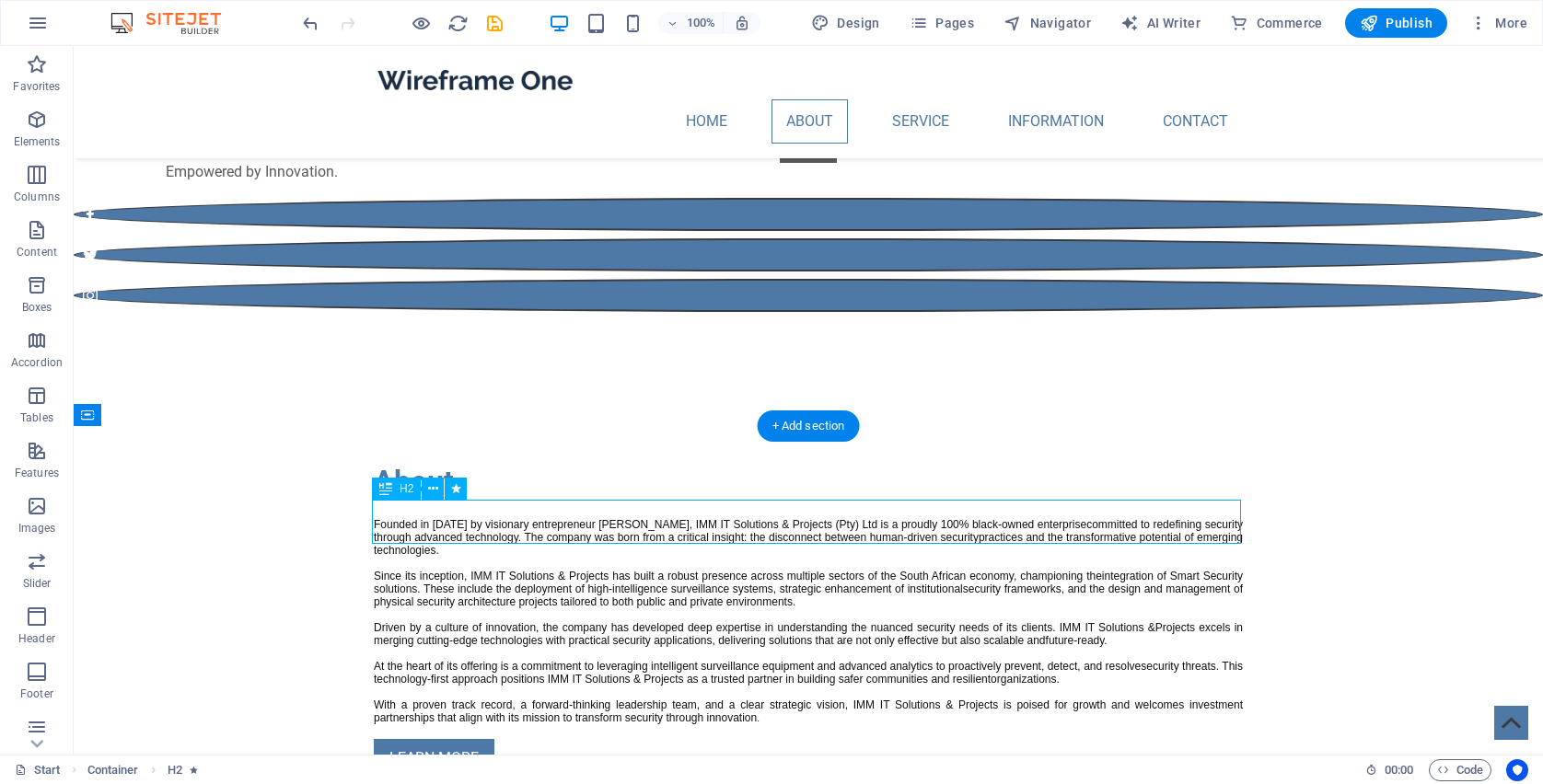
scroll to position [408, 0]
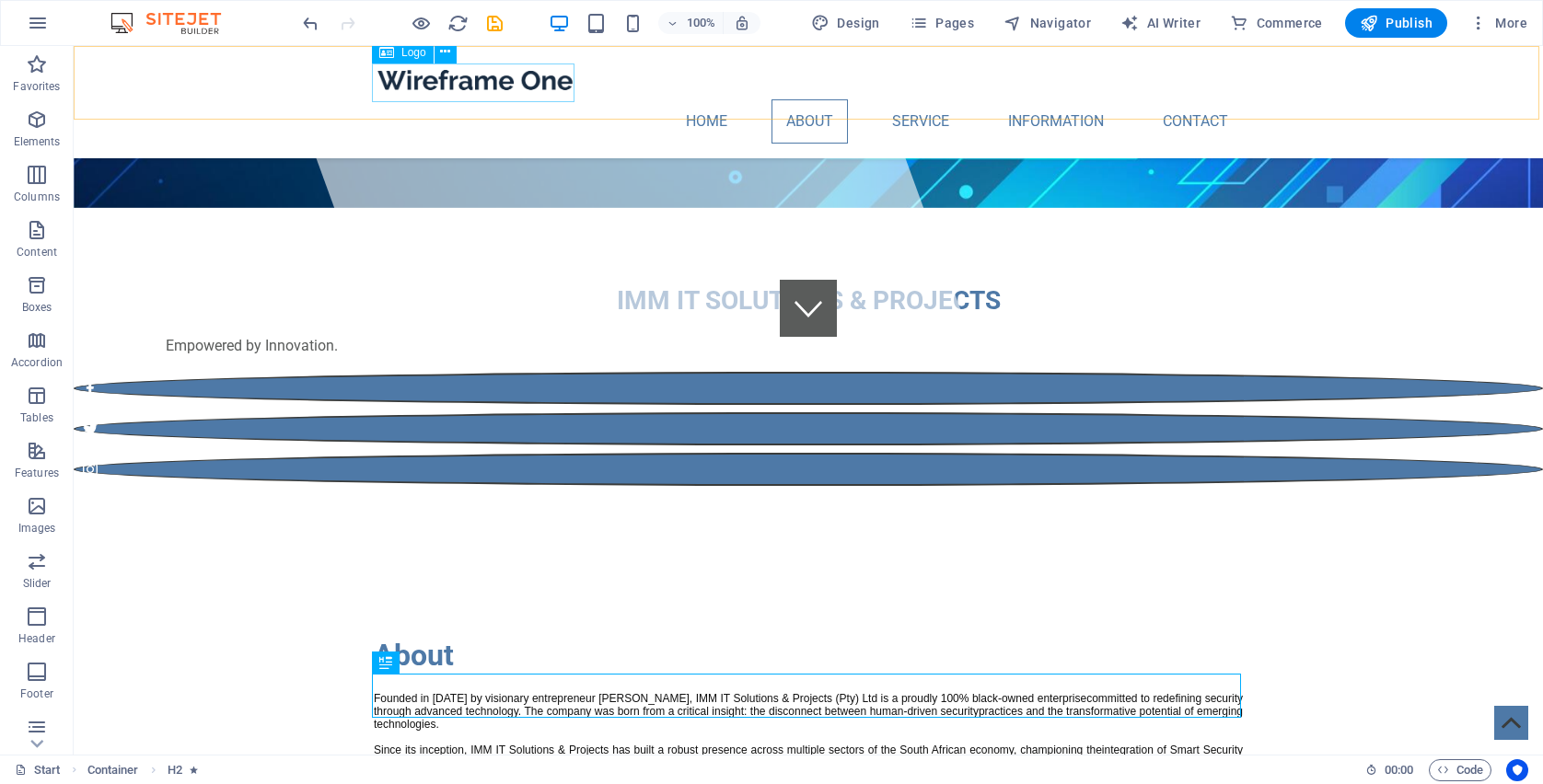
click at [438, 74] on img at bounding box center [475, 81] width 202 height 39
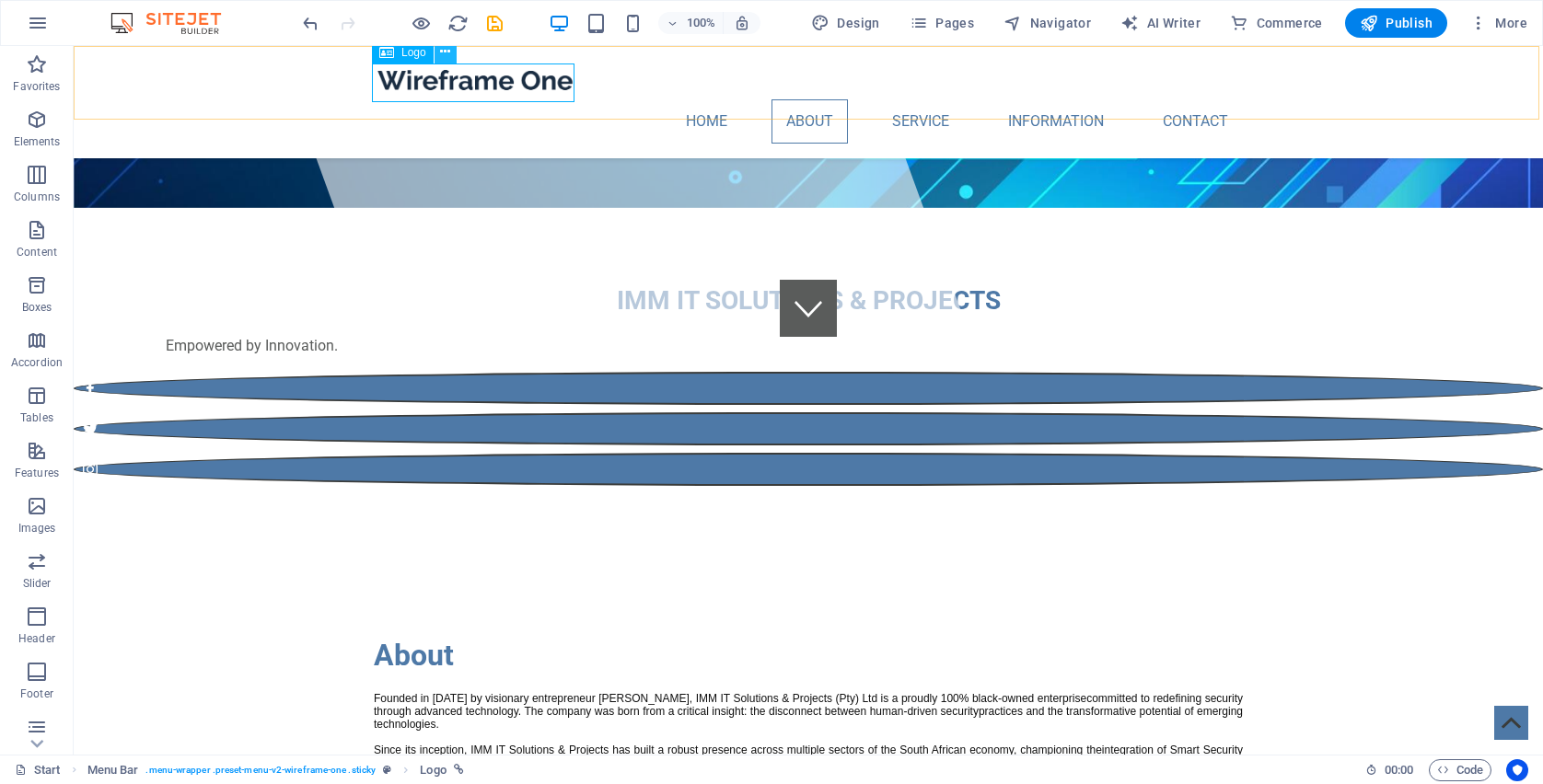
click at [441, 52] on icon at bounding box center [445, 52] width 10 height 19
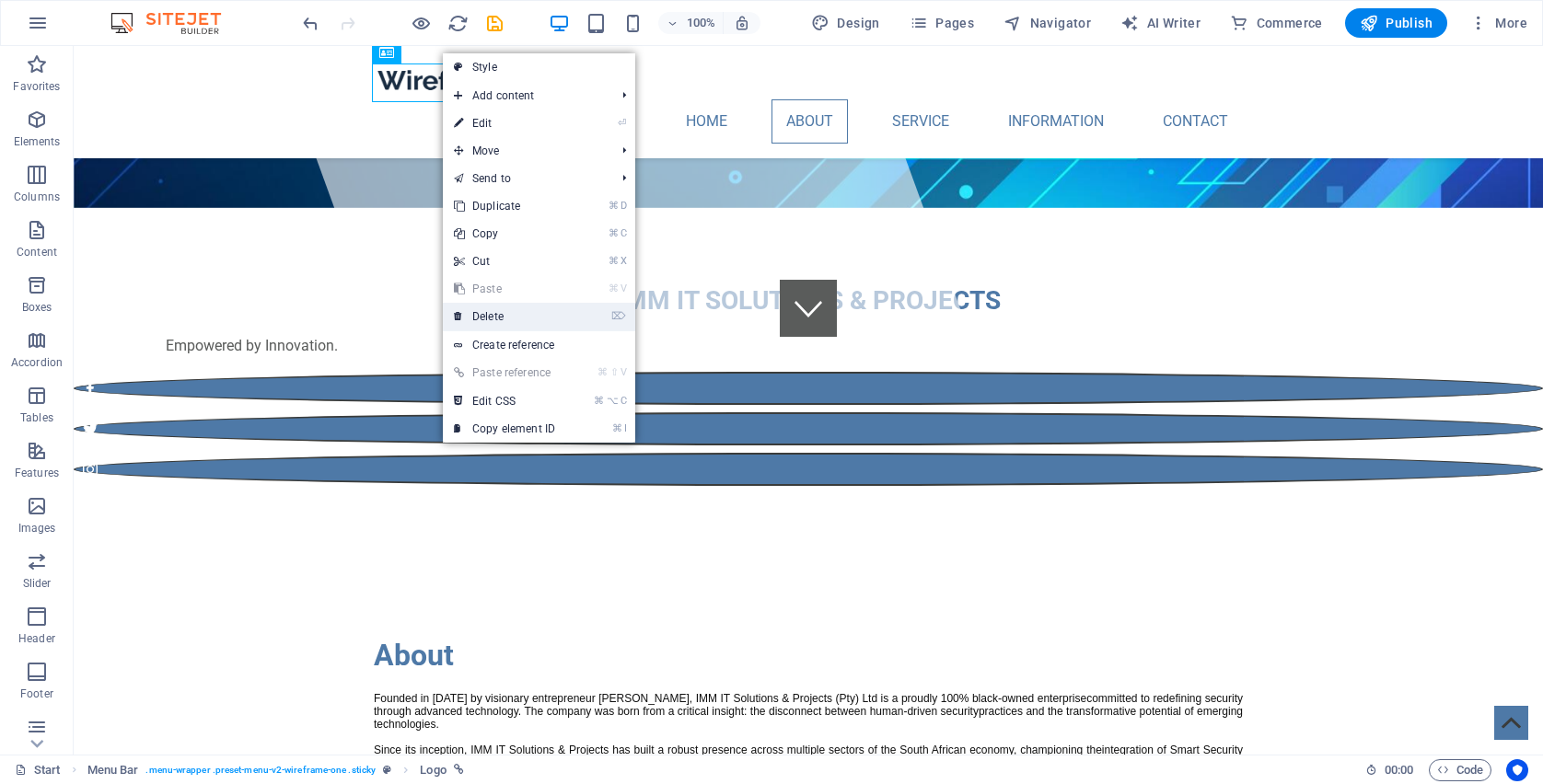
click at [498, 314] on link "⌦ Delete" at bounding box center [504, 317] width 123 height 28
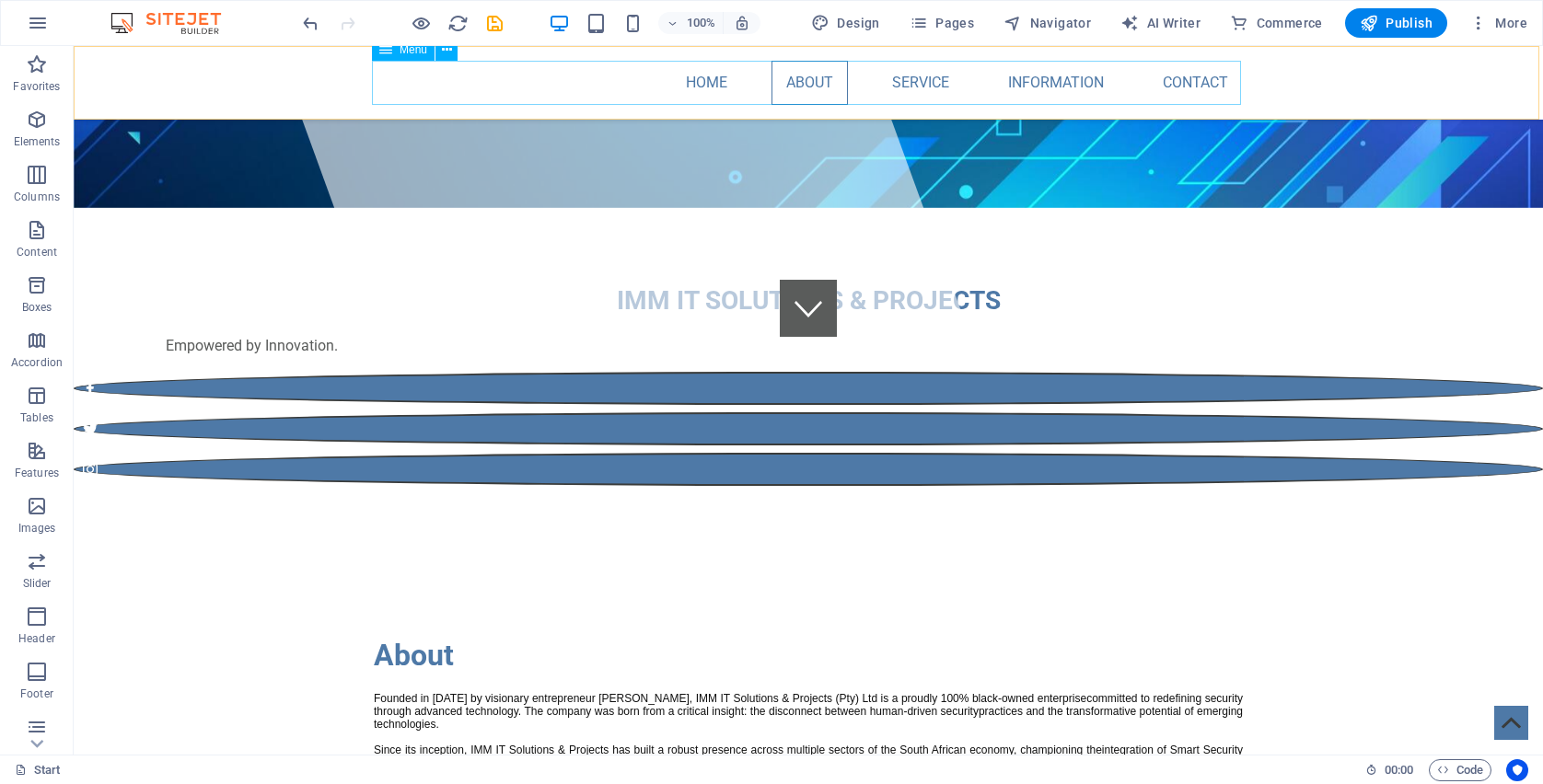
click at [1089, 87] on nav "Home About Service Information Contact" at bounding box center [808, 83] width 869 height 44
click at [1074, 81] on nav "Home About Service Information Contact" at bounding box center [808, 83] width 869 height 44
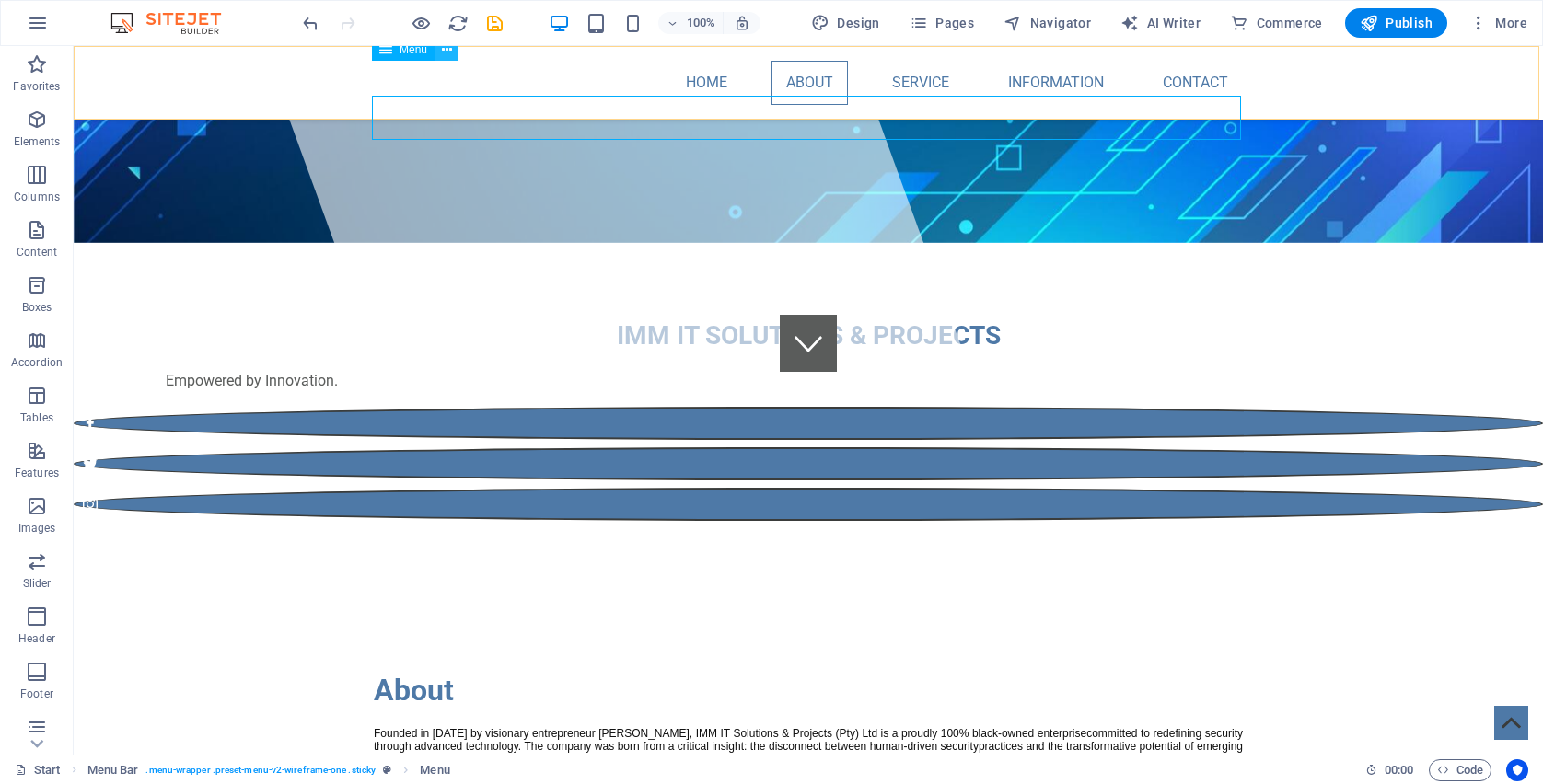
click at [448, 54] on icon at bounding box center [447, 50] width 10 height 19
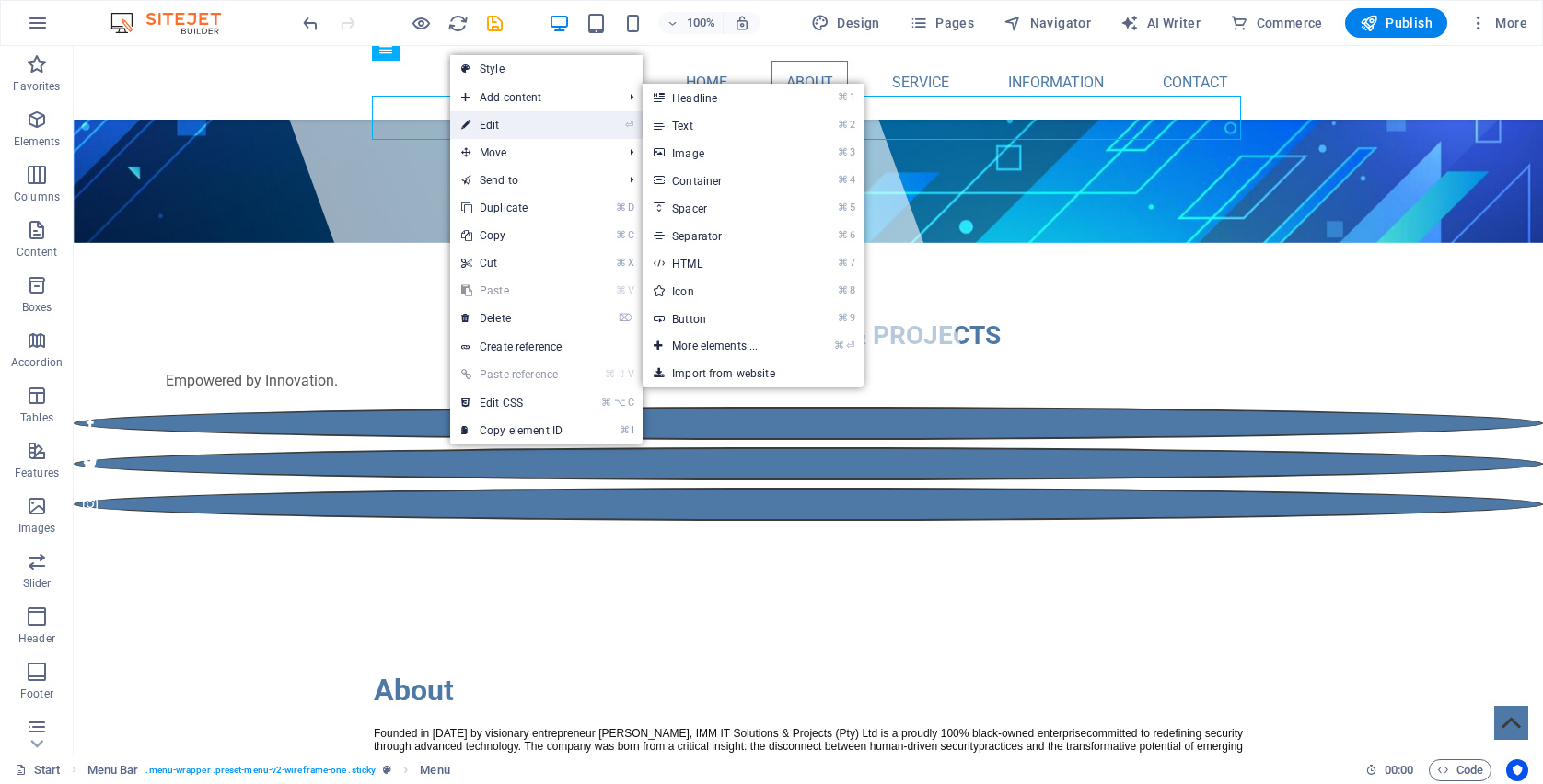
drag, startPoint x: 493, startPoint y: 120, endPoint x: 96, endPoint y: 73, distance: 399.8
click at [493, 120] on link "⏎ Edit" at bounding box center [511, 125] width 123 height 28
select select
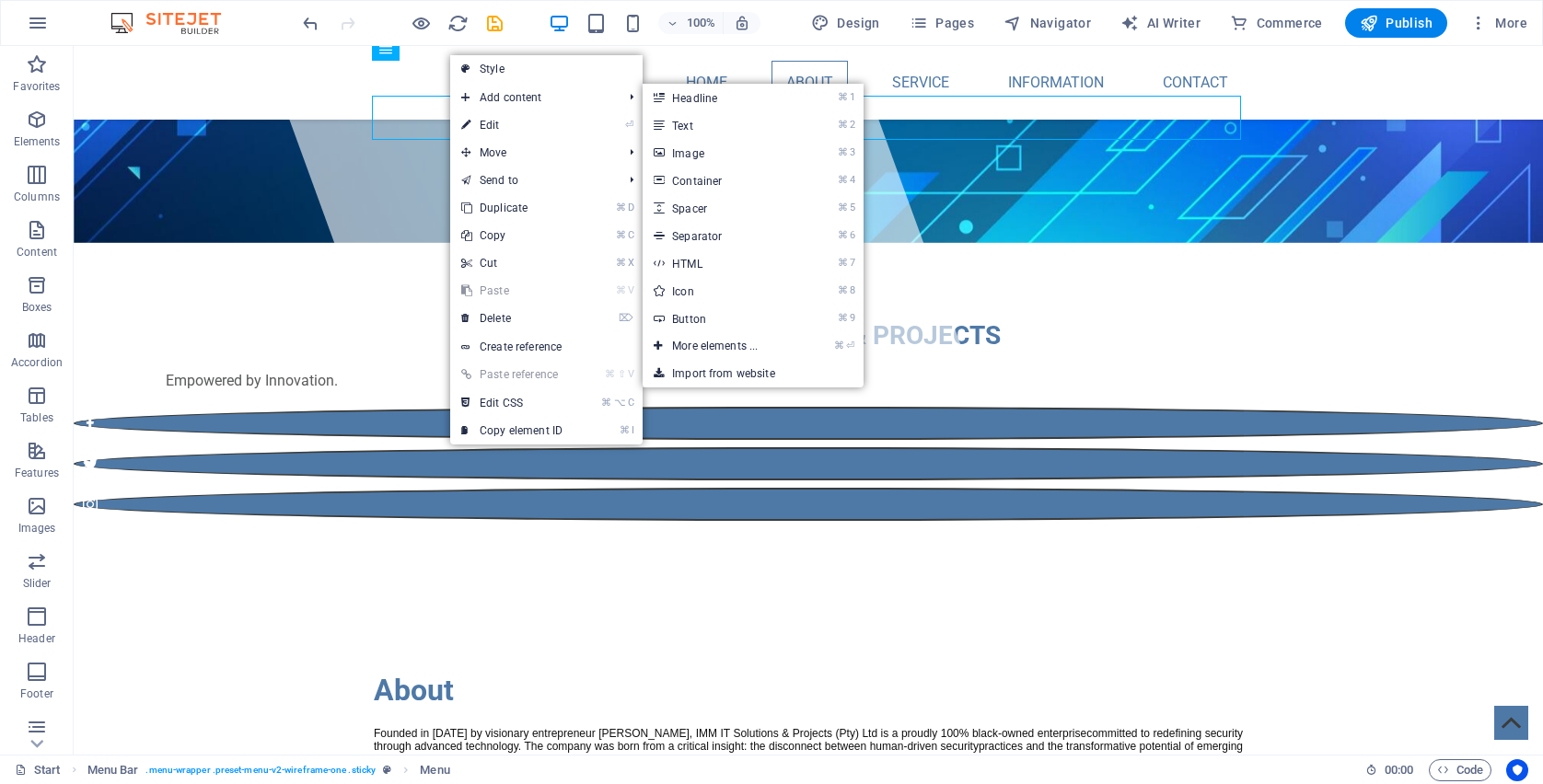
select select
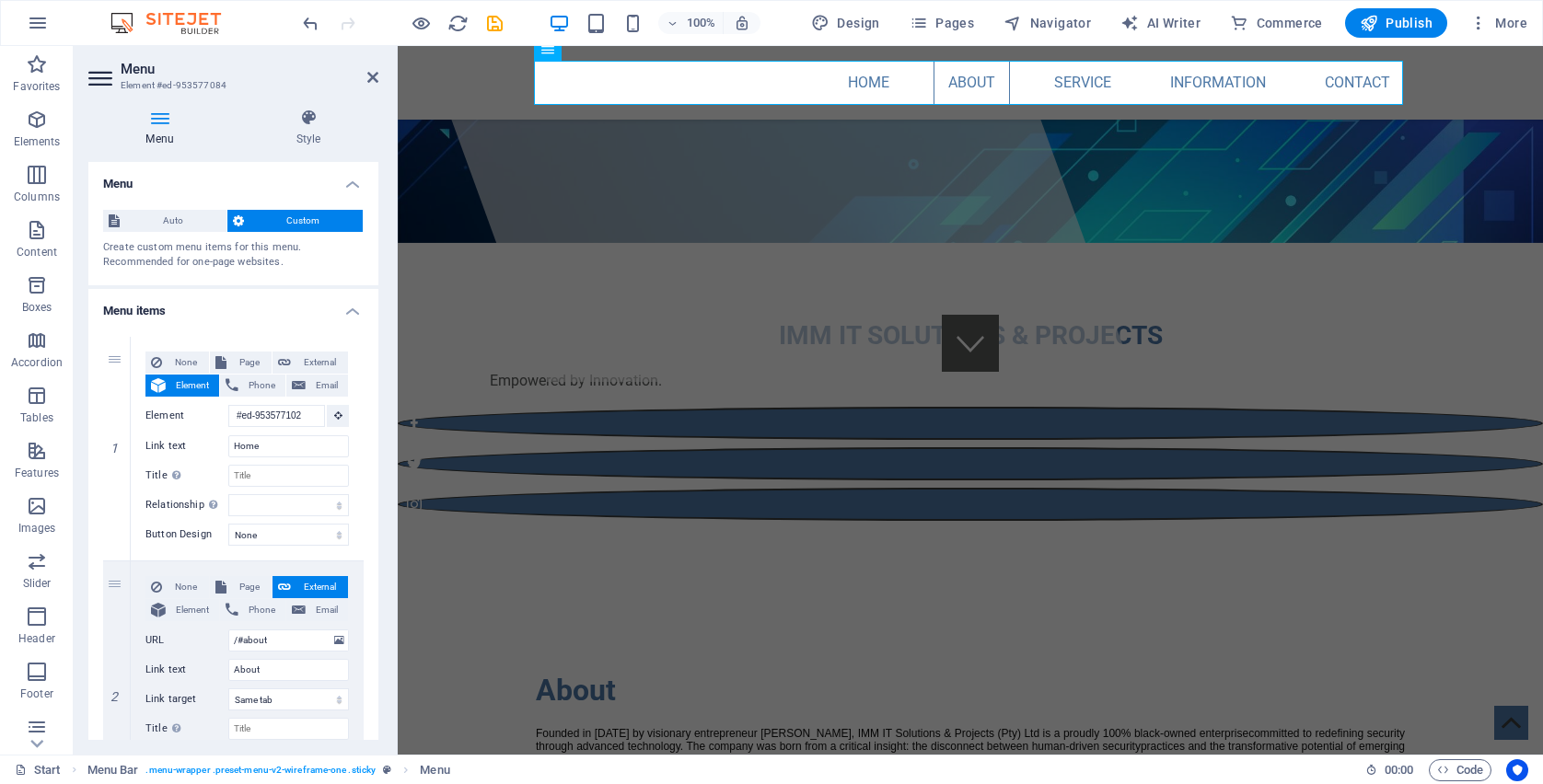
drag, startPoint x: 372, startPoint y: 226, endPoint x: 376, endPoint y: 242, distance: 16.5
click at [376, 242] on div "Menu Auto Custom Create custom menu items for this menu. Recommended for one-pa…" at bounding box center [233, 450] width 290 height 577
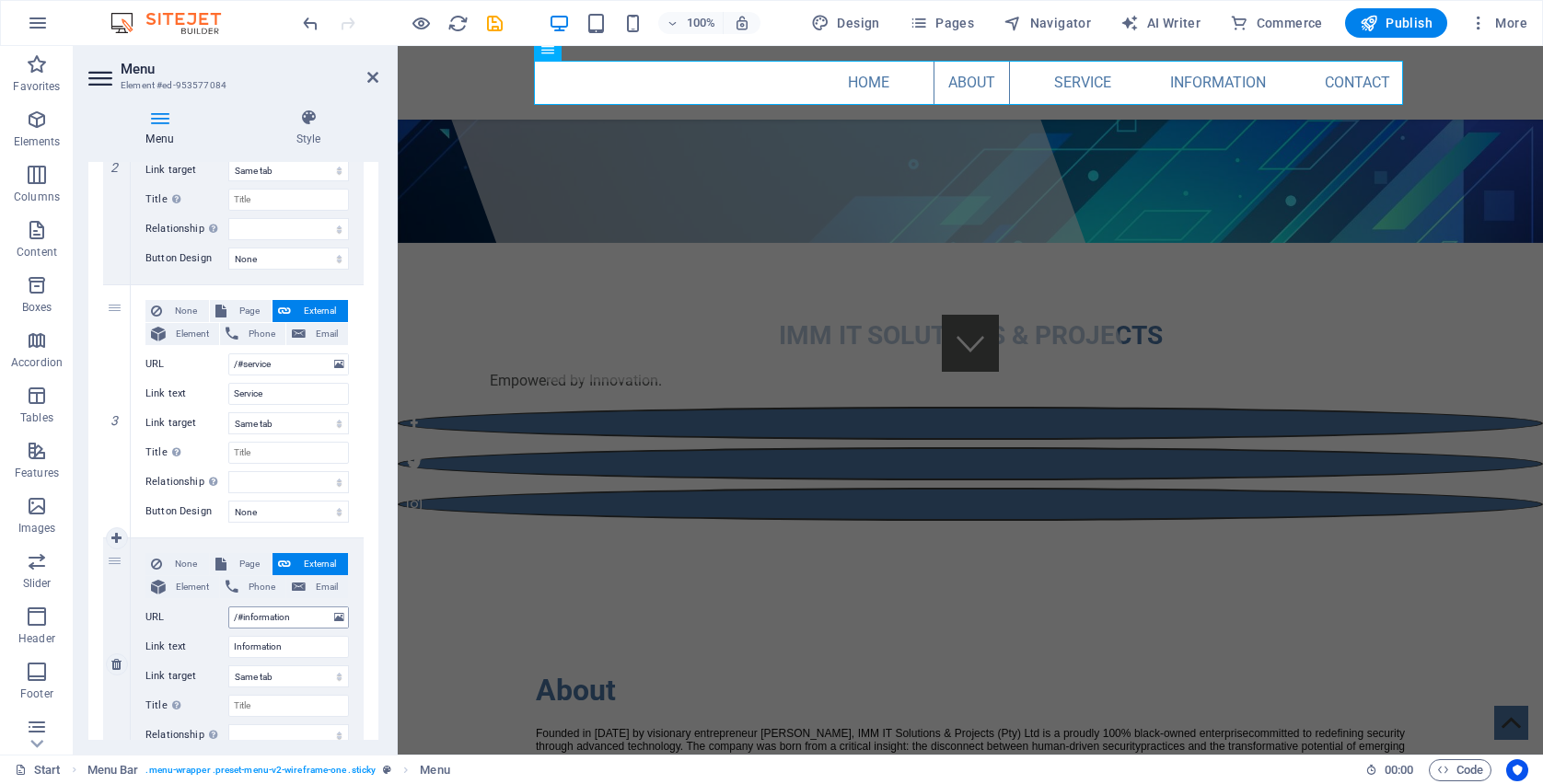
scroll to position [550, 0]
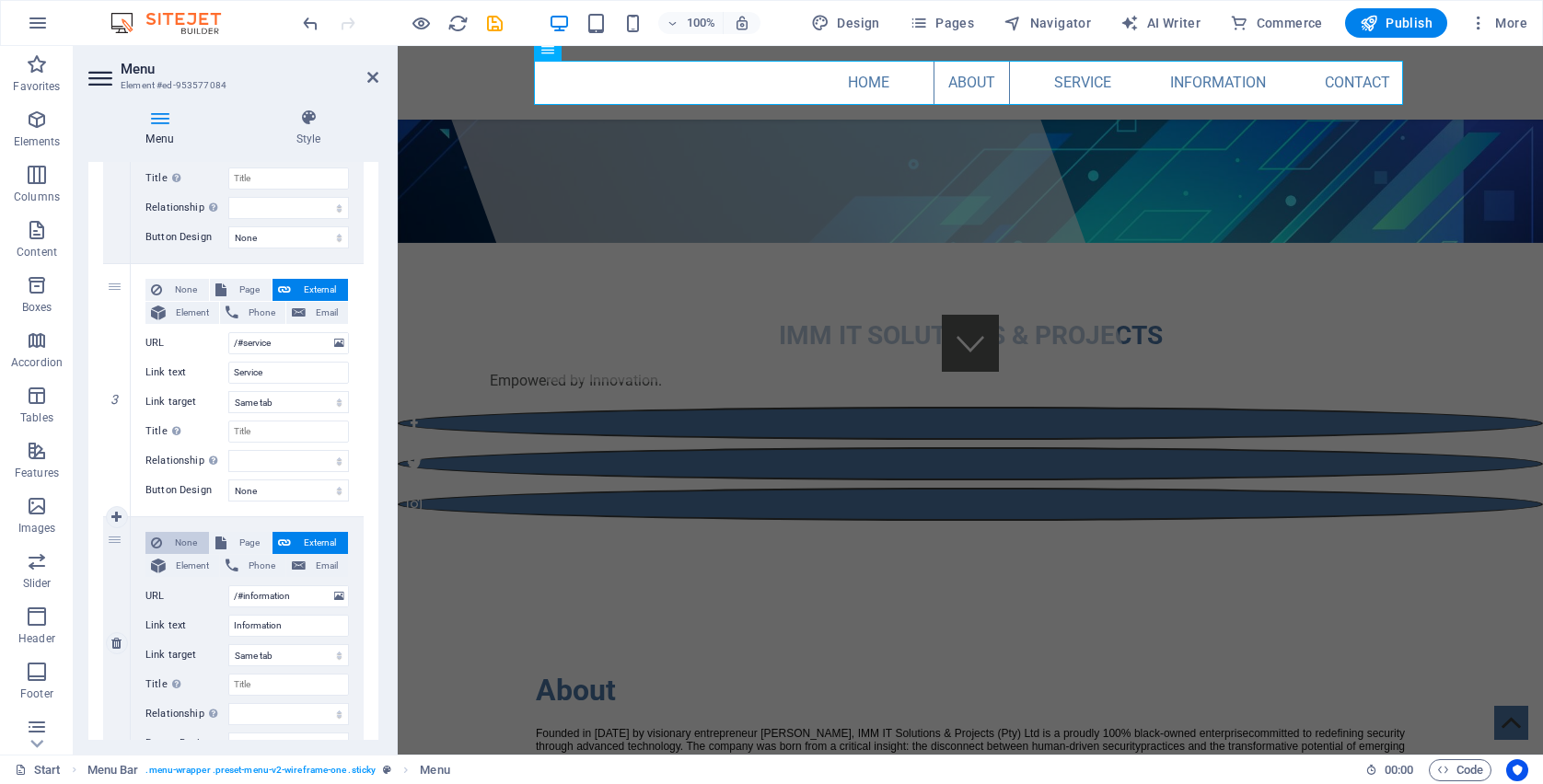
click at [183, 540] on span "None" at bounding box center [185, 543] width 36 height 22
select select
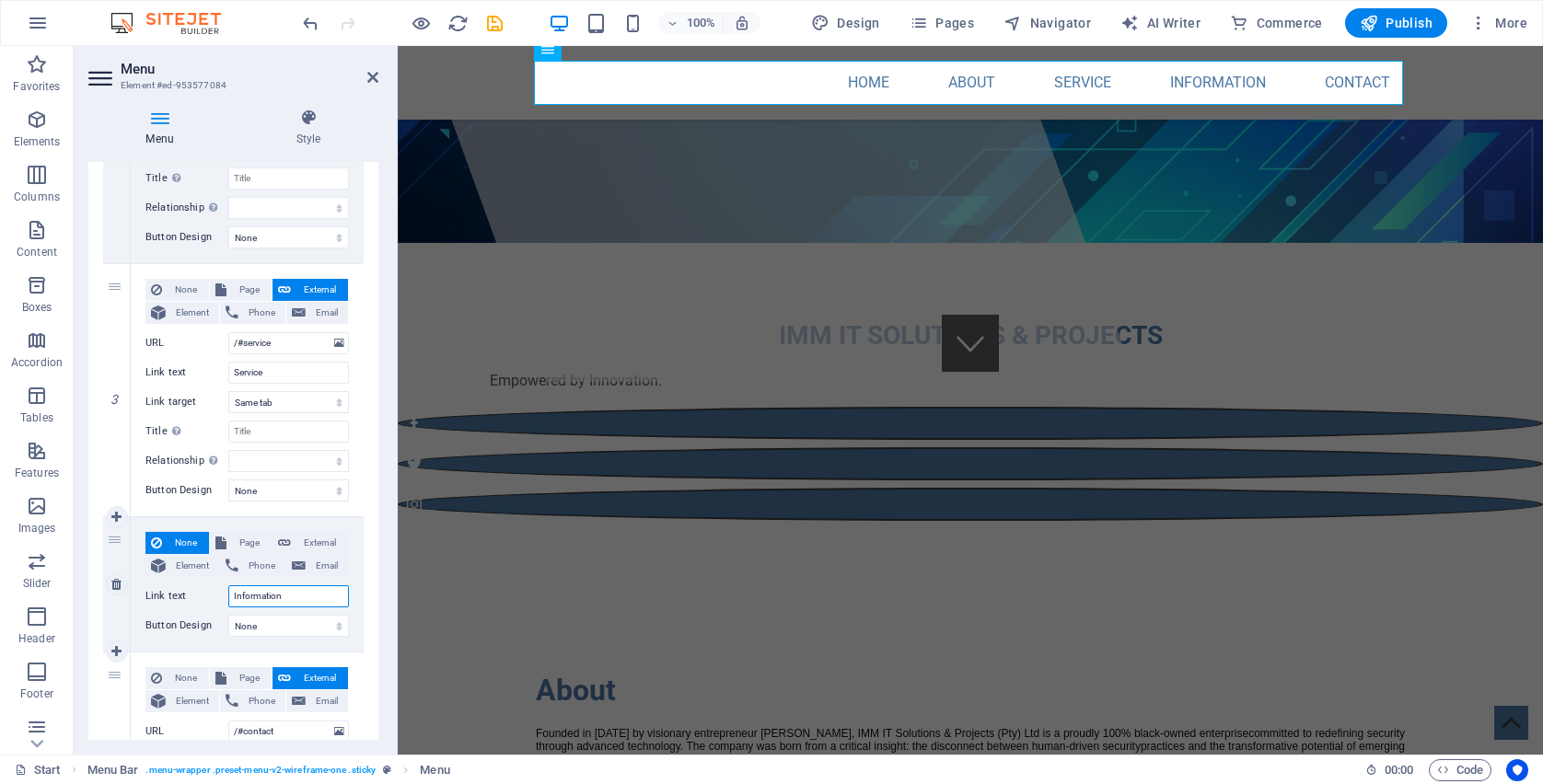
drag, startPoint x: 296, startPoint y: 598, endPoint x: 226, endPoint y: 587, distance: 70.9
click at [225, 588] on div "Link text Information" at bounding box center [247, 596] width 203 height 22
select select
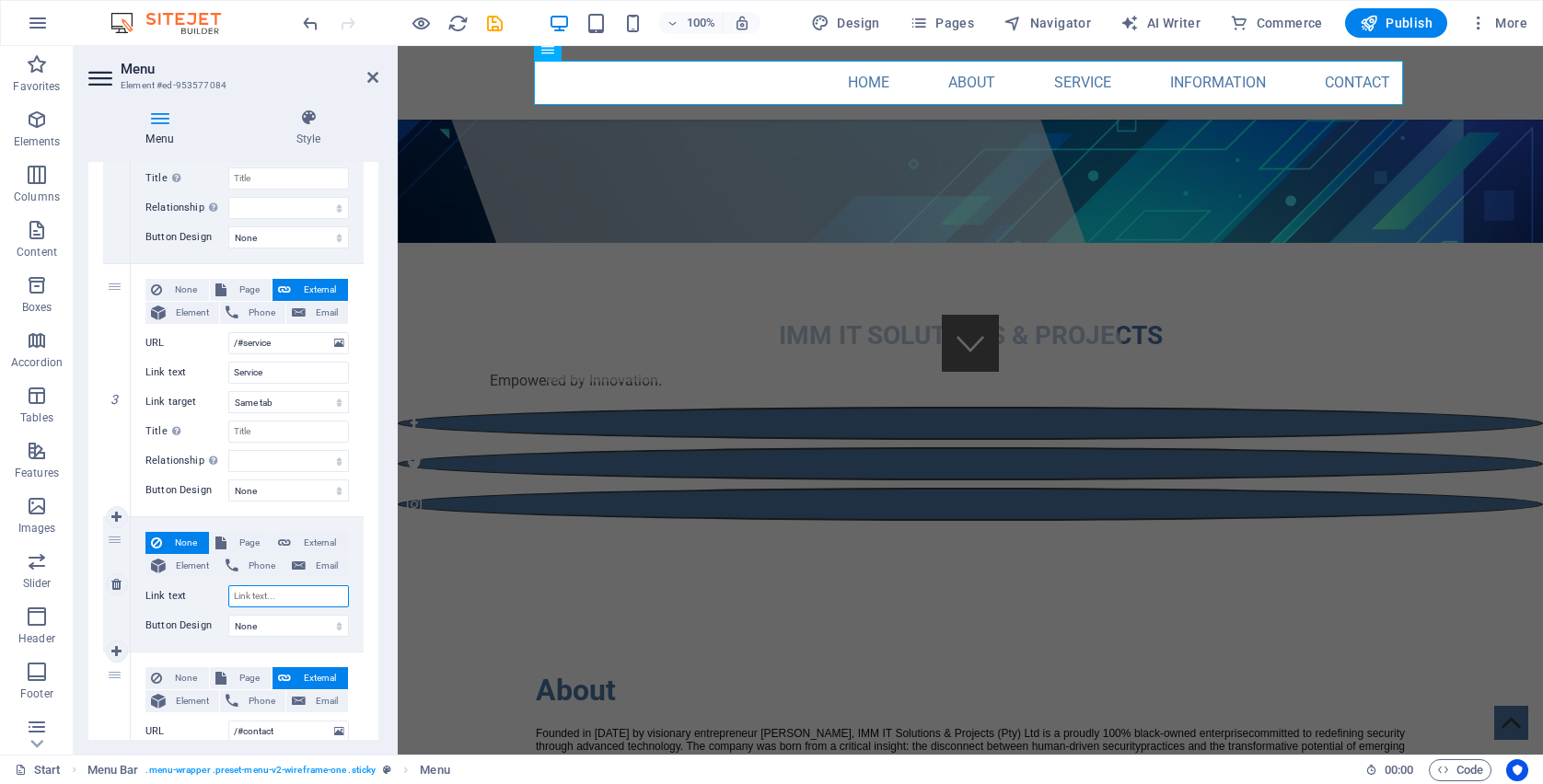
select select
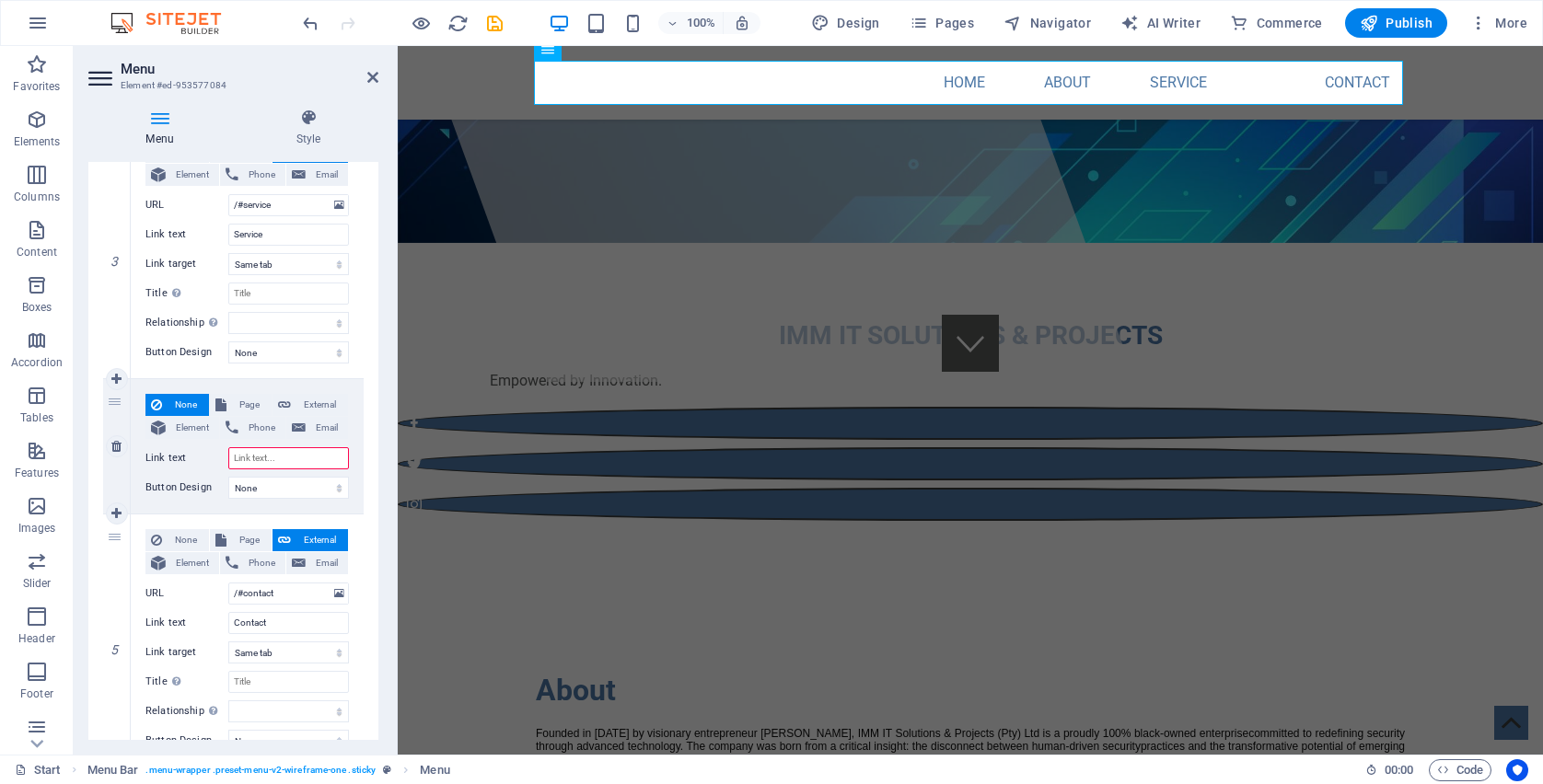
scroll to position [766, 0]
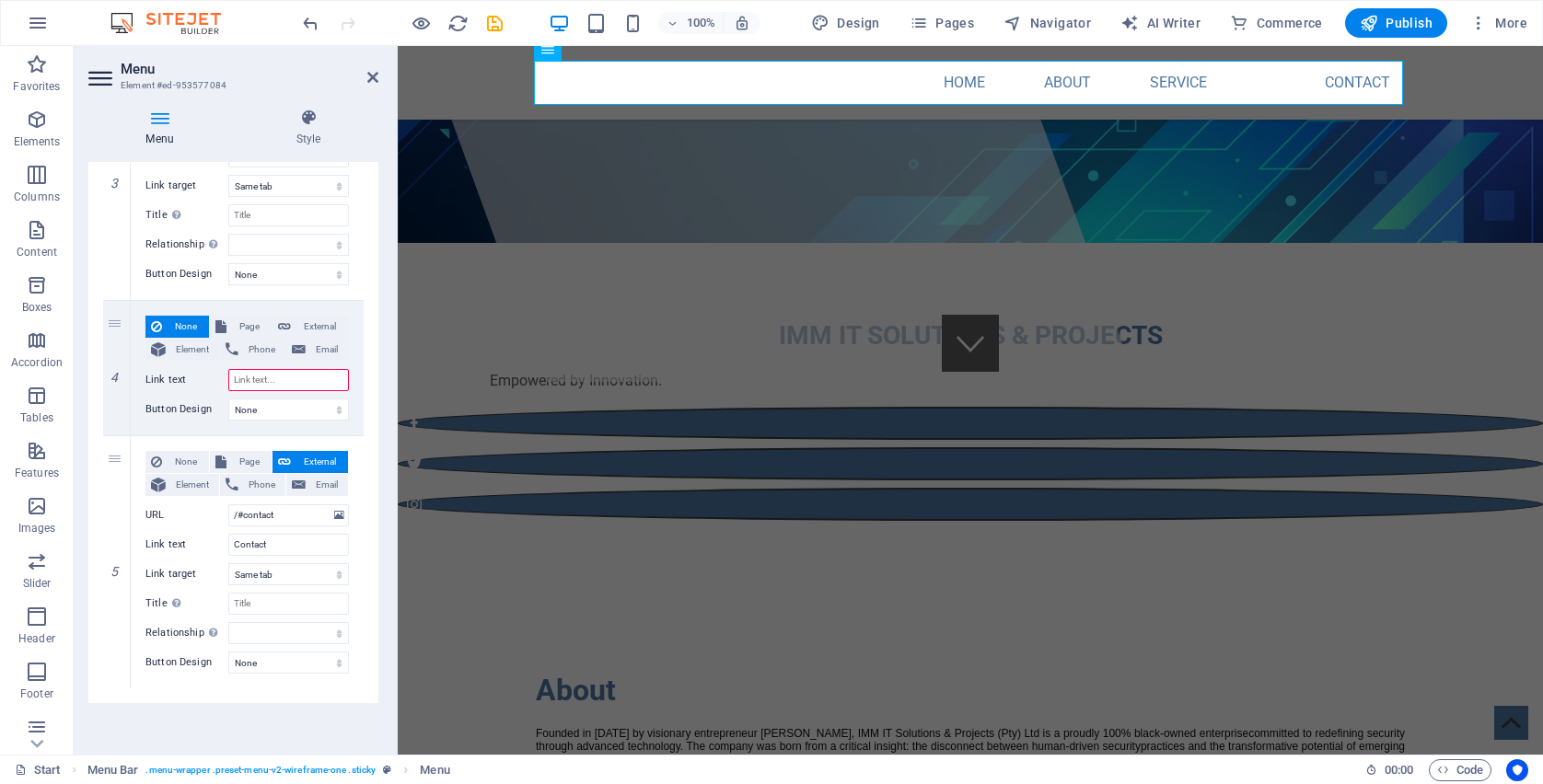
click at [369, 414] on div "1 None Page External Element Phone Email Page Start Subpage Legal Notice Privac…" at bounding box center [233, 129] width 290 height 1147
click at [285, 378] on input "Link text" at bounding box center [288, 380] width 121 height 22
click at [109, 365] on link at bounding box center [117, 368] width 22 height 22
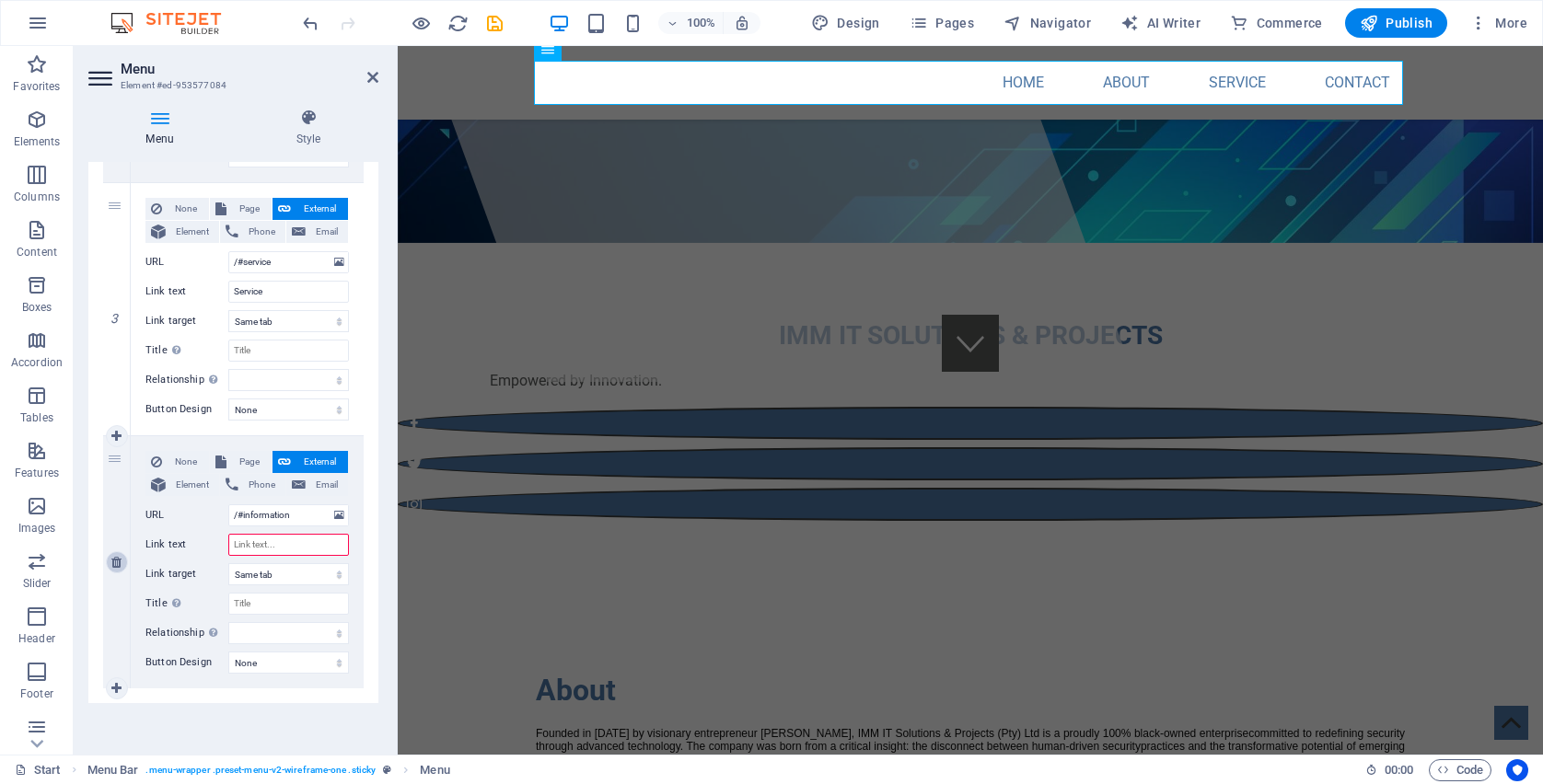
select select
type input "/#contact"
type input "Contact"
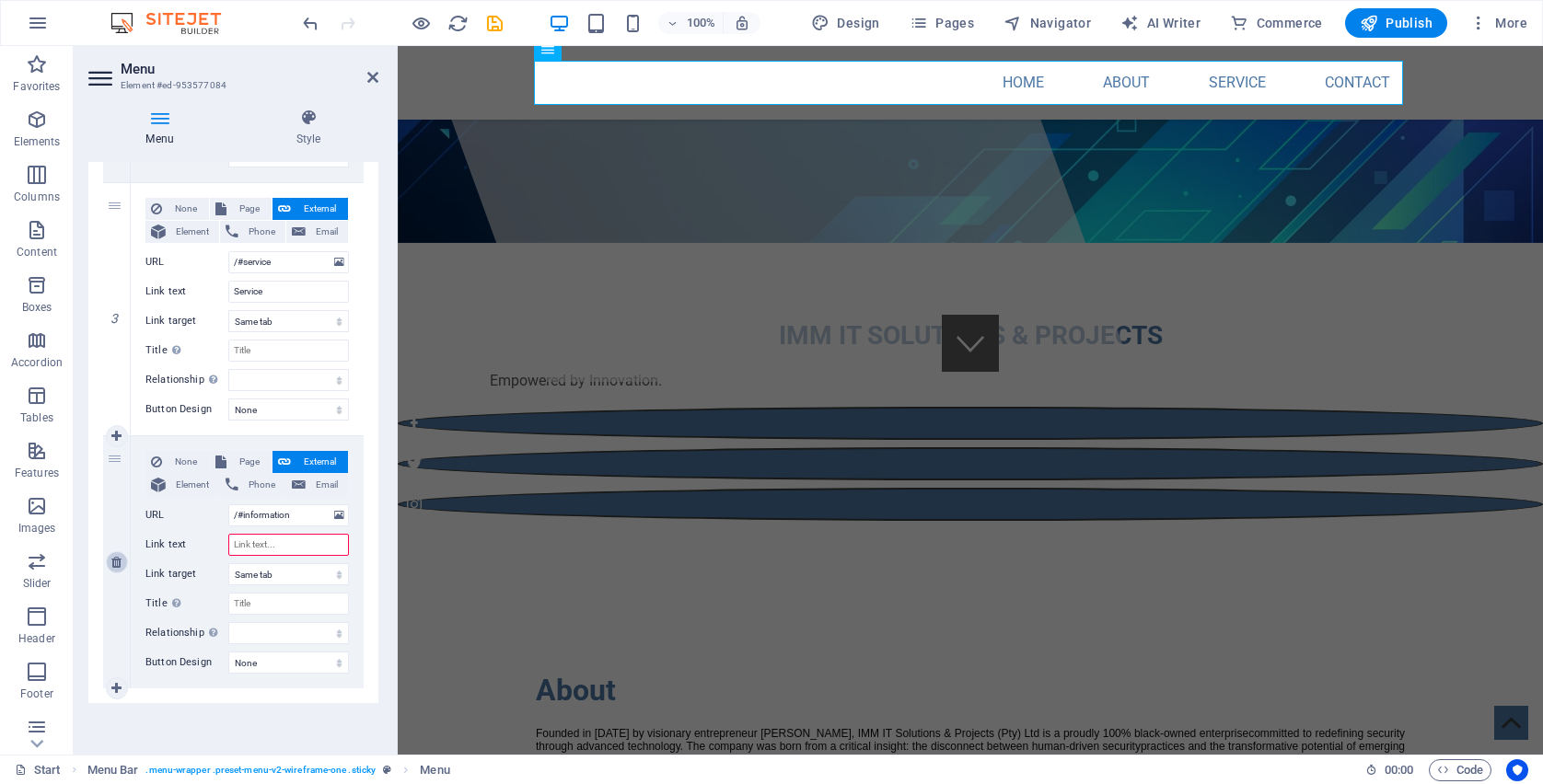
select select
click at [367, 87] on header "Menu Element #ed-953577084" at bounding box center [233, 70] width 290 height 48
click at [371, 73] on icon at bounding box center [373, 77] width 11 height 15
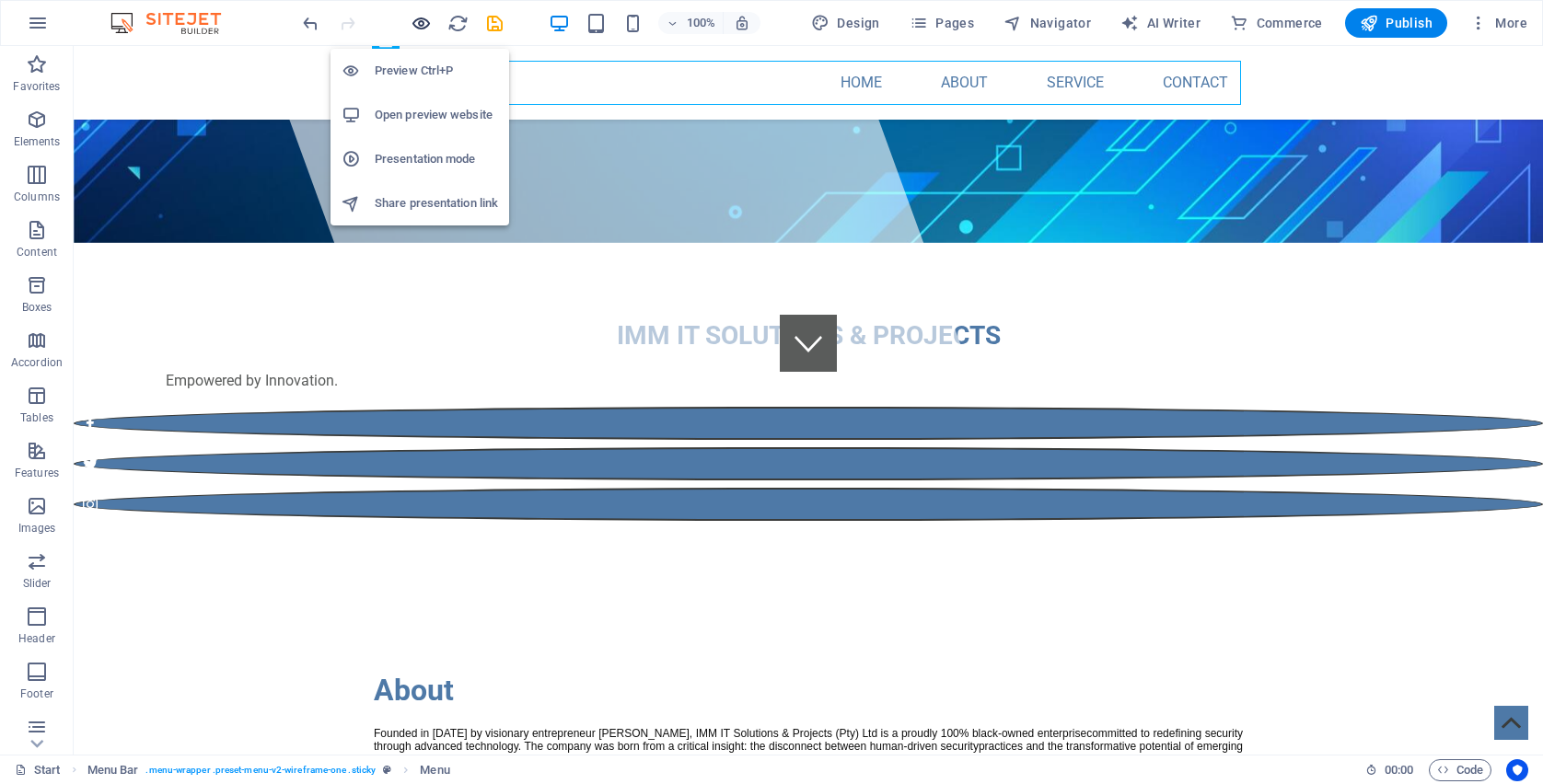
click at [428, 23] on icon "button" at bounding box center [421, 23] width 21 height 21
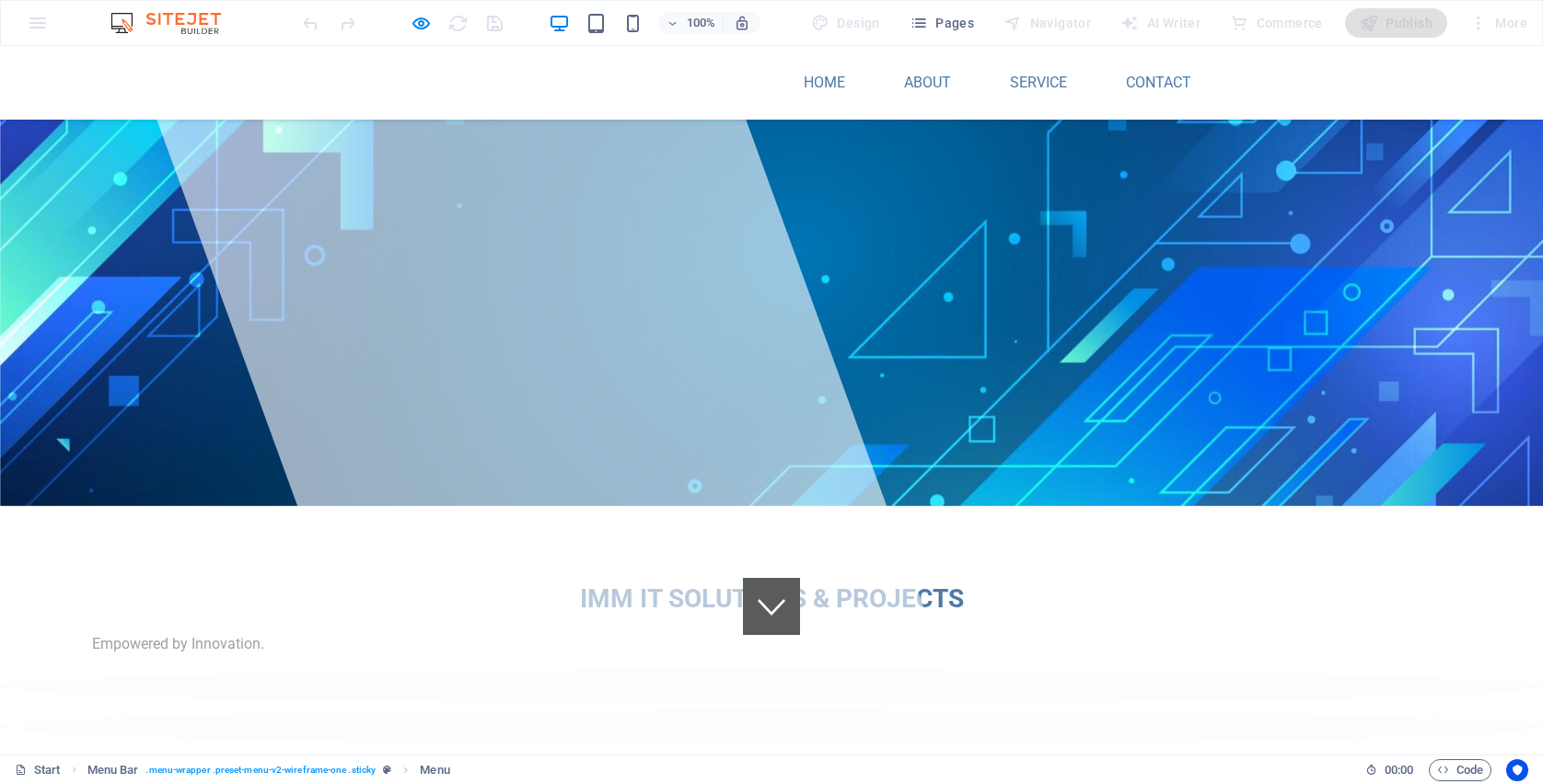
scroll to position [0, 0]
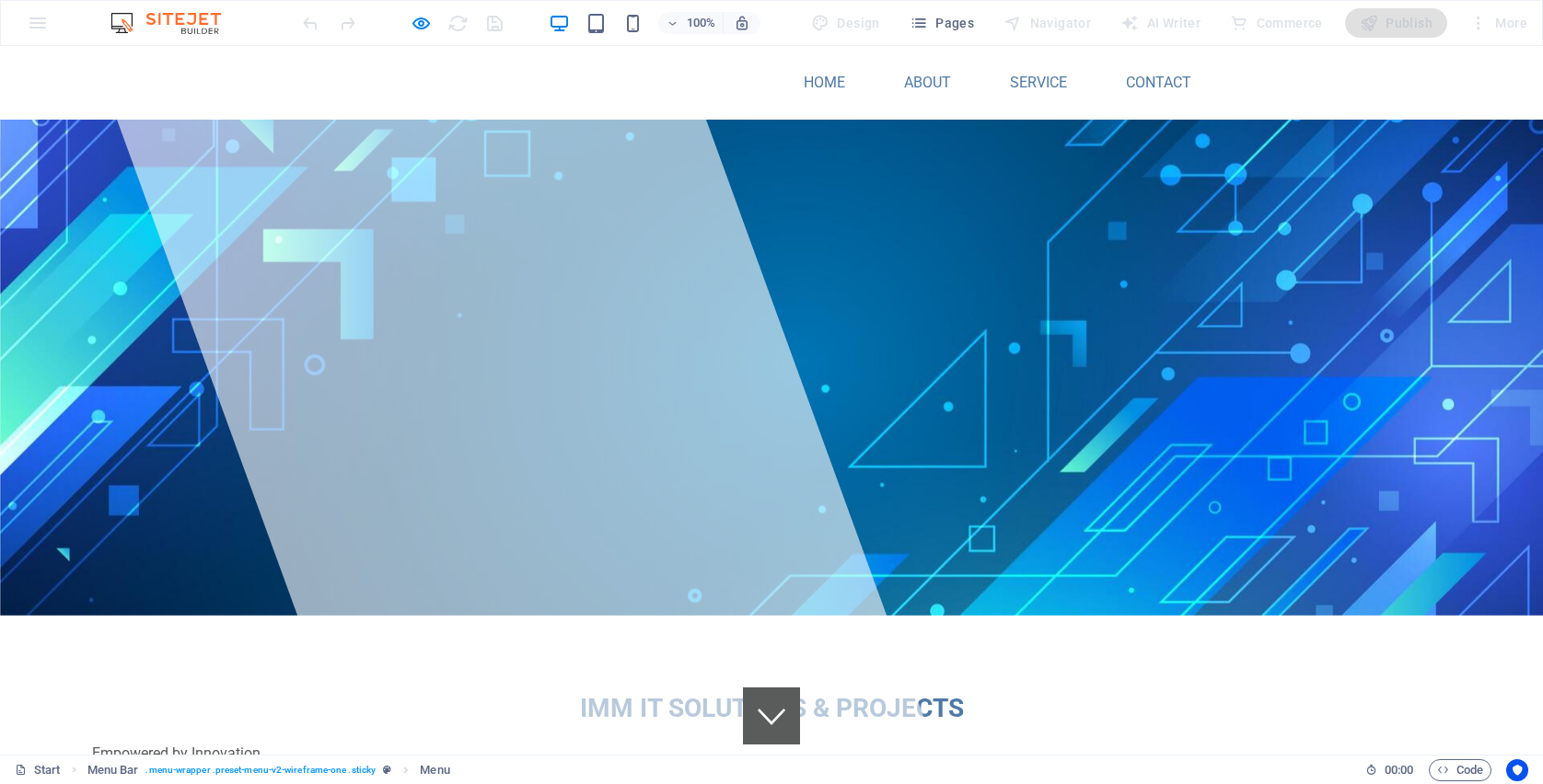
click at [150, 742] on p "Empowered by Innovation." at bounding box center [817, 753] width 1451 height 22
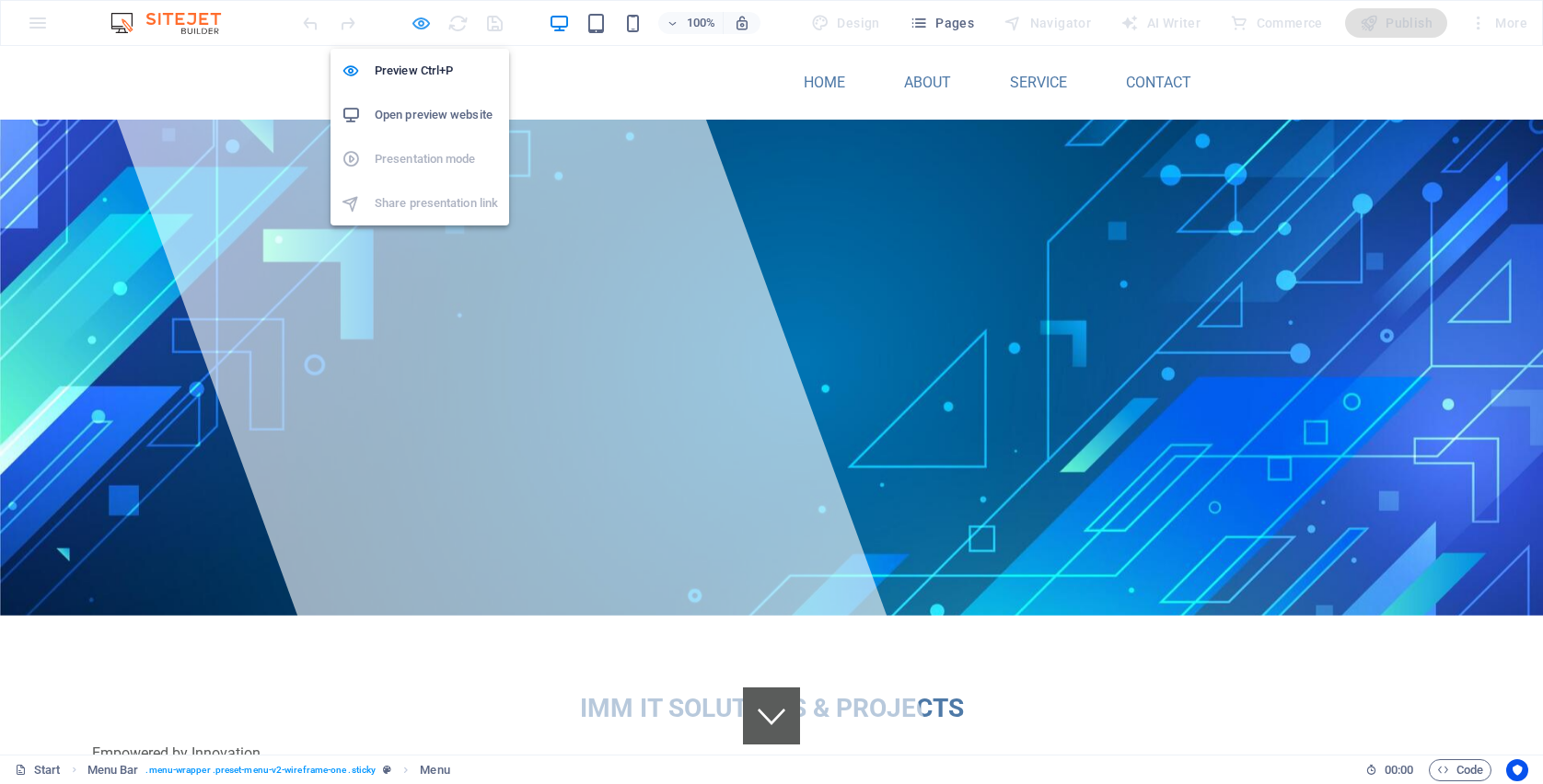
click at [411, 23] on icon "button" at bounding box center [421, 23] width 21 height 21
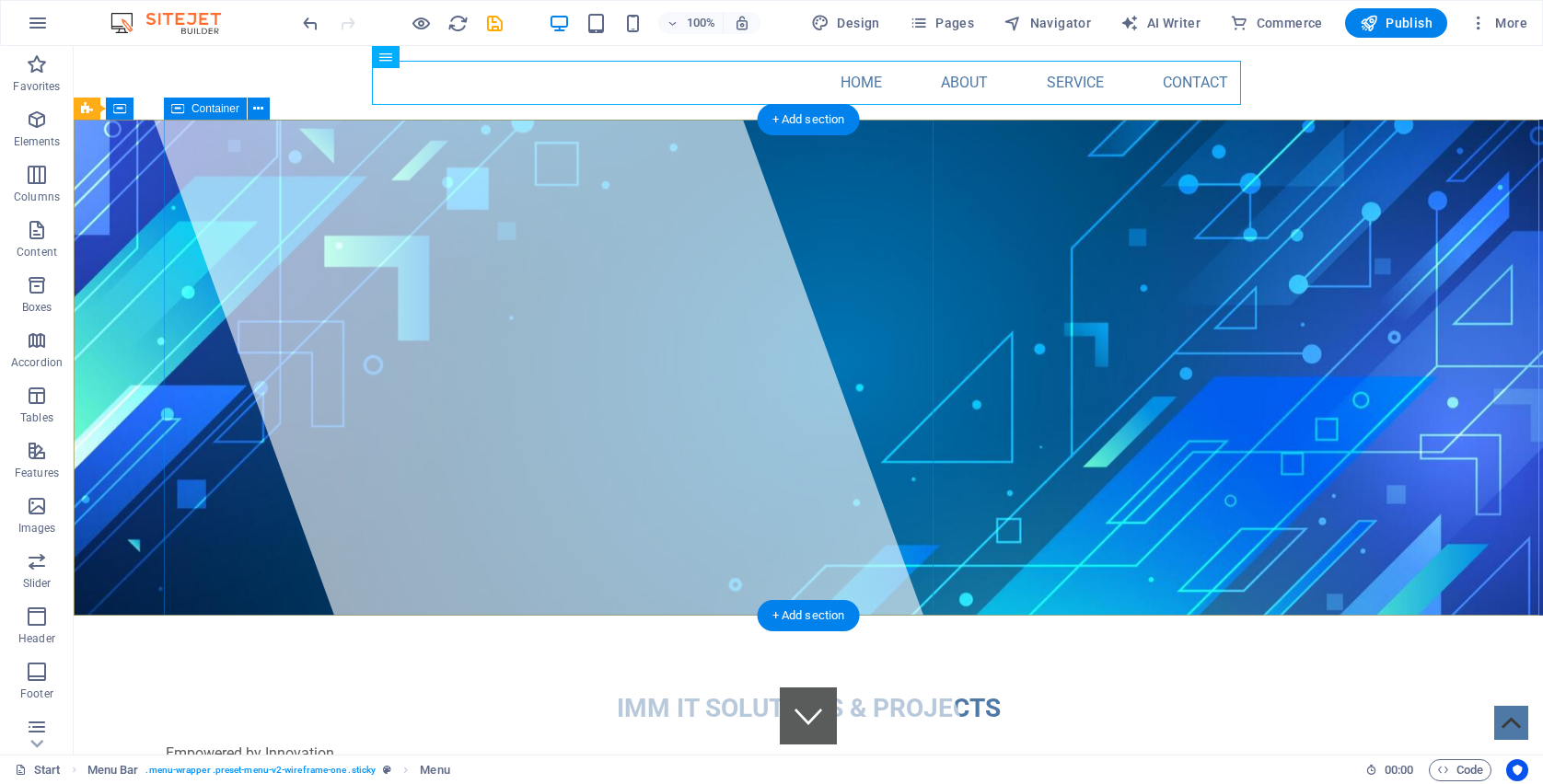
click at [412, 285] on div at bounding box center [550, 400] width 847 height 708
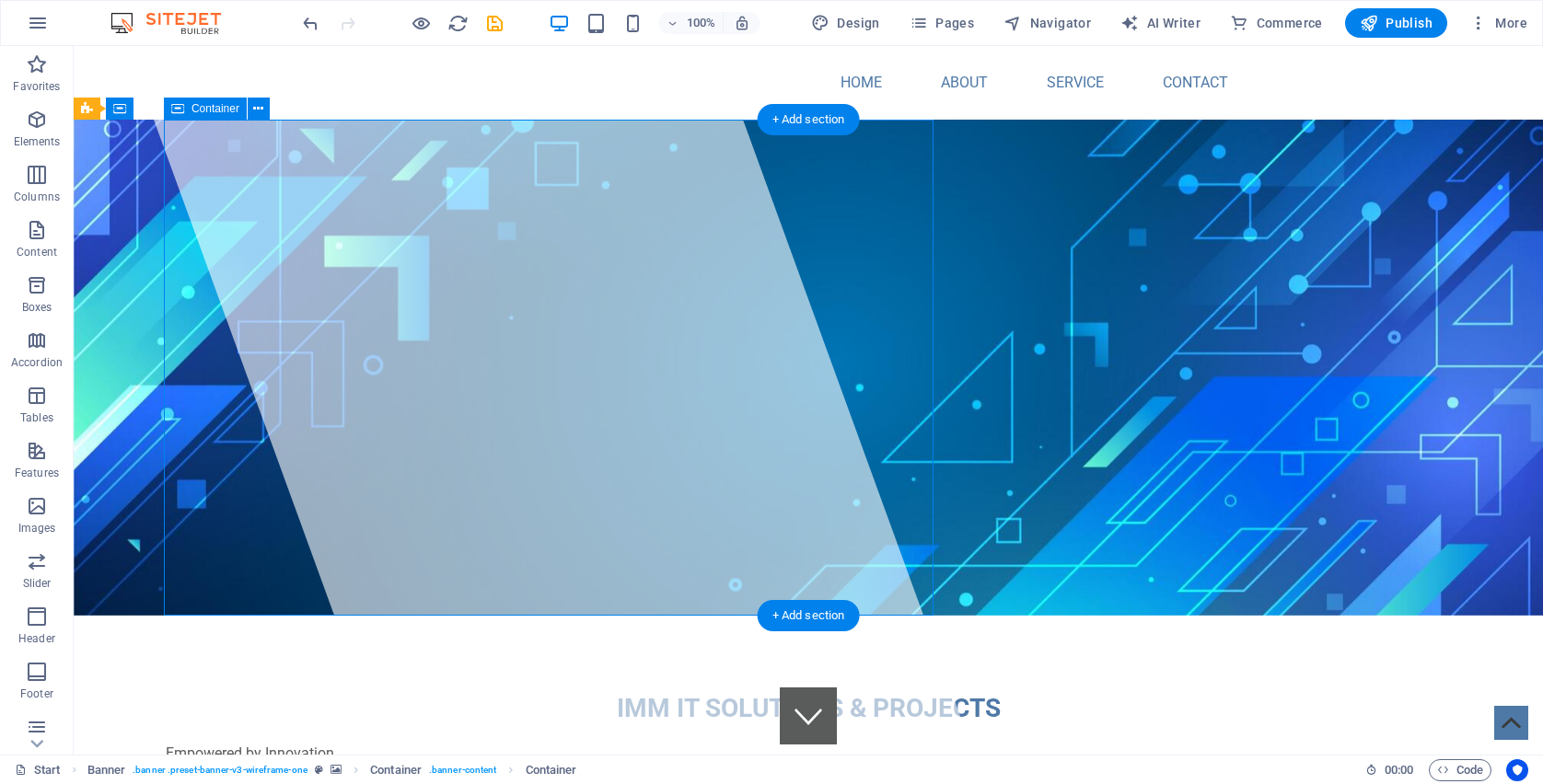
click at [617, 693] on span "IMM IT SOLUTIONS & PROJECTS" at bounding box center [809, 708] width 384 height 31
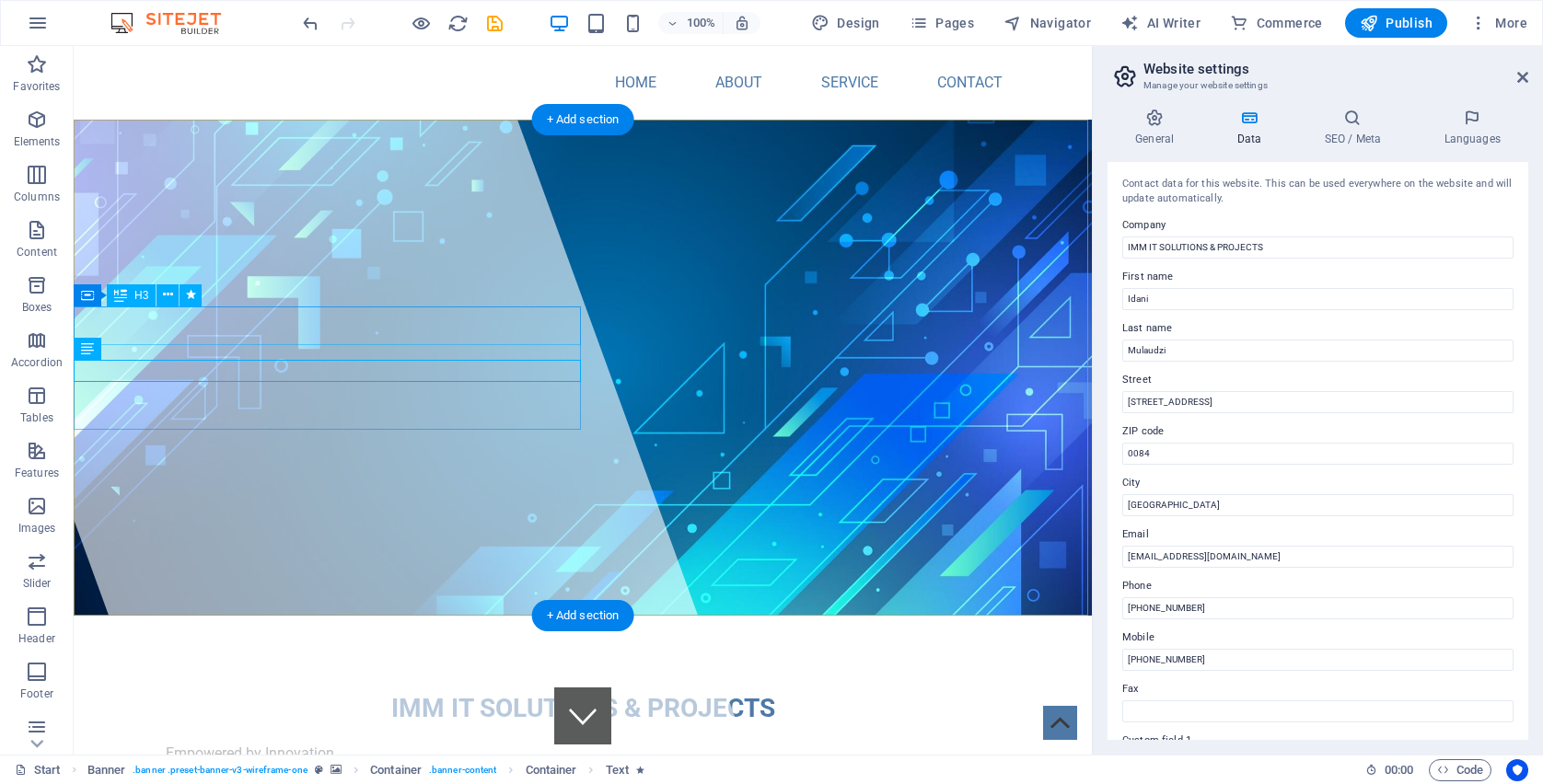
click at [340, 299] on div at bounding box center [325, 400] width 847 height 708
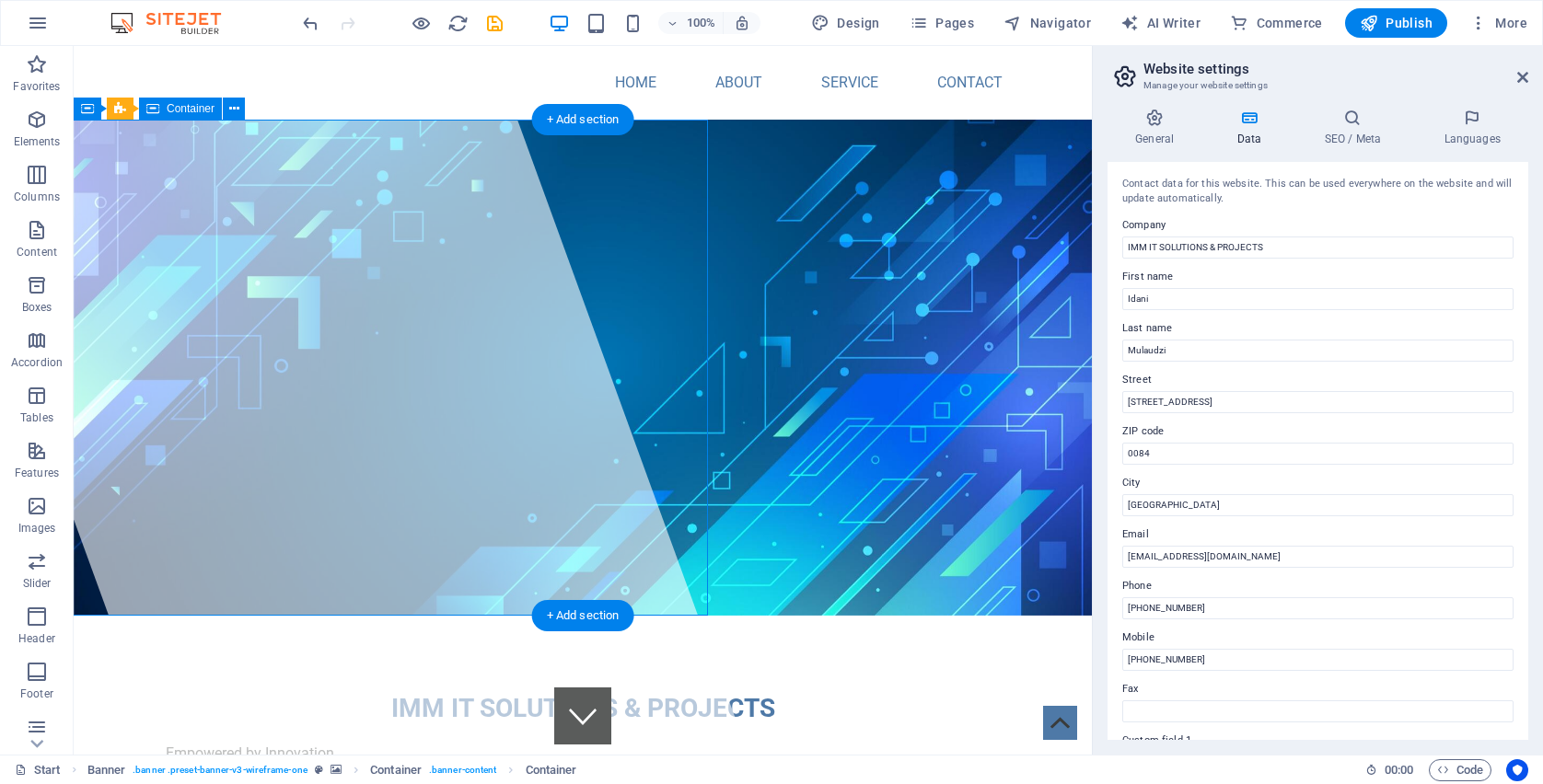
click at [391, 693] on span "IMM IT SOLUTIONS & PROJECTS" at bounding box center [583, 708] width 384 height 31
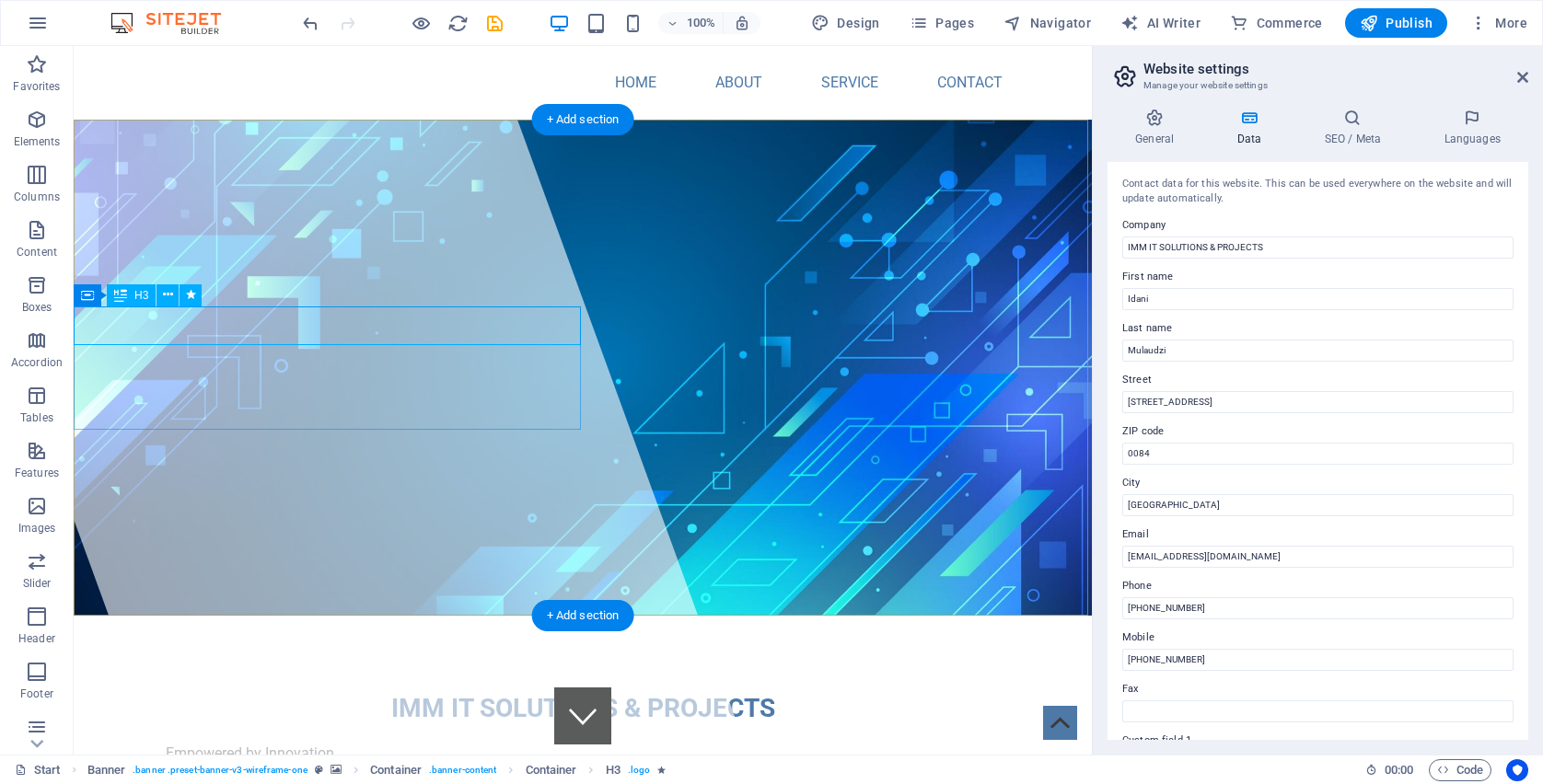
click at [141, 302] on div "H3" at bounding box center [131, 296] width 49 height 22
drag, startPoint x: 213, startPoint y: 346, endPoint x: 315, endPoint y: 310, distance: 108.2
click at [336, 689] on div "IMM IT SOLUTIONS & PROJECTS" at bounding box center [582, 709] width 1018 height 39
click at [391, 693] on span "IMM IT SOLUTIONS & PROJECTS" at bounding box center [583, 708] width 384 height 31
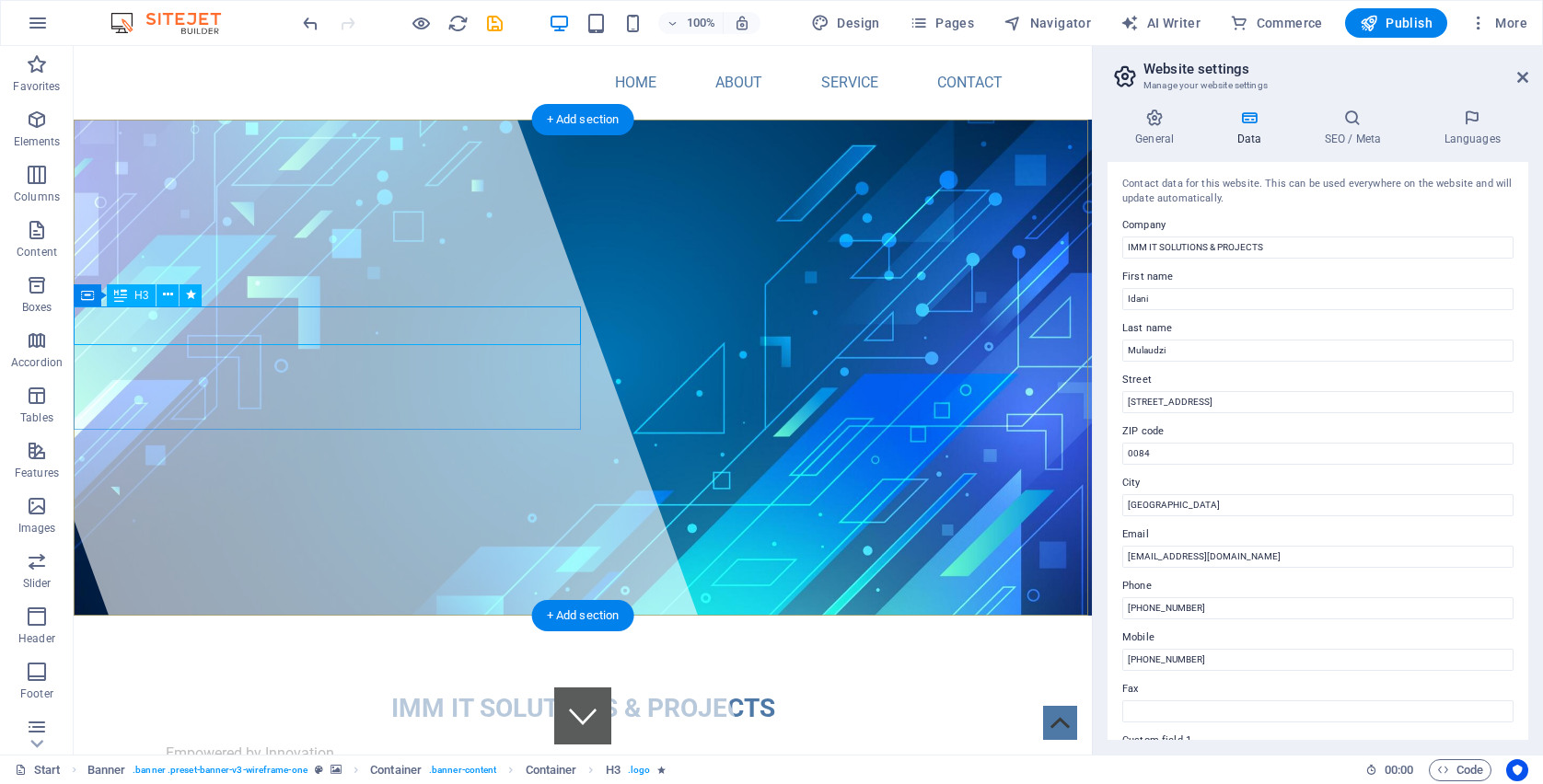
click at [391, 693] on span "IMM IT SOLUTIONS & PROJECTS" at bounding box center [583, 708] width 384 height 31
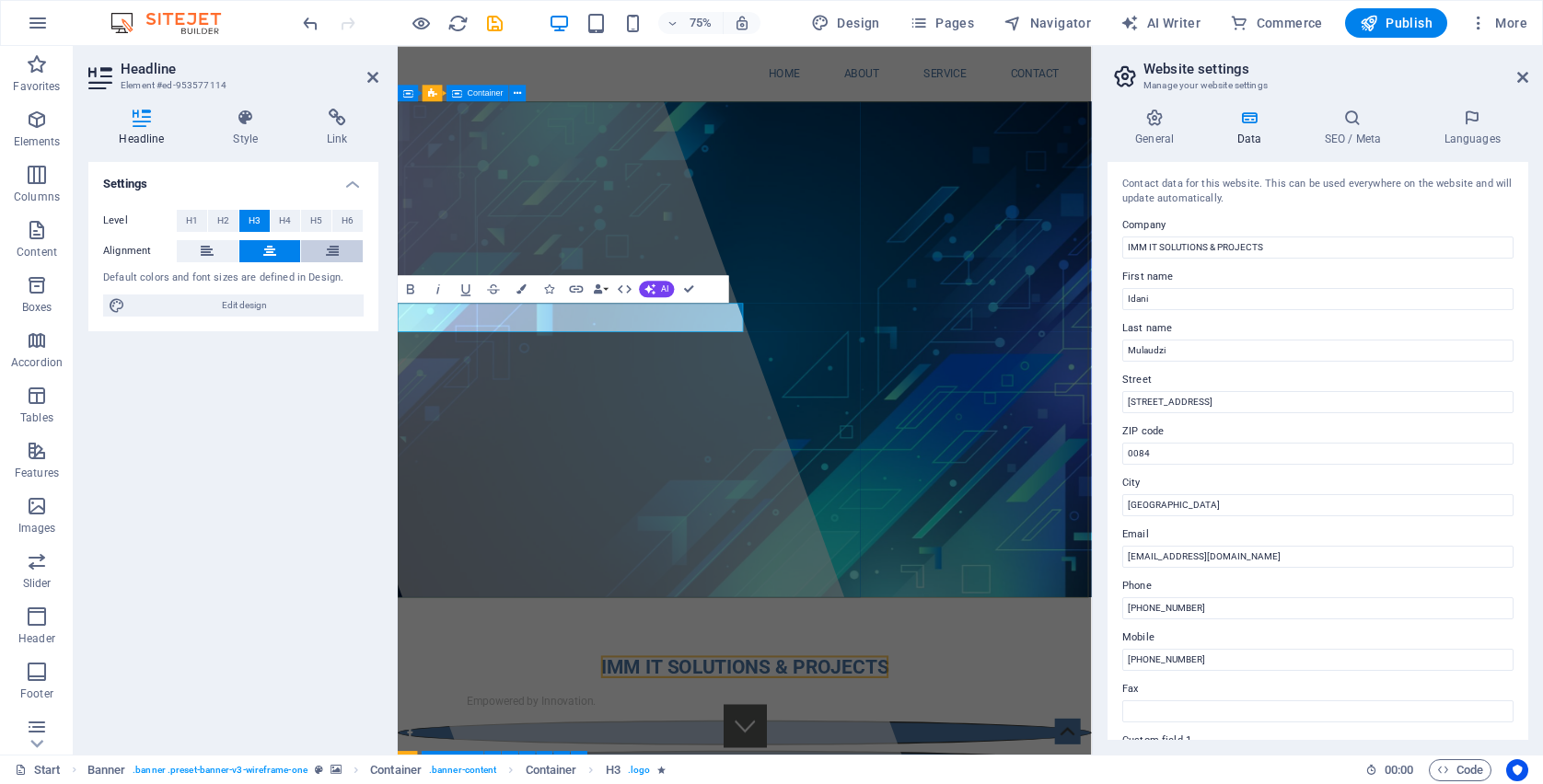
click at [327, 249] on icon at bounding box center [332, 251] width 13 height 22
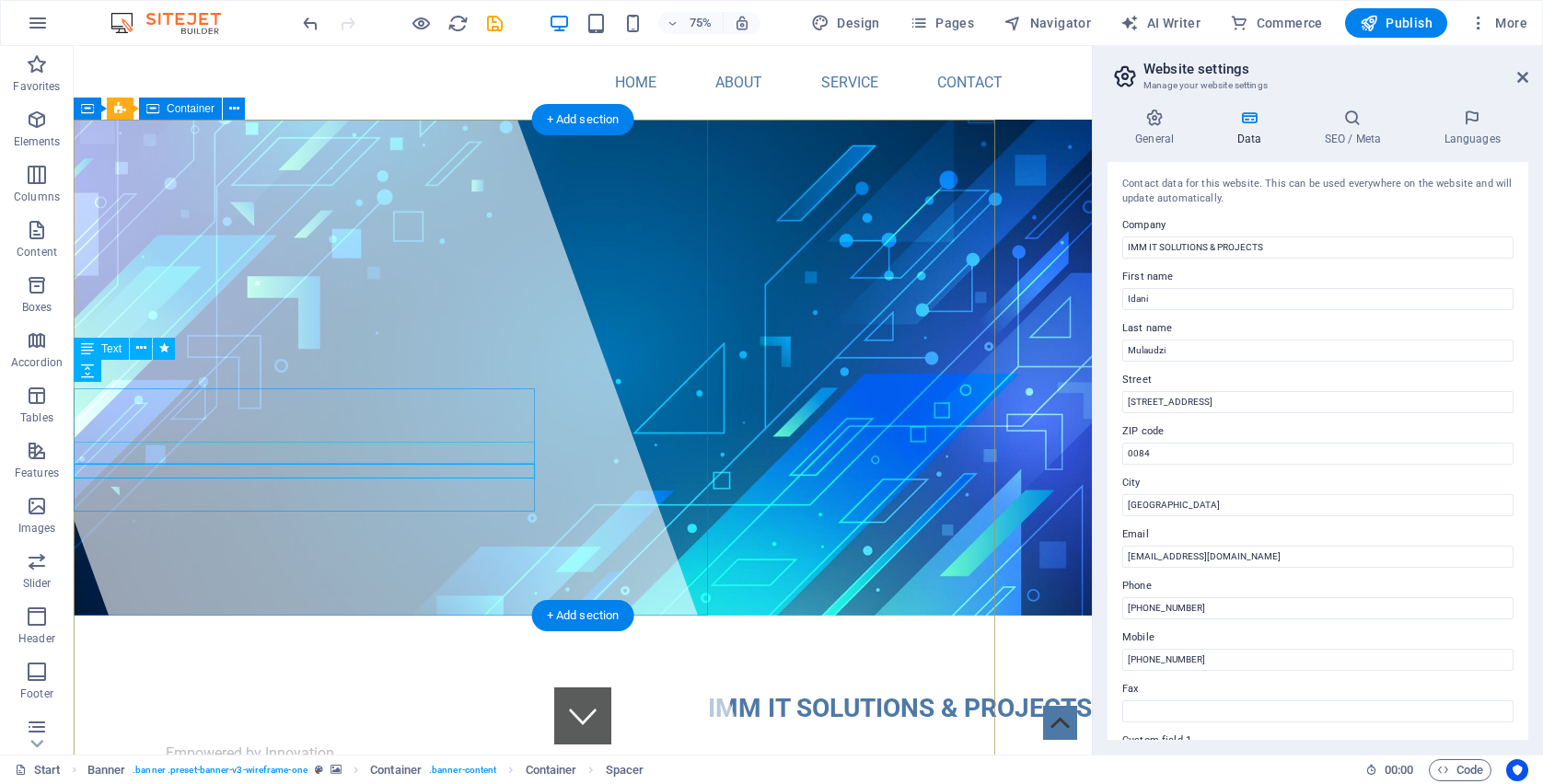
click at [591, 358] on div at bounding box center [325, 400] width 847 height 708
click at [591, 357] on div at bounding box center [325, 400] width 847 height 708
select select "%"
select select "px"
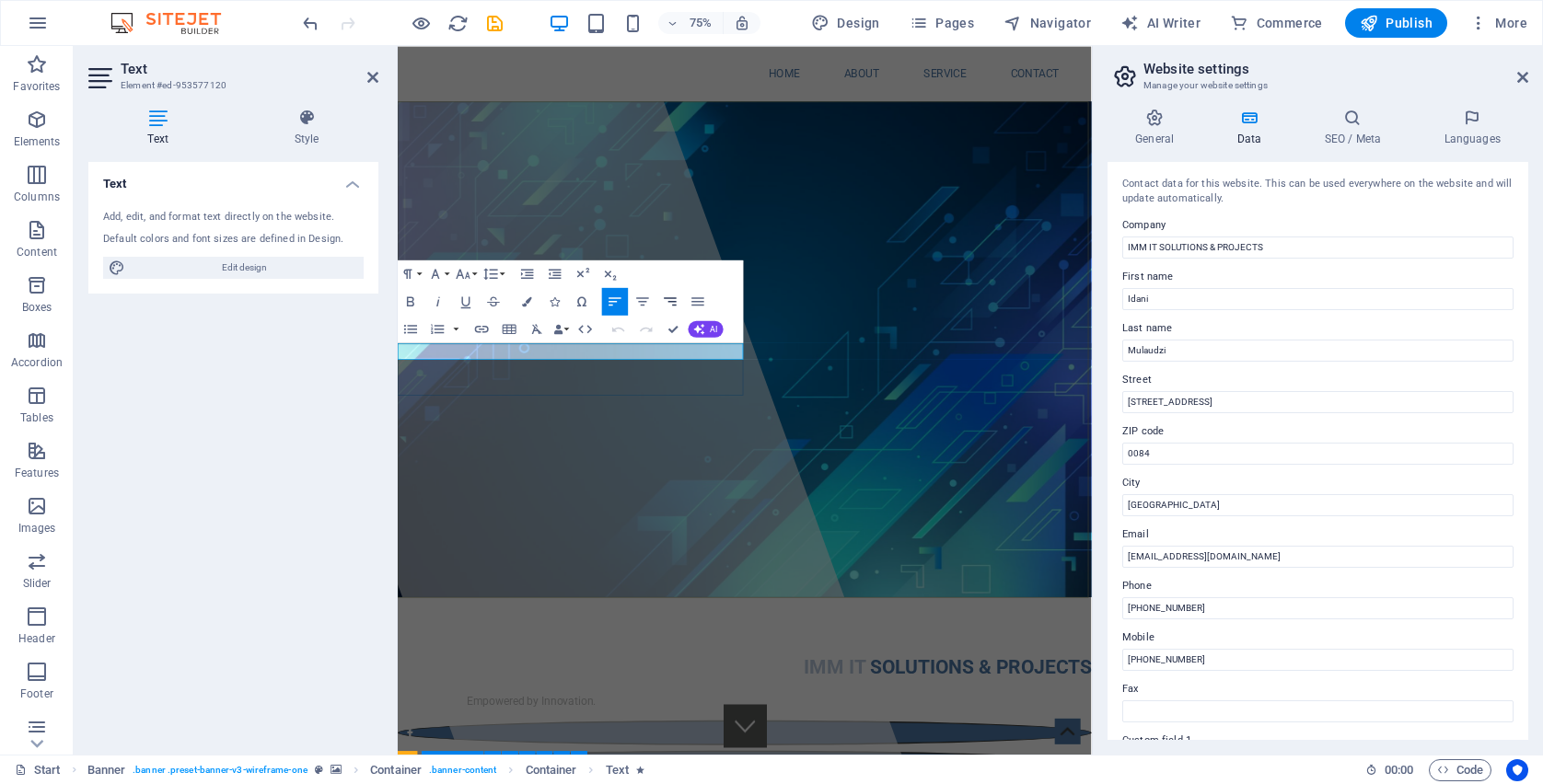
click at [671, 302] on icon "button" at bounding box center [671, 301] width 13 height 8
click at [713, 591] on div at bounding box center [603, 519] width 934 height 945
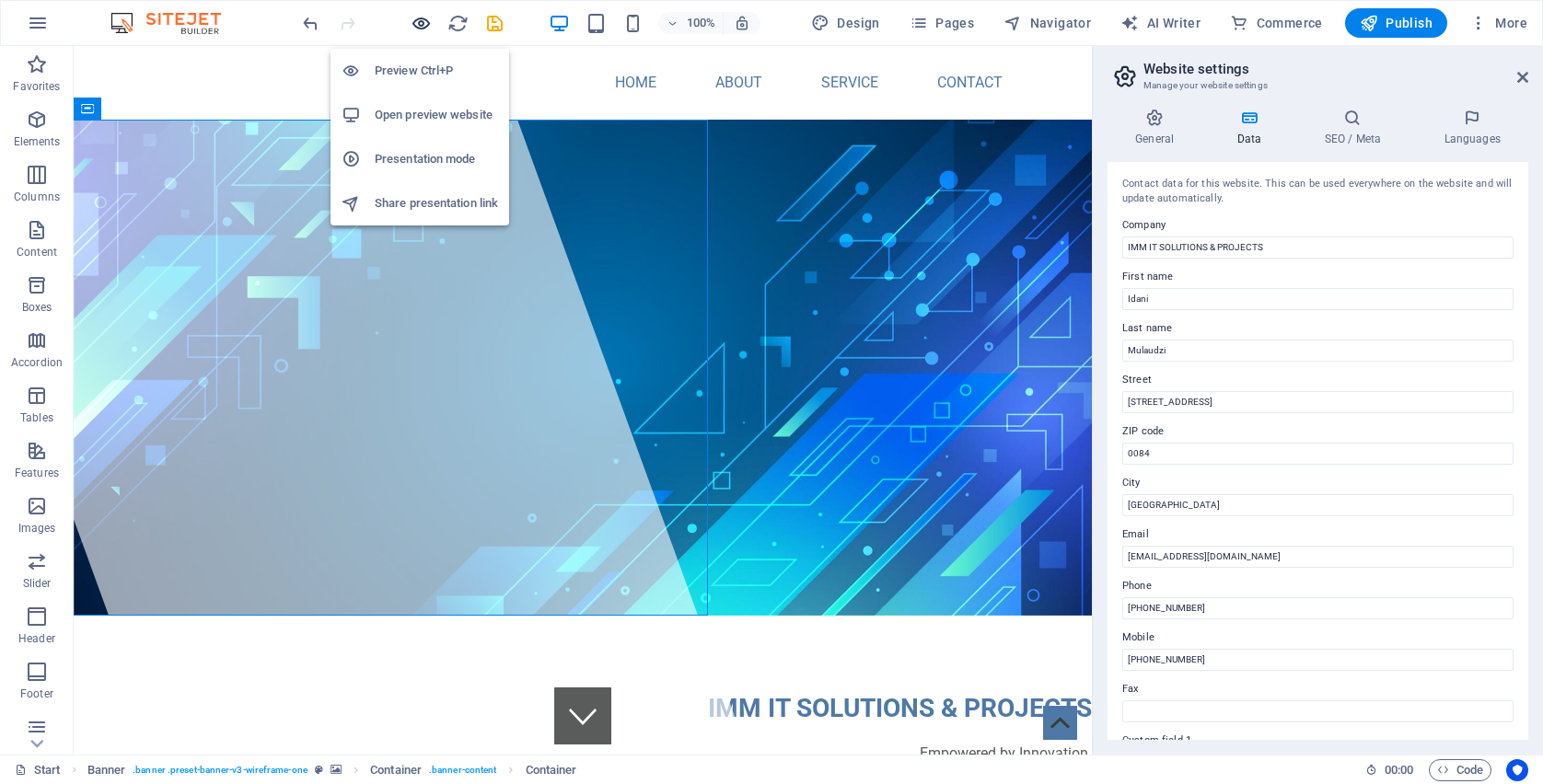
click at [420, 20] on icon "button" at bounding box center [421, 23] width 21 height 21
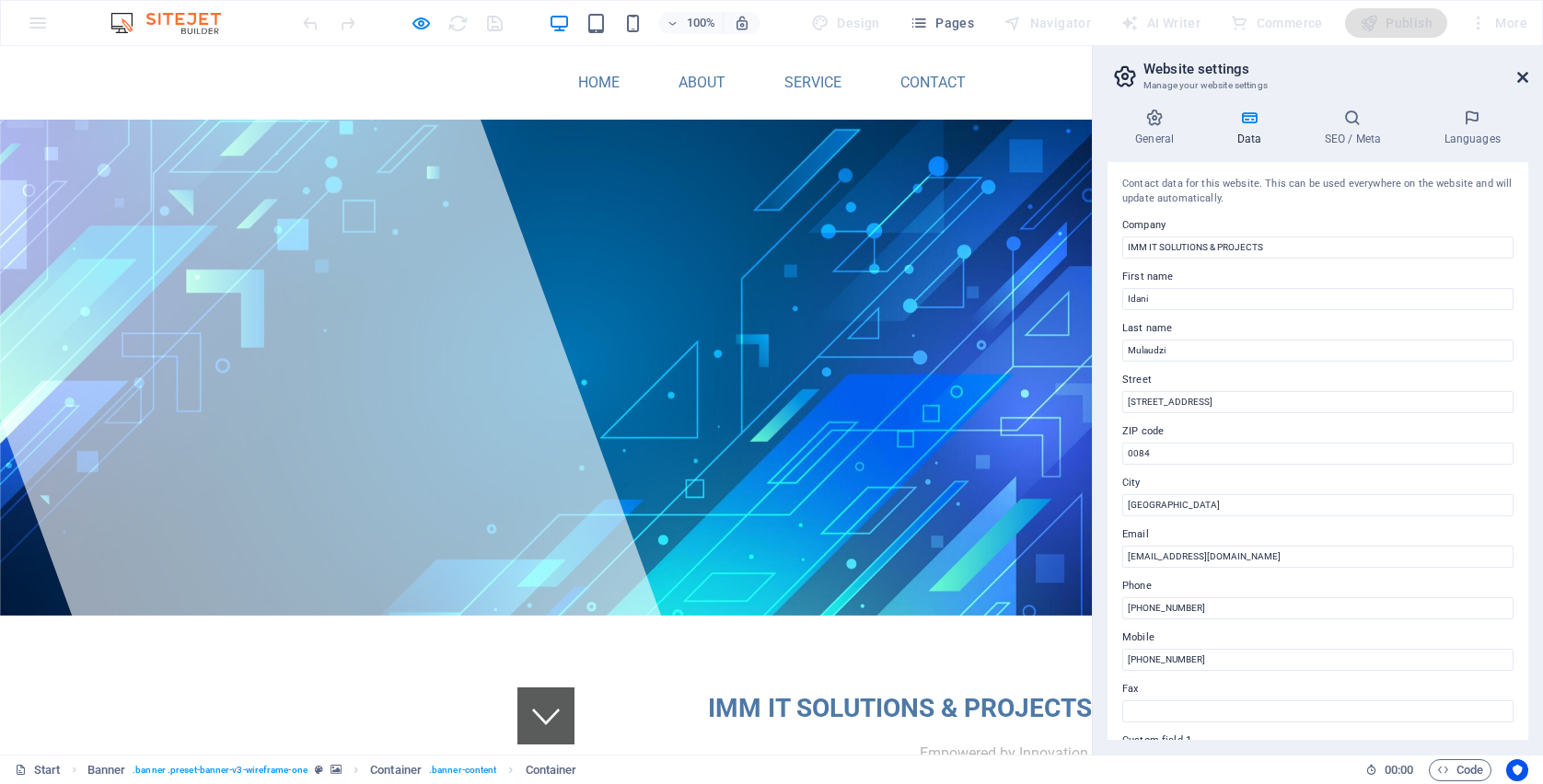
click at [1523, 71] on icon at bounding box center [1523, 77] width 11 height 15
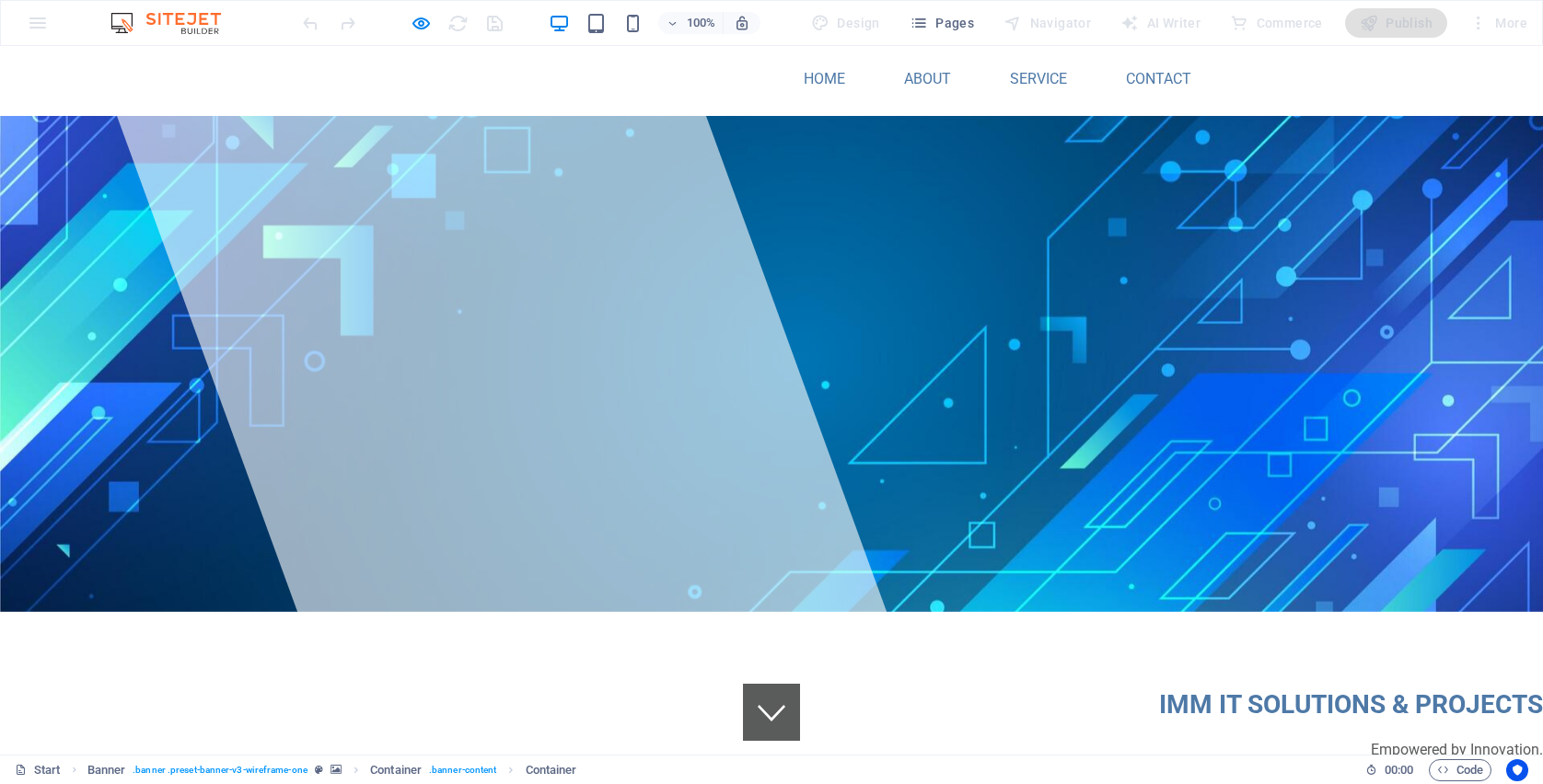
scroll to position [7, 0]
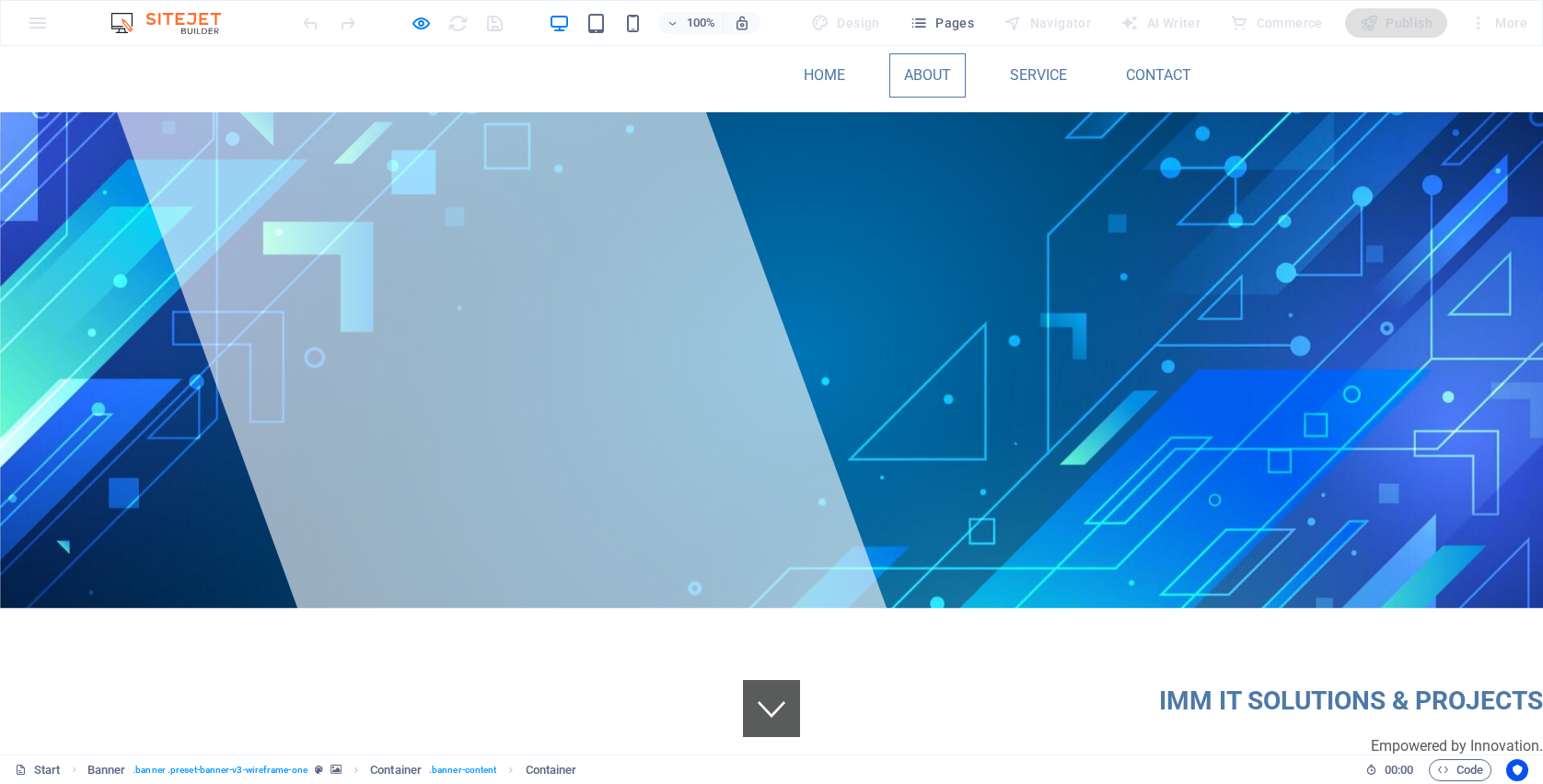
click at [906, 74] on link "About" at bounding box center [927, 76] width 76 height 44
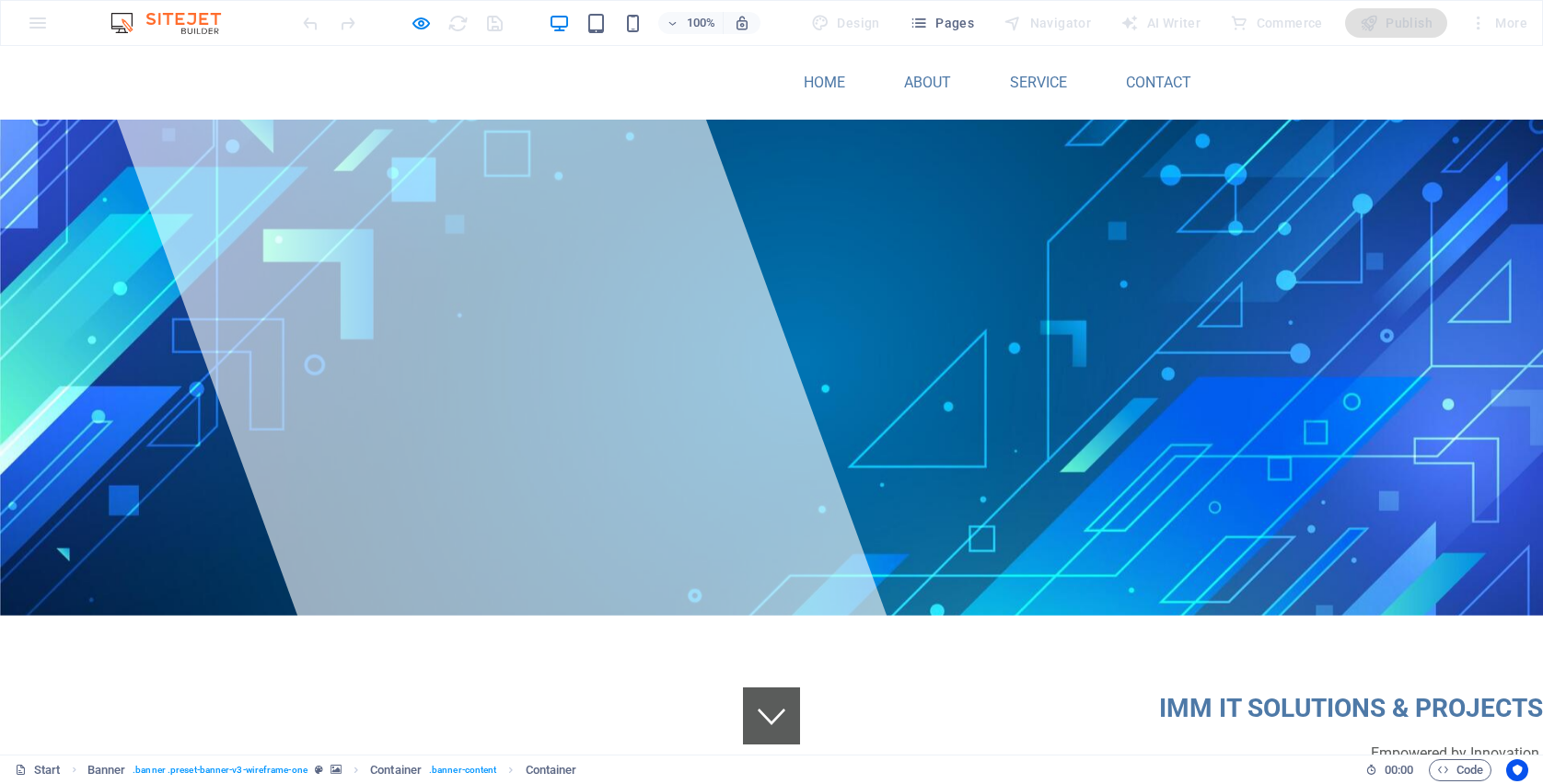
scroll to position [0, 0]
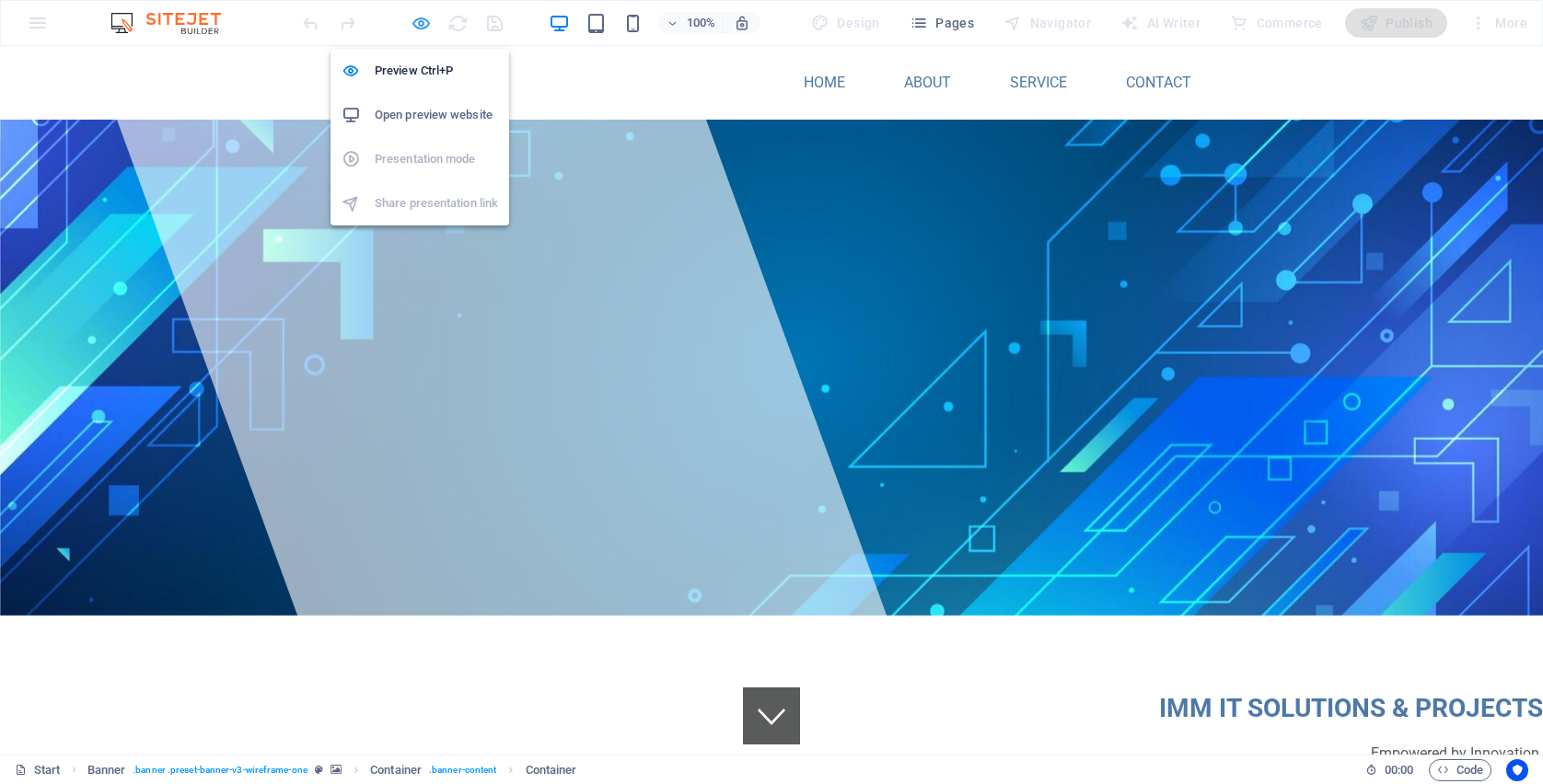
click at [422, 22] on icon "button" at bounding box center [421, 23] width 21 height 21
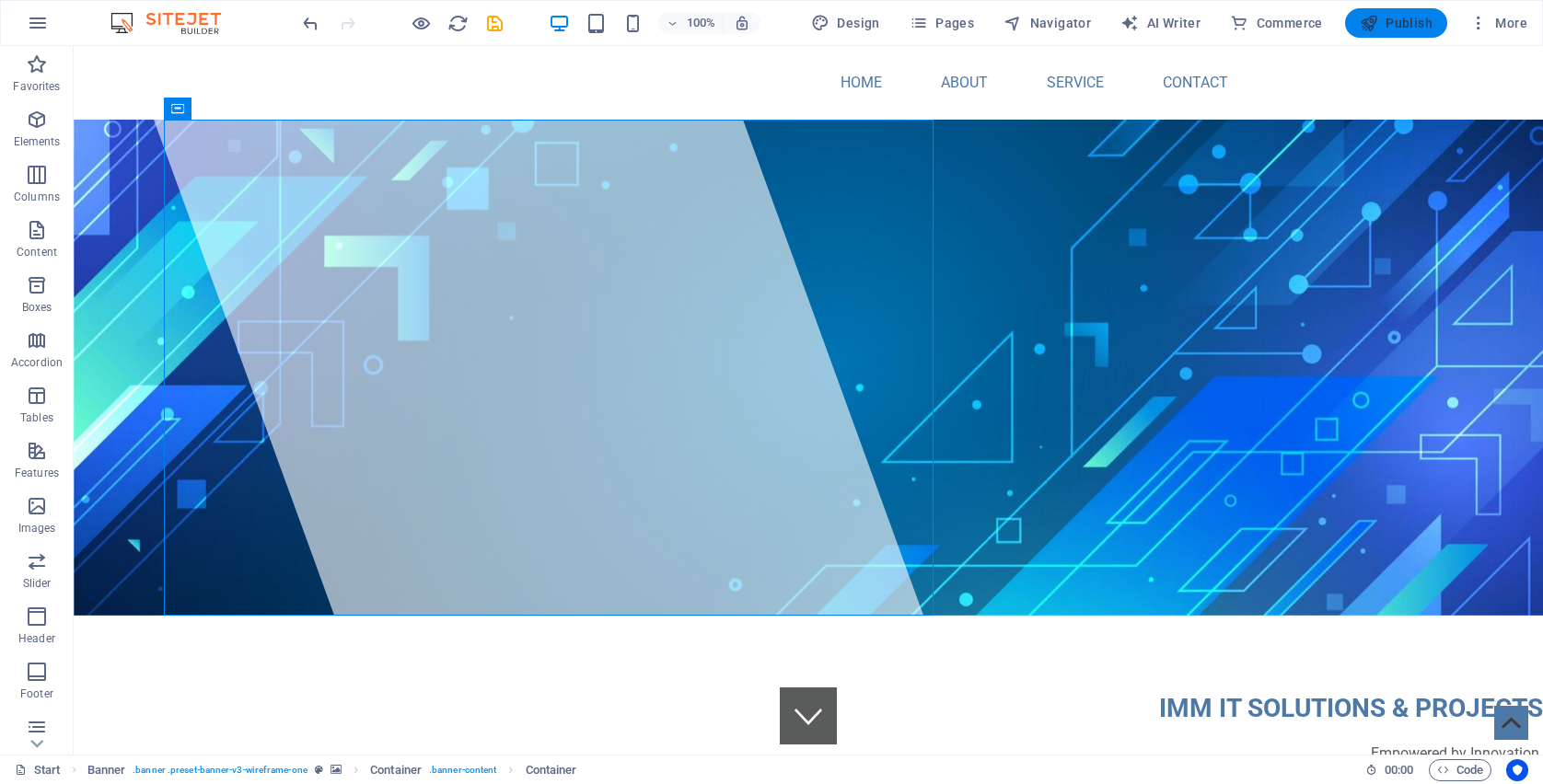
click at [1410, 23] on span "Publish" at bounding box center [1396, 23] width 72 height 19
checkbox input "false"
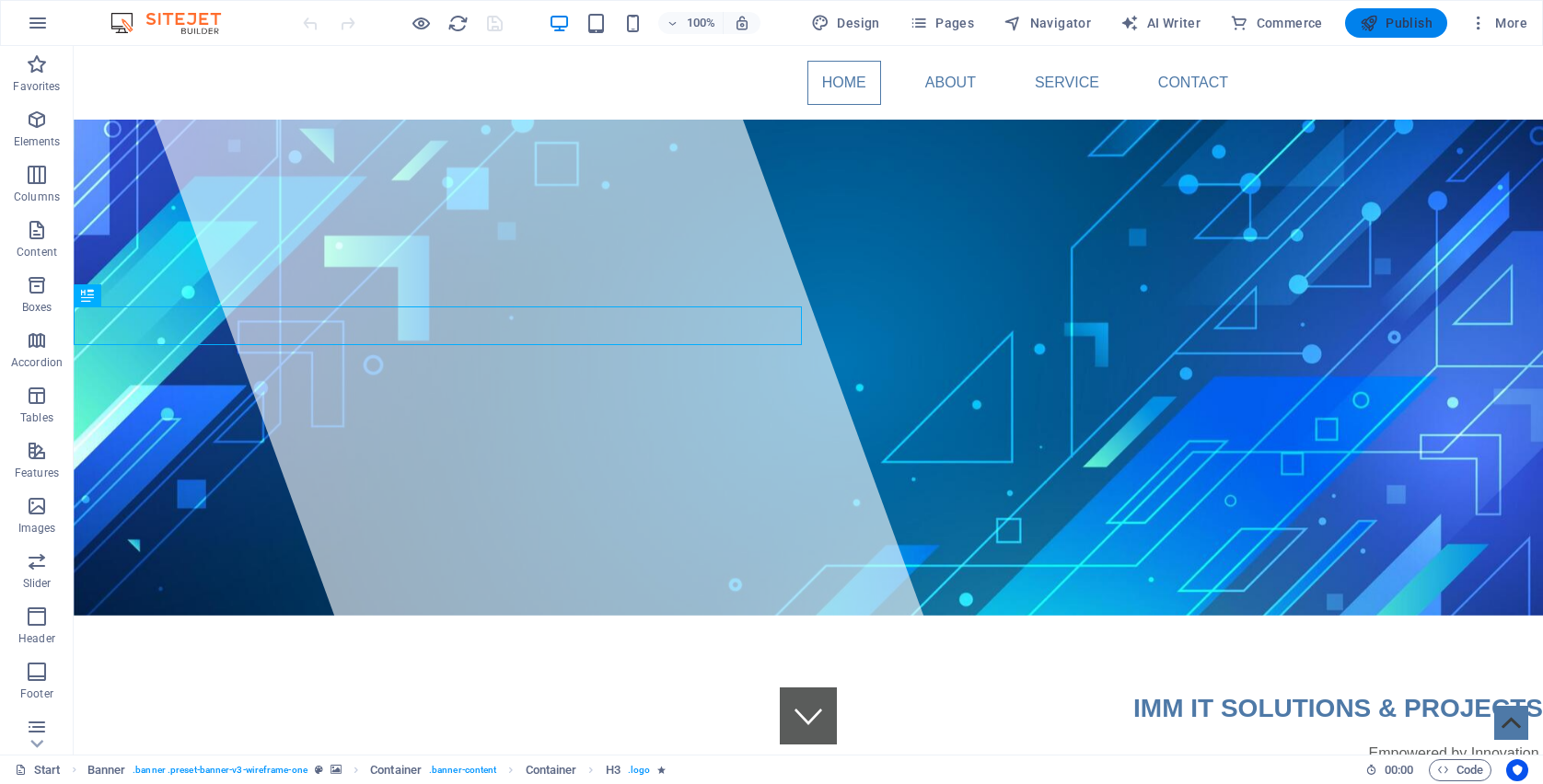
click at [1393, 23] on span "Publish" at bounding box center [1396, 23] width 72 height 19
click at [1484, 19] on icon "button" at bounding box center [1479, 23] width 19 height 19
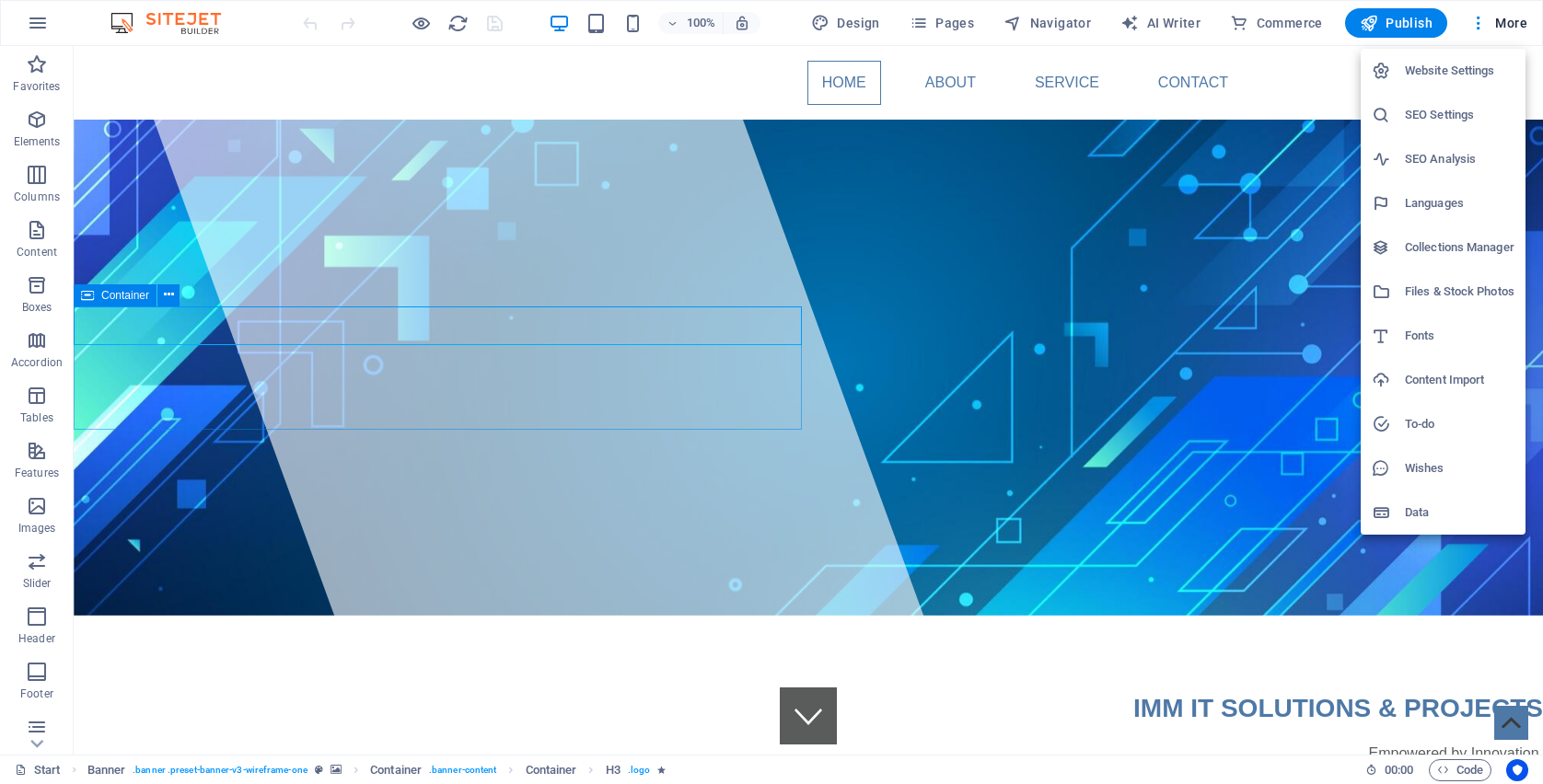
click at [1408, 20] on div at bounding box center [772, 392] width 1543 height 784
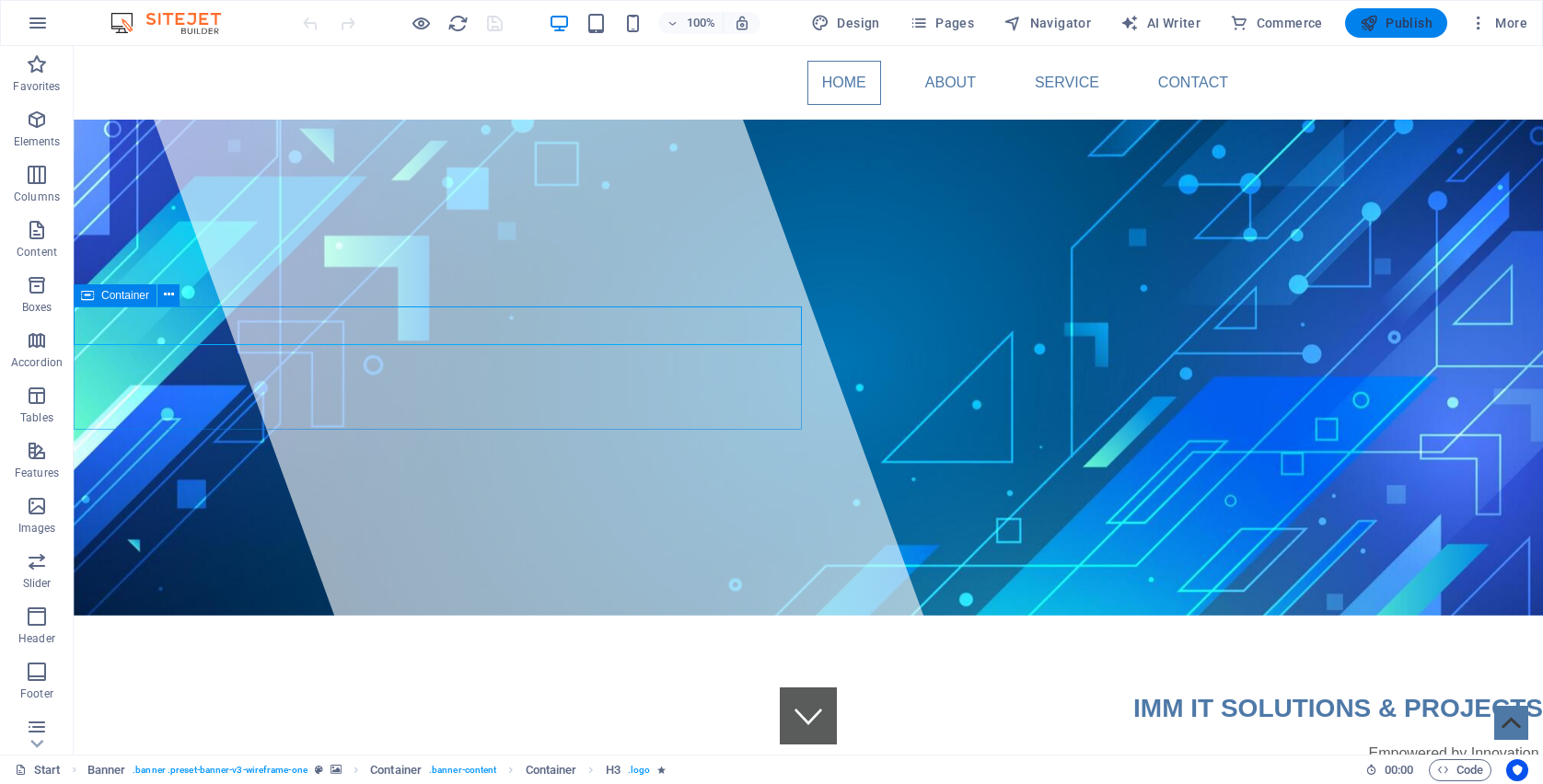
click at [1409, 21] on span "Publish" at bounding box center [1396, 23] width 72 height 19
